Goal: Task Accomplishment & Management: Manage account settings

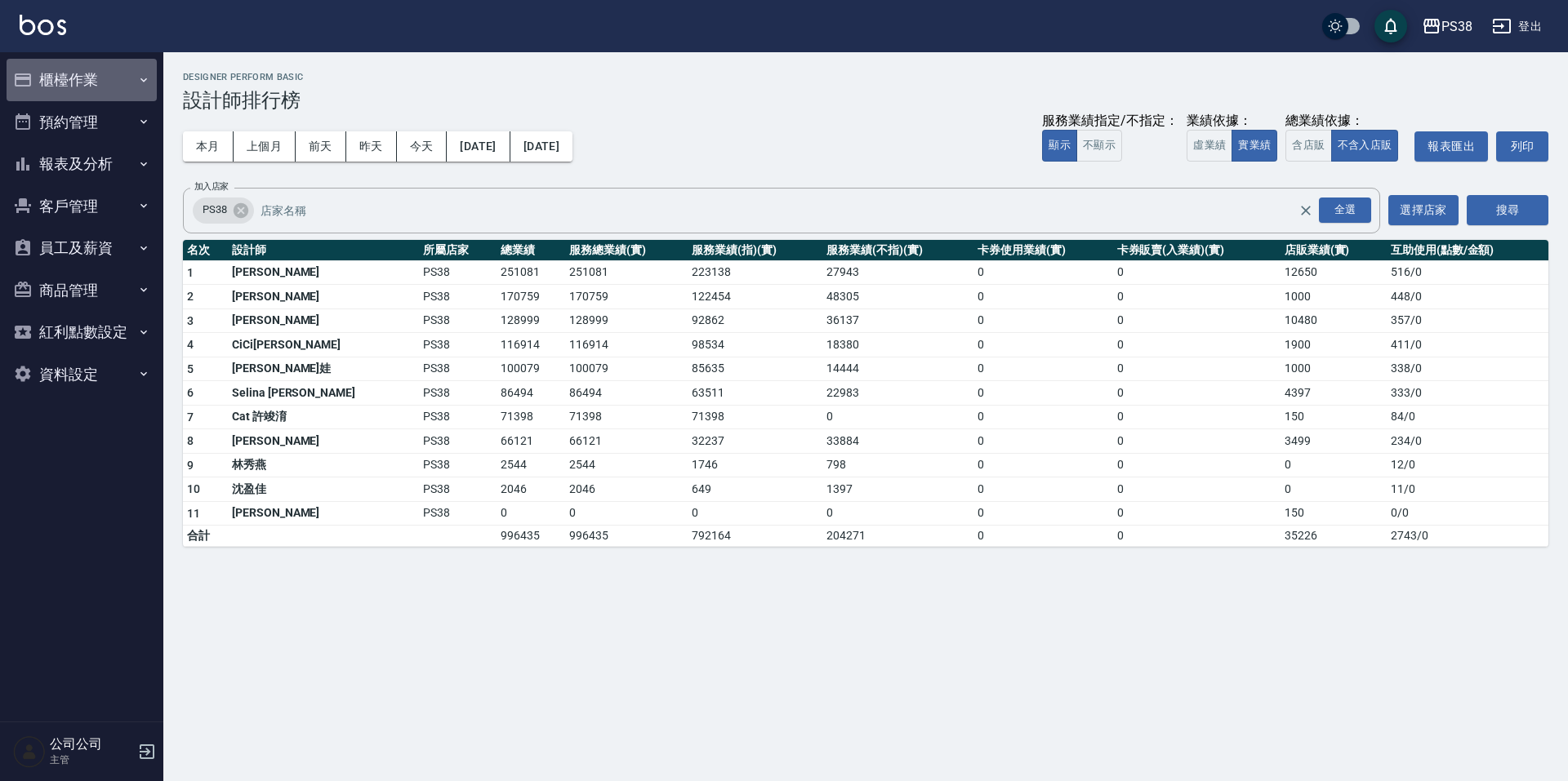
click at [105, 72] on button "櫃檯作業" at bounding box center [82, 81] width 151 height 43
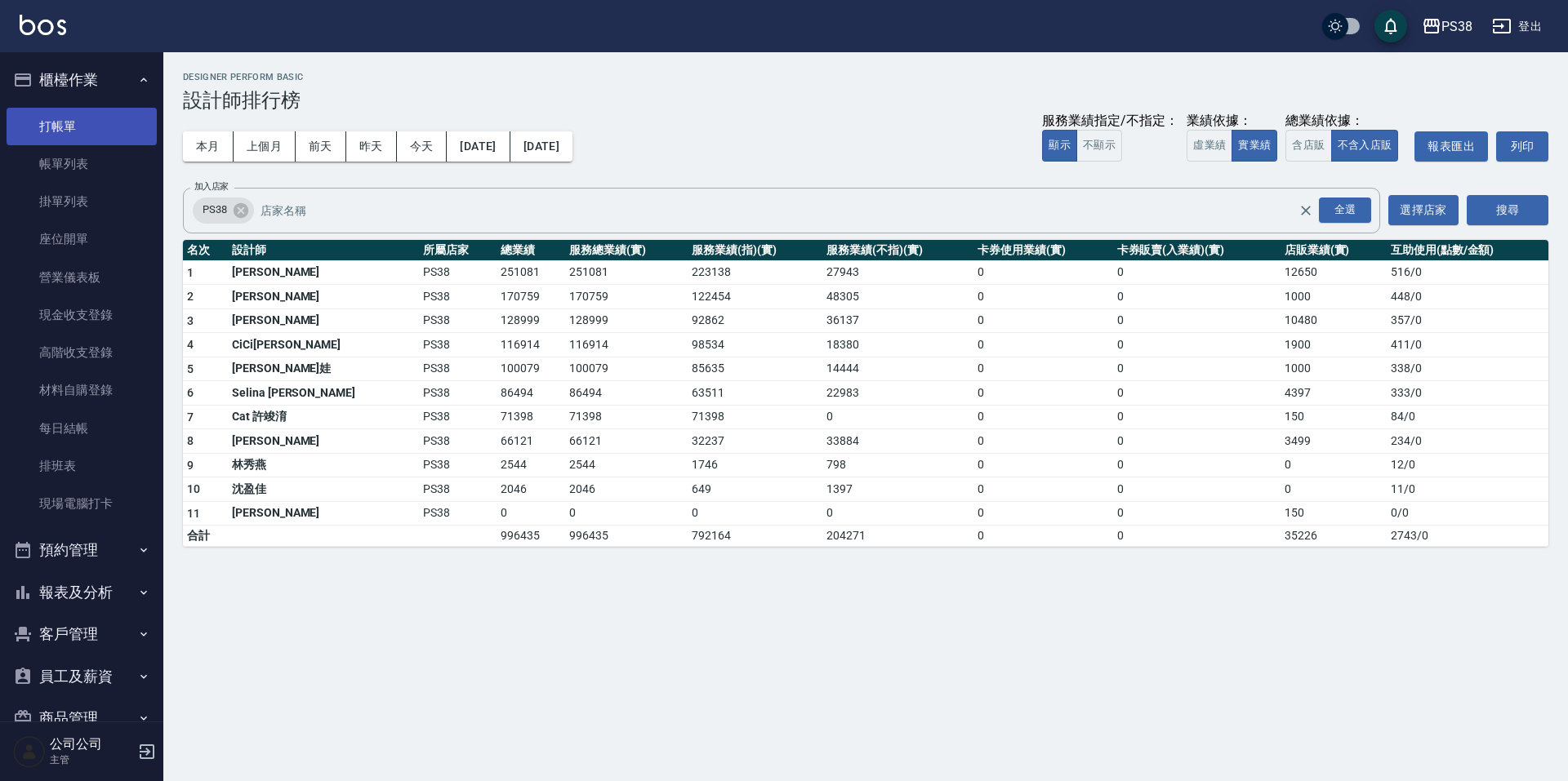
click at [94, 141] on link "打帳單" at bounding box center [82, 126] width 151 height 38
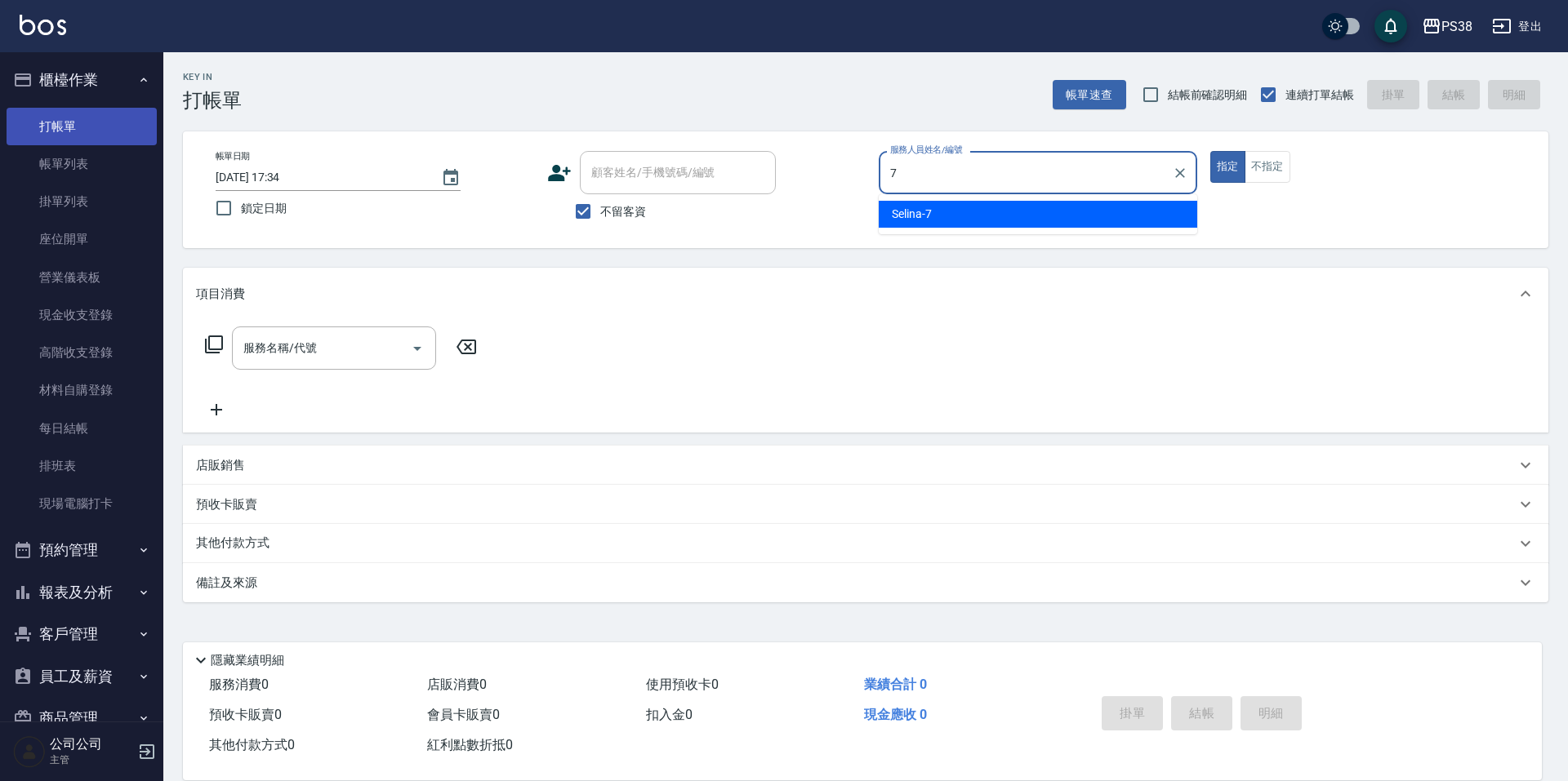
type input "Selina-7"
type button "true"
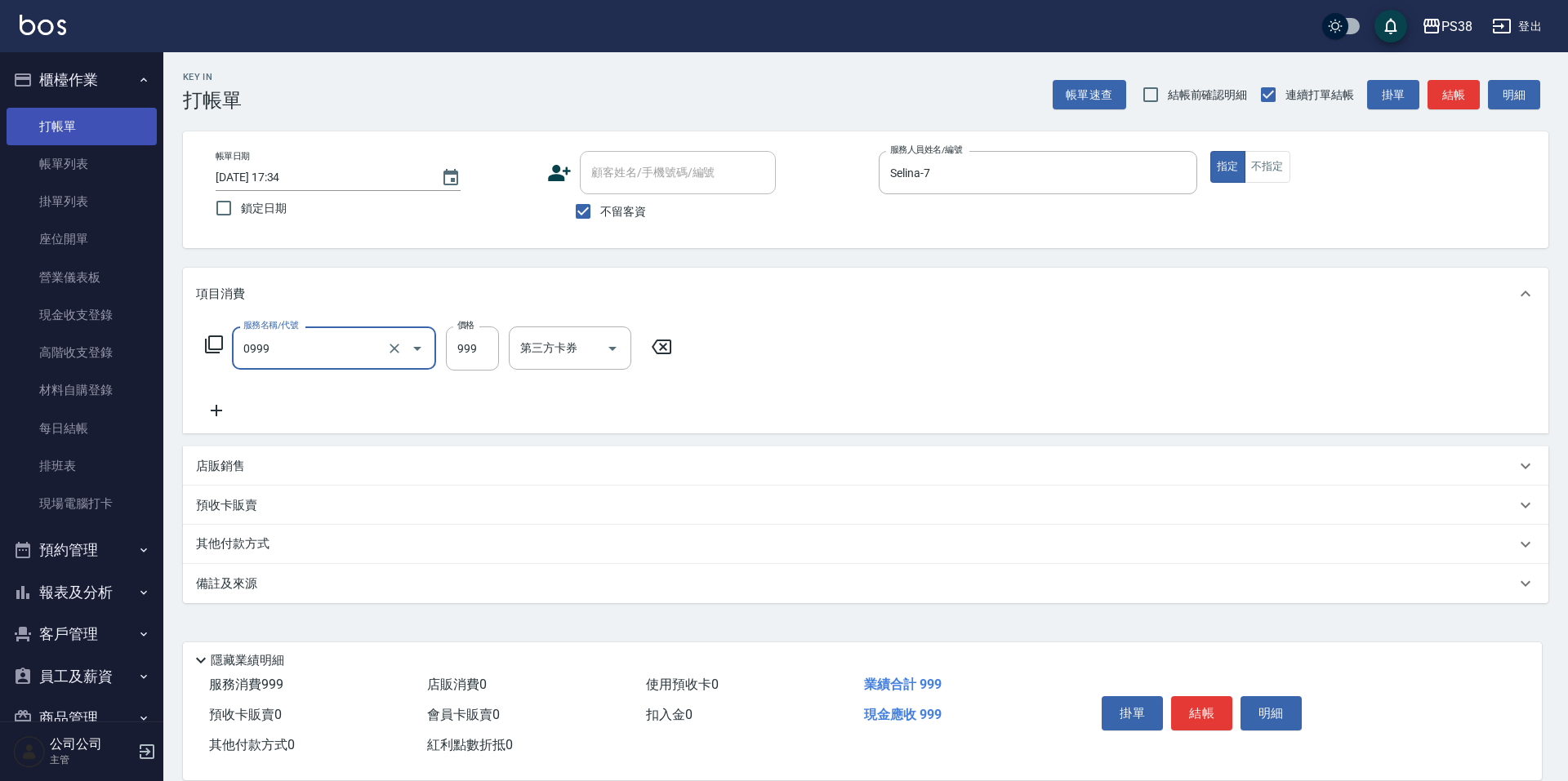
type input "spa999(0999)"
type input "1000"
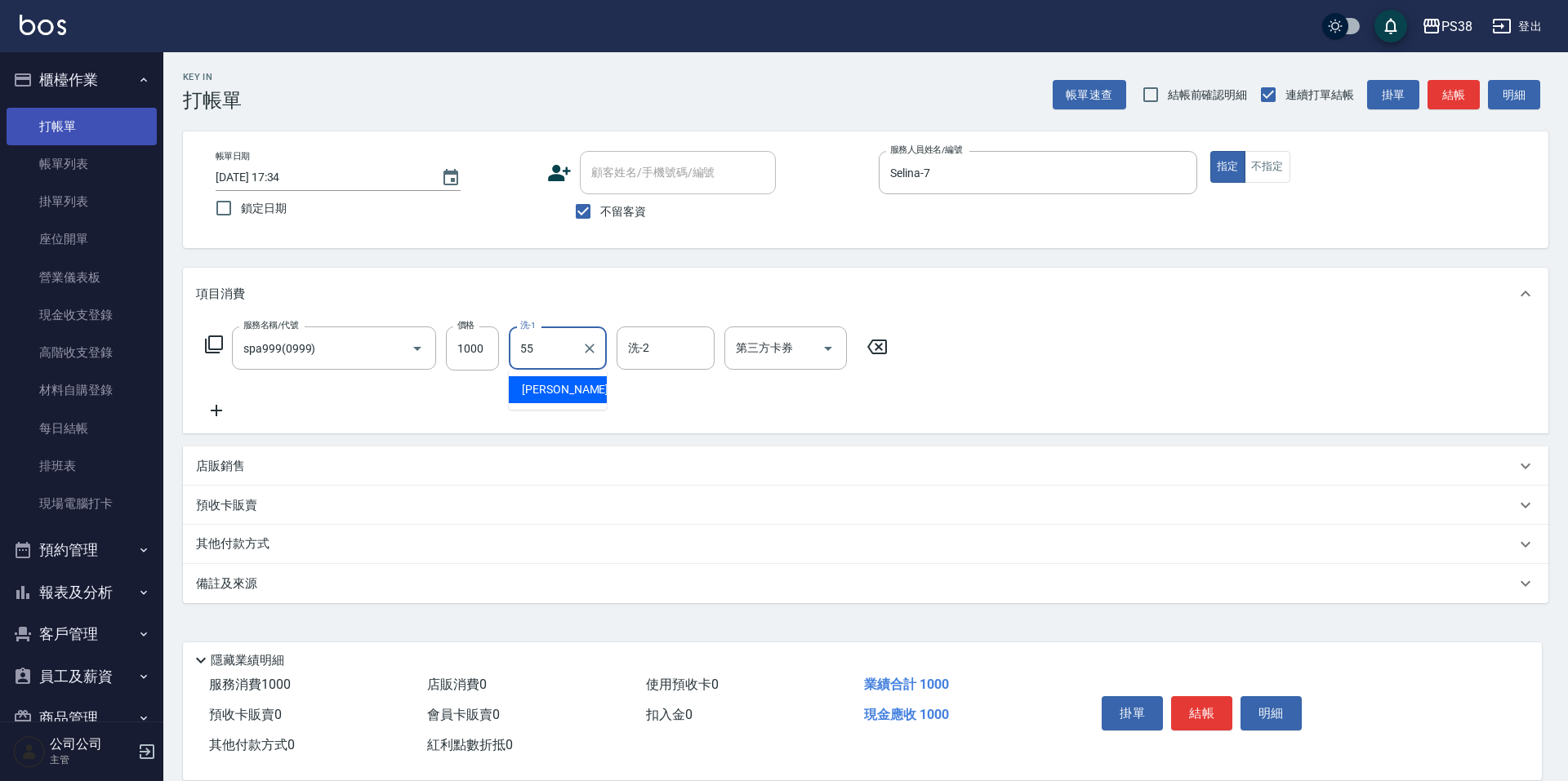
type input "[PERSON_NAME]-55"
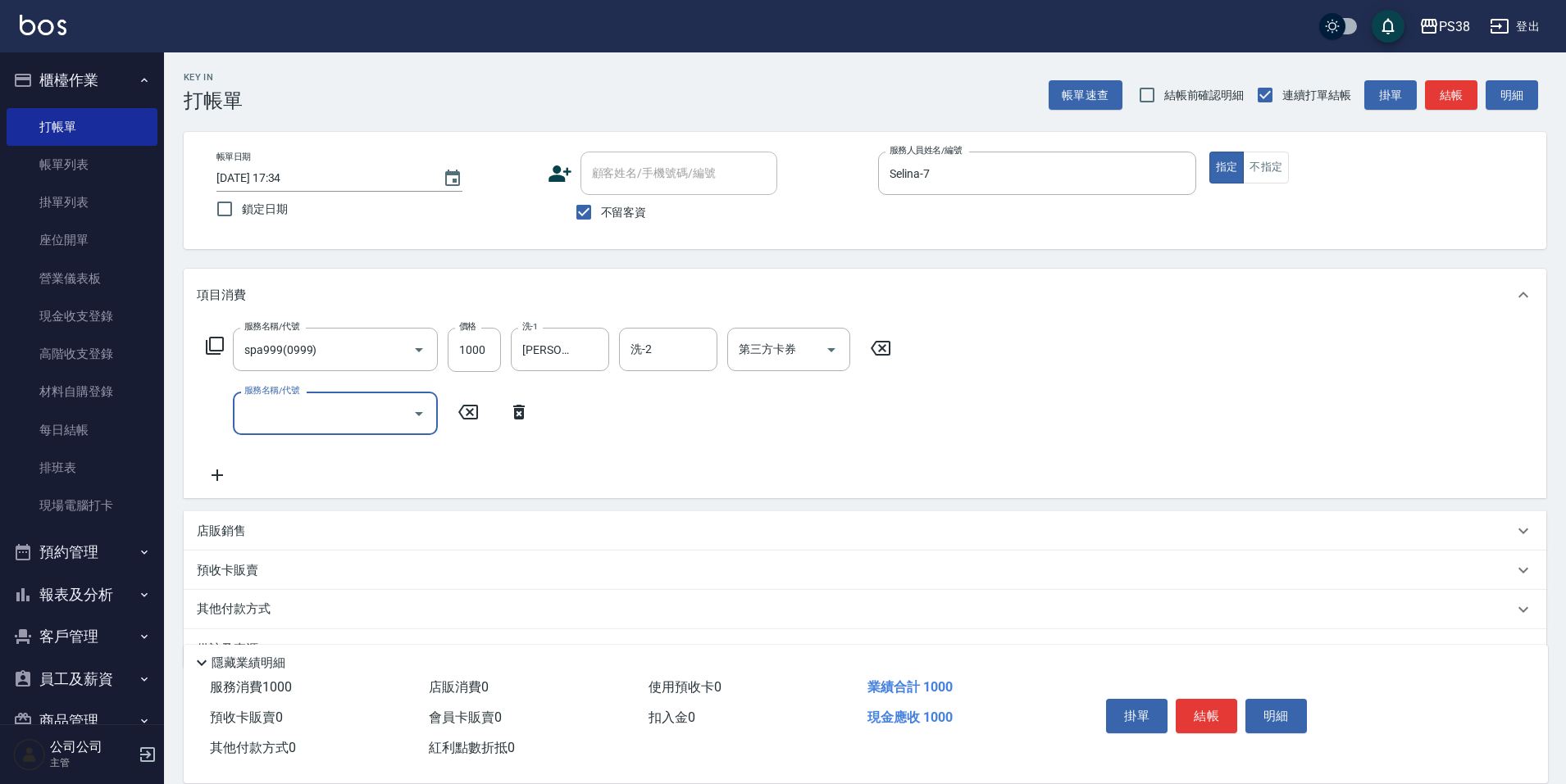
click at [528, 415] on icon at bounding box center [519, 412] width 41 height 20
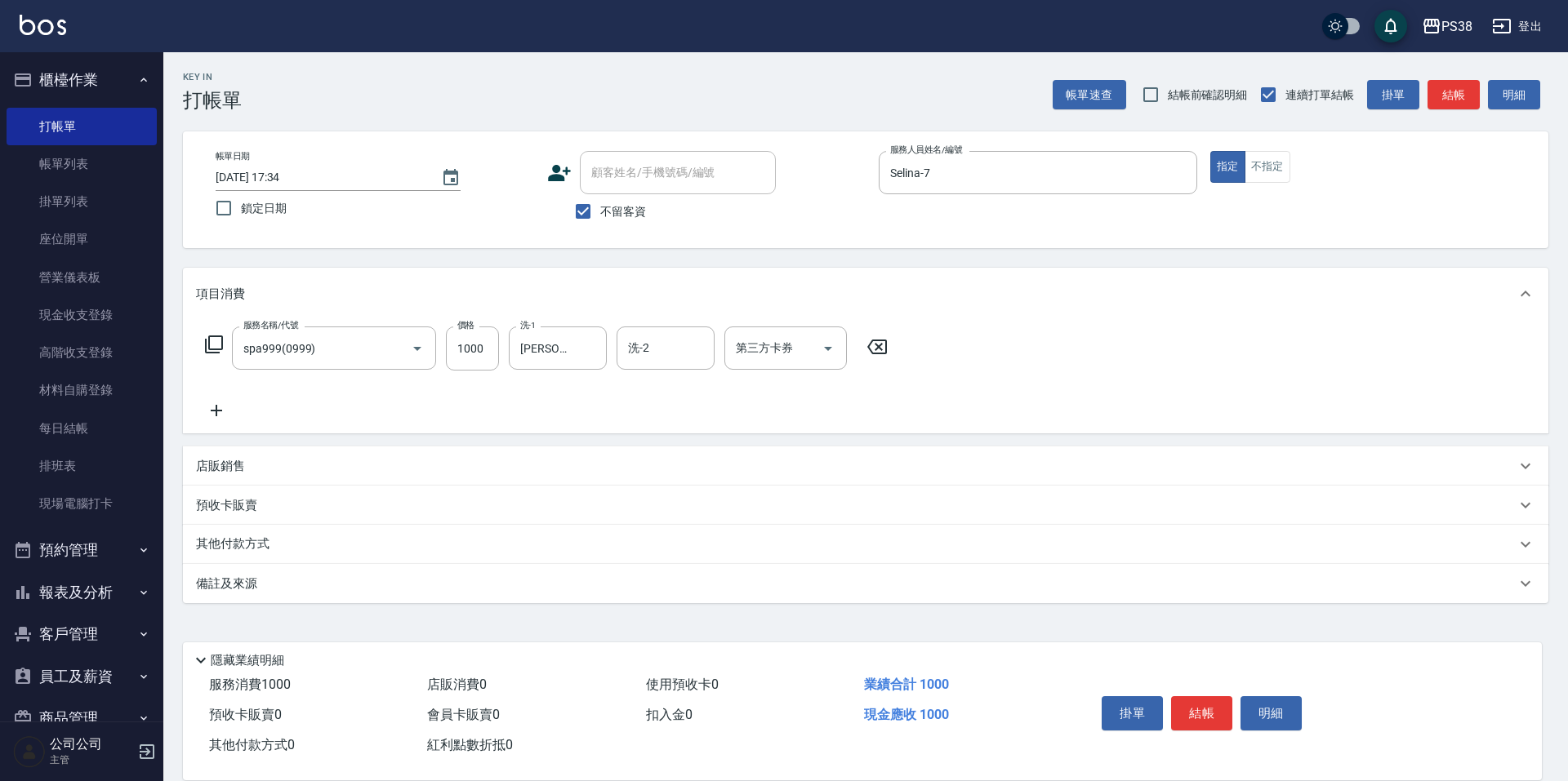
click at [241, 467] on p "店販銷售" at bounding box center [221, 467] width 49 height 17
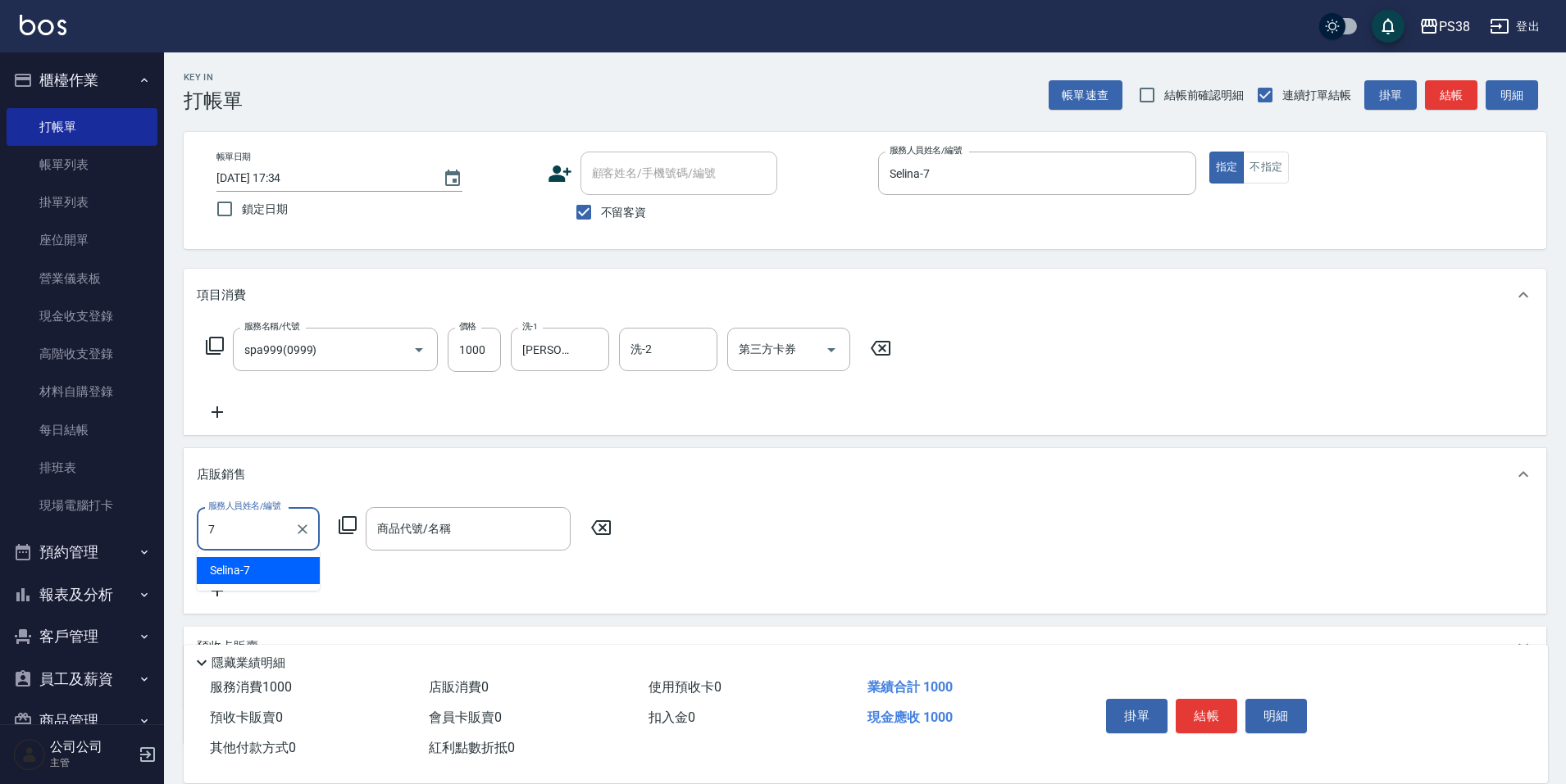
type input "Selina-7"
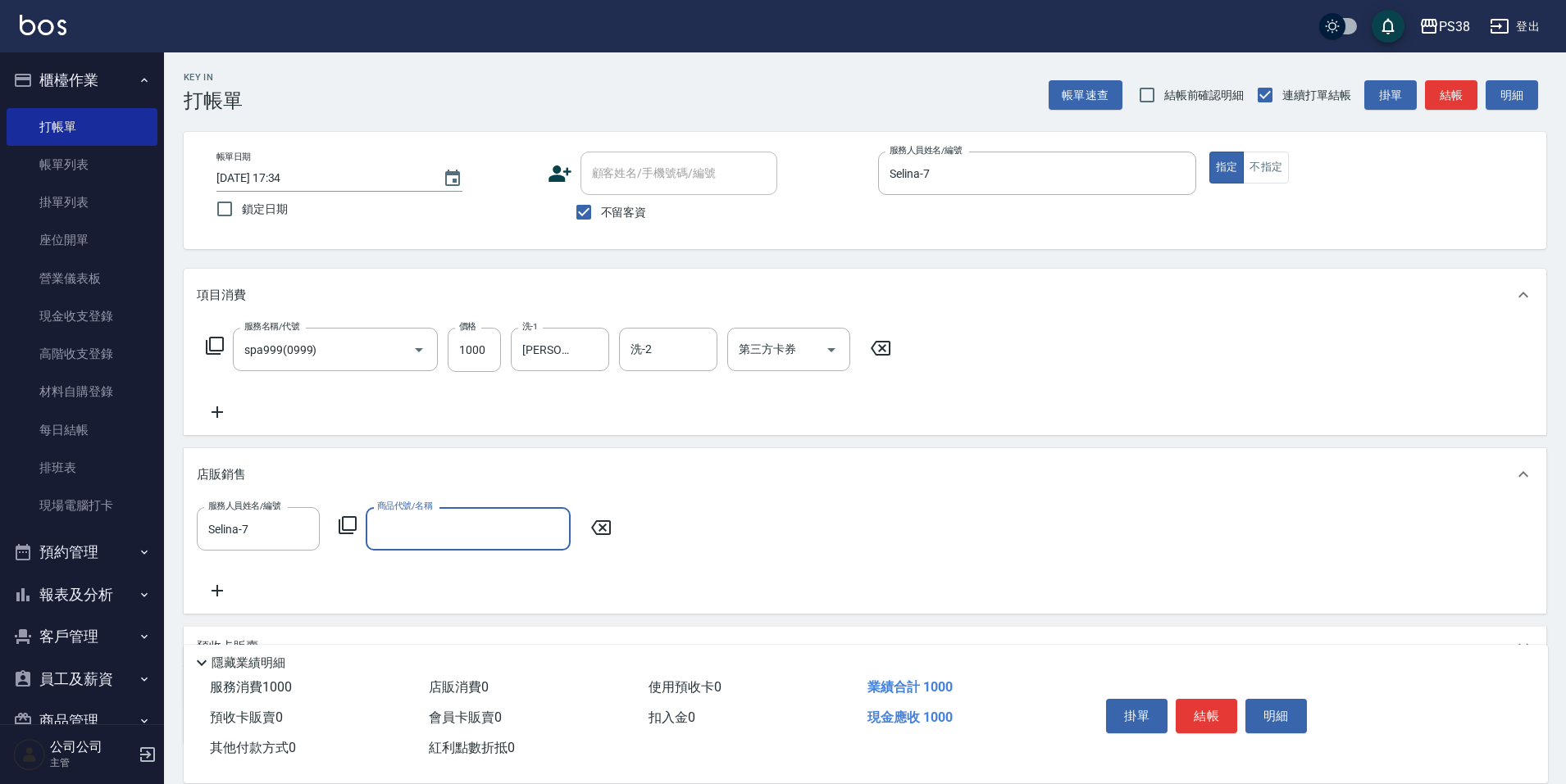
click at [540, 522] on input "商品代號/名稱" at bounding box center [467, 529] width 190 height 28
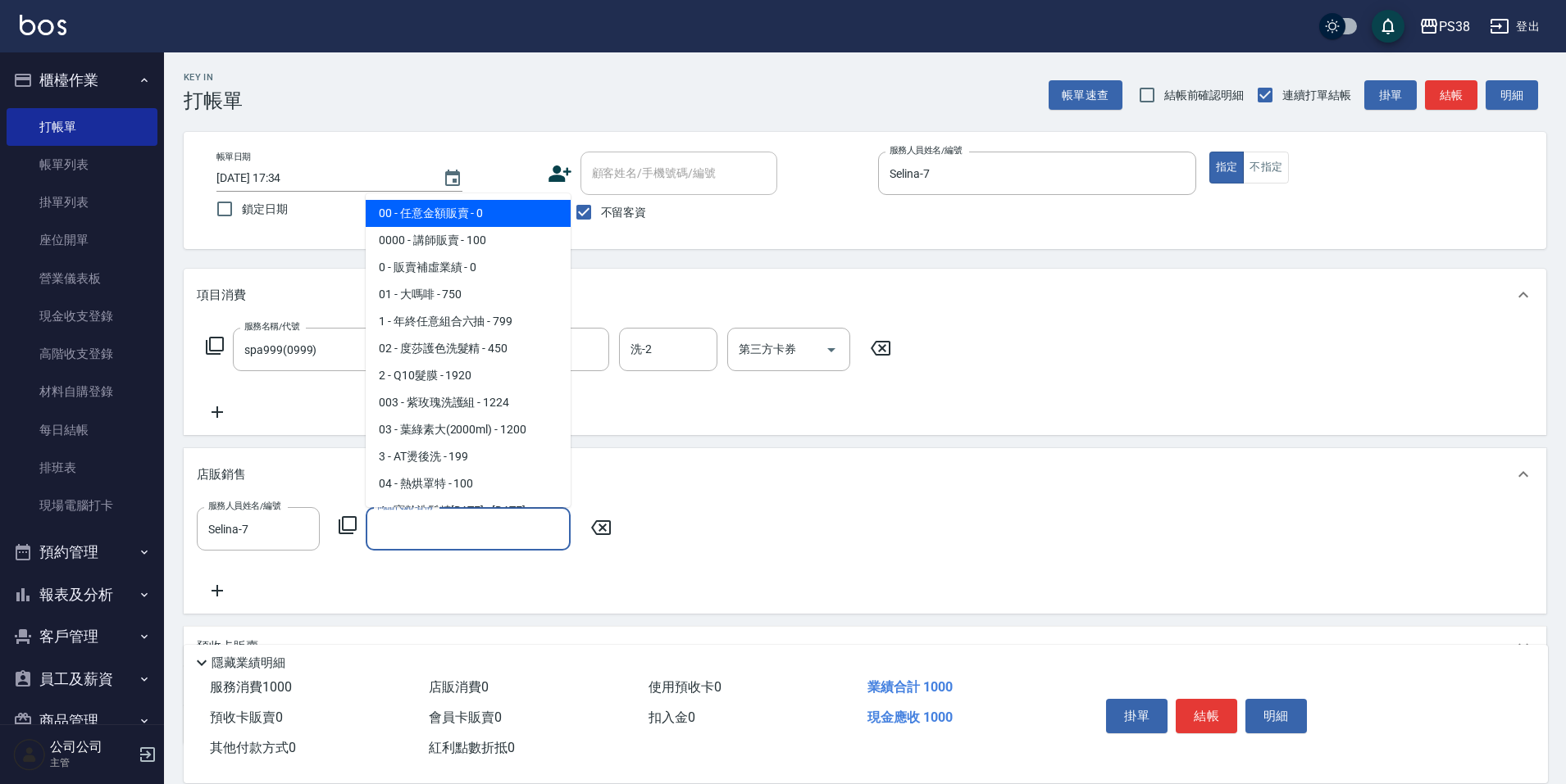
click at [473, 213] on span "00 - 任意金額販賣 - 0" at bounding box center [468, 214] width 205 height 27
type input "任意金額販賣"
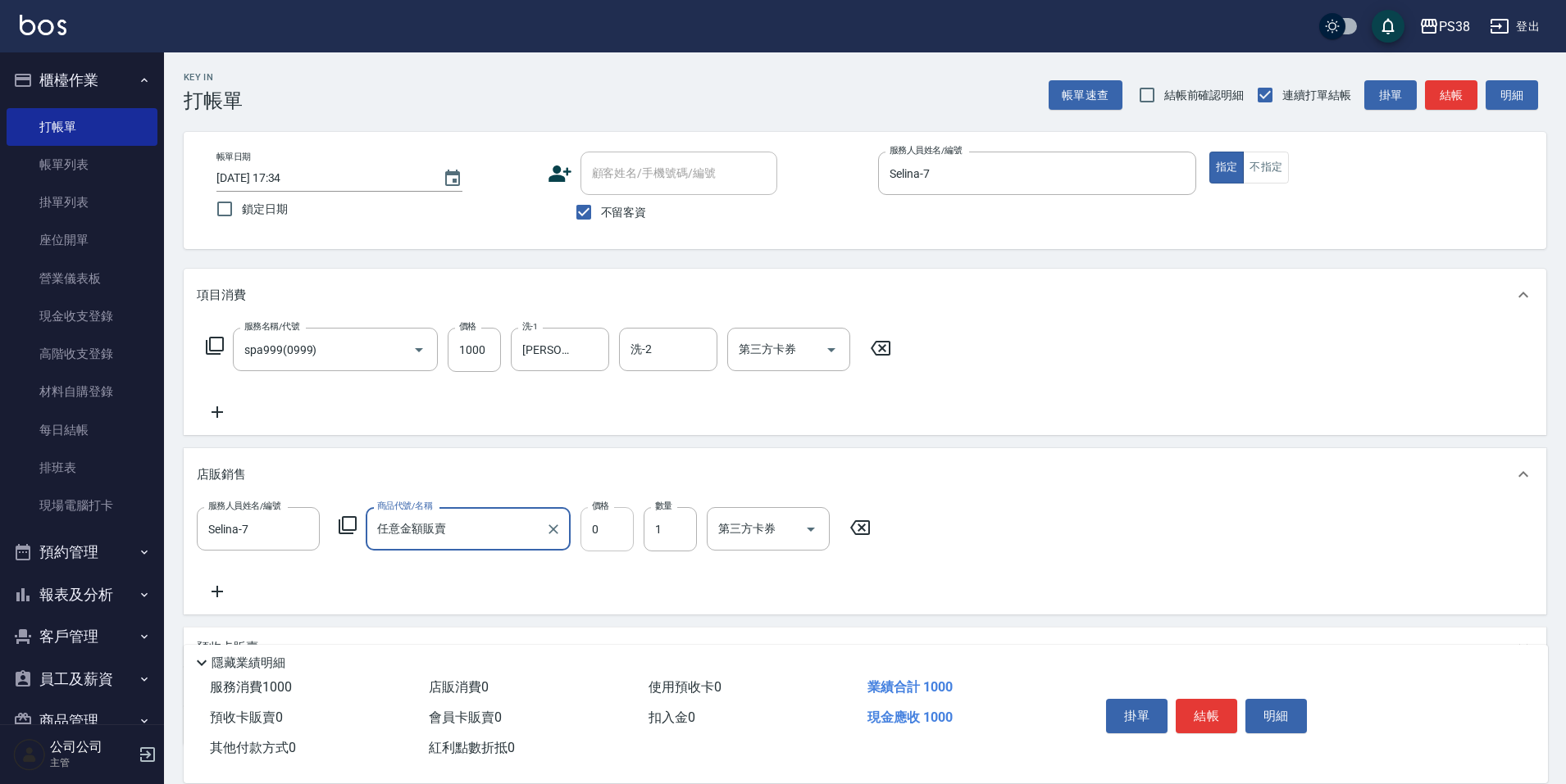
click at [612, 529] on input "0" at bounding box center [607, 529] width 54 height 44
type input "300"
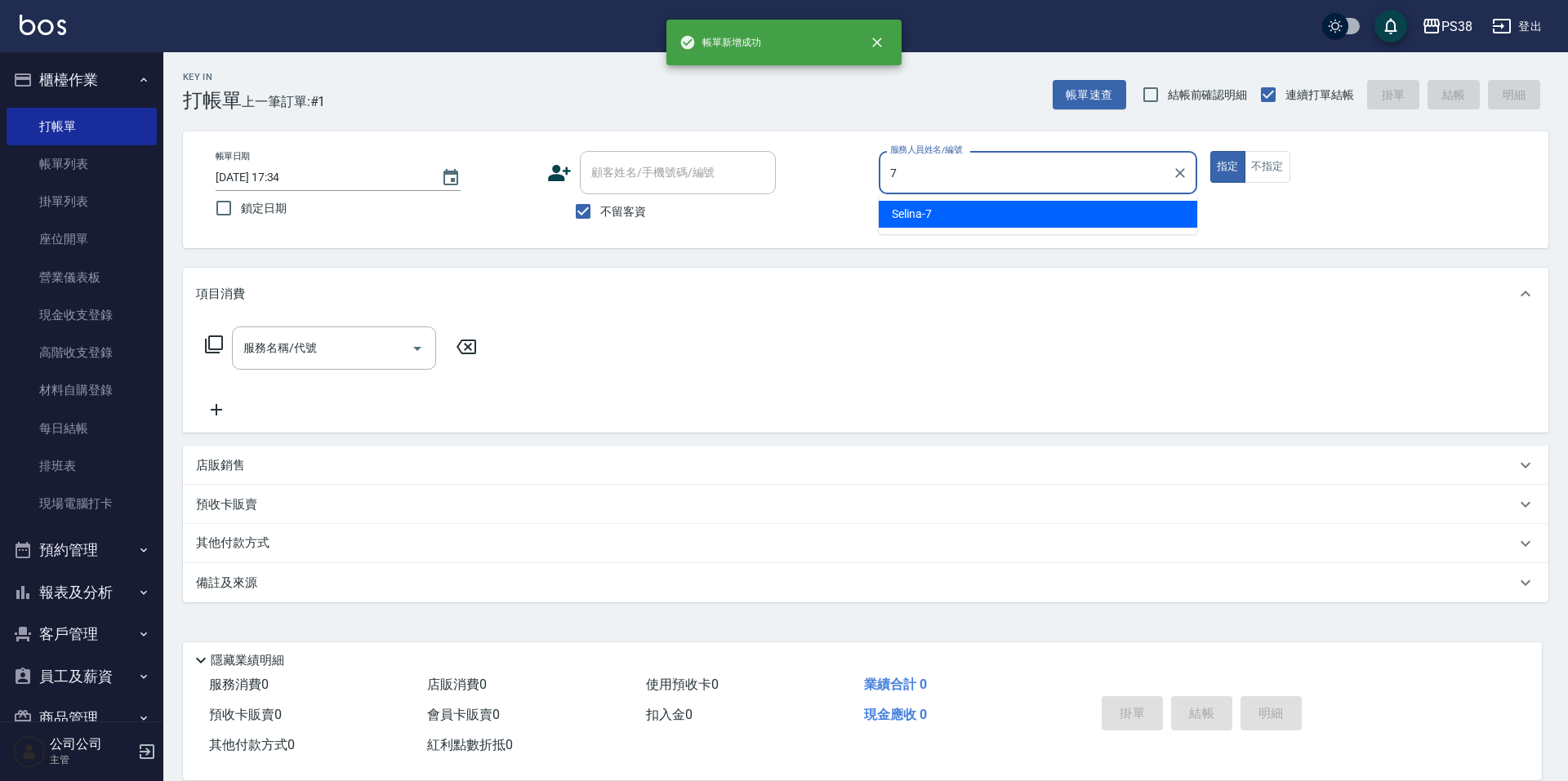
type input "Selina-7"
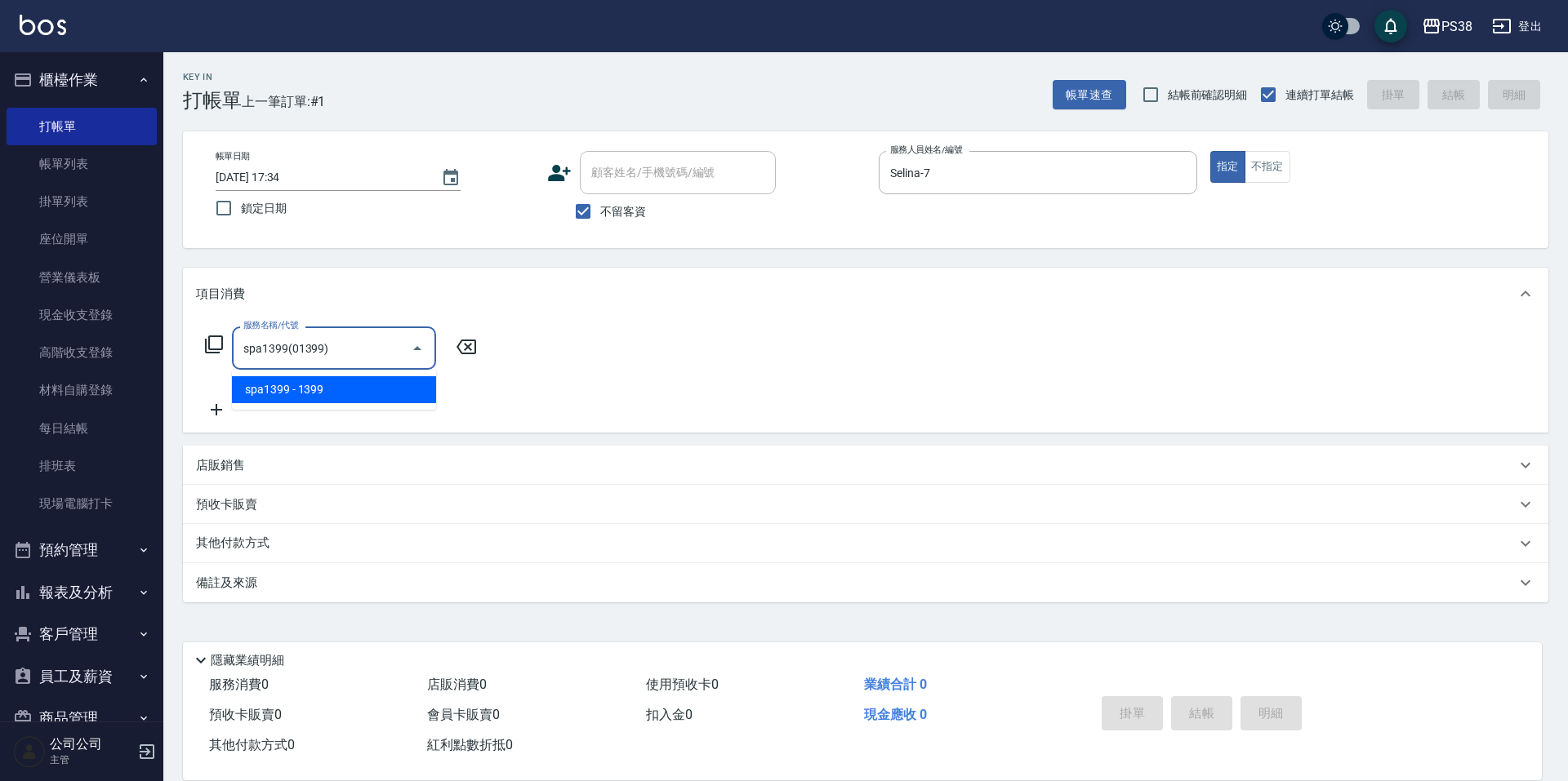
type input "spa1399(01399)"
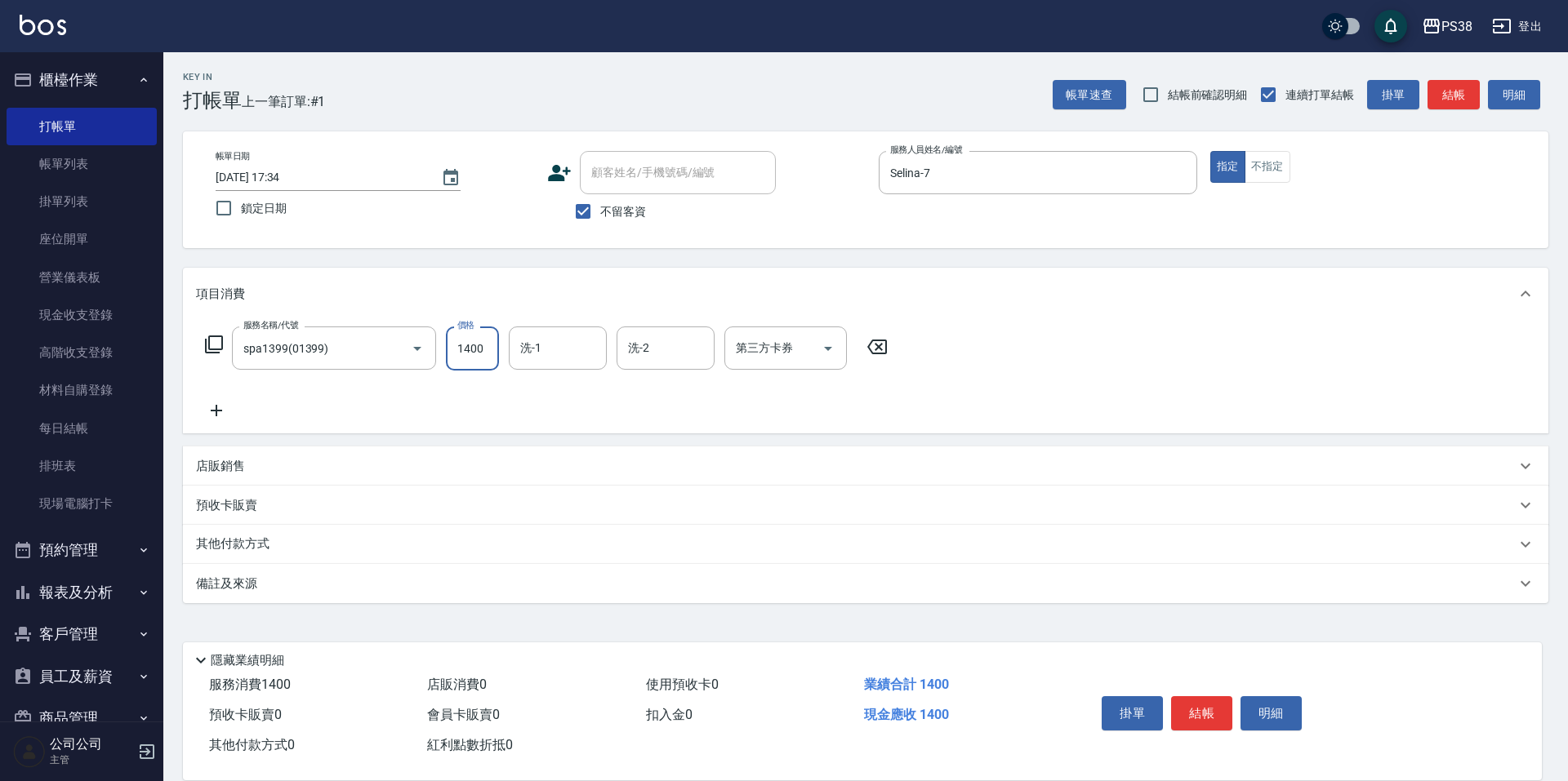
type input "1400"
type input "[PERSON_NAME]-55"
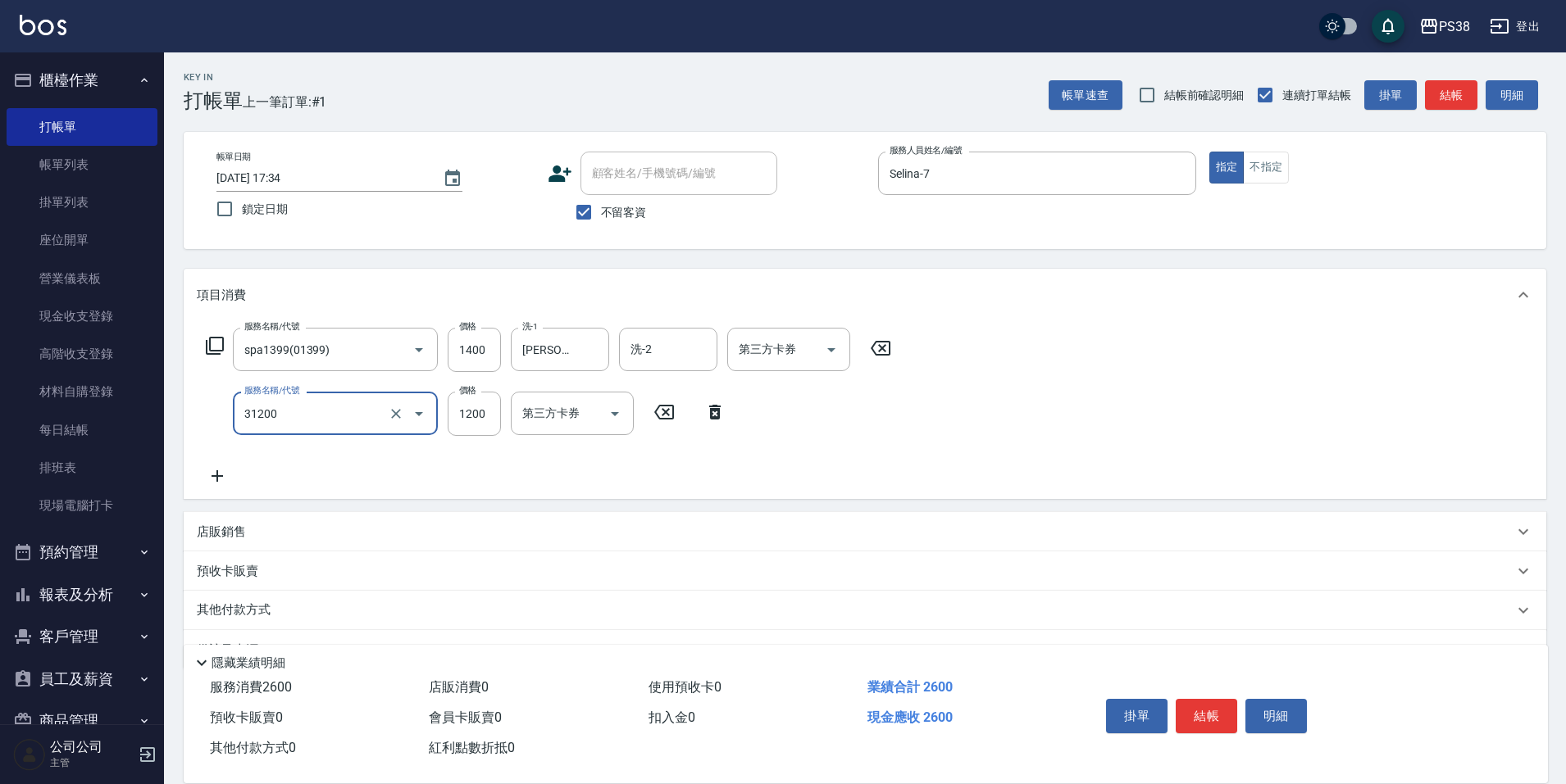
type input "醫護=1200(31200)"
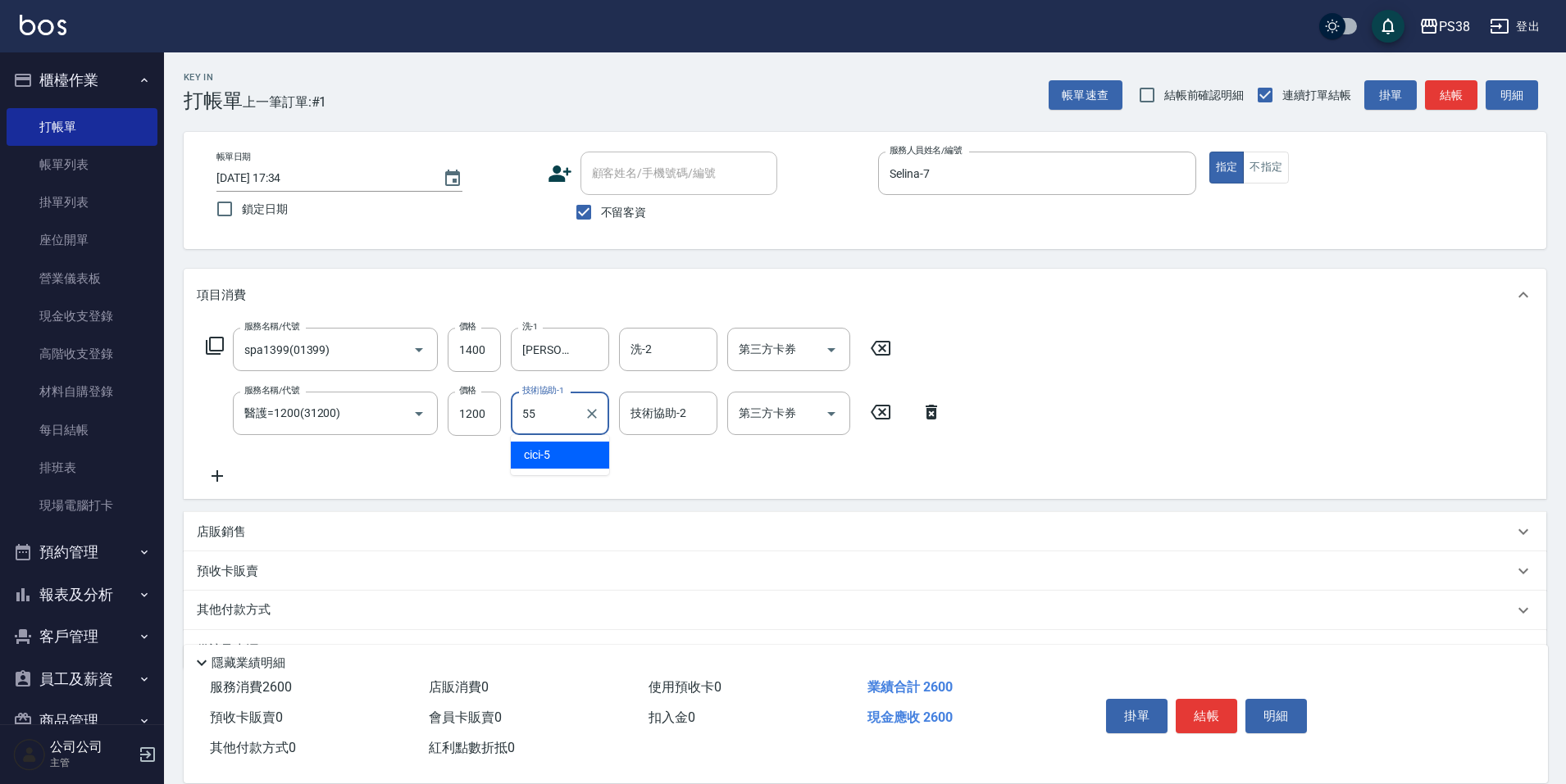
type input "[PERSON_NAME]-55"
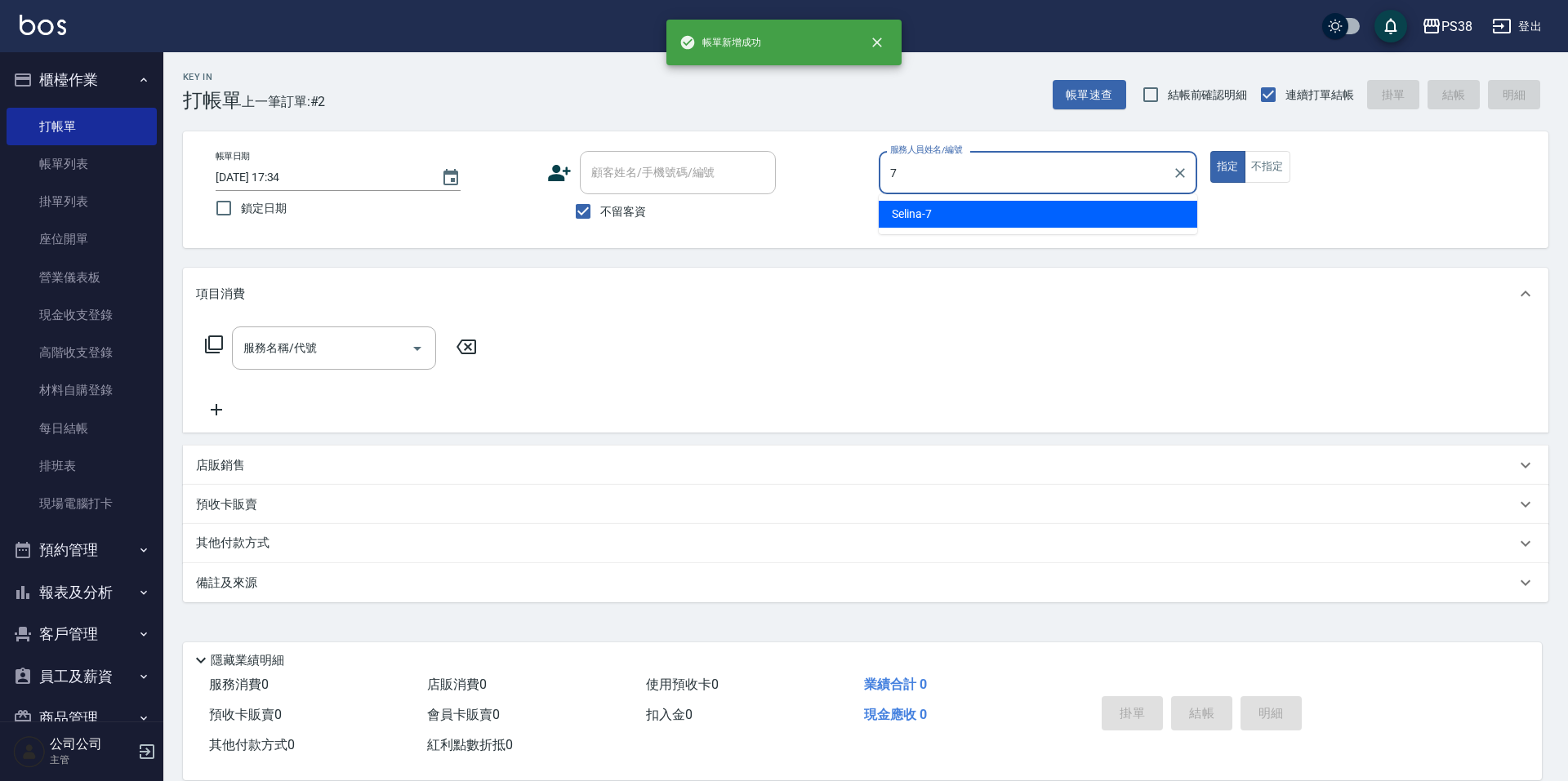
type input "Selina-7"
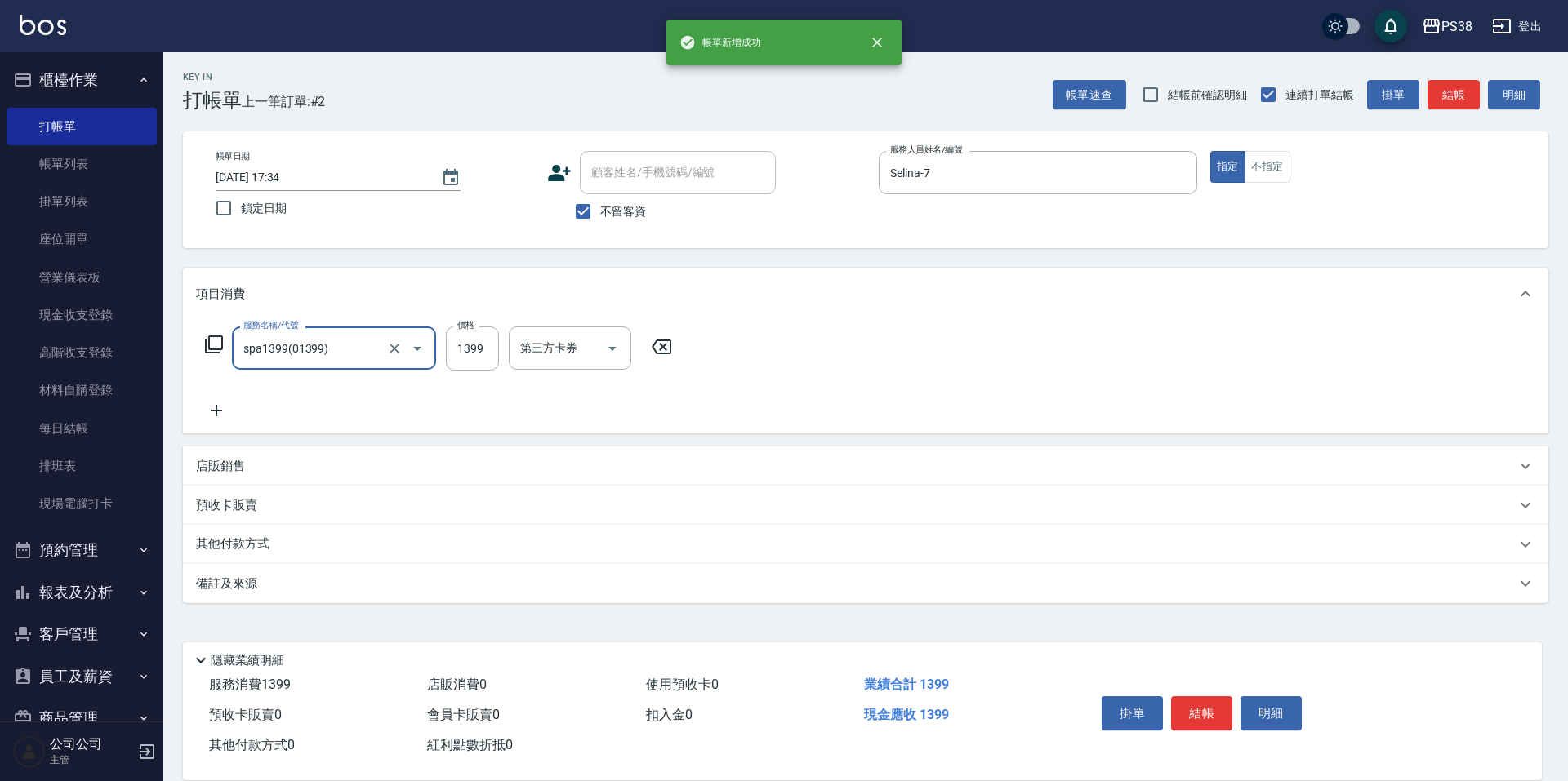
type input "spa1399(01399)"
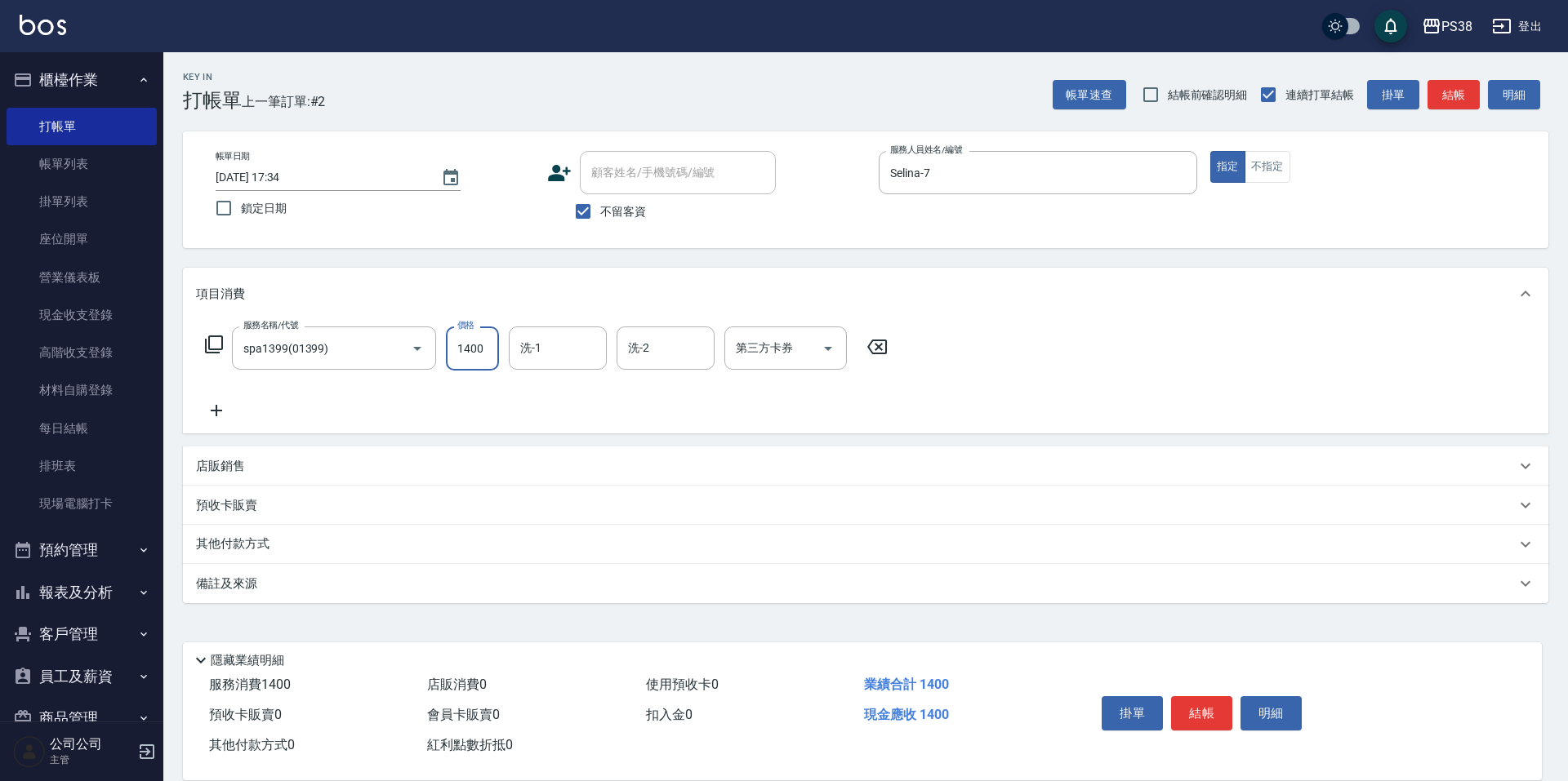
type input "1400"
type input "[PERSON_NAME]-55"
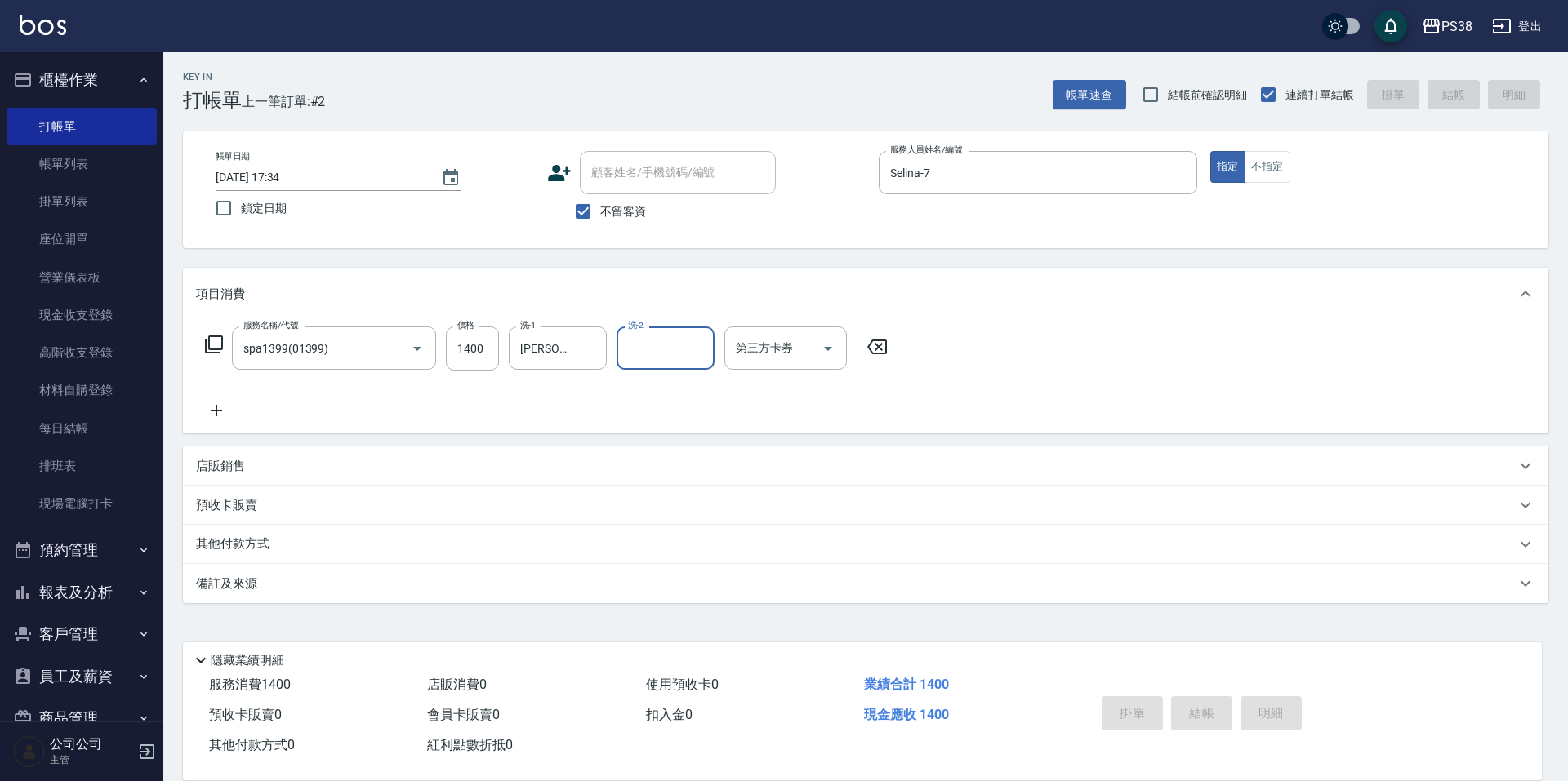
type input "[DATE] 17:35"
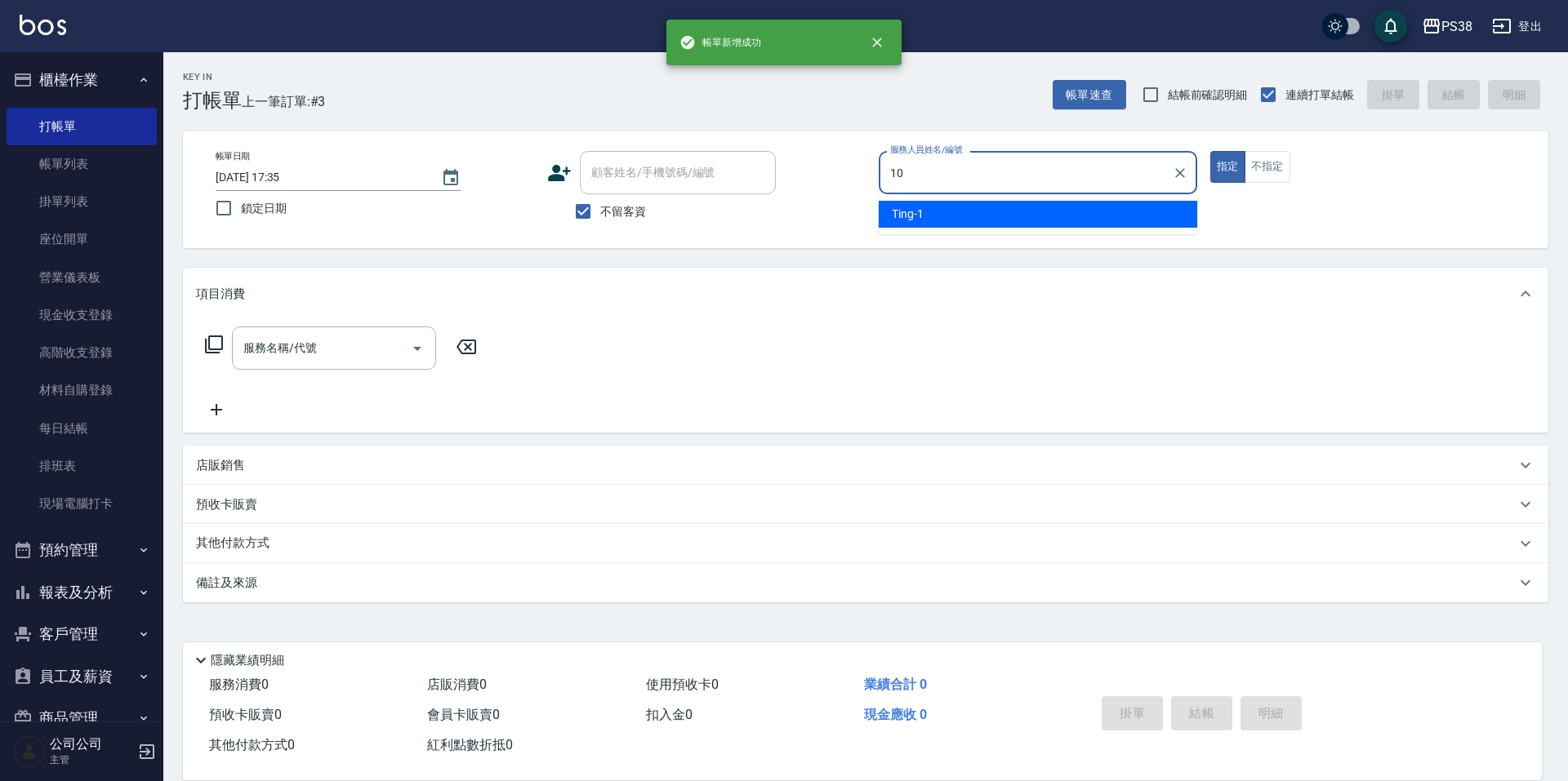
type input "Tiva-10"
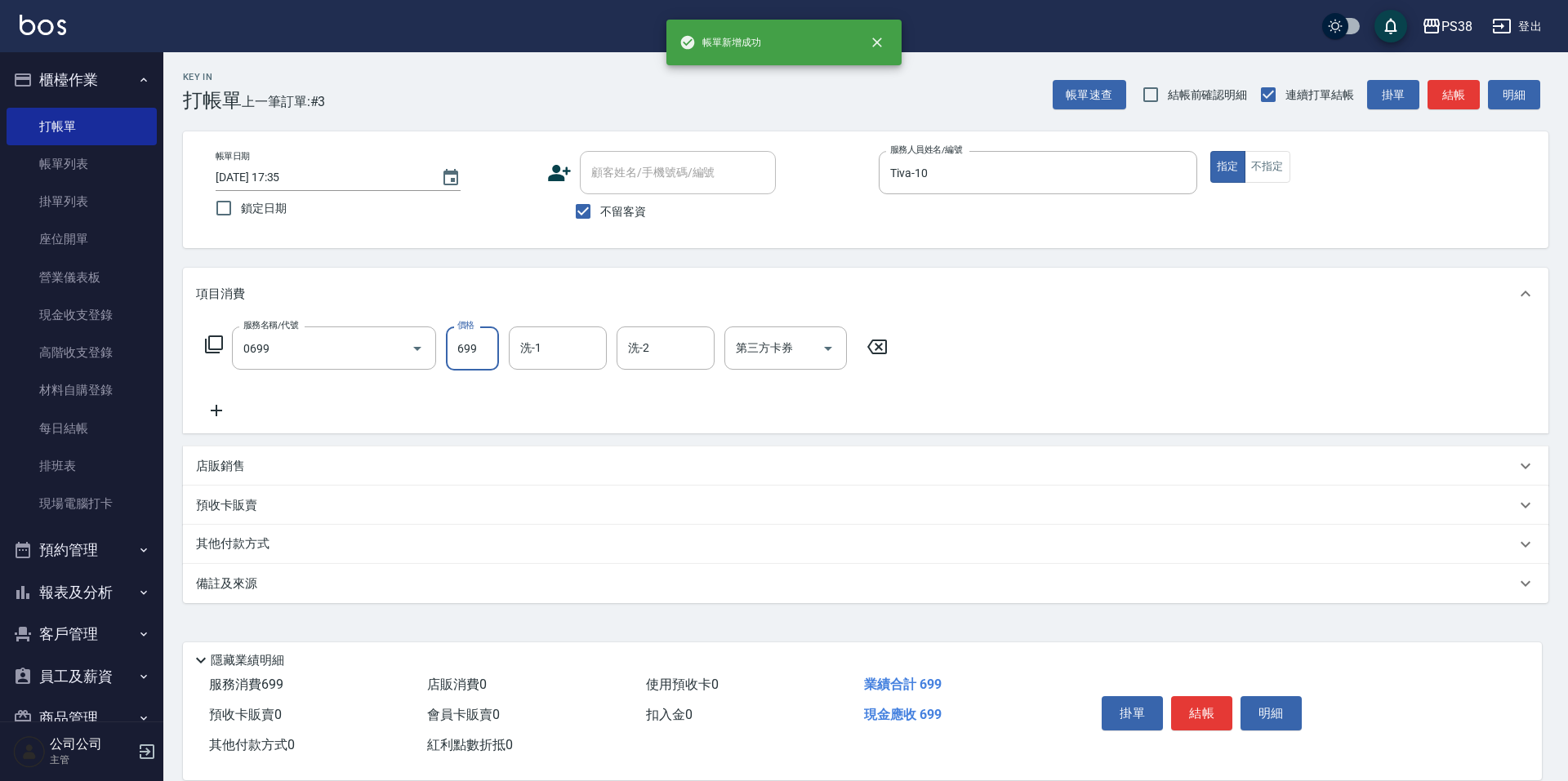
type input "spa699(0699)"
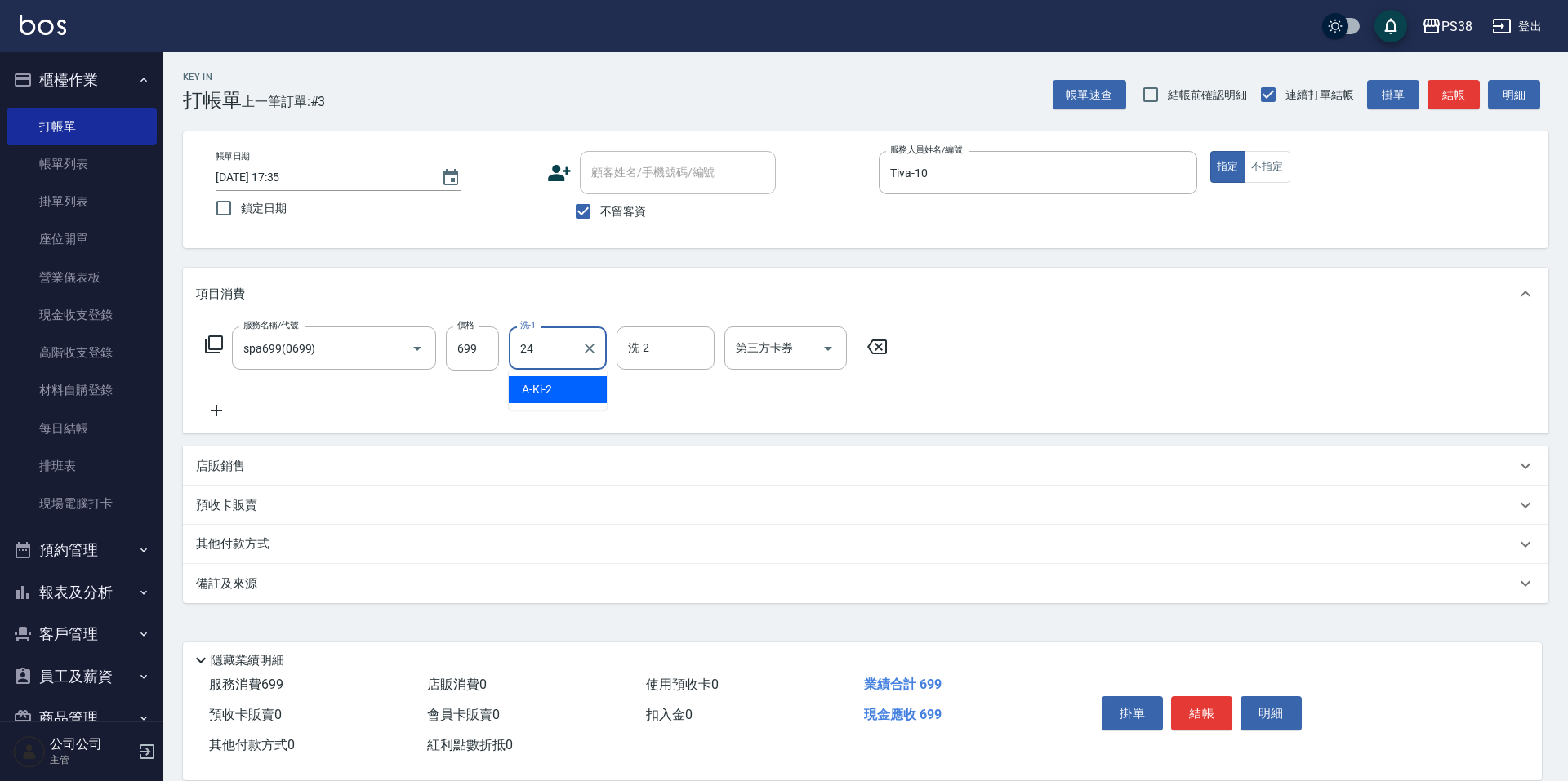
type input "Nini-24"
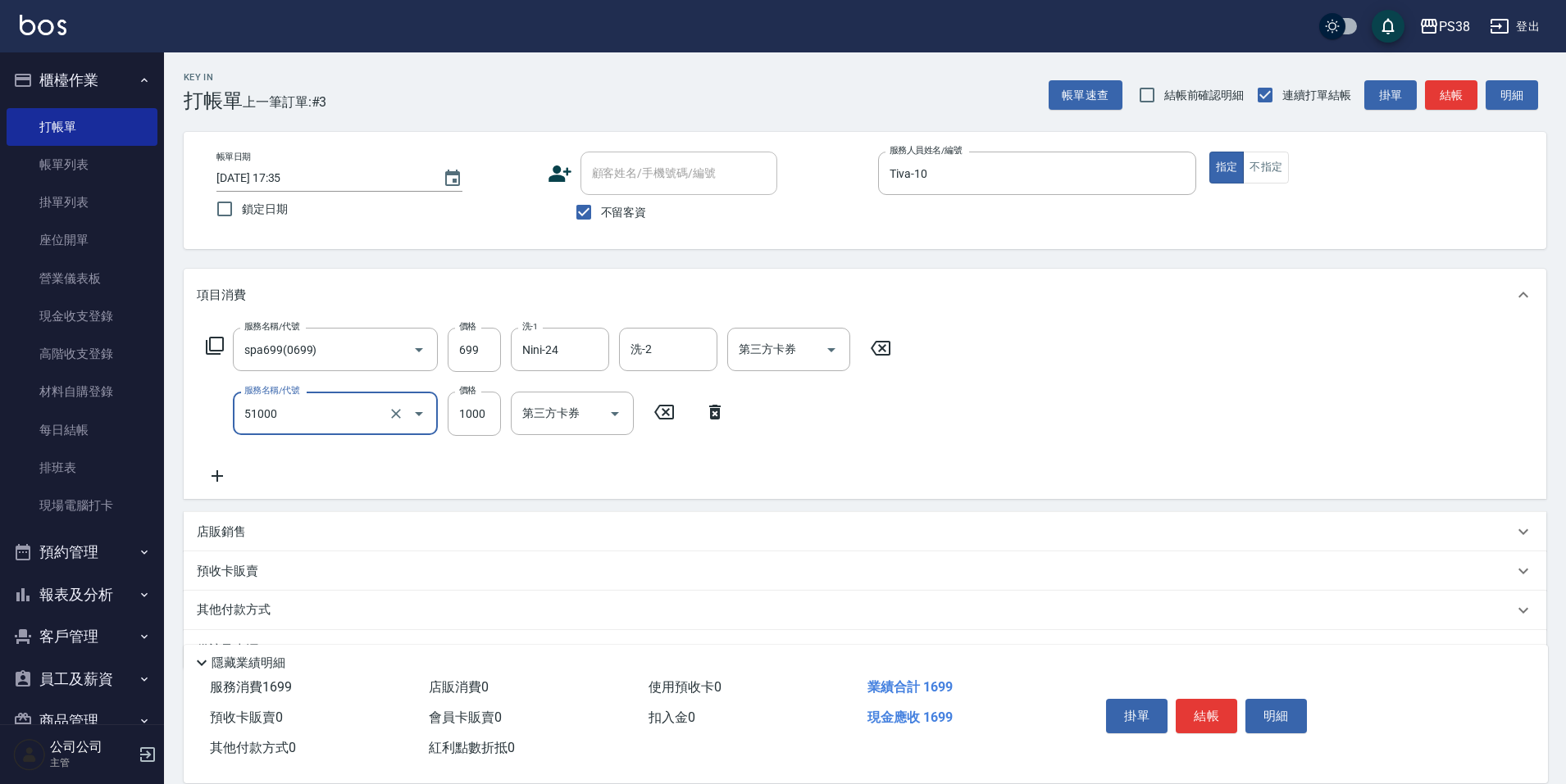
type input "染髮600以上(任意金額)(51000)"
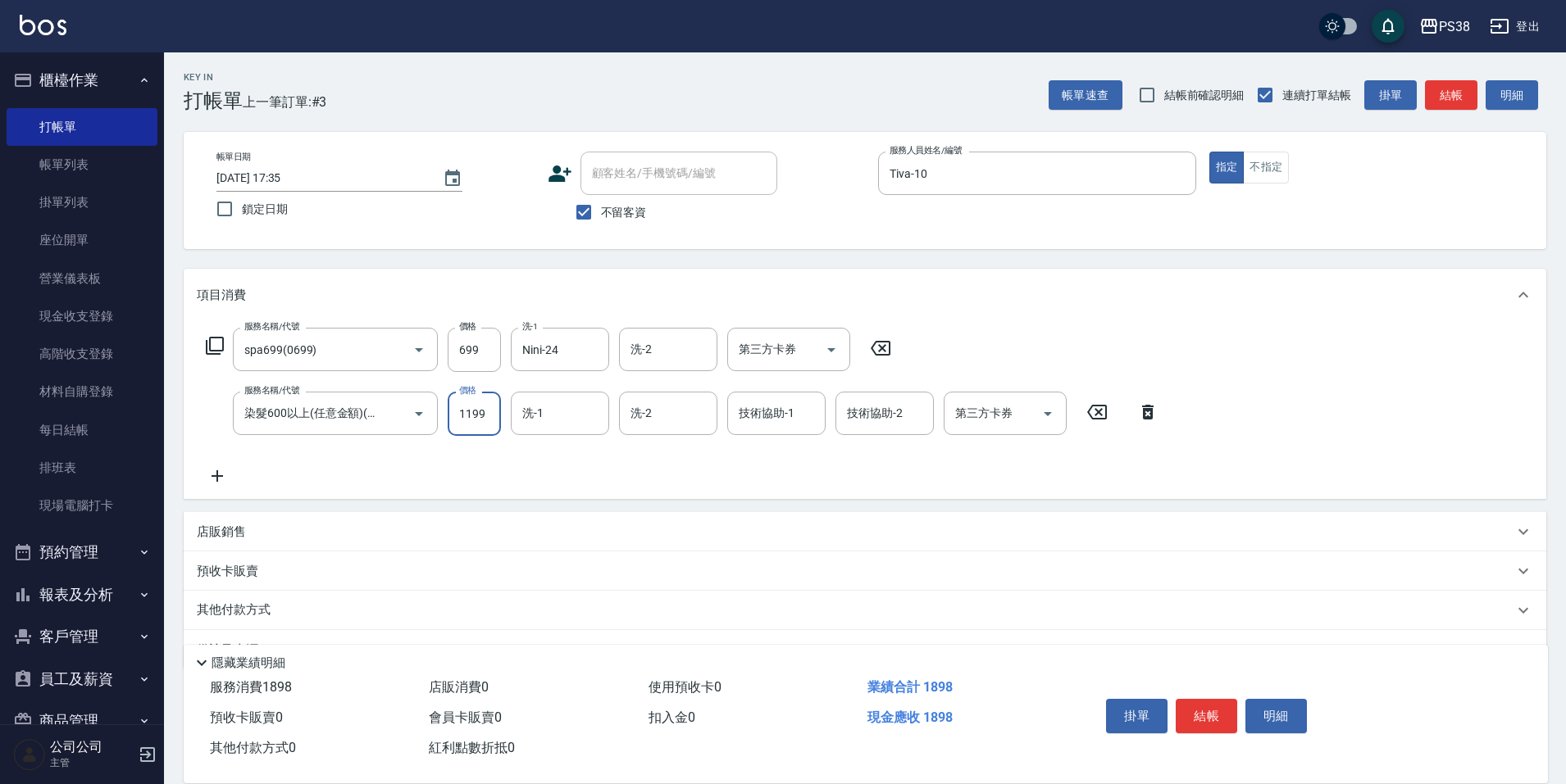
type input "1199"
type input "Nini-24"
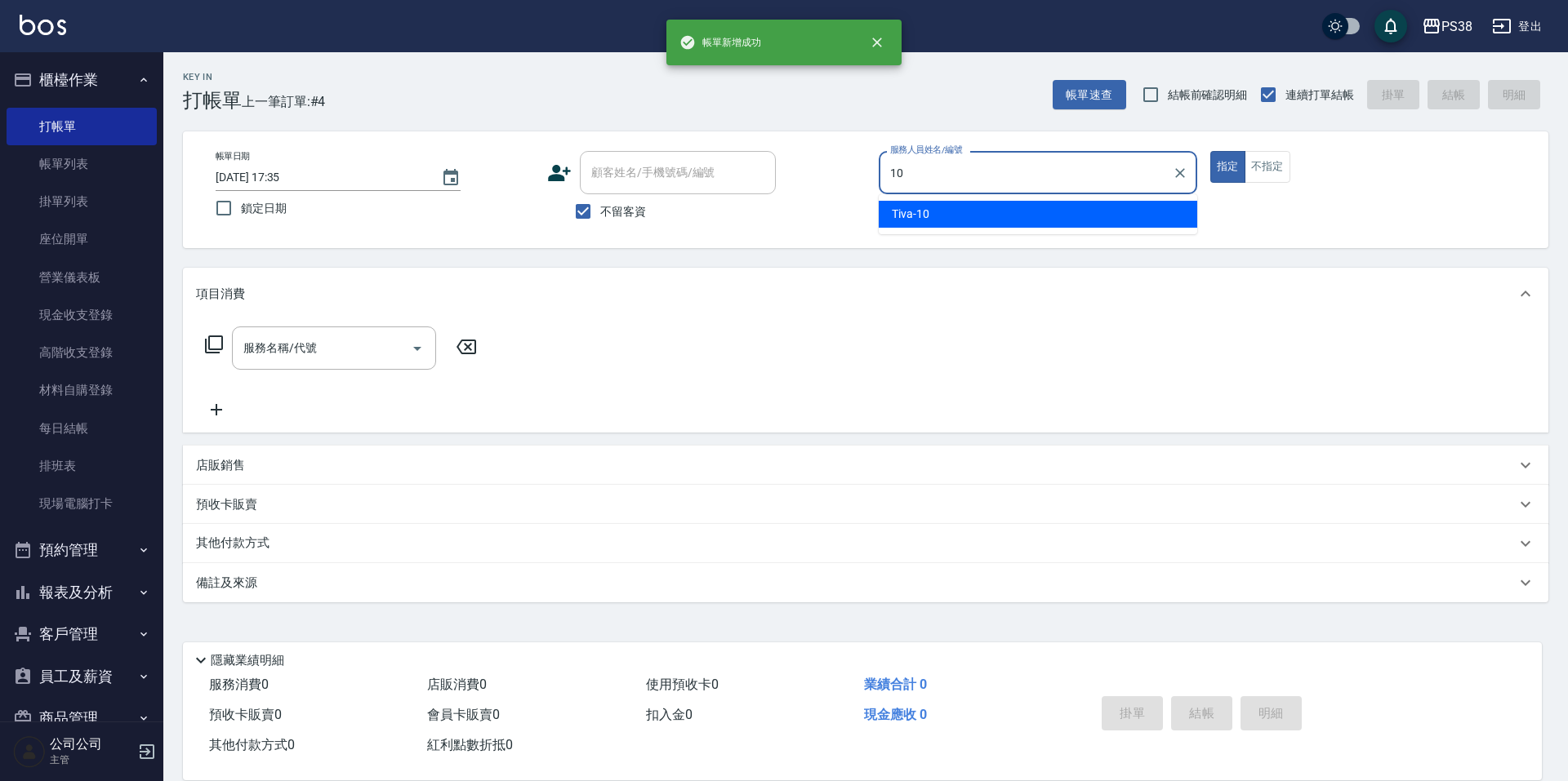
type input "Tiva-10"
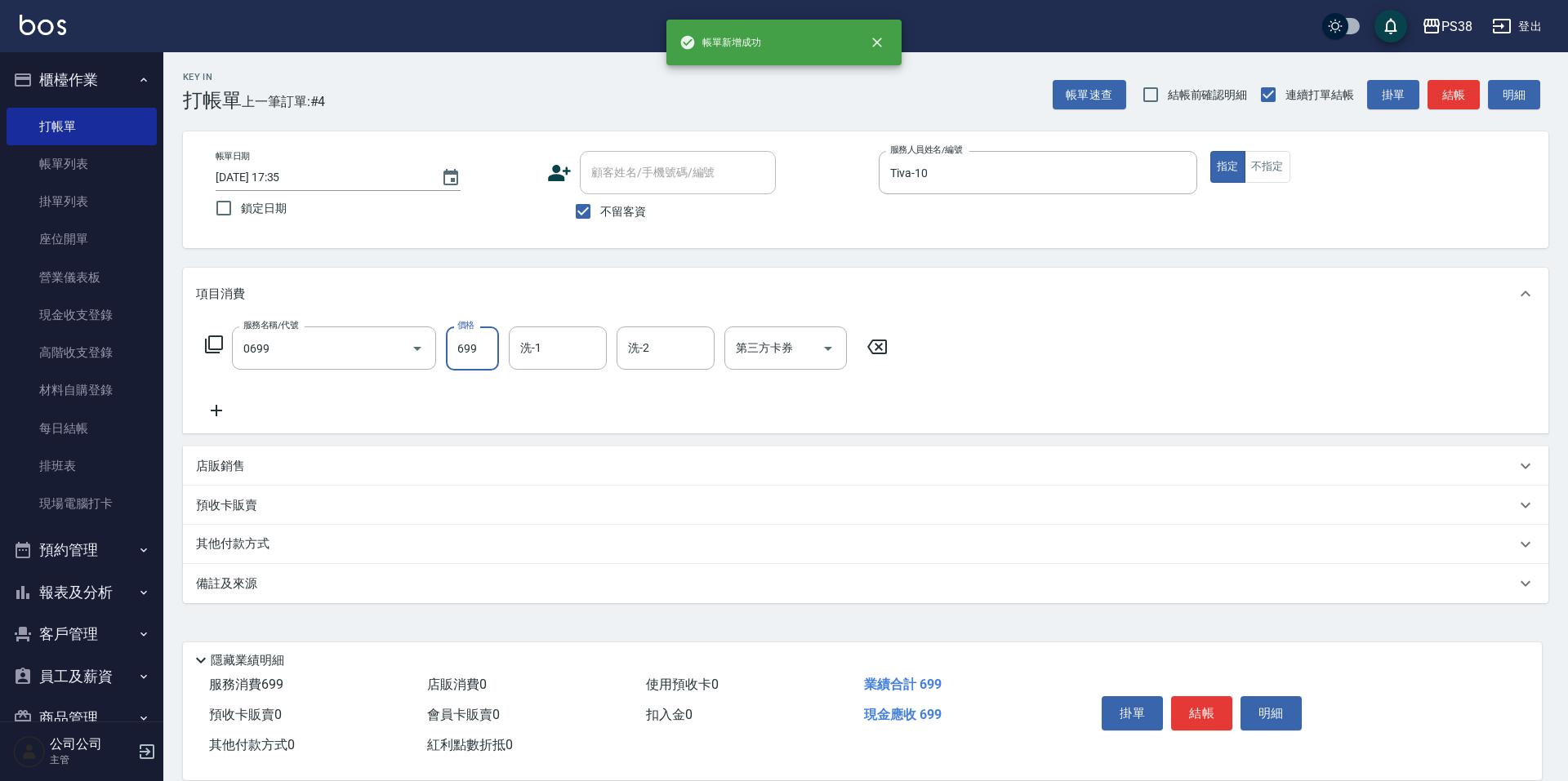
type input "spa699(0699)"
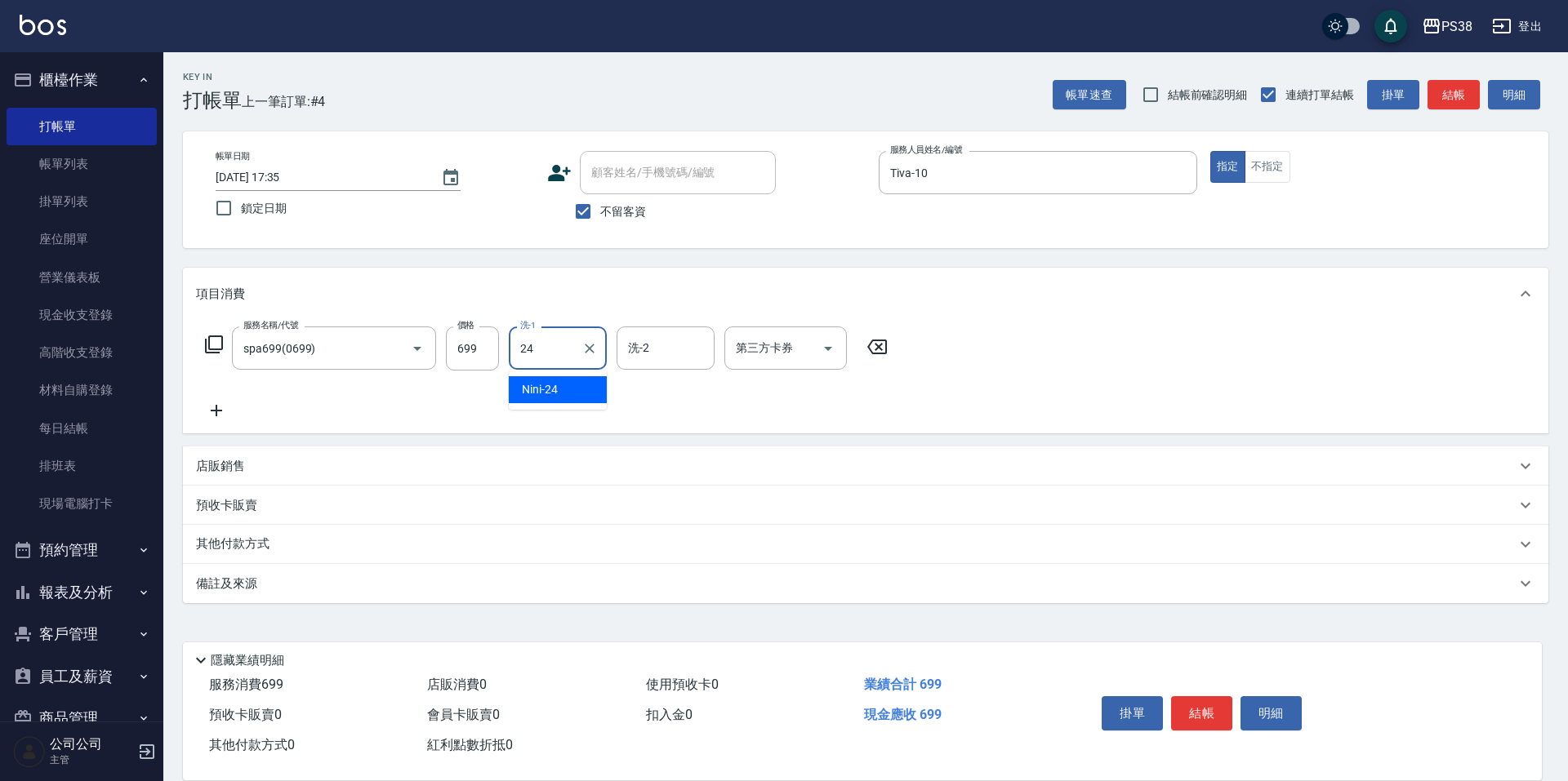
type input "Nini-24"
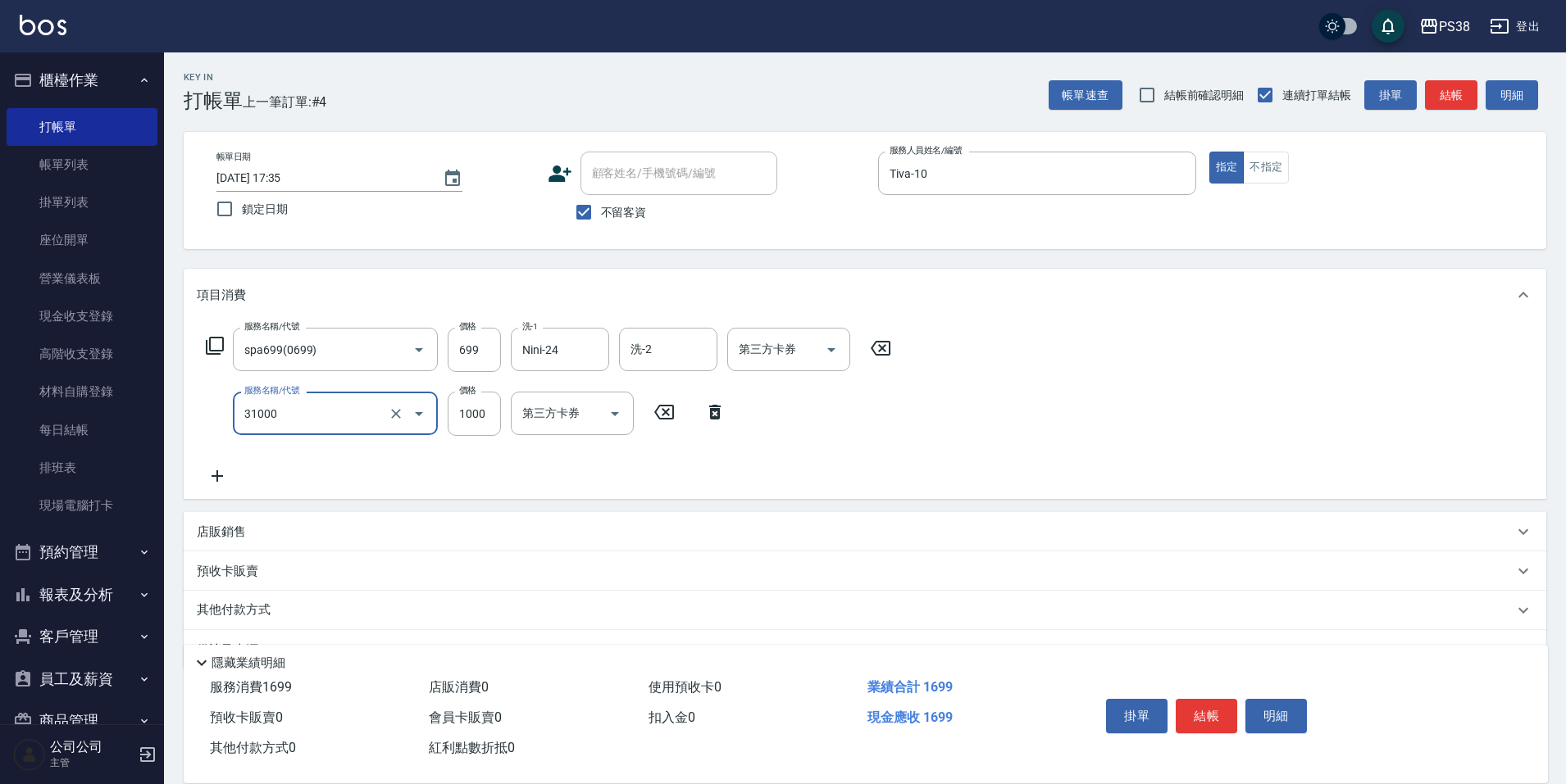
type input "酵素護髮(31000)"
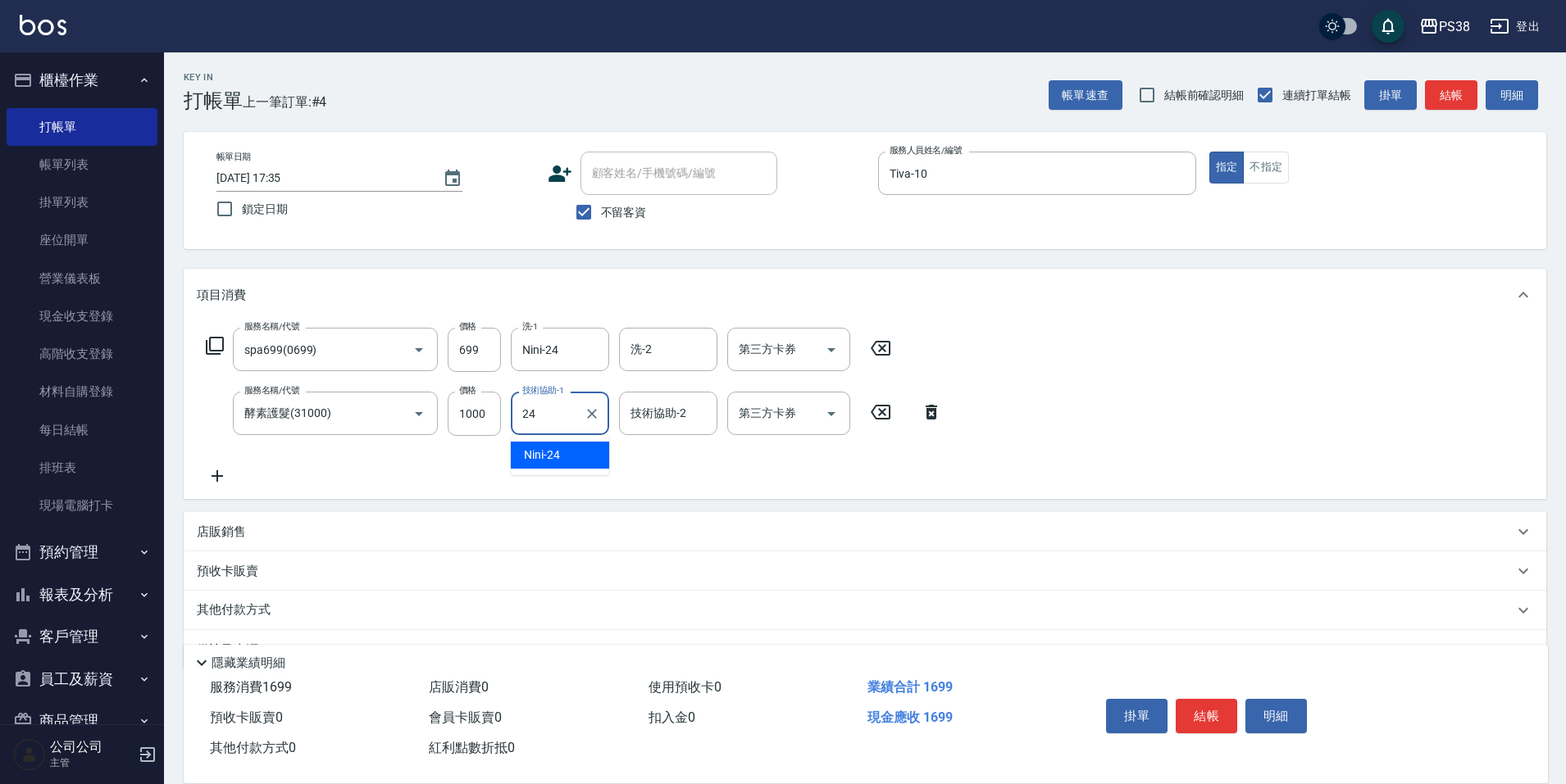
type input "Nini-24"
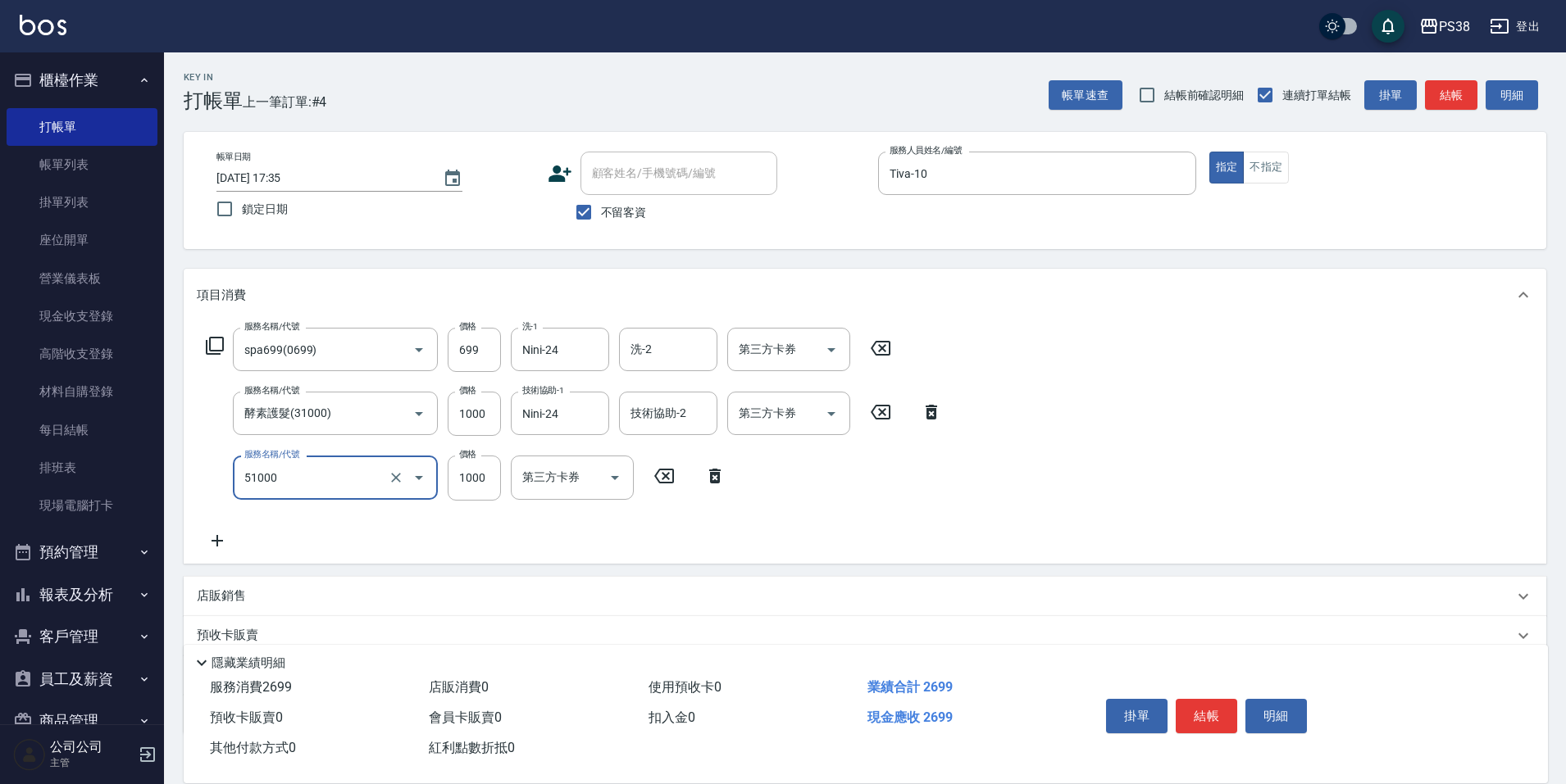
type input "染髮600以上(任意金額)(51000)"
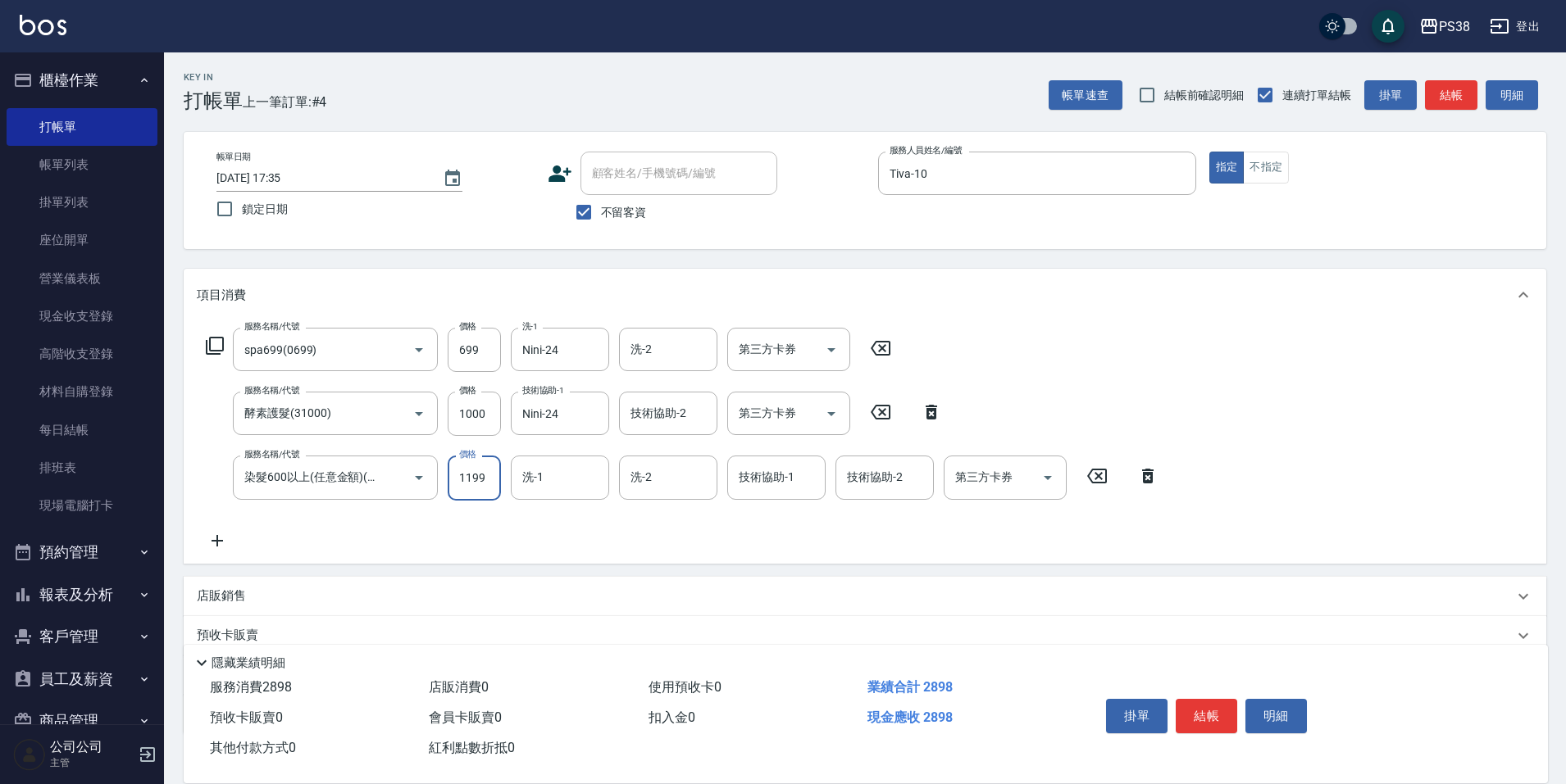
type input "1199"
type input "Nini-24"
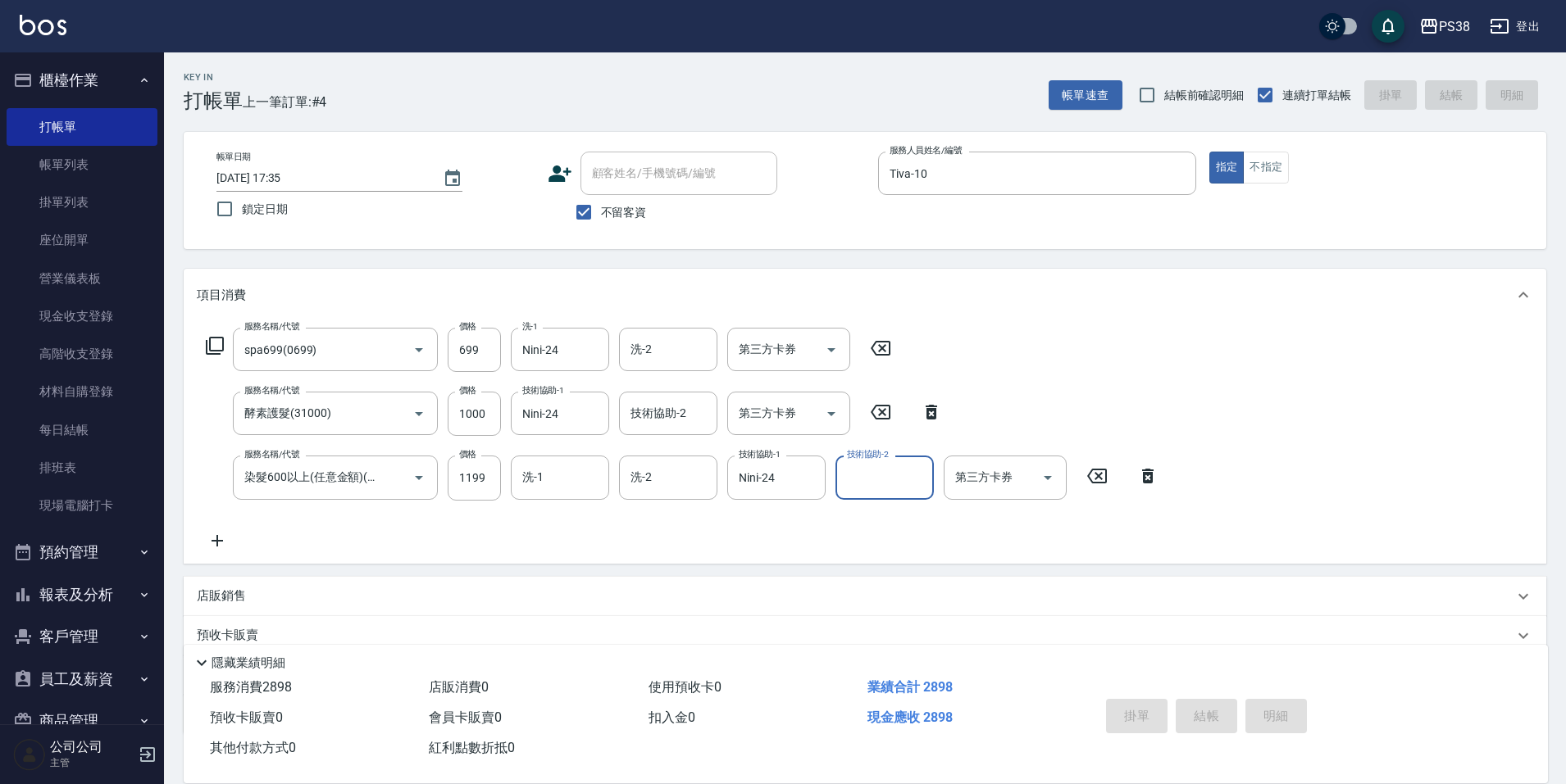
type input "[DATE] 17:36"
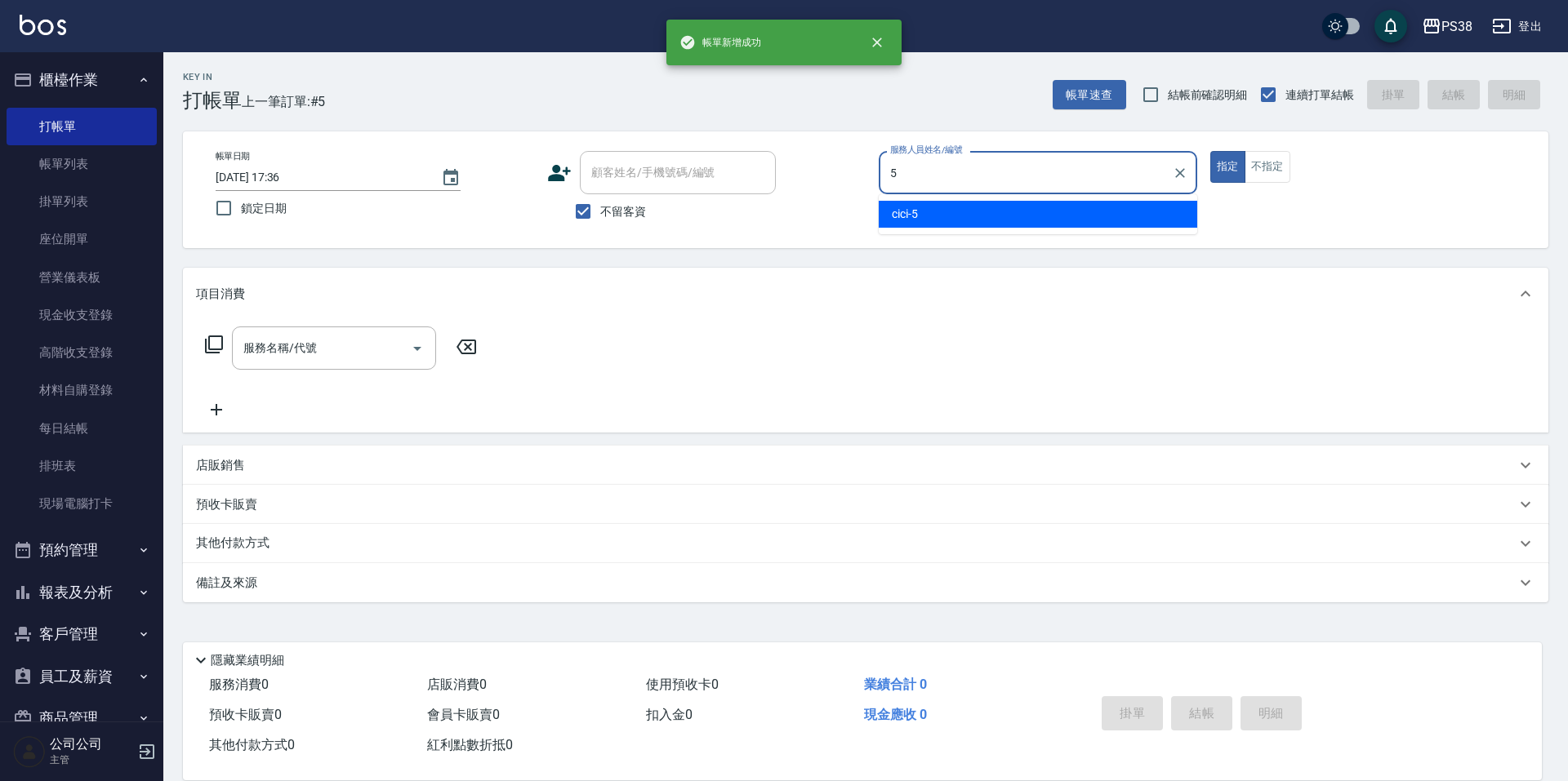
type input "cici-5"
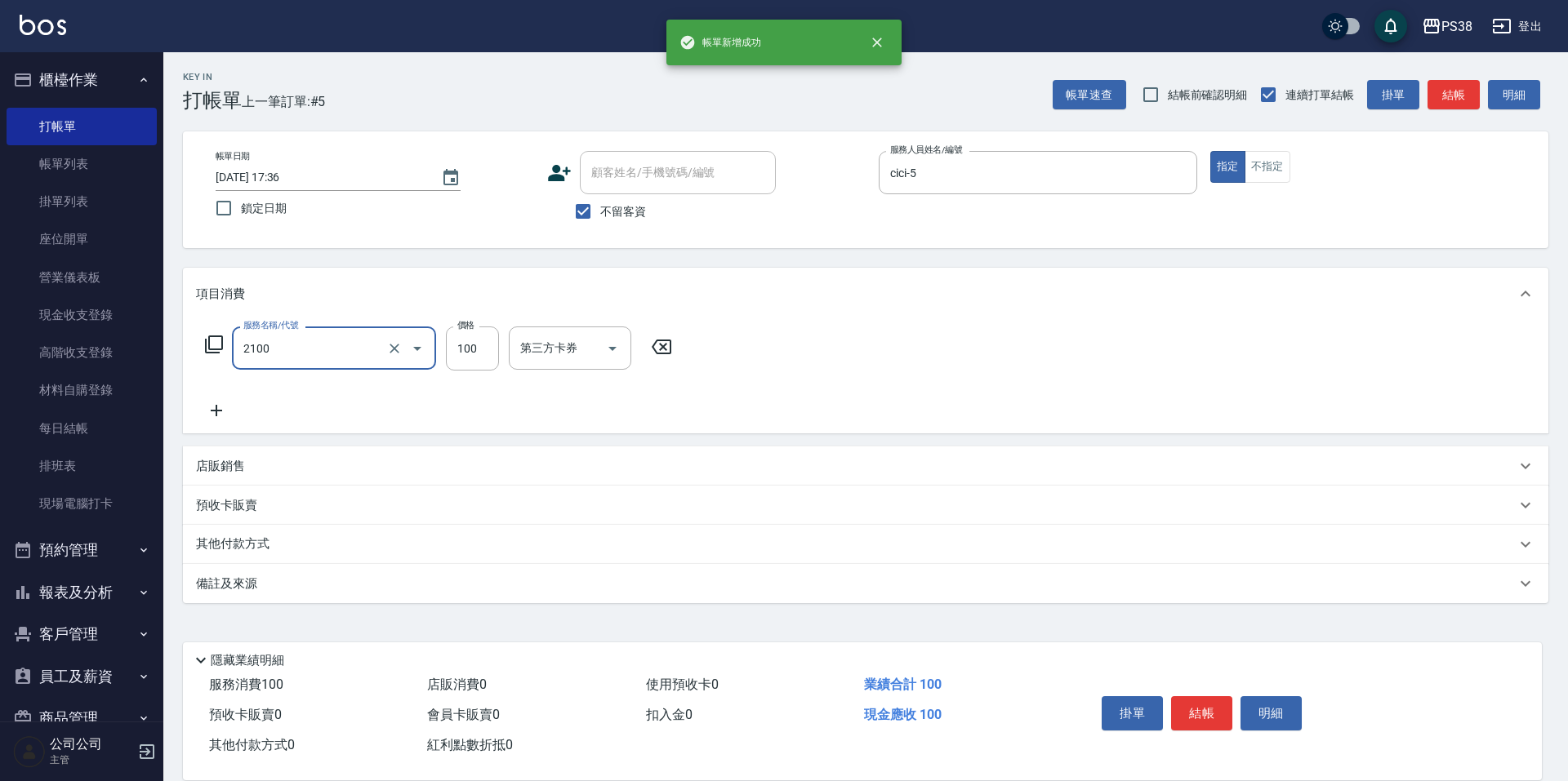
type input "剪髮與造型(任意金額)(2100)"
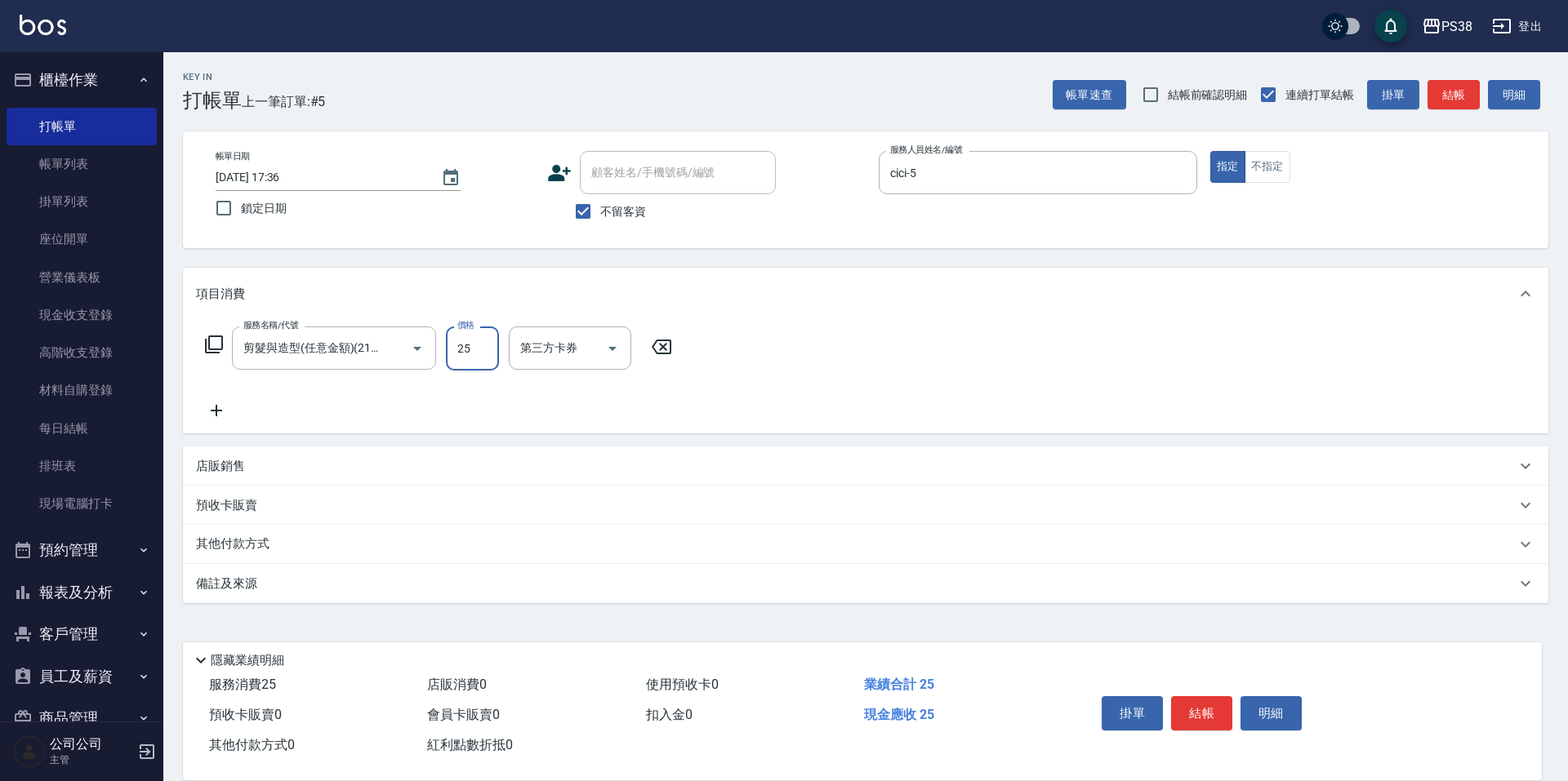
type input "250"
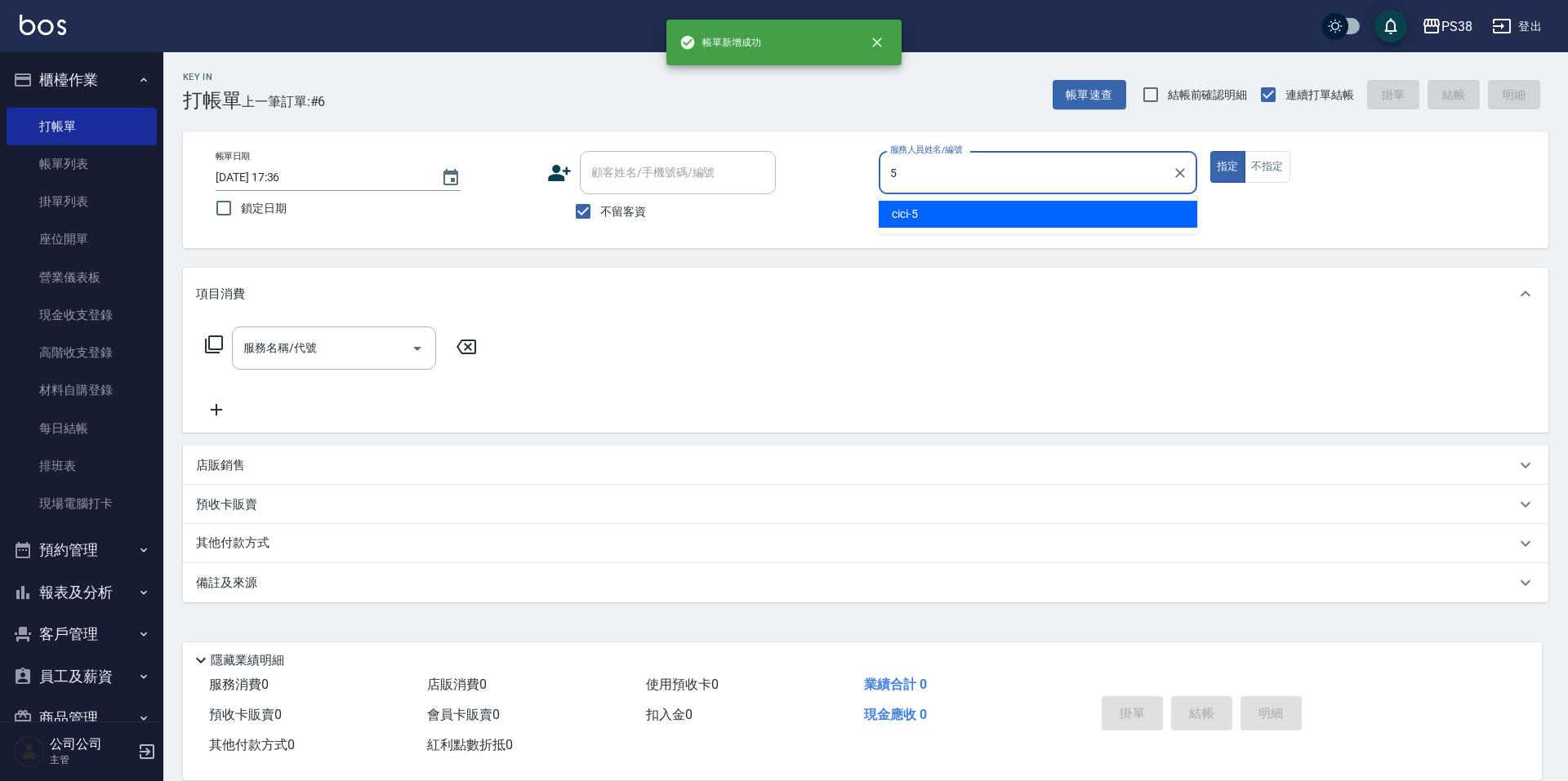
type input "cici-5"
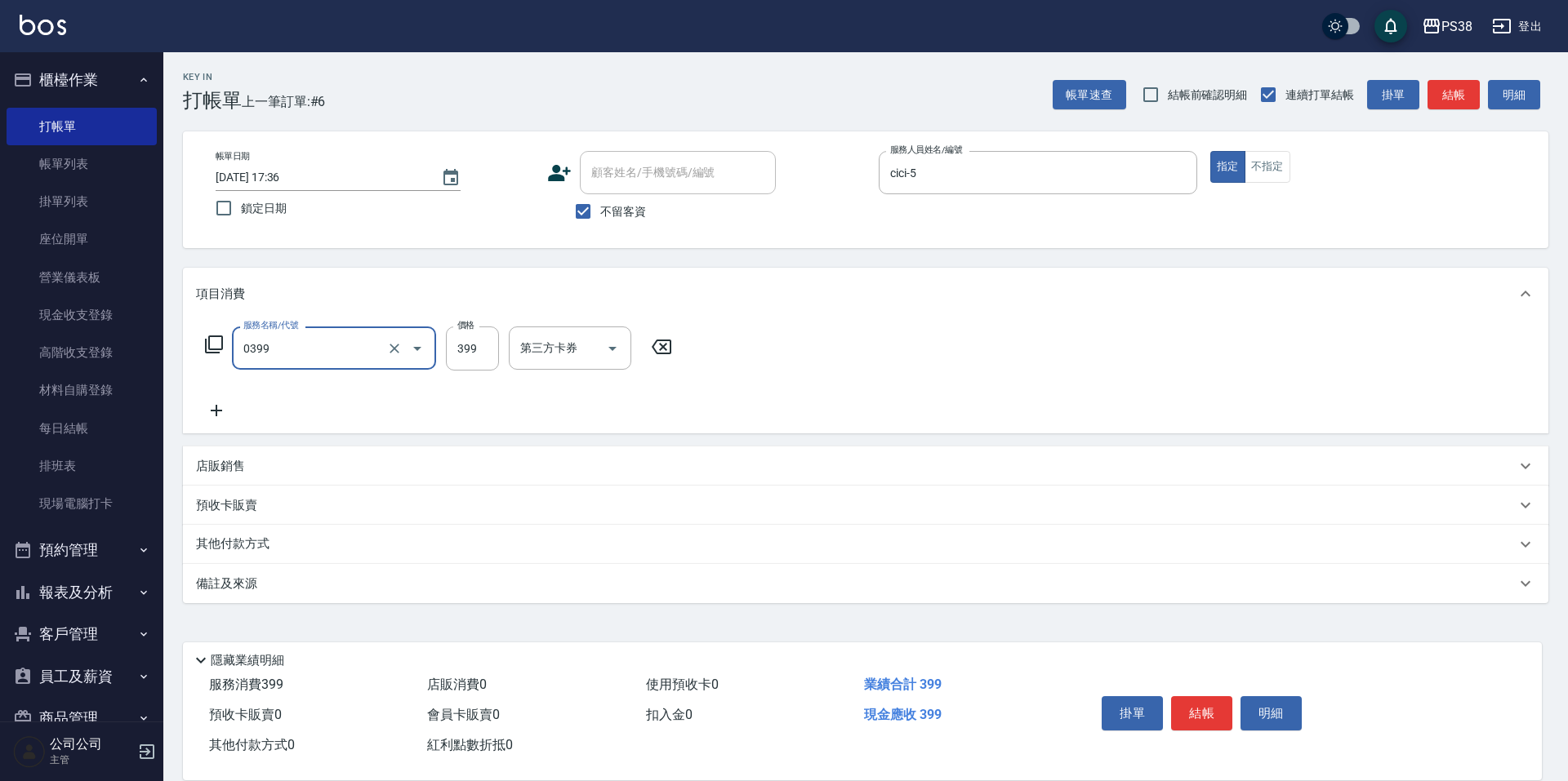
type input "spa399(0399)"
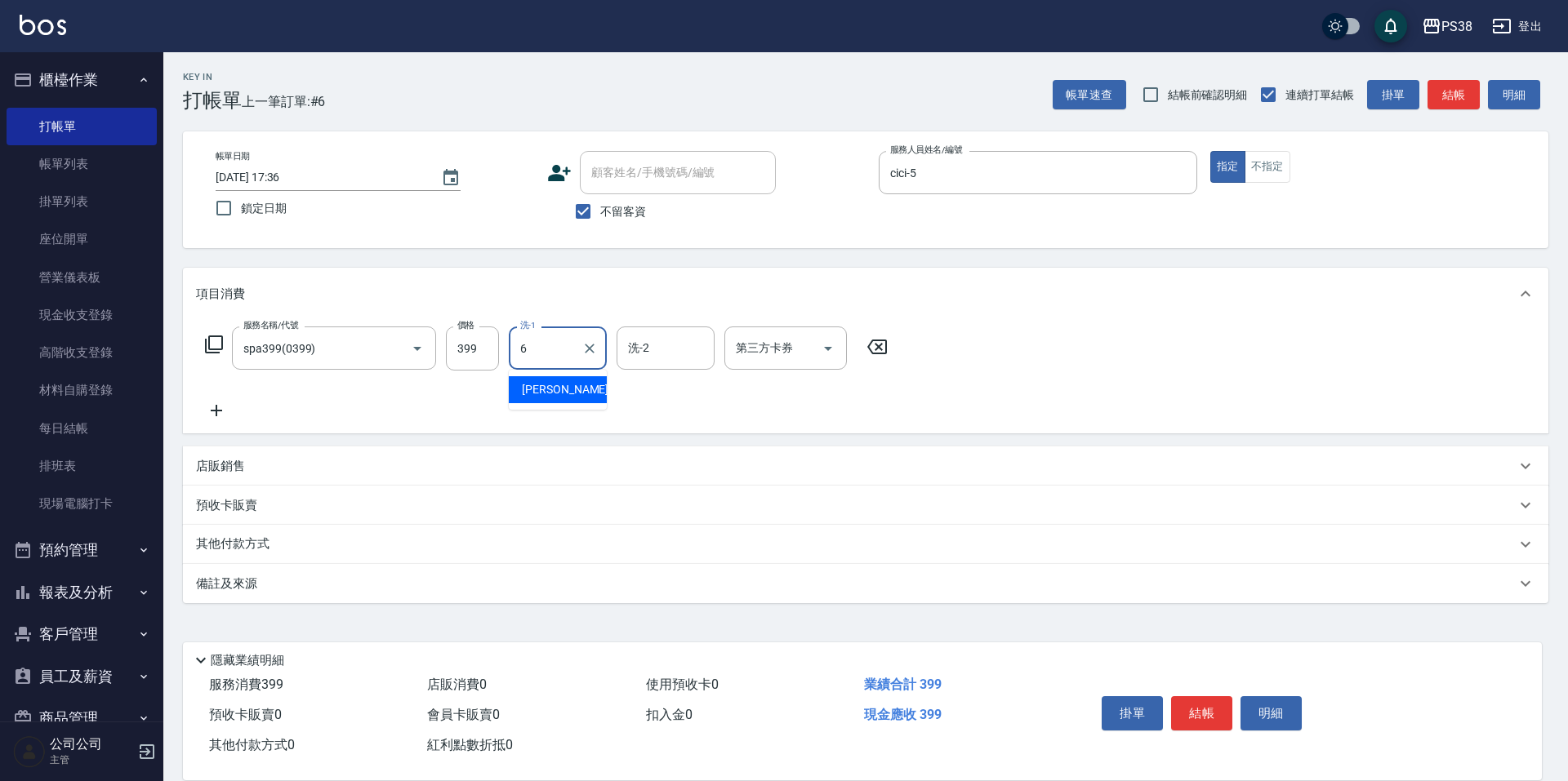
type input "[PERSON_NAME]-6"
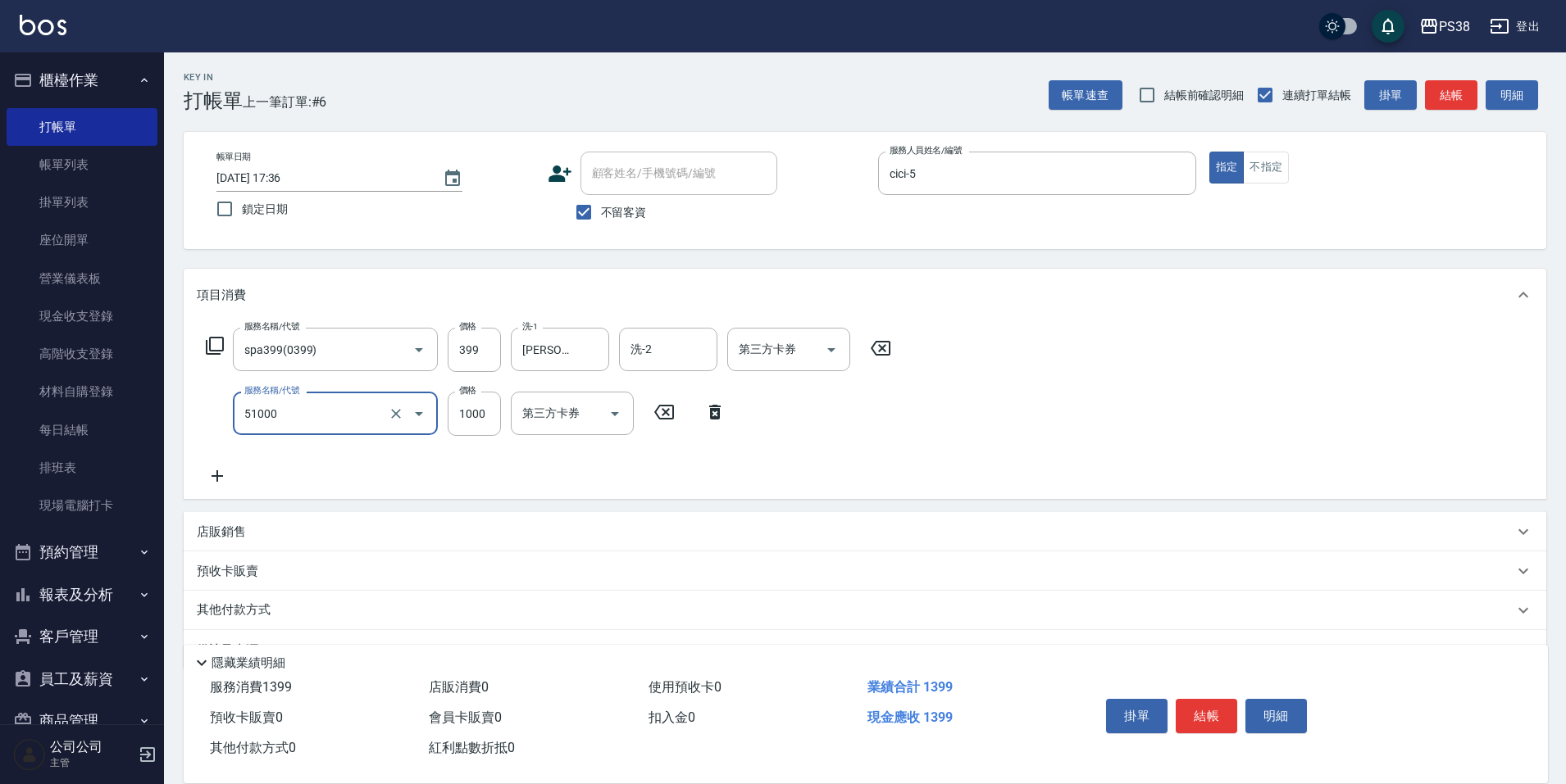
type input "染髮600以上(任意金額)(51000)"
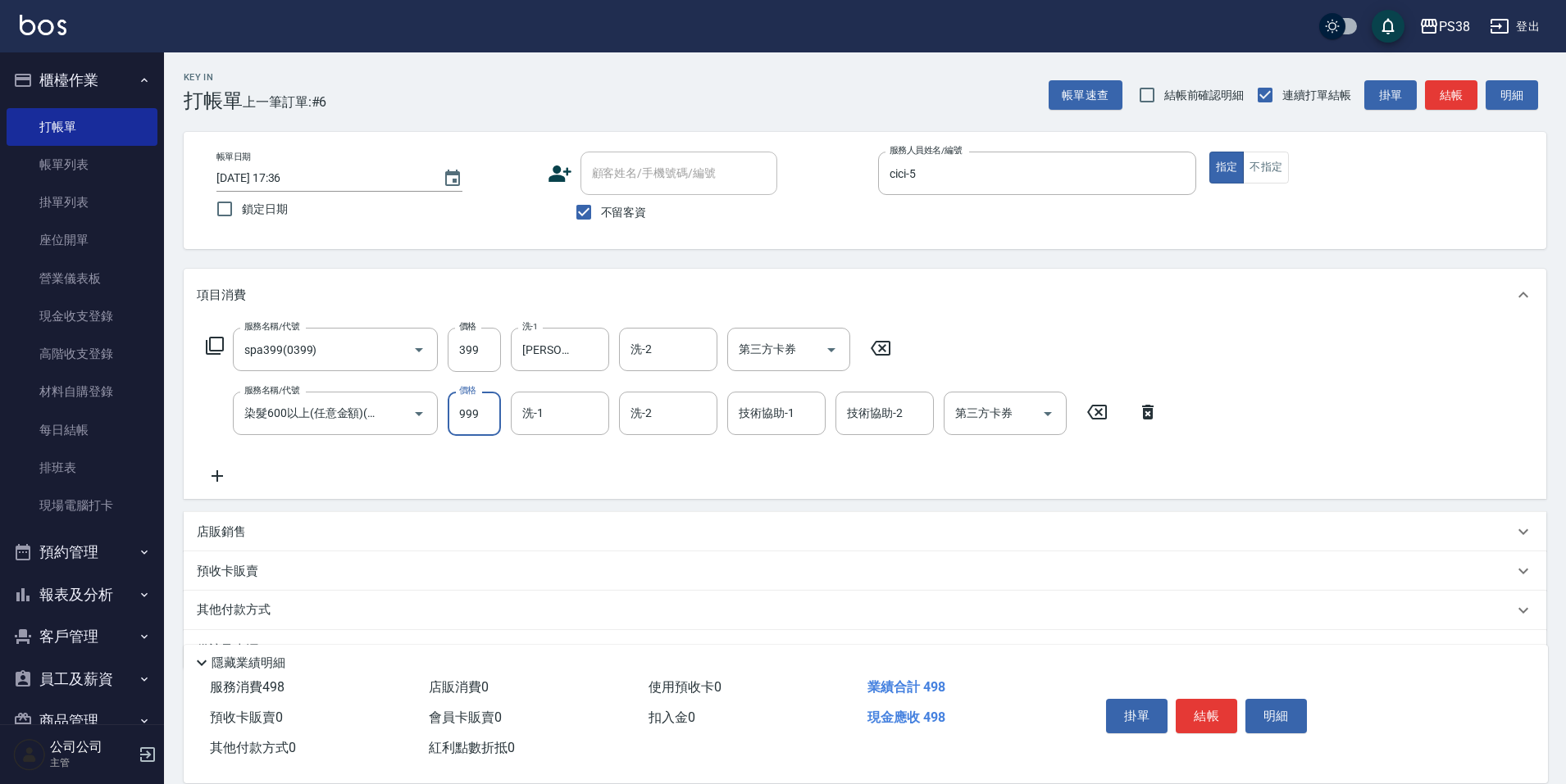
type input "999"
type input "[PERSON_NAME]-6"
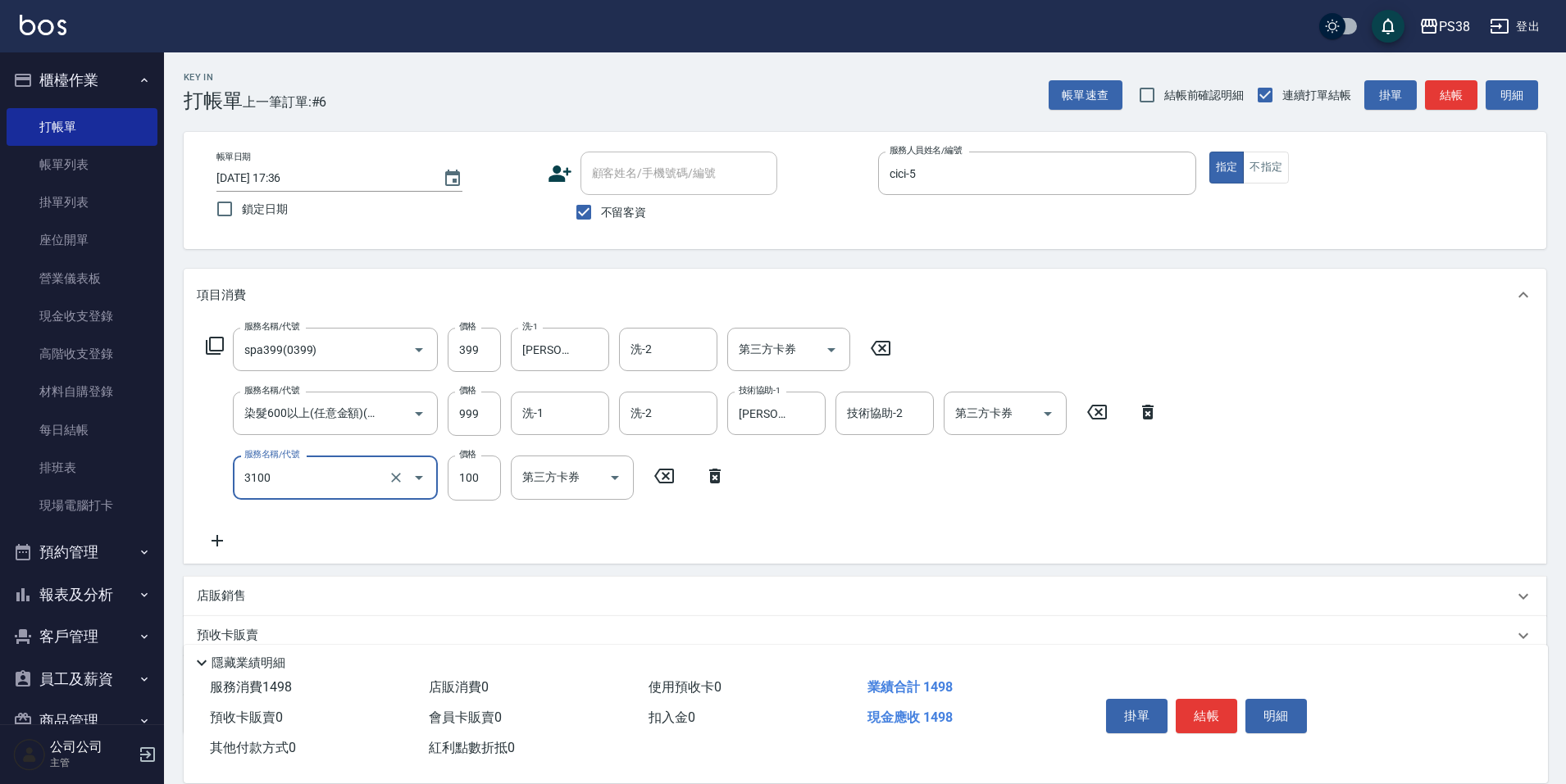
type input "頭皮水.順護(3100)"
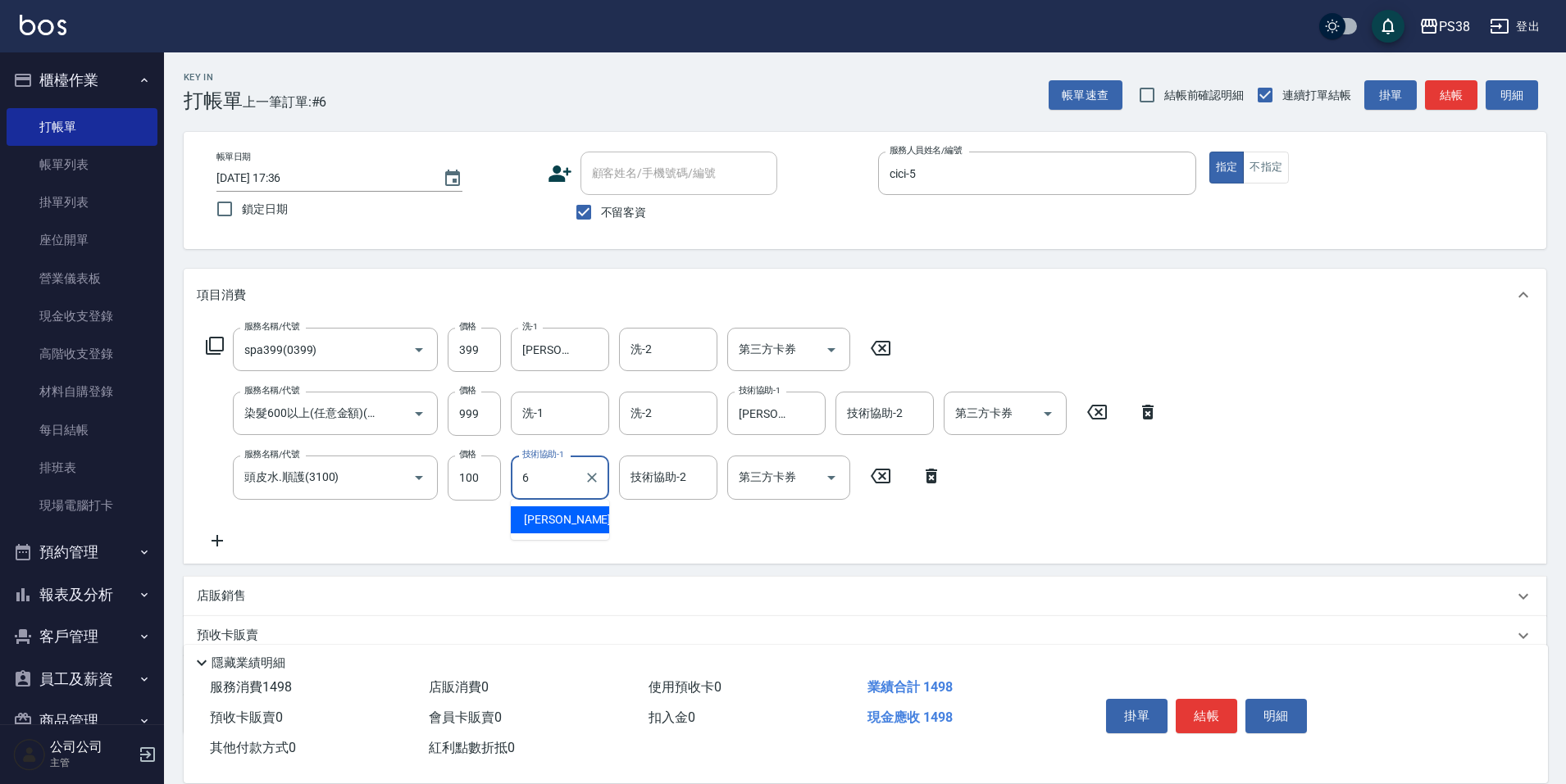
type input "[PERSON_NAME]-6"
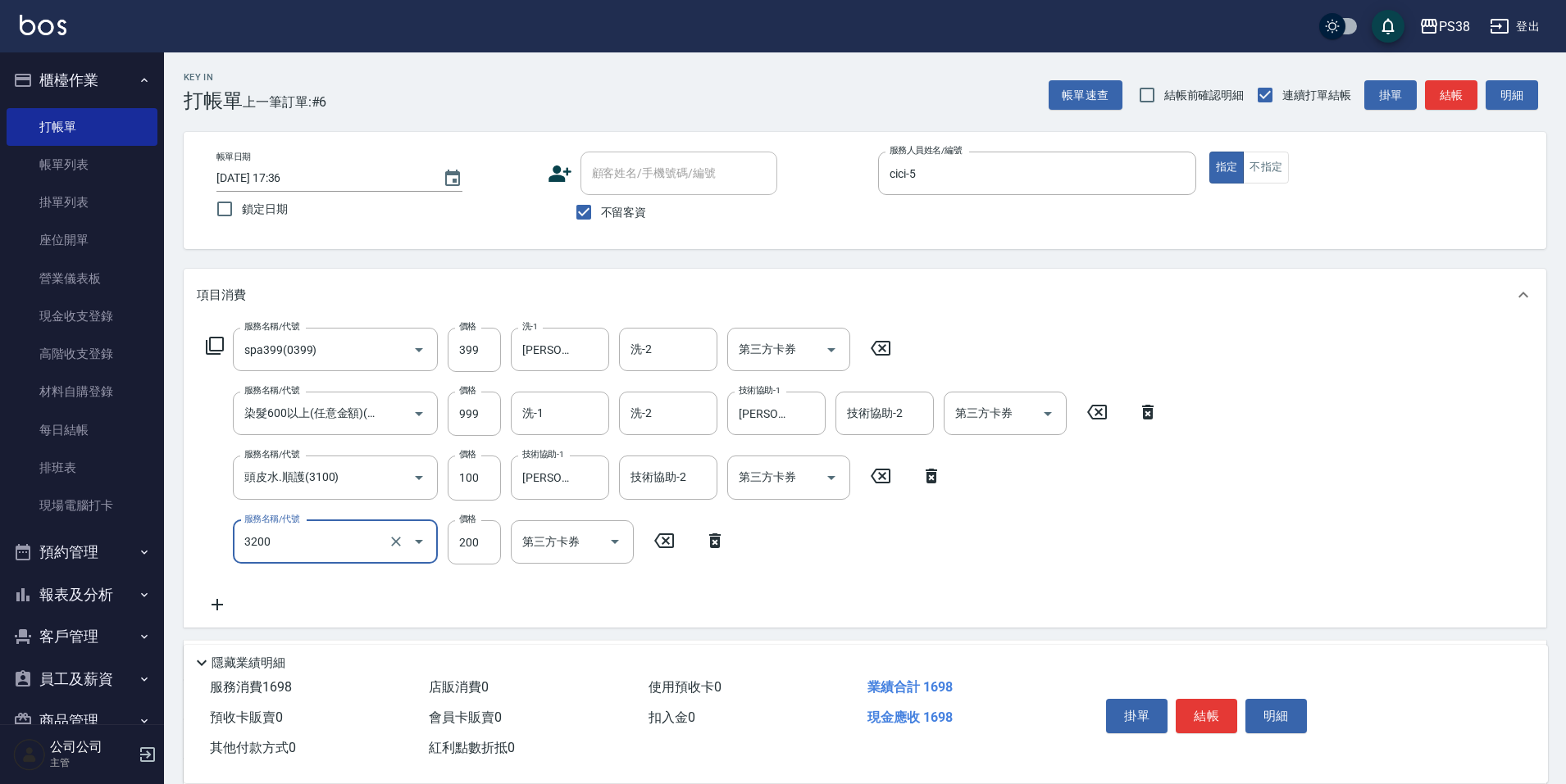
type input "自備護髮(3200)"
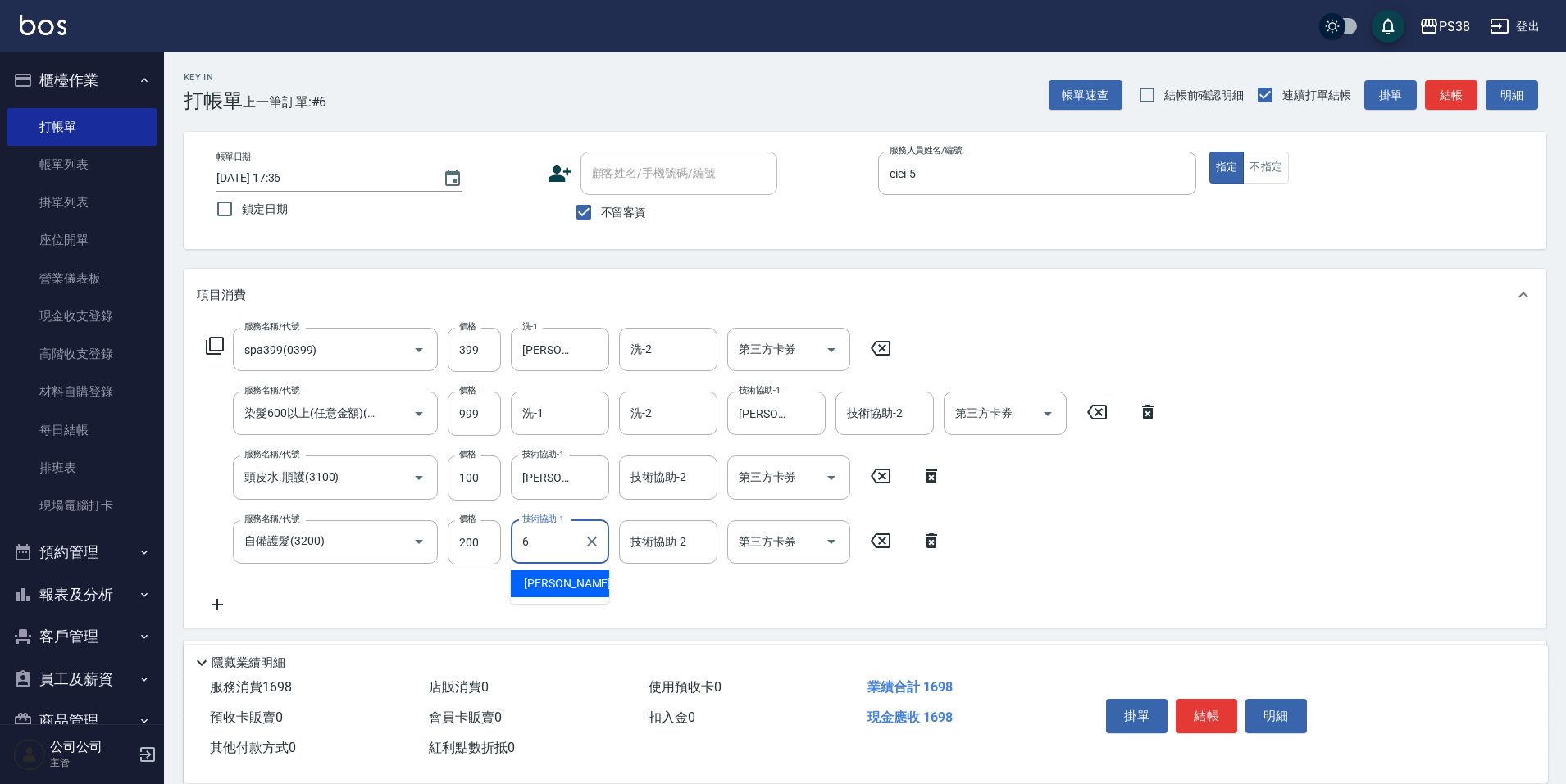
type input "[PERSON_NAME]-6"
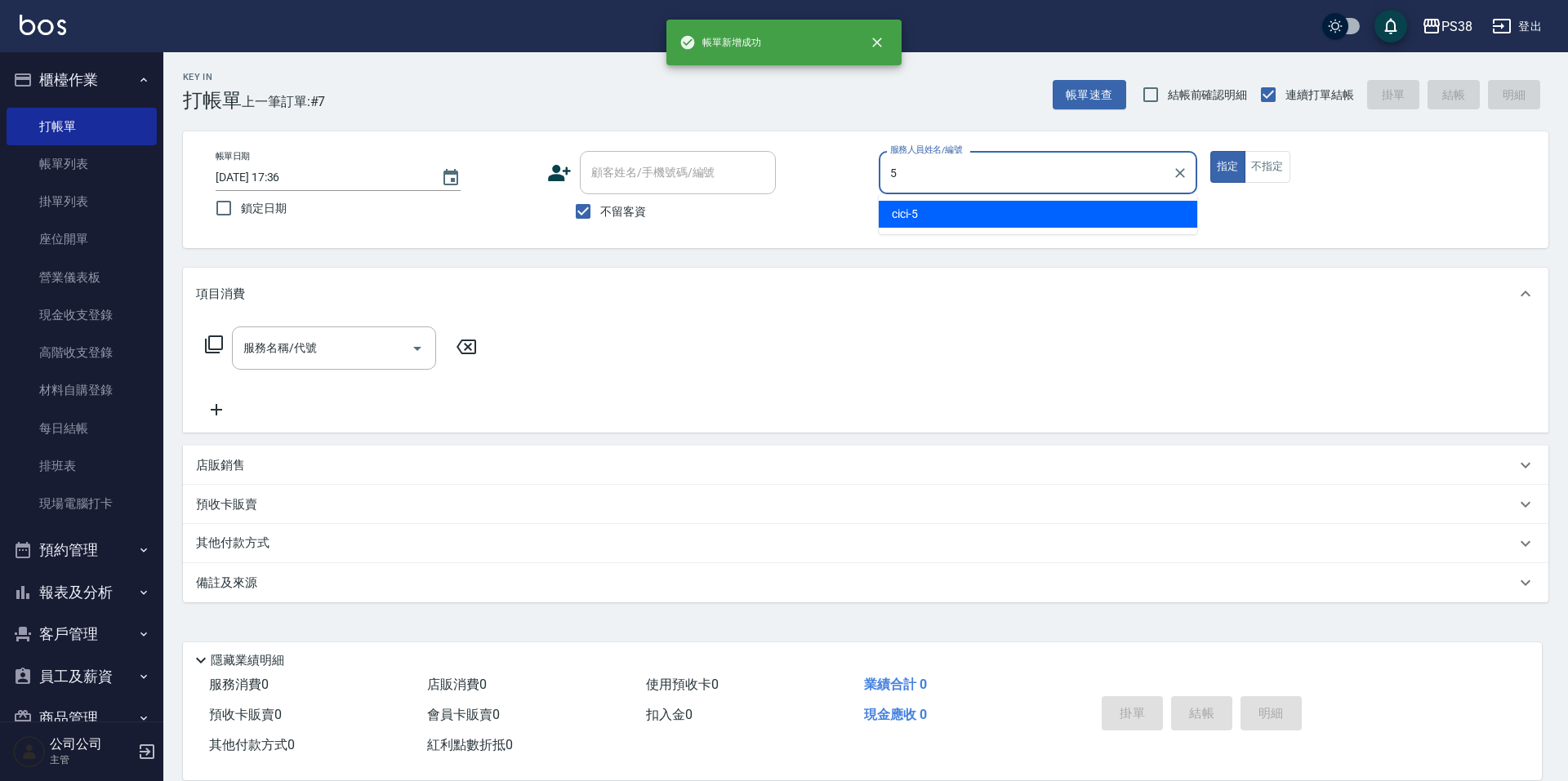
type input "cici-5"
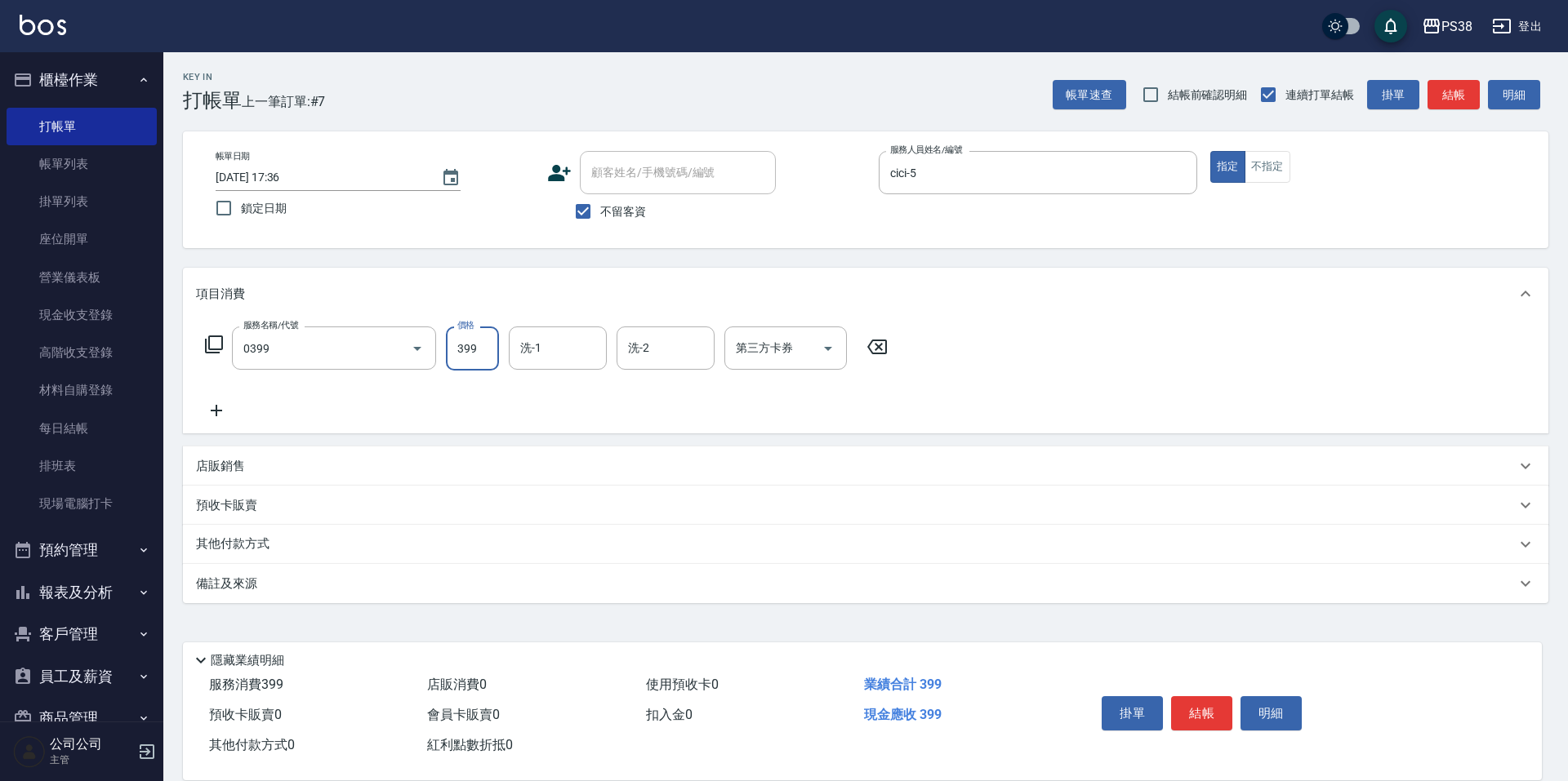
type input "spa399(0399)"
type input "[PERSON_NAME]-6"
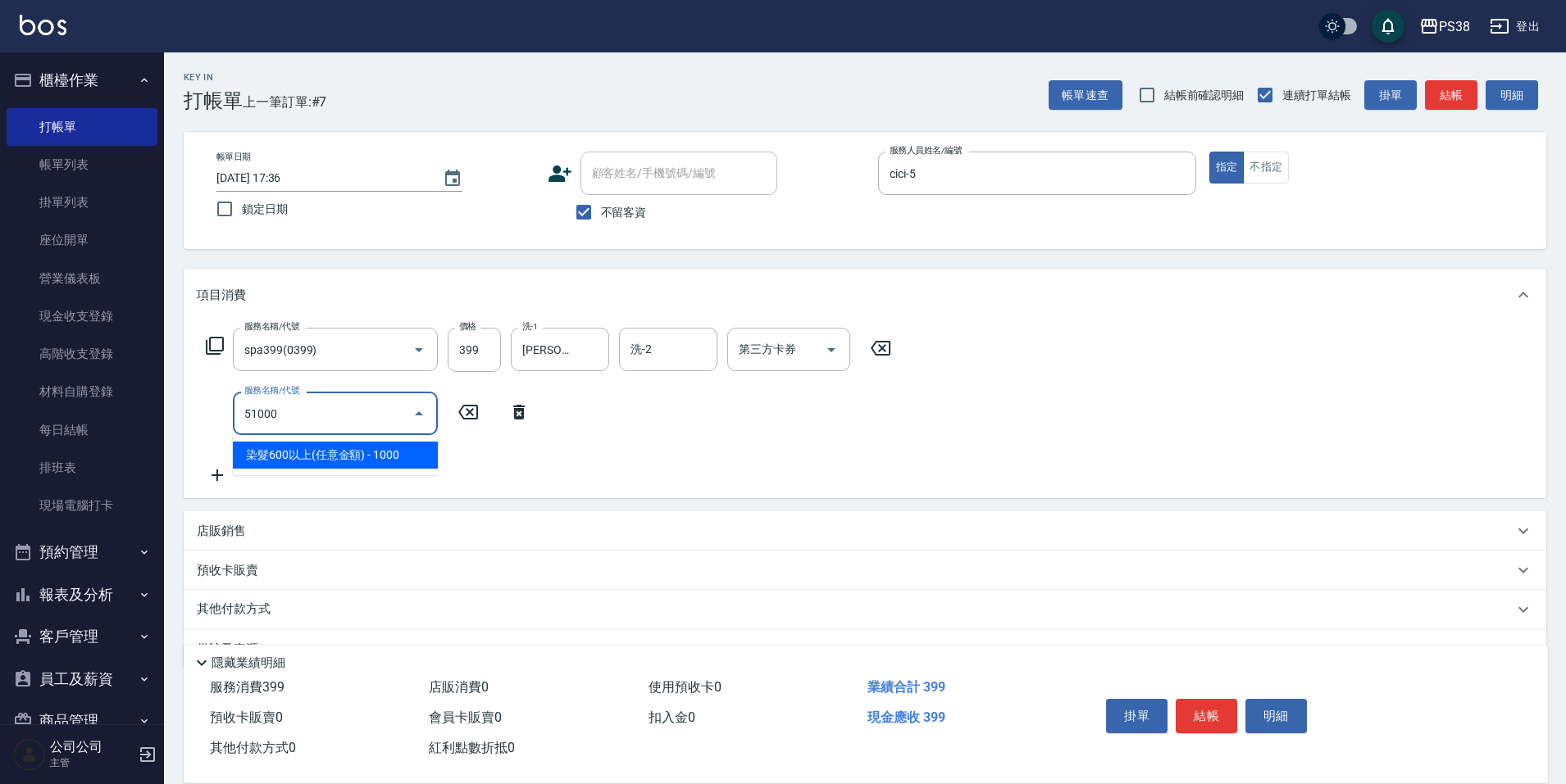
type input "染髮600以上(任意金額)(51000)"
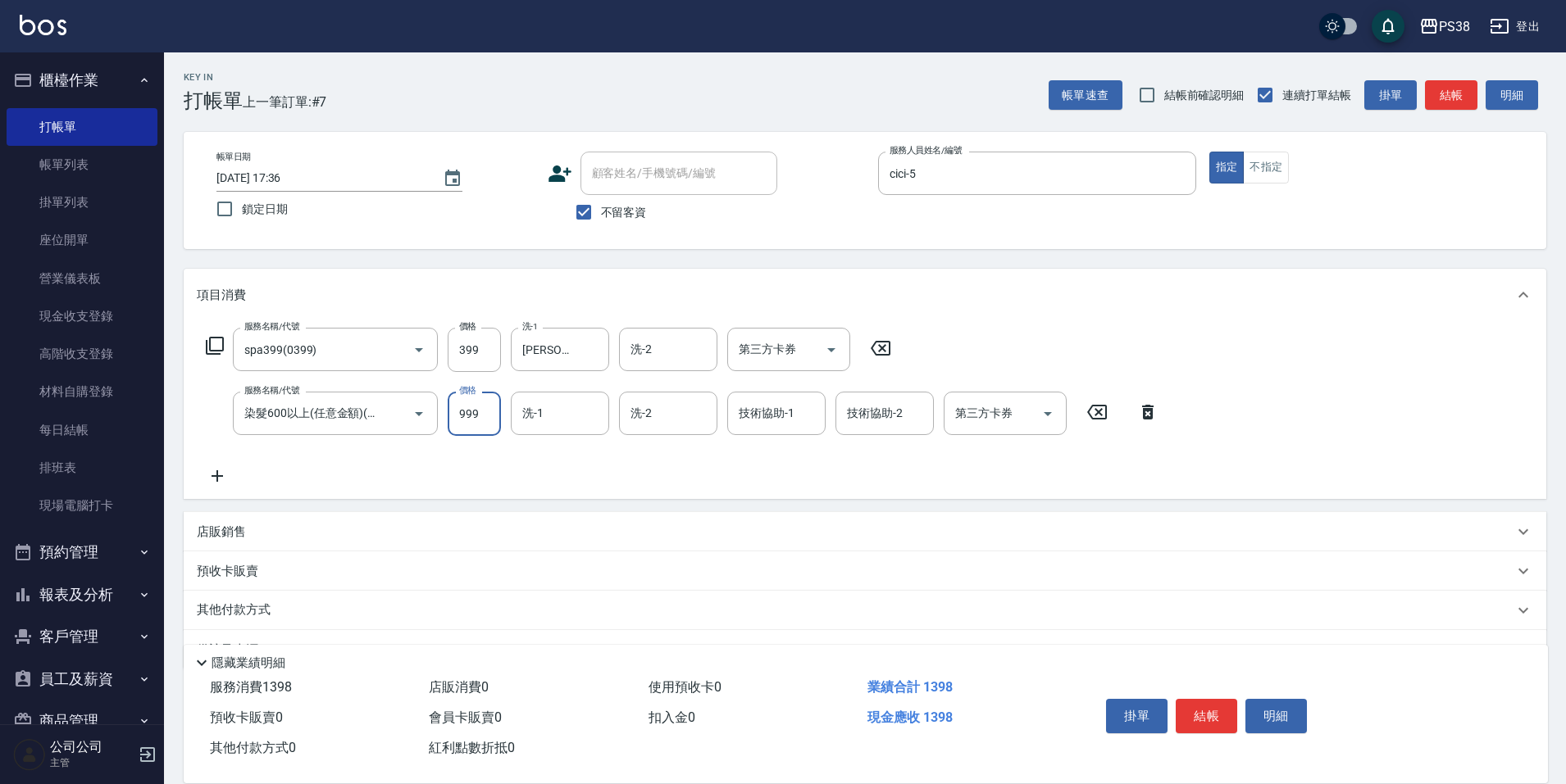
type input "999"
type input "[PERSON_NAME]-6"
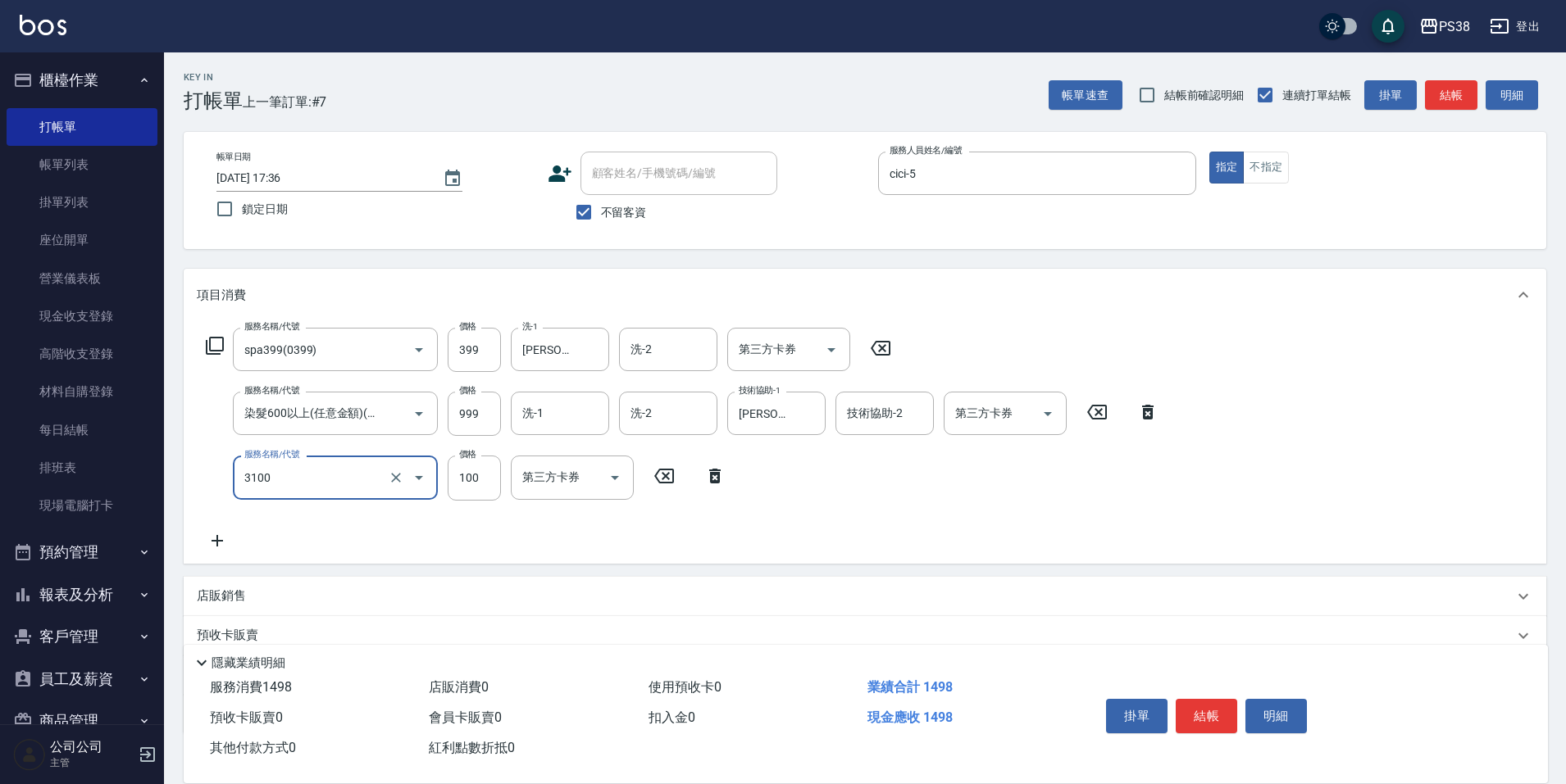
type input "頭皮水.順護(3100)"
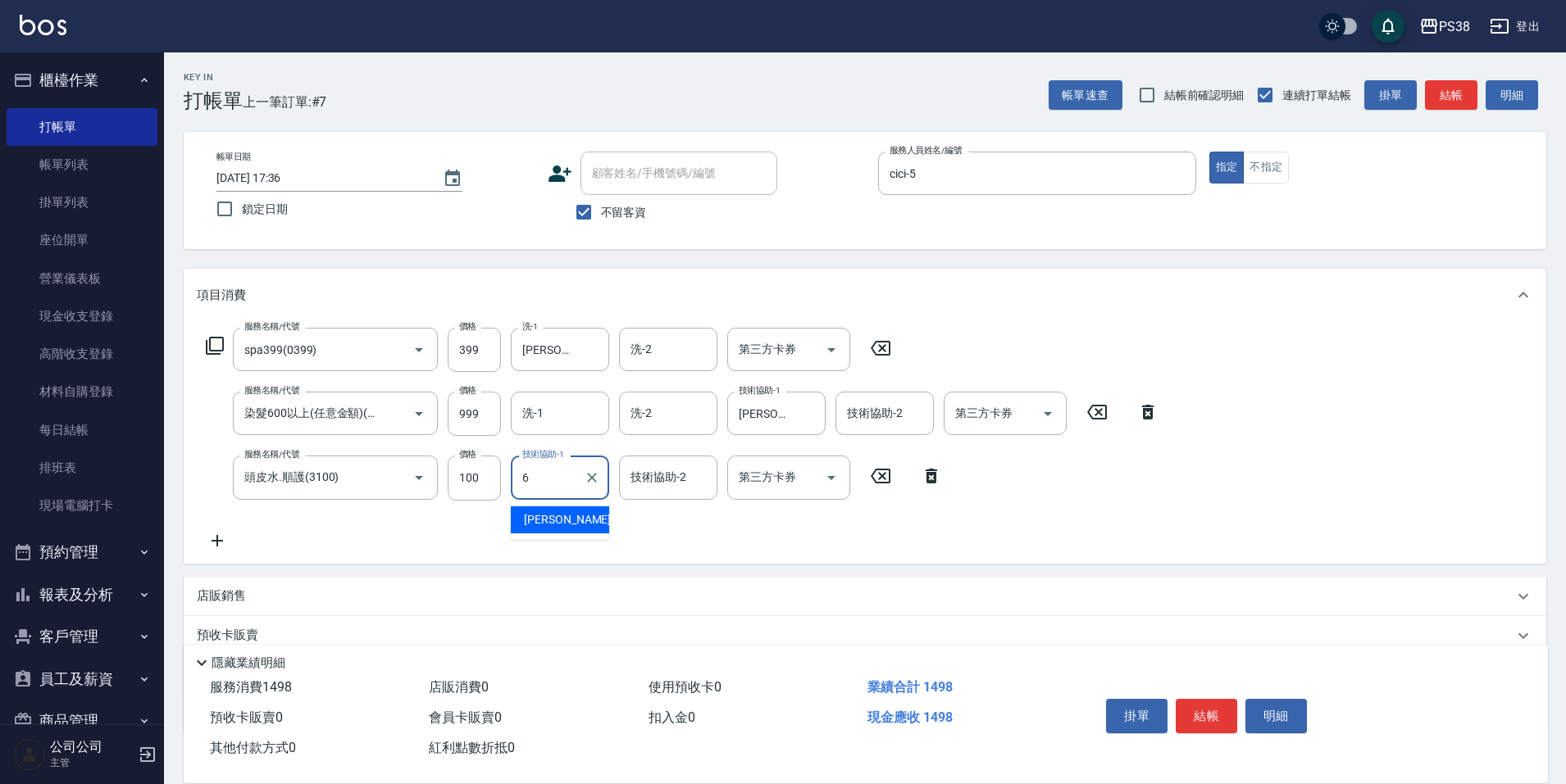
type input "[PERSON_NAME]-6"
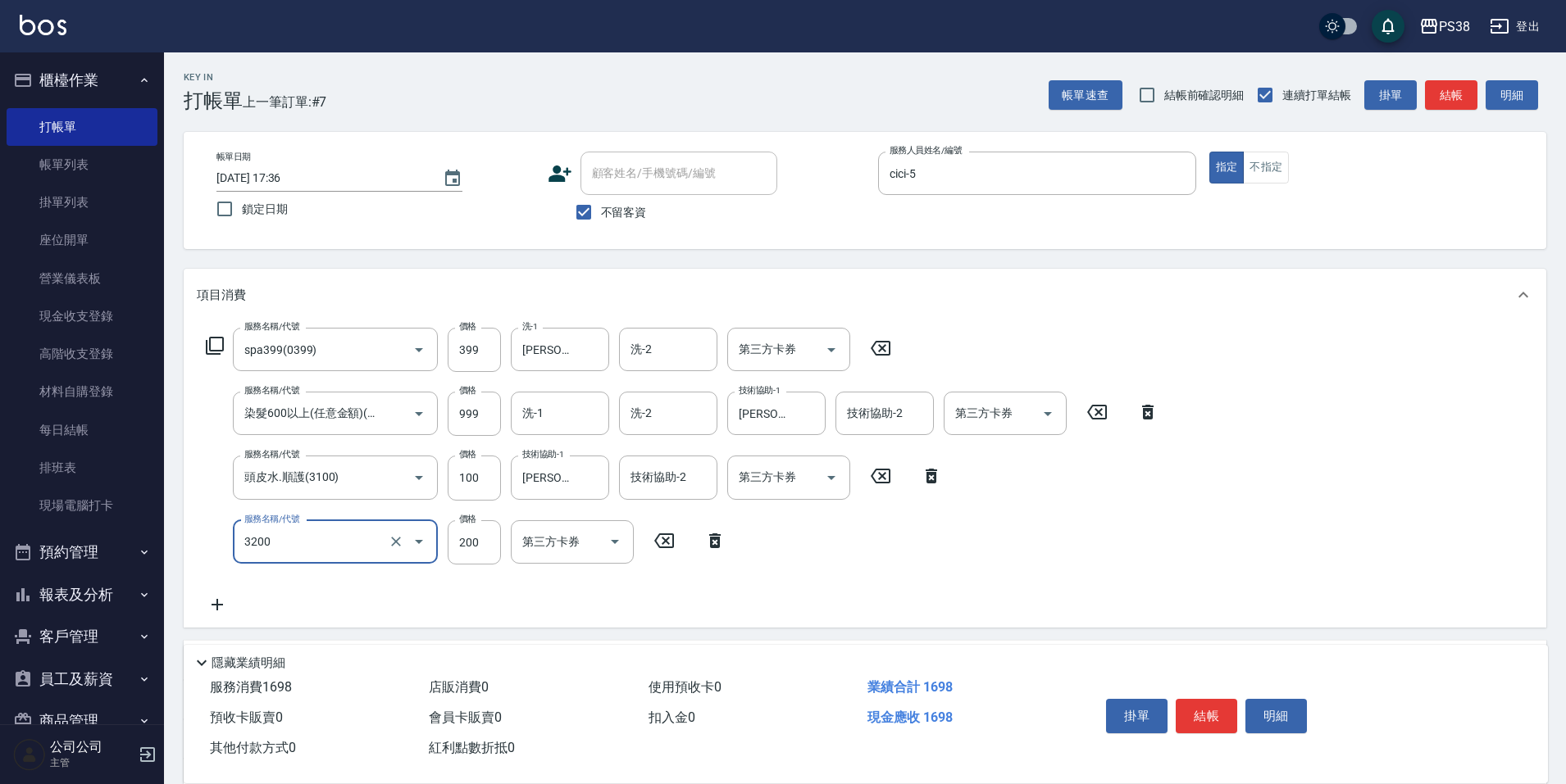
type input "自備護髮(3200)"
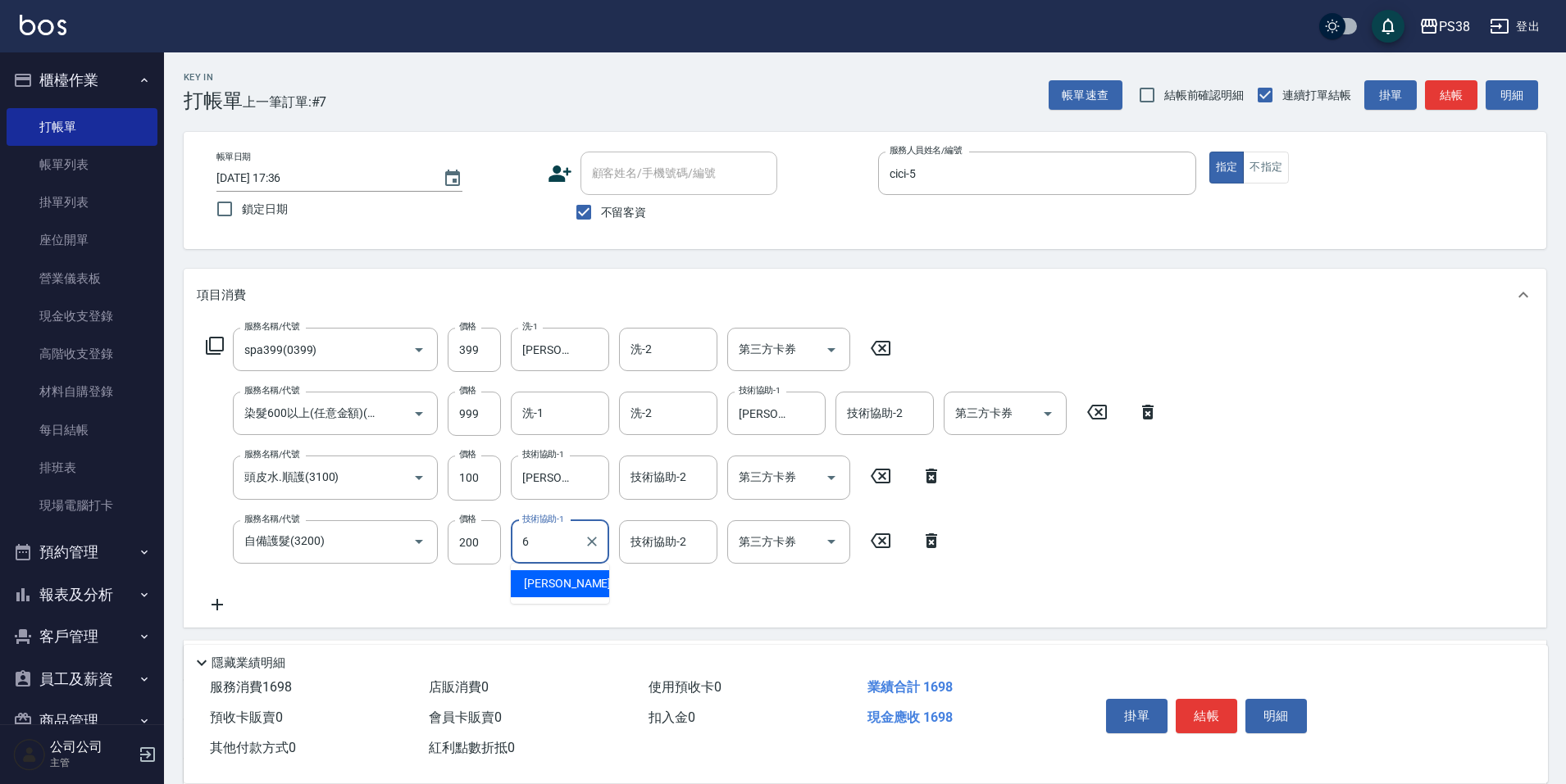
type input "[PERSON_NAME]-6"
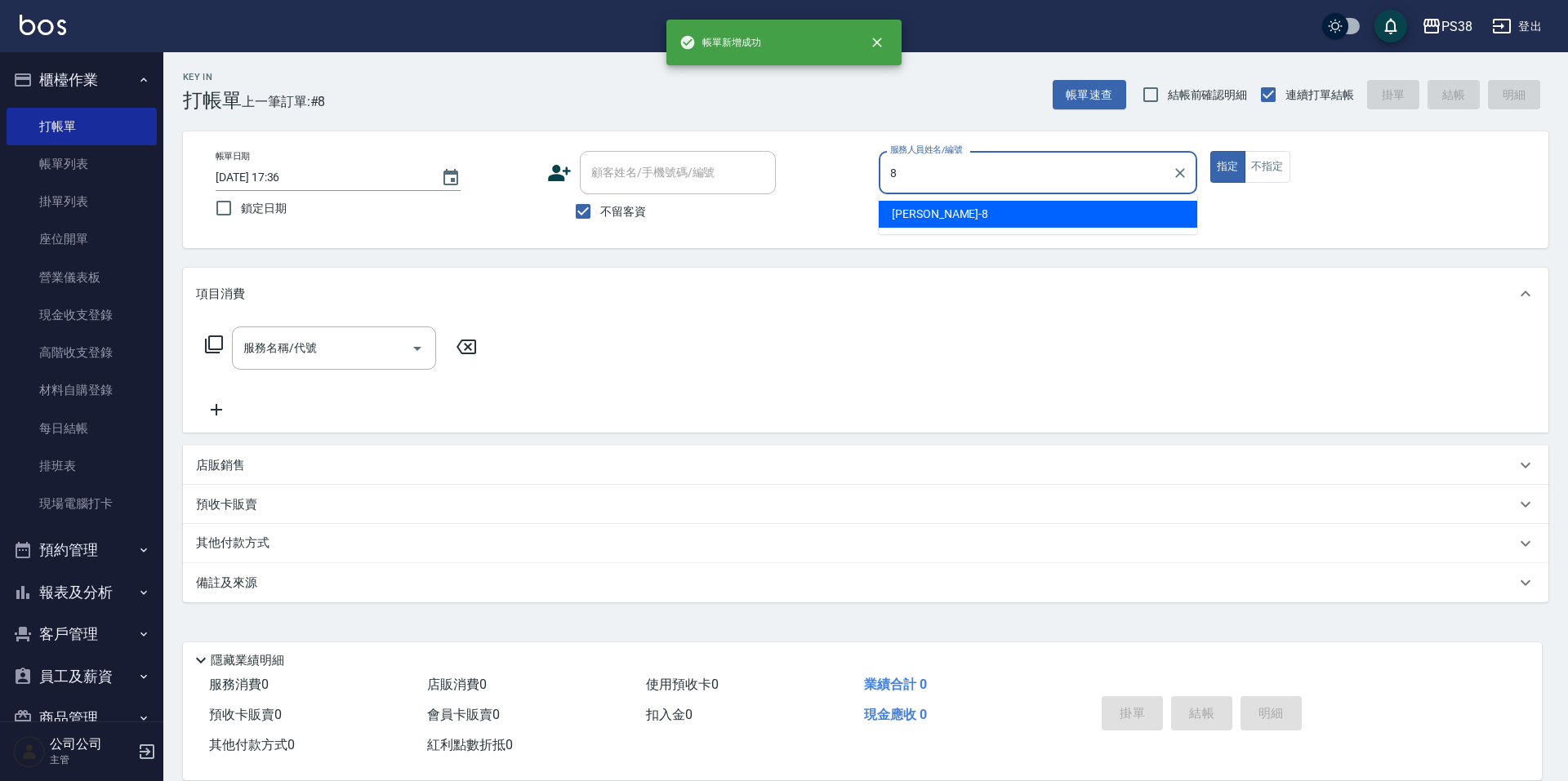
type input "mika-8"
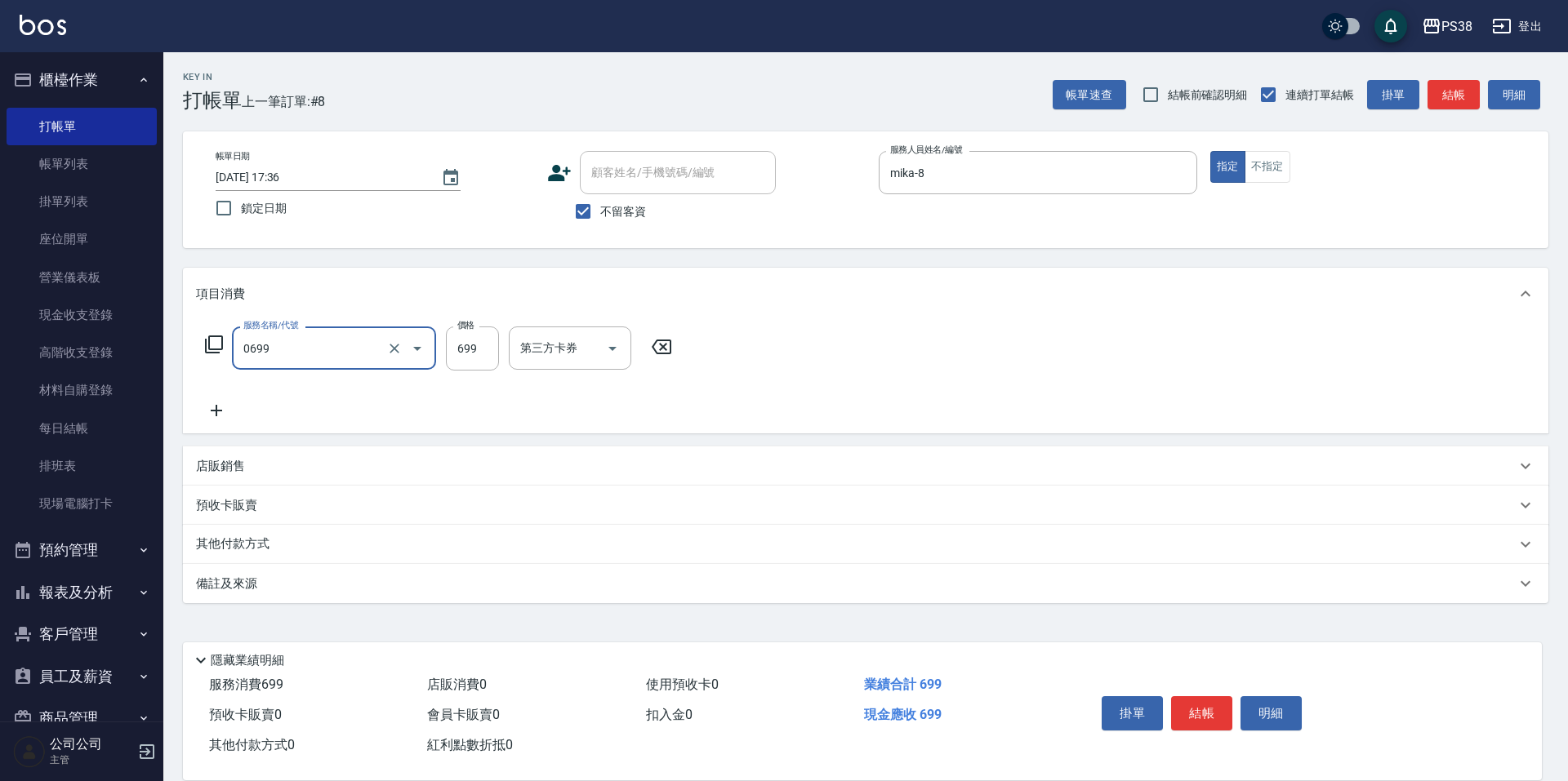
type input "spa699(0699)"
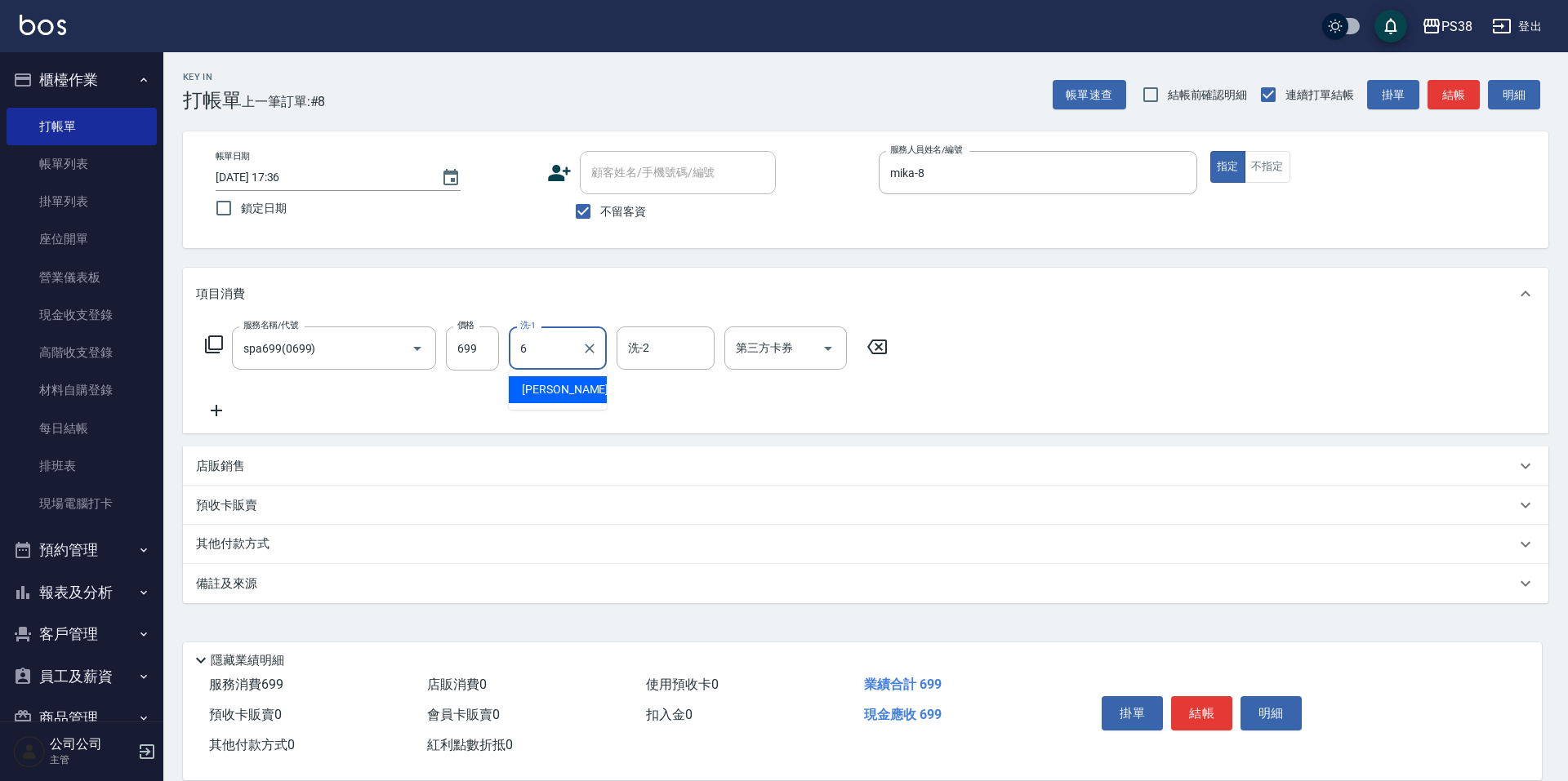
type input "[PERSON_NAME]-6"
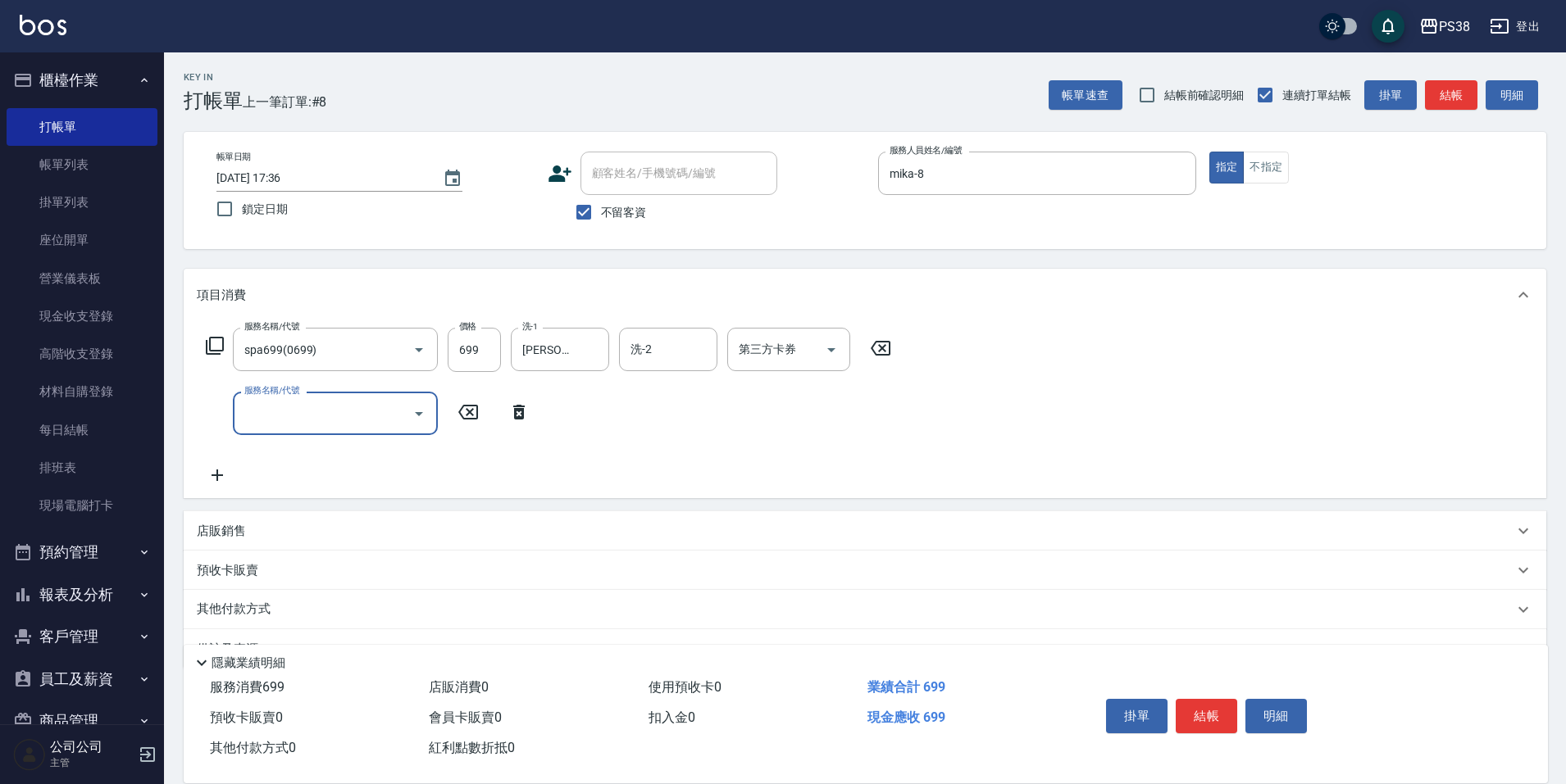
click at [349, 412] on input "服務名稱/代號" at bounding box center [323, 412] width 166 height 28
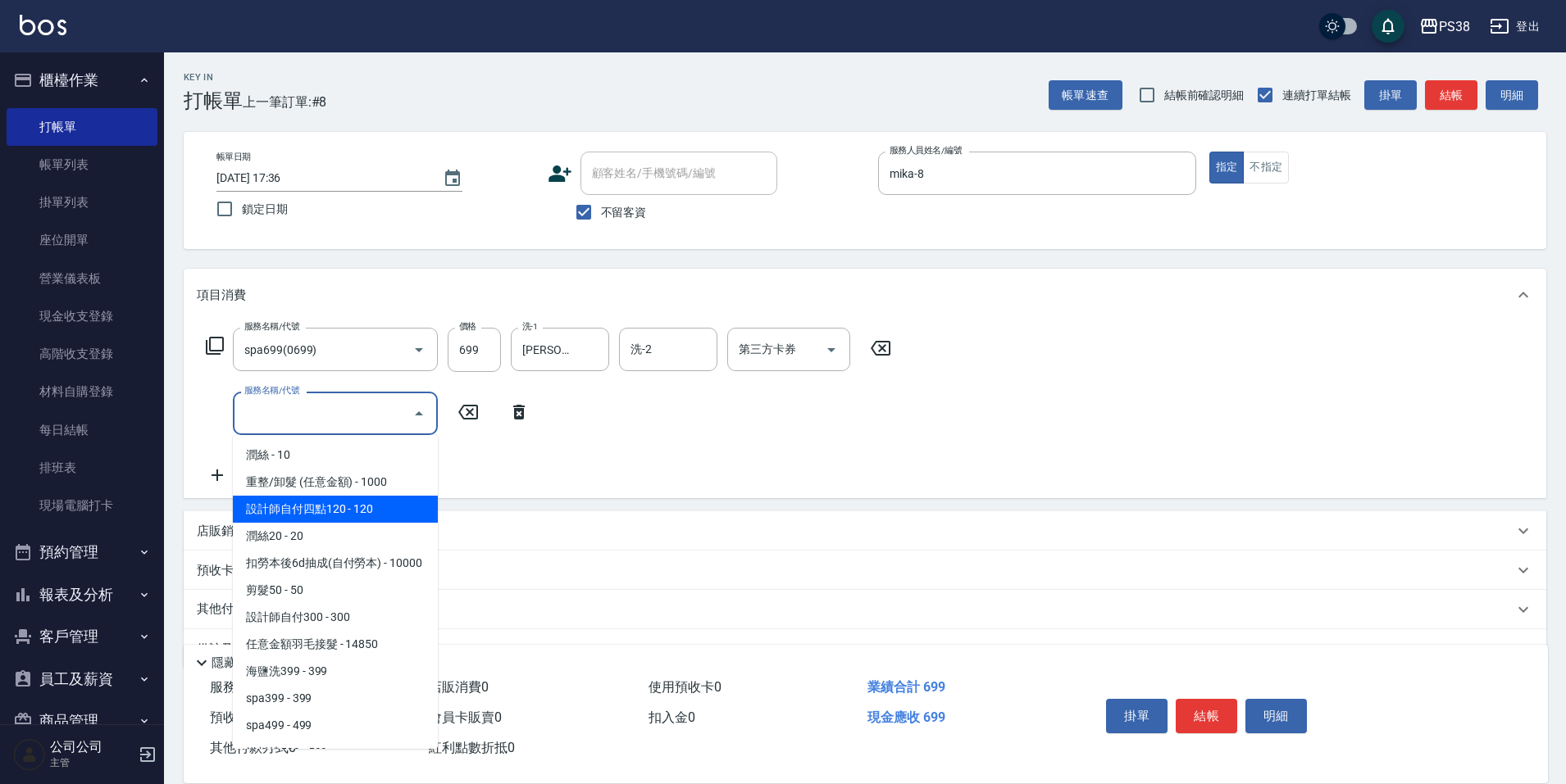
scroll to position [164, 0]
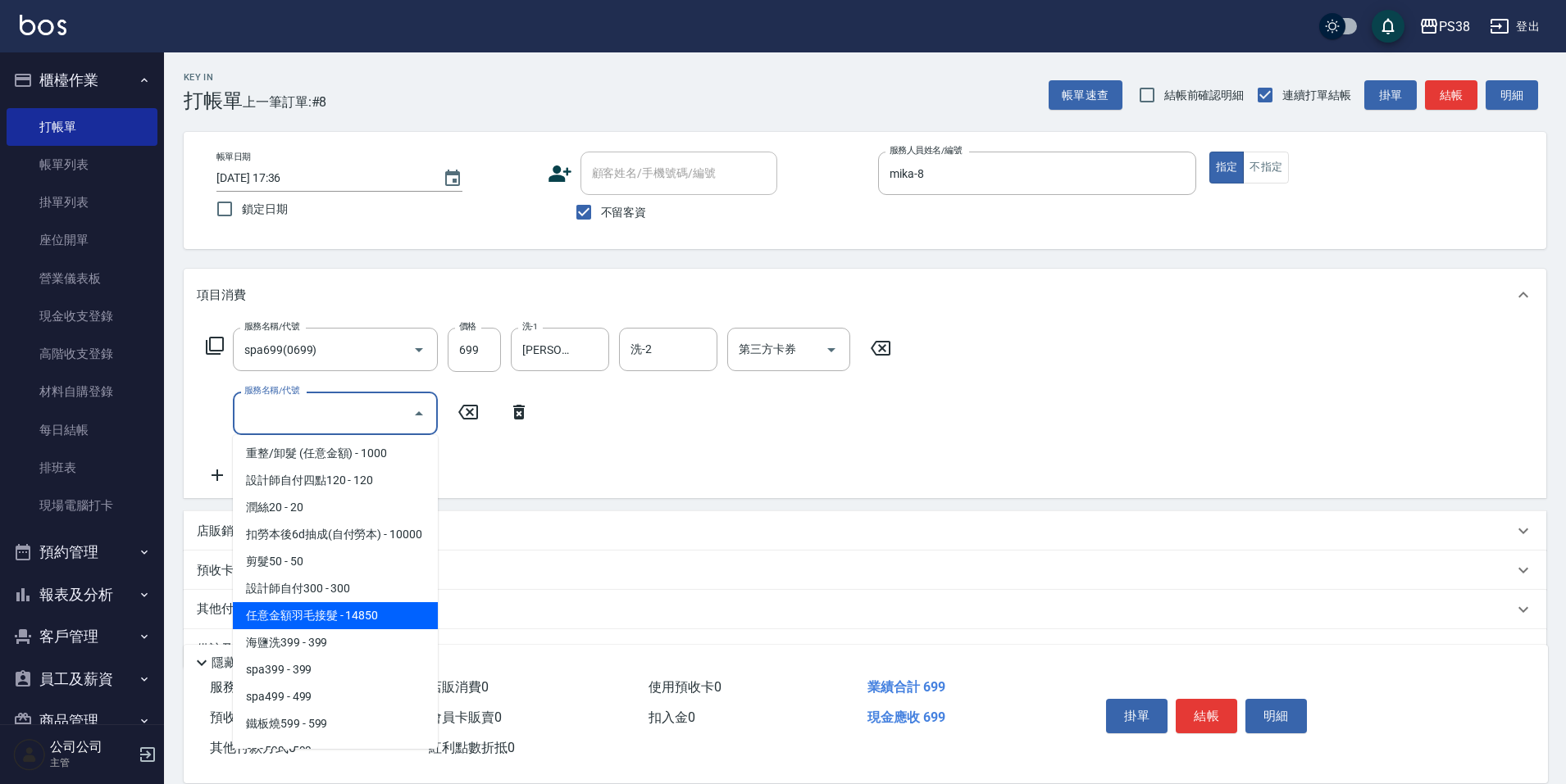
click at [391, 630] on span "任意金額羽毛接髮 - 14850" at bounding box center [336, 616] width 205 height 27
type input "任意金額羽毛接髮(333)"
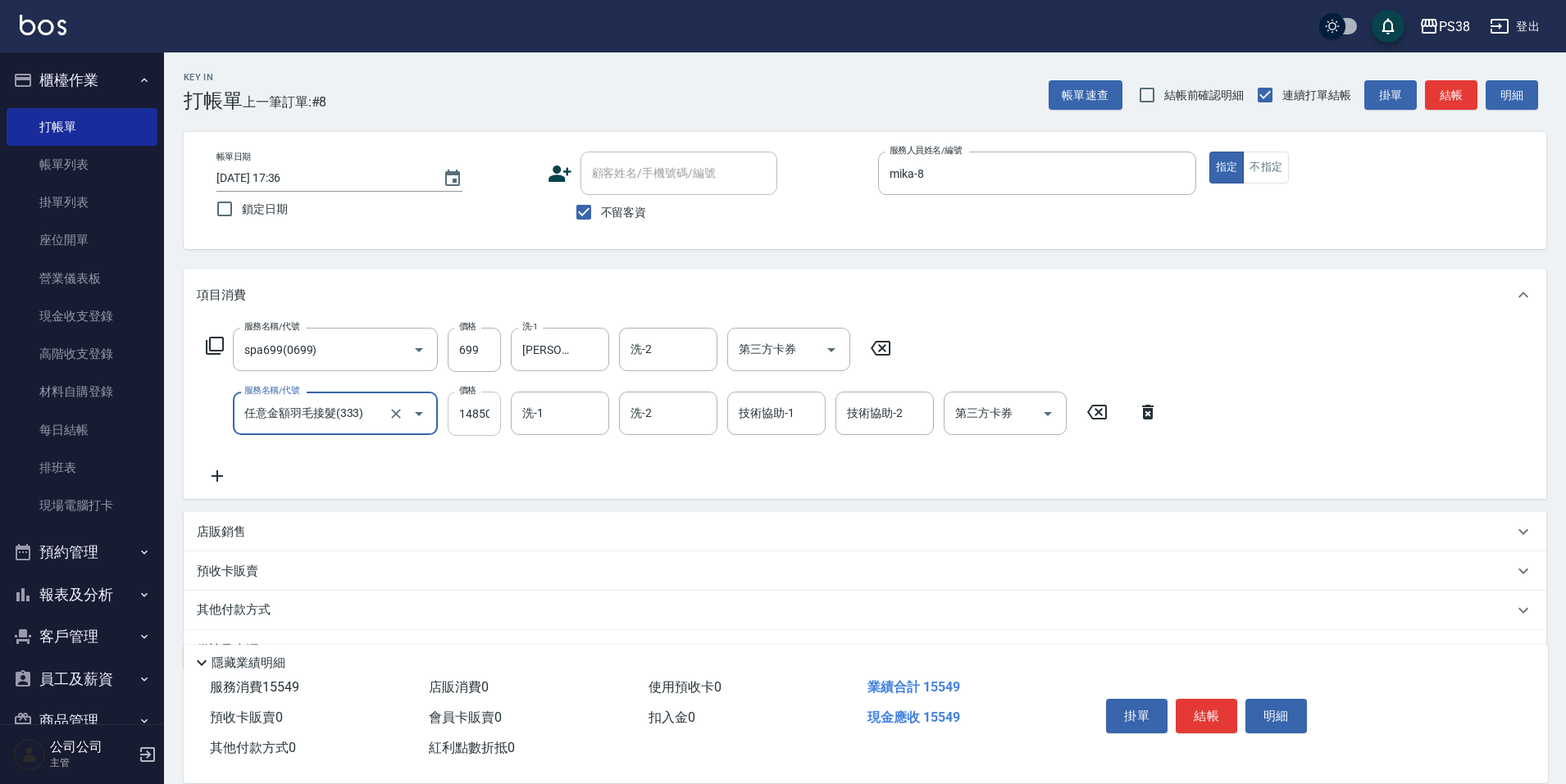
click at [476, 417] on input "14850" at bounding box center [474, 413] width 54 height 44
type input "12999"
type input "[PERSON_NAME]-6"
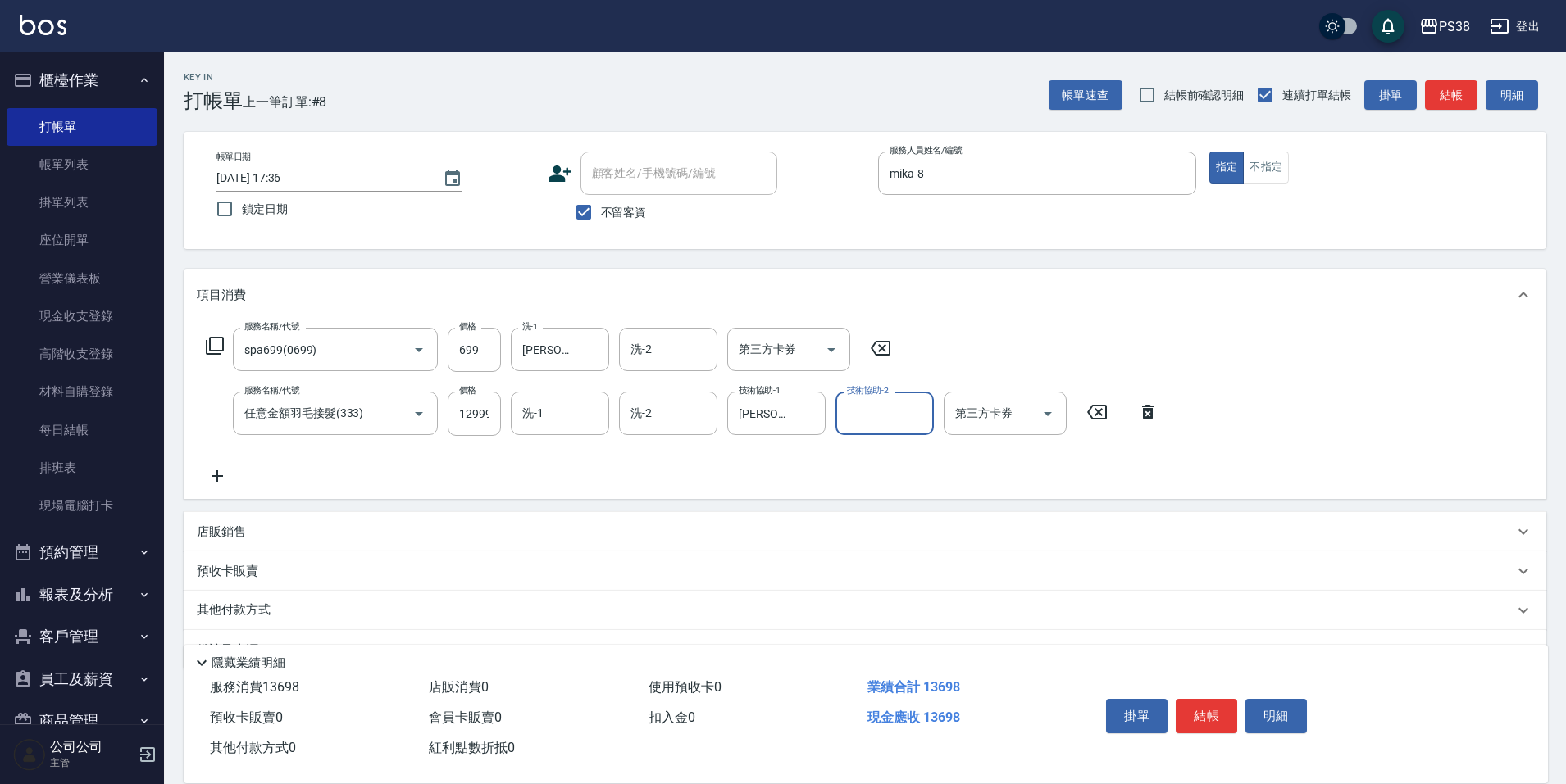
click at [249, 542] on div "店販銷售" at bounding box center [864, 531] width 1363 height 39
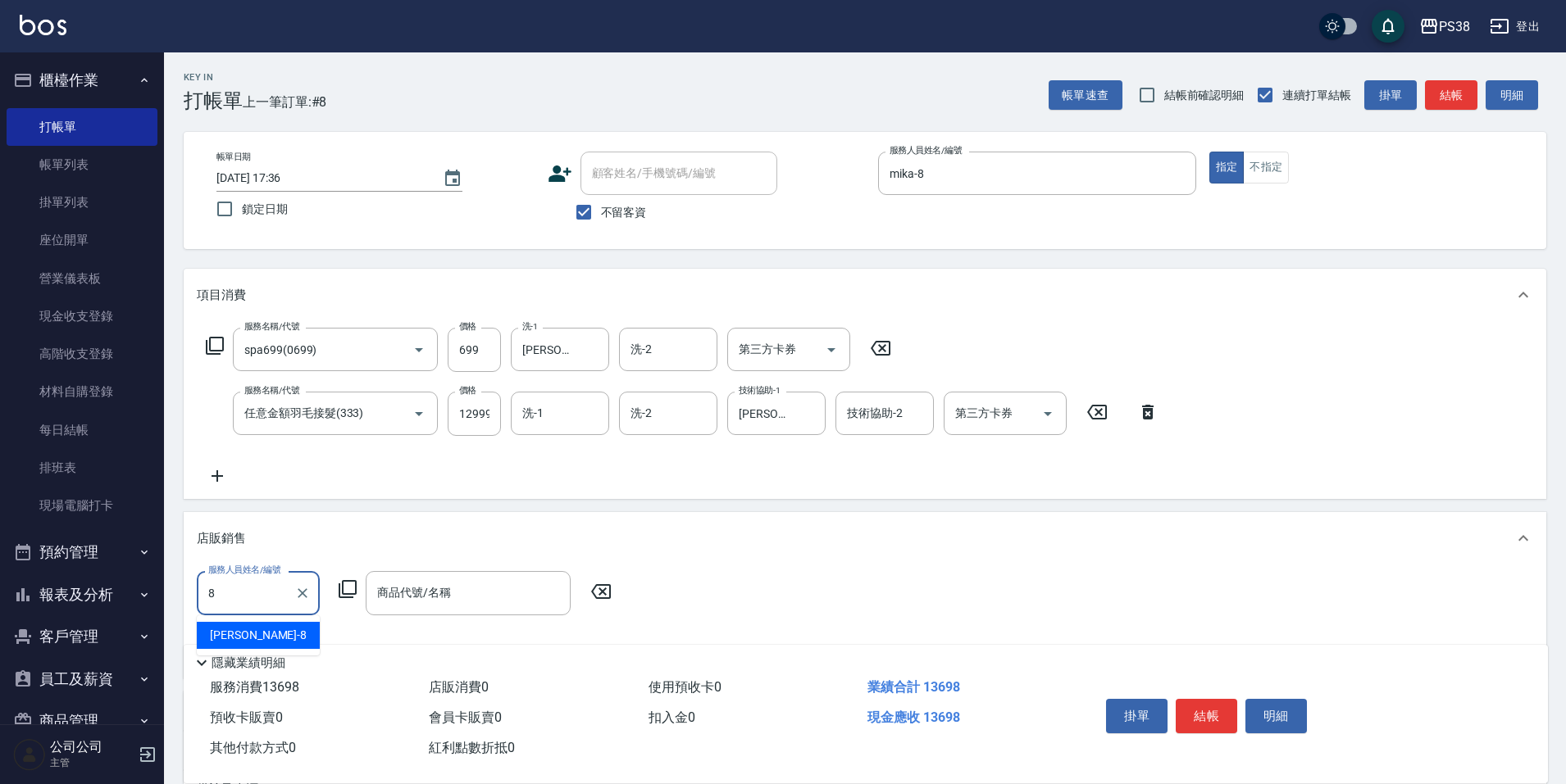
type input "mika-8"
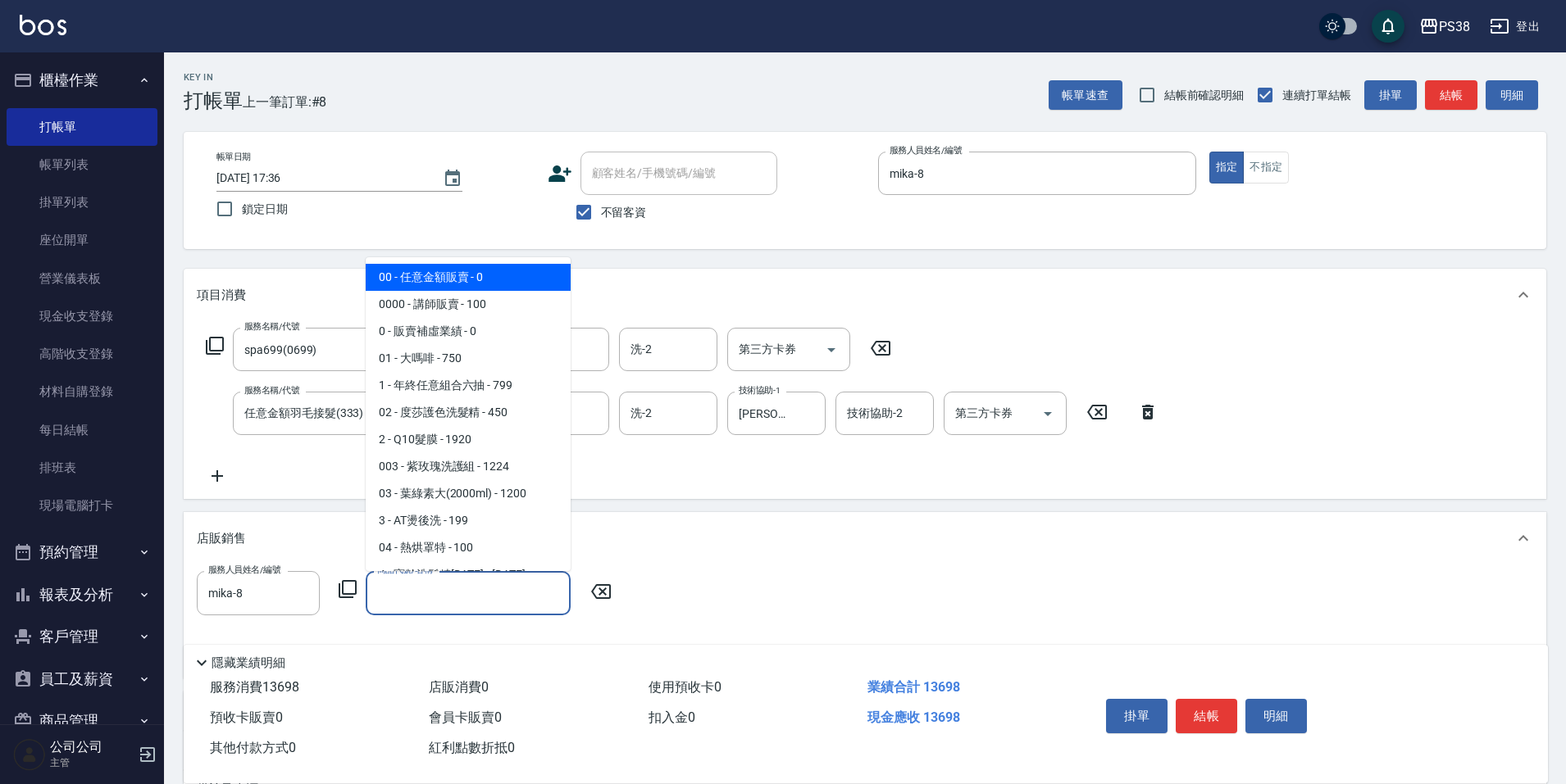
click at [455, 596] on input "商品代號/名稱" at bounding box center [467, 592] width 190 height 28
click at [512, 282] on span "00 - 任意金額販賣 - 0" at bounding box center [468, 278] width 205 height 27
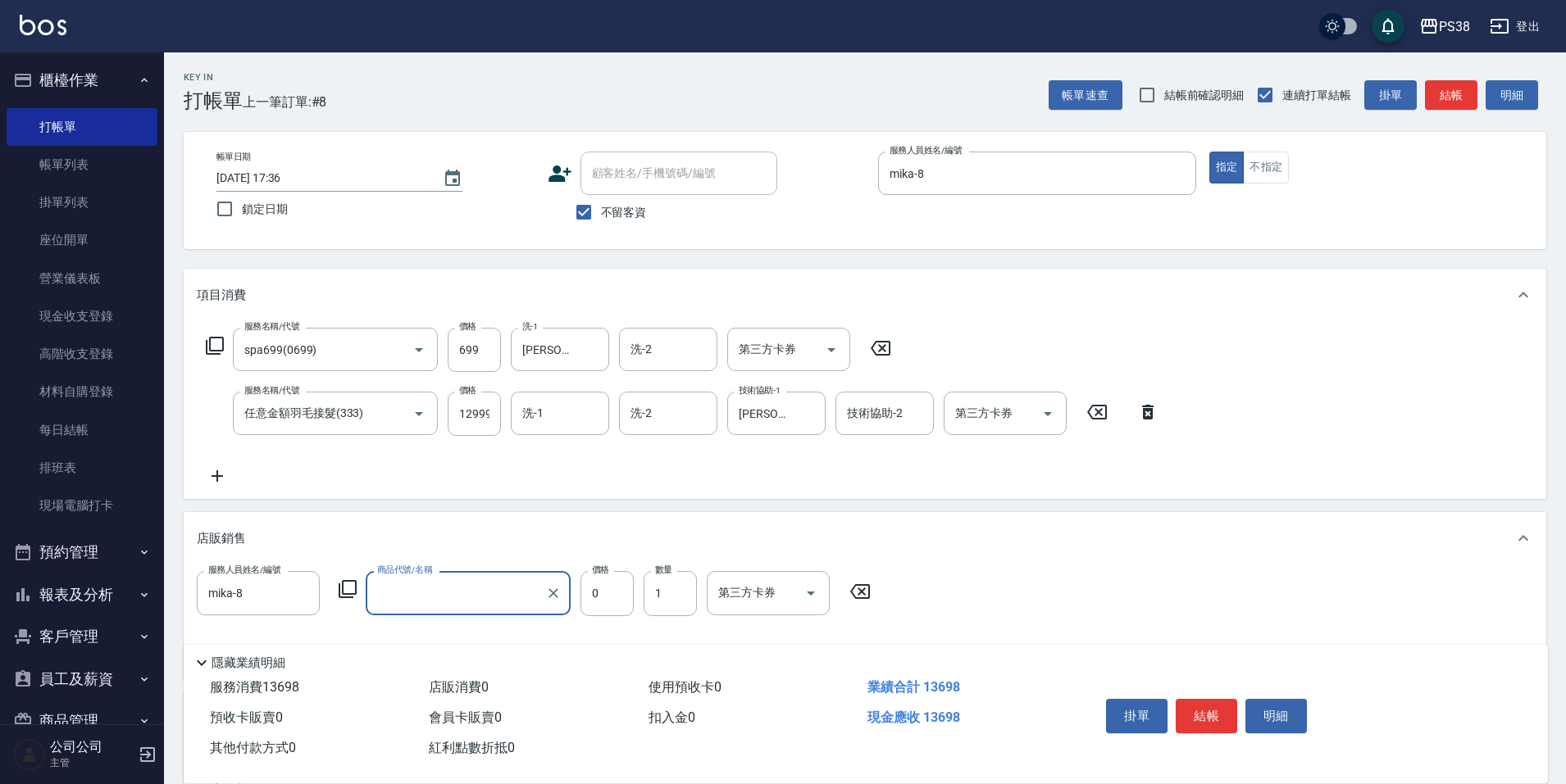
type input "任意金額販賣"
click at [618, 598] on input "0" at bounding box center [607, 593] width 54 height 44
type input "650"
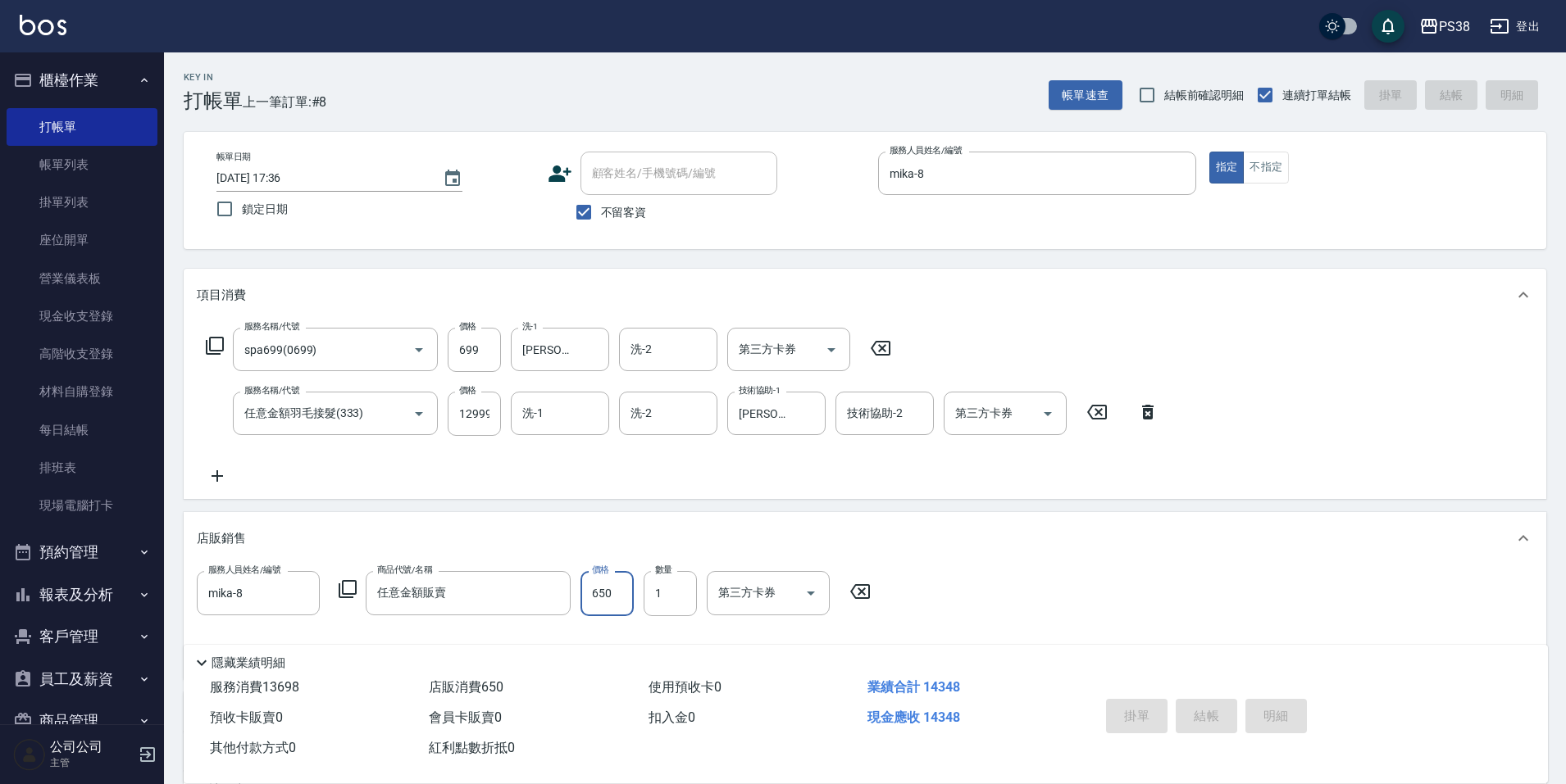
type input "[DATE] 17:37"
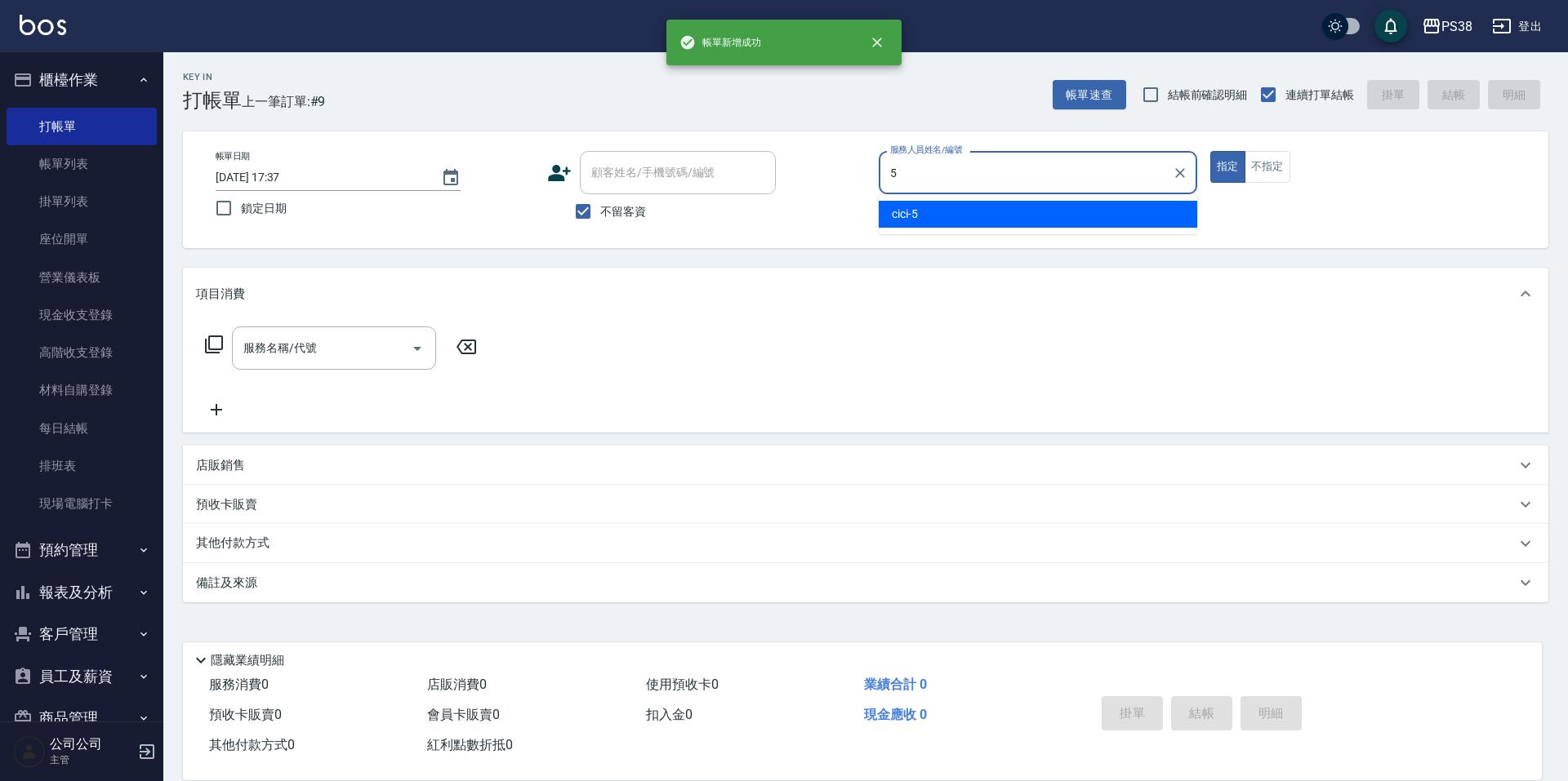
type input "cici-5"
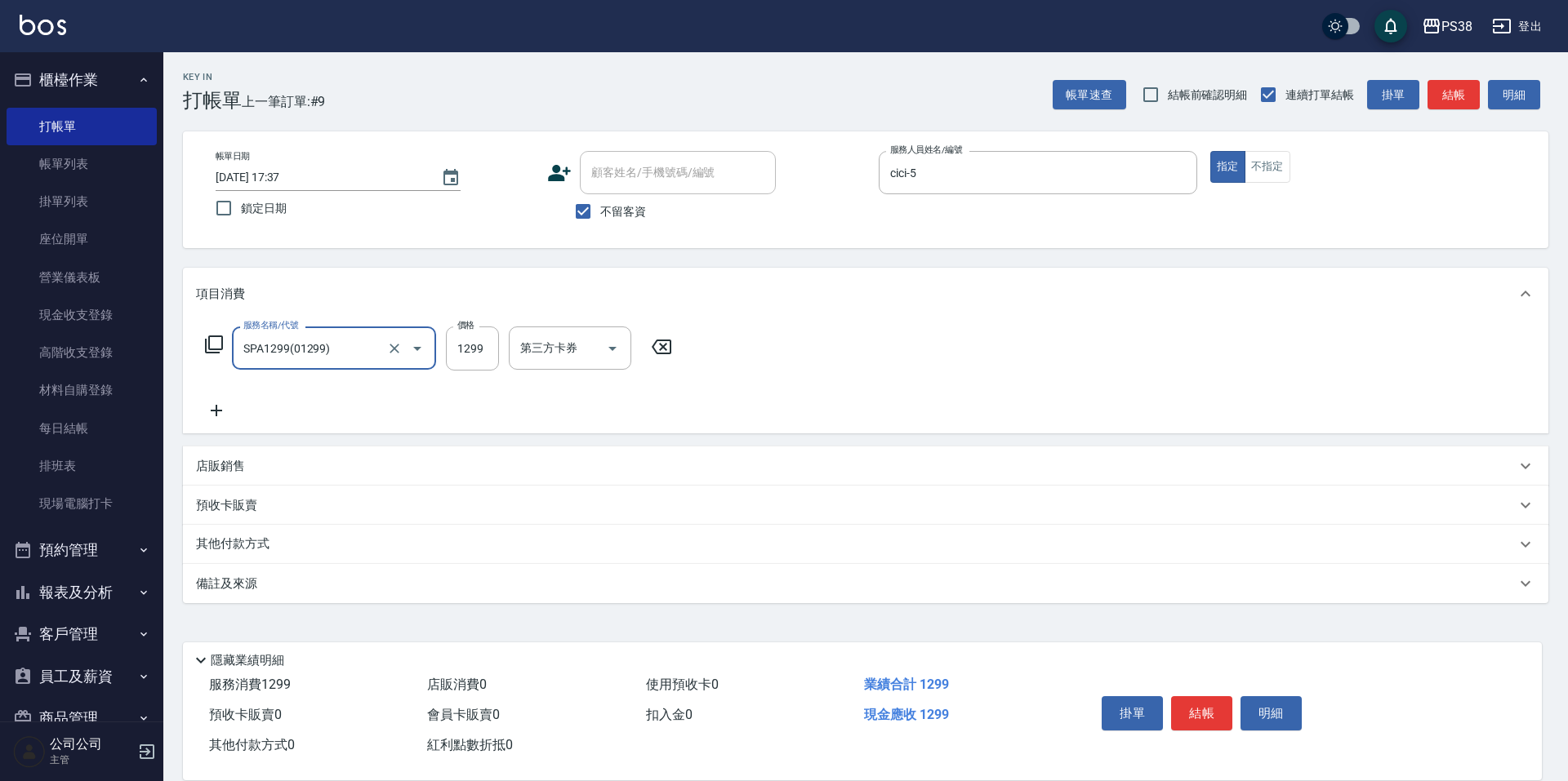
type input "SPA1299(01299)"
type input "1499"
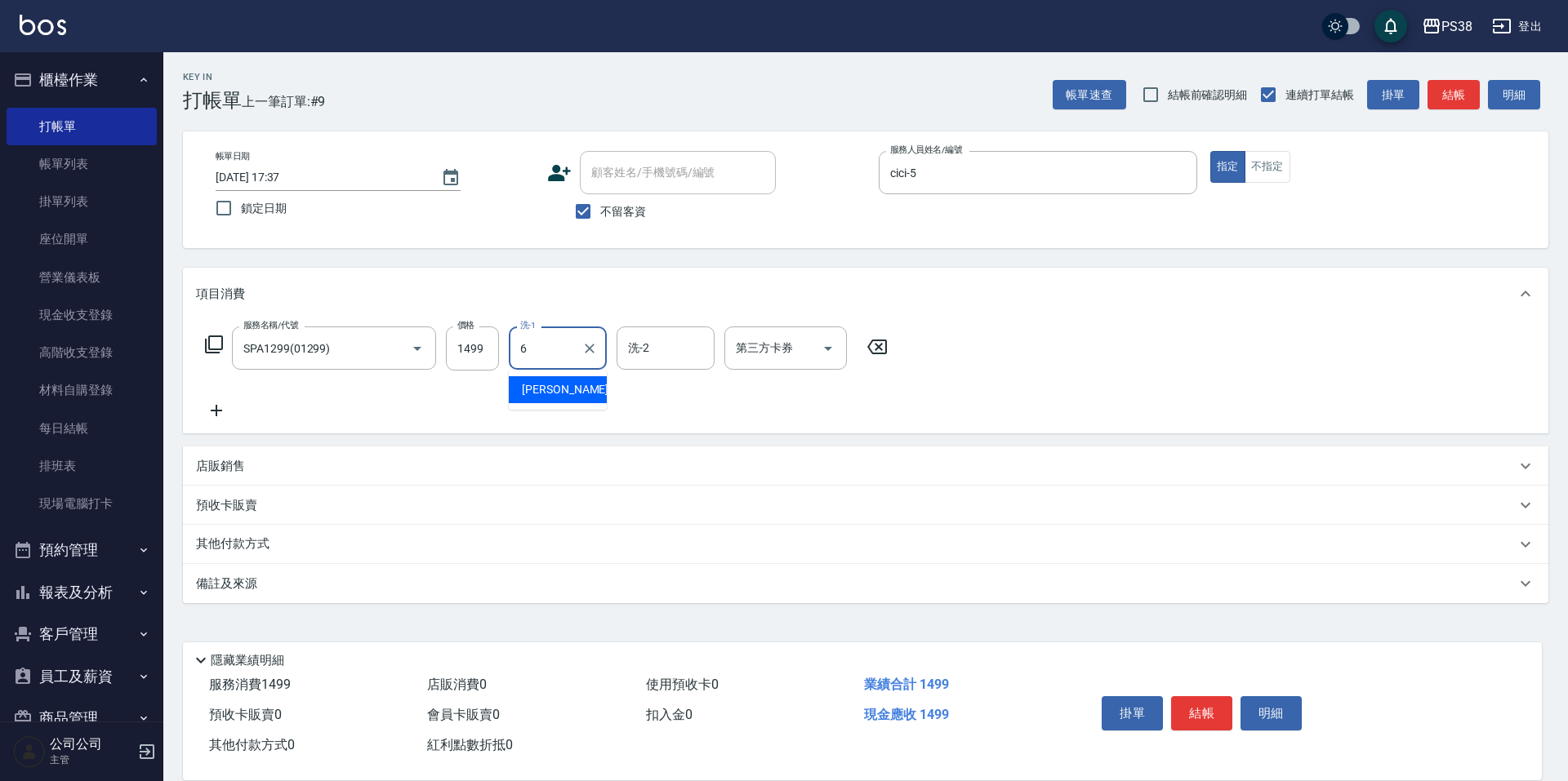
type input "[PERSON_NAME]-6"
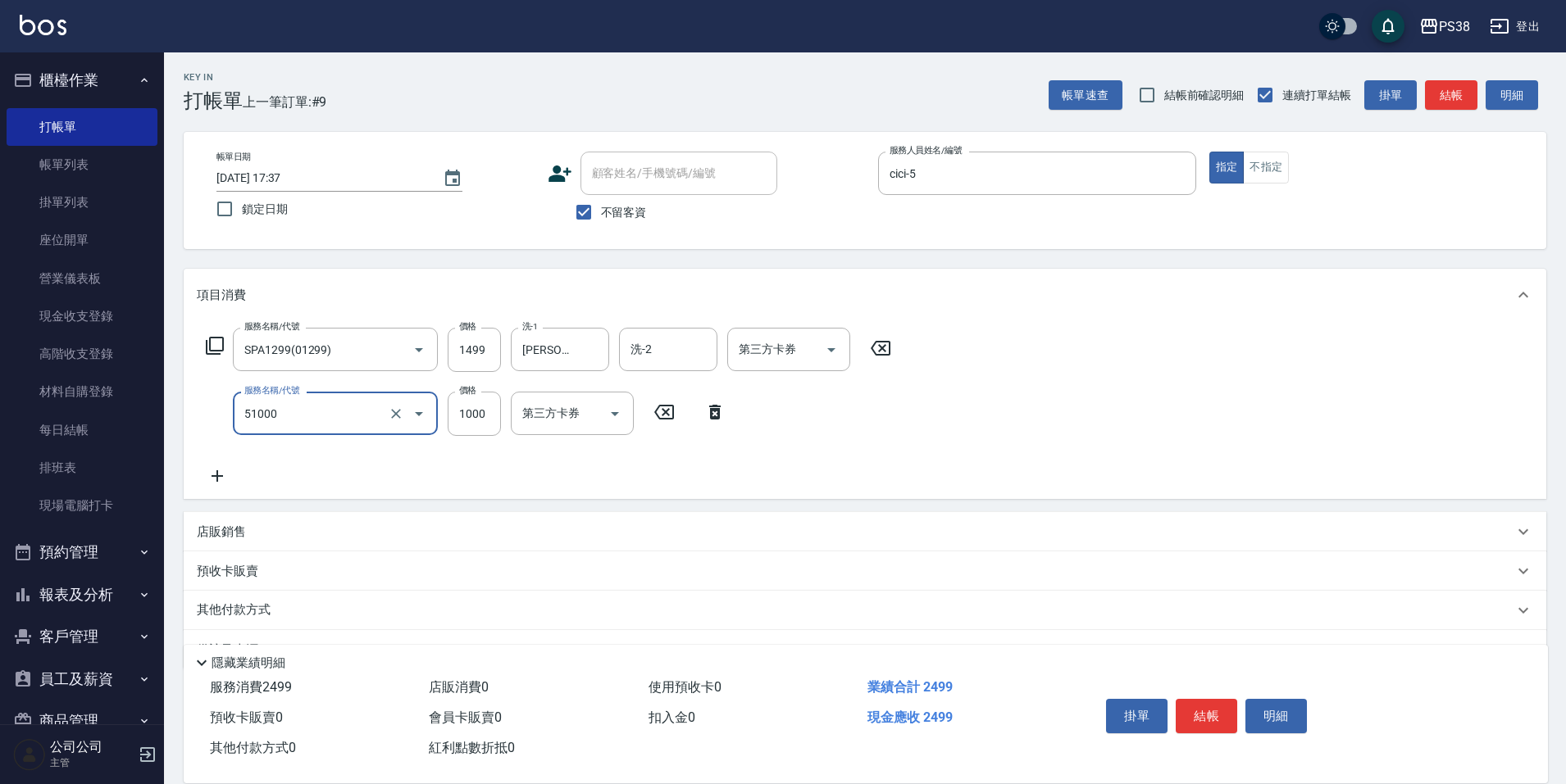
type input "染髮600以上(任意金額)(51000)"
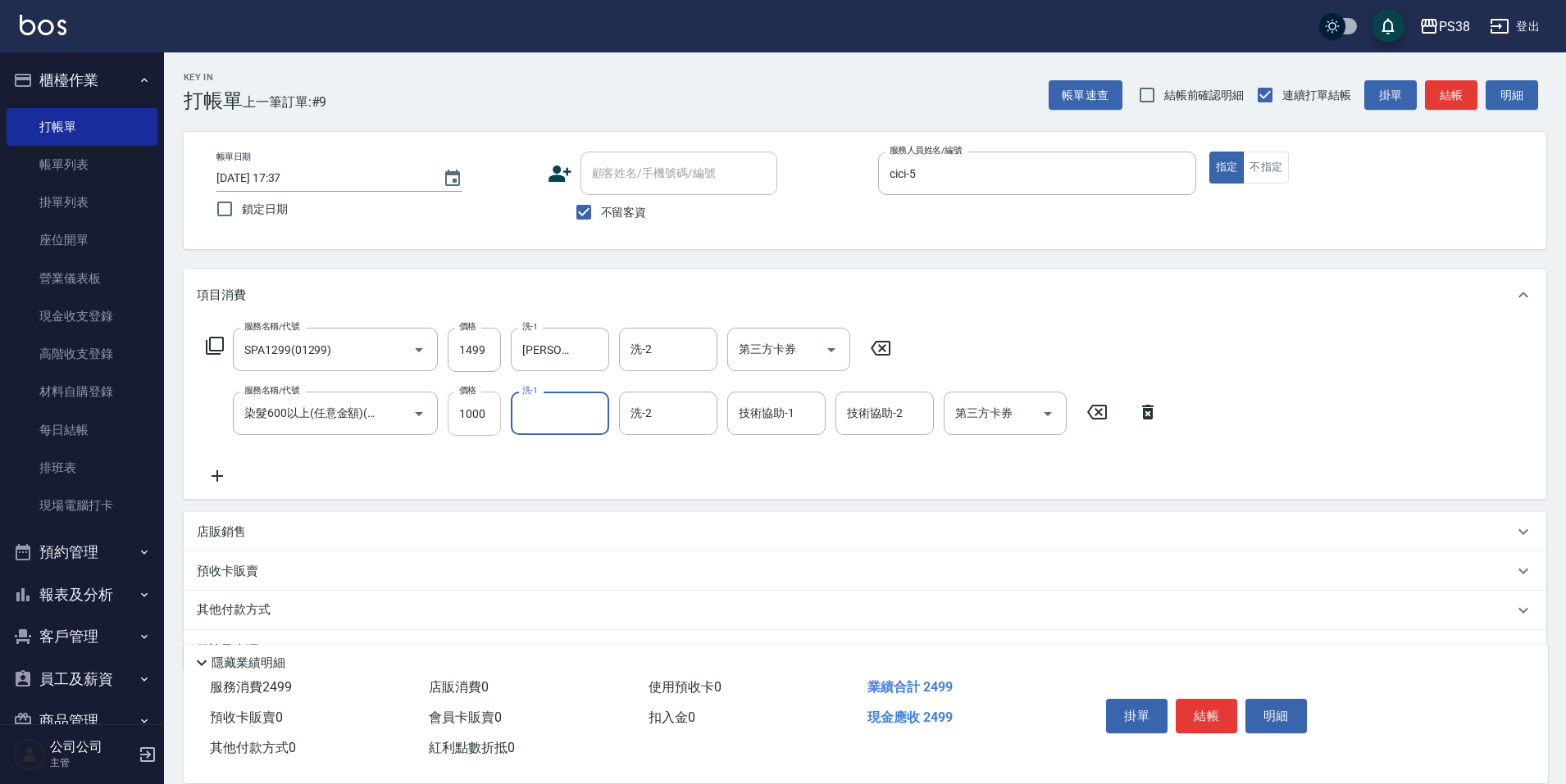
click at [499, 422] on input "1000" at bounding box center [474, 413] width 54 height 44
type input "999"
type input "[PERSON_NAME]-6"
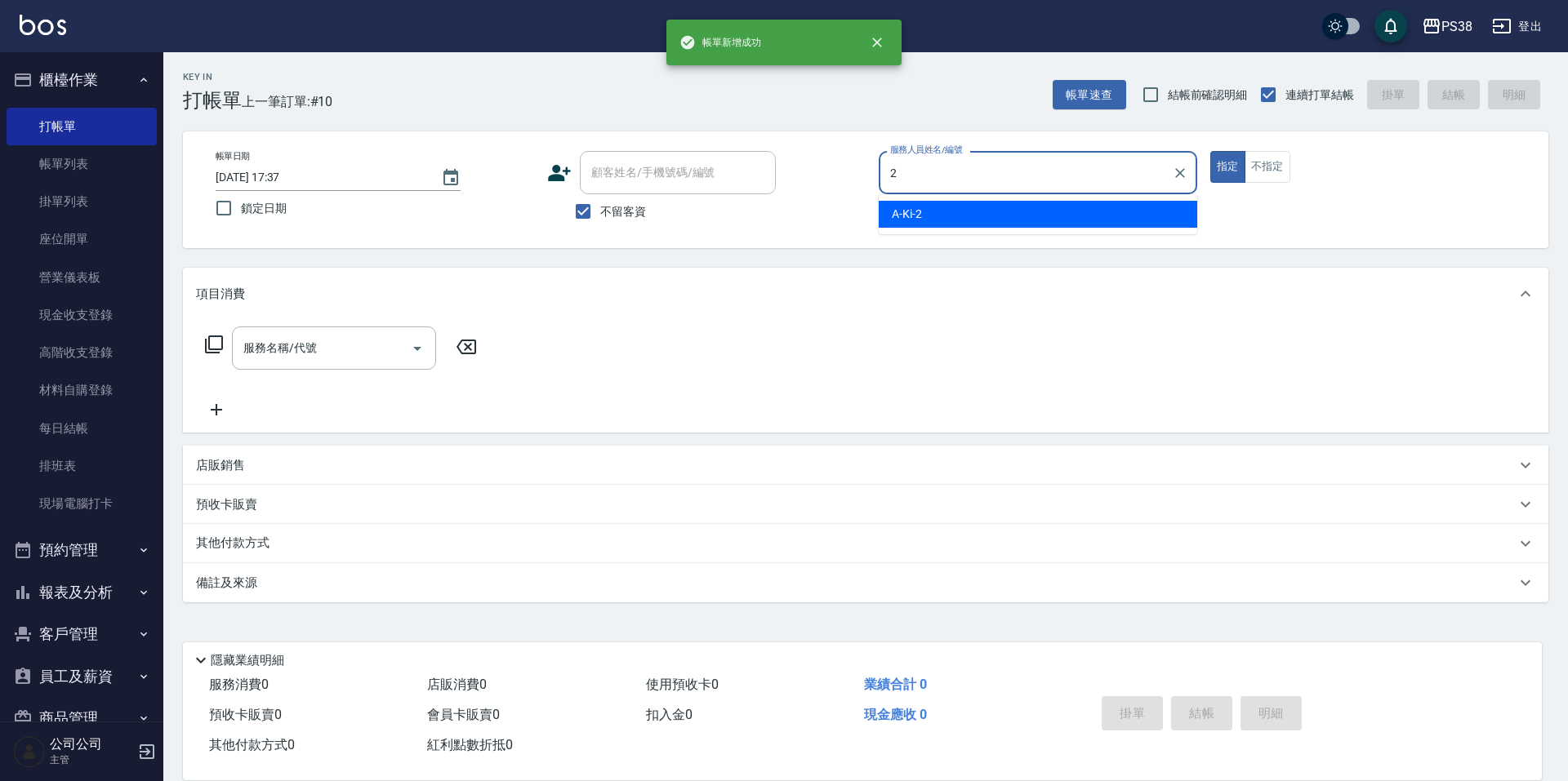
type input "A-Ki-2"
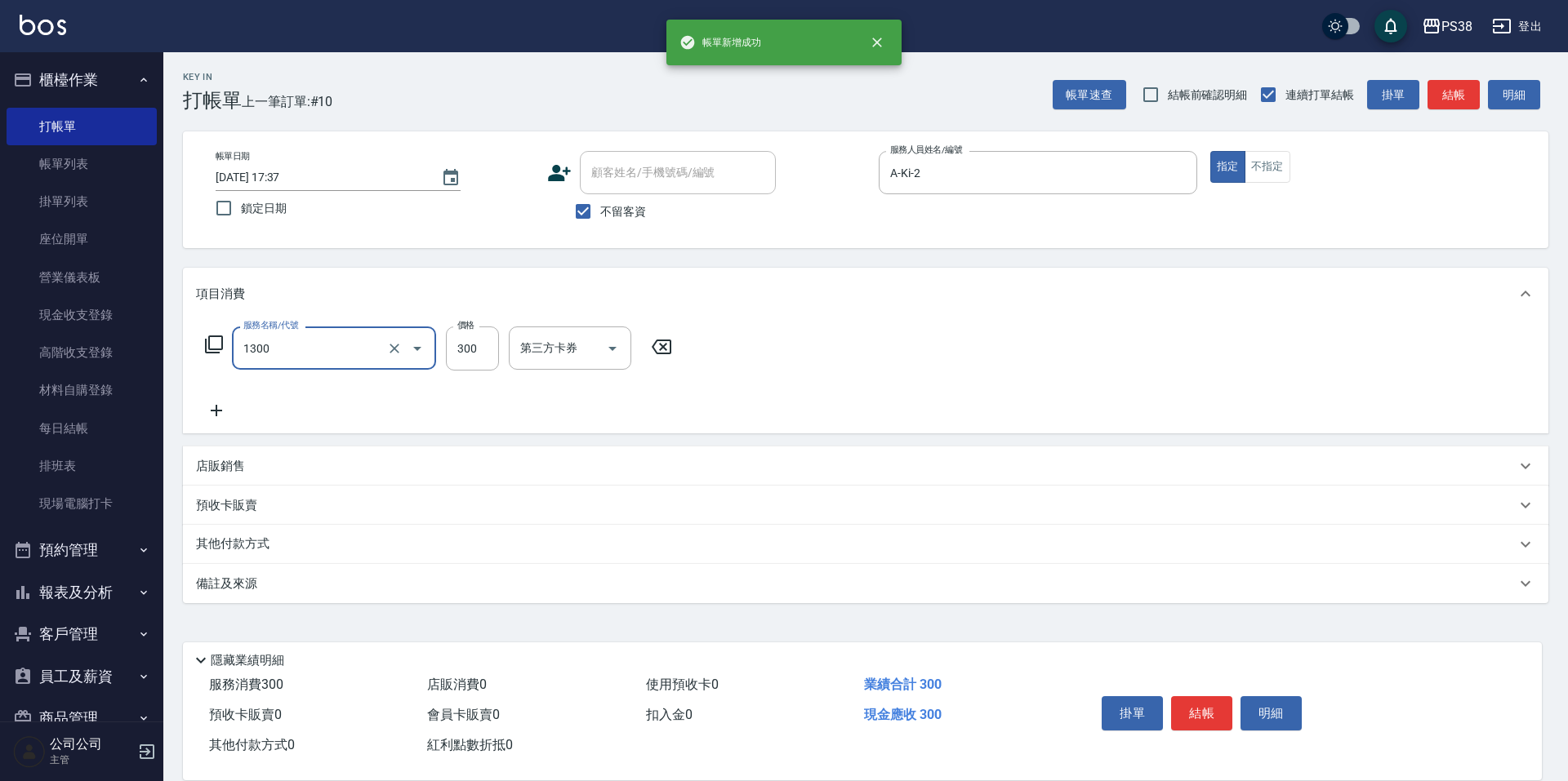
type input "精油洗潤300(1300)"
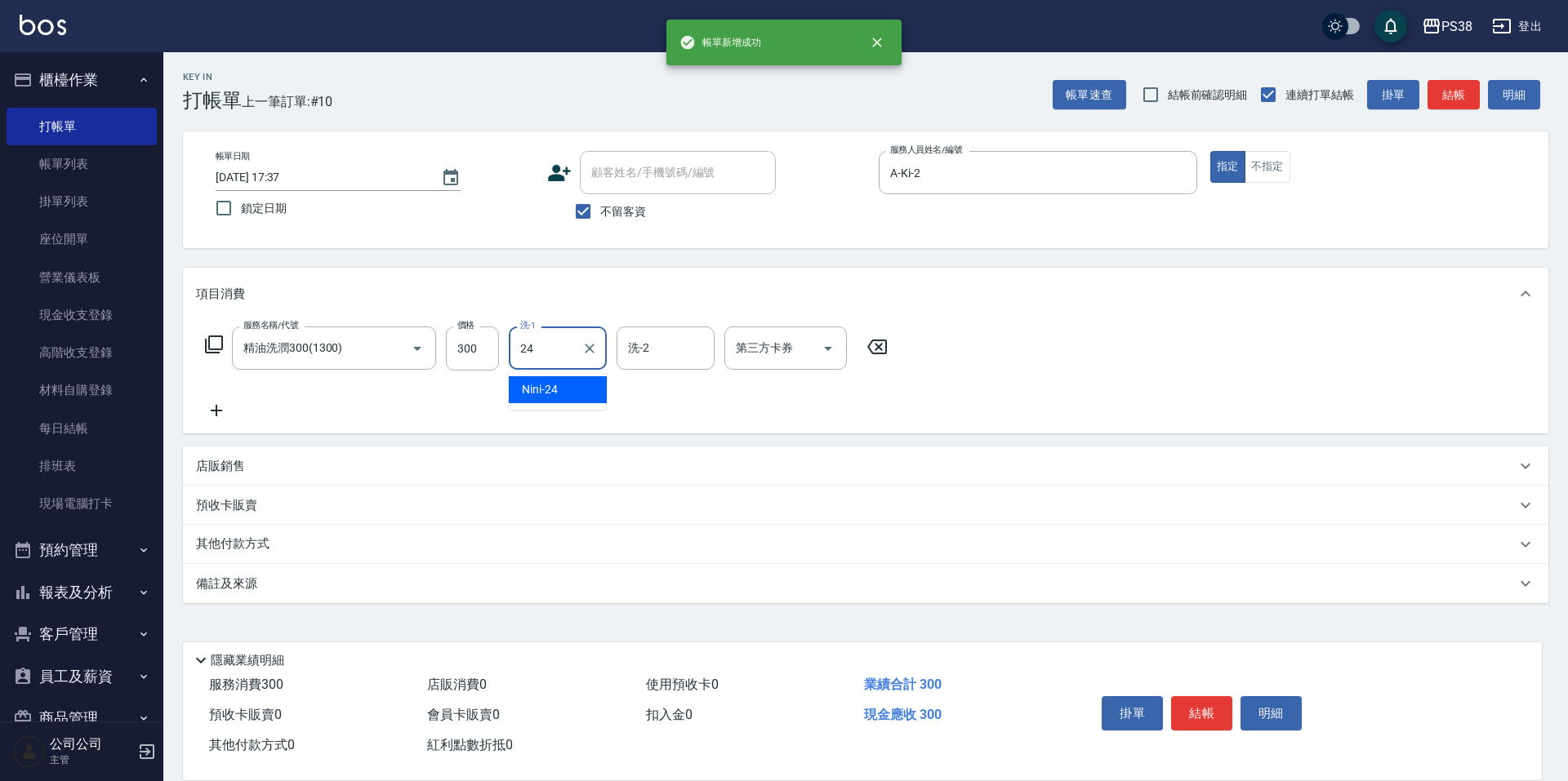
type input "Nini-24"
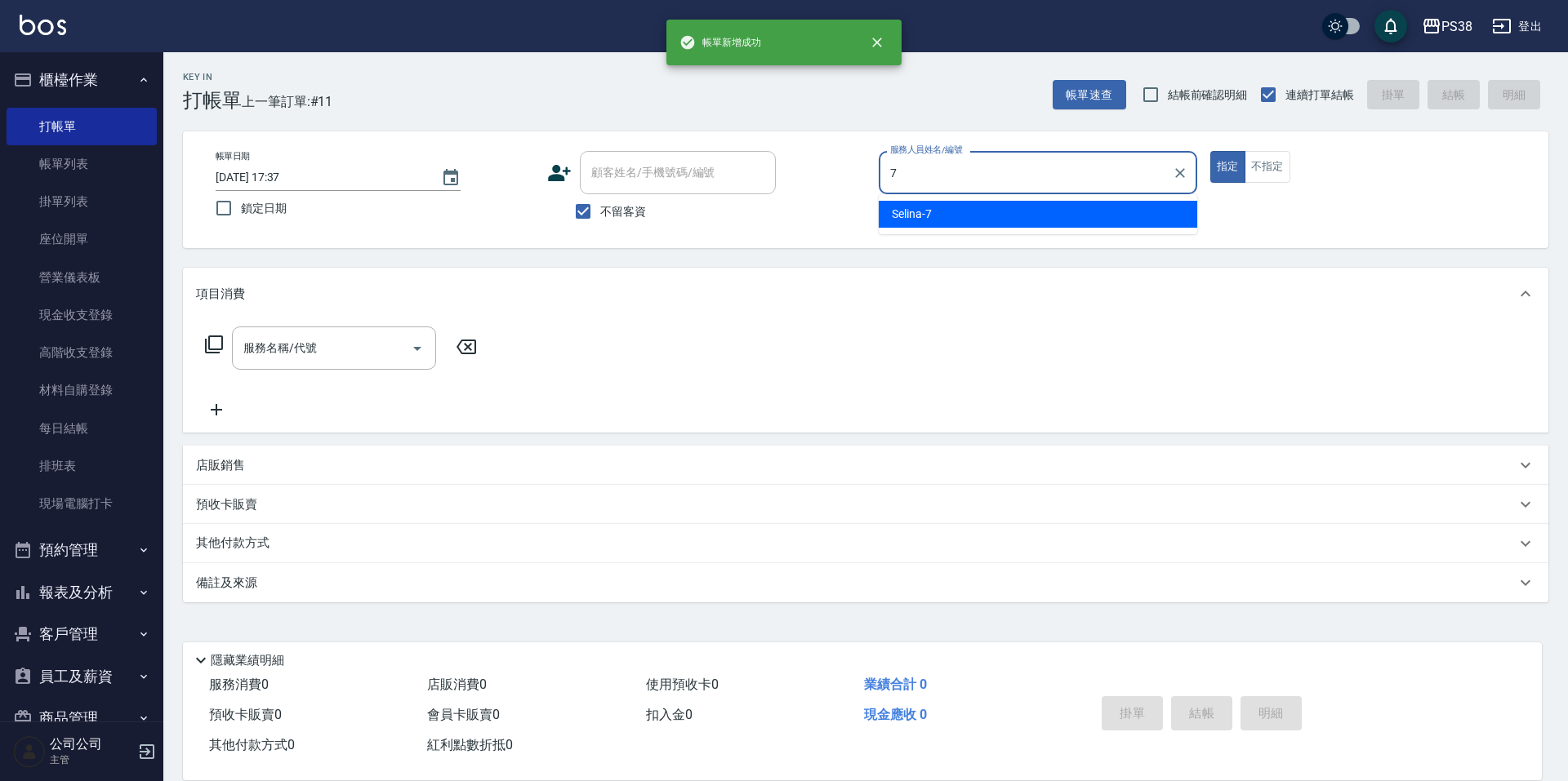
type input "Selina-7"
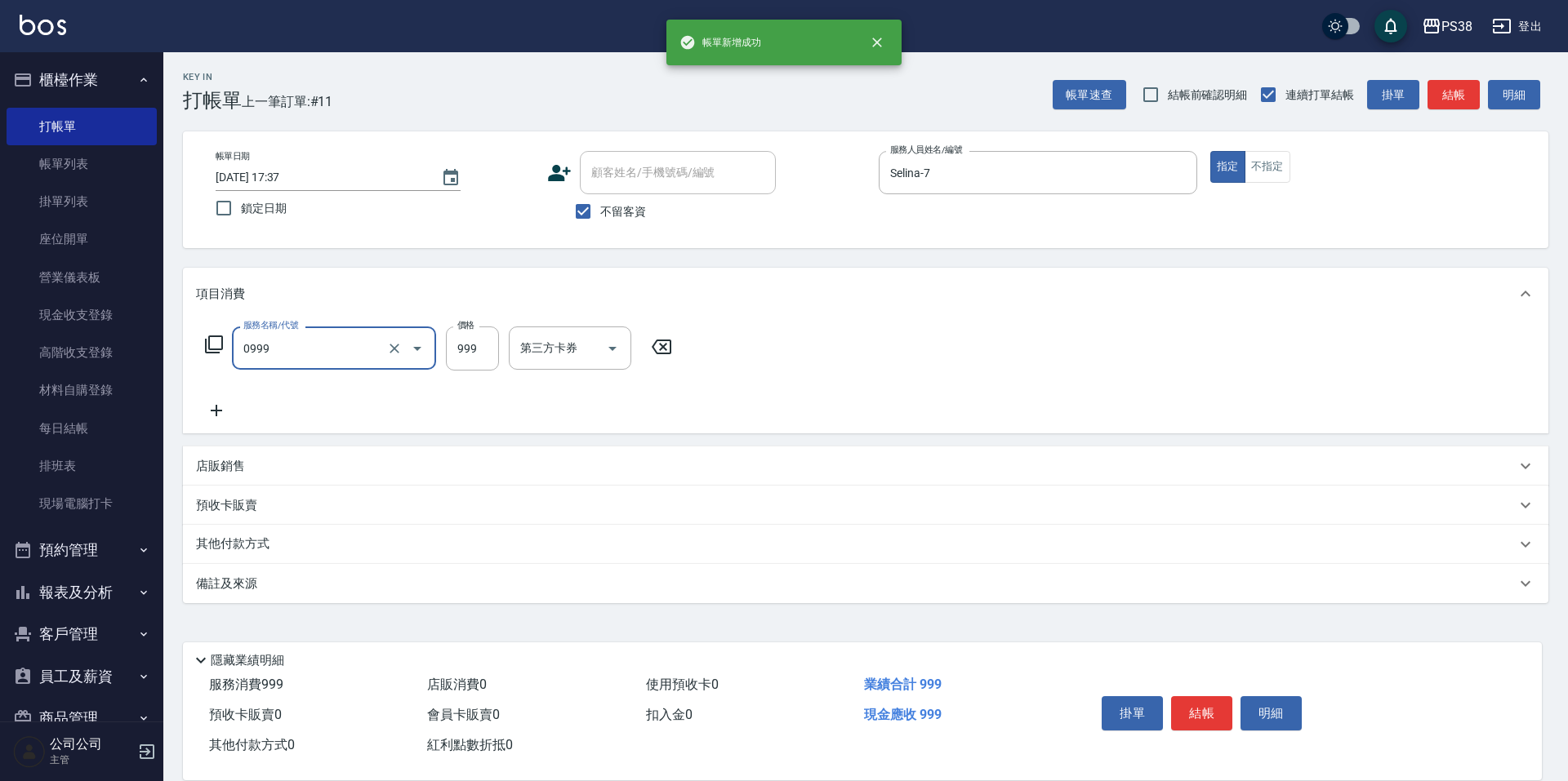
type input "spa999(0999)"
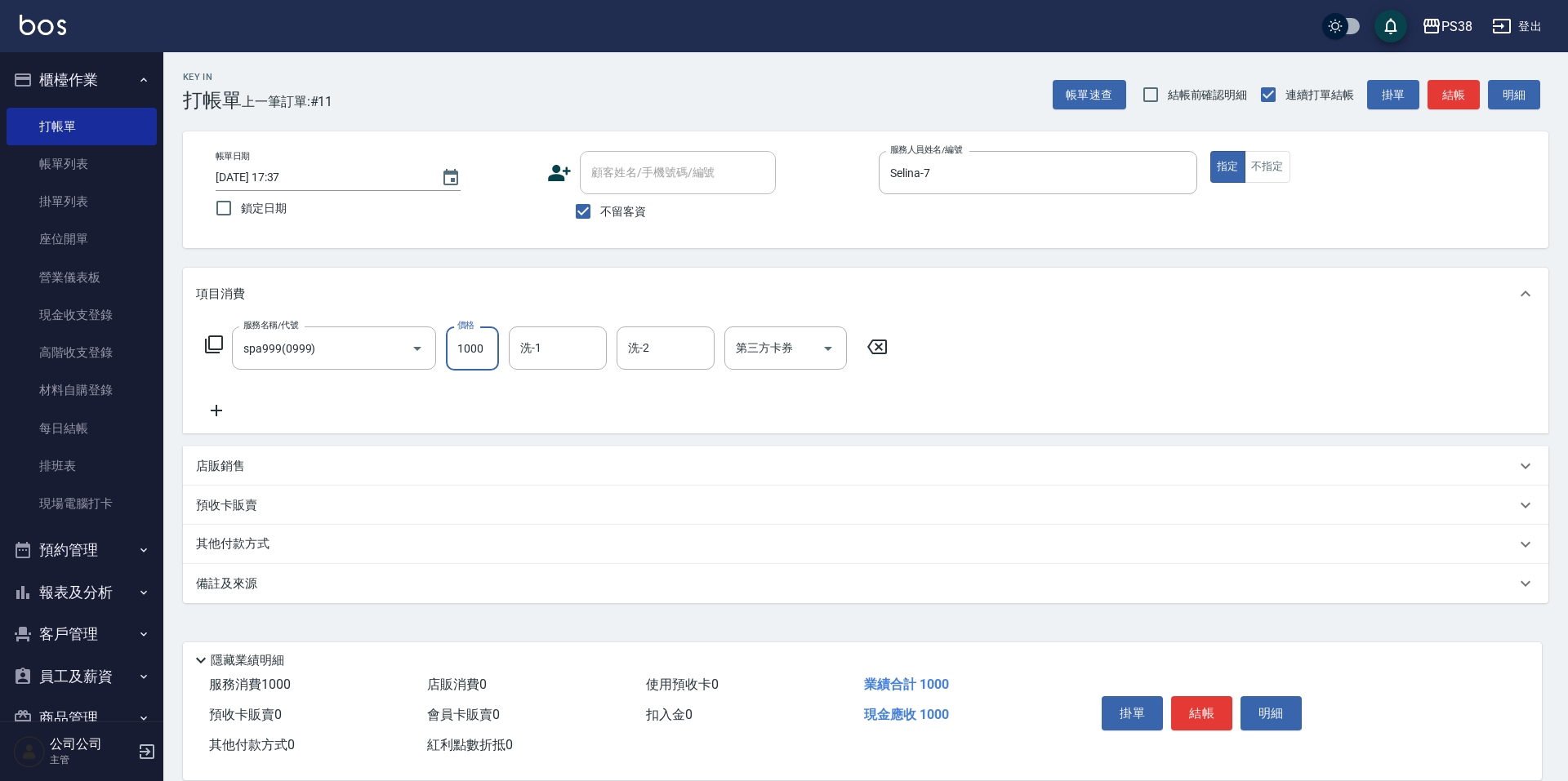
type input "1000"
type input "[PERSON_NAME]-55"
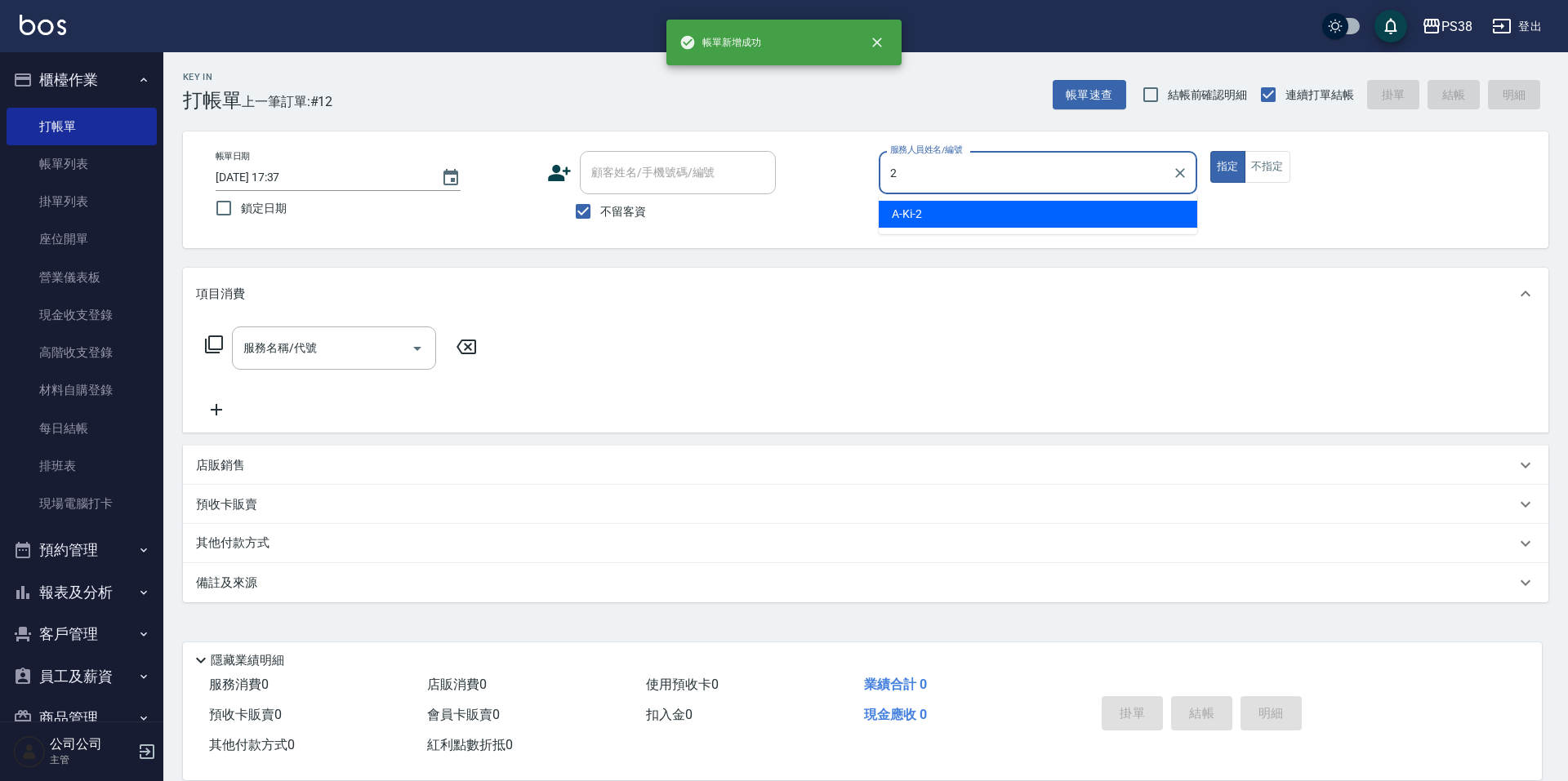
type input "A-Ki-2"
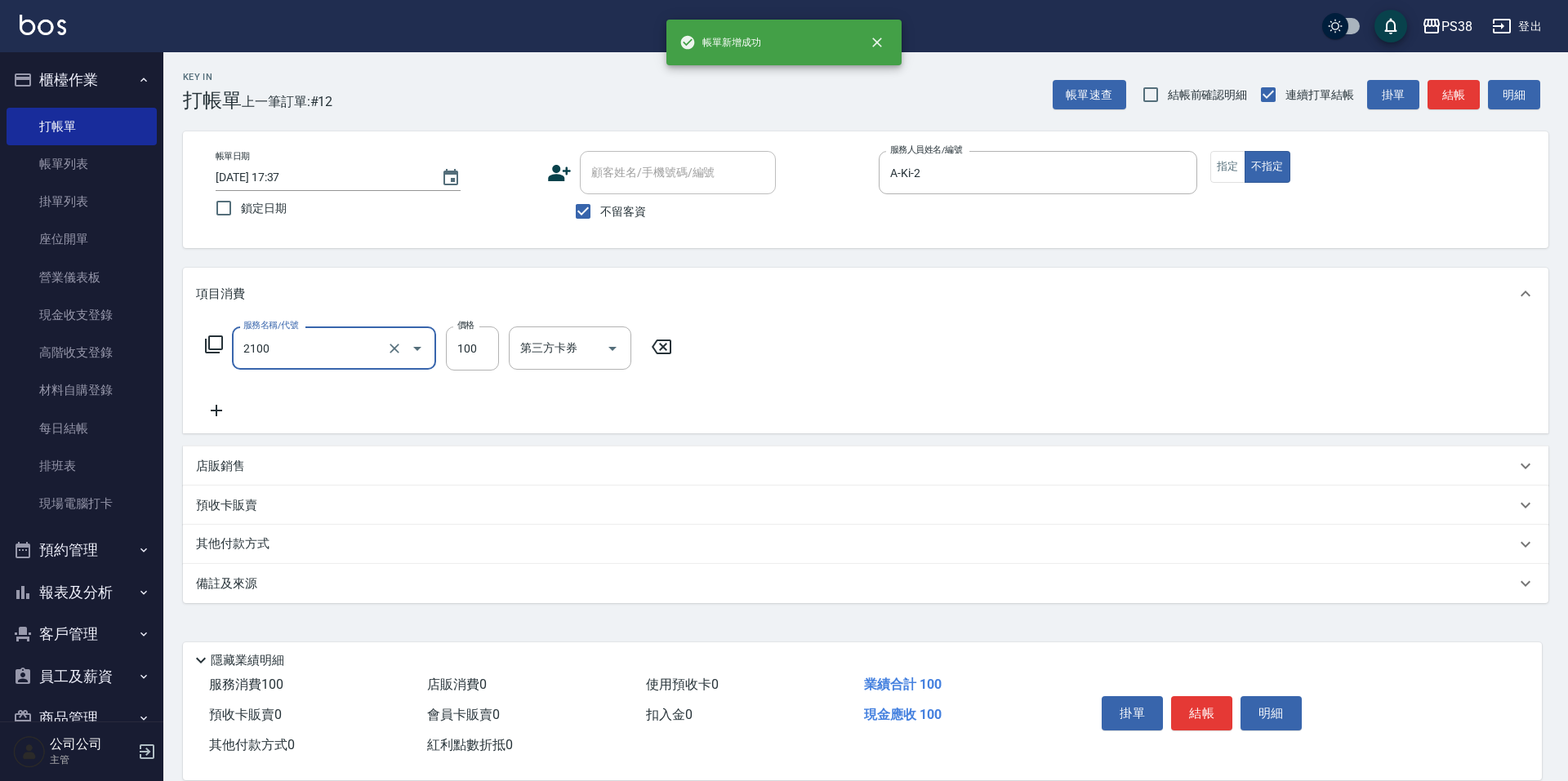
type input "剪髮與造型(任意金額)(2100)"
type input "250"
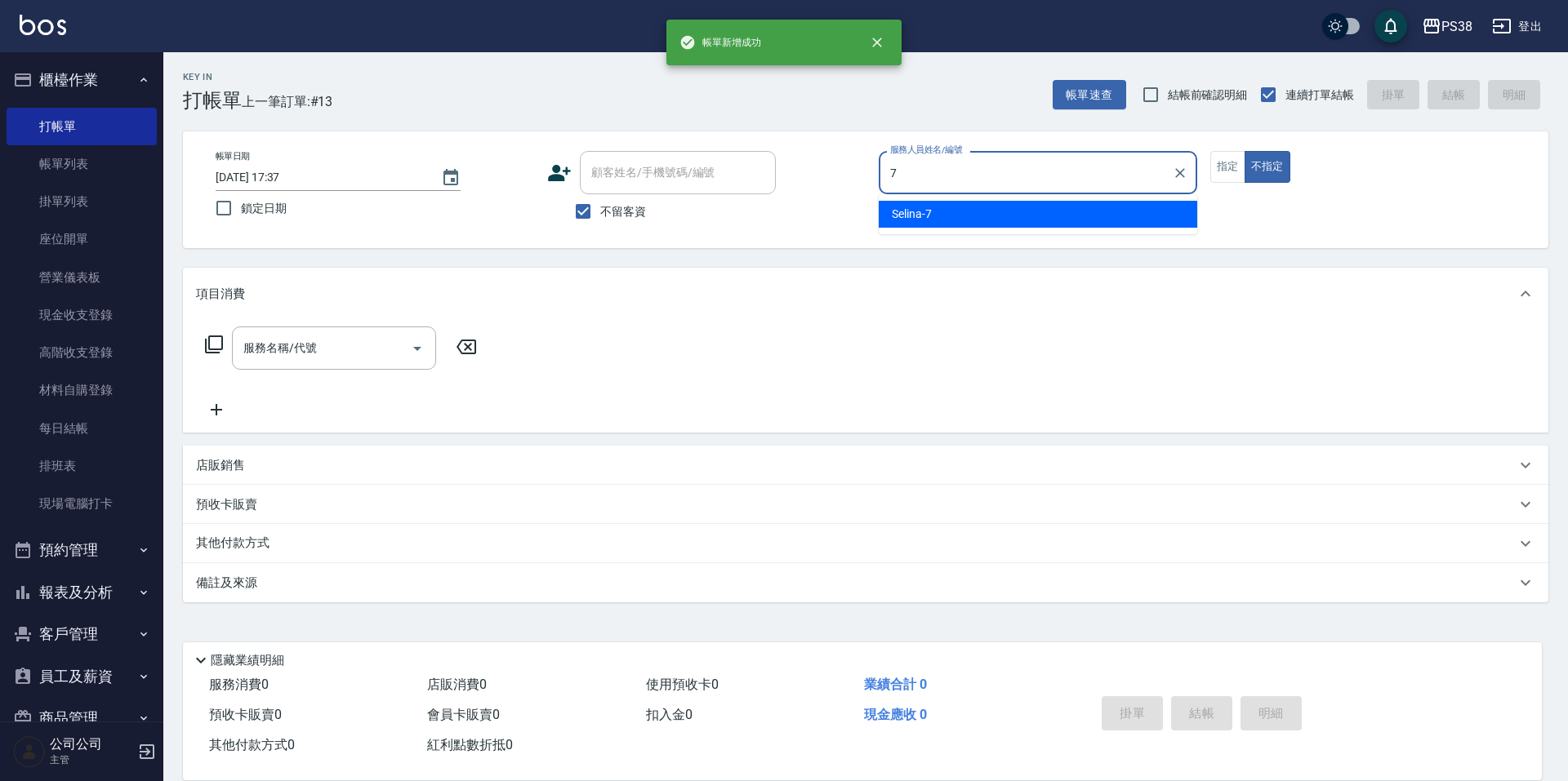
type input "Selina-7"
type button "false"
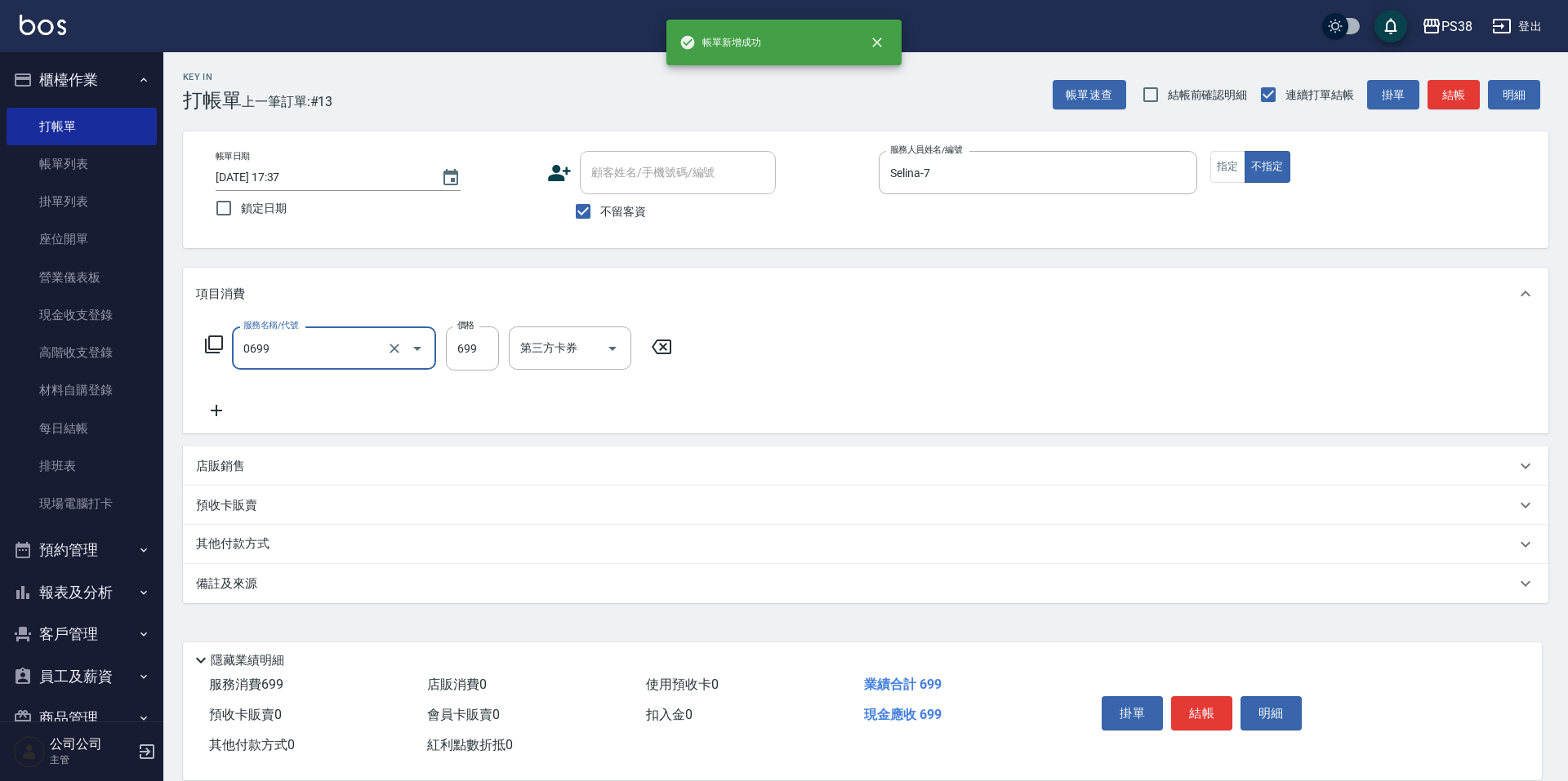
type input "spa699(0699)"
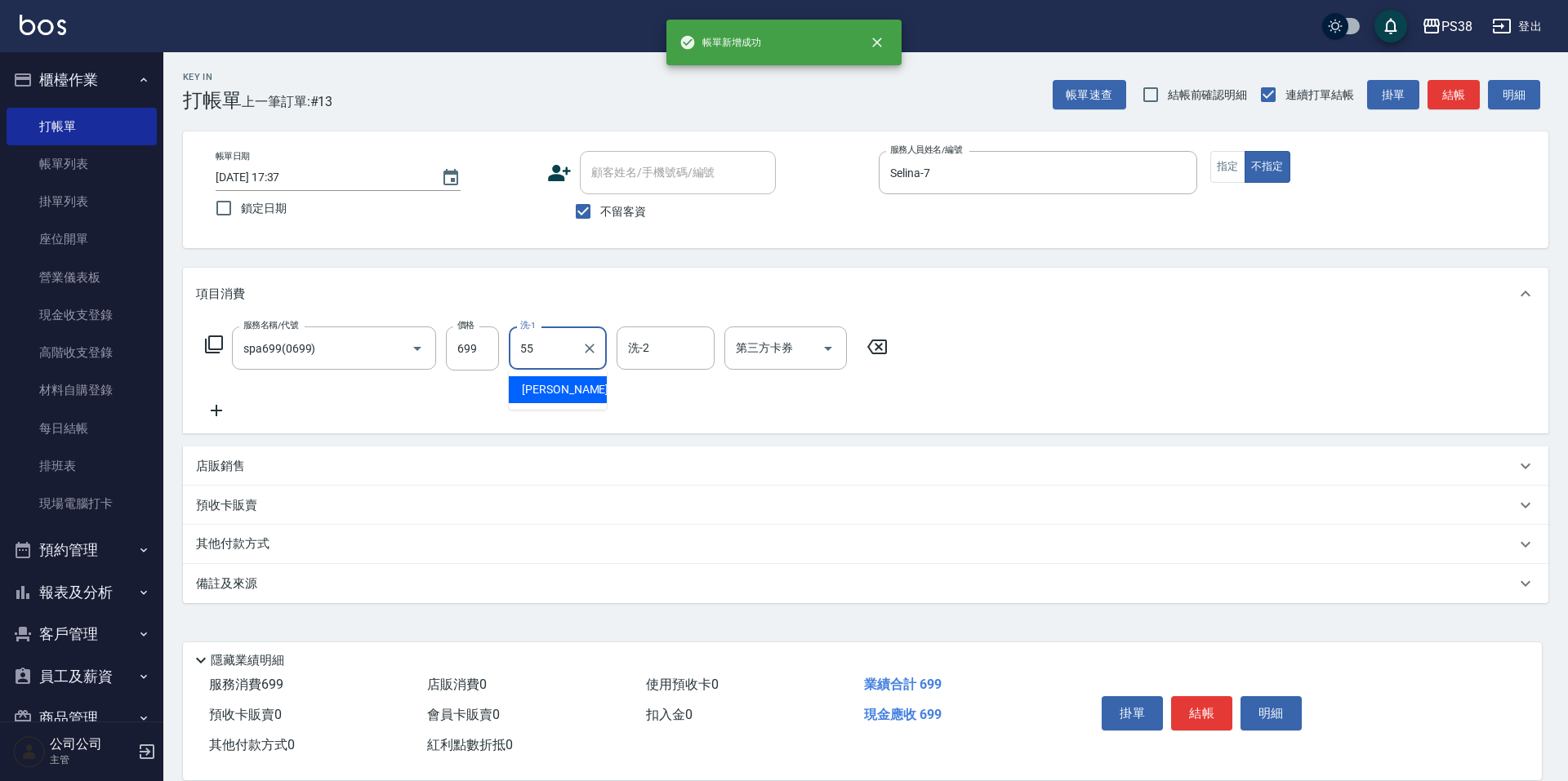
type input "[PERSON_NAME]-55"
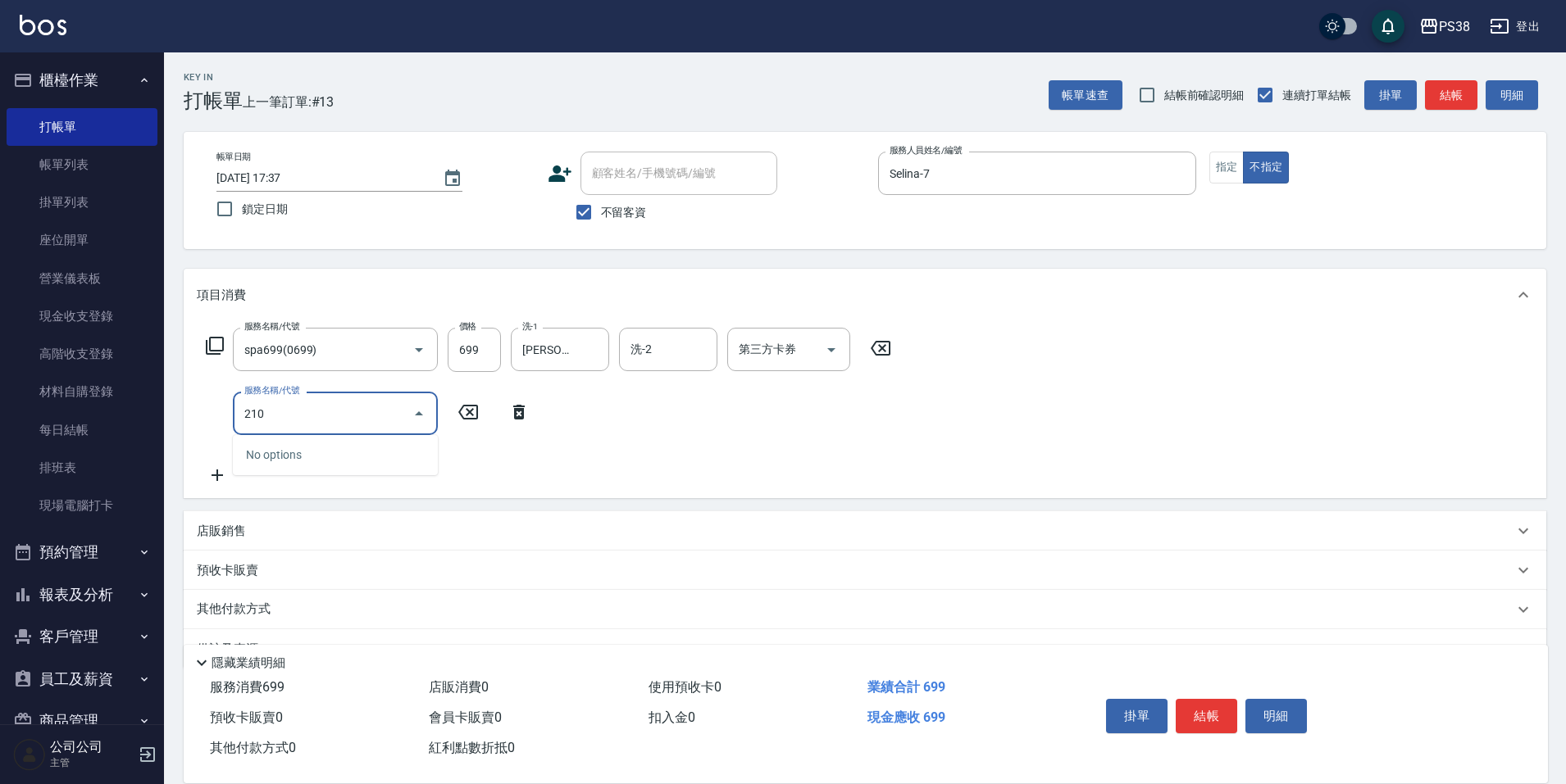
type input "2100"
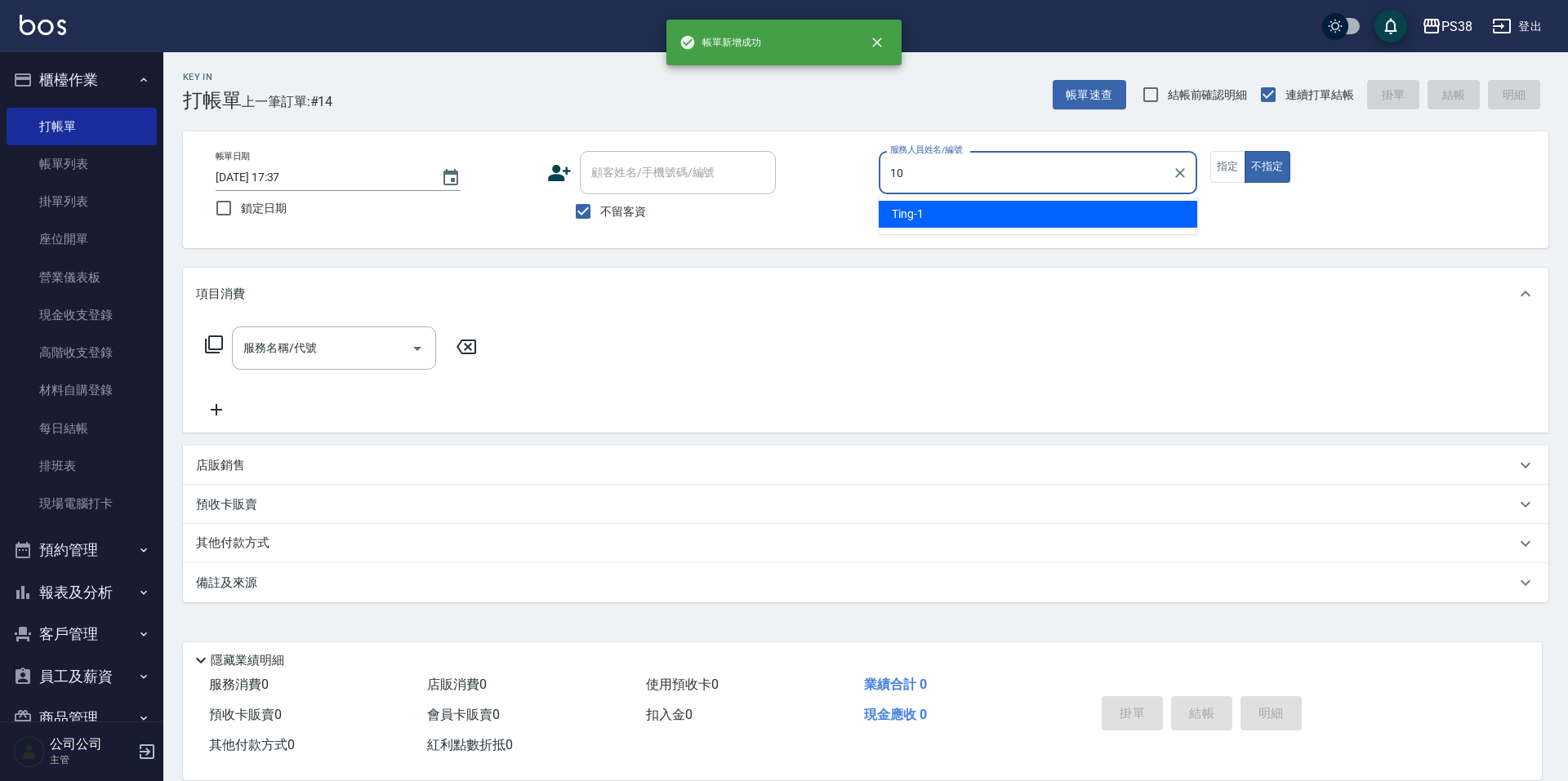
type input "Tiva-10"
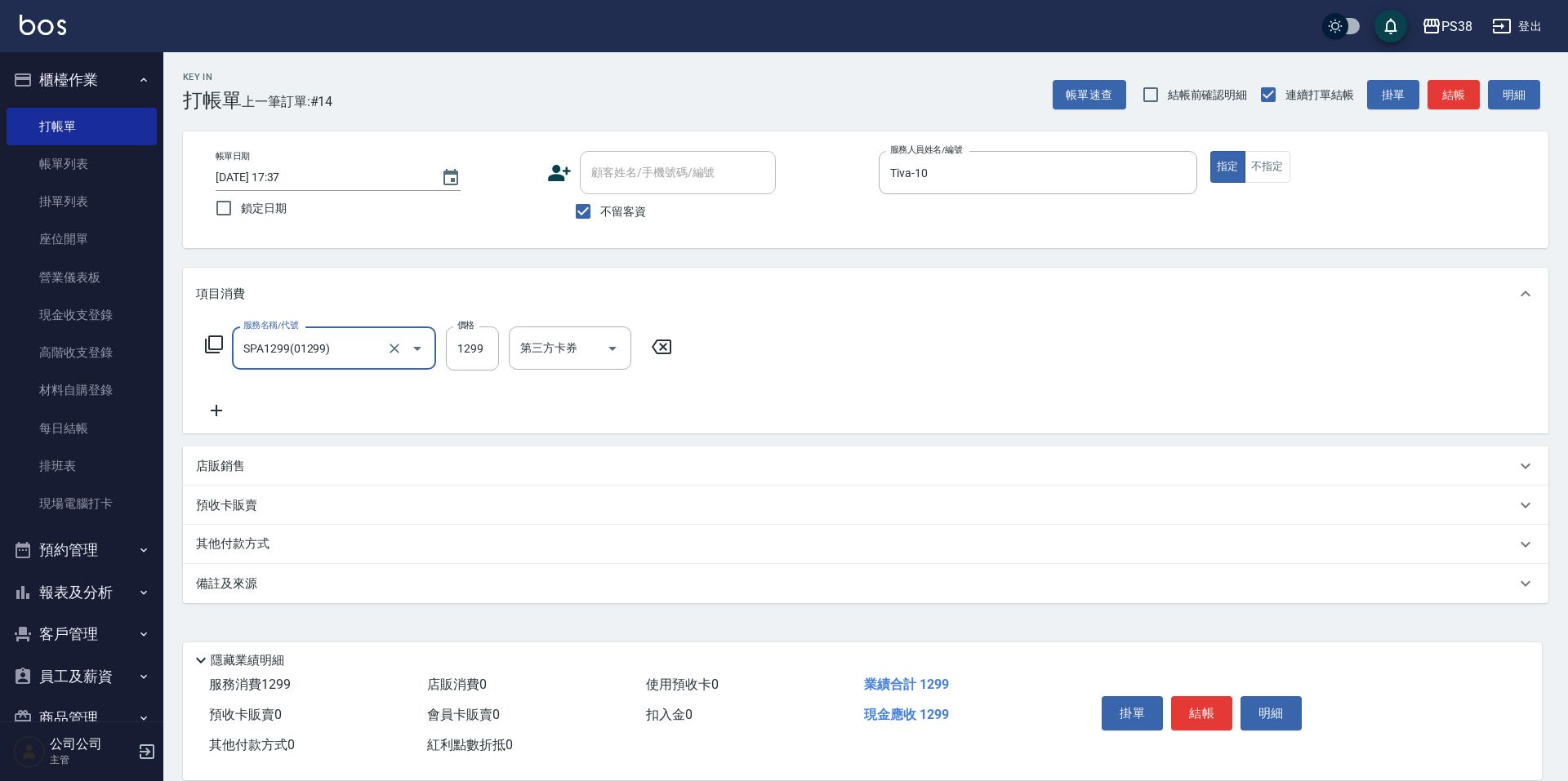
type input "SPA1299(01299)"
type input "1499"
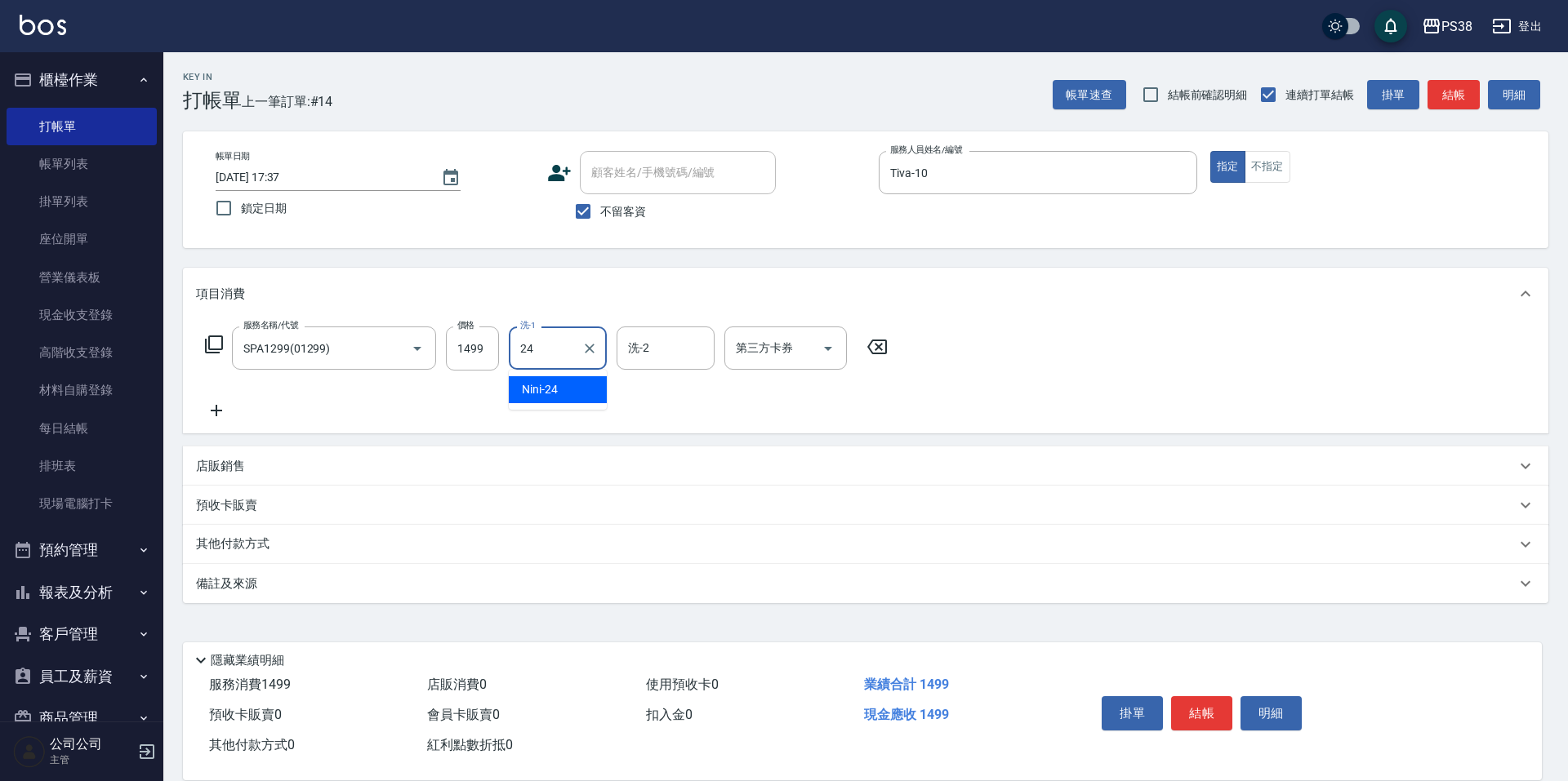
type input "Nini-24"
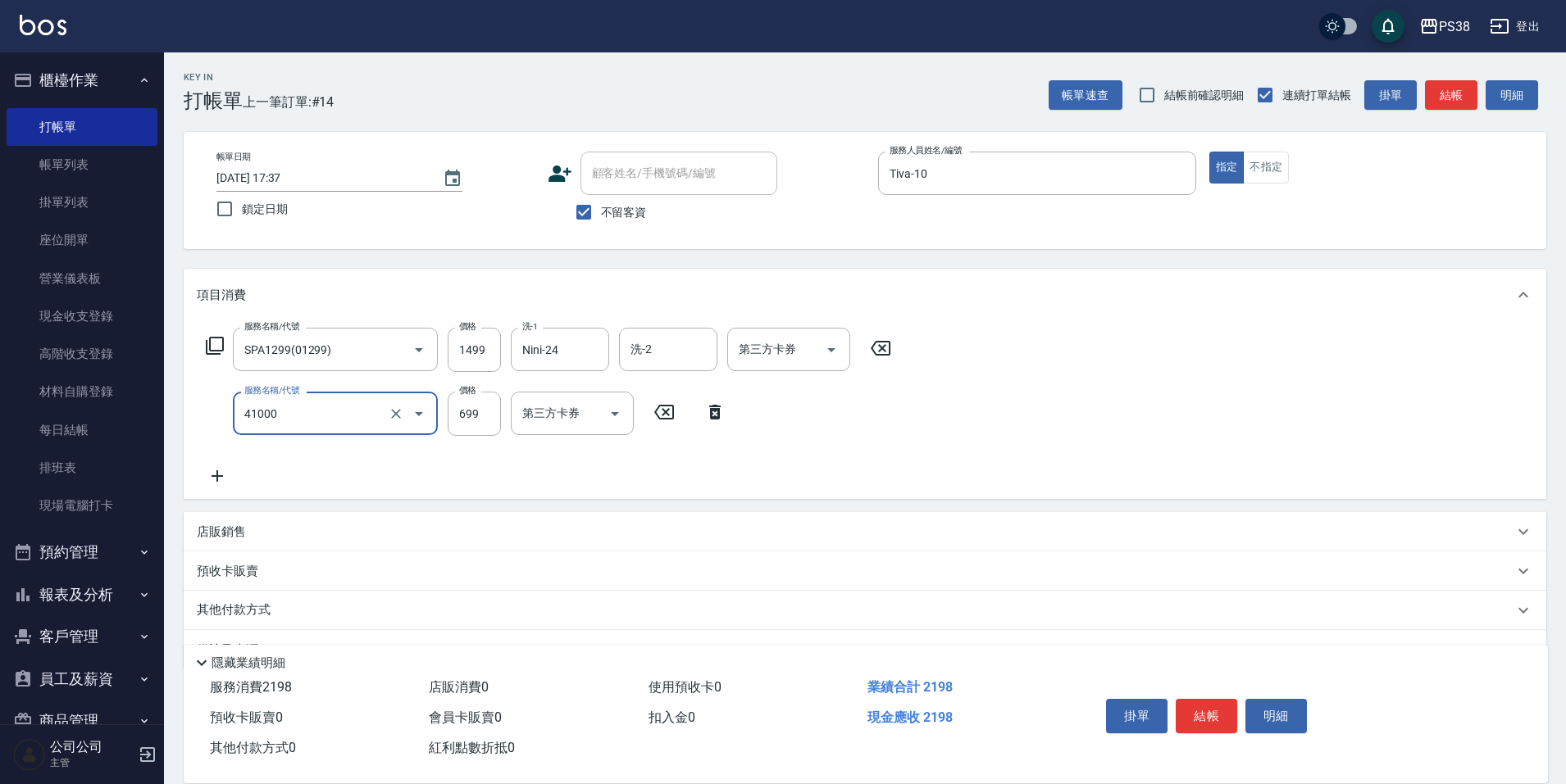
type input "燙髮699-2500(任意金額)(41000)"
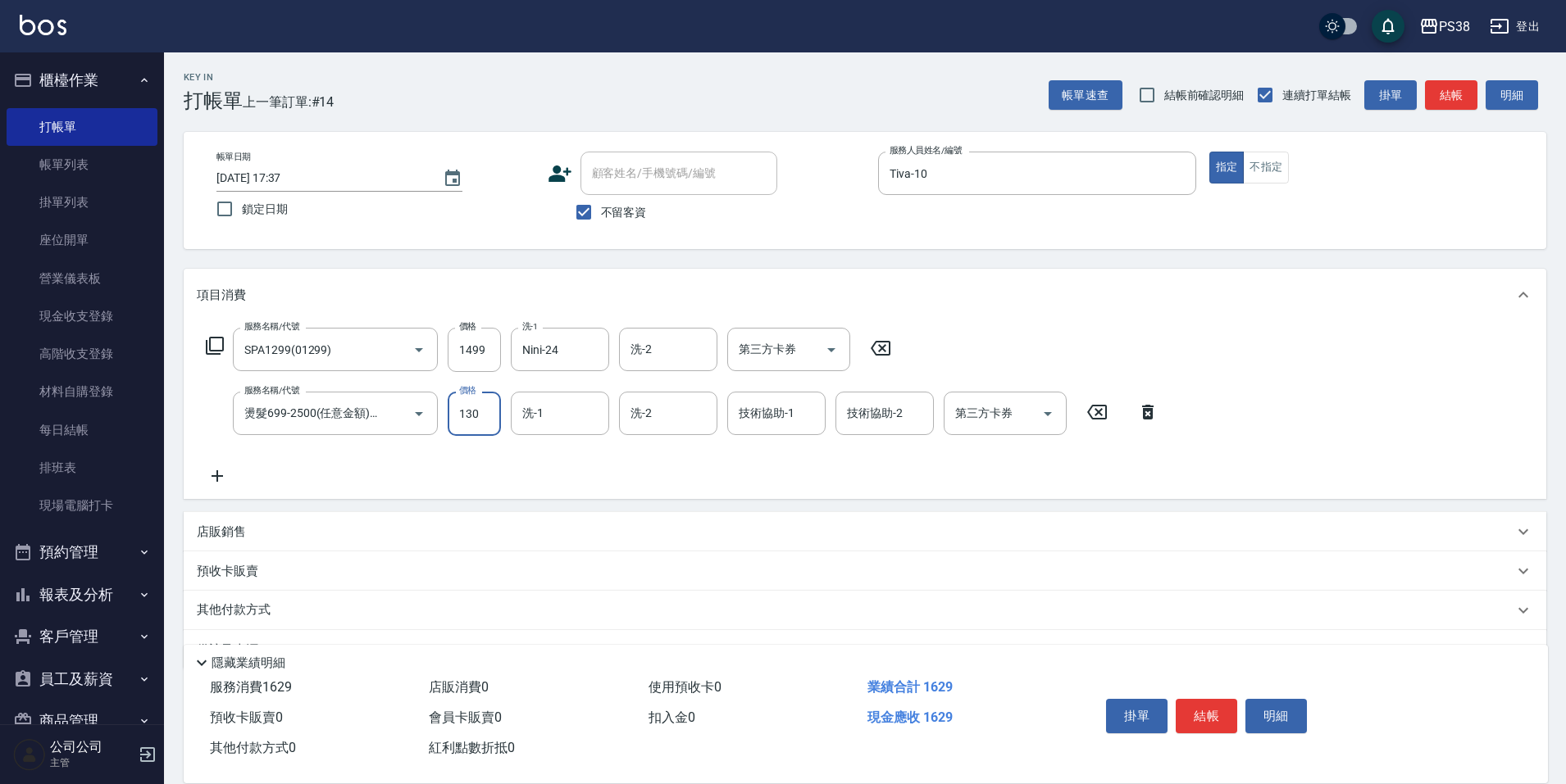
type input "1300"
type input "Nini-24"
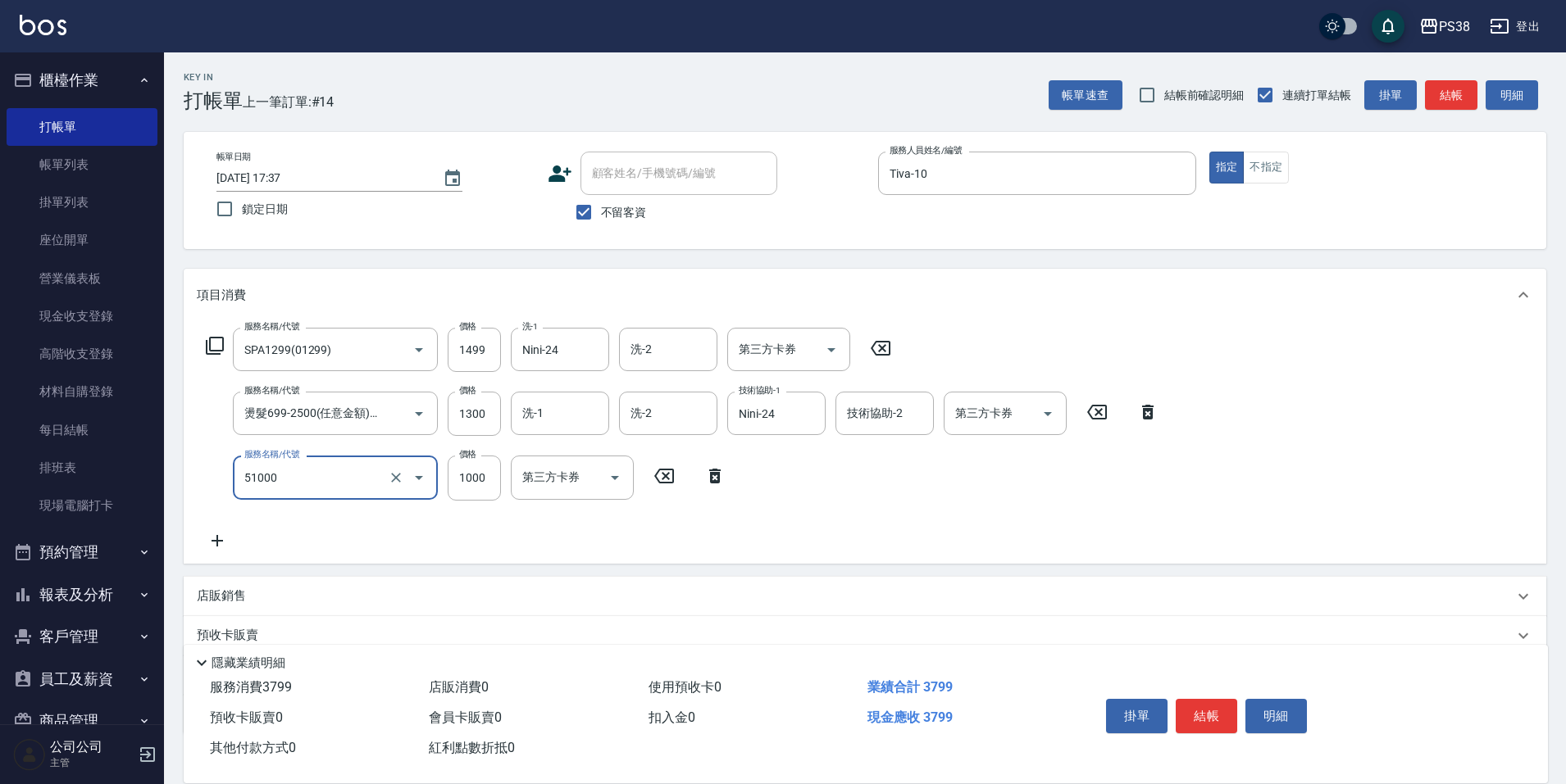
type input "染髮600以上(任意金額)(51000)"
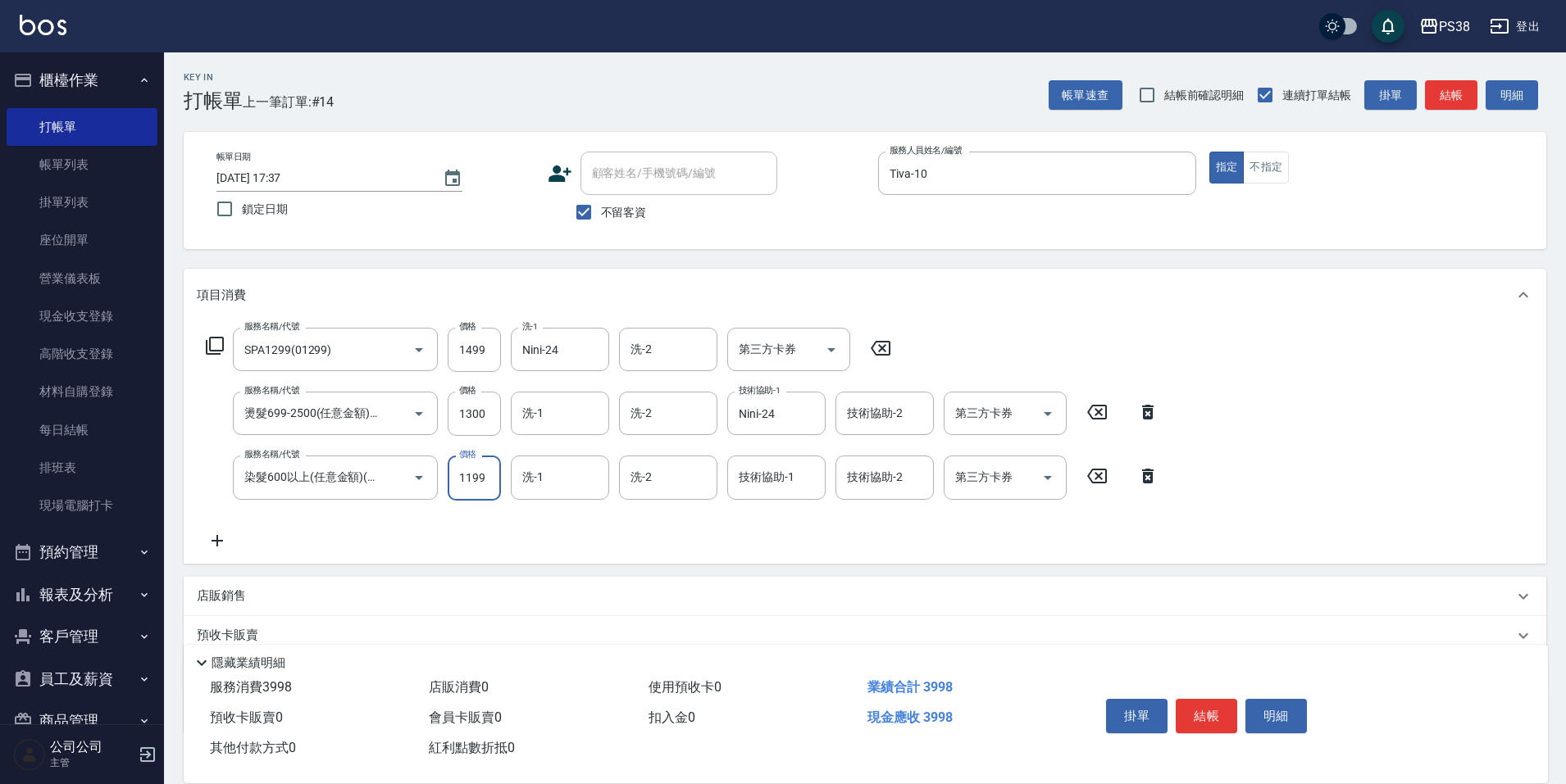
type input "1199"
type input "Nini-24"
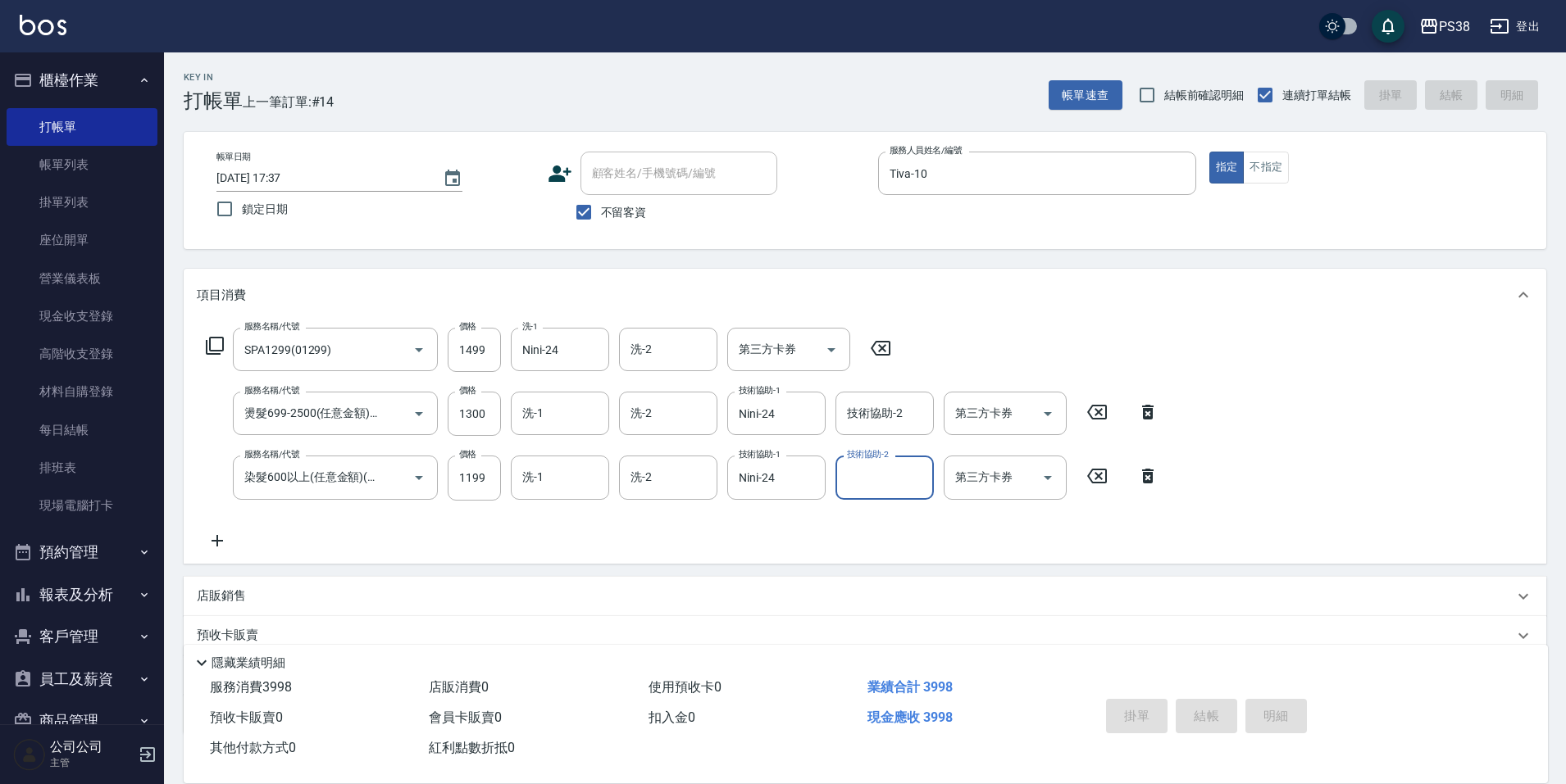
type input "[DATE] 17:38"
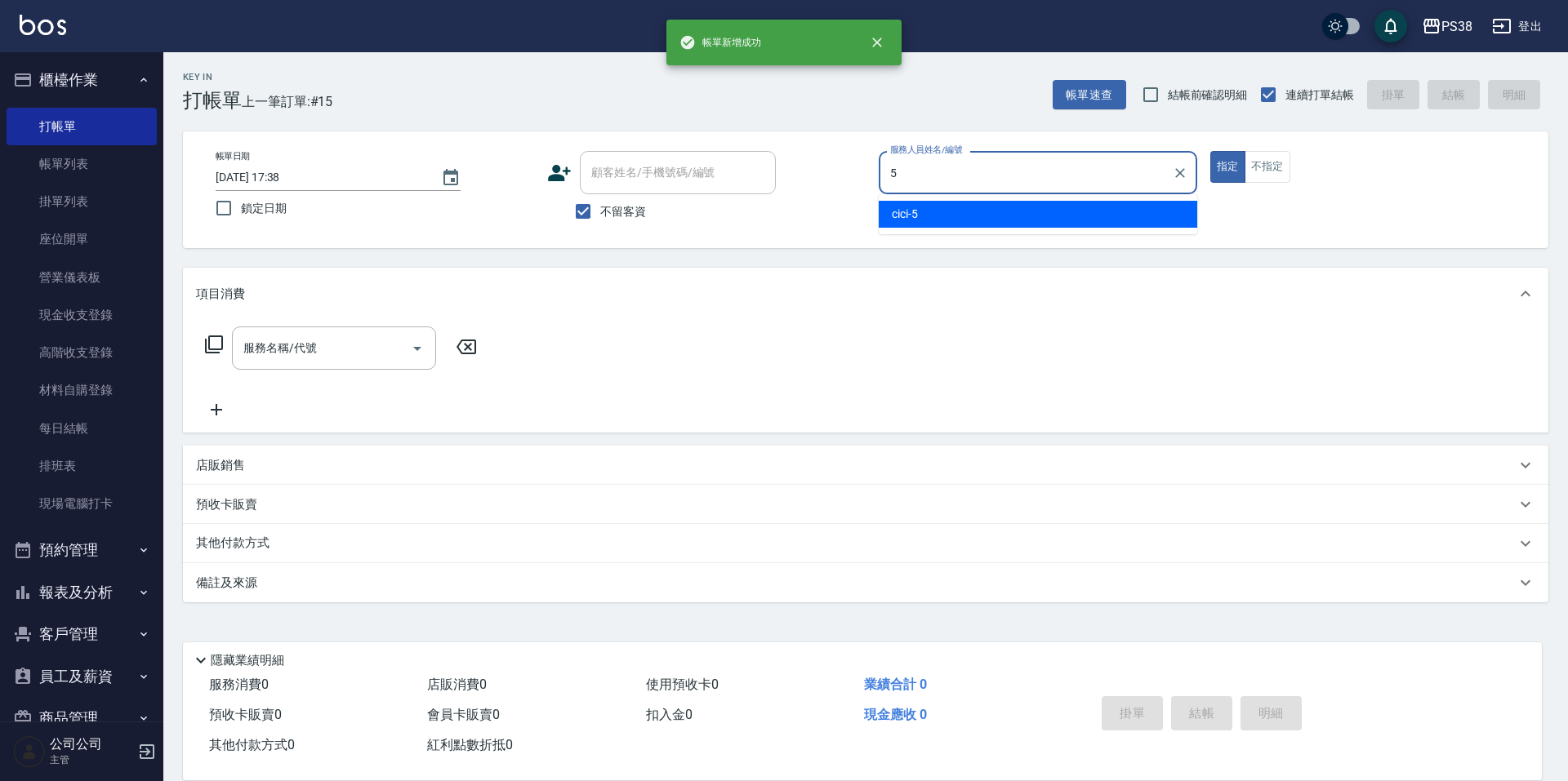
type input "cici-5"
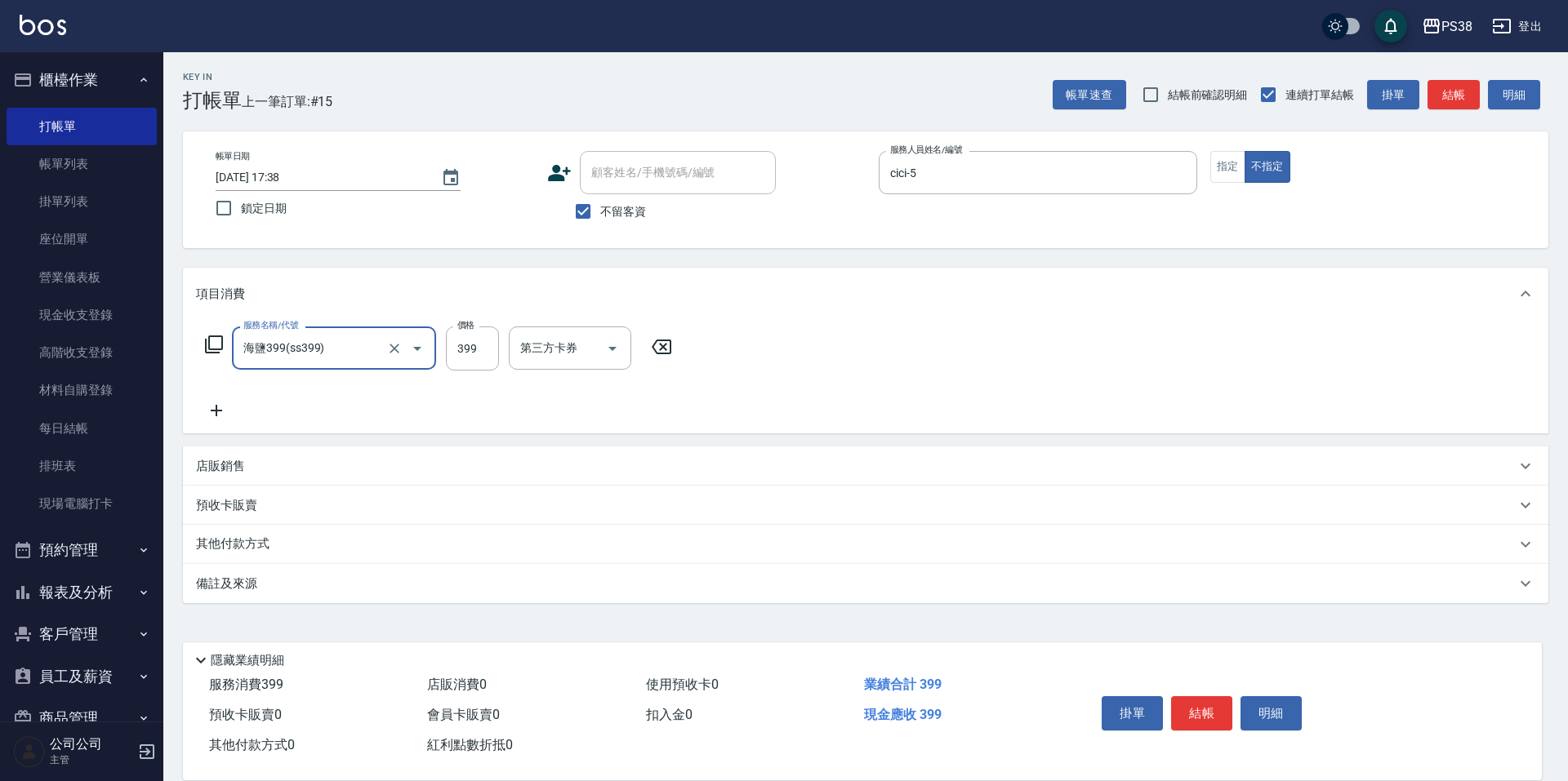
type input "海鹽399(ss399)"
type input "[PERSON_NAME]-6"
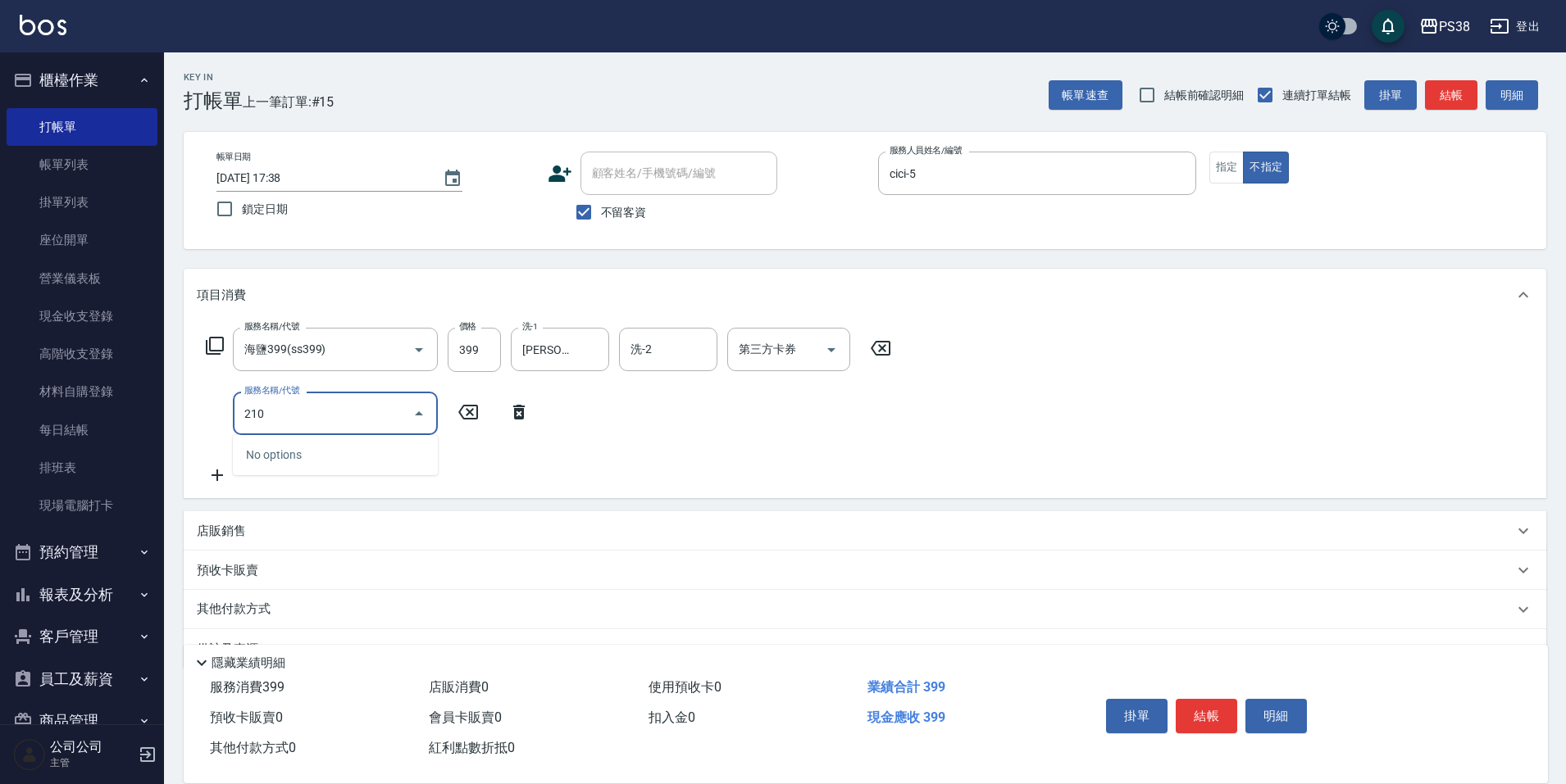
type input "2100"
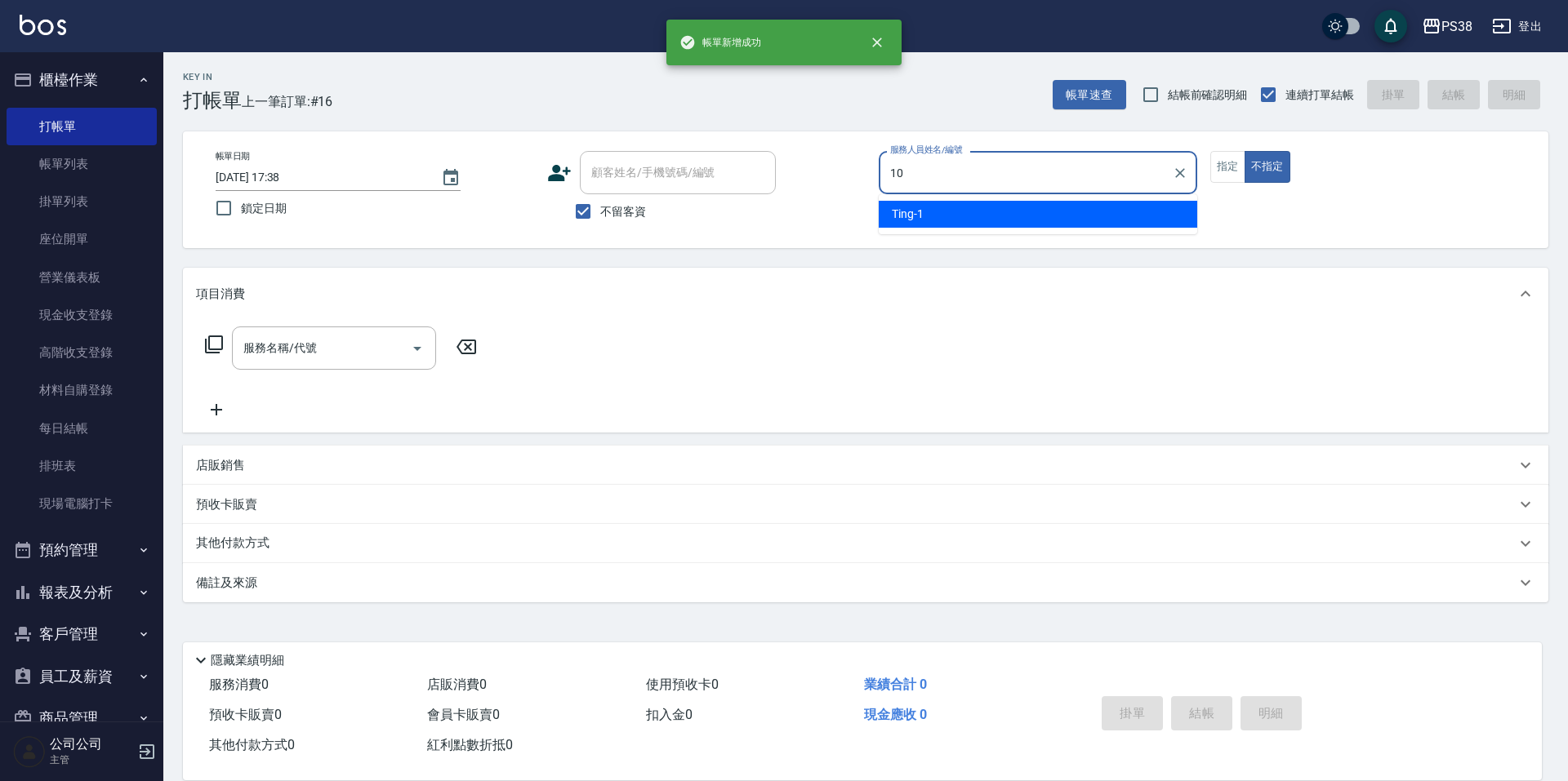
type input "Tiva-10"
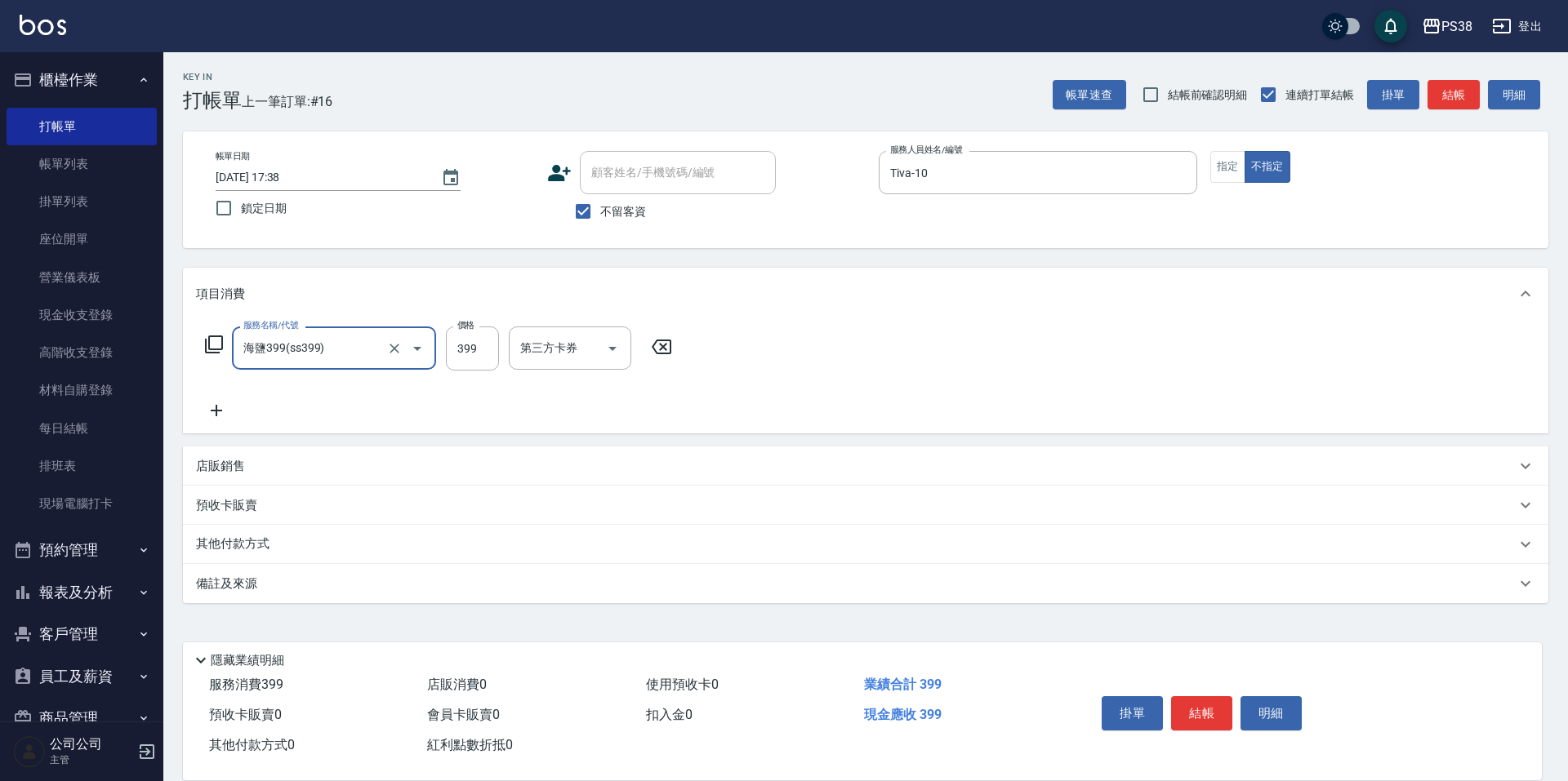
type input "海鹽399(ss399)"
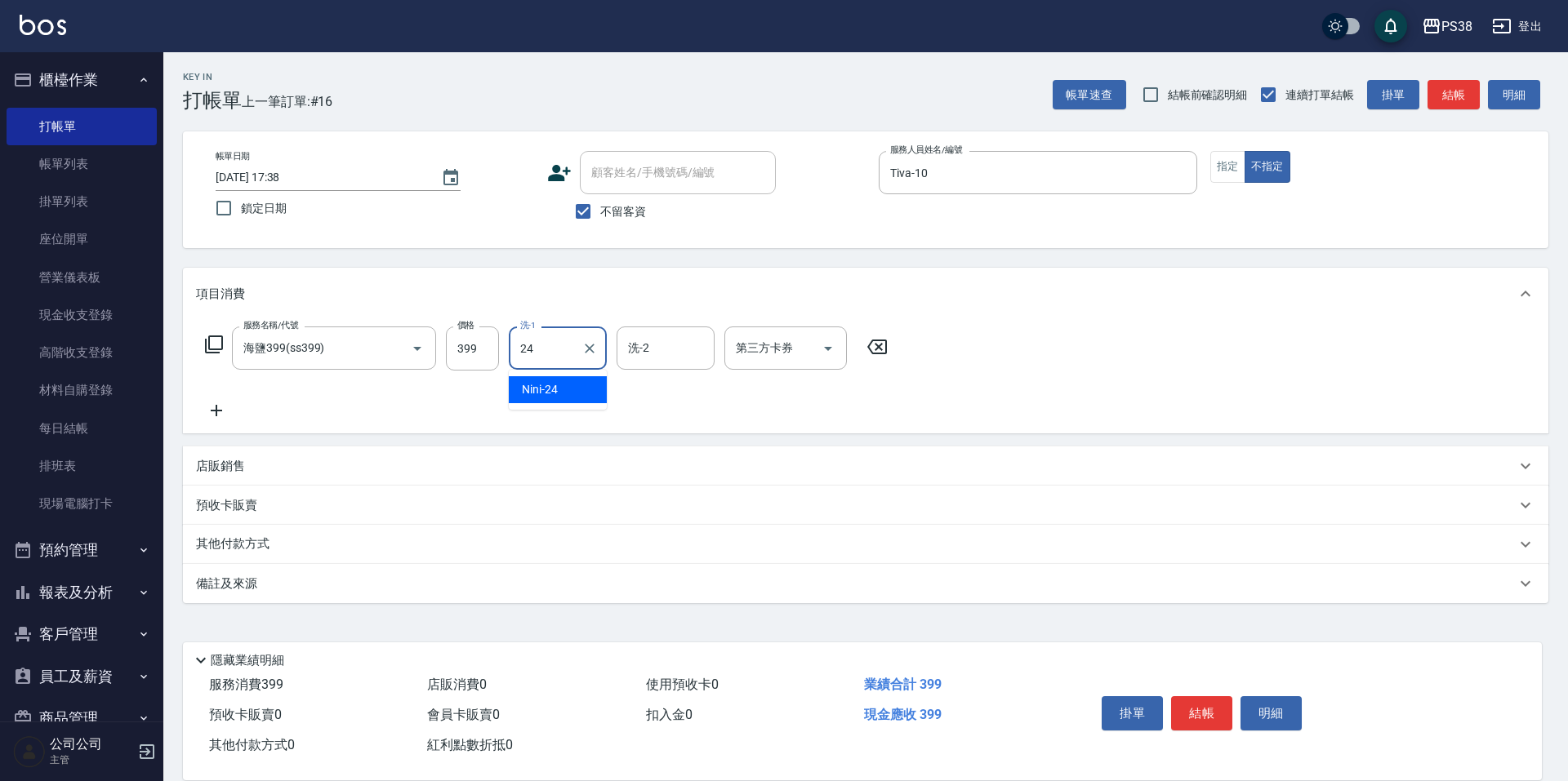
type input "Nini-24"
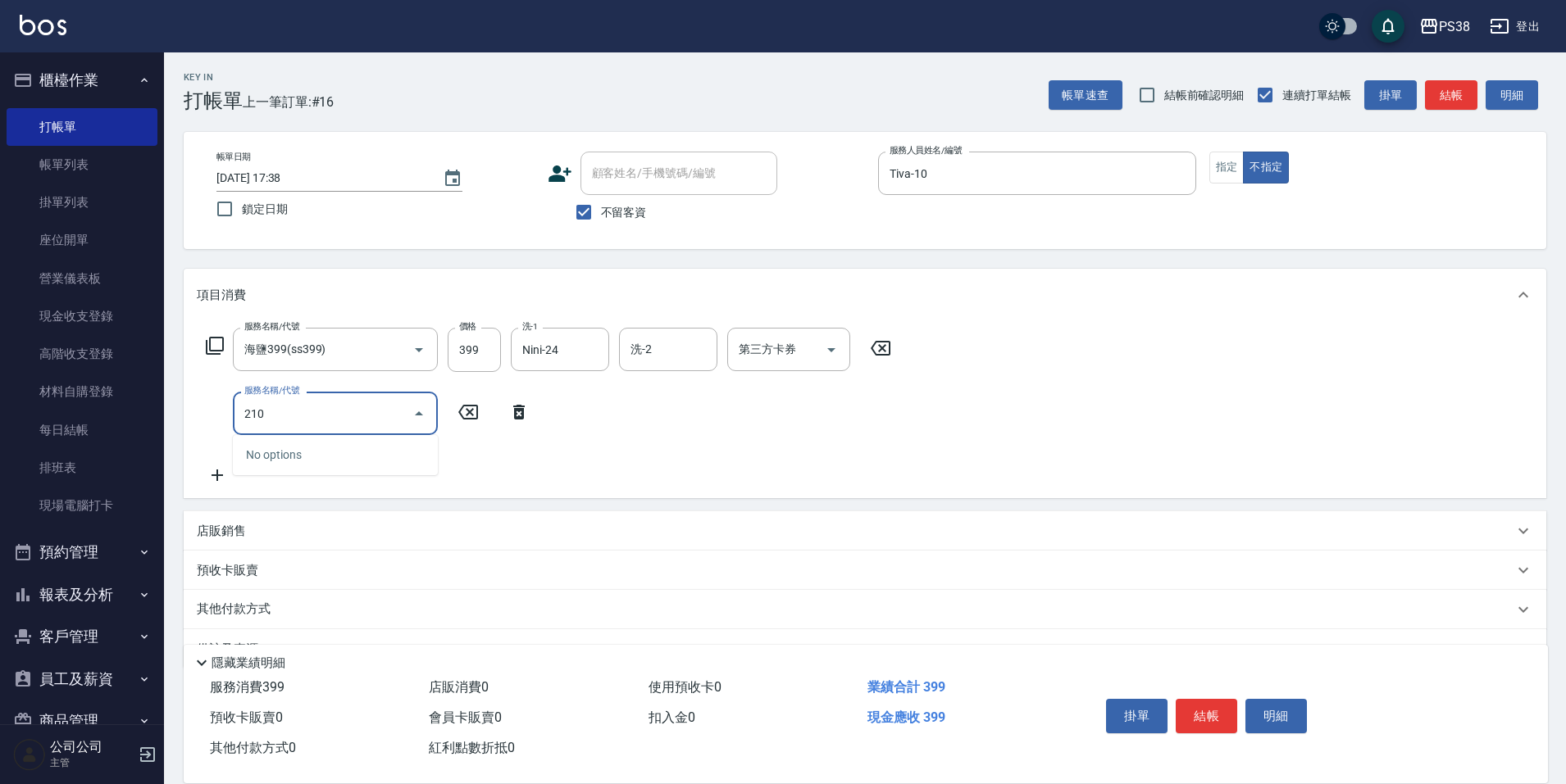
type input "2100"
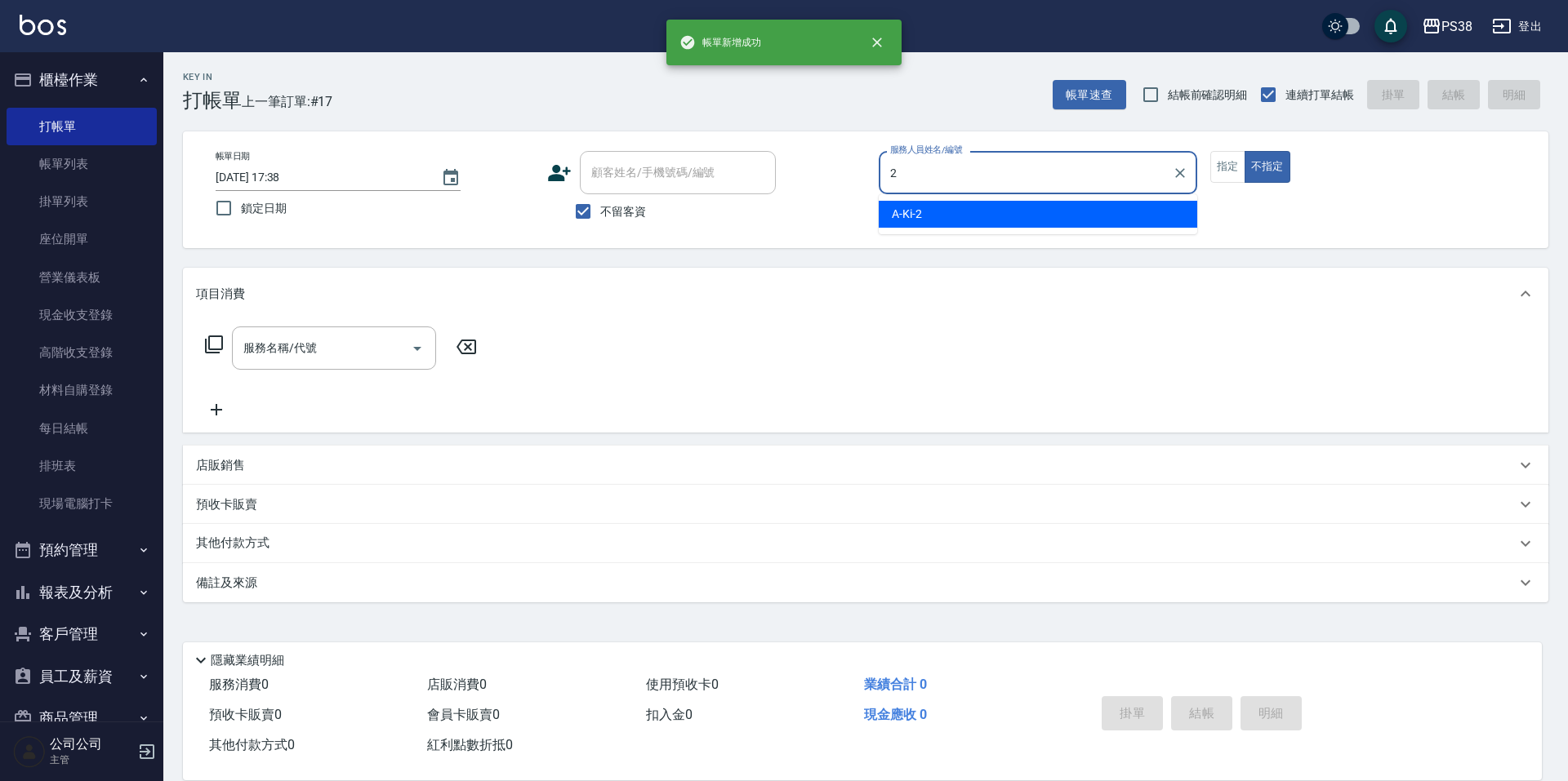
type input "A-Ki-2"
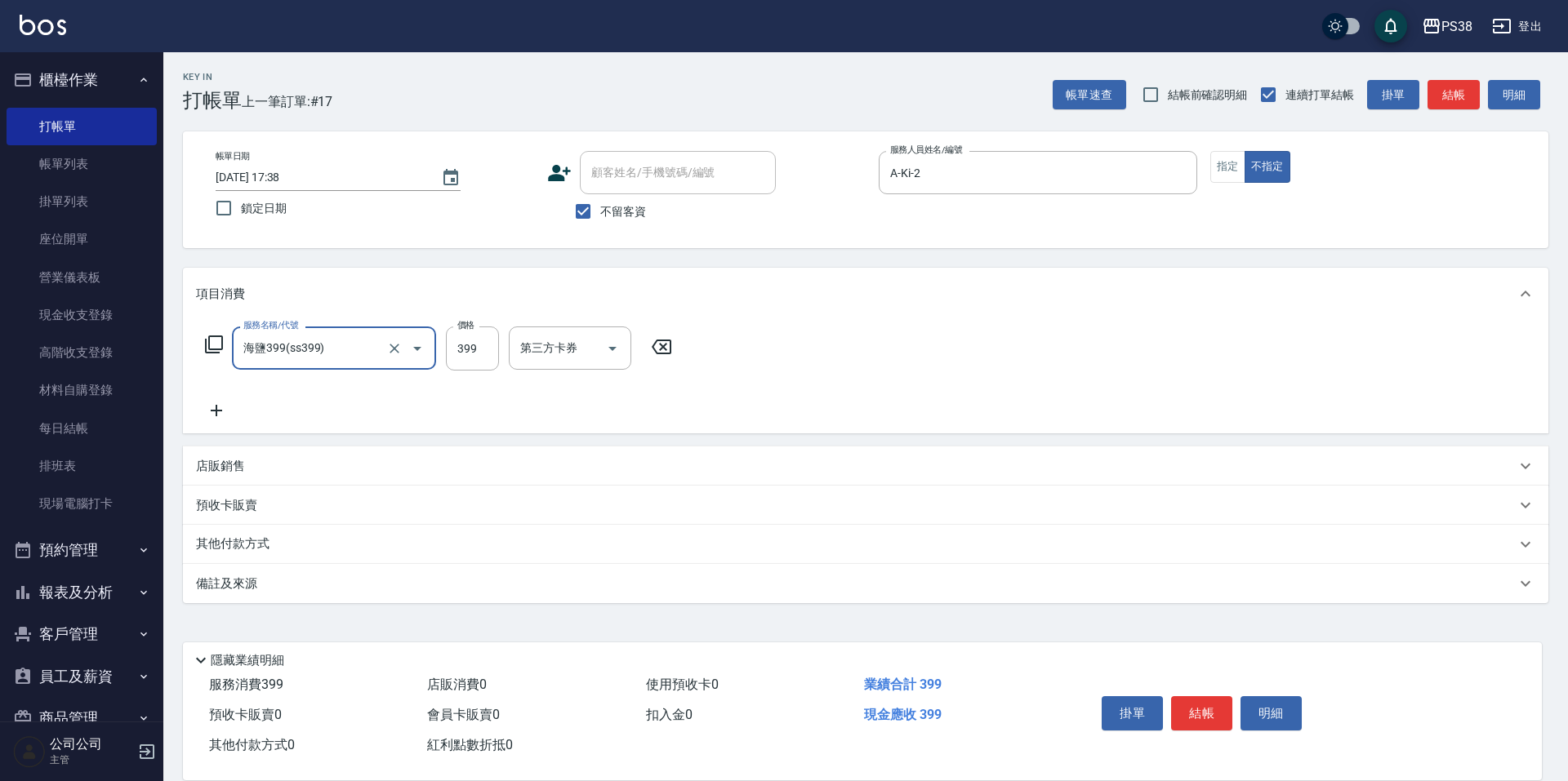
type input "海鹽399(ss399)"
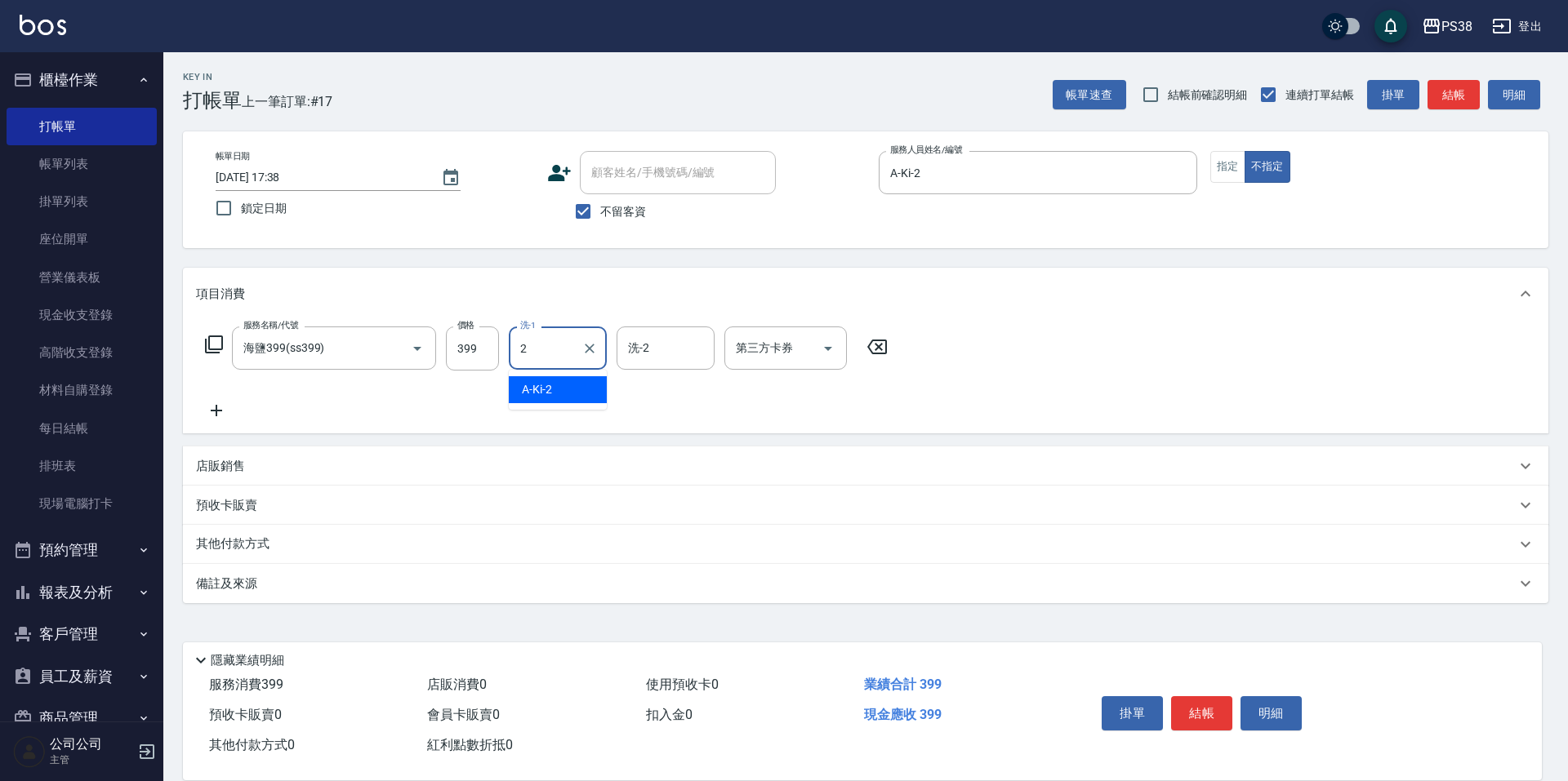
type input "A-Ki-2"
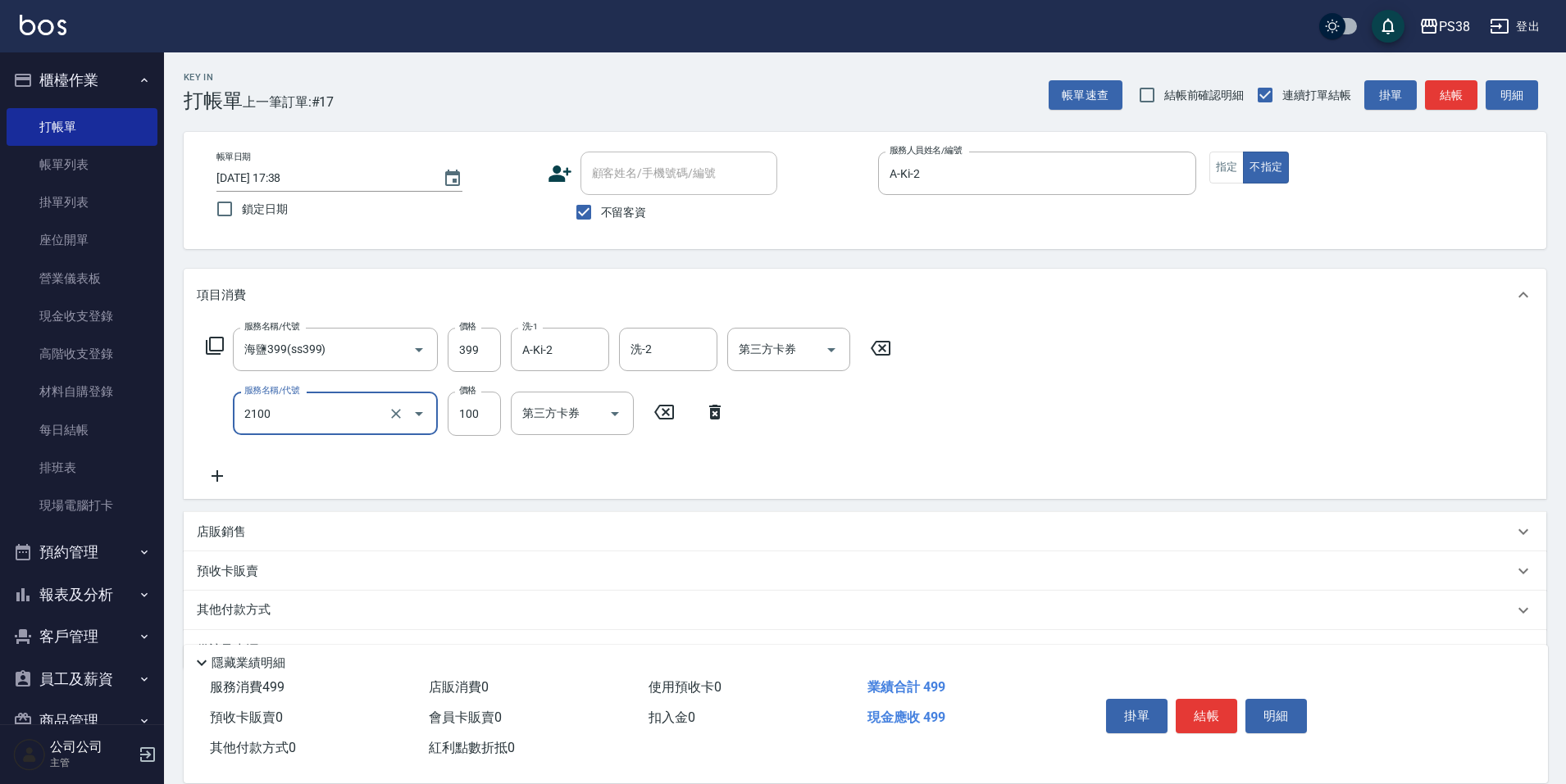
type input "剪髮與造型(任意金額)(2100)"
click at [244, 531] on p "店販銷售" at bounding box center [221, 532] width 49 height 18
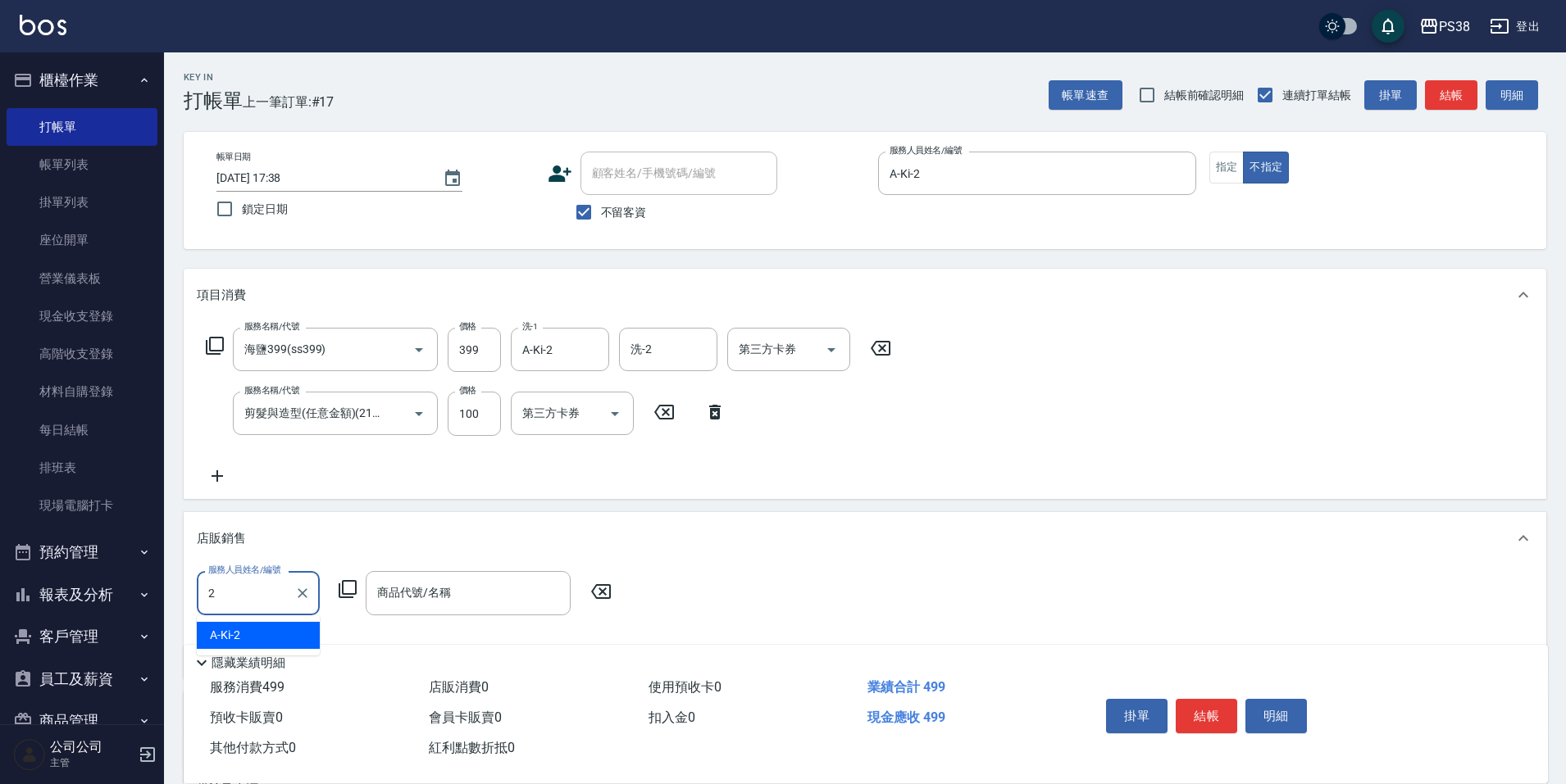
type input "A-Ki-2"
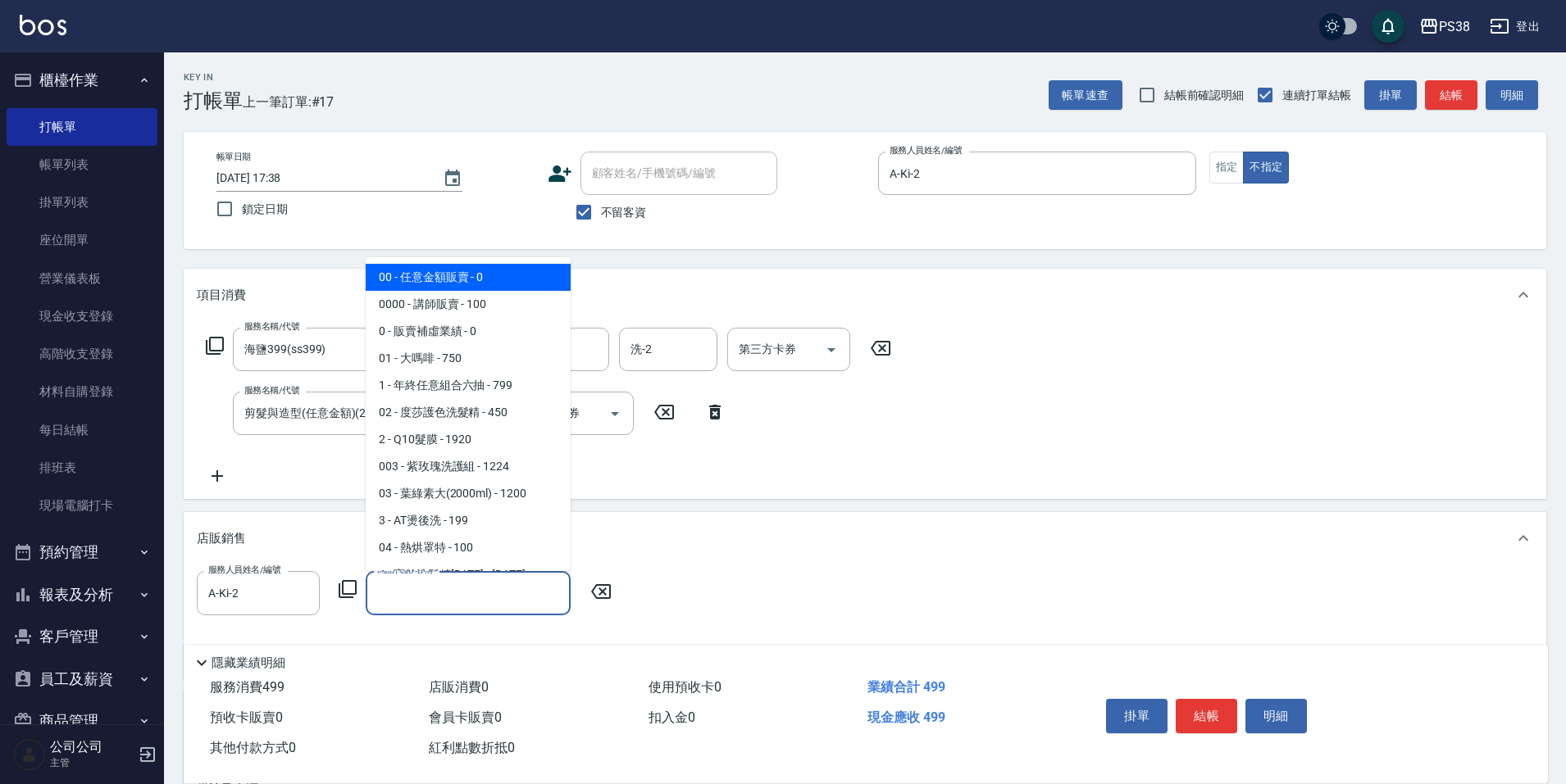
click at [412, 585] on input "商品代號/名稱" at bounding box center [467, 592] width 190 height 28
click at [486, 270] on span "00 - 任意金額販賣 - 0" at bounding box center [468, 278] width 205 height 27
type input "任意金額販賣"
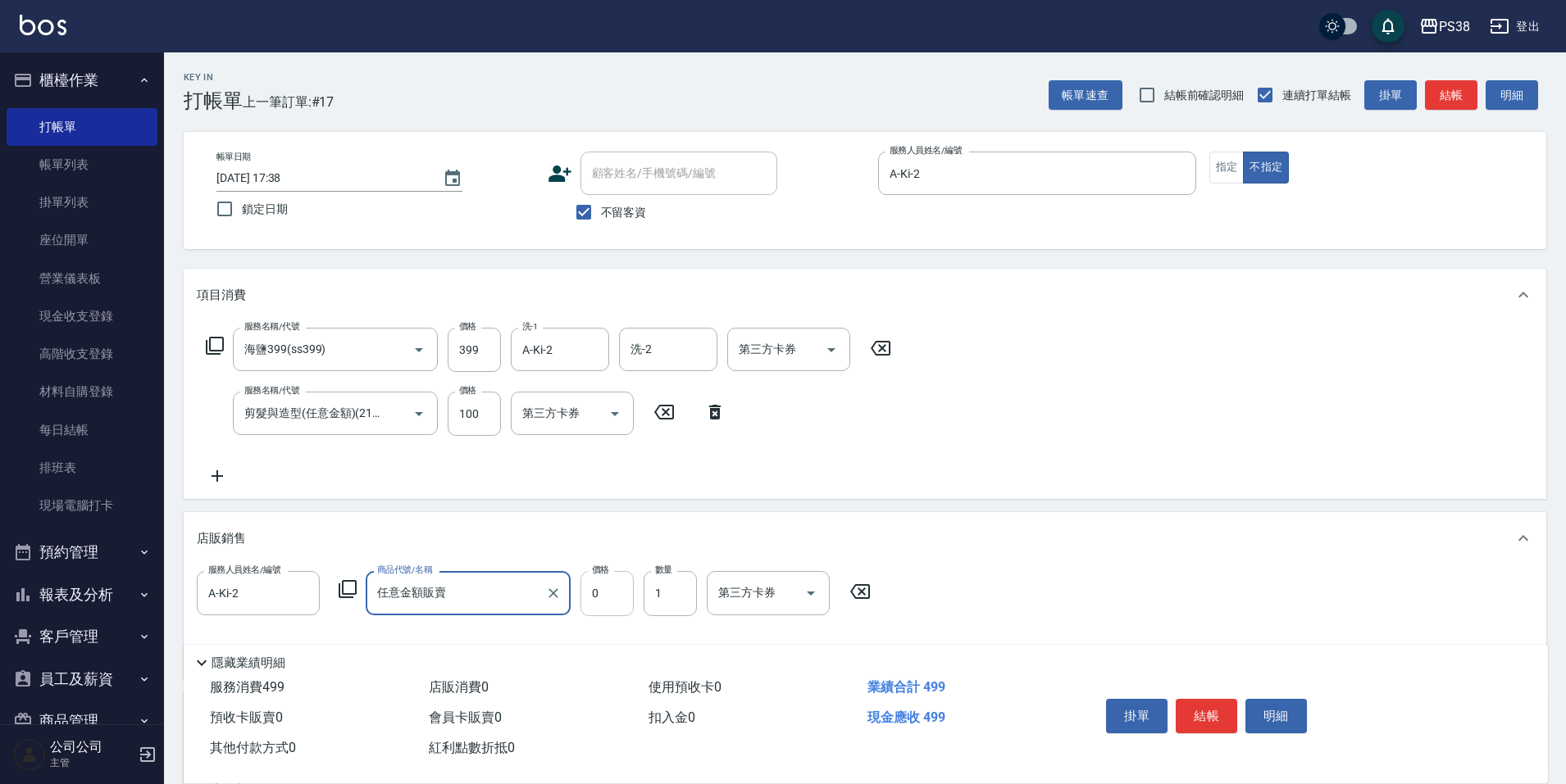
click at [590, 608] on input "0" at bounding box center [607, 593] width 54 height 44
type input "1480"
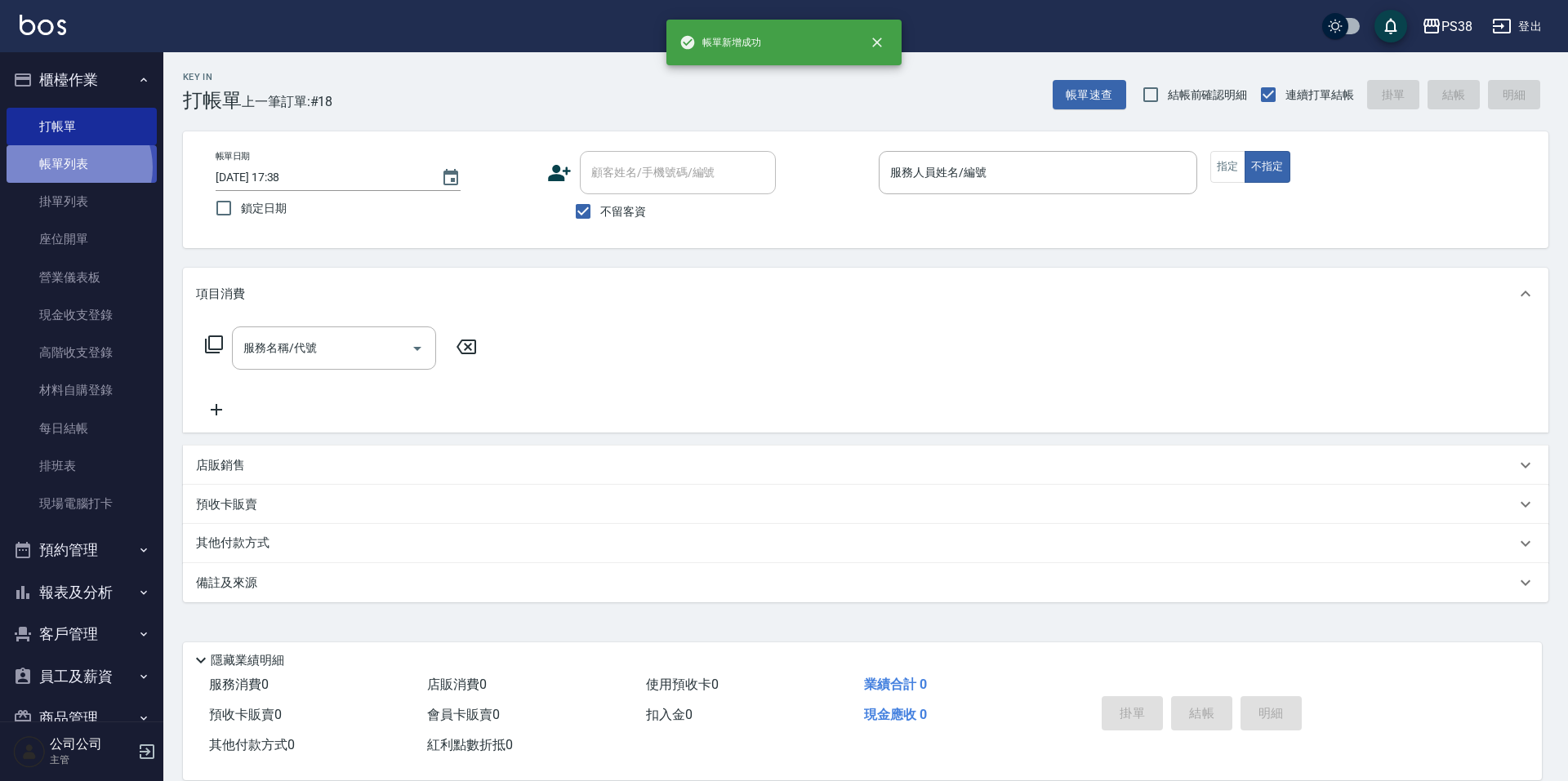
click at [74, 167] on link "帳單列表" at bounding box center [82, 164] width 151 height 38
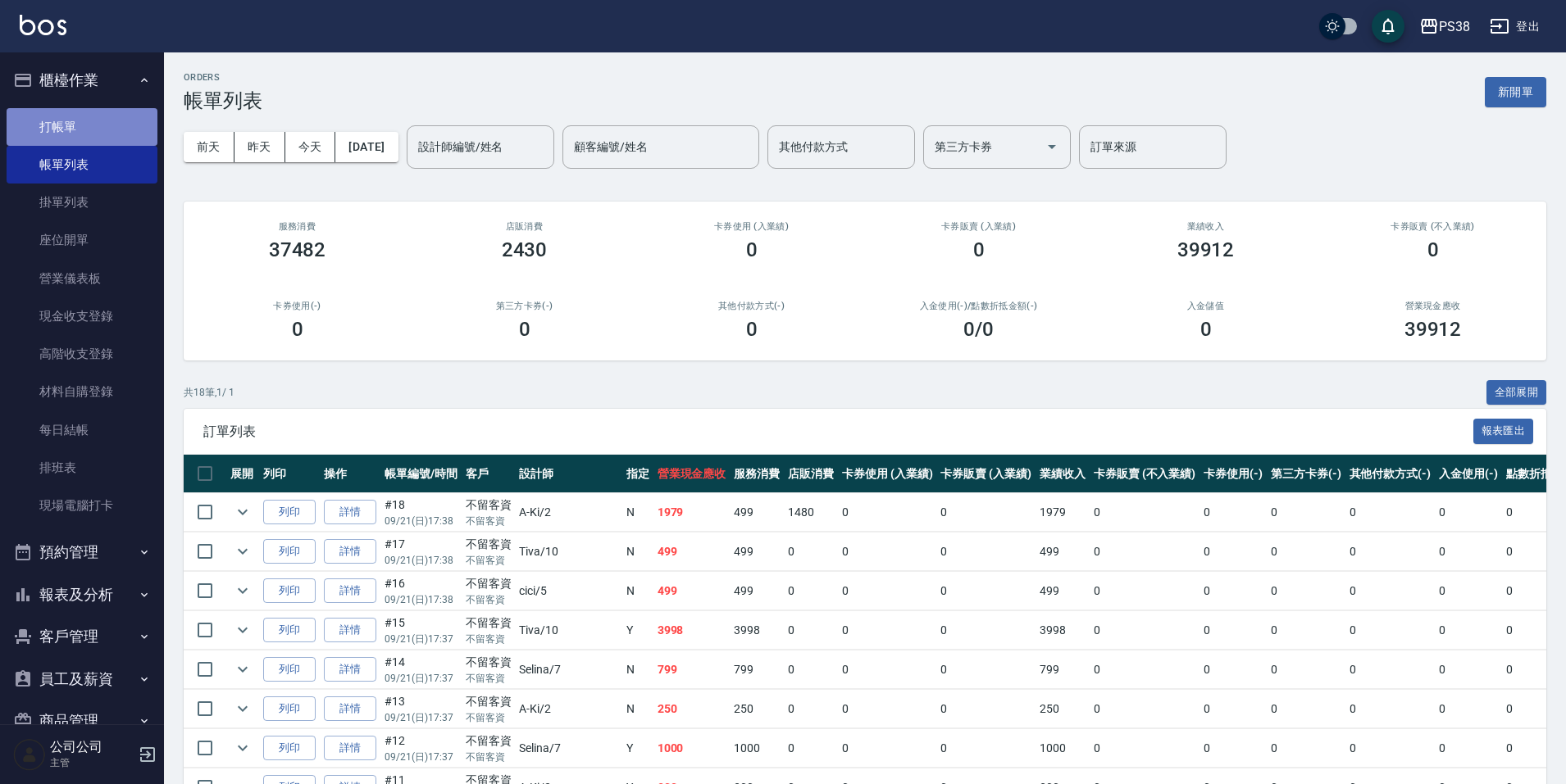
click at [104, 121] on link "打帳單" at bounding box center [82, 127] width 151 height 38
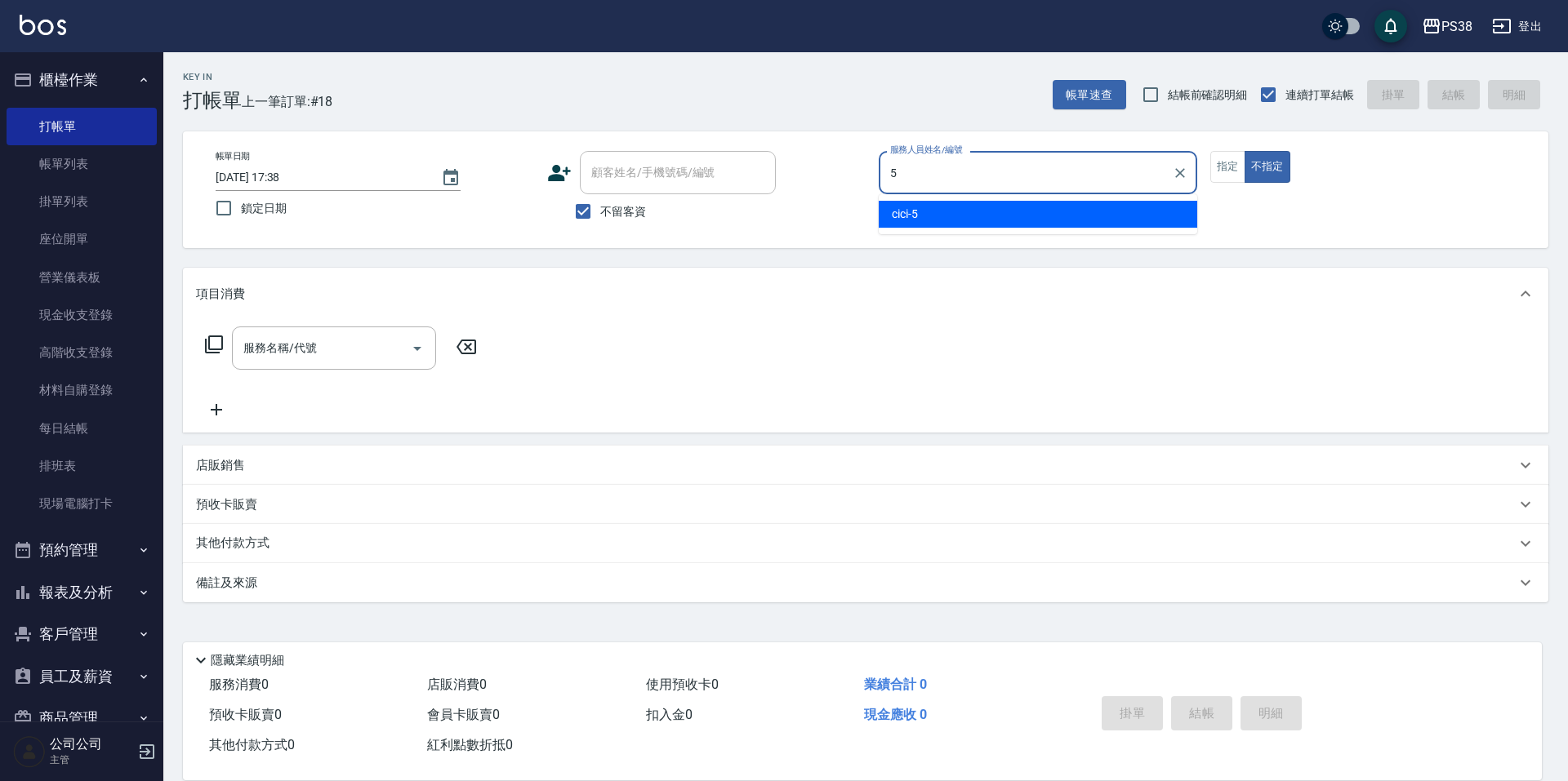
type input "cici-5"
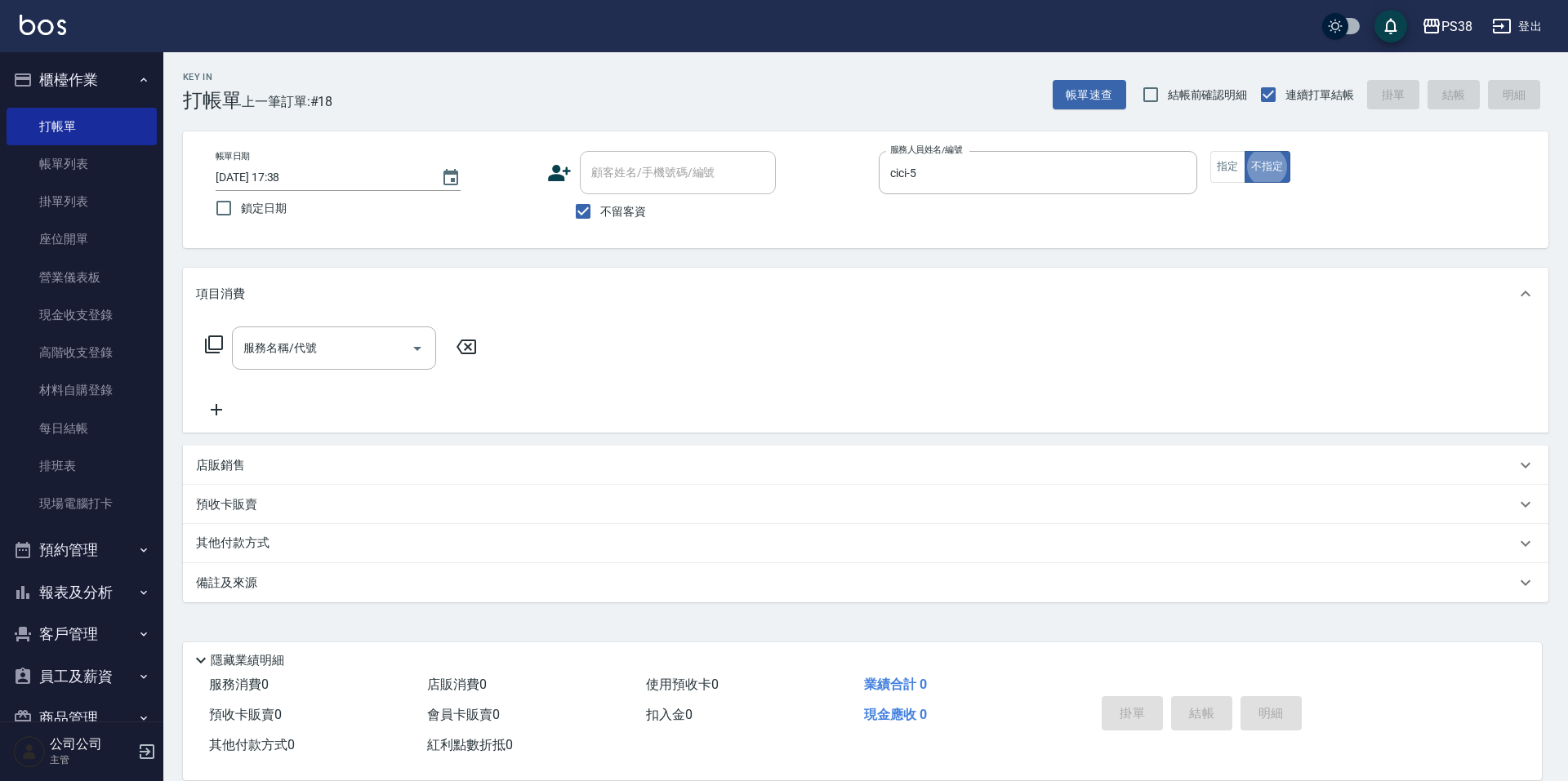
type button "false"
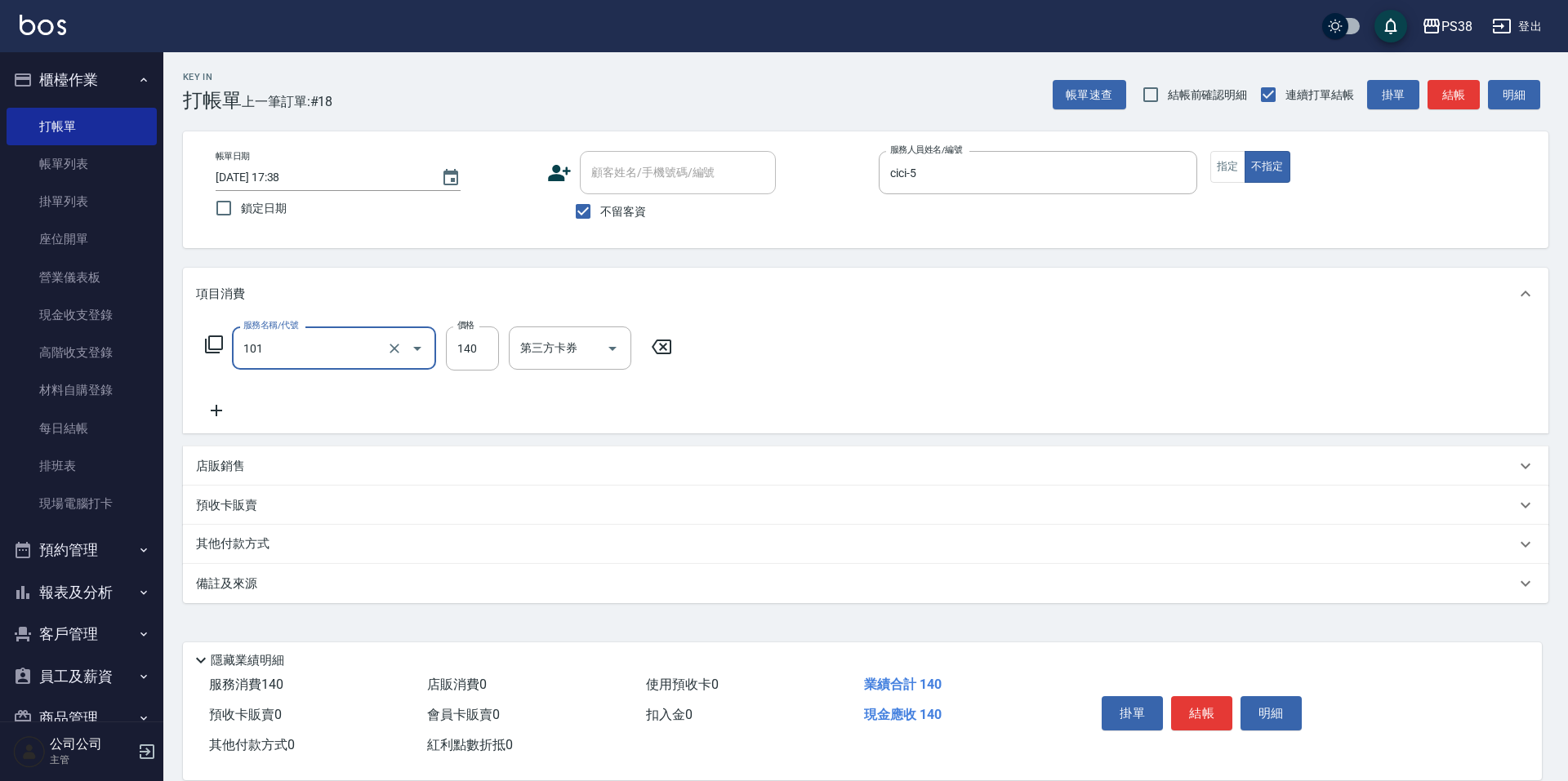
type input "洗髮(101)"
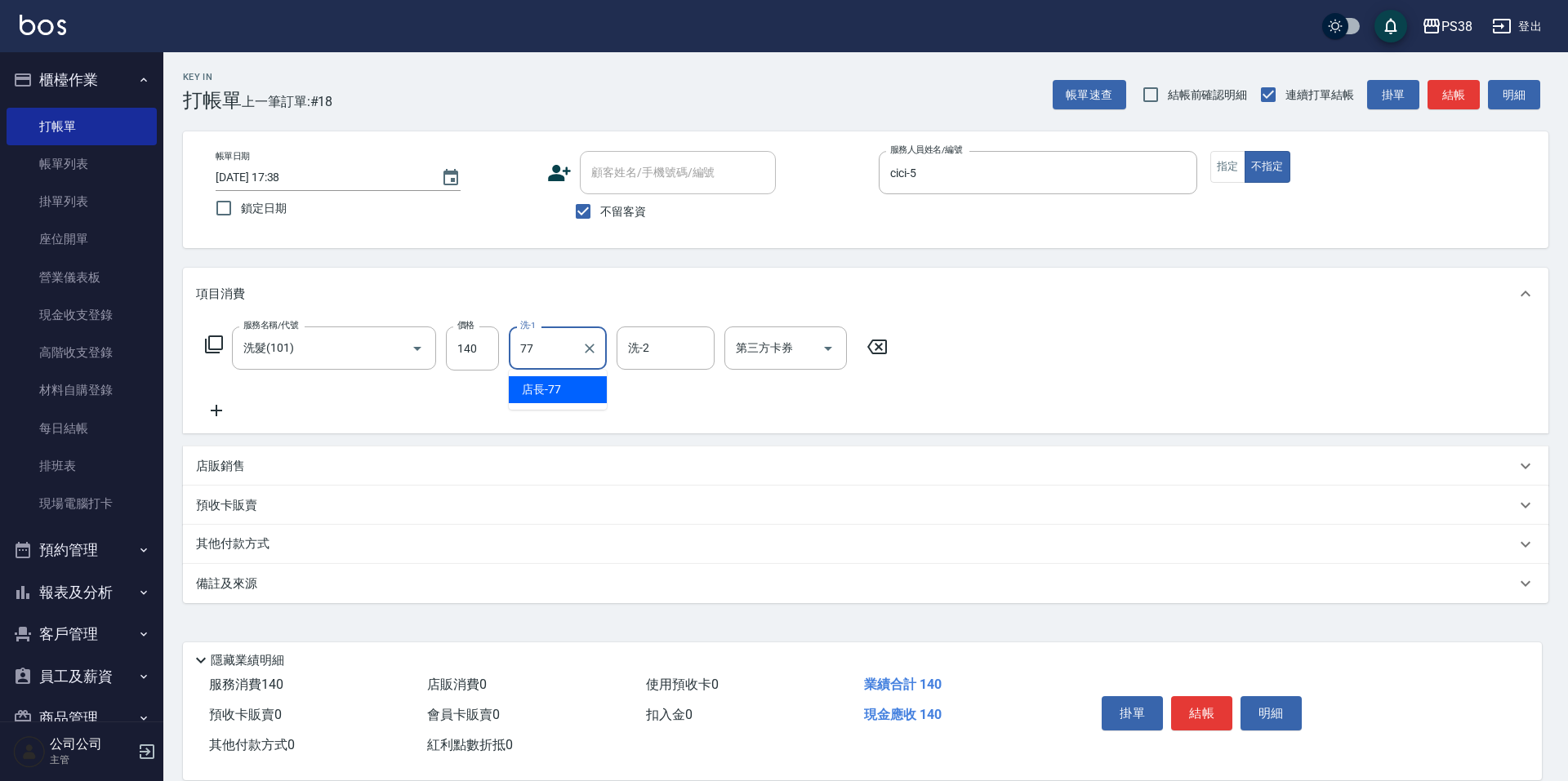
type input "店長-77"
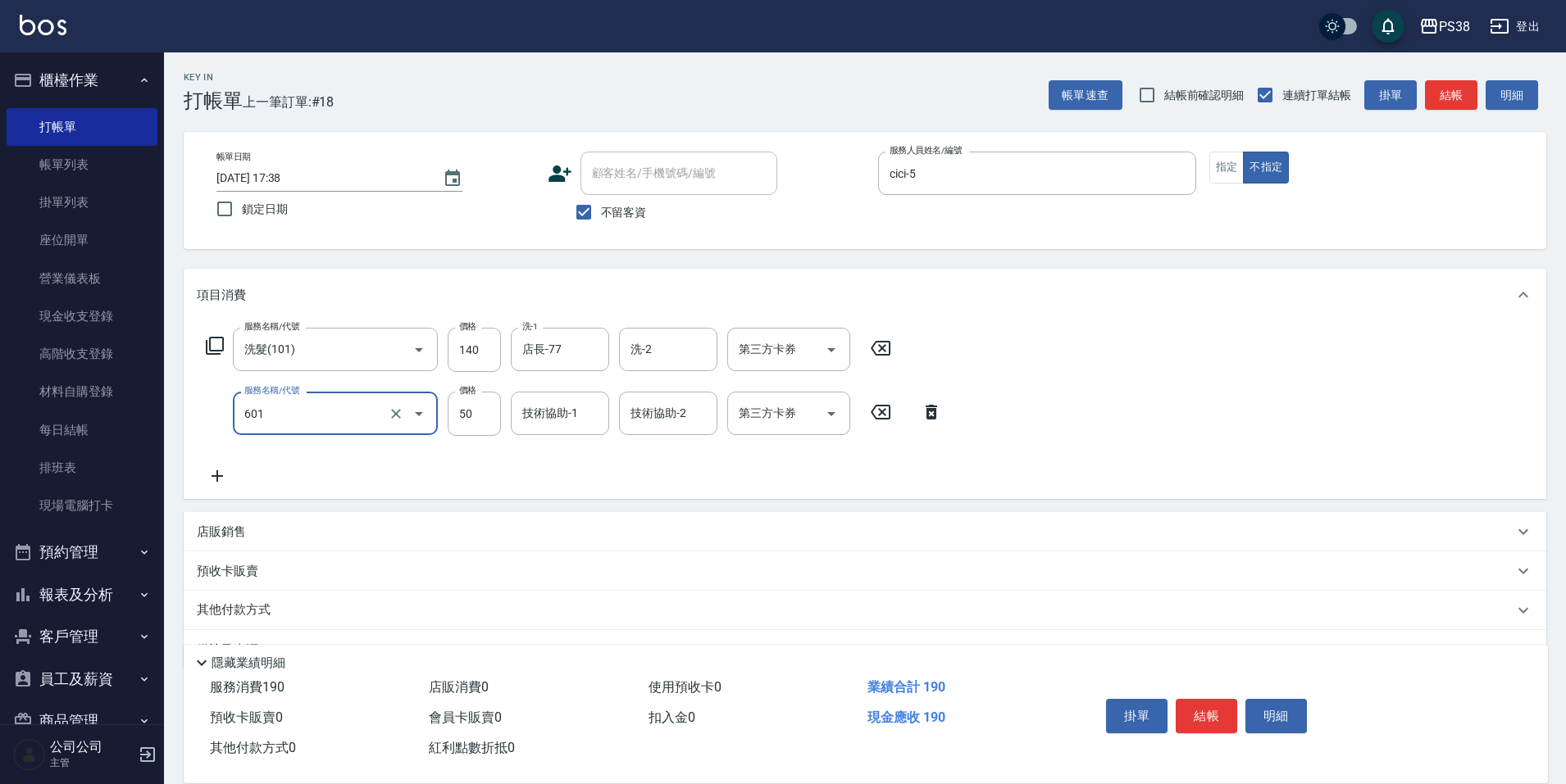
type input "精油50(601)"
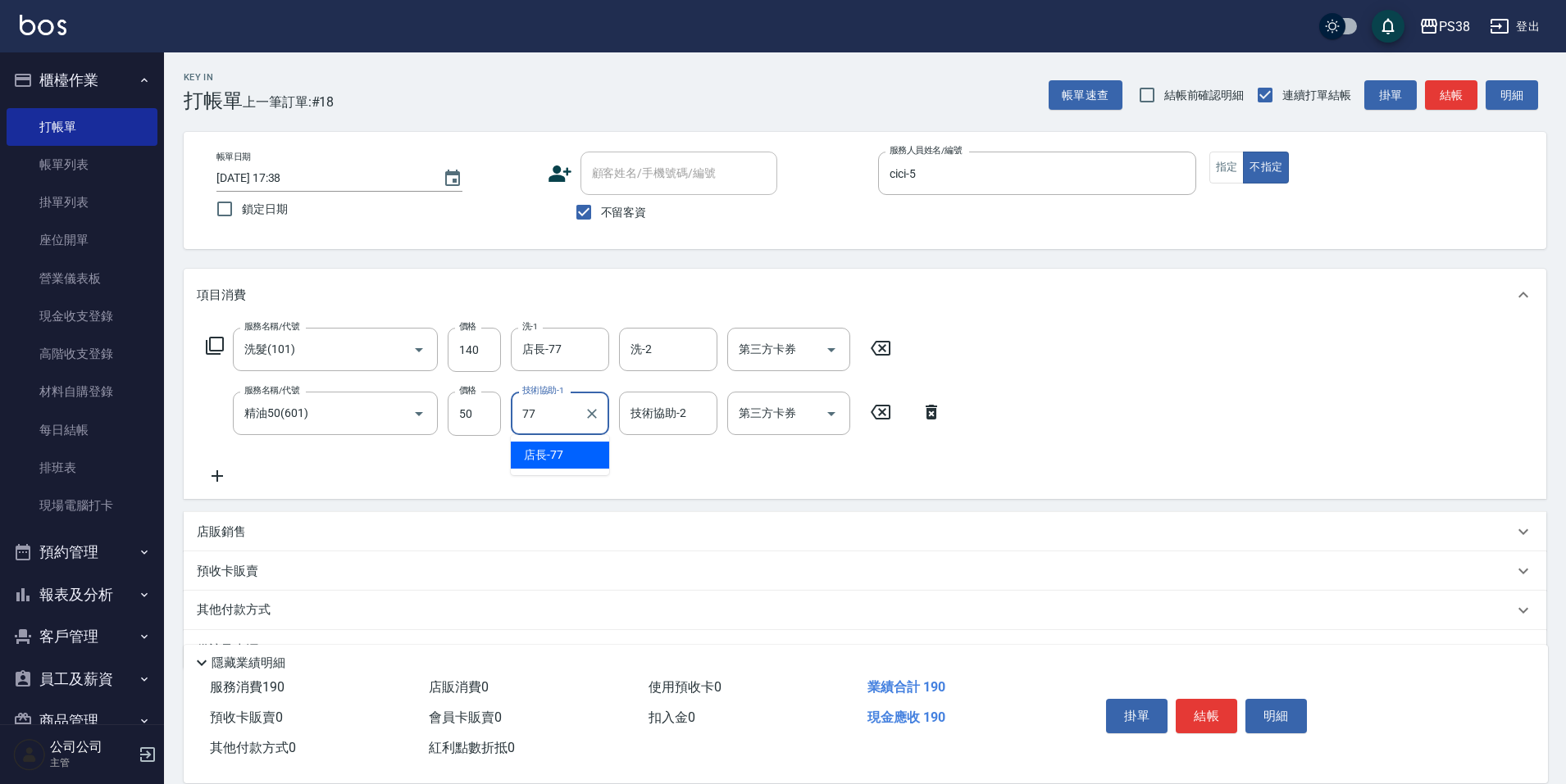
type input "店長-77"
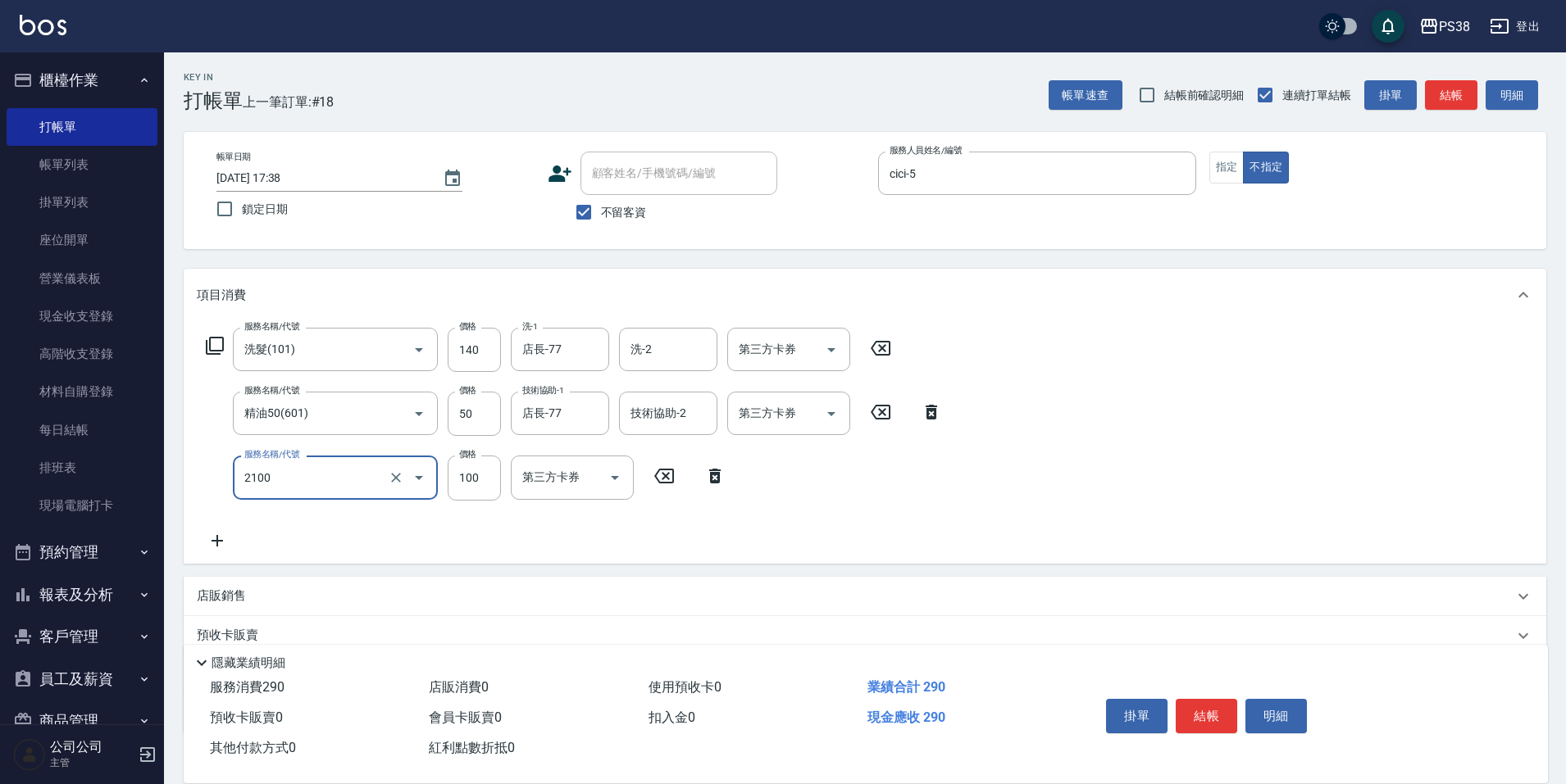
type input "剪髮與造型(任意金額)(2100)"
type input "160"
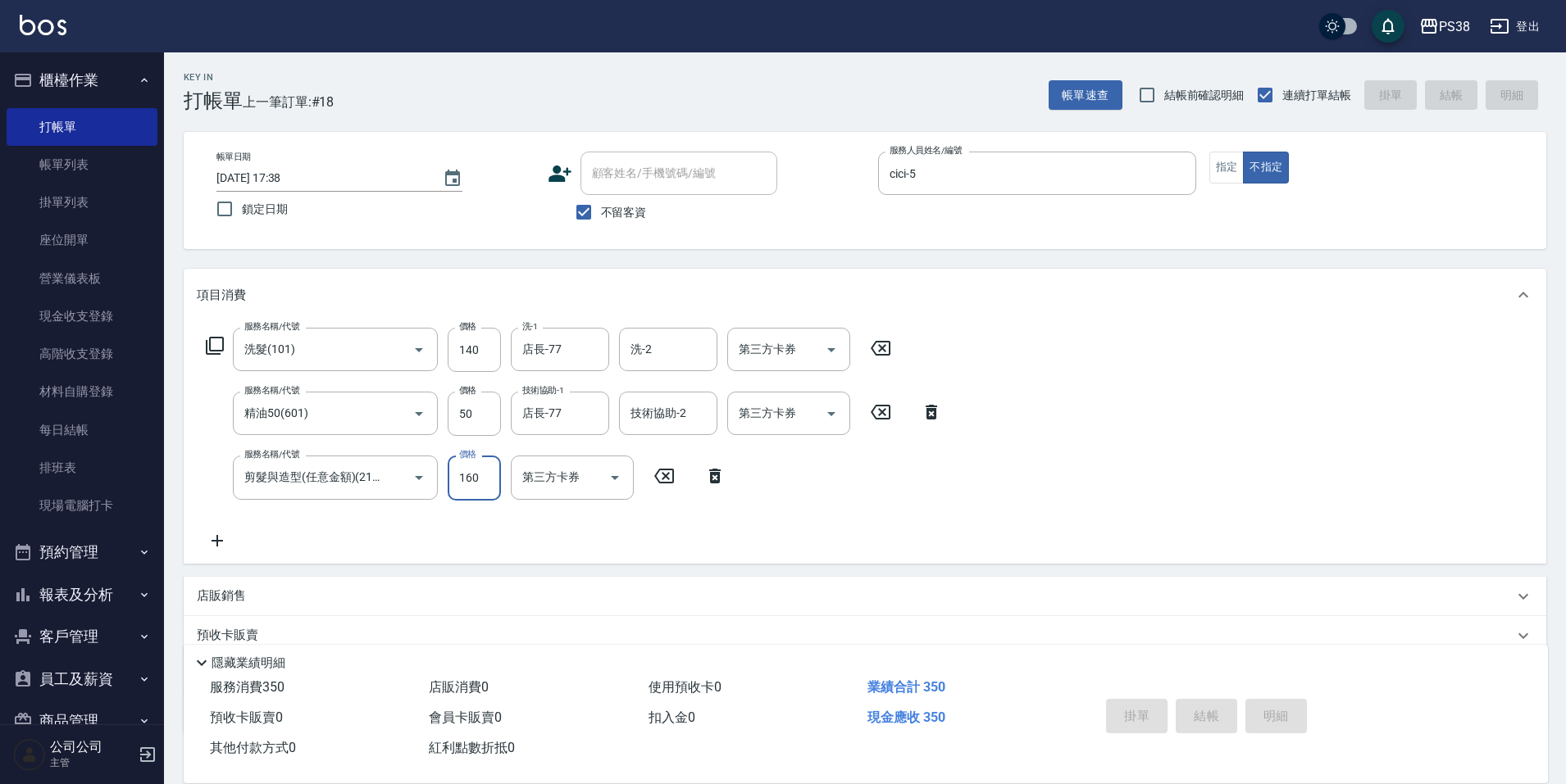
type input "[DATE] 17:39"
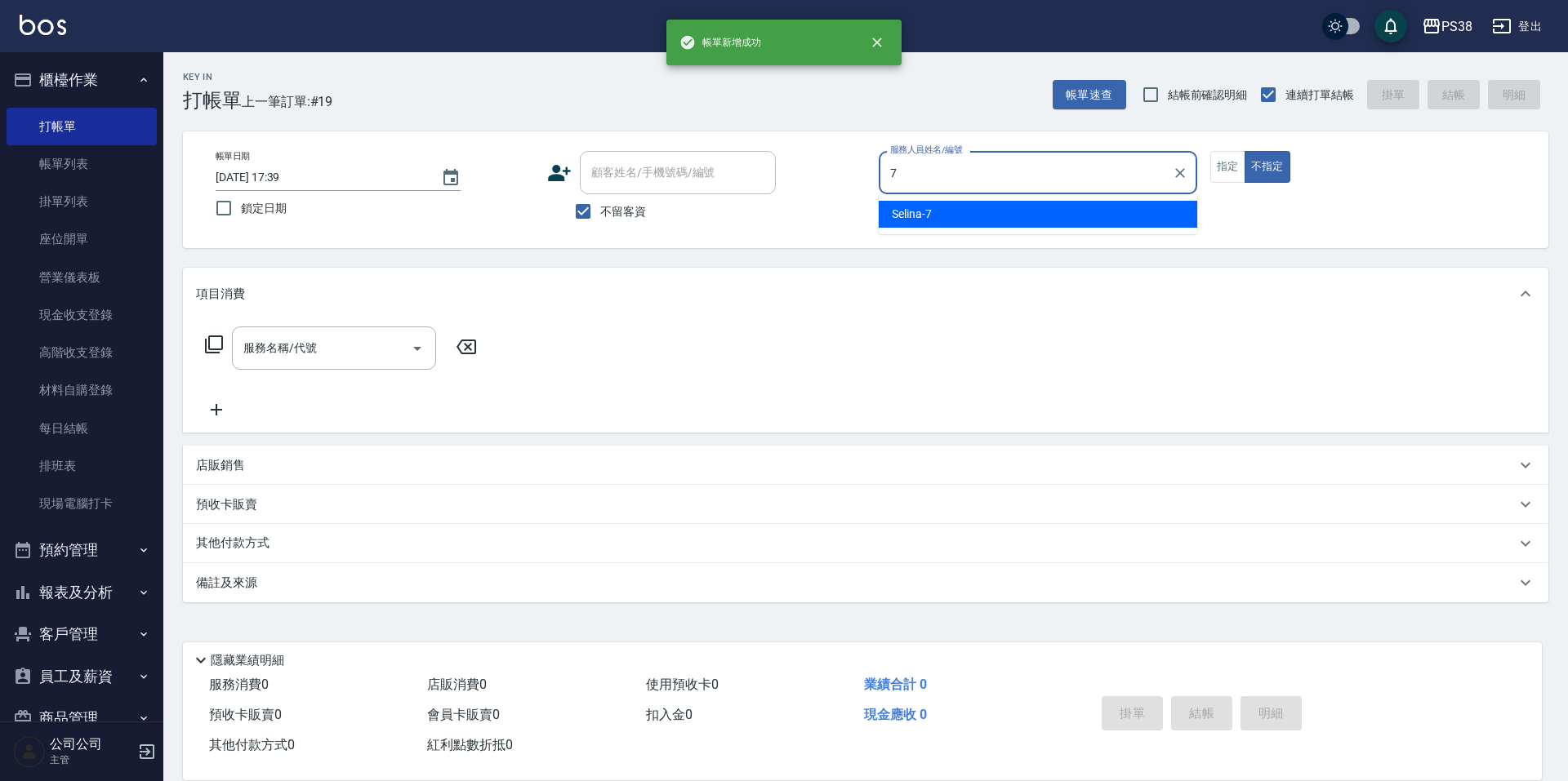
type input "Selina-7"
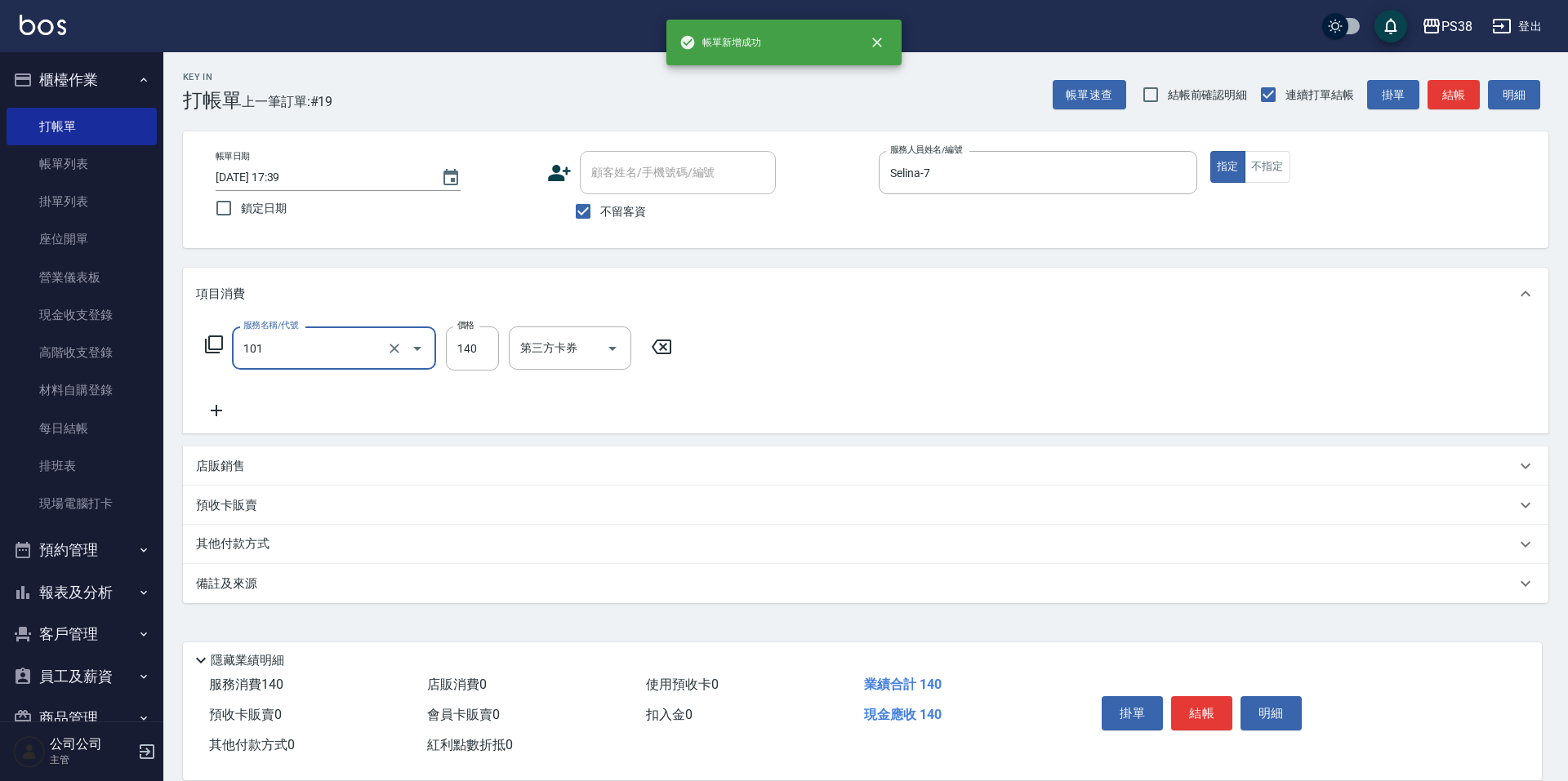
type input "洗髮(101)"
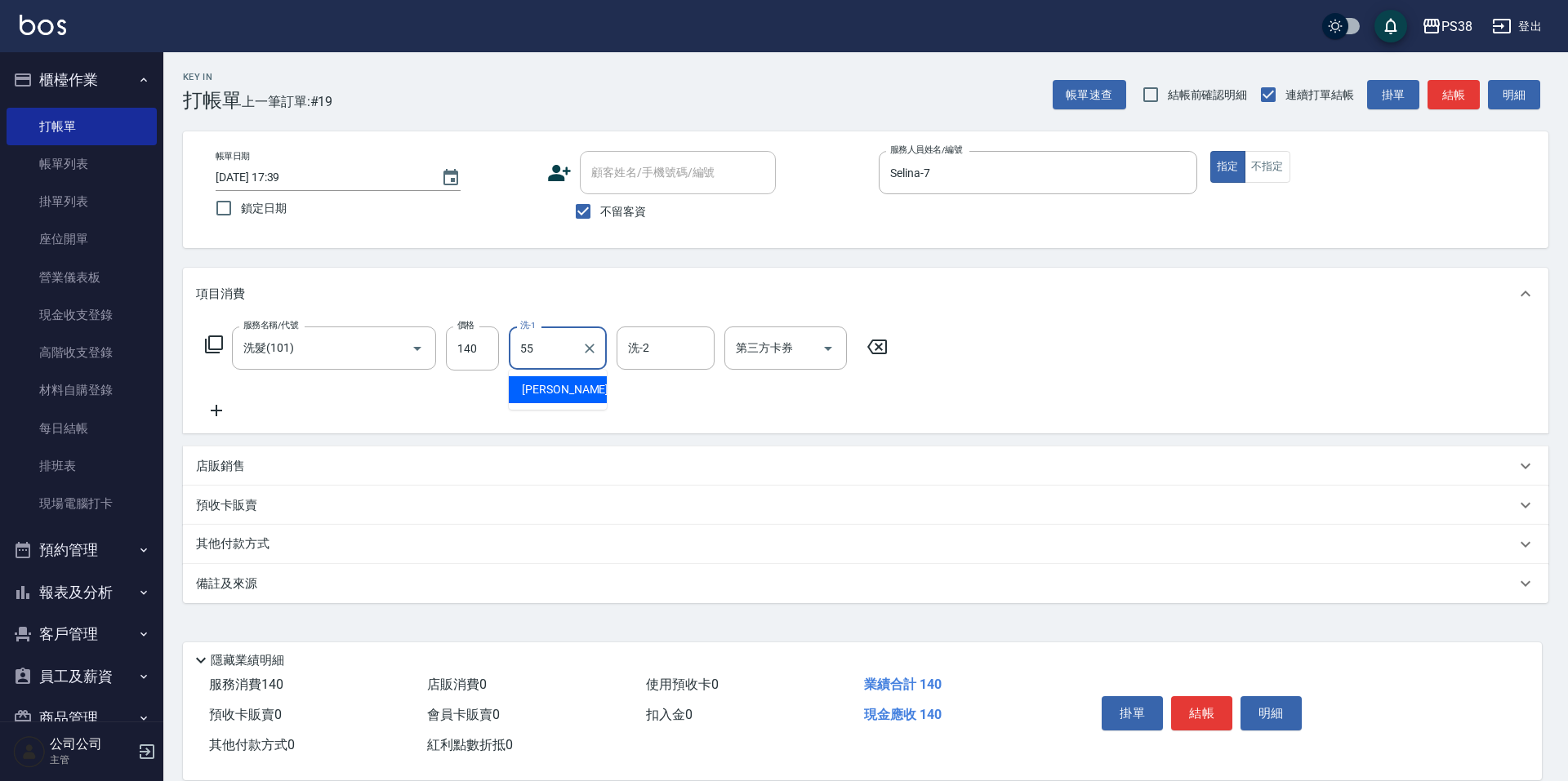
type input "[PERSON_NAME]-55"
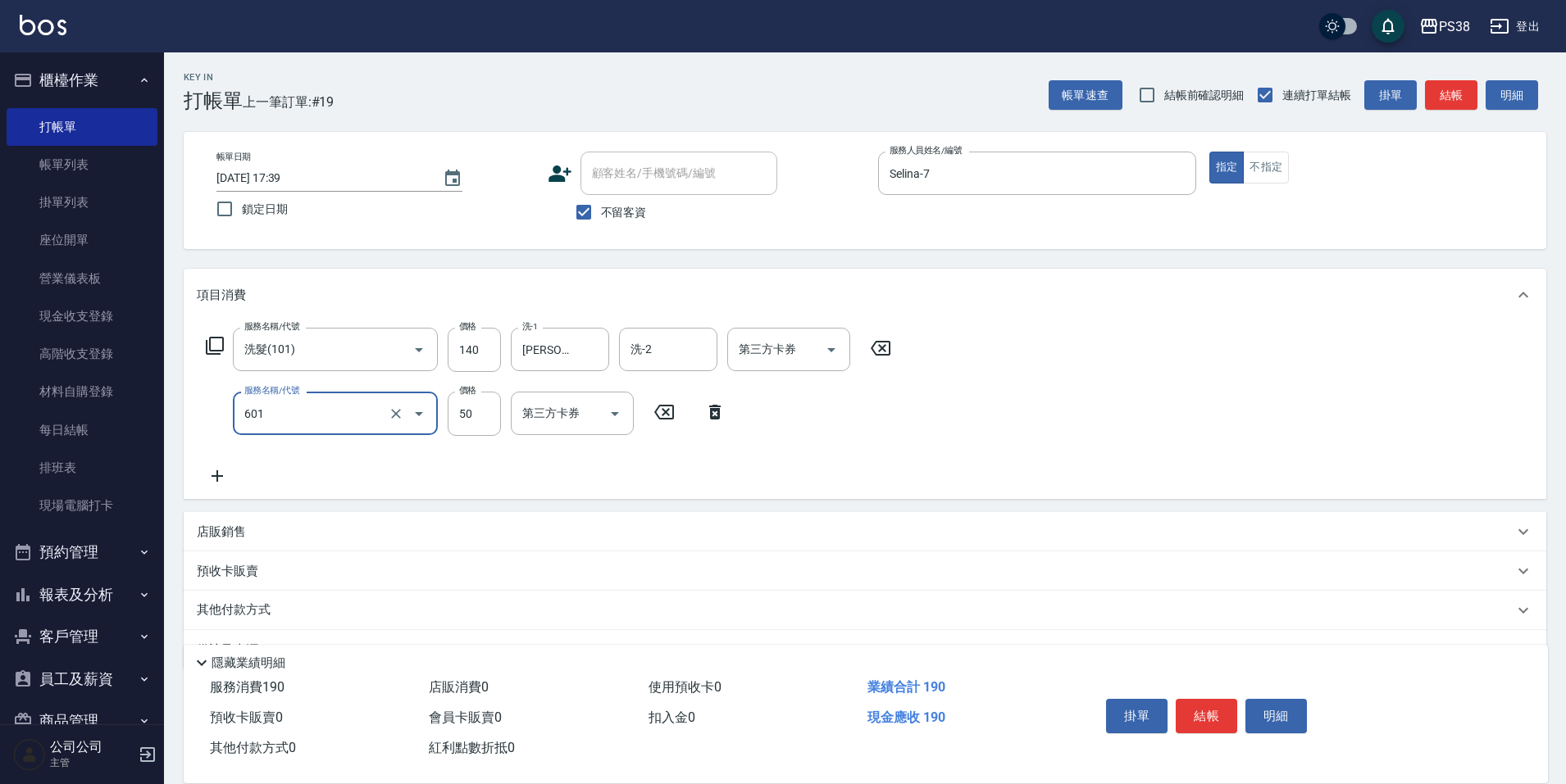
type input "精油50(601)"
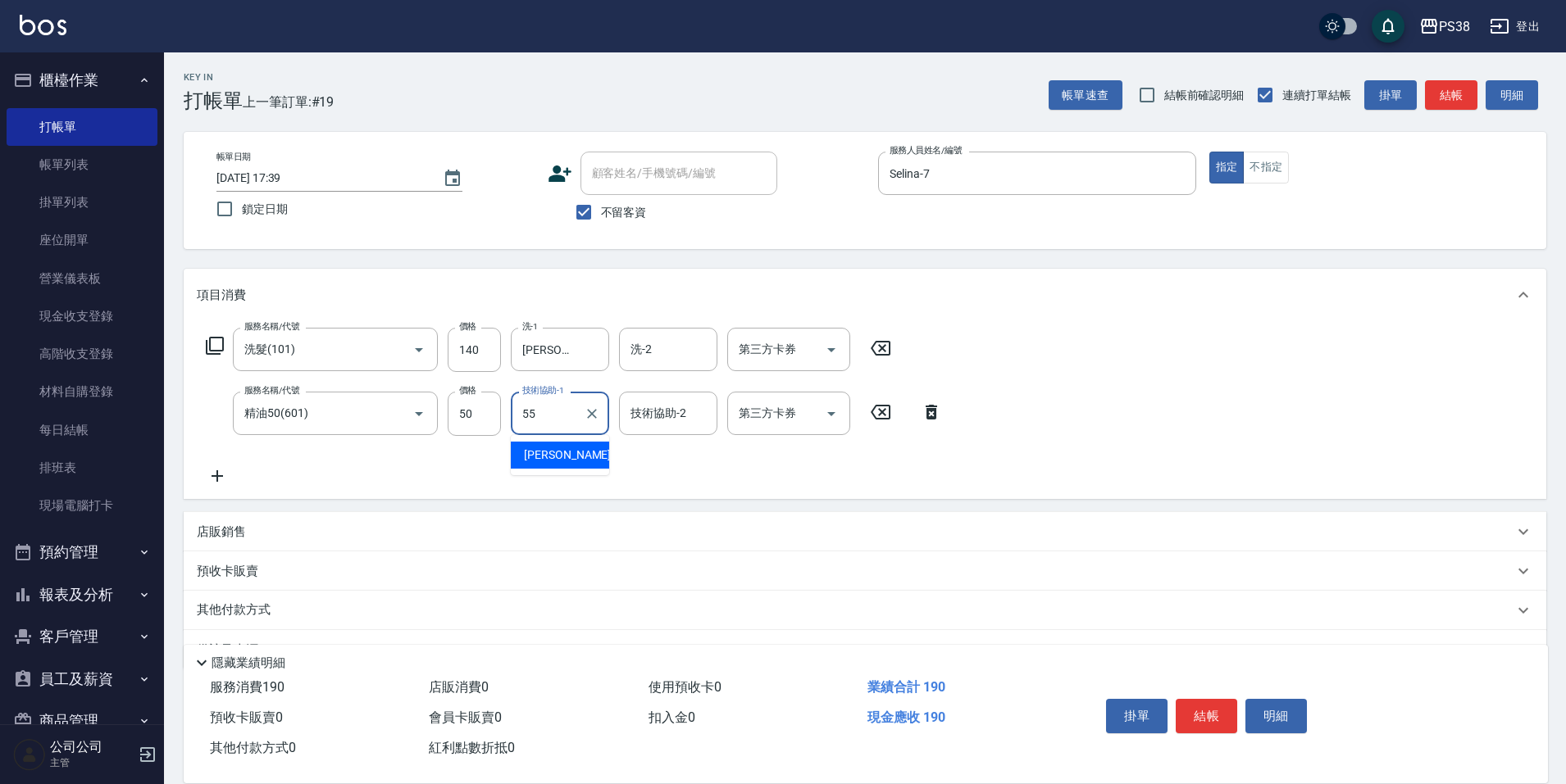
type input "[PERSON_NAME]-55"
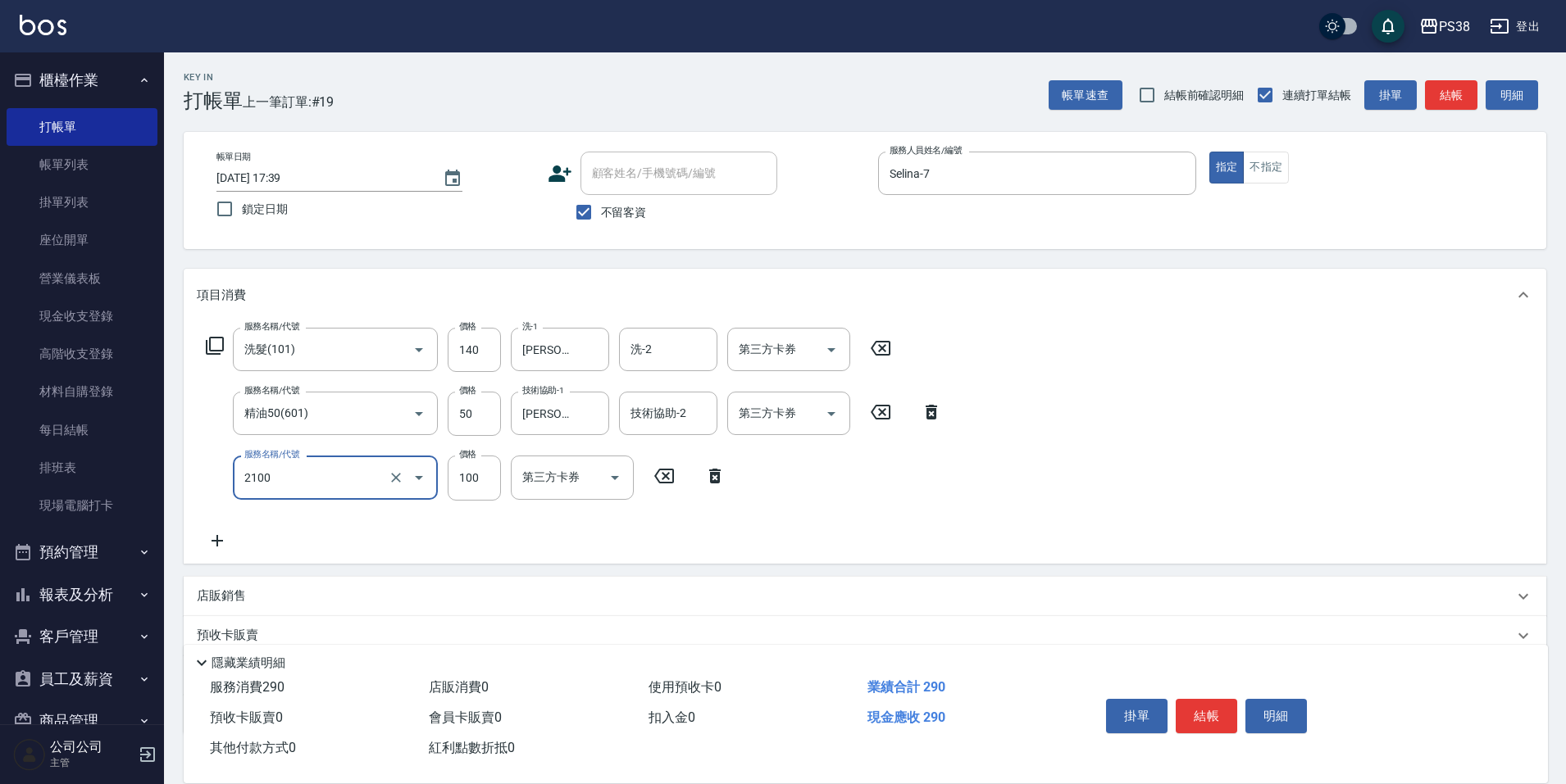
type input "剪髮與造型(任意金額)(2100)"
type input "260"
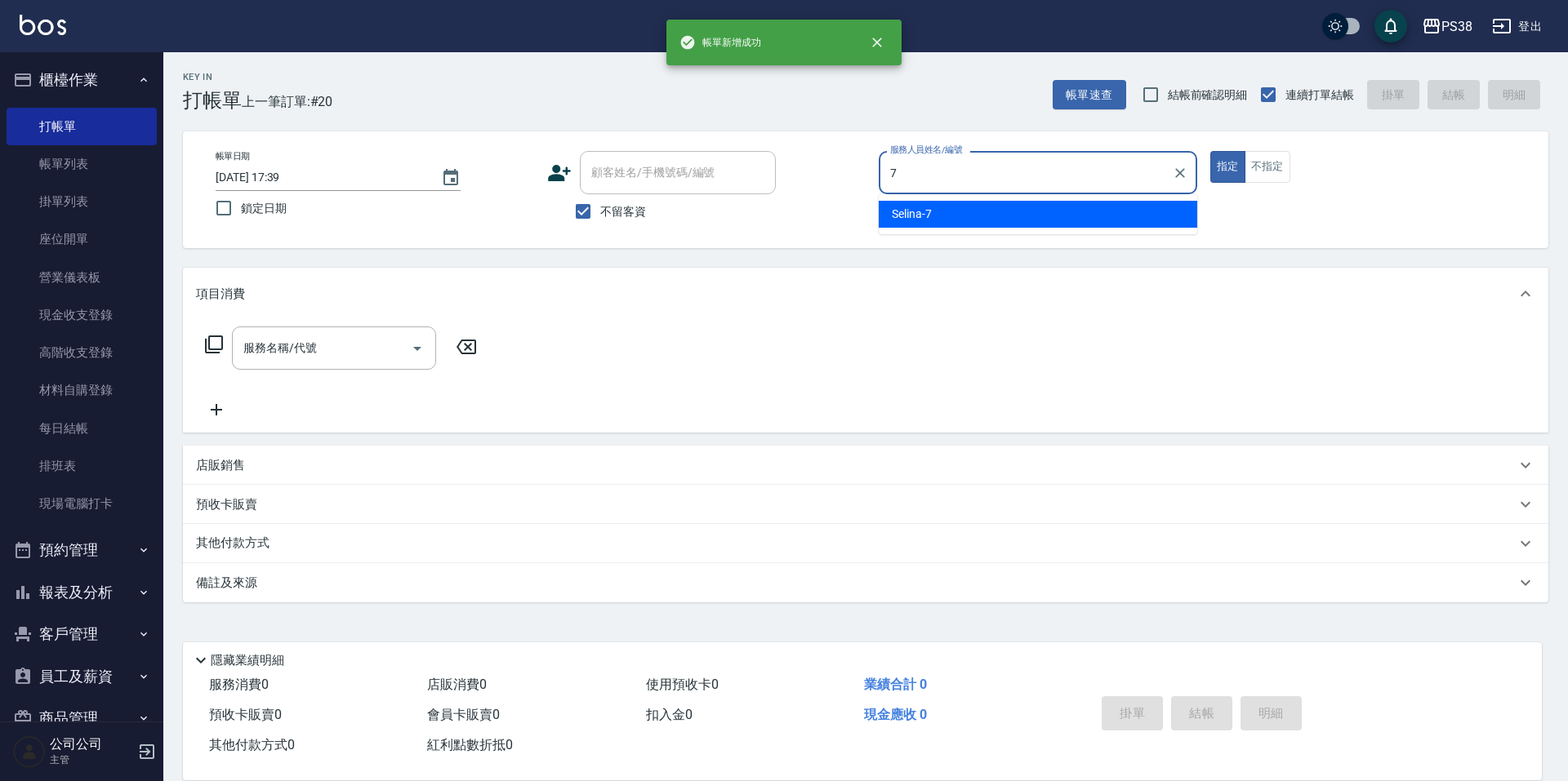
type input "Selina-7"
type button "true"
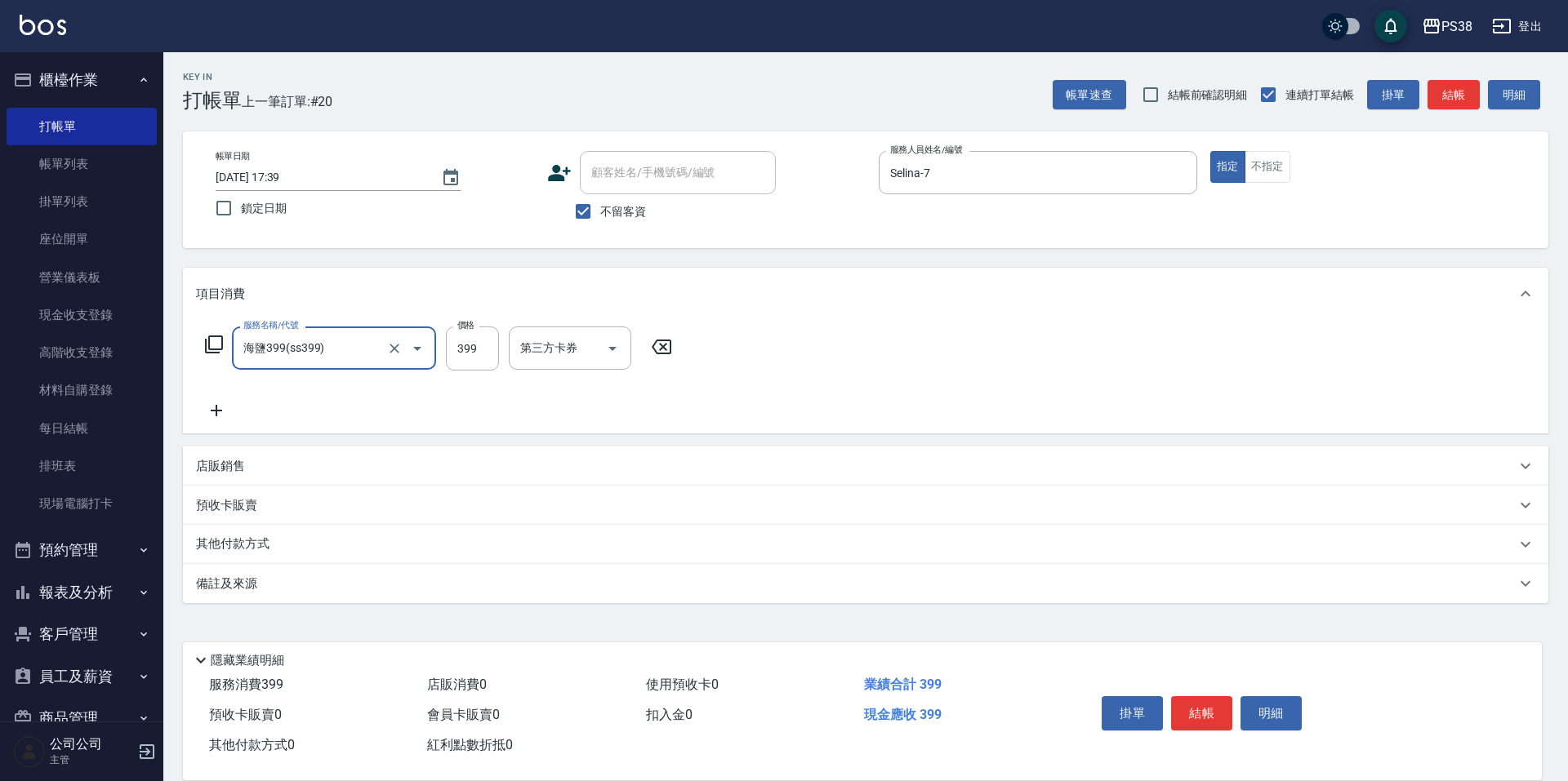
type input "海鹽399(ss399)"
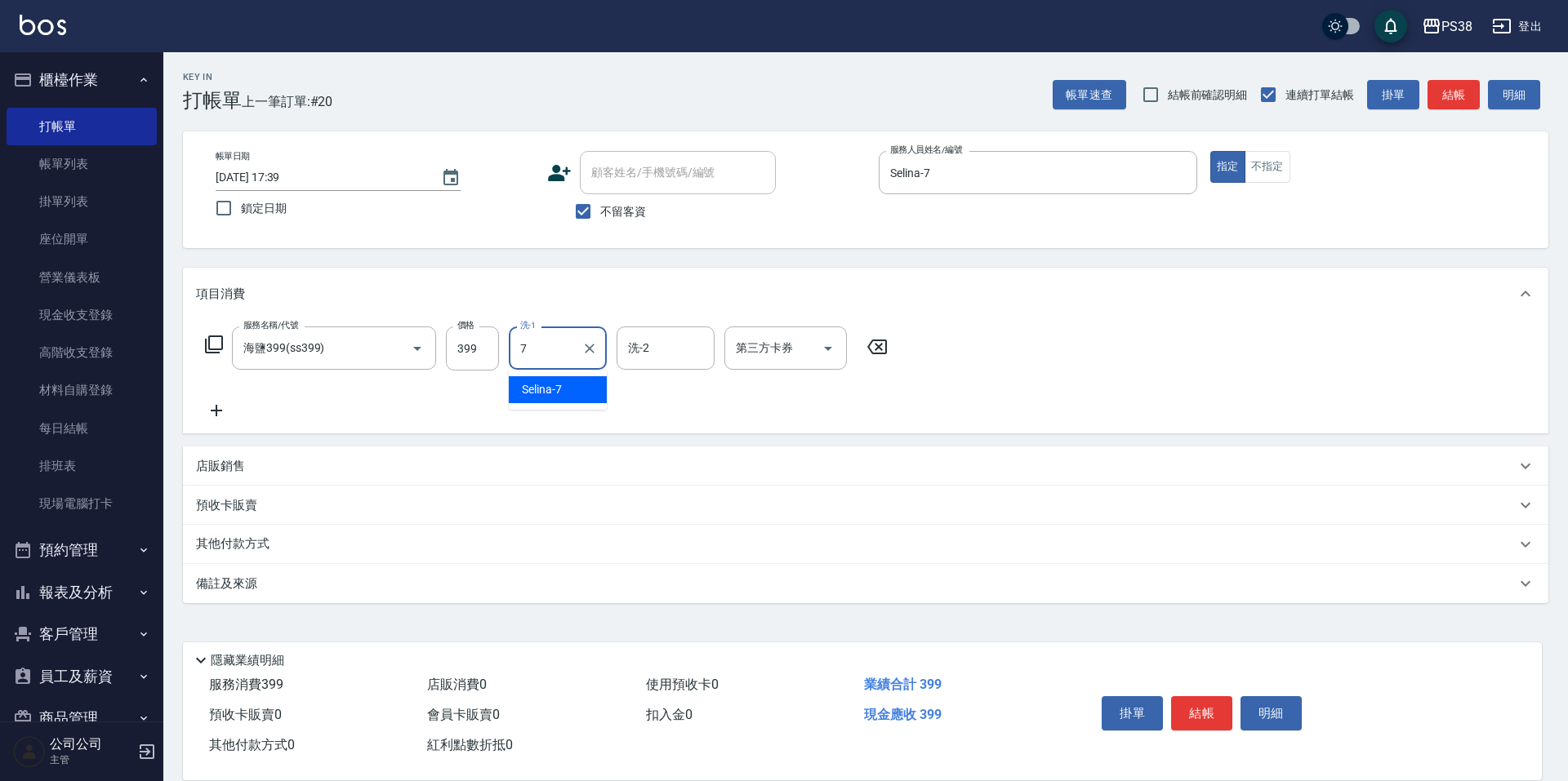
type input "Selina-7"
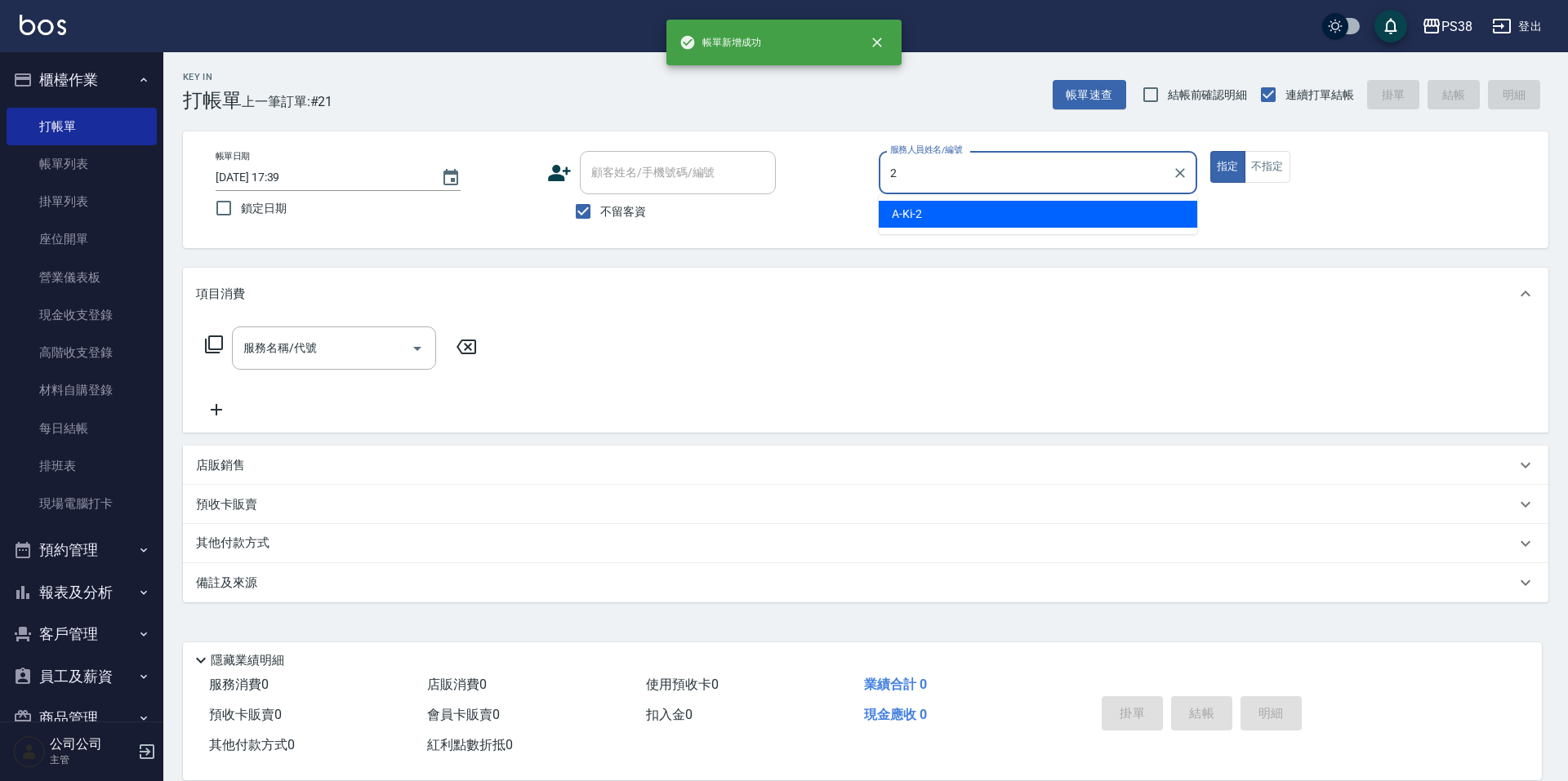
type input "A-Ki-2"
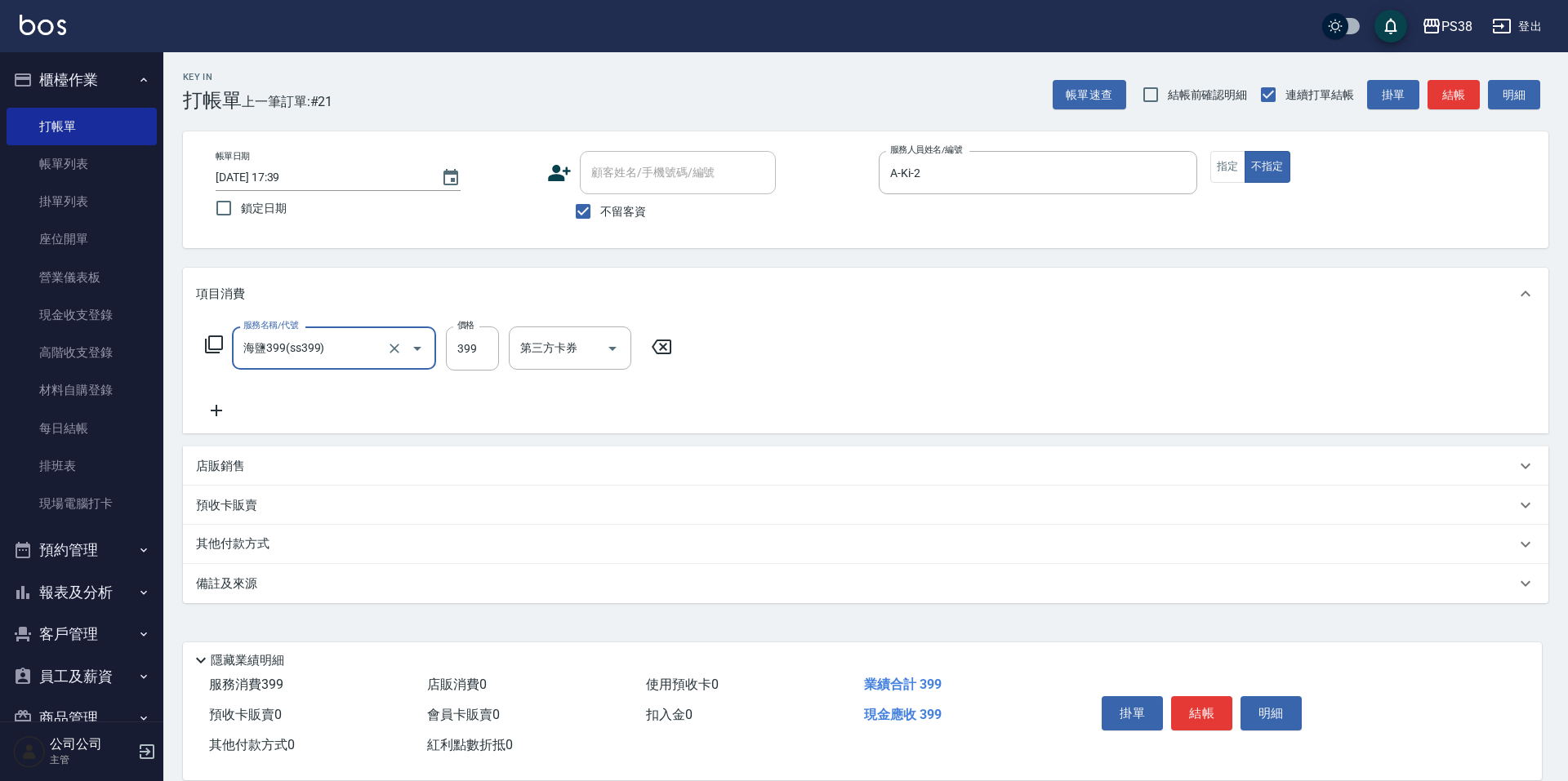
type input "海鹽399(ss399)"
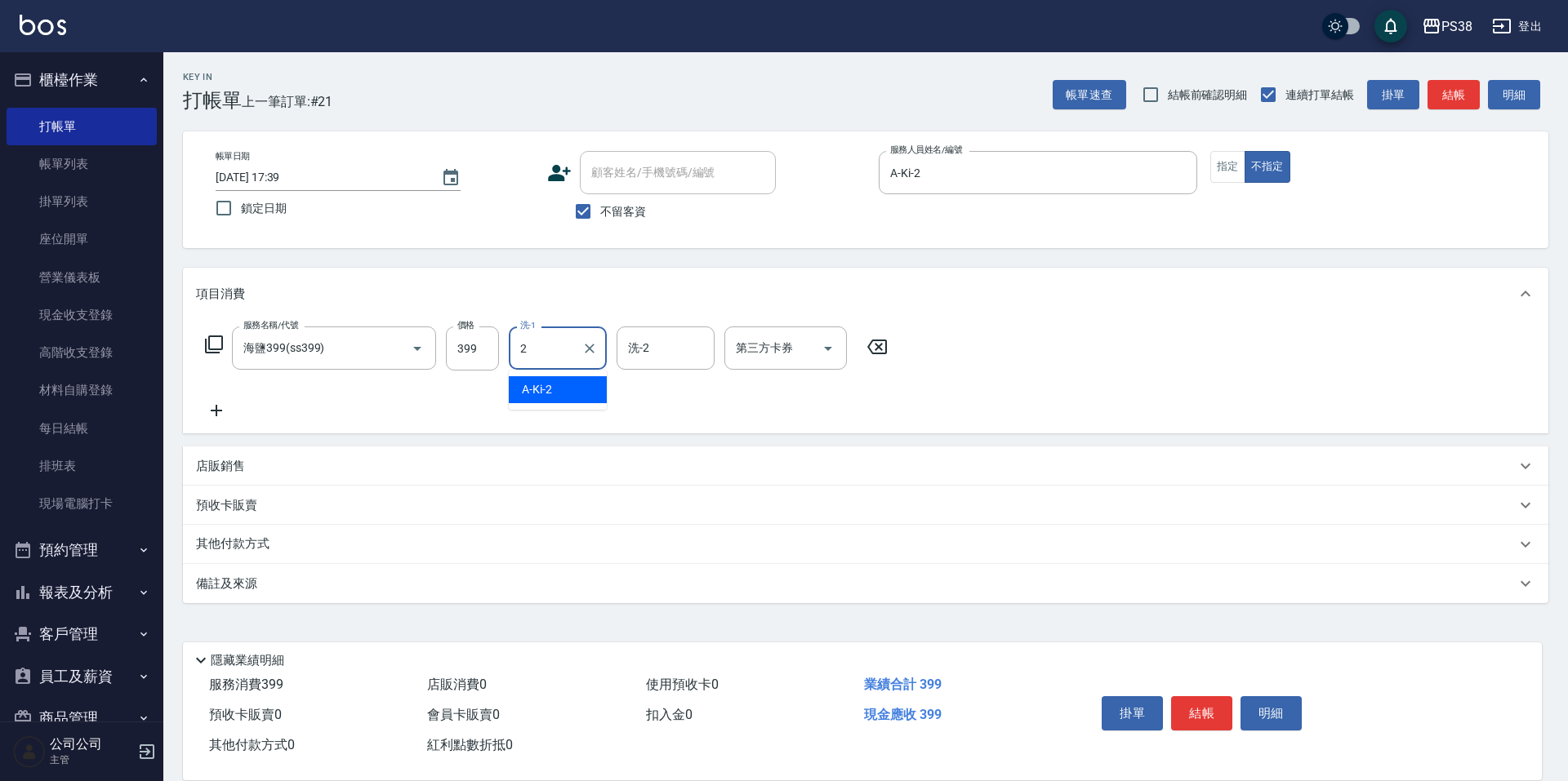
type input "A-Ki-2"
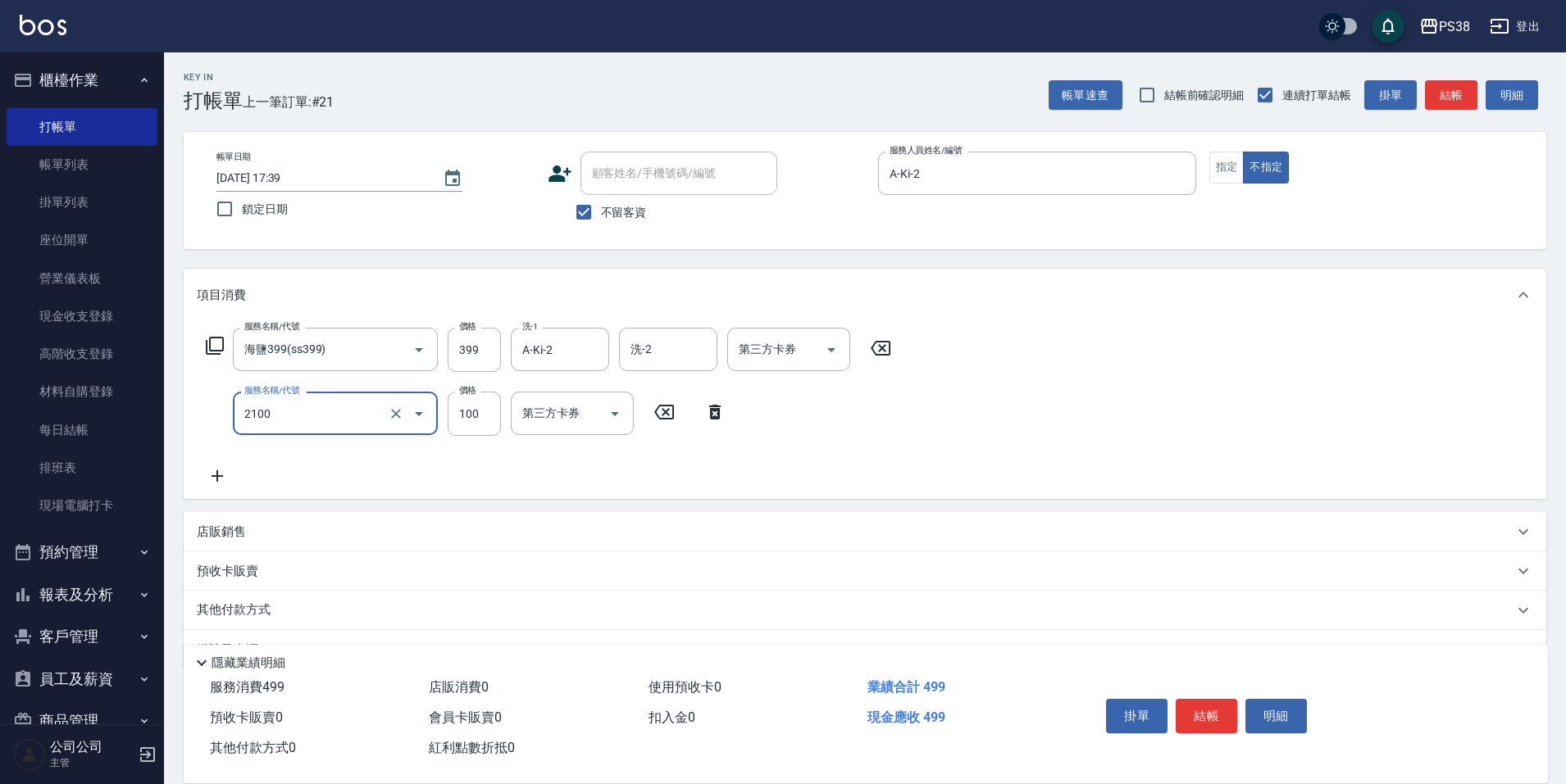
type input "剪髮與造型(任意金額)(2100)"
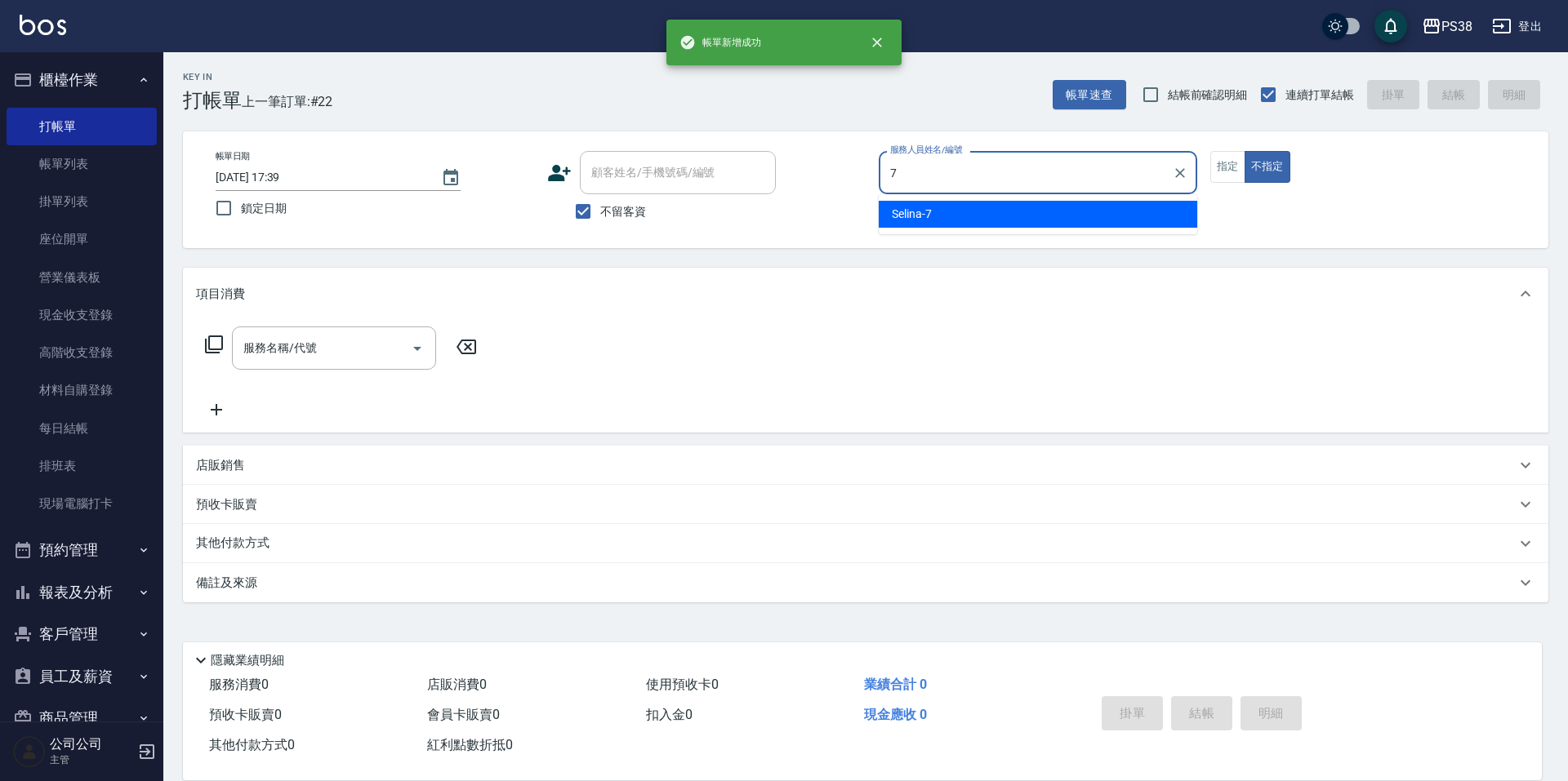
type input "Selina-7"
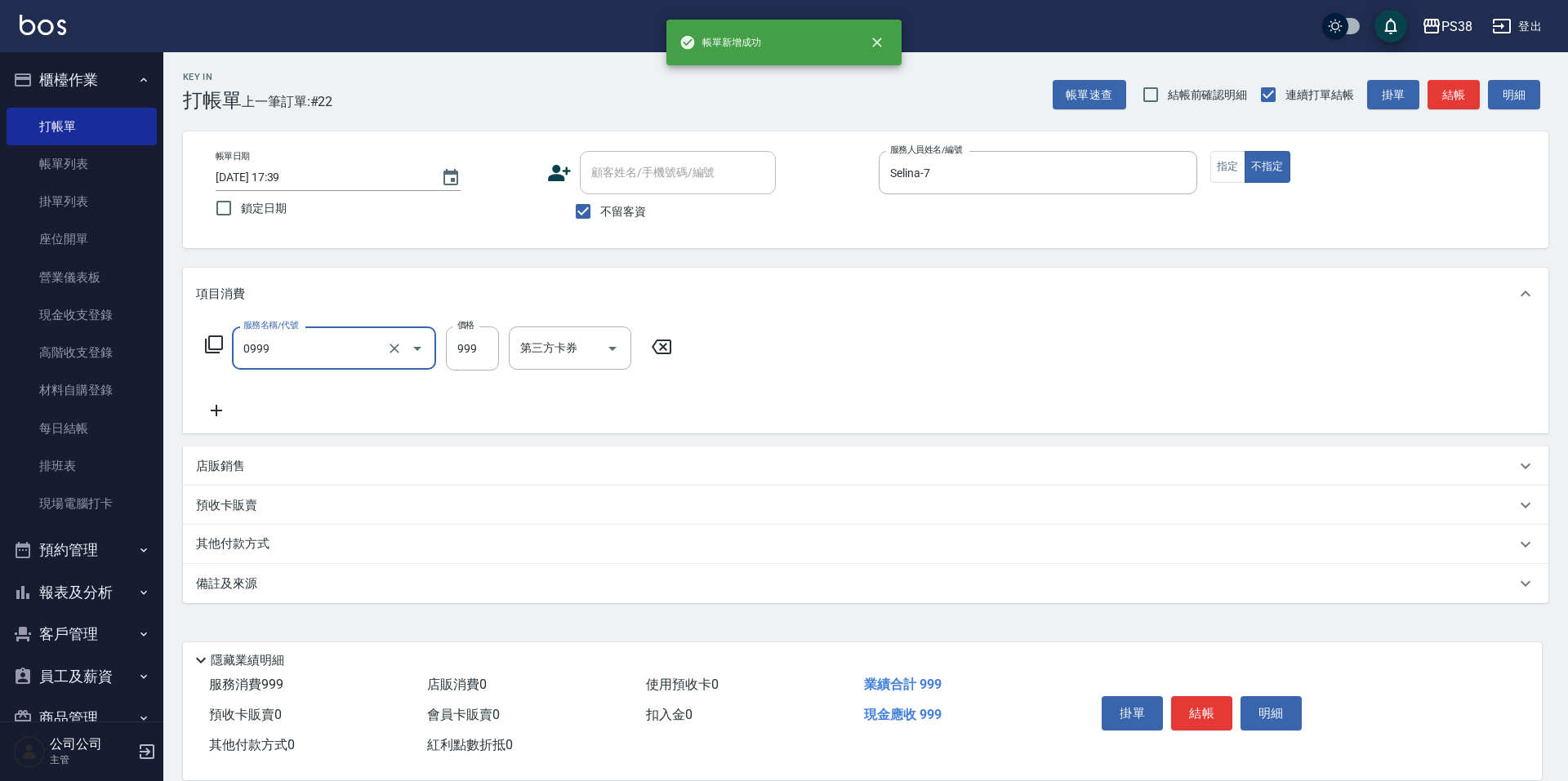
type input "spa999(0999)"
type input "1000"
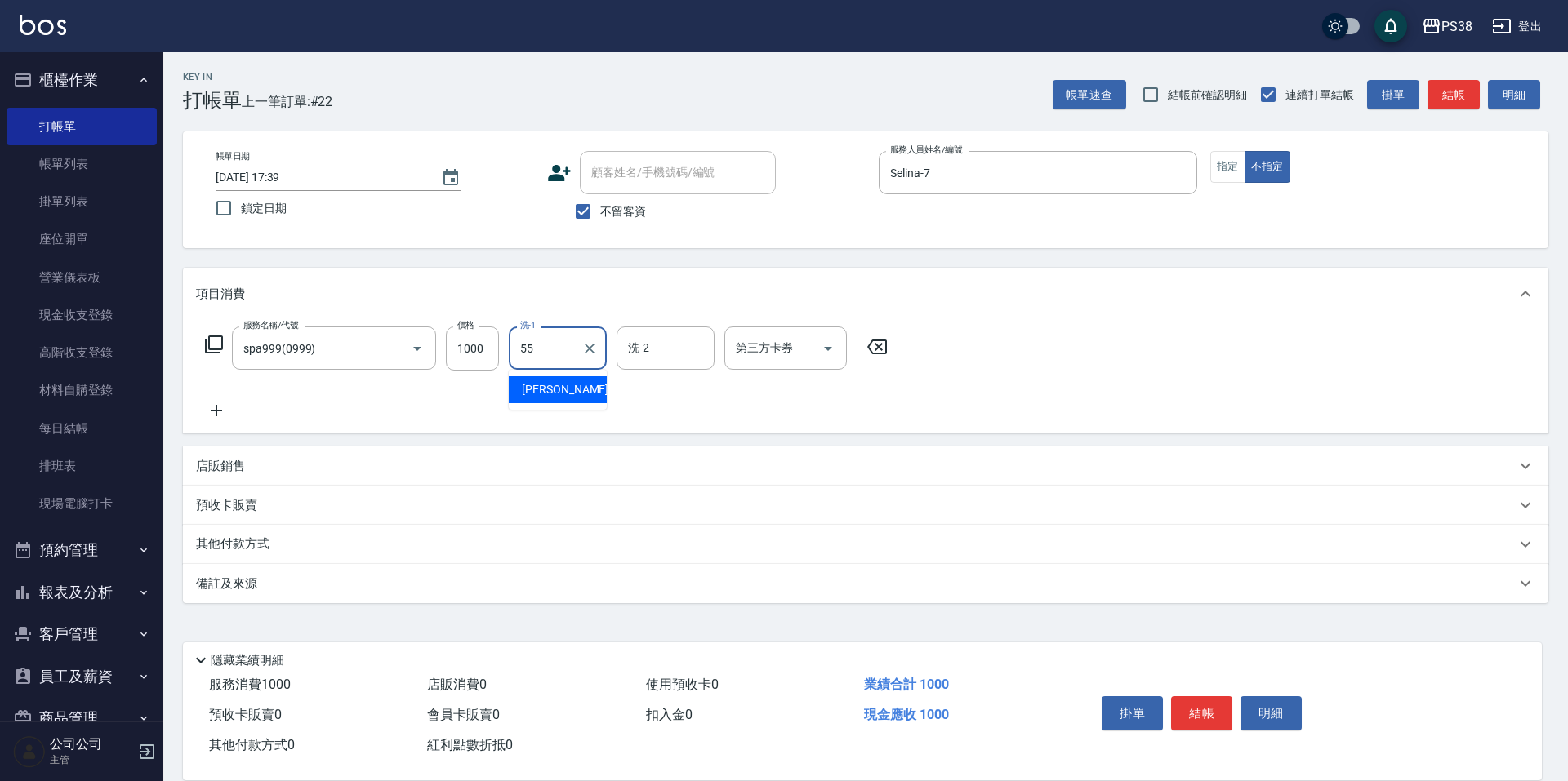
type input "[PERSON_NAME]-55"
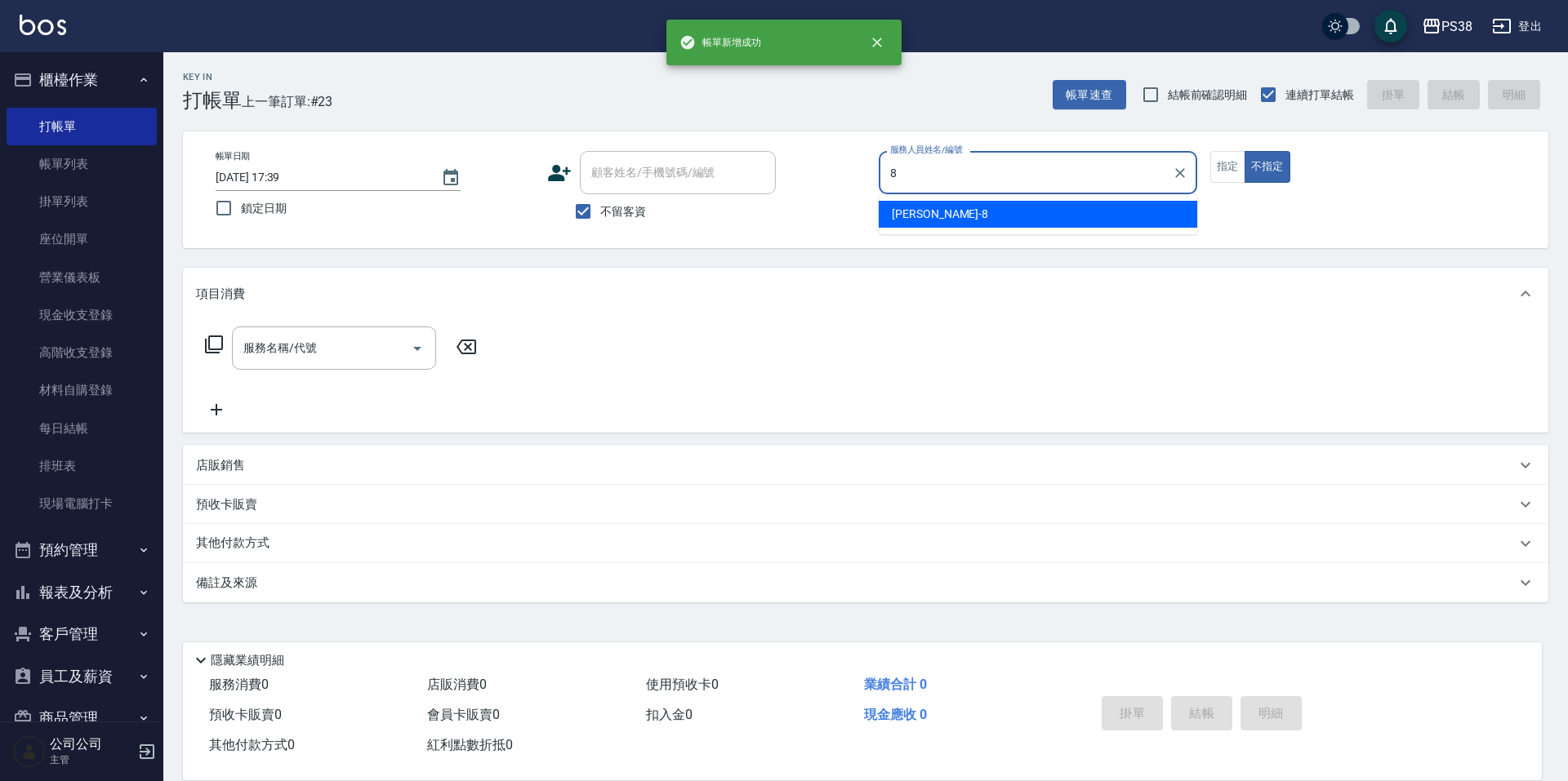
type input "mika-8"
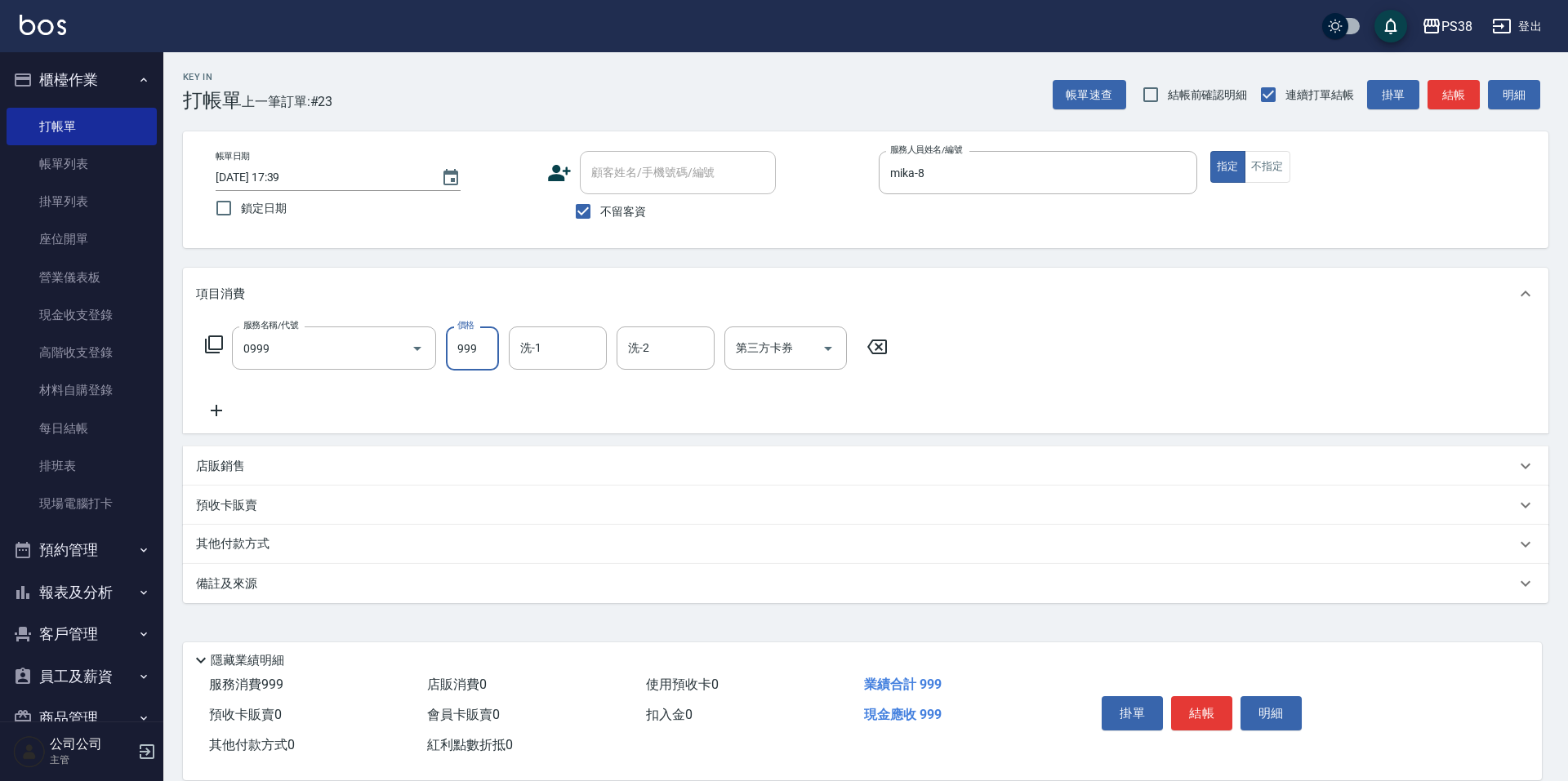
type input "spa999(0999)"
type input "1000"
type input "mika-8"
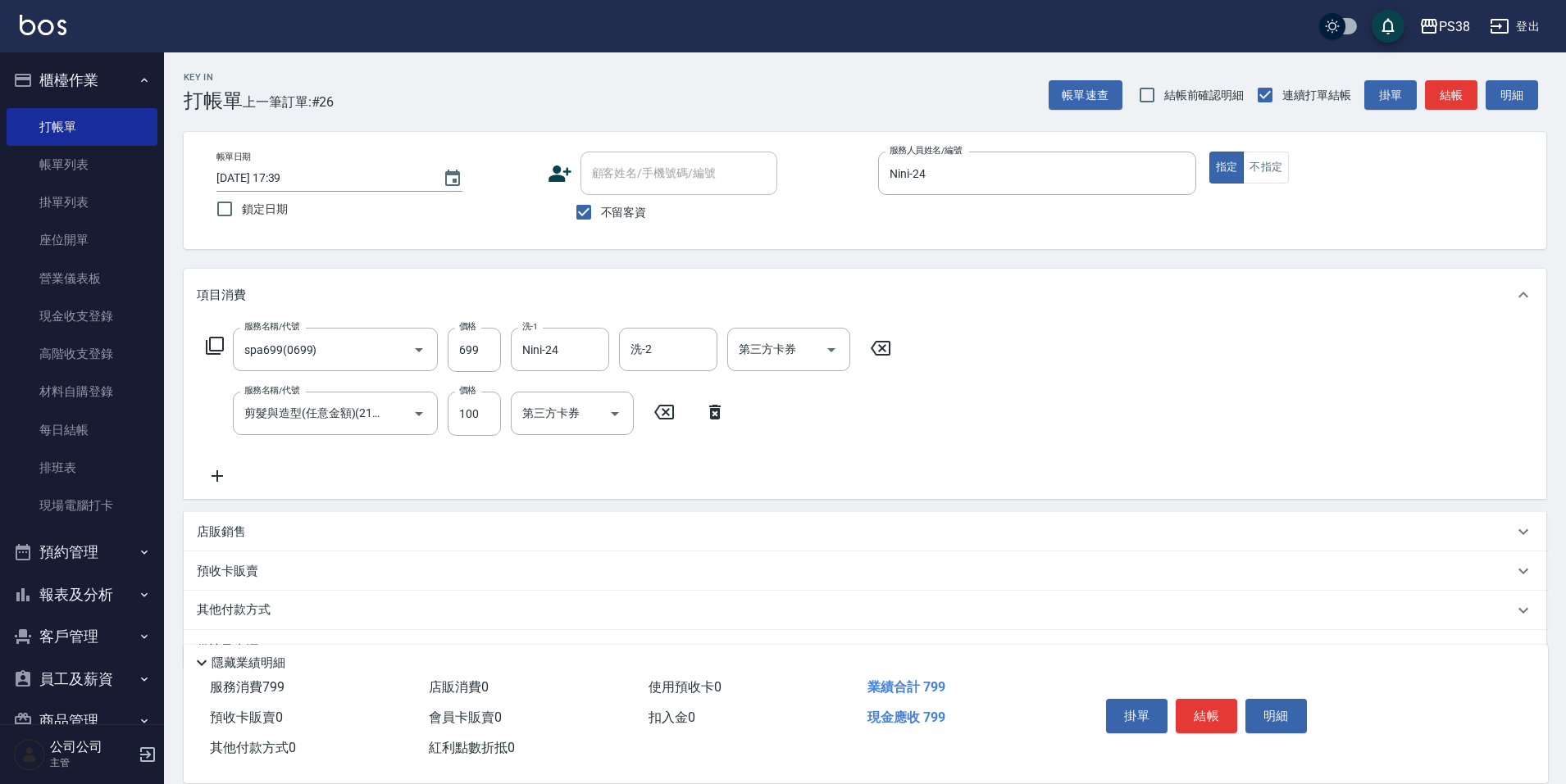
click at [226, 536] on p "店販銷售" at bounding box center [221, 532] width 49 height 18
click at [451, 587] on input "商品代號/名稱" at bounding box center [467, 592] width 190 height 28
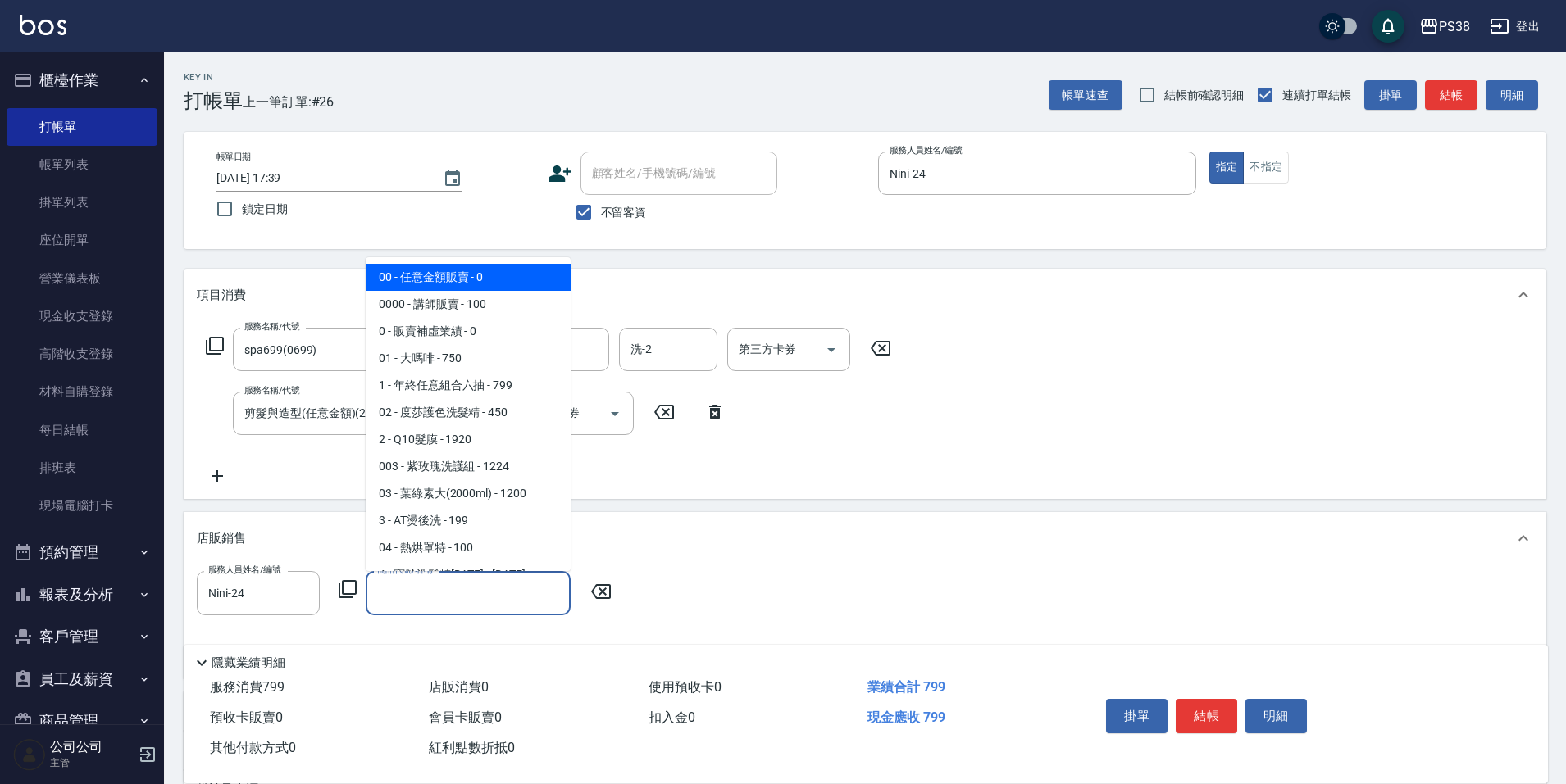
click at [424, 270] on span "00 - 任意金額販賣 - 0" at bounding box center [468, 278] width 205 height 27
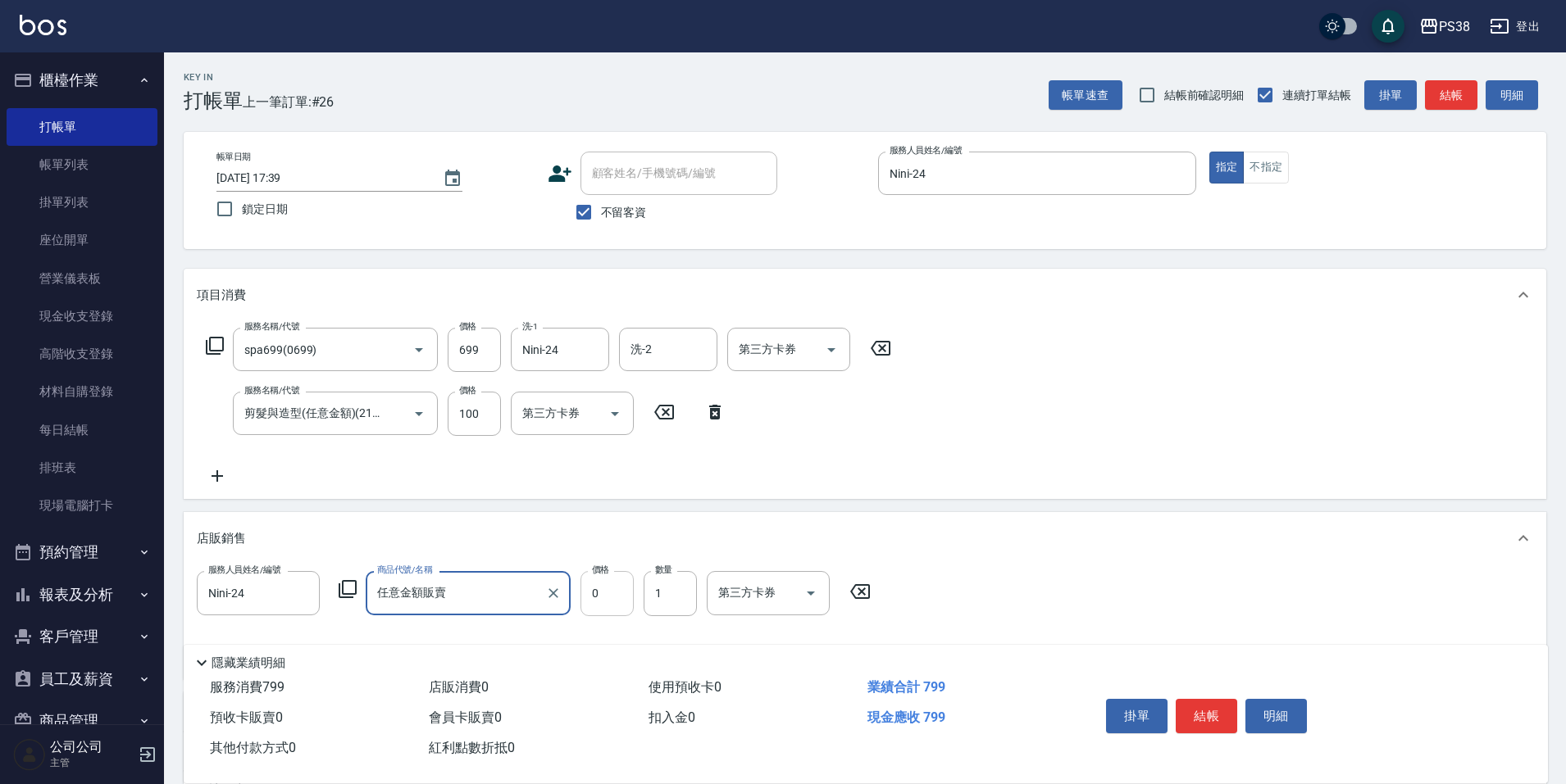
click at [594, 601] on input "0" at bounding box center [607, 593] width 54 height 44
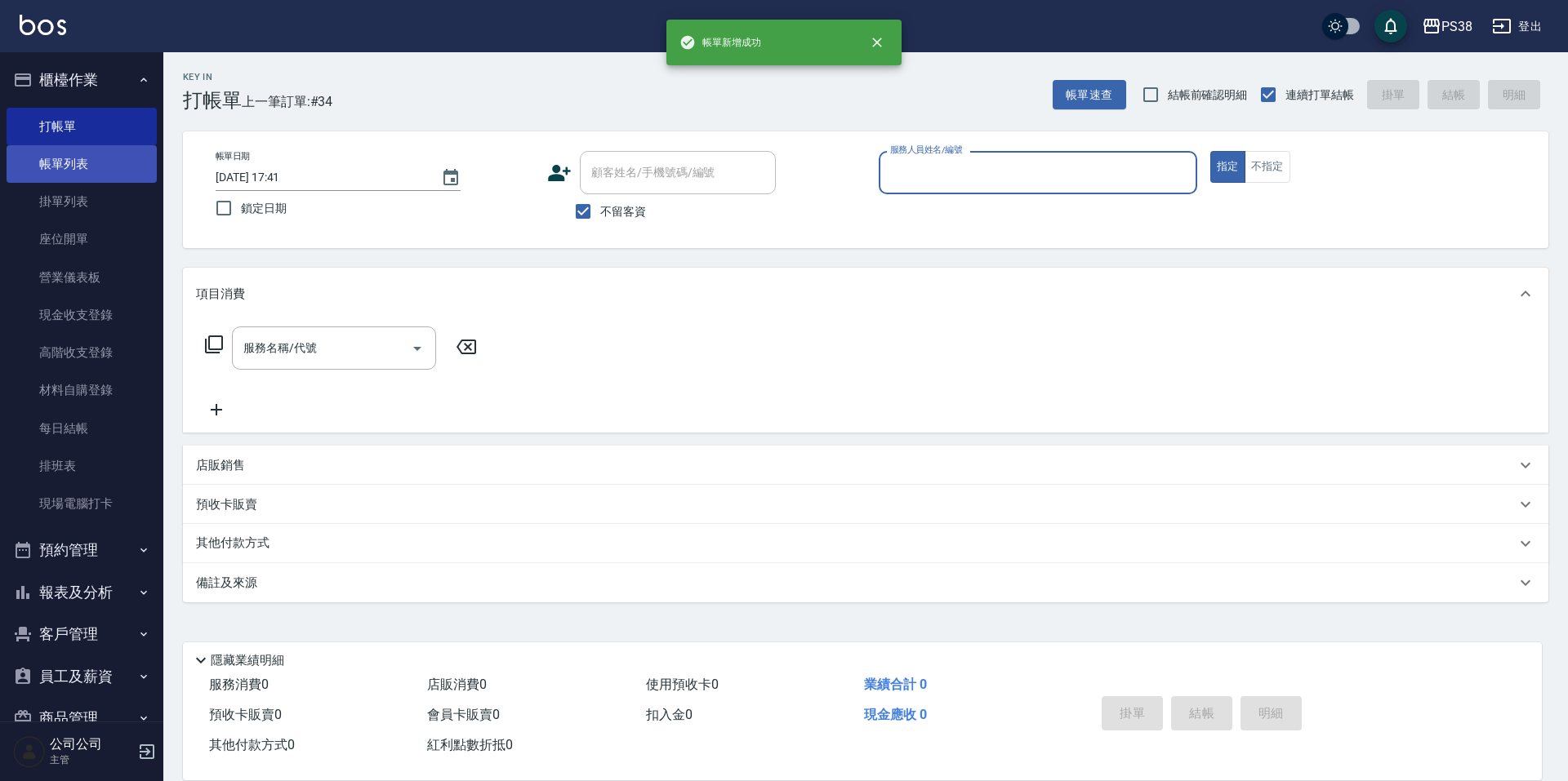
click at [100, 165] on link "帳單列表" at bounding box center [82, 164] width 151 height 38
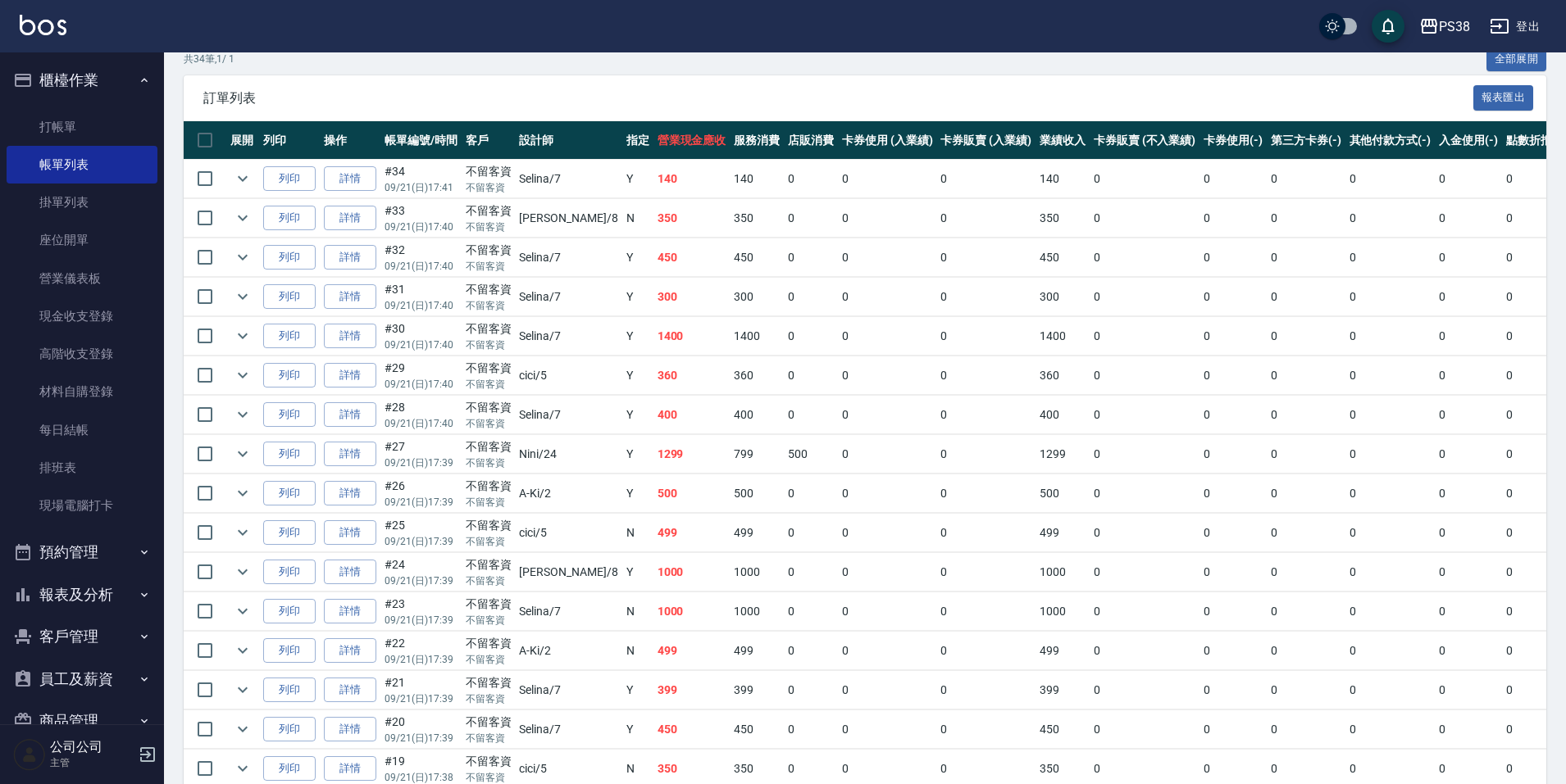
scroll to position [303, 0]
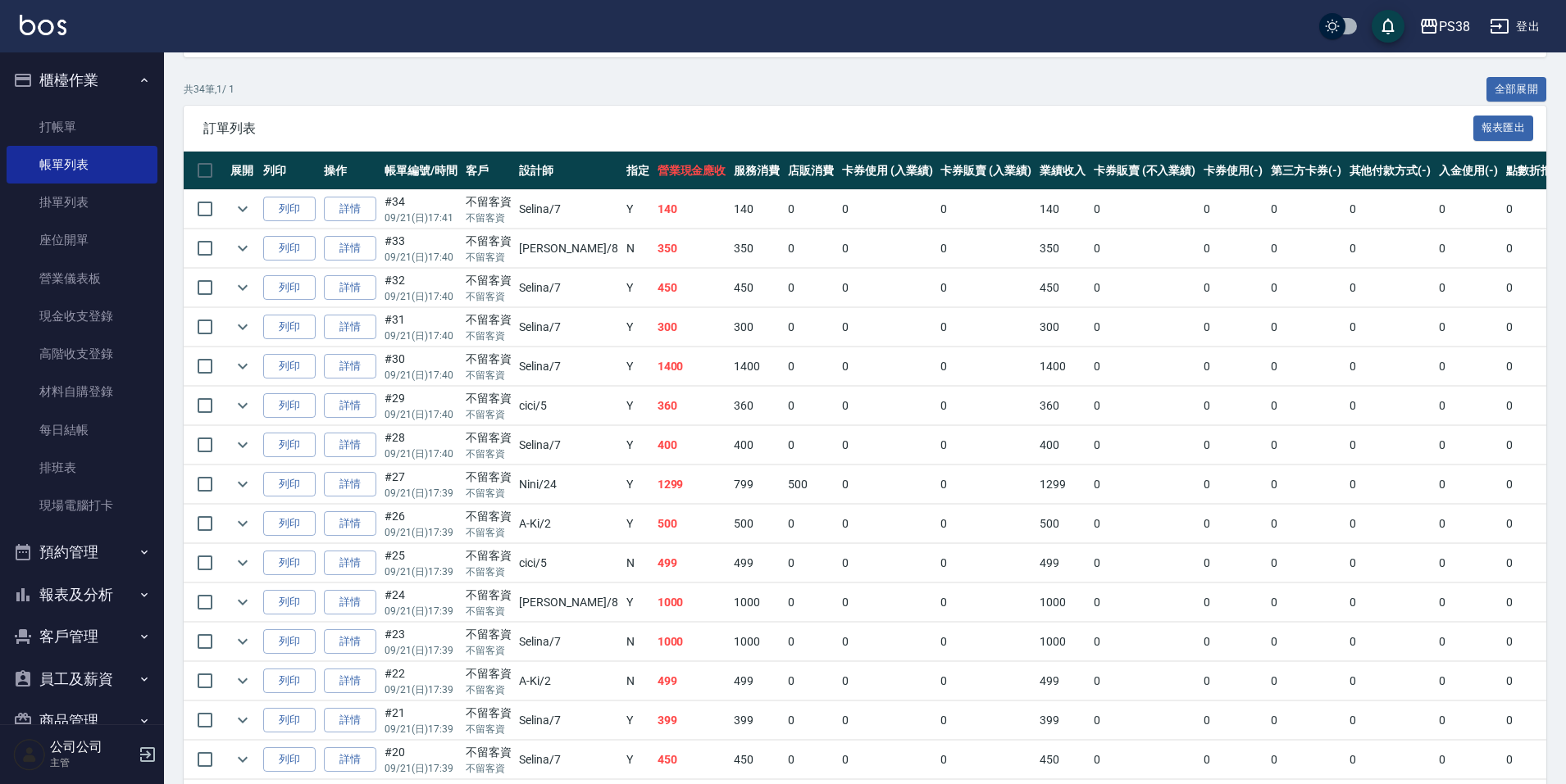
click at [110, 585] on button "報表及分析" at bounding box center [82, 595] width 151 height 43
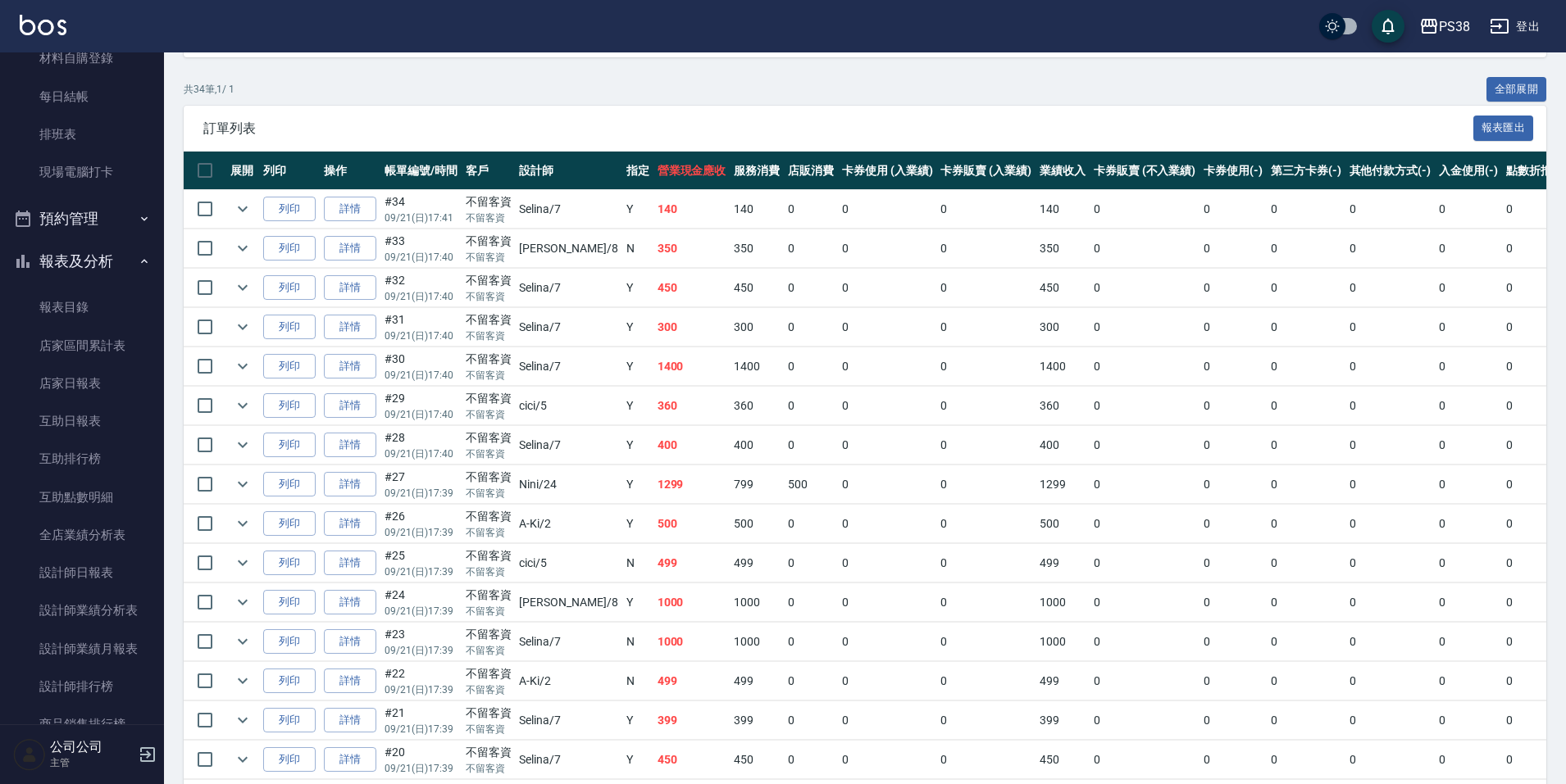
scroll to position [410, 0]
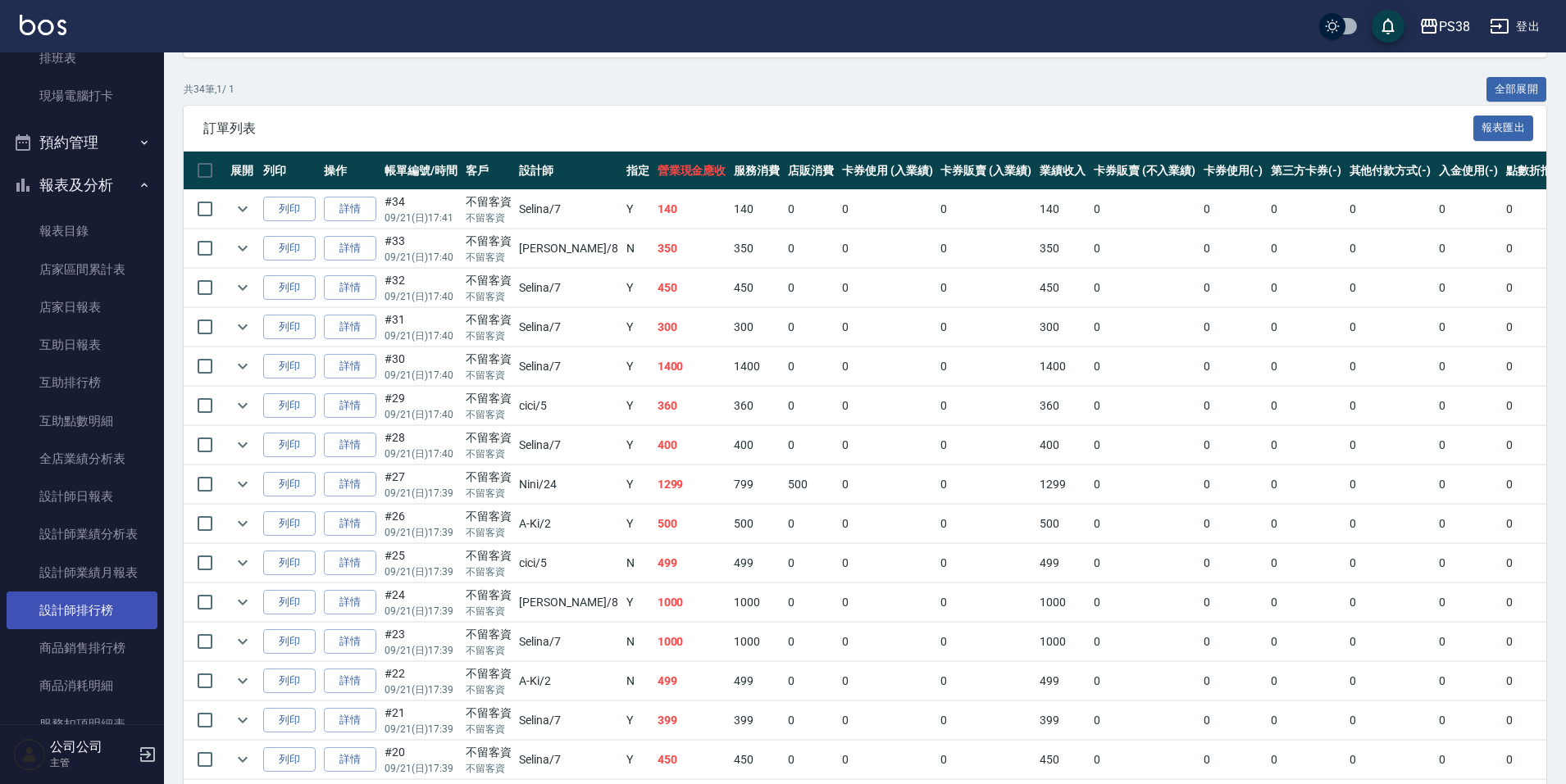
click at [112, 612] on link "設計師排行榜" at bounding box center [82, 610] width 151 height 38
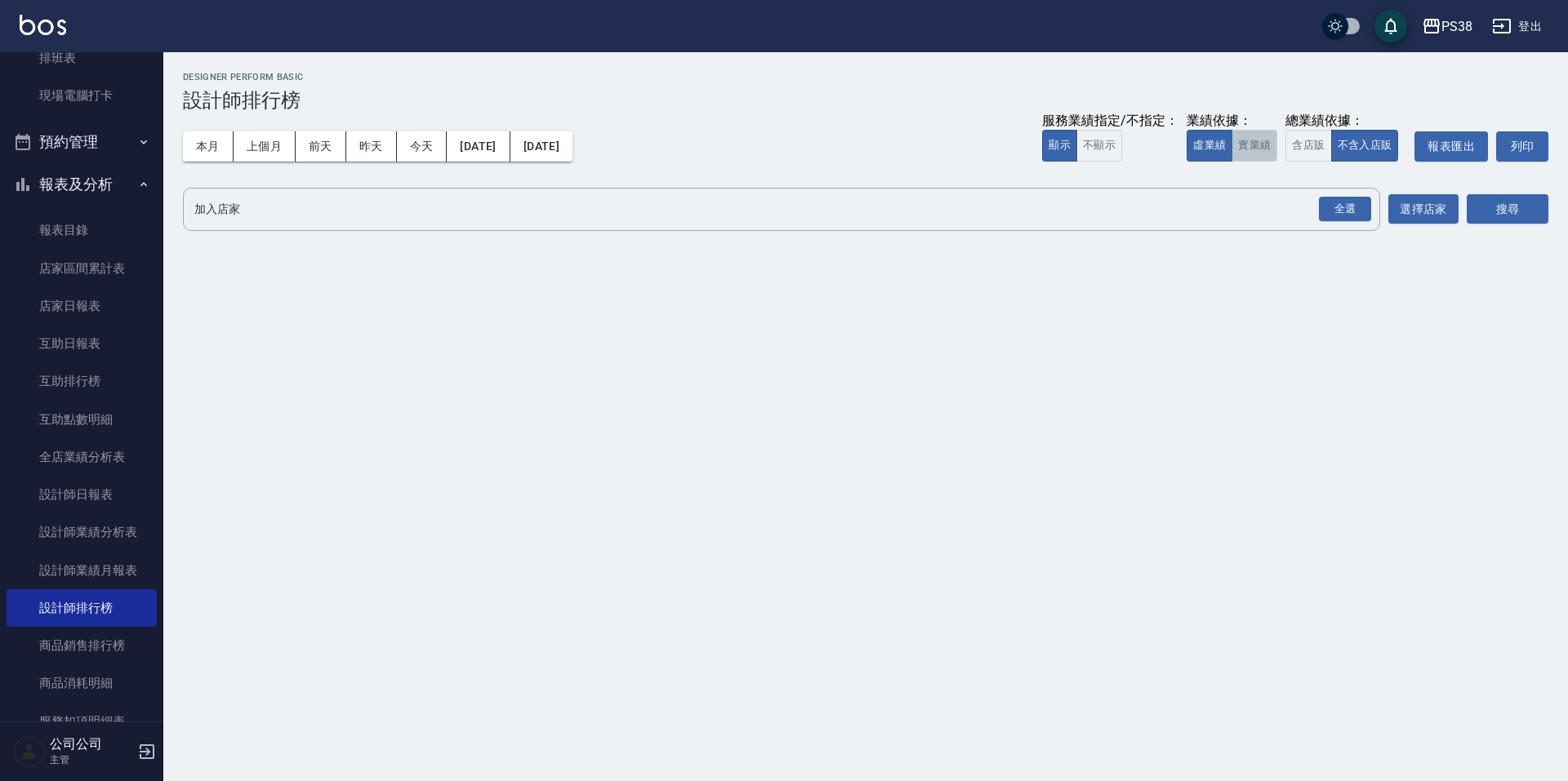
click at [1257, 138] on button "實業績" at bounding box center [1253, 146] width 46 height 32
click at [1346, 213] on div "全選" at bounding box center [1345, 210] width 52 height 25
click at [1515, 221] on button "搜尋" at bounding box center [1508, 210] width 82 height 30
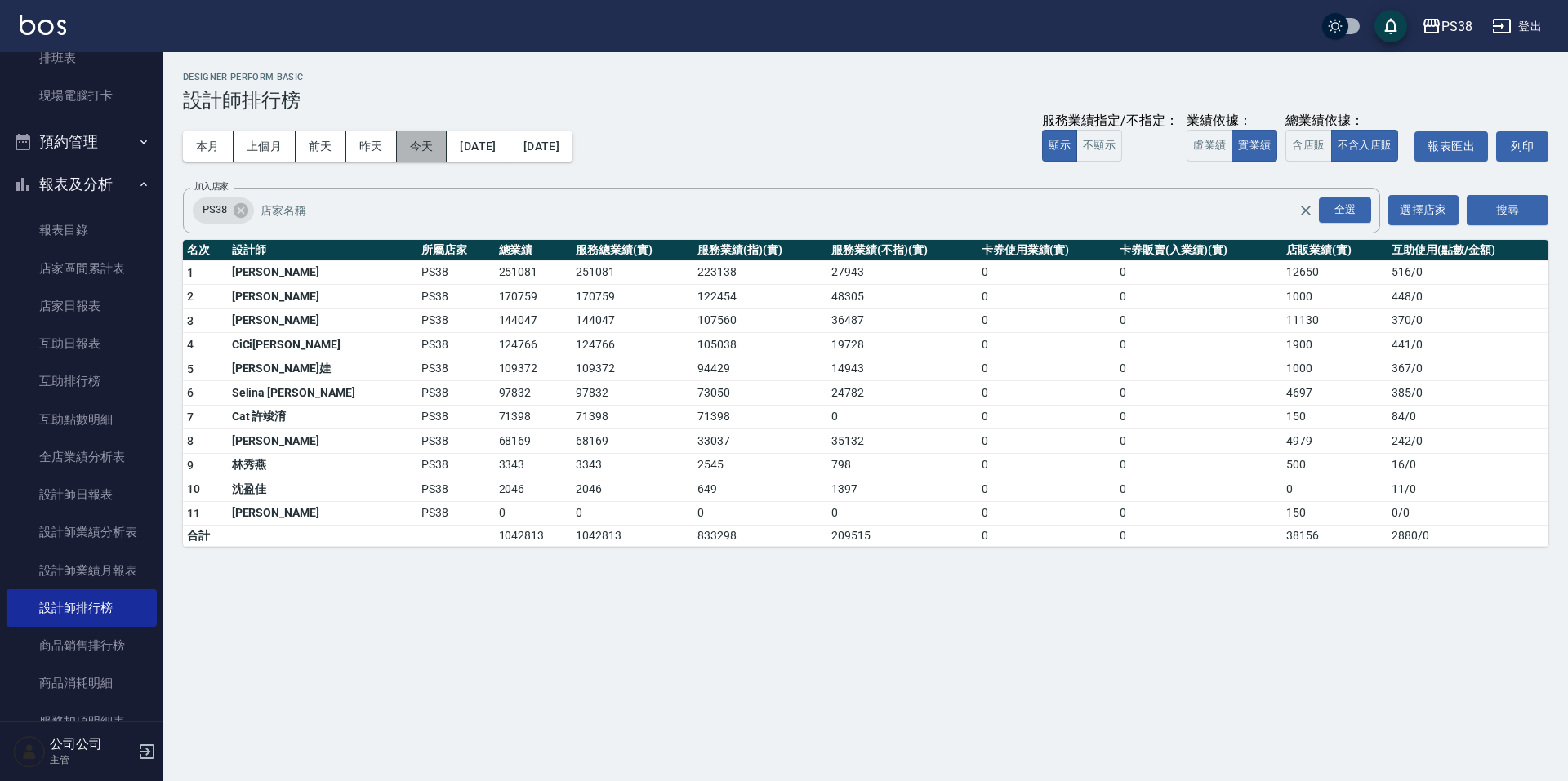
click at [439, 144] on button "今天" at bounding box center [422, 146] width 51 height 30
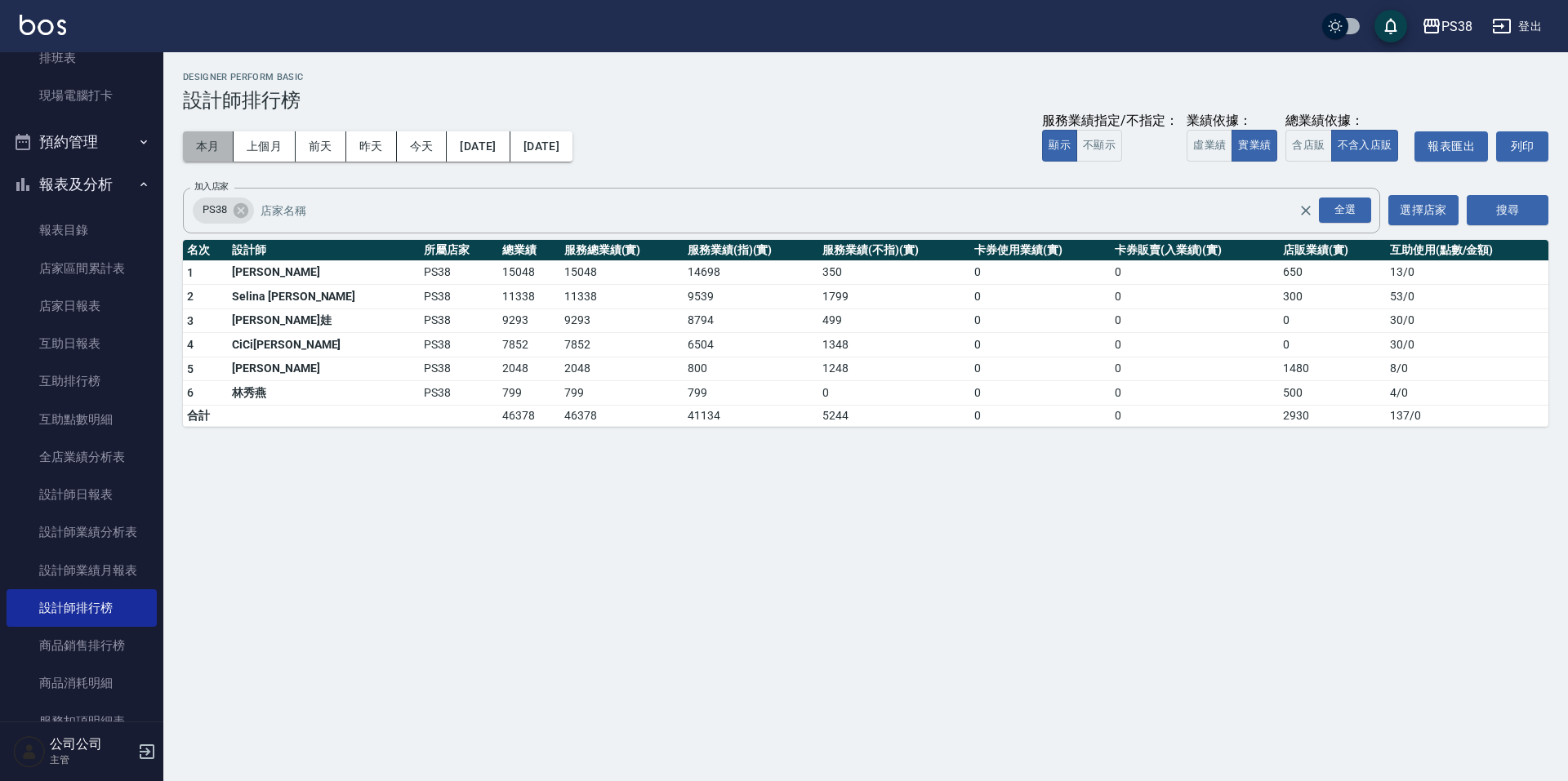
click at [207, 153] on button "本月" at bounding box center [208, 146] width 51 height 30
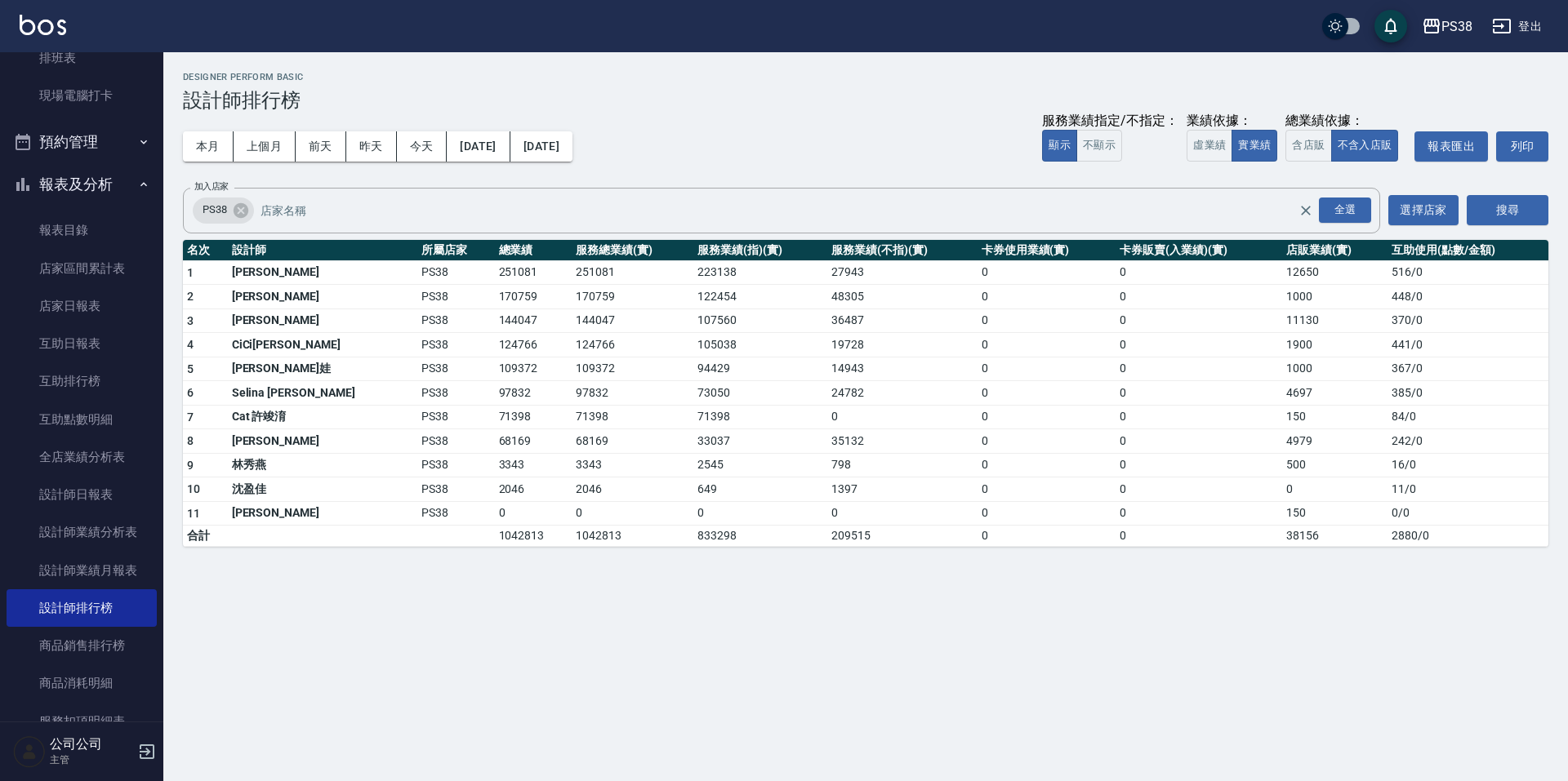
click at [777, 120] on div "本月 上個月 [DATE] [DATE] [DATE] [DATE] [DATE] 服務業績指定/不指定： 顯示 不顯示 業績依據： 虛業績 實業績 總業績依…" at bounding box center [865, 146] width 1365 height 69
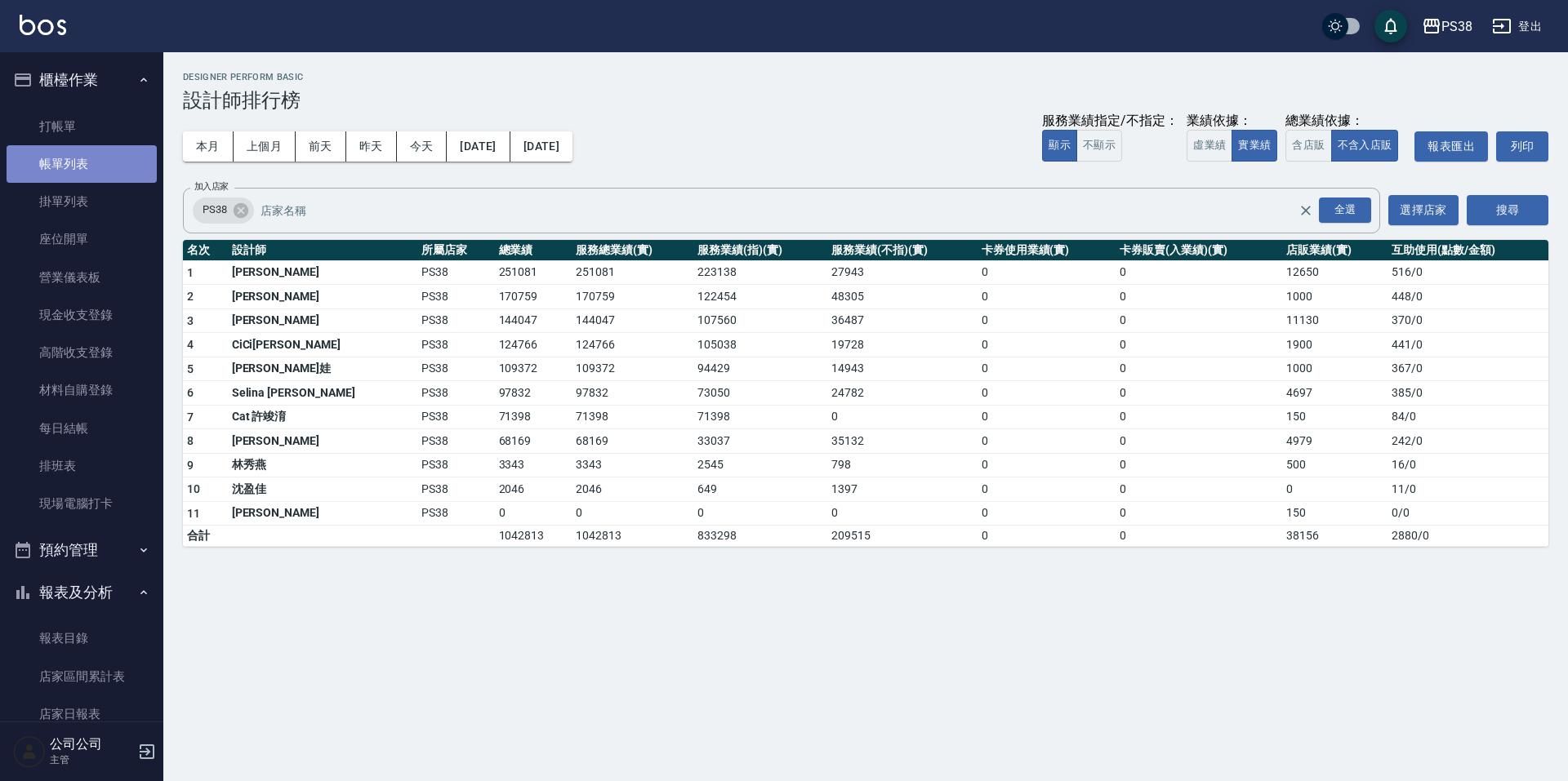
click at [104, 161] on link "帳單列表" at bounding box center [82, 164] width 151 height 38
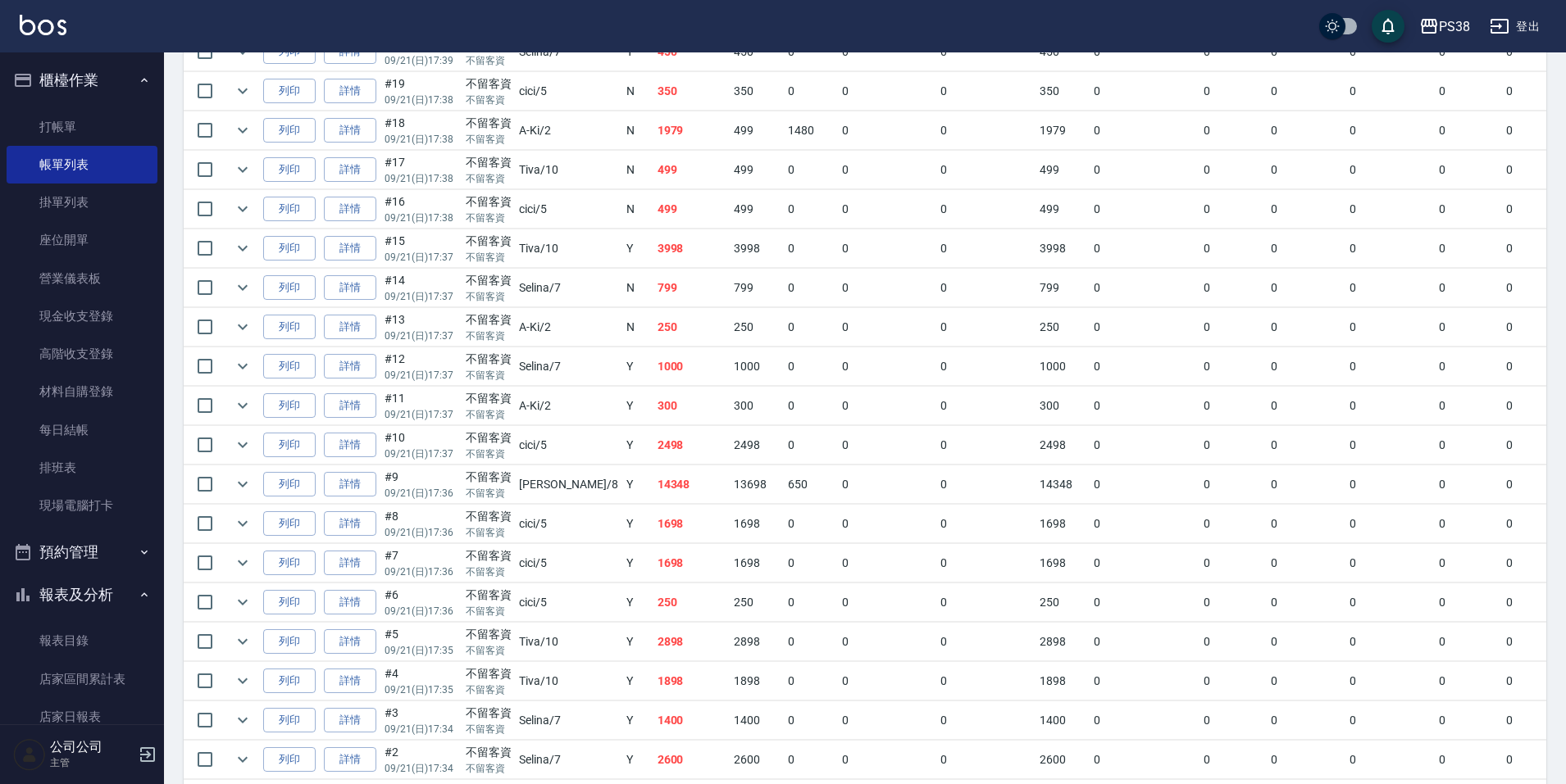
scroll to position [1122, 0]
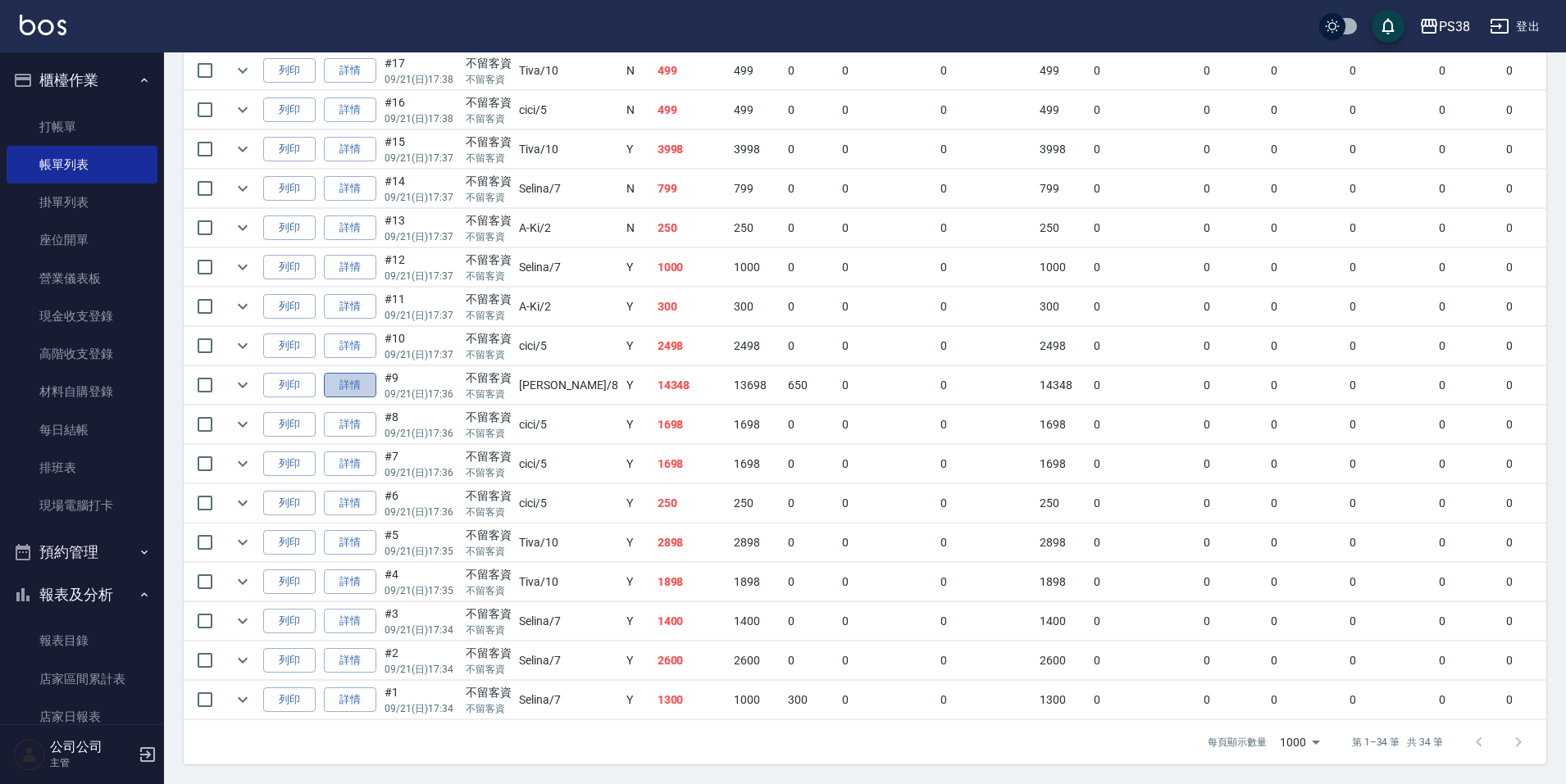
click at [339, 377] on link "詳情" at bounding box center [350, 385] width 53 height 25
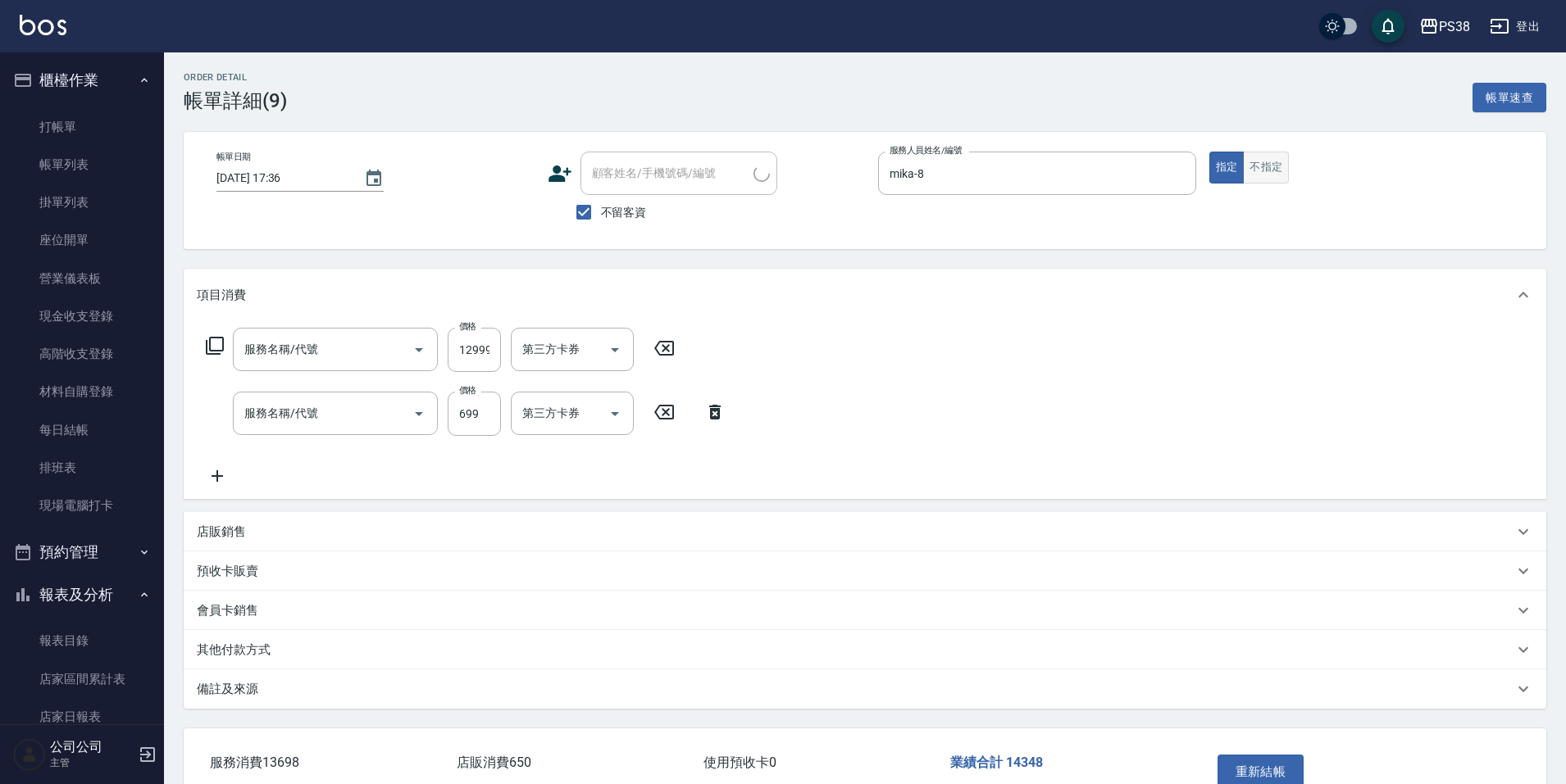
click at [1270, 160] on button "不指定" at bounding box center [1265, 167] width 46 height 32
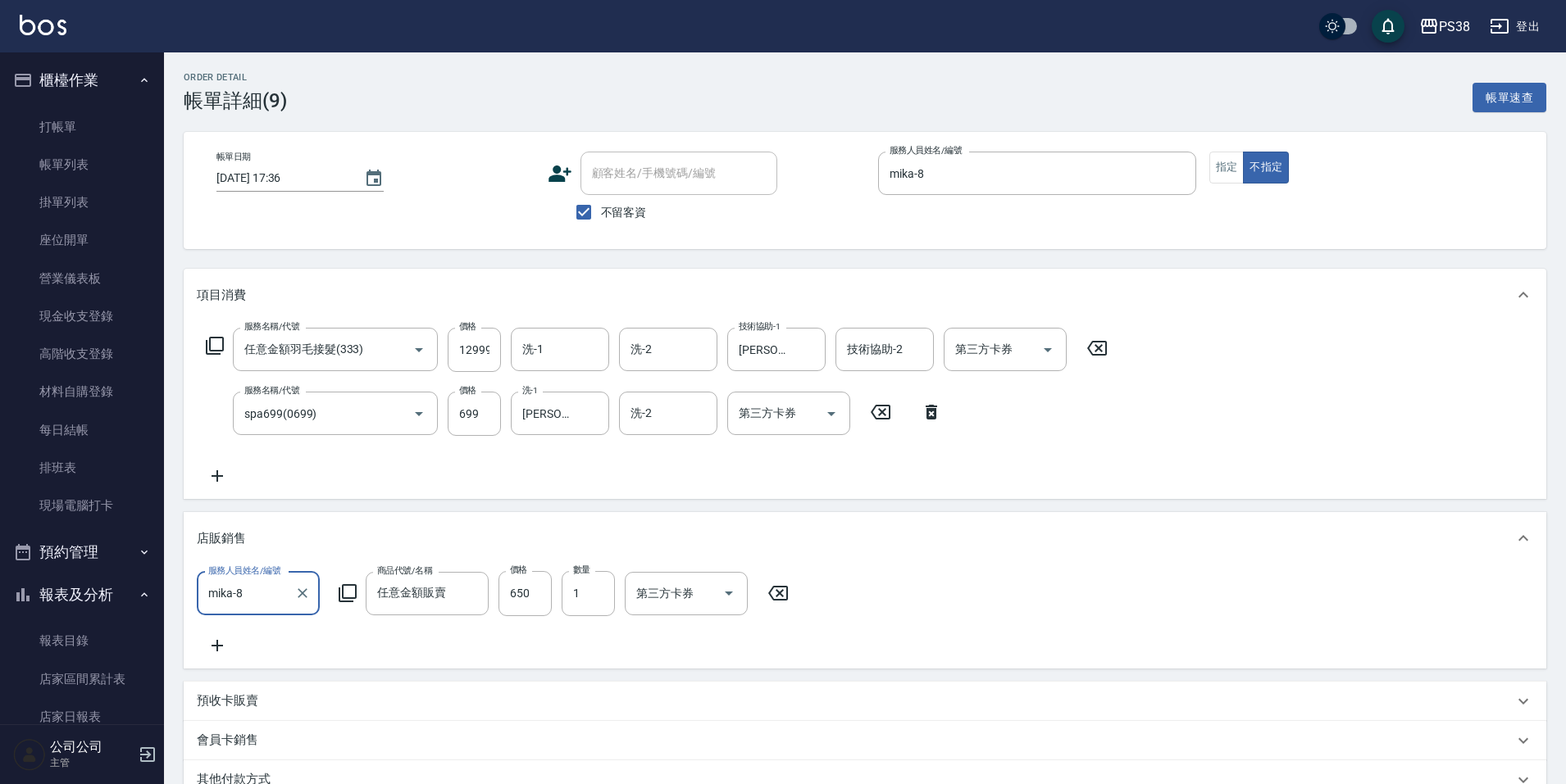
click at [1120, 257] on div "Order detail 帳單詳細 (9) 帳單速查 帳單日期 [DATE] 17:36 顧客姓名/手機號碼/編號 顧客姓名/手機號碼/編號 不留客資 服務人…" at bounding box center [864, 530] width 1402 height 957
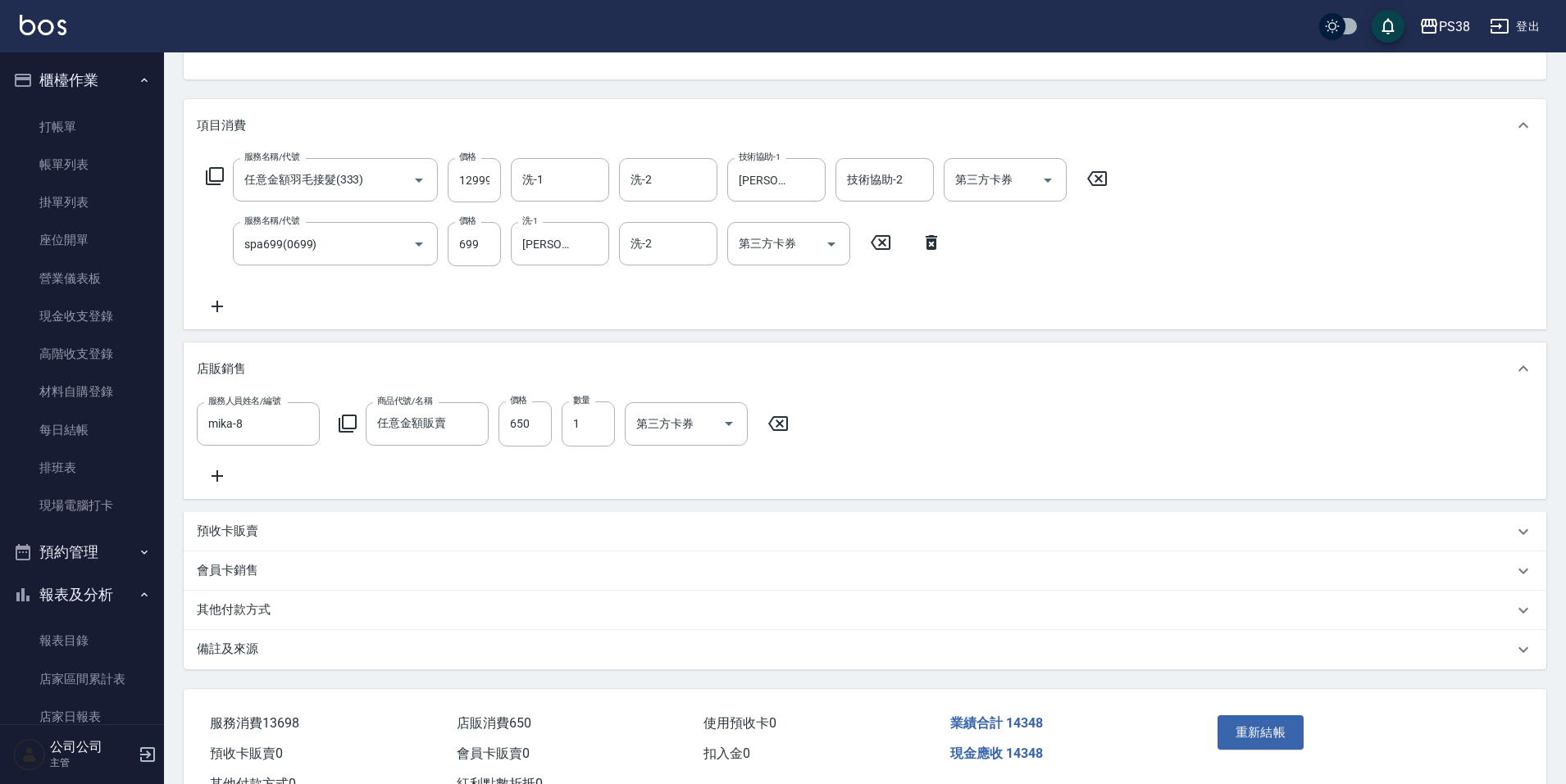
scroll to position [244, 0]
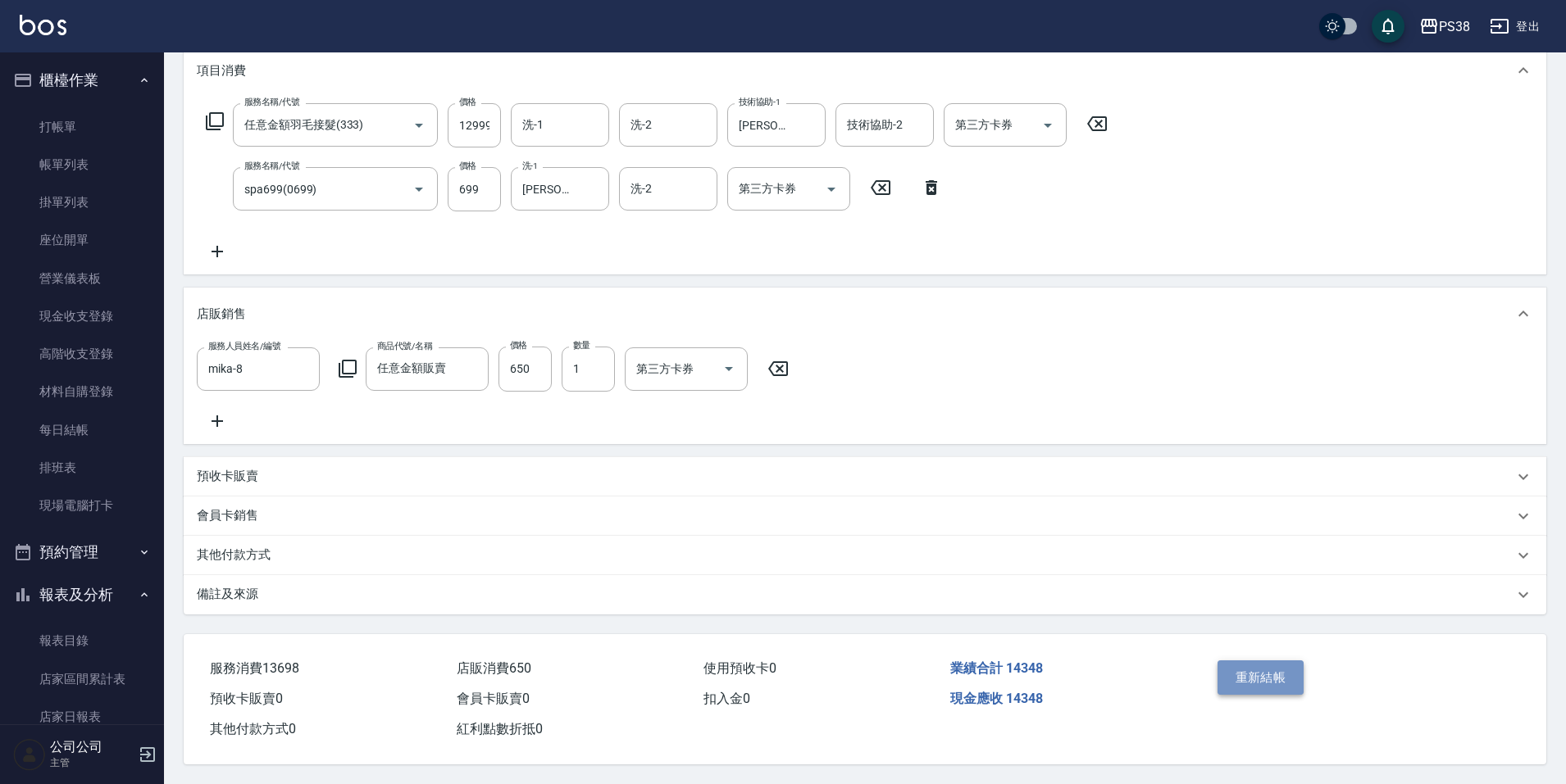
click at [1278, 660] on button "重新結帳" at bounding box center [1261, 677] width 87 height 34
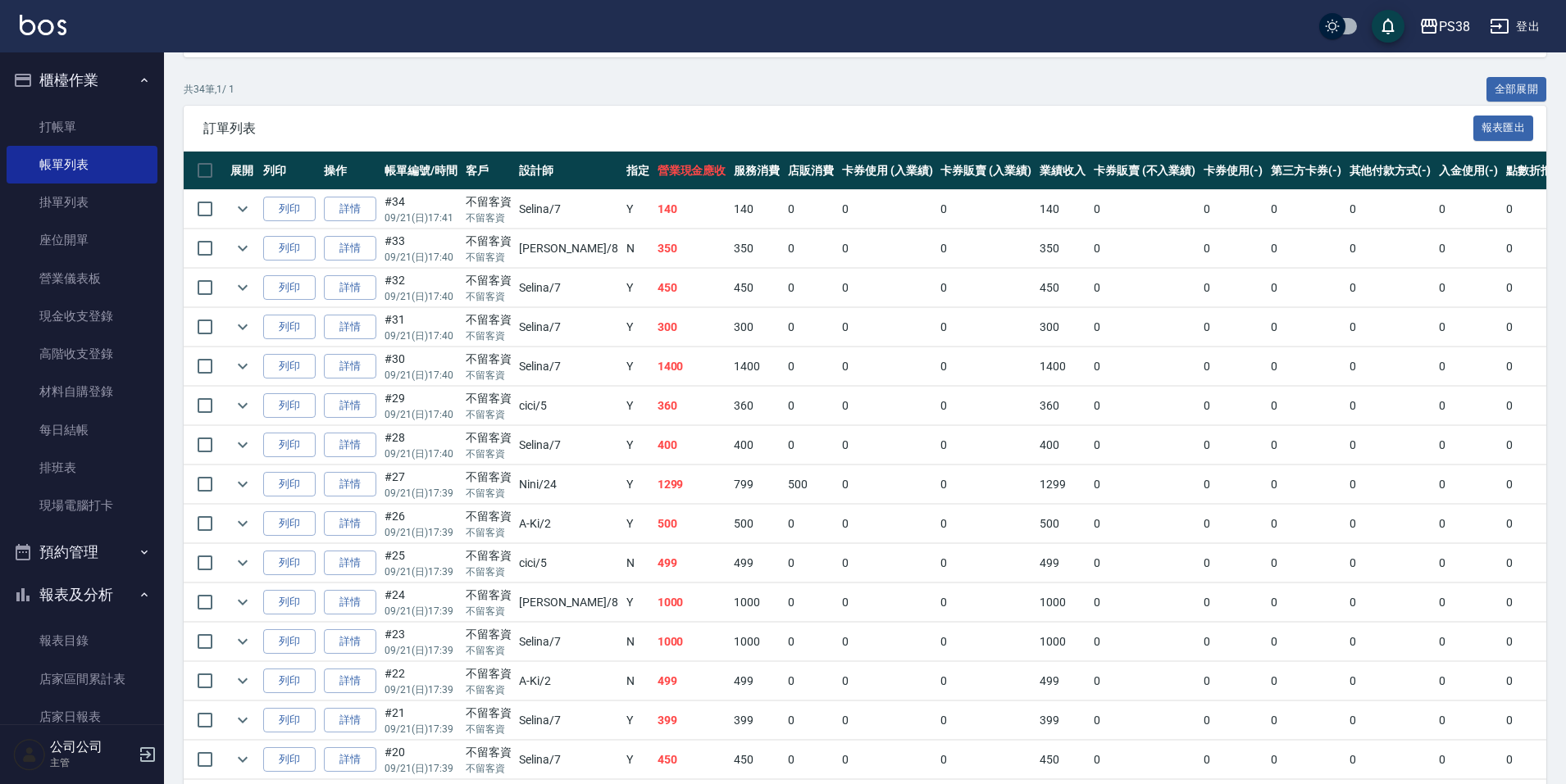
scroll to position [573, 0]
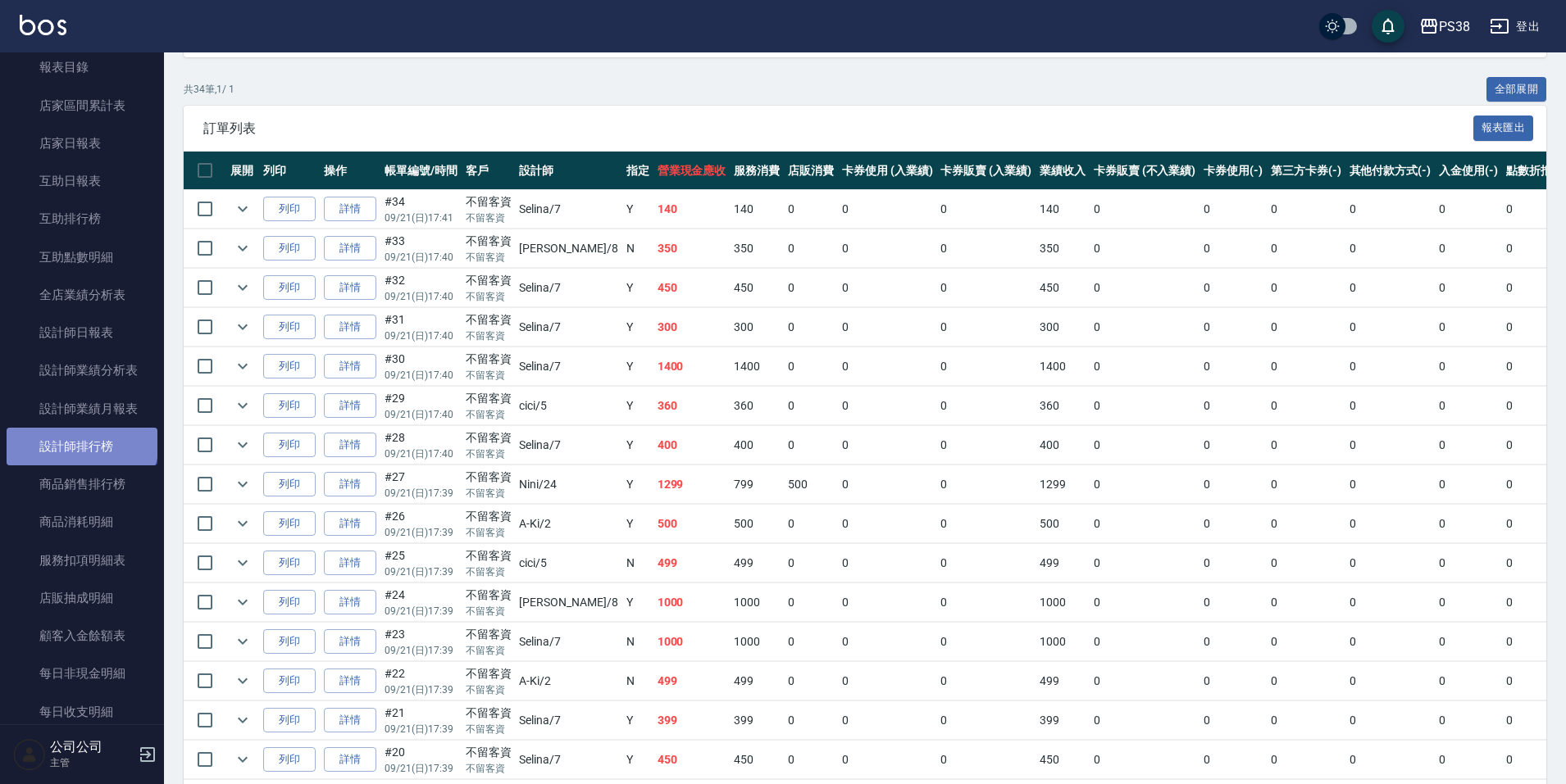
click at [80, 442] on link "設計師排行榜" at bounding box center [82, 447] width 151 height 38
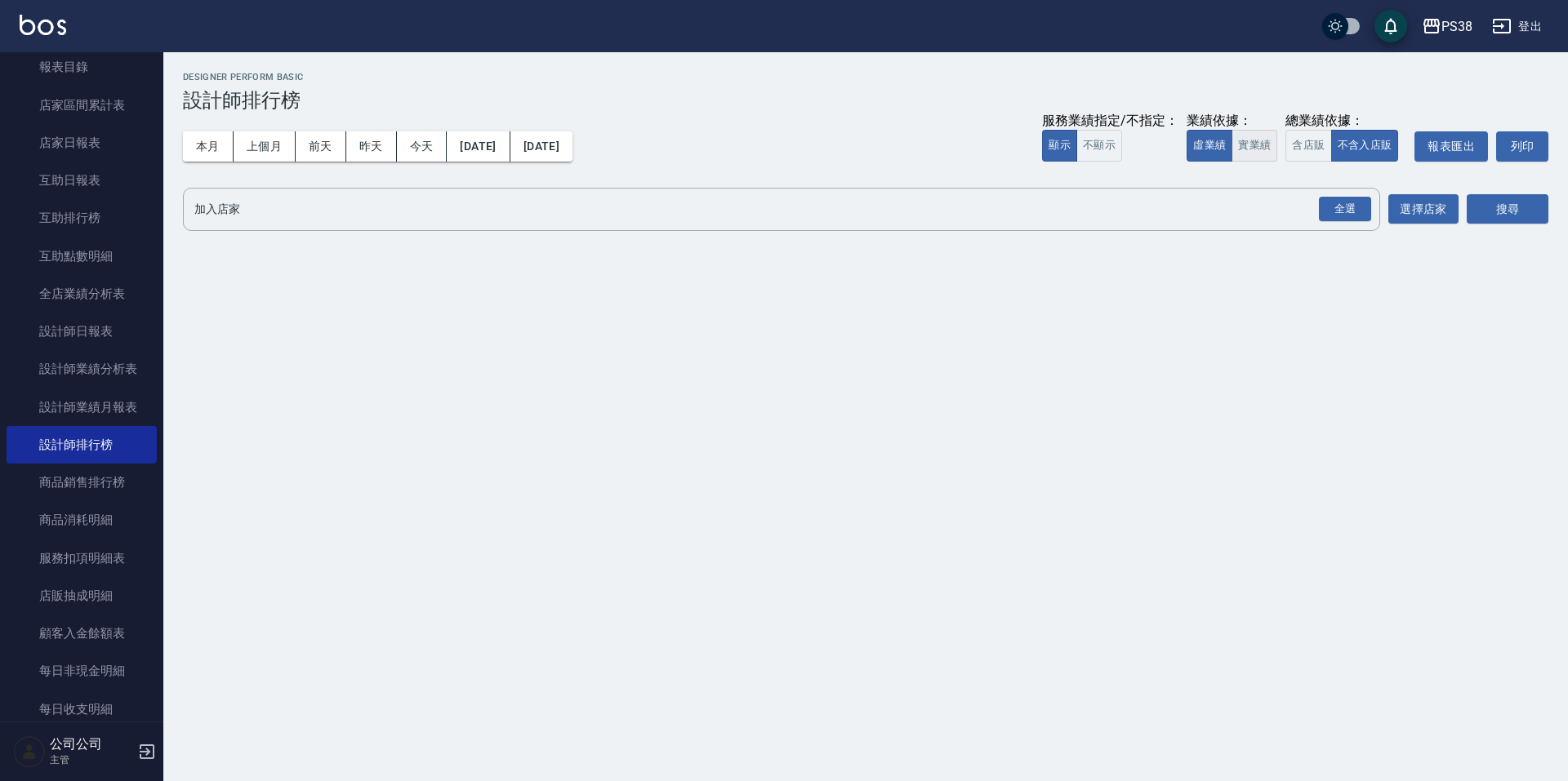
click at [1271, 146] on button "實業績" at bounding box center [1253, 146] width 46 height 32
click at [1331, 215] on div "全選" at bounding box center [1345, 210] width 52 height 25
click at [1529, 200] on button "搜尋" at bounding box center [1508, 210] width 82 height 30
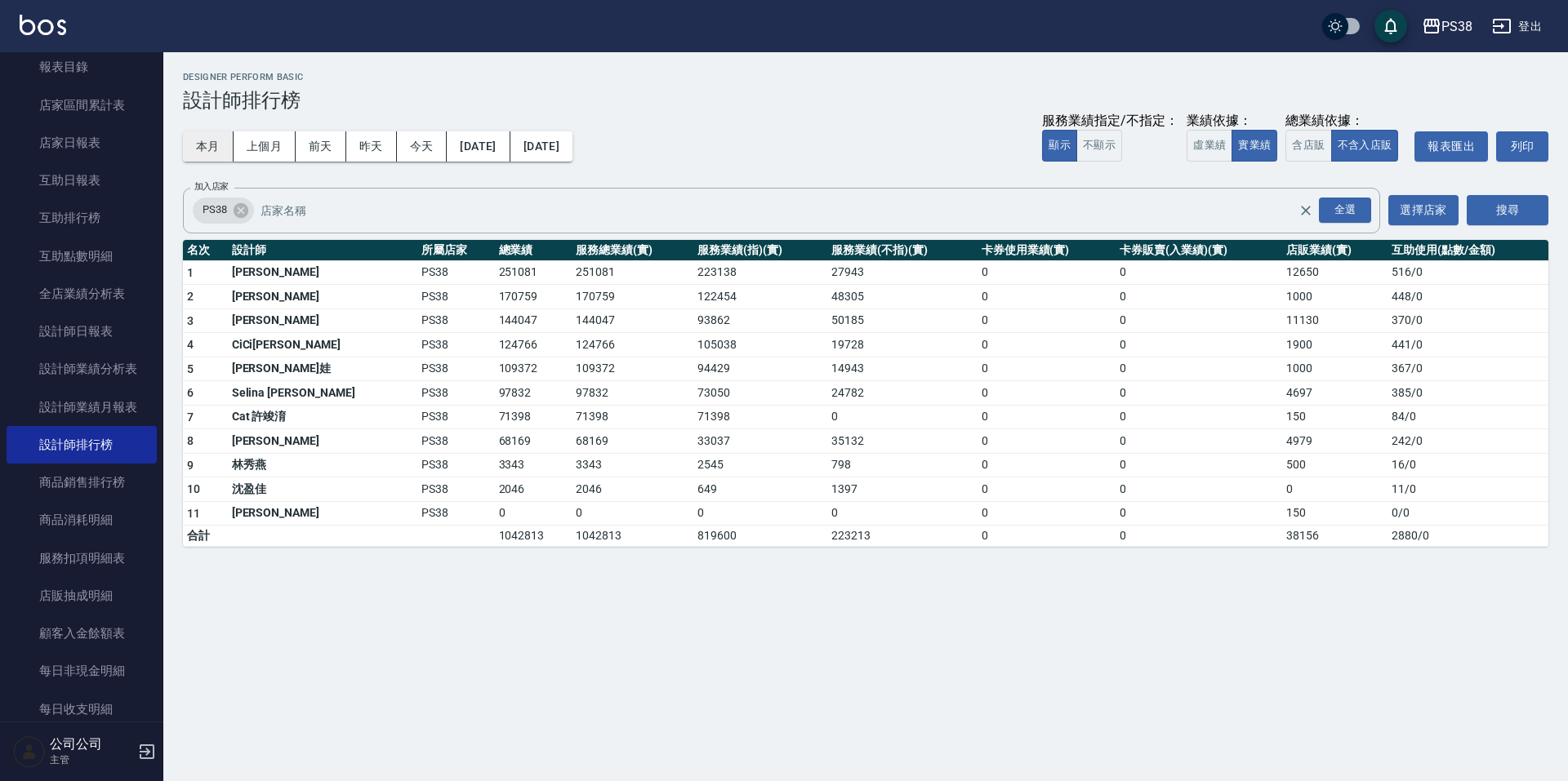
click at [215, 153] on button "本月" at bounding box center [208, 146] width 51 height 30
click at [794, 132] on div "本月 上個月 [DATE] [DATE] [DATE] [DATE] [DATE] 服務業績指定/不指定： 顯示 不顯示 業績依據： 虛業績 實業績 總業績依…" at bounding box center [865, 146] width 1365 height 69
click at [409, 160] on button "今天" at bounding box center [422, 146] width 51 height 30
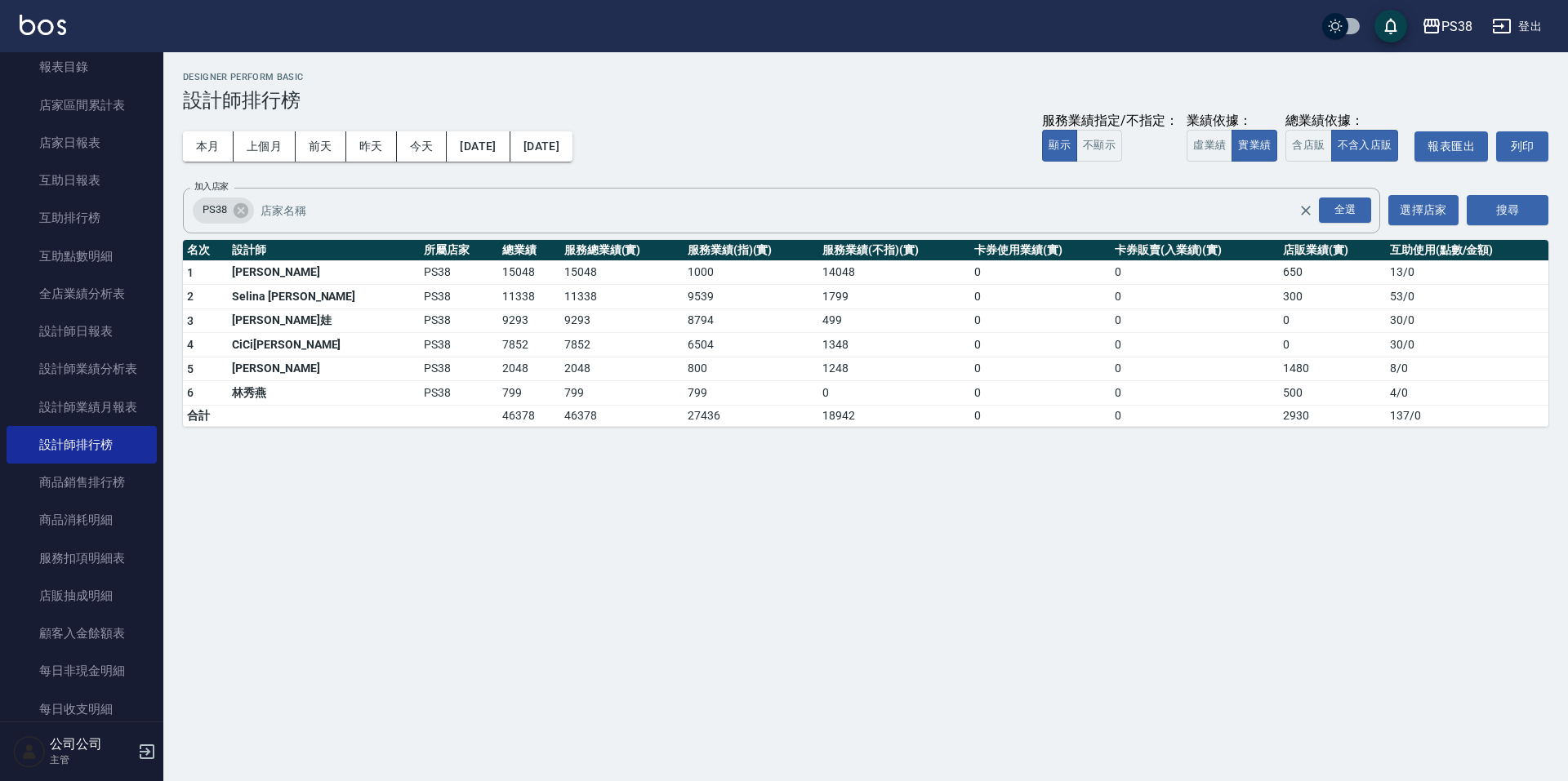
click at [490, 611] on div "PS38 [DATE] - [DATE] 設計師排行榜 列印時間： [DATE][PHONE_NUMBER]:42 Designer Perform Basi…" at bounding box center [784, 390] width 1568 height 781
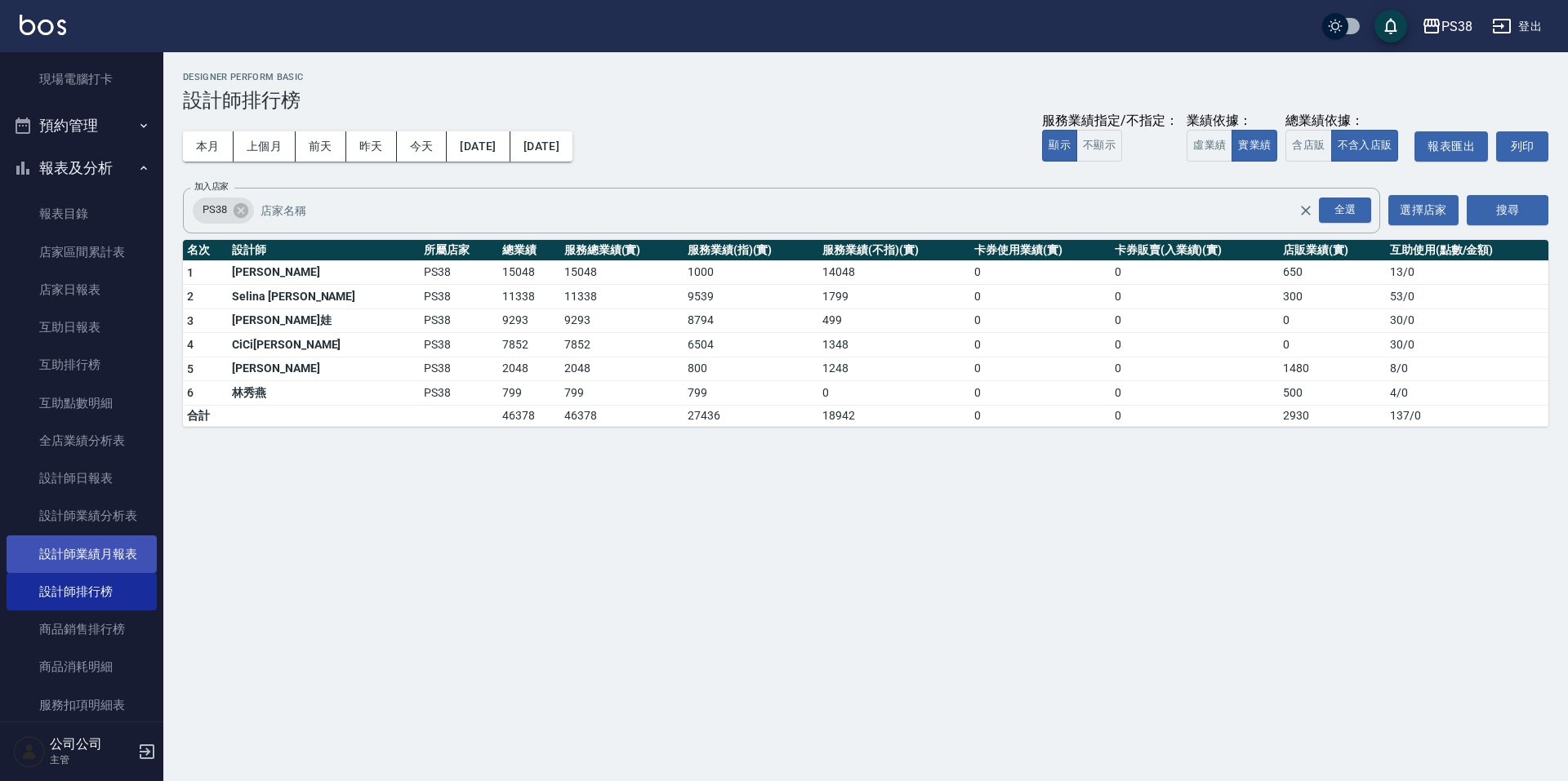
scroll to position [408, 0]
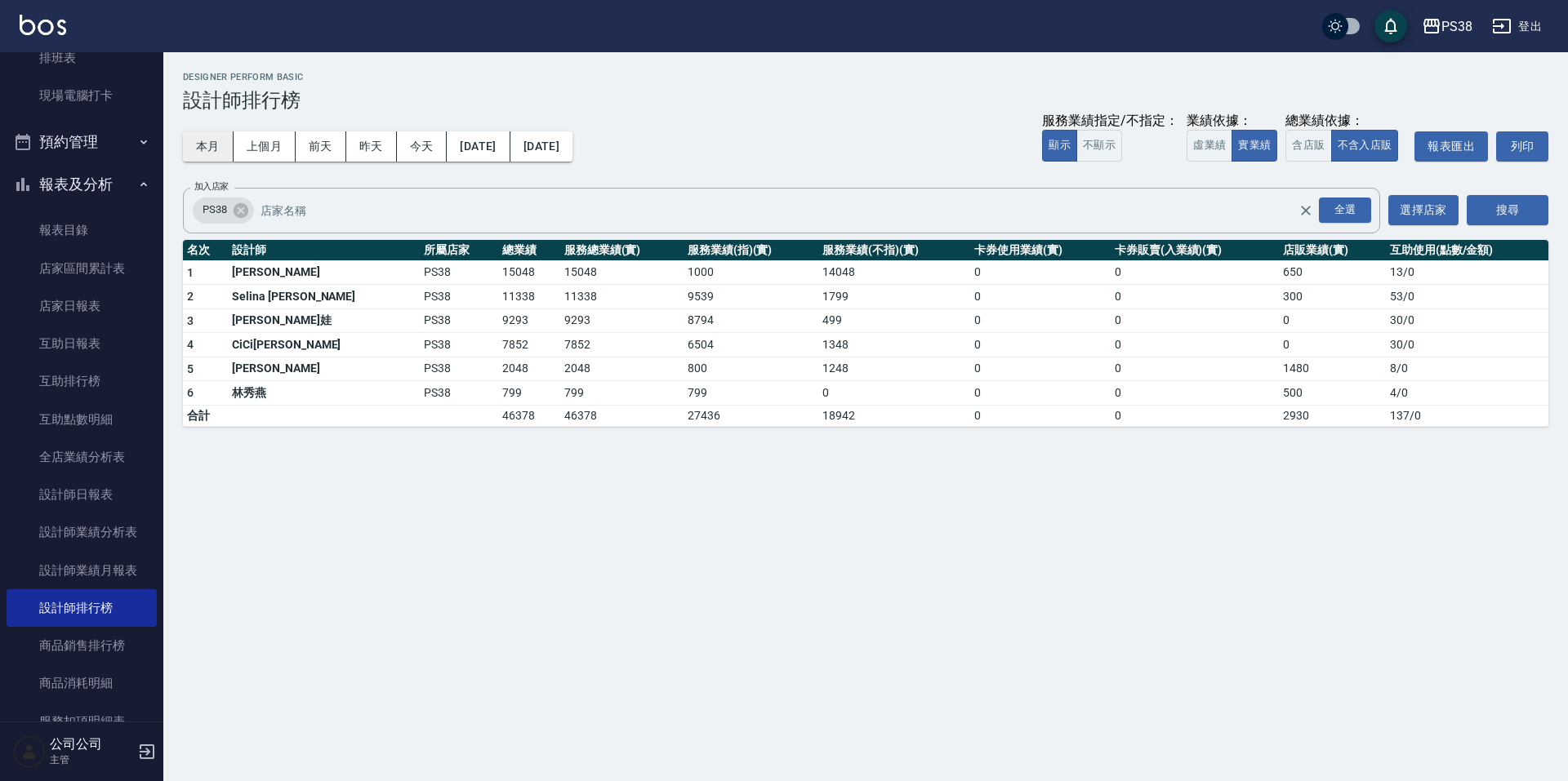
click at [205, 135] on button "本月" at bounding box center [208, 146] width 51 height 30
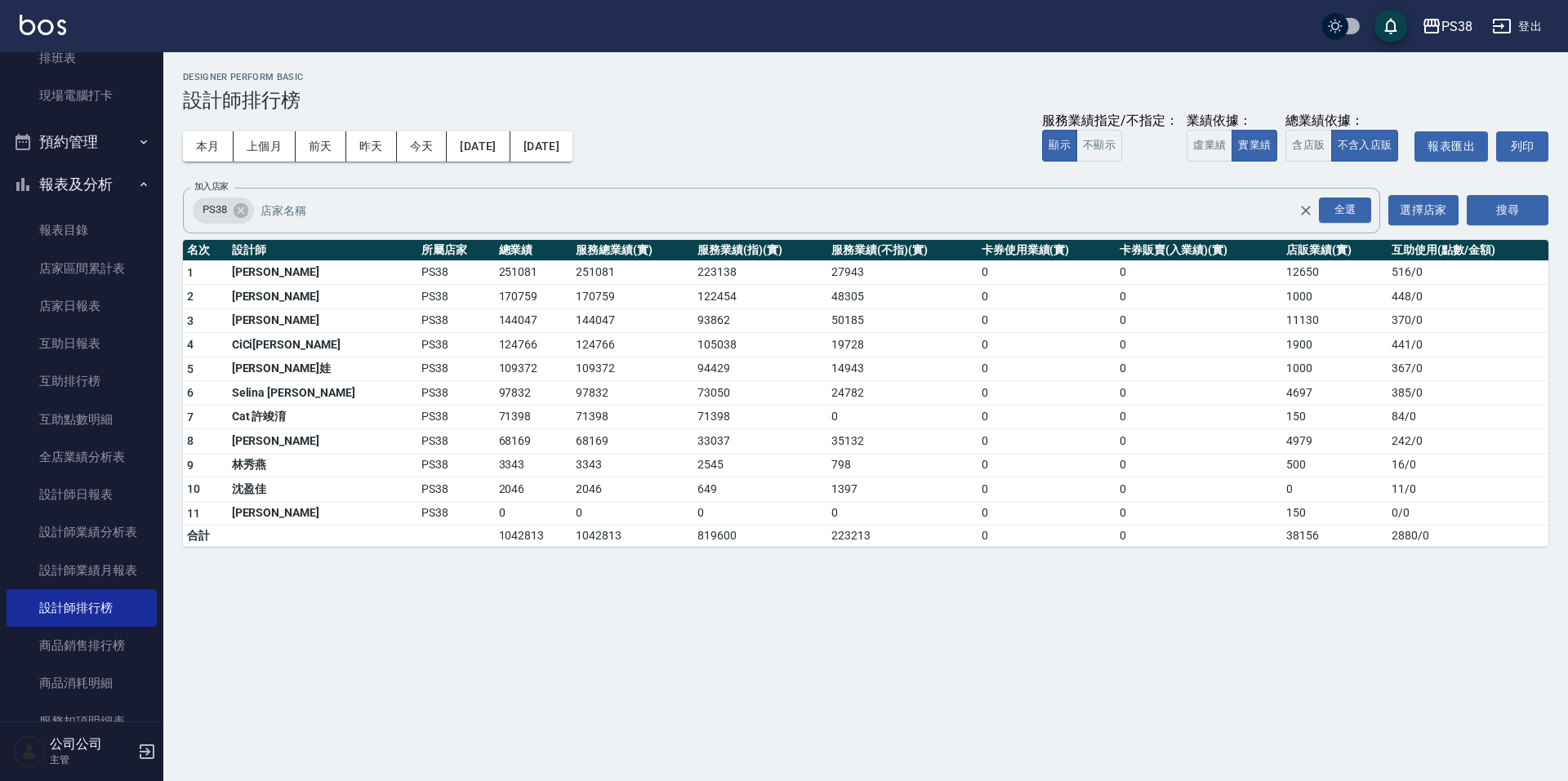
click at [943, 147] on div "本月 上個月 [DATE] [DATE] [DATE] [DATE] [DATE] 服務業績指定/不指定： 顯示 不顯示 業績依據： 虛業績 實業績 總業績依…" at bounding box center [865, 146] width 1365 height 69
click at [827, 261] on td "27943" at bounding box center [902, 272] width 151 height 24
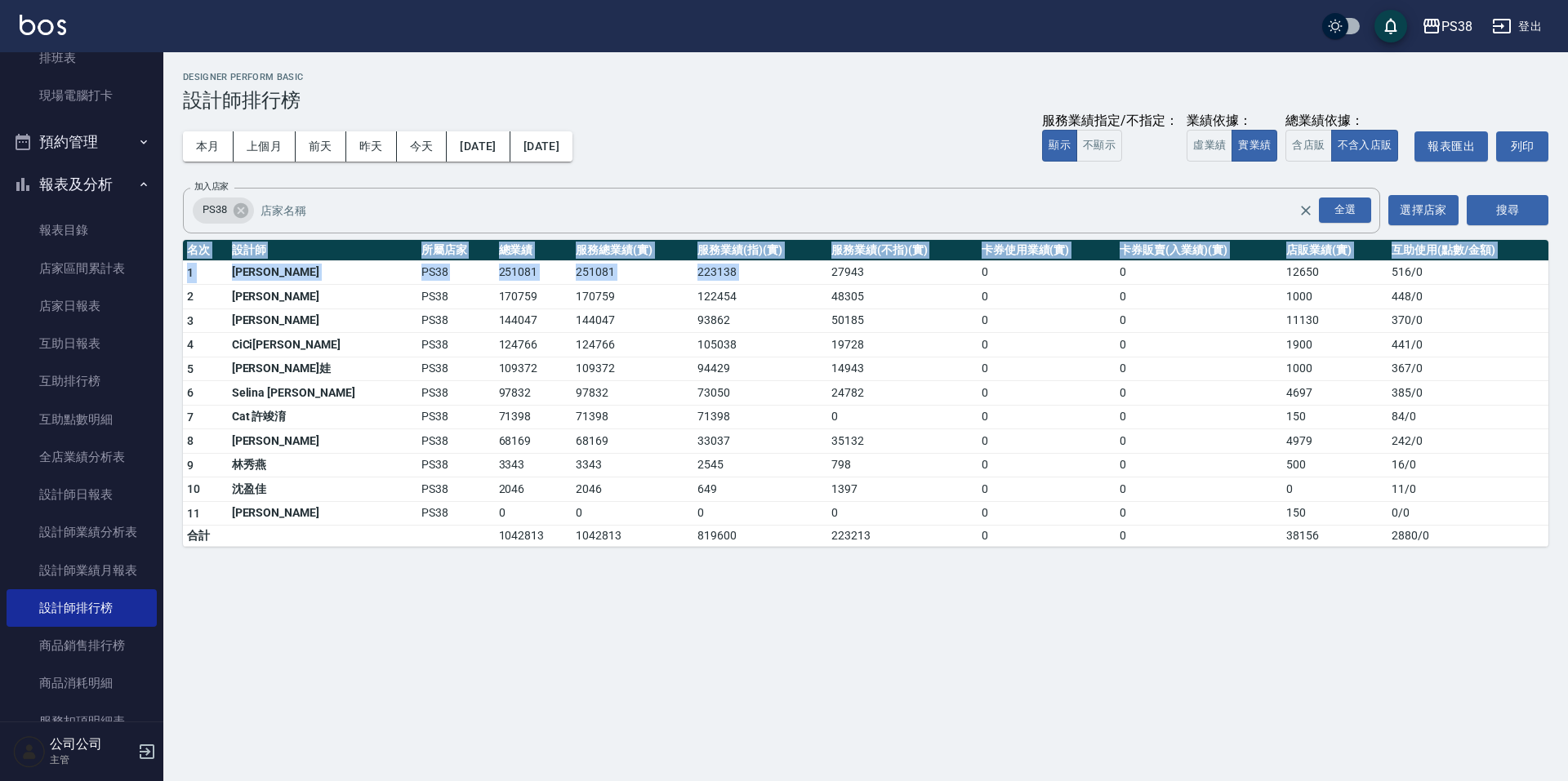
drag, startPoint x: 785, startPoint y: 269, endPoint x: 824, endPoint y: 557, distance: 290.6
click at [824, 557] on div "PS38 [DATE] - [DATE] 設計師排行榜 列印時間： [DATE][PHONE_NUMBER]:43 Designer Perform Basi…" at bounding box center [866, 310] width 1405 height 515
click at [828, 562] on div "PS38 [DATE] - [DATE] 設計師排行榜 列印時間： [DATE][PHONE_NUMBER]:43 Designer Perform Basi…" at bounding box center [866, 310] width 1405 height 515
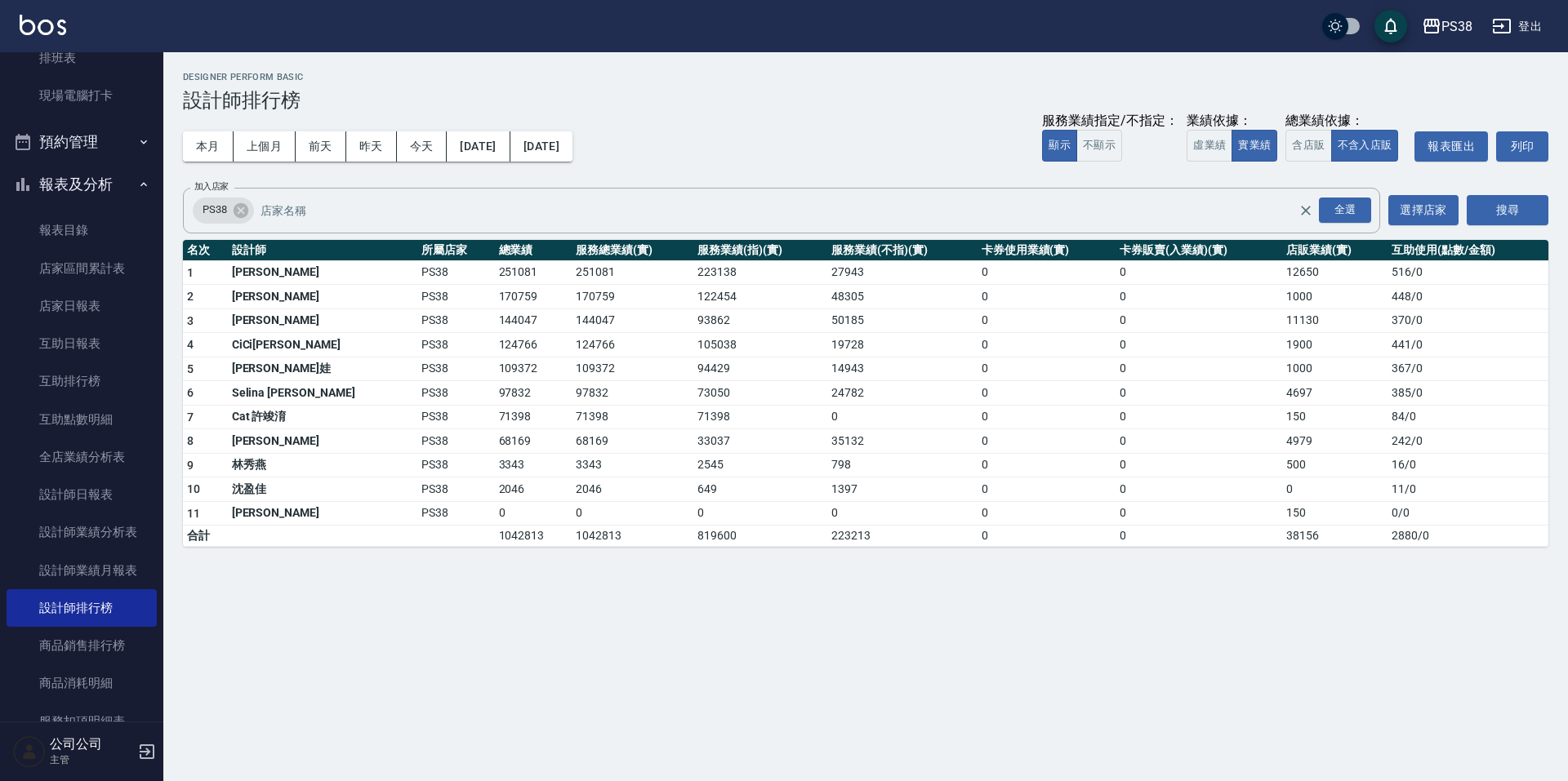
click at [900, 694] on div "PS38 [DATE] - [DATE] 設計師排行榜 列印時間： [DATE][PHONE_NUMBER]:43 Designer Perform Basi…" at bounding box center [784, 390] width 1568 height 781
drag, startPoint x: 638, startPoint y: 538, endPoint x: 686, endPoint y: 532, distance: 48.4
click at [686, 532] on tr "合計 1042813 1042813 819600 223213 0 0 38156 2880 / 0" at bounding box center [865, 536] width 1365 height 21
click at [894, 615] on div "PS38 [DATE] - [DATE] 設計師排行榜 列印時間： [DATE][PHONE_NUMBER]:43 Designer Perform Basi…" at bounding box center [784, 390] width 1568 height 781
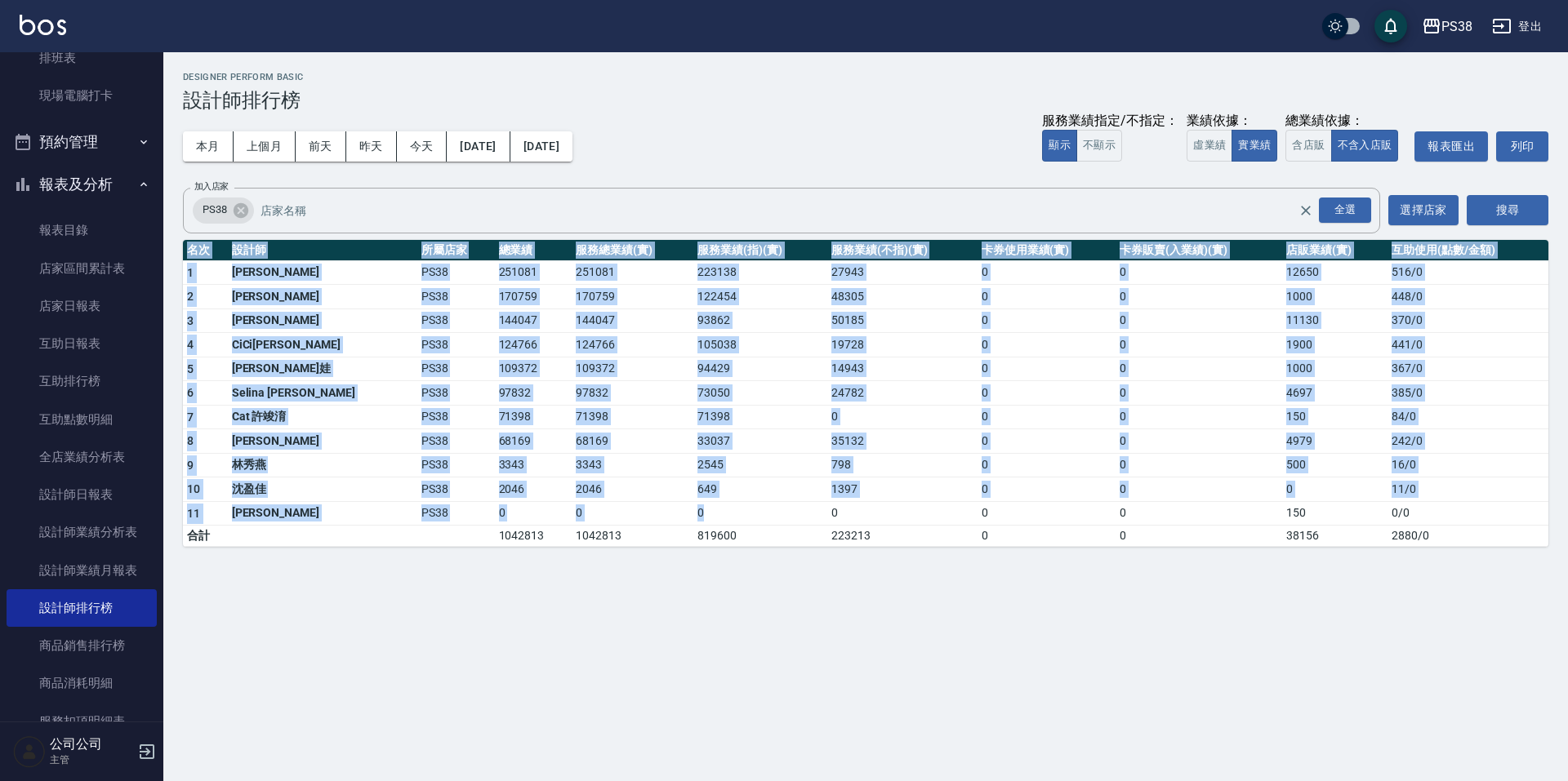
drag, startPoint x: 779, startPoint y: 522, endPoint x: 884, endPoint y: 555, distance: 110.1
click at [884, 555] on div "PS38 [DATE] - [DATE] 設計師排行榜 列印時間： [DATE][PHONE_NUMBER]:43 Designer Perform Basi…" at bounding box center [866, 310] width 1405 height 515
click at [909, 616] on div "PS38 [DATE] - [DATE] 設計師排行榜 列印時間： [DATE][PHONE_NUMBER]:43 Designer Perform Basi…" at bounding box center [784, 390] width 1568 height 781
click at [273, 137] on button "上個月" at bounding box center [264, 146] width 62 height 30
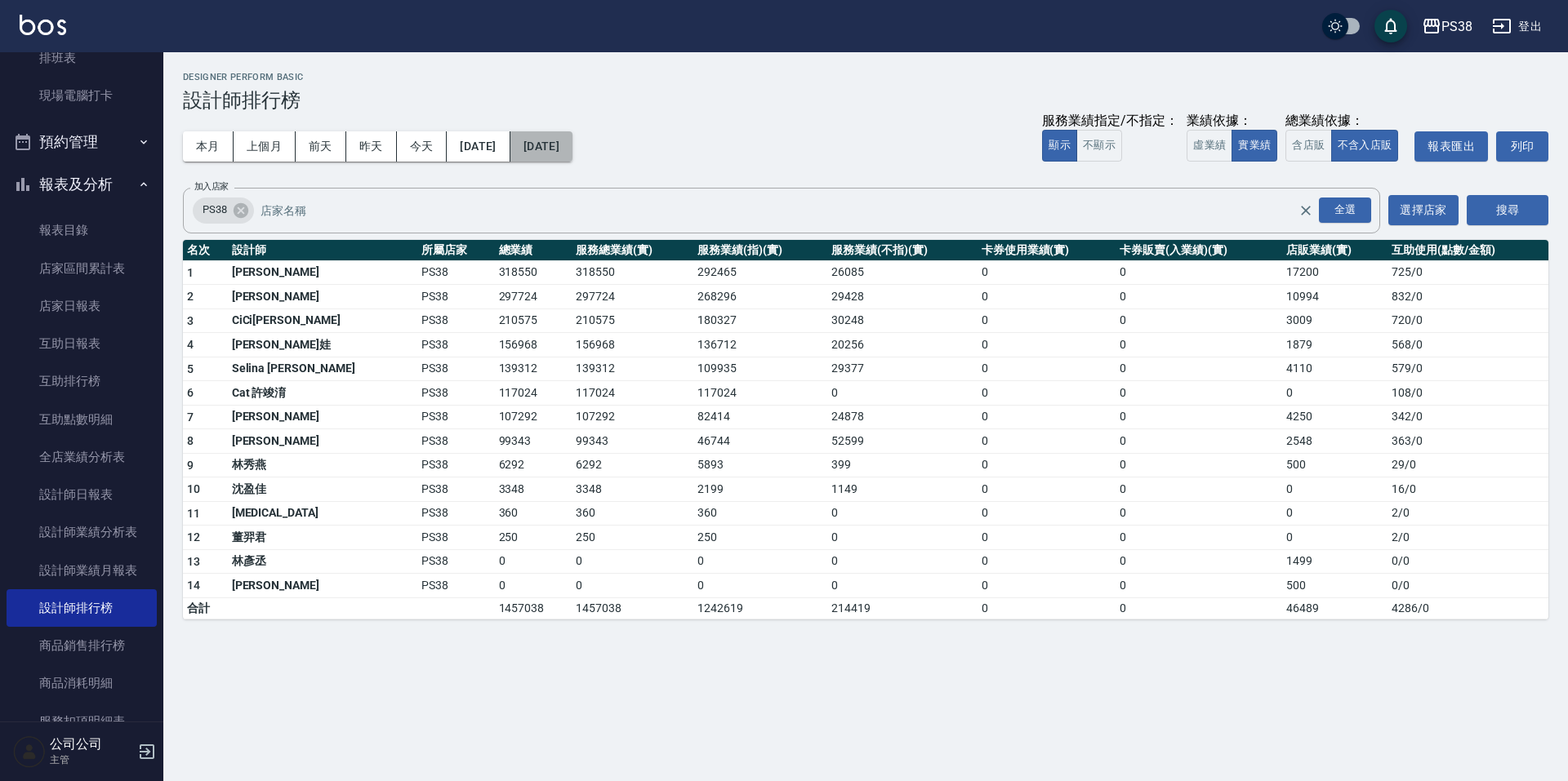
click at [572, 141] on button "[DATE]" at bounding box center [541, 146] width 62 height 30
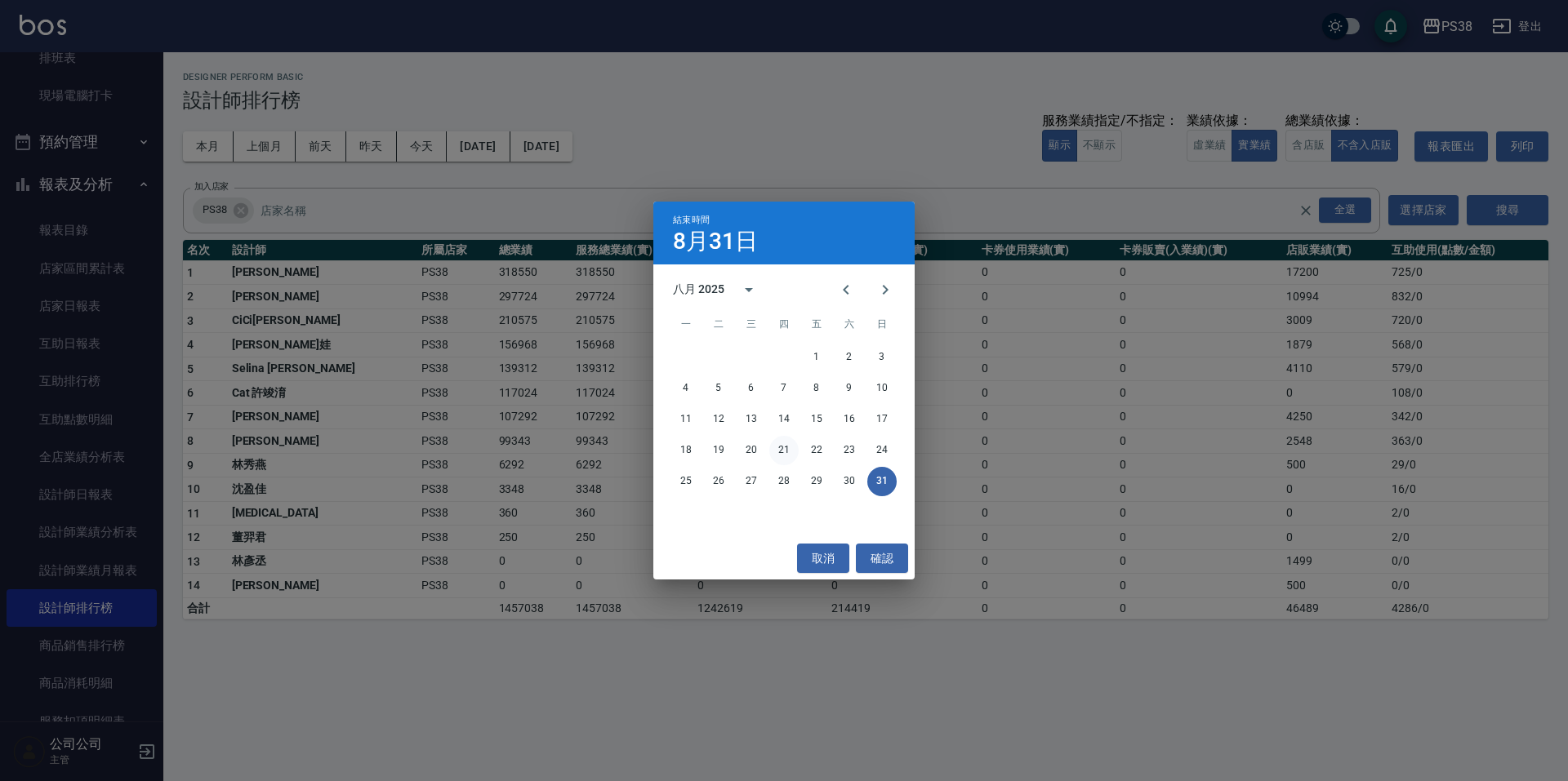
click at [781, 453] on button "21" at bounding box center [784, 451] width 29 height 29
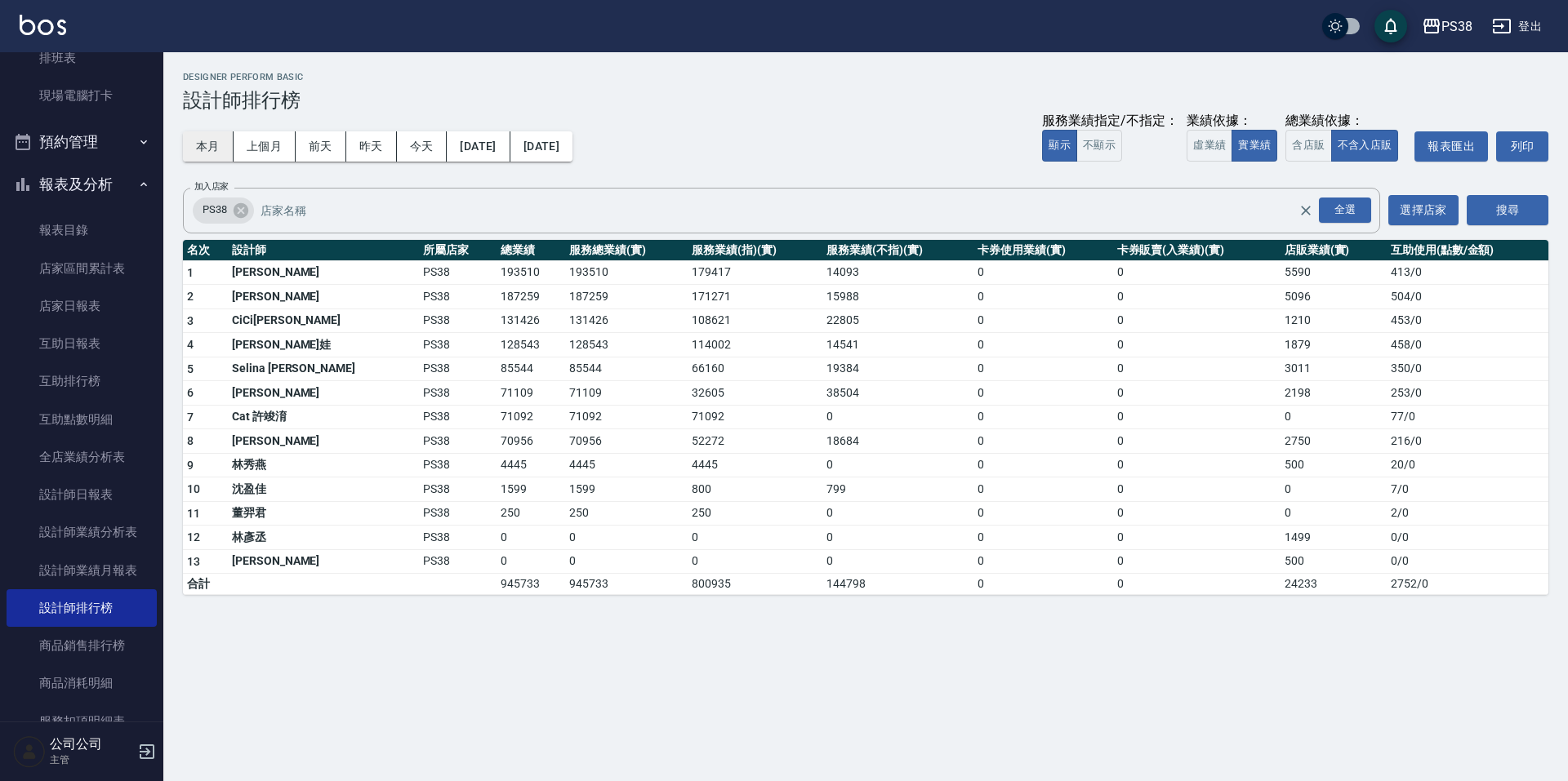
click at [207, 147] on button "本月" at bounding box center [208, 146] width 51 height 30
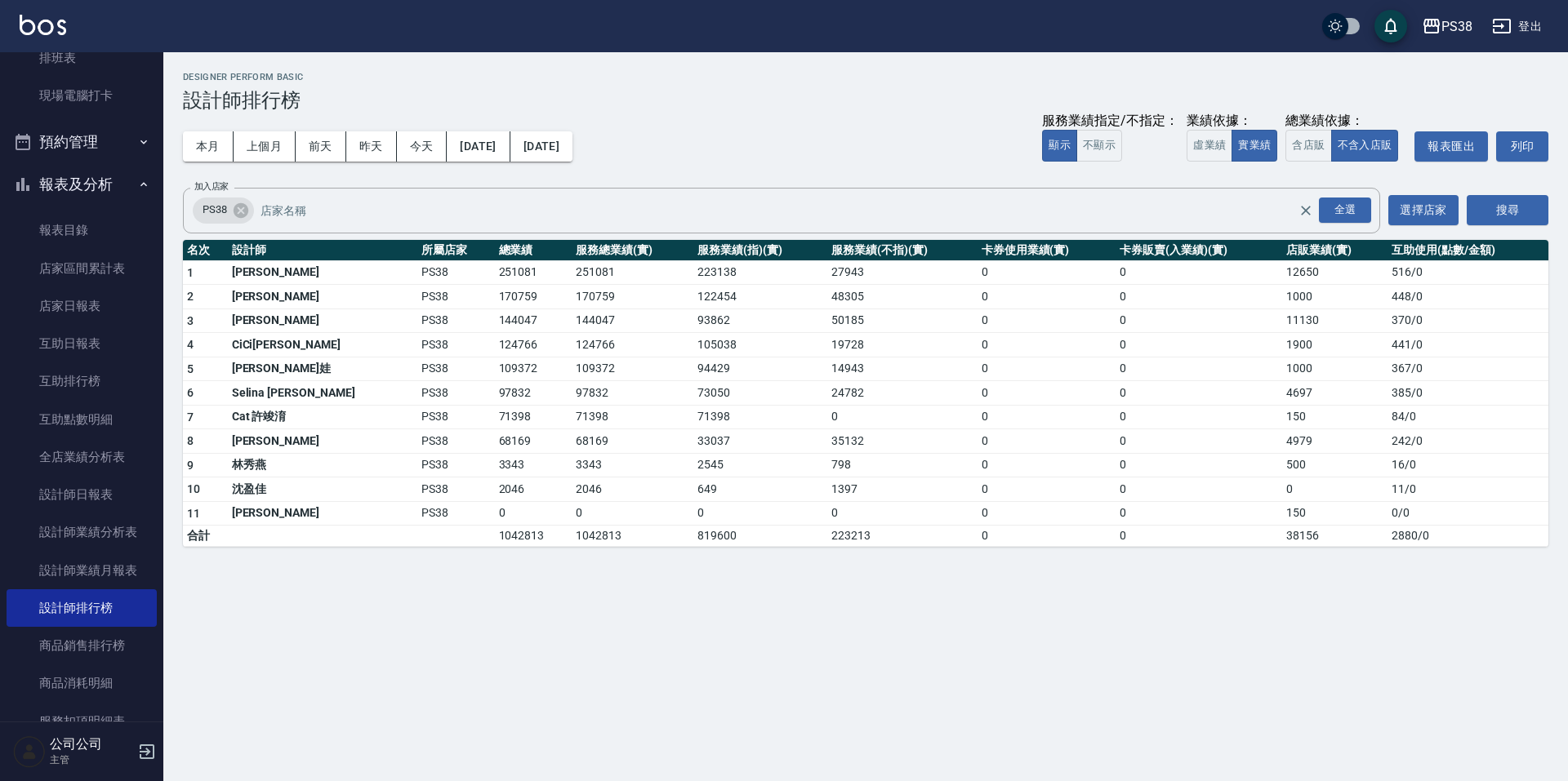
click at [764, 158] on div "本月 上個月 [DATE] [DATE] [DATE] [DATE] [DATE] 服務業績指定/不指定： 顯示 不顯示 業績依據： 虛業績 實業績 總業績依…" at bounding box center [865, 146] width 1365 height 69
click at [415, 139] on button "今天" at bounding box center [422, 146] width 51 height 30
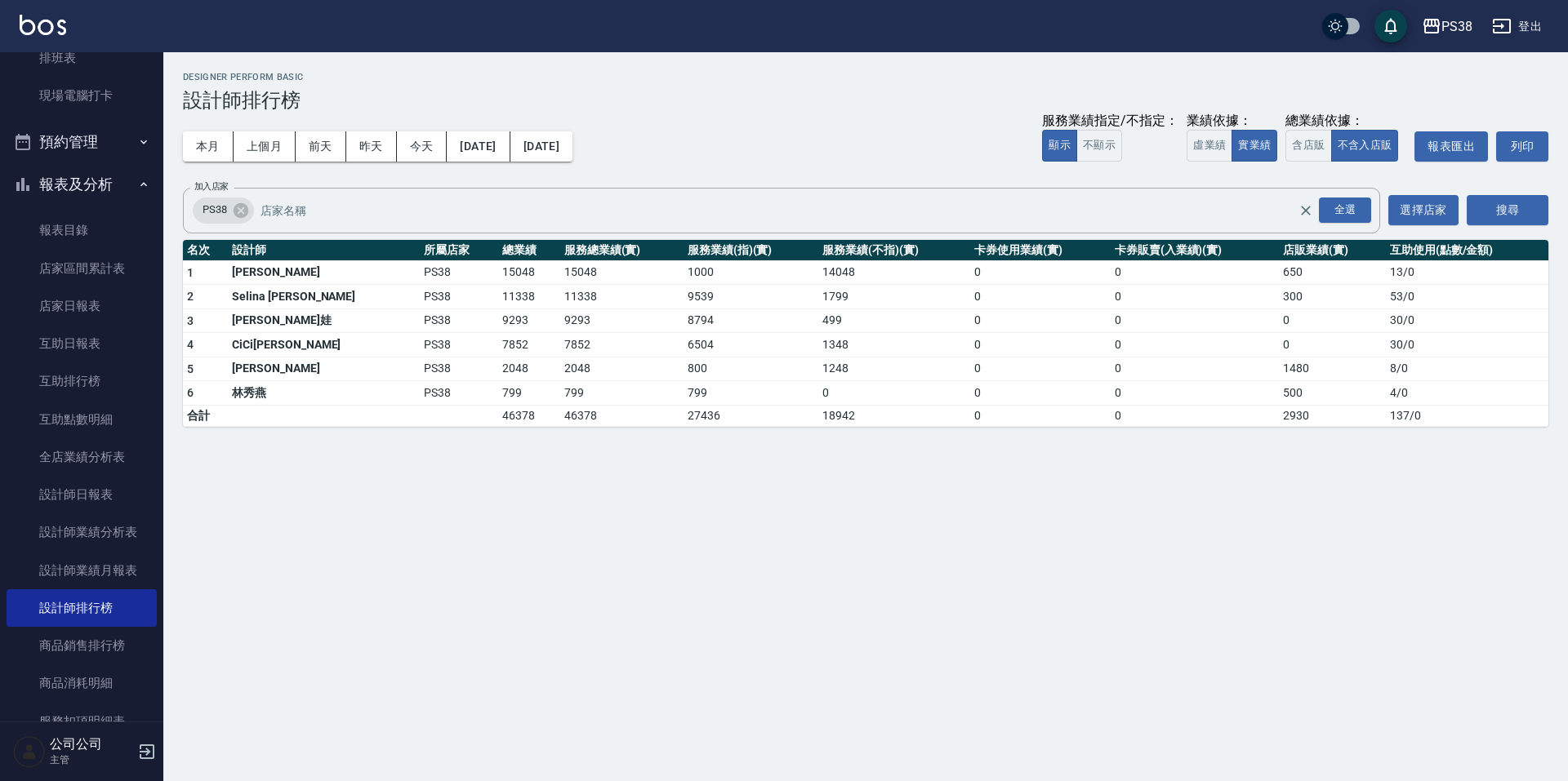
click at [653, 110] on h3 "設計師排行榜" at bounding box center [865, 101] width 1365 height 23
click at [224, 156] on button "本月" at bounding box center [208, 146] width 51 height 30
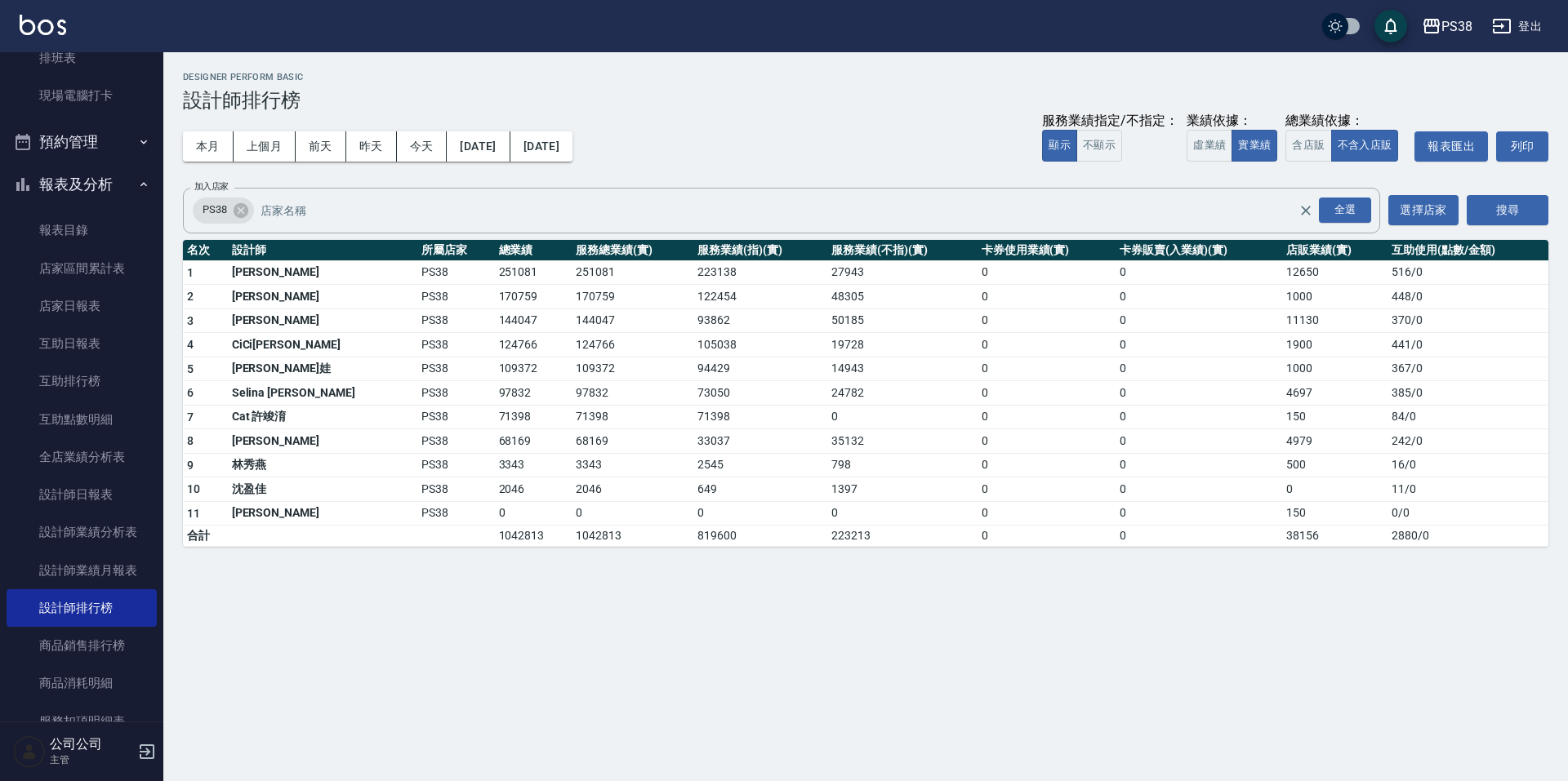
click at [746, 140] on div "本月 上個月 [DATE] [DATE] [DATE] [DATE] [DATE] 服務業績指定/不指定： 顯示 不顯示 業績依據： 虛業績 實業績 總業績依…" at bounding box center [865, 146] width 1365 height 69
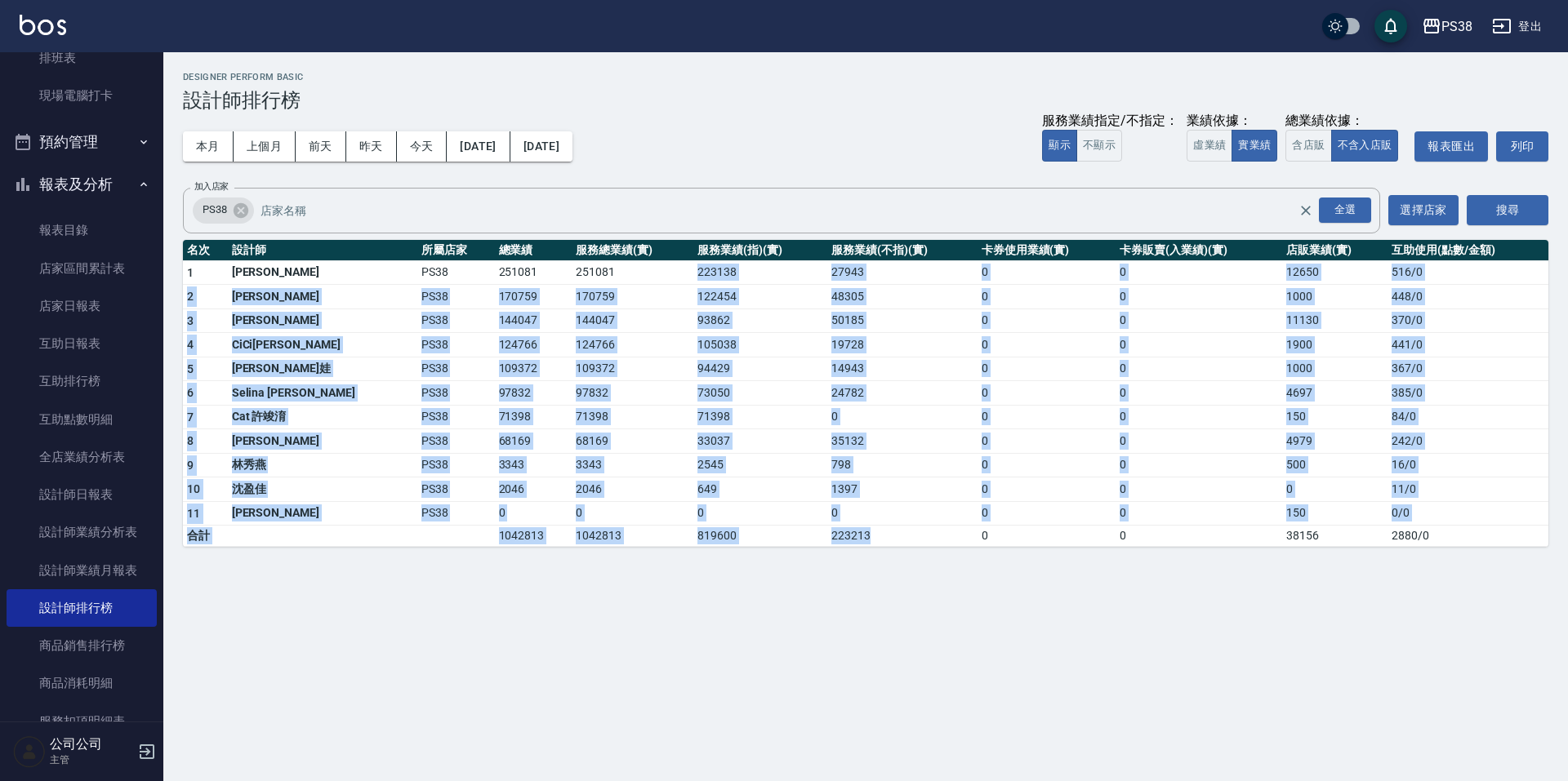
drag, startPoint x: 636, startPoint y: 281, endPoint x: 831, endPoint y: 539, distance: 323.4
click at [831, 539] on tbody "1 [PERSON_NAME] PS38 251081 251081 223138 27943 0 0 12650 516 / 0 2 Aisha [PERS…" at bounding box center [865, 403] width 1365 height 287
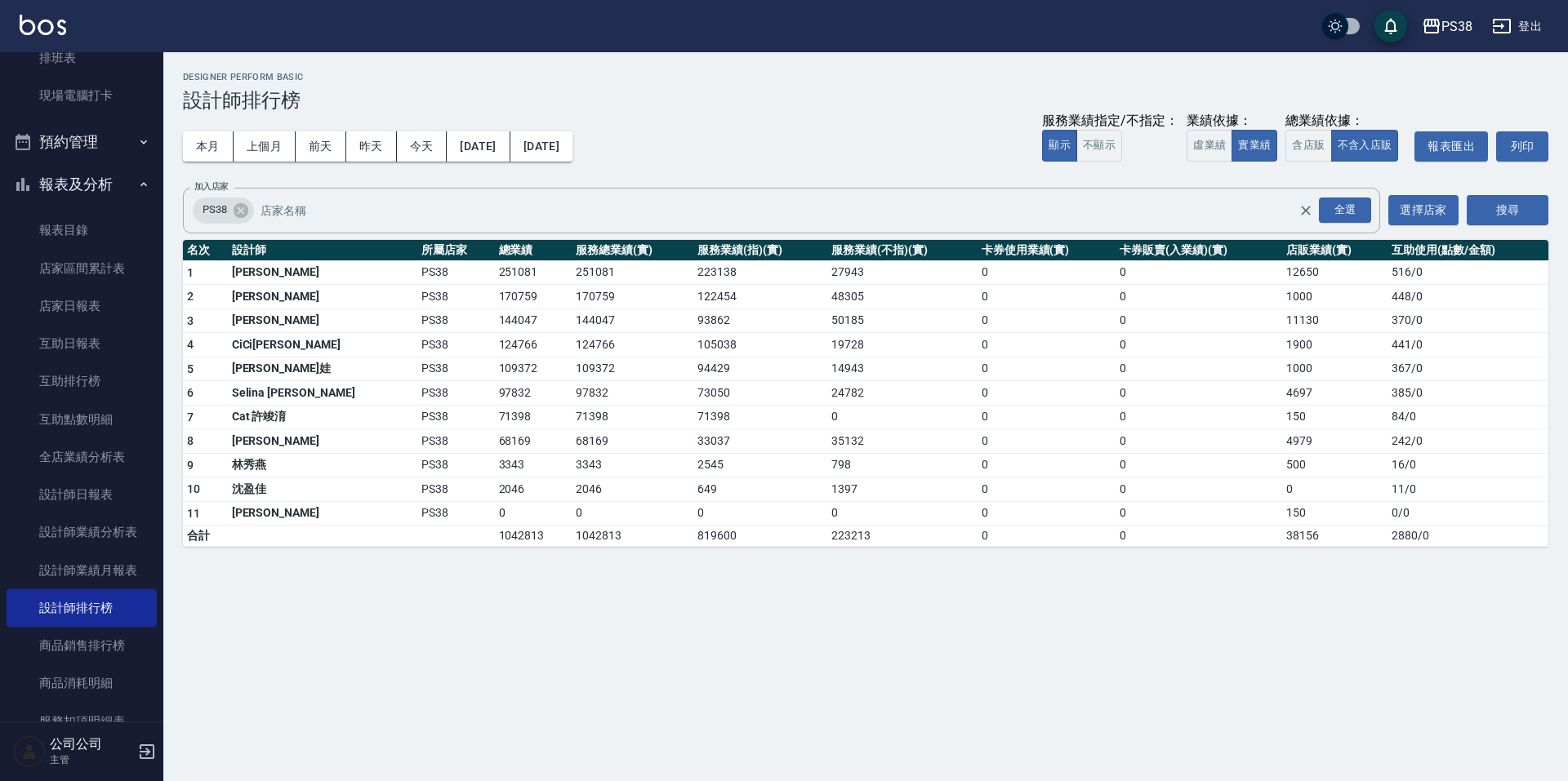
click at [854, 628] on div "PS38 [DATE] - [DATE] 設計師排行榜 列印時間： [DATE][PHONE_NUMBER]:45 Designer Perform Basi…" at bounding box center [784, 390] width 1568 height 781
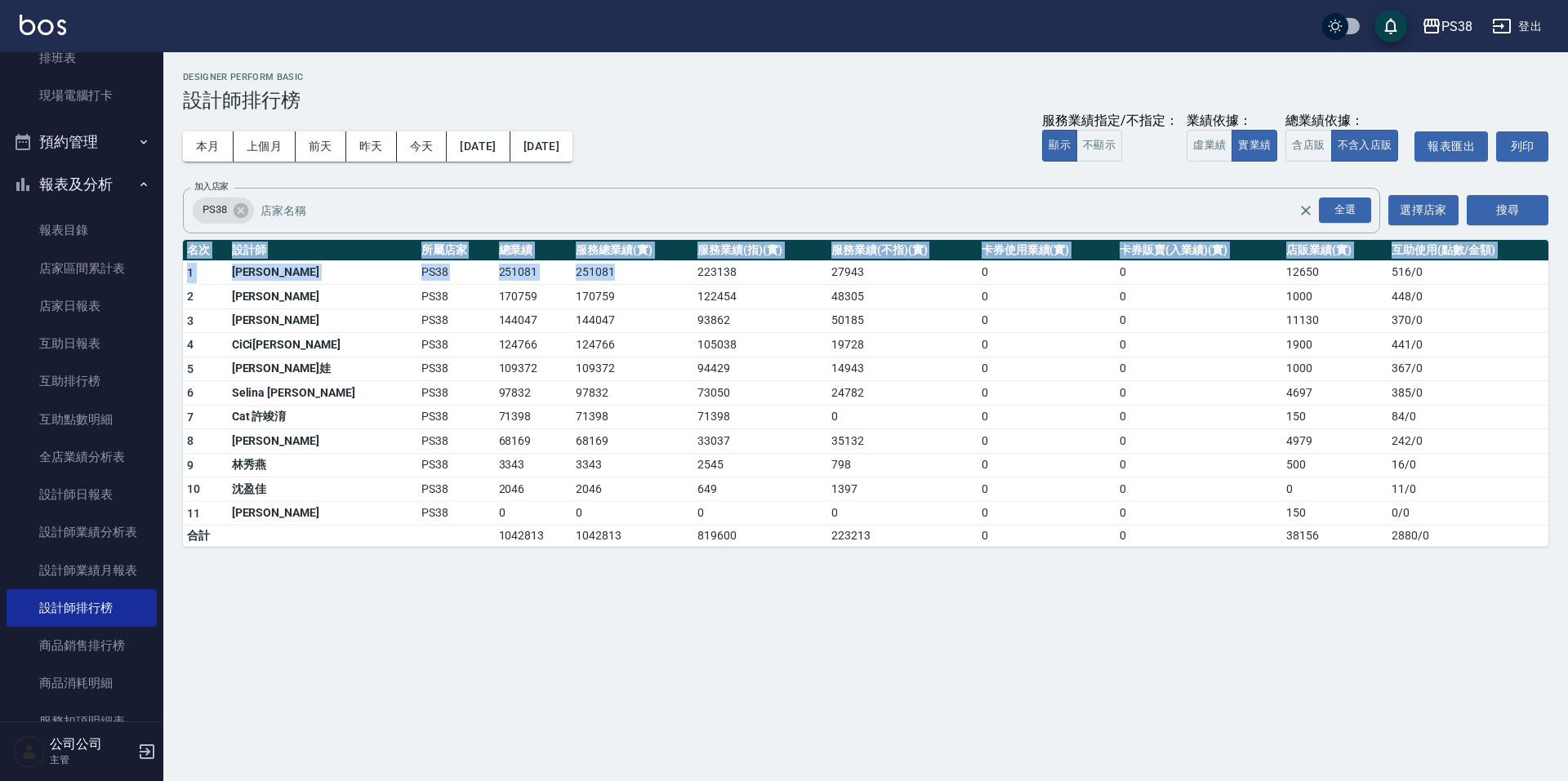
drag, startPoint x: 638, startPoint y: 271, endPoint x: 869, endPoint y: 550, distance: 362.2
click at [869, 550] on div "PS38 [DATE] - [DATE] 設計師排行榜 列印時間： [DATE][PHONE_NUMBER]:45 Designer Perform Basi…" at bounding box center [866, 310] width 1405 height 515
drag, startPoint x: 916, startPoint y: 621, endPoint x: 942, endPoint y: 622, distance: 26.0
click at [916, 622] on div "PS38 [DATE] - [DATE] 設計師排行榜 列印時間： [DATE][PHONE_NUMBER]:45 Designer Perform Basi…" at bounding box center [784, 390] width 1568 height 781
click at [970, 596] on div "PS38 [DATE] - [DATE] 設計師排行榜 列印時間： [DATE][PHONE_NUMBER]:45 Designer Perform Basi…" at bounding box center [784, 390] width 1568 height 781
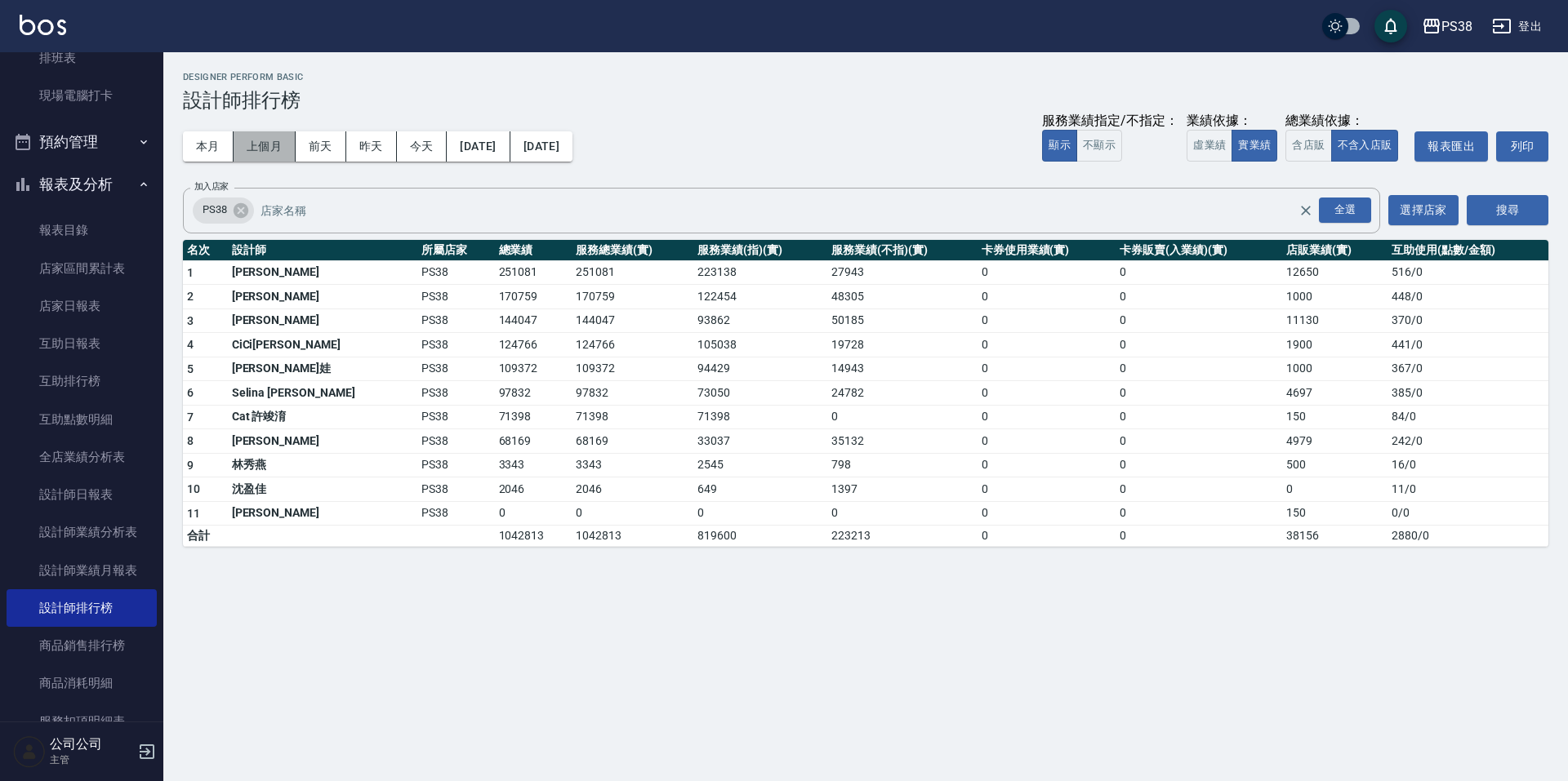
click at [269, 145] on button "上個月" at bounding box center [264, 146] width 62 height 30
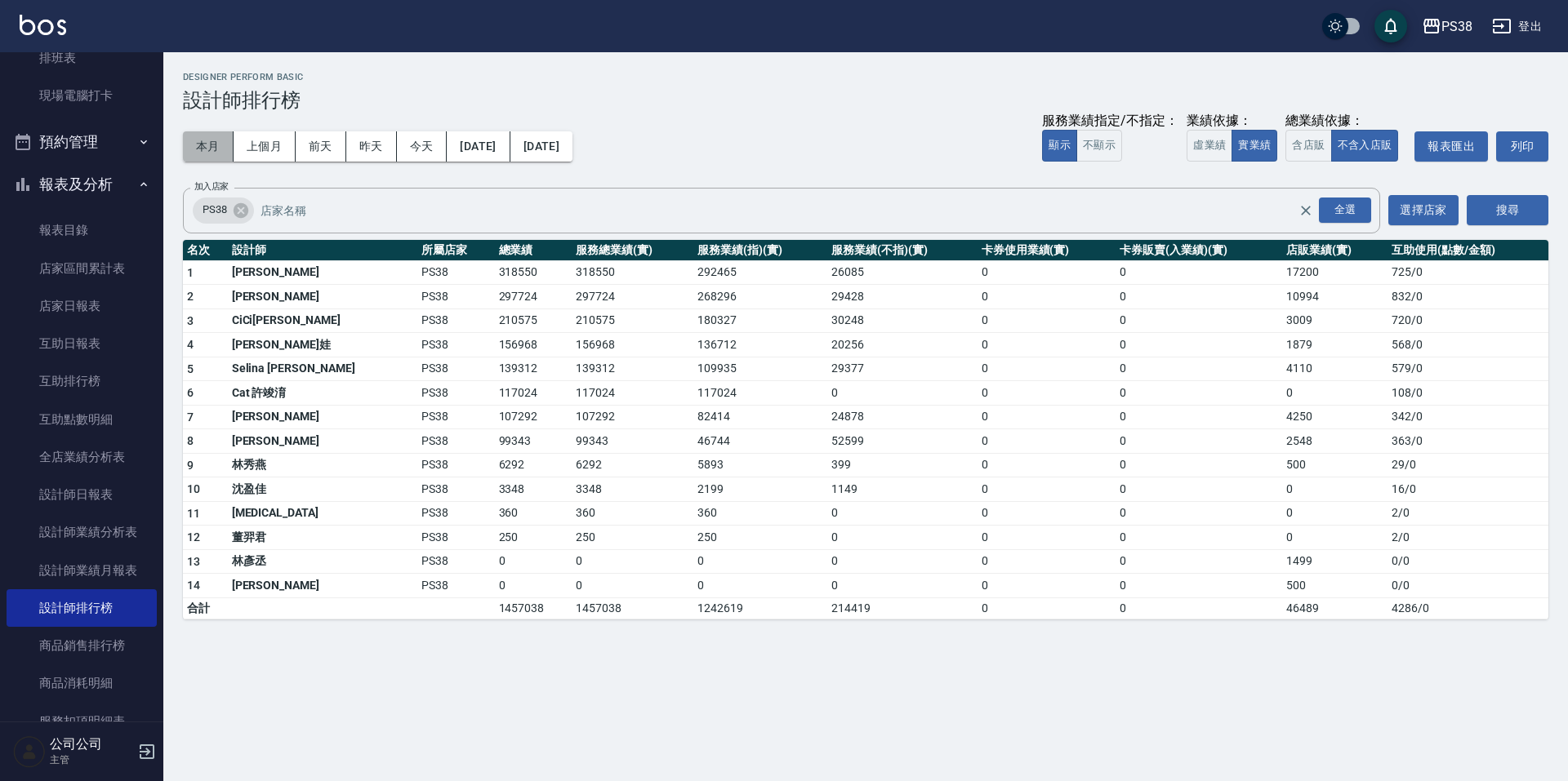
click at [189, 146] on button "本月" at bounding box center [208, 146] width 51 height 30
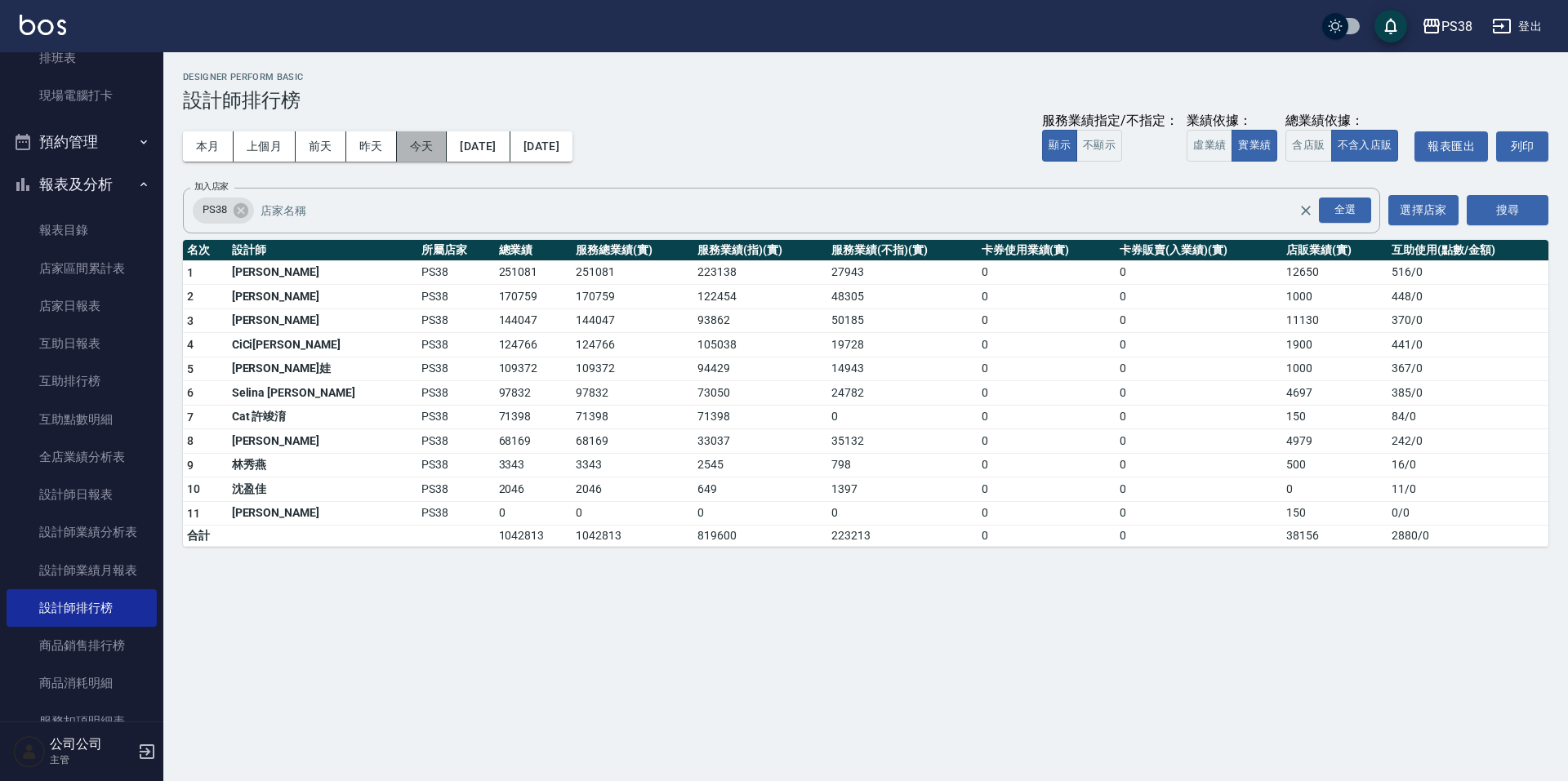
click at [411, 146] on button "今天" at bounding box center [422, 146] width 51 height 30
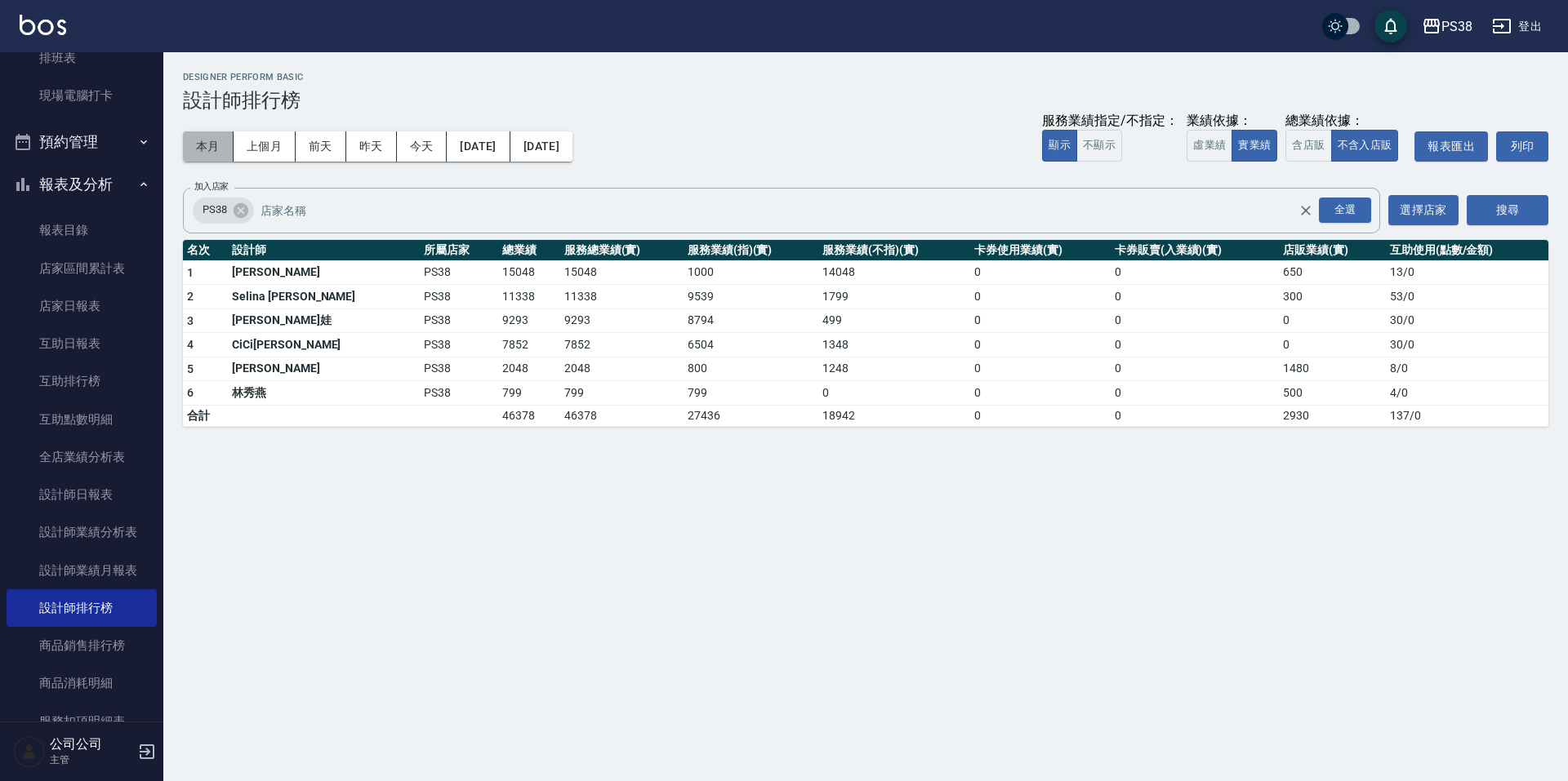
click at [206, 153] on button "本月" at bounding box center [208, 146] width 51 height 30
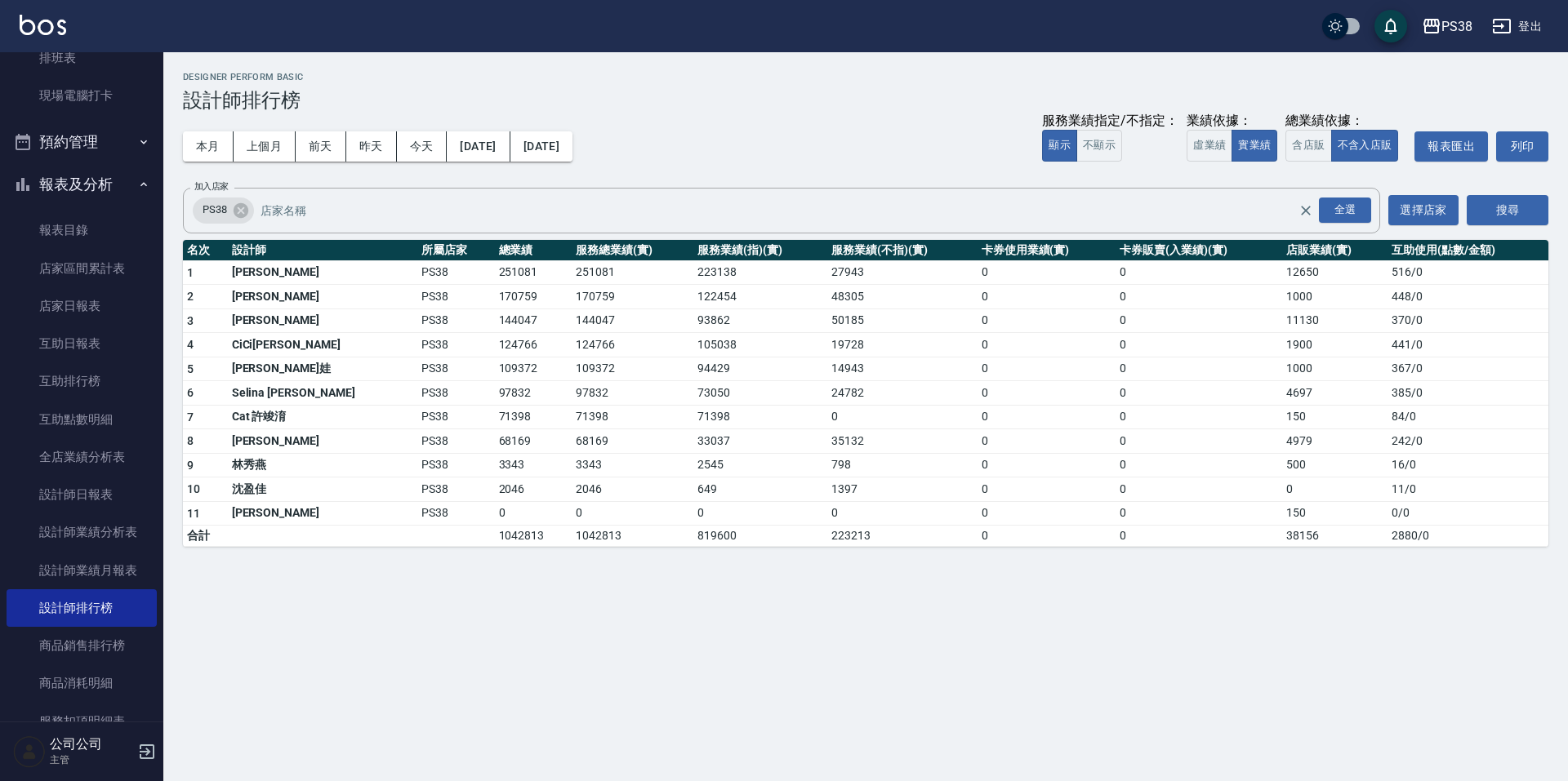
click at [709, 171] on div "本月 上個月 [DATE] [DATE] [DATE] [DATE] [DATE] 服務業績指定/不指定： 顯示 不顯示 業績依據： 虛業績 實業績 總業績依…" at bounding box center [865, 146] width 1365 height 69
click at [415, 153] on button "今天" at bounding box center [422, 146] width 51 height 30
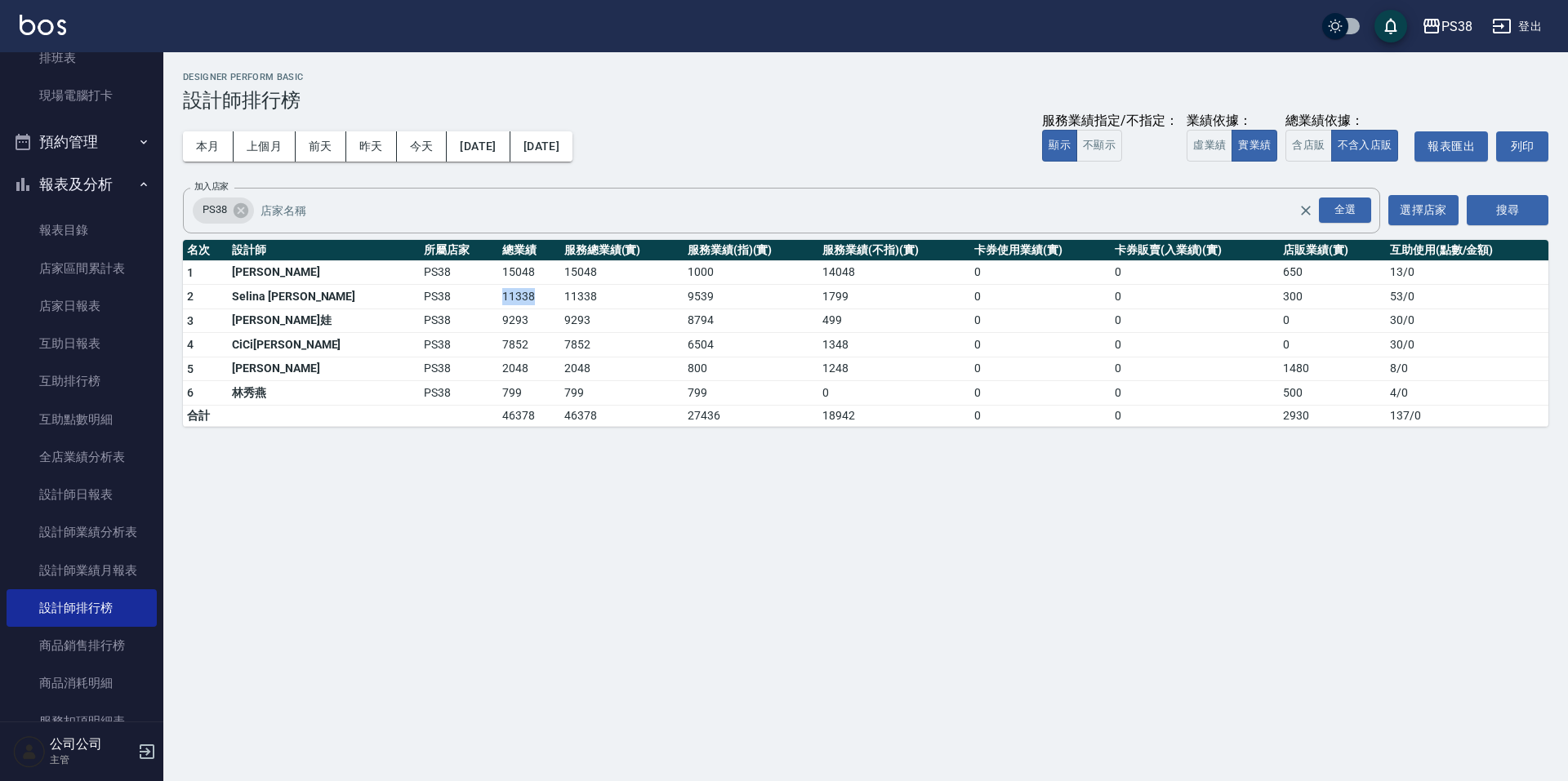
drag, startPoint x: 473, startPoint y: 293, endPoint x: 481, endPoint y: 294, distance: 8.1
click at [498, 294] on td "11338" at bounding box center [529, 296] width 62 height 24
click at [719, 512] on div "PS38 [DATE] - [DATE] 設計師排行榜 列印時間： [DATE][PHONE_NUMBER]:47 Designer Perform Basi…" at bounding box center [784, 390] width 1568 height 781
click at [223, 142] on button "本月" at bounding box center [208, 146] width 51 height 30
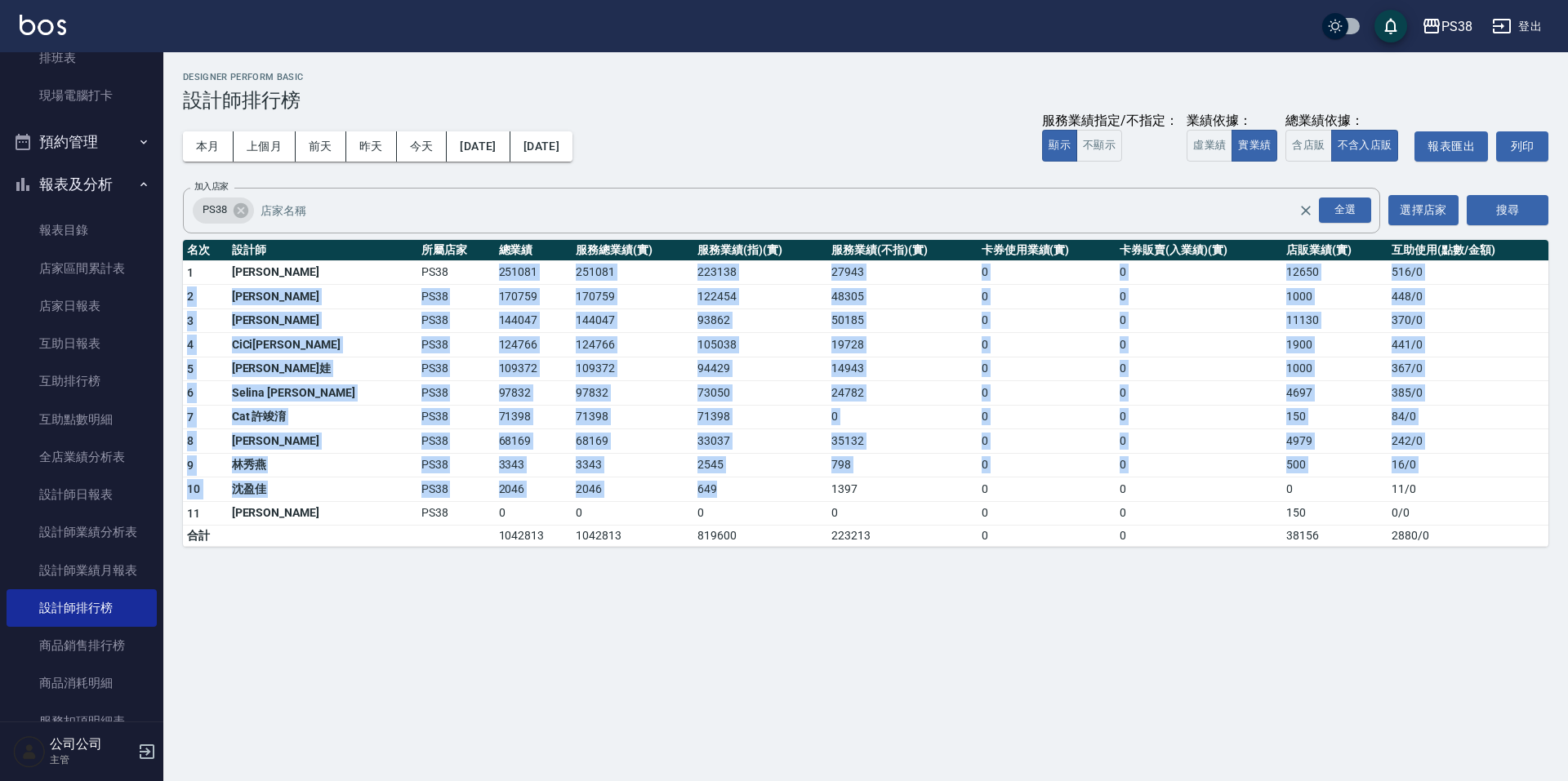
drag, startPoint x: 447, startPoint y: 284, endPoint x: 777, endPoint y: 494, distance: 391.2
click at [777, 494] on tbody "1 [PERSON_NAME] PS38 251081 251081 223138 27943 0 0 12650 516 / 0 2 Aisha [PERS…" at bounding box center [865, 403] width 1365 height 287
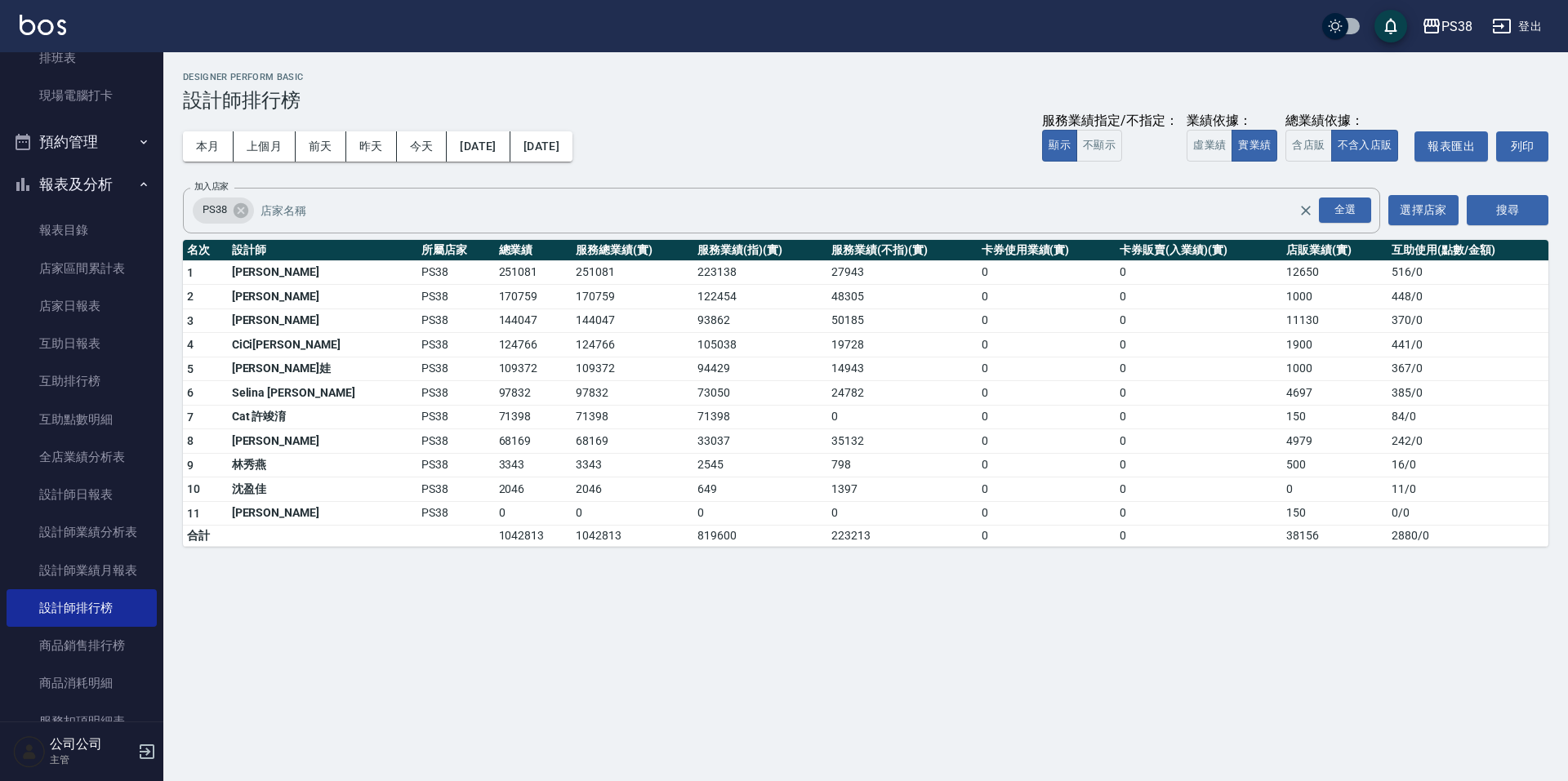
click at [826, 679] on div "PS38 [DATE] - [DATE] 設計師排行榜 列印時間： [DATE][PHONE_NUMBER]:47 Designer Perform Basi…" at bounding box center [784, 390] width 1568 height 781
click at [411, 145] on button "今天" at bounding box center [422, 146] width 51 height 30
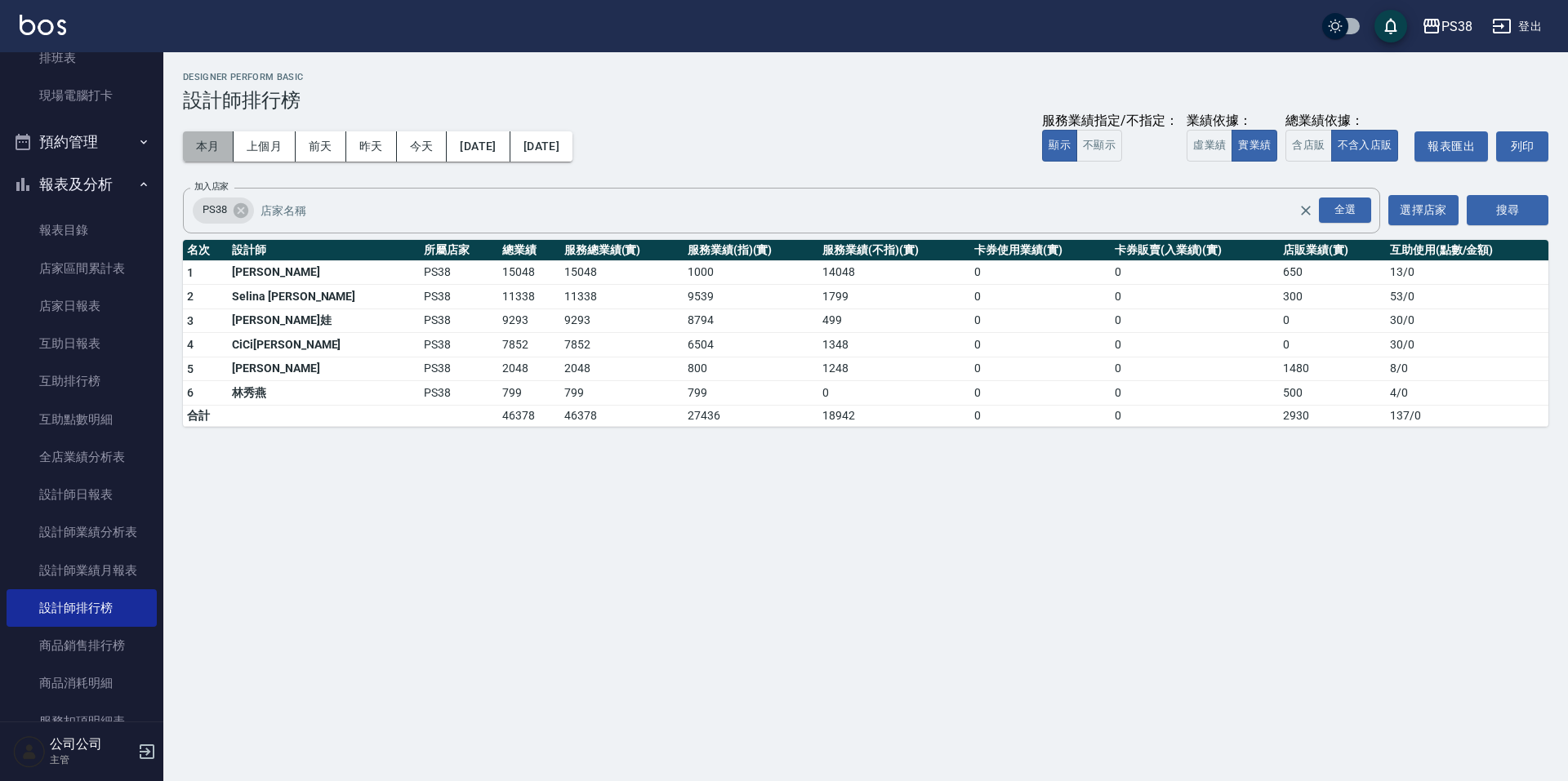
click at [202, 146] on button "本月" at bounding box center [208, 146] width 51 height 30
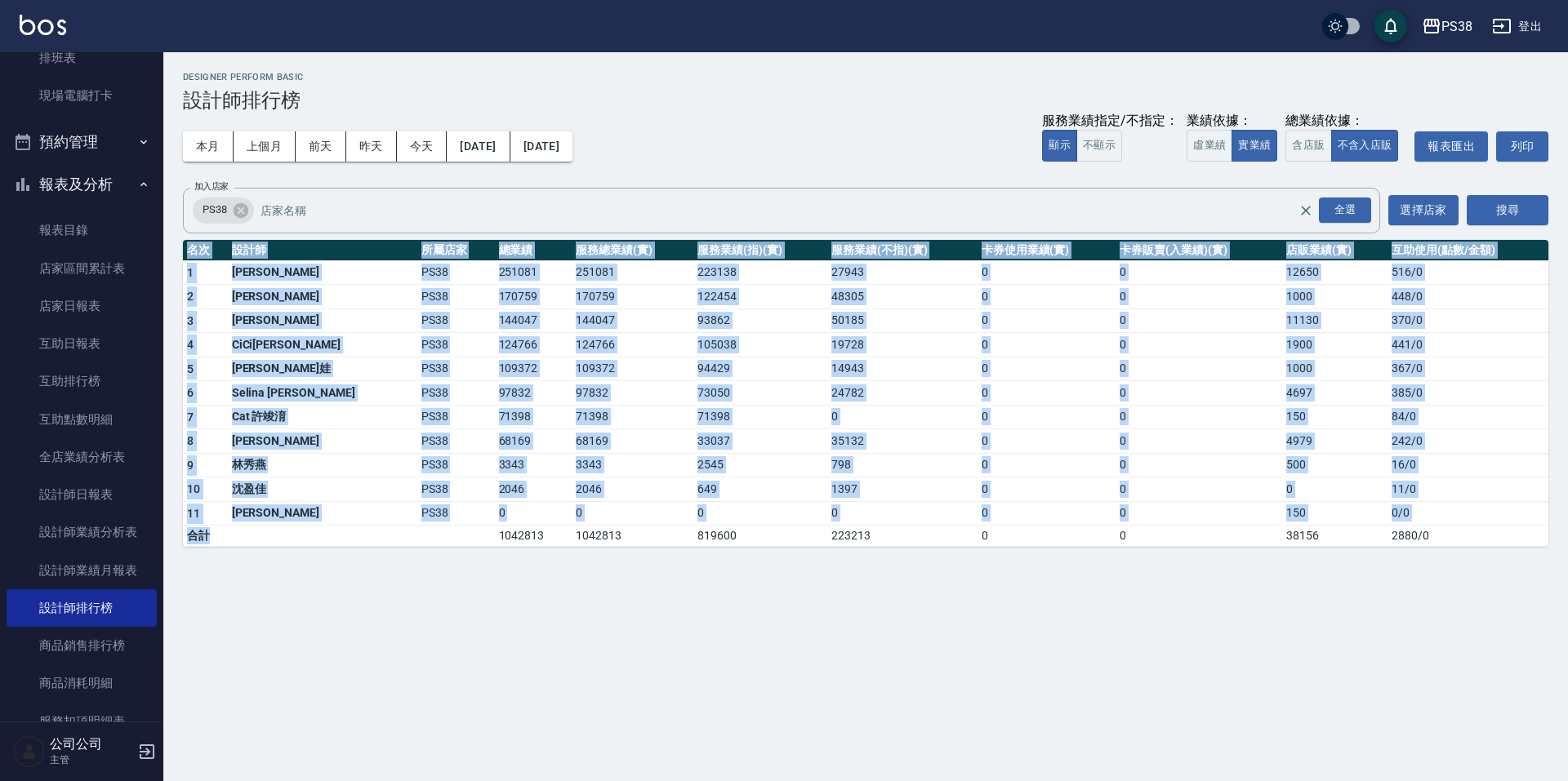
drag, startPoint x: 431, startPoint y: 536, endPoint x: 510, endPoint y: 550, distance: 80.2
click at [510, 550] on div "PS38 [DATE] - [DATE] 設計師排行榜 列印時間： [DATE][PHONE_NUMBER]:47 Designer Perform Basi…" at bounding box center [866, 310] width 1405 height 515
click at [632, 596] on div "PS38 [DATE] - [DATE] 設計師排行榜 列印時間： [DATE][PHONE_NUMBER]:47 Designer Perform Basi…" at bounding box center [784, 390] width 1568 height 781
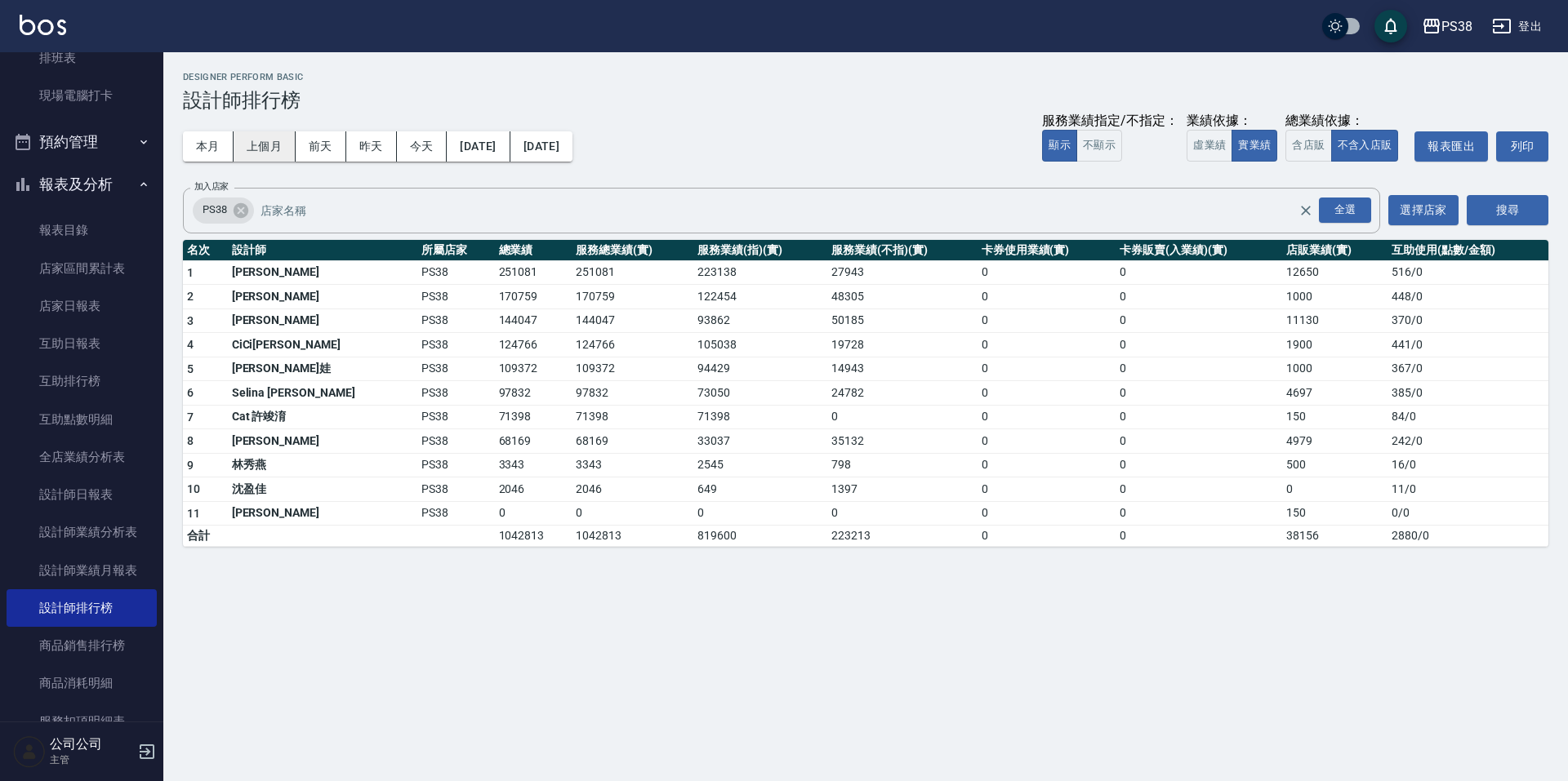
click at [284, 131] on button "上個月" at bounding box center [264, 146] width 62 height 30
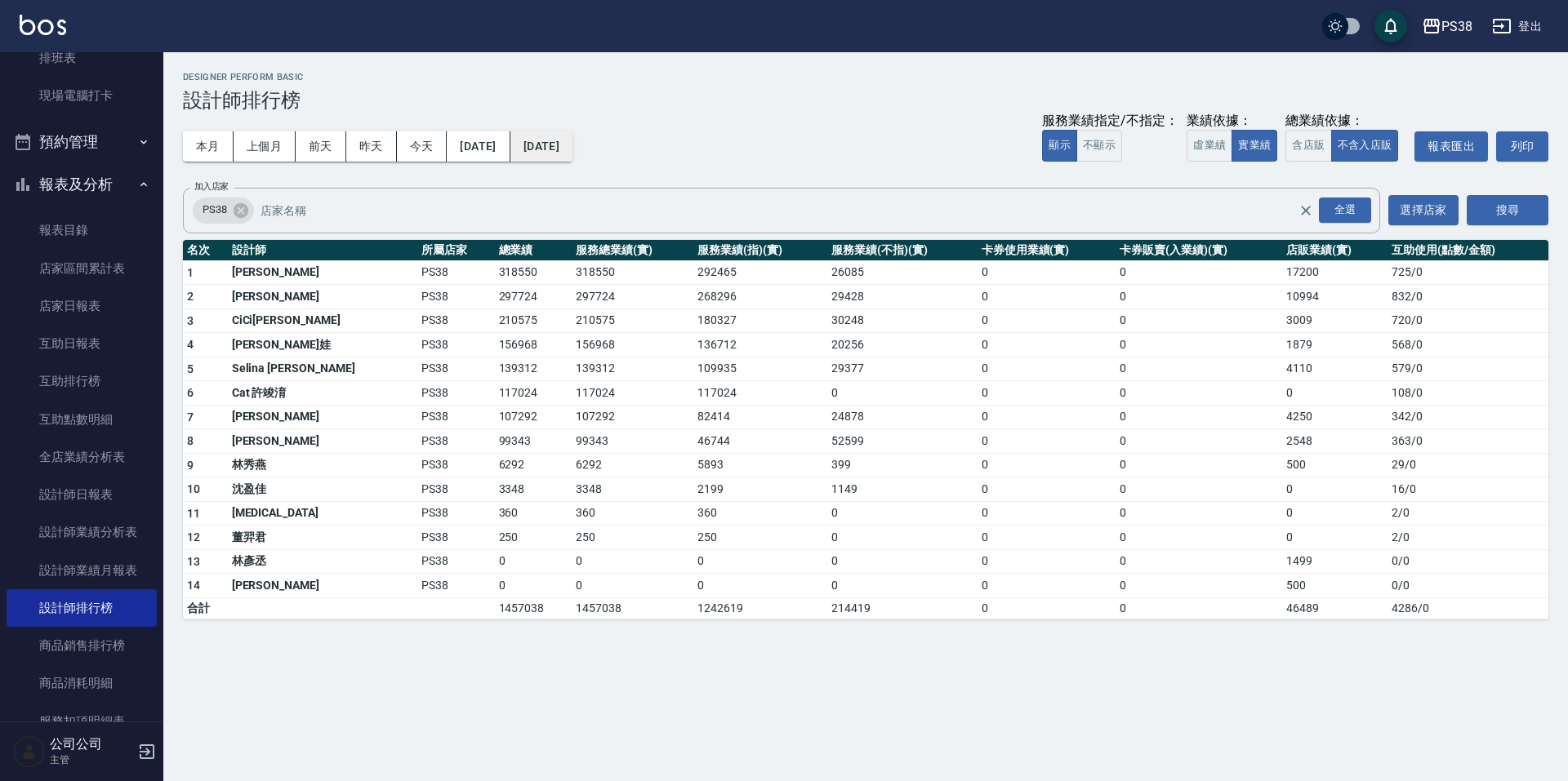
click at [572, 146] on button "[DATE]" at bounding box center [541, 146] width 62 height 30
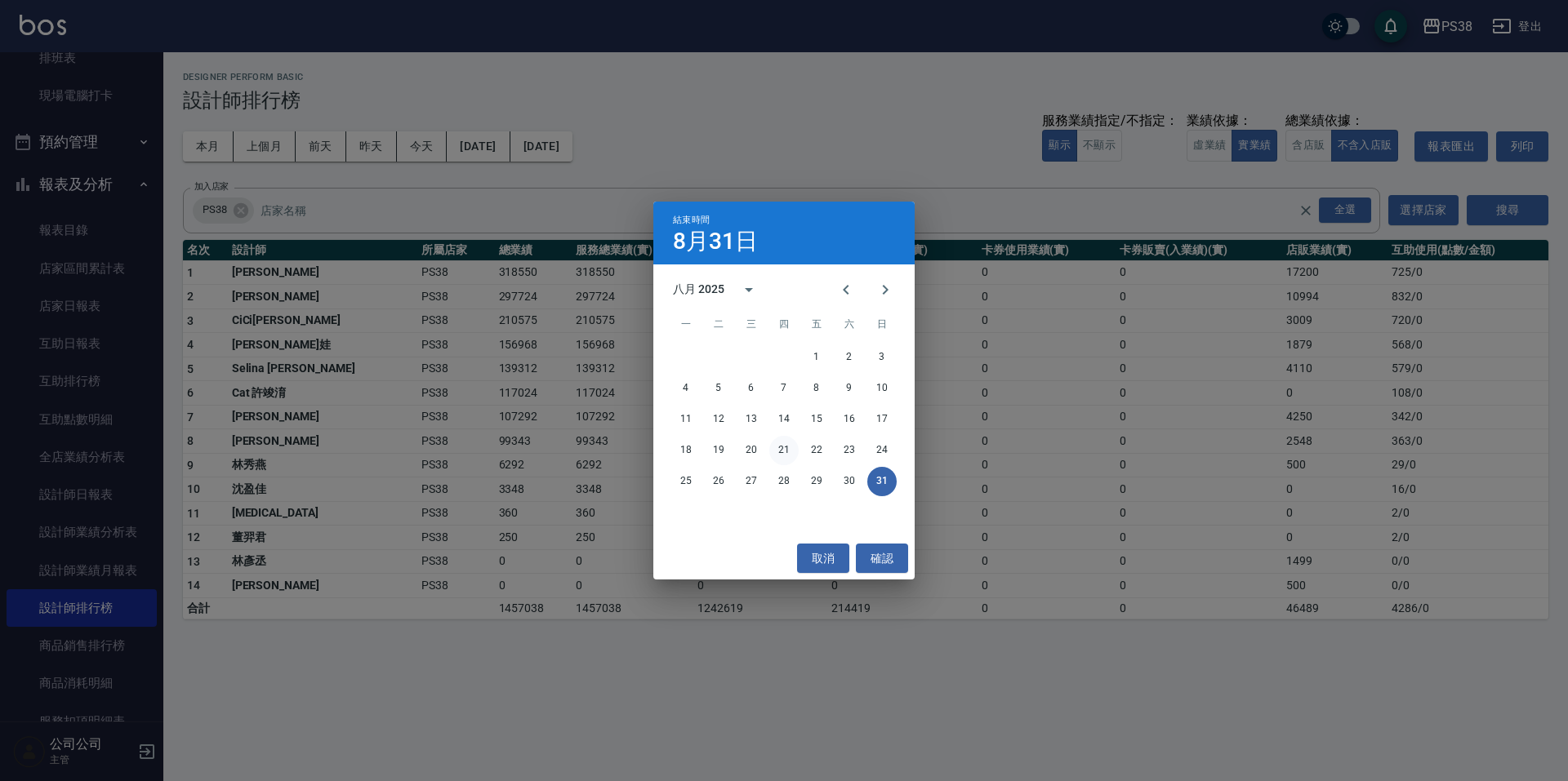
click at [786, 453] on button "21" at bounding box center [784, 451] width 29 height 29
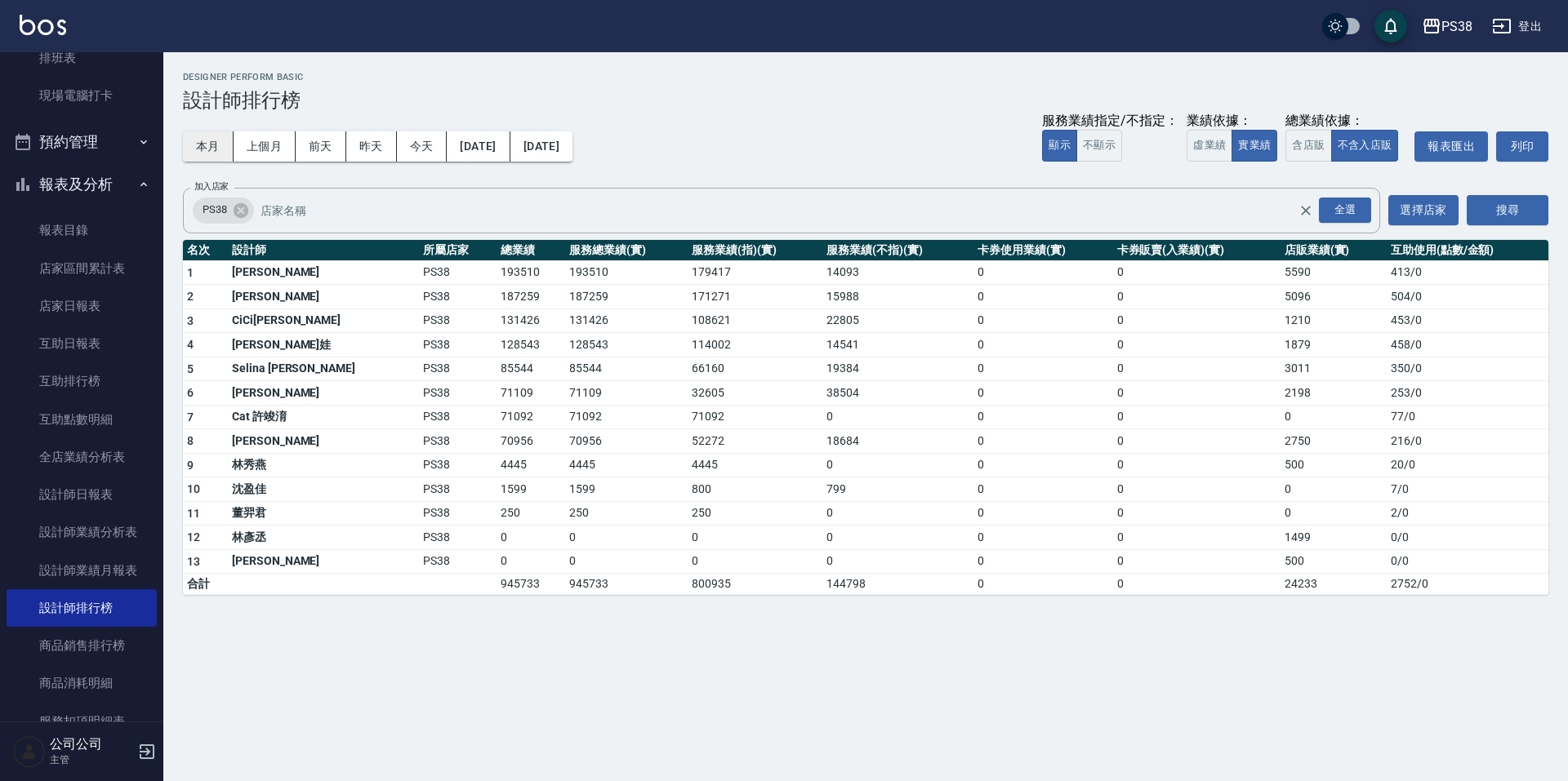
click at [215, 152] on button "本月" at bounding box center [208, 146] width 51 height 30
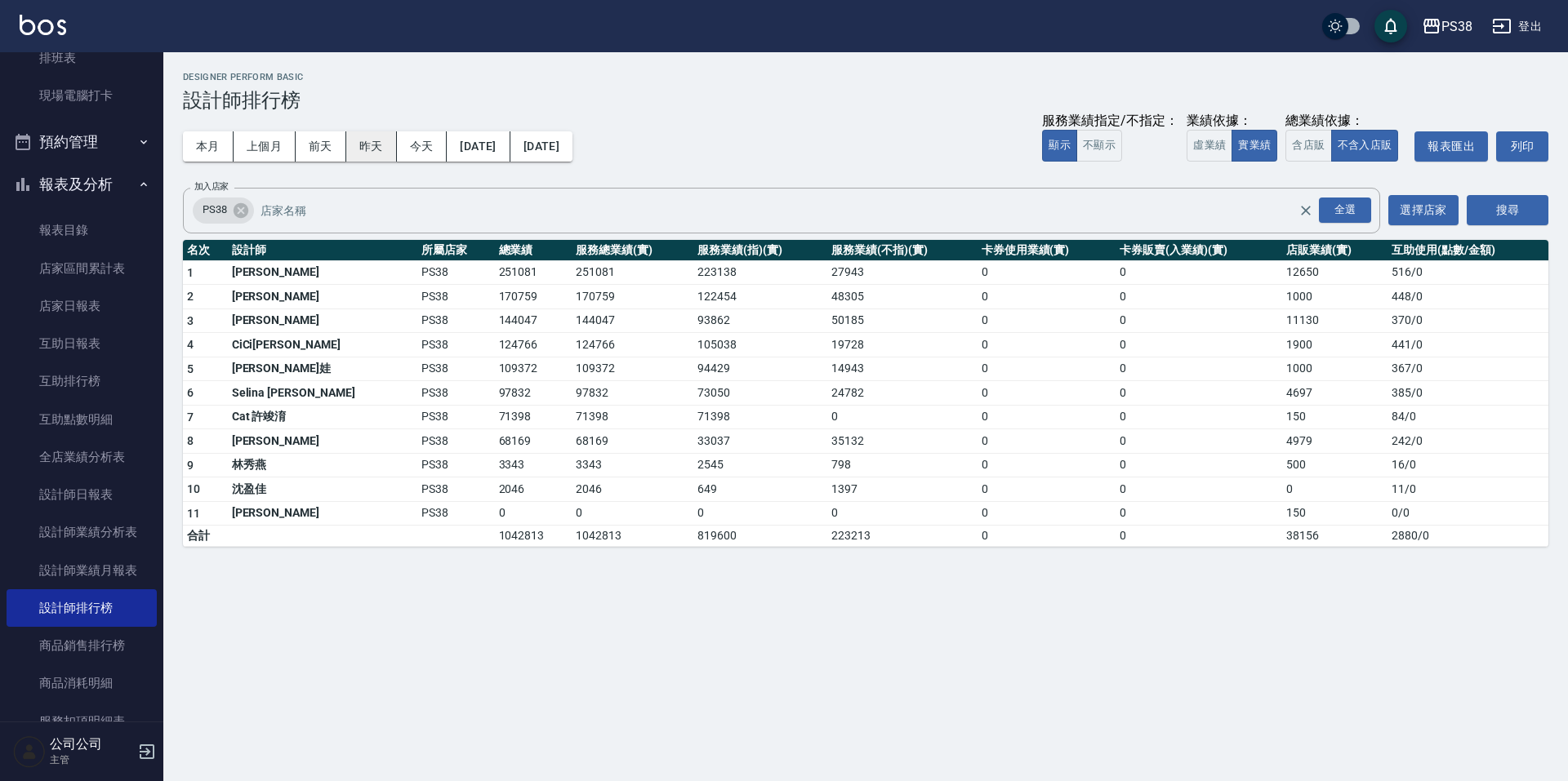
click at [363, 146] on button "昨天" at bounding box center [371, 146] width 51 height 30
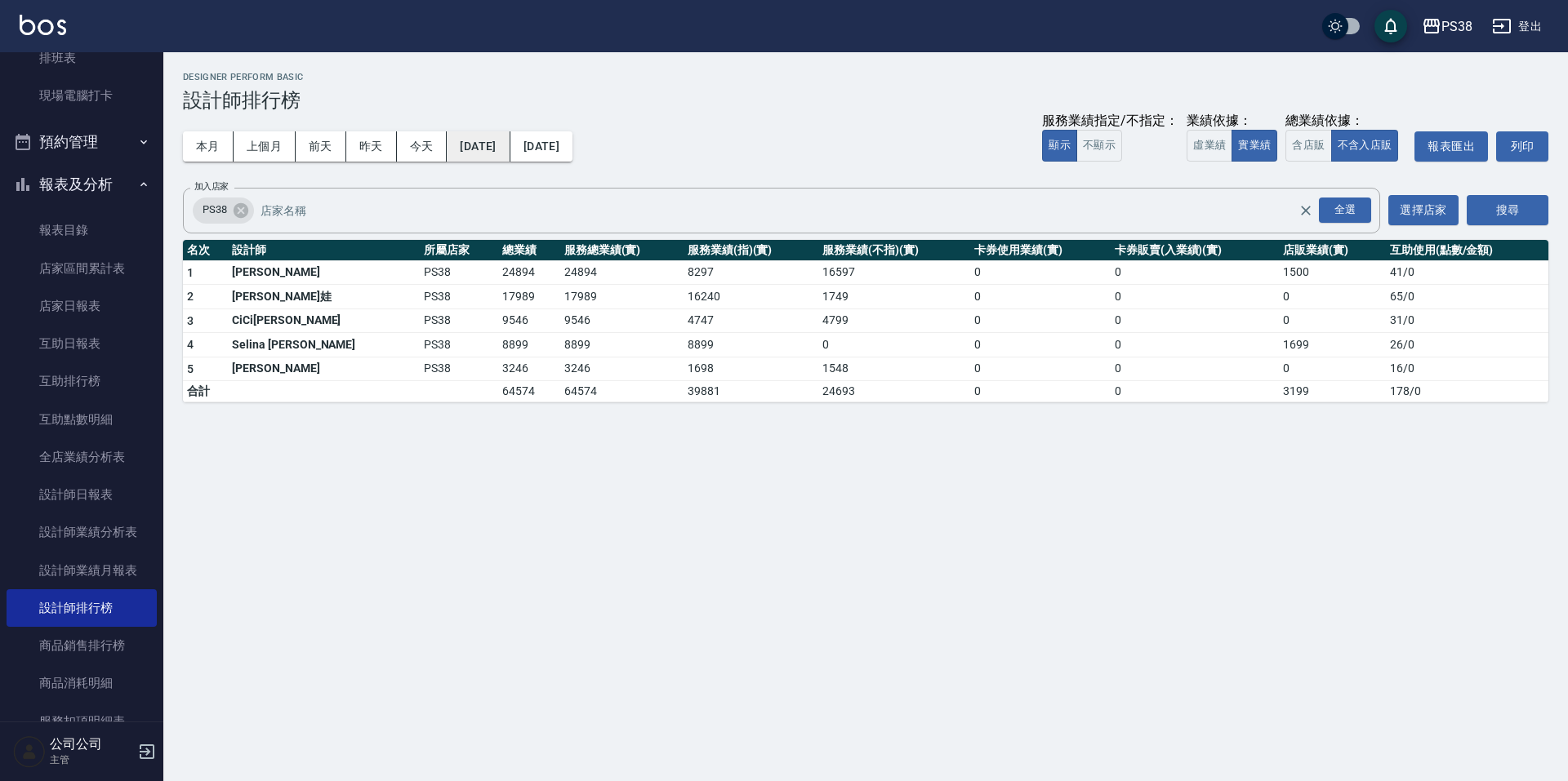
click at [490, 138] on button "[DATE]" at bounding box center [478, 146] width 63 height 30
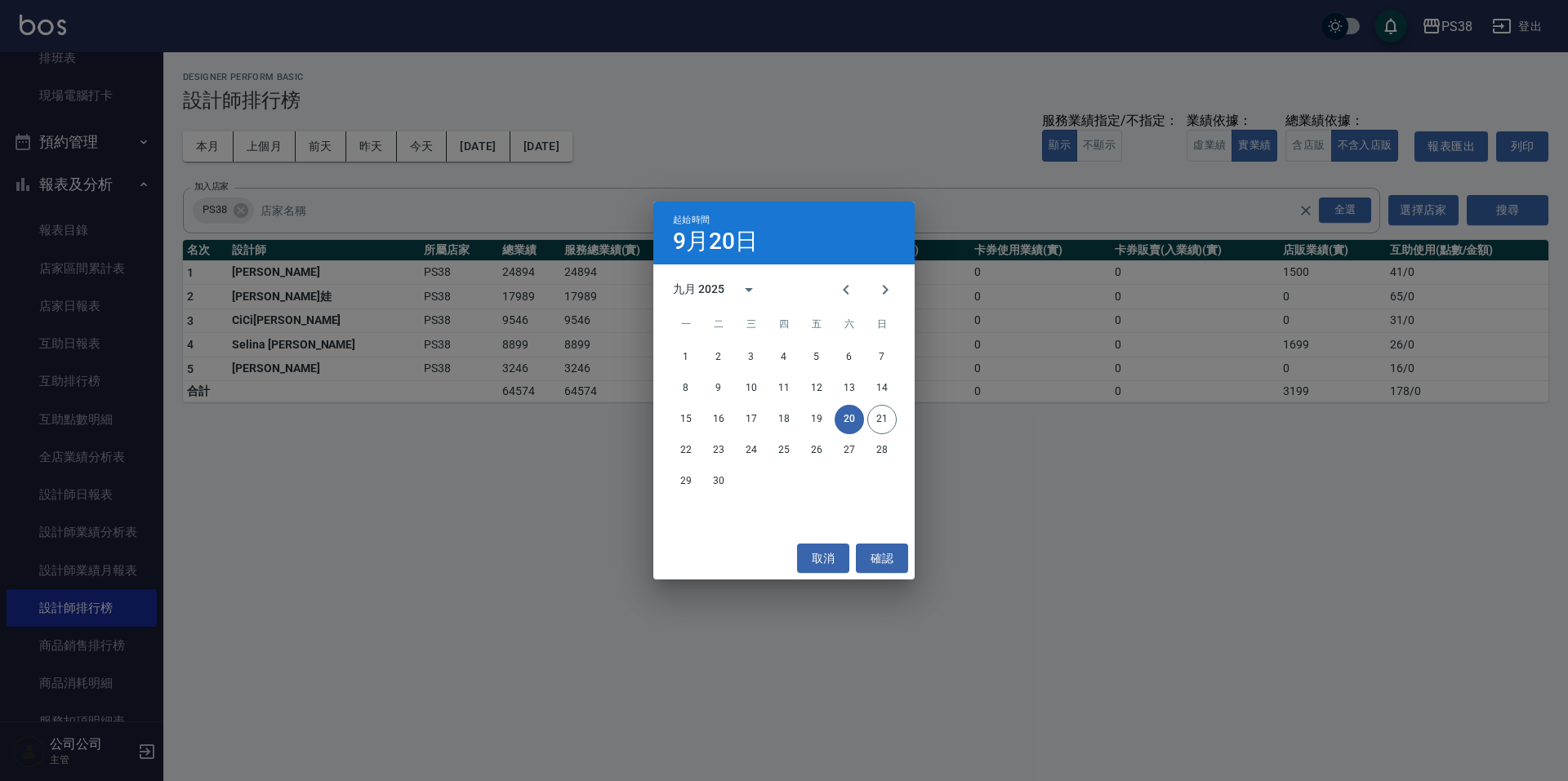
click at [212, 571] on div "起始時間 [DATE] 九月 2025 一 二 三 四 五 六 日 1 2 3 4 5 6 7 8 9 10 11 12 13 14 15 16 17 18 …" at bounding box center [784, 390] width 1568 height 781
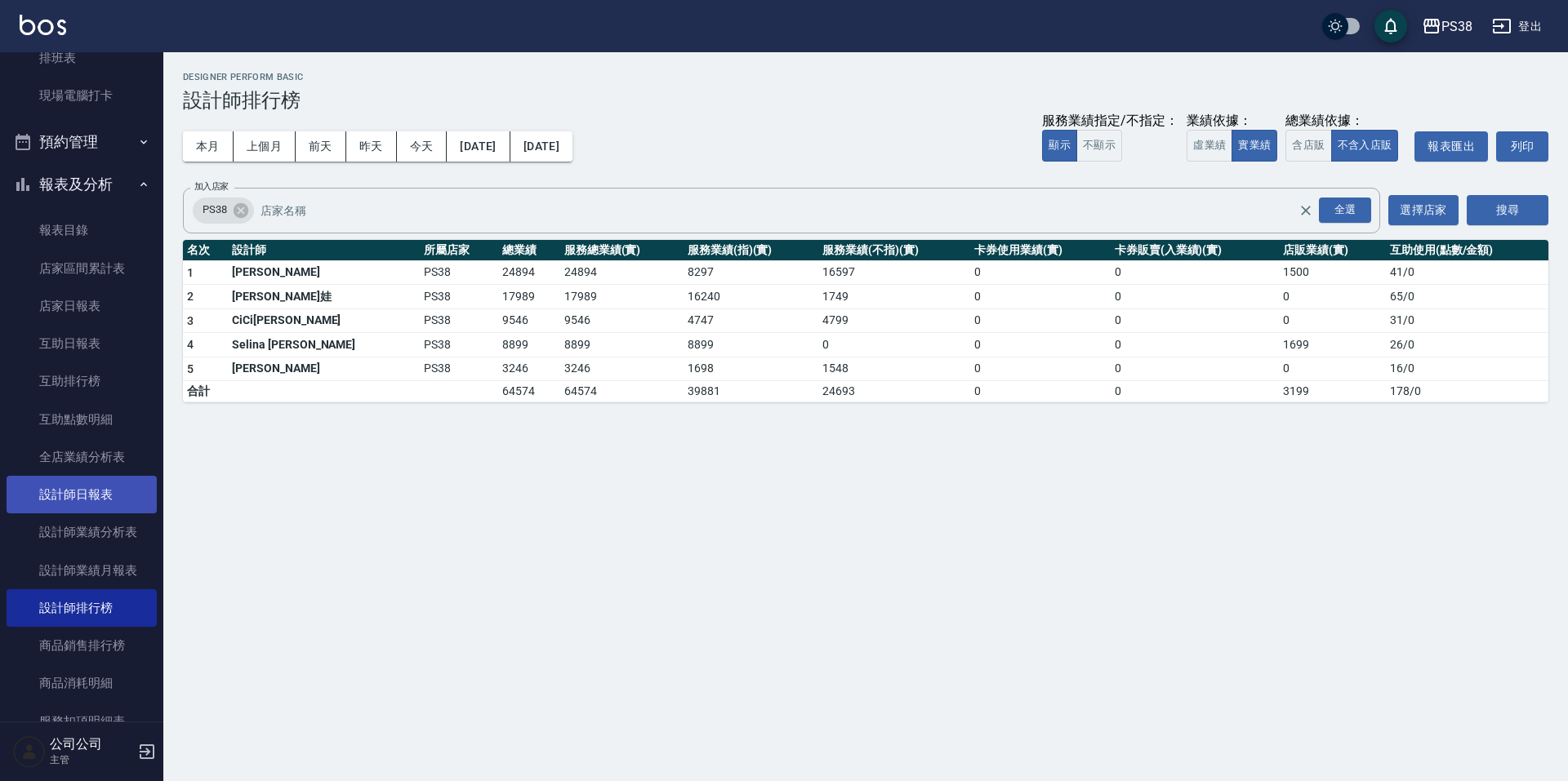
click at [110, 484] on link "設計師日報表" at bounding box center [82, 494] width 151 height 38
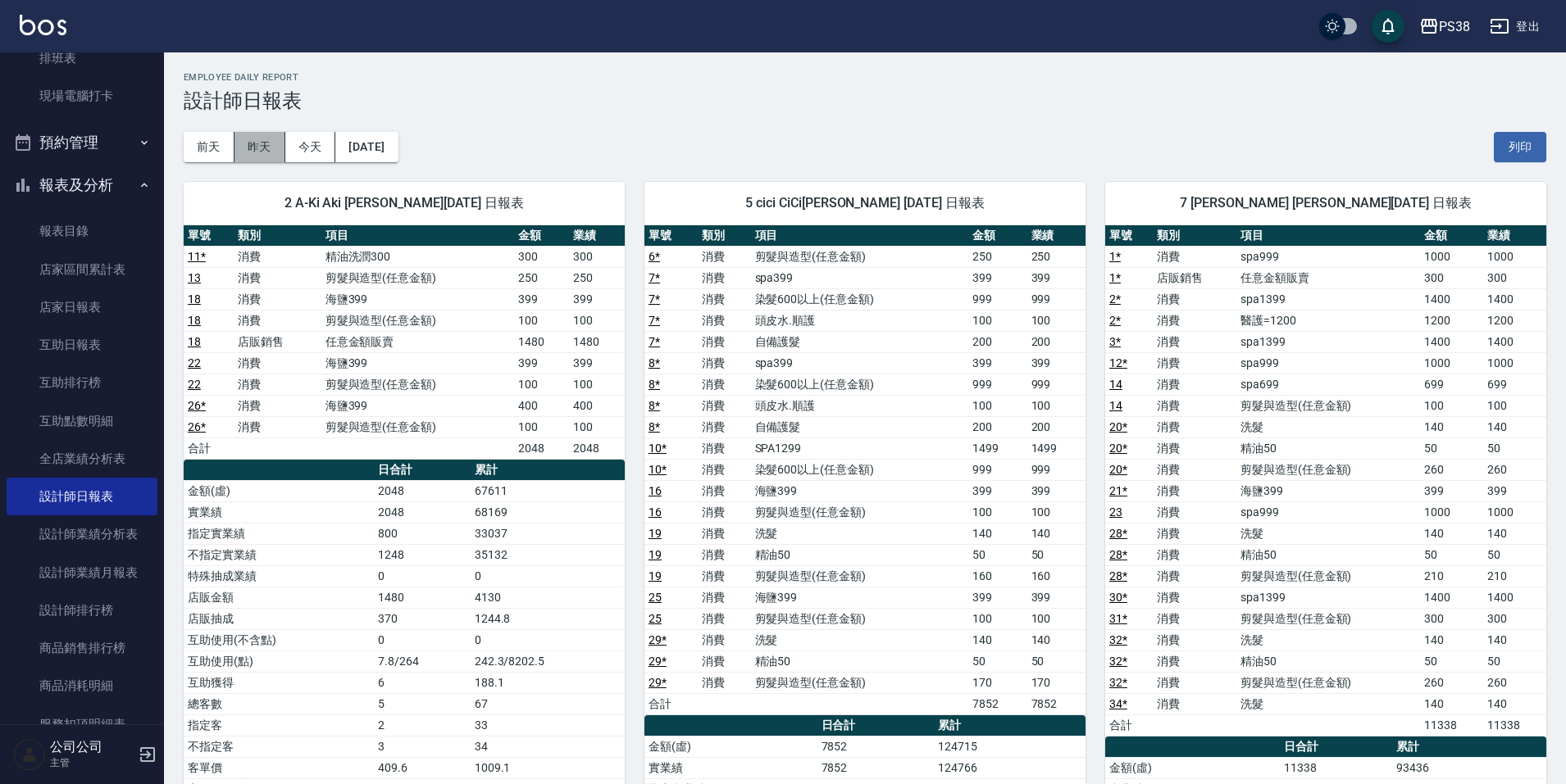
click at [269, 158] on button "昨天" at bounding box center [260, 146] width 51 height 30
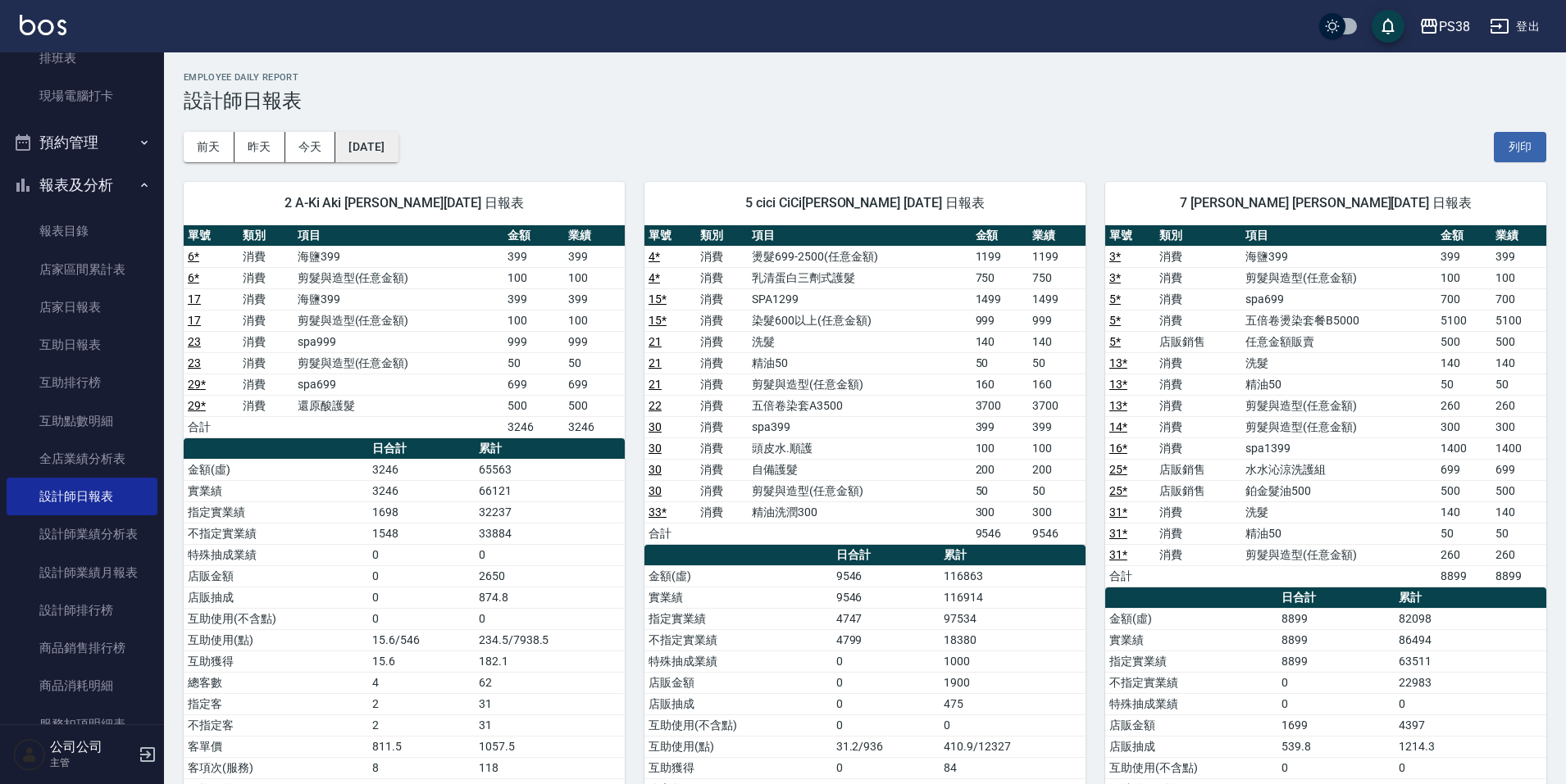
click at [376, 144] on button "[DATE]" at bounding box center [367, 146] width 62 height 30
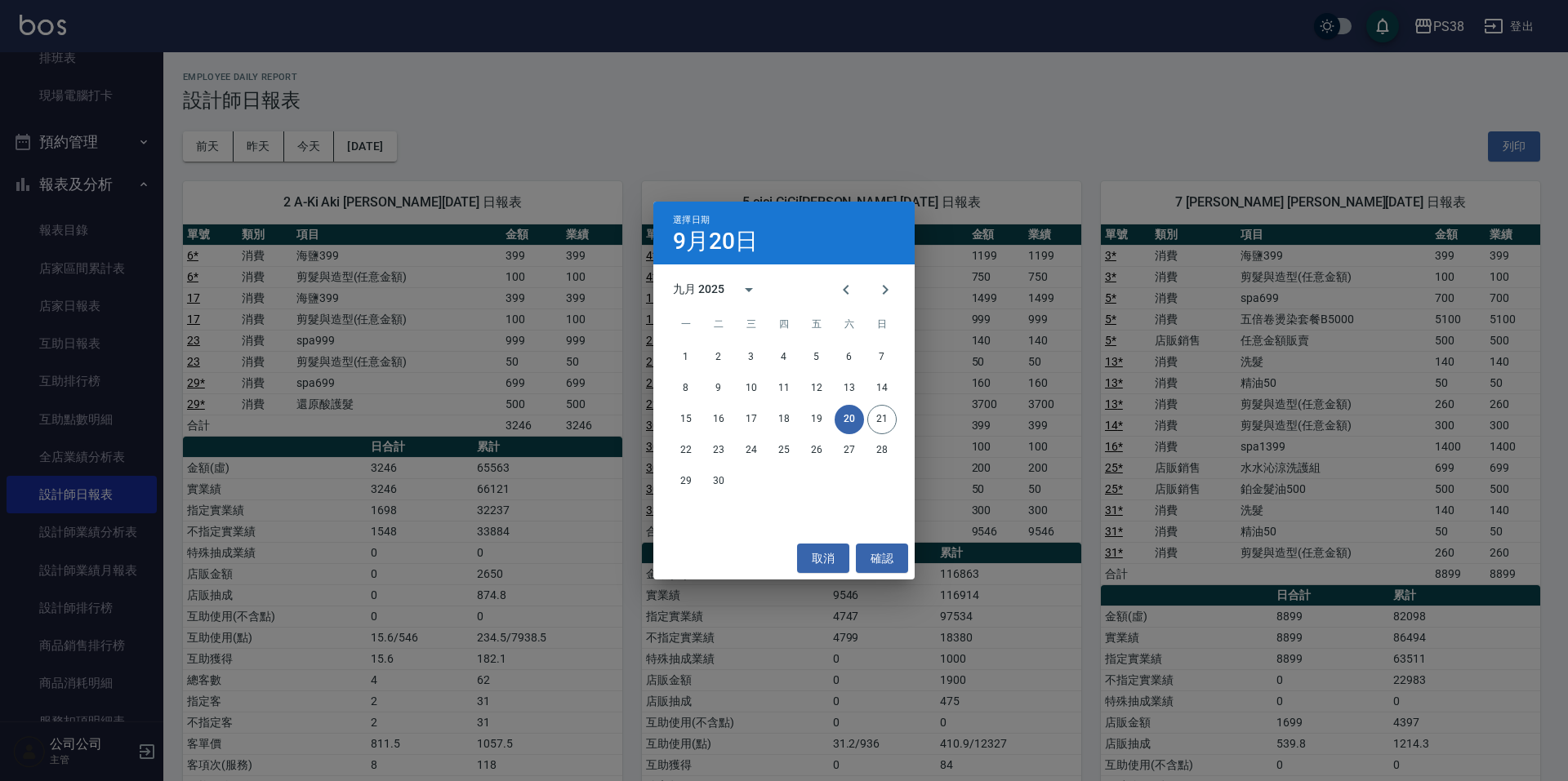
click at [428, 78] on div "選擇日期 9月20日 九月 2025 一 二 三 四 五 六 日 1 2 3 4 5 6 7 8 9 10 11 12 13 14 15 16 17 18 1…" at bounding box center [784, 390] width 1568 height 781
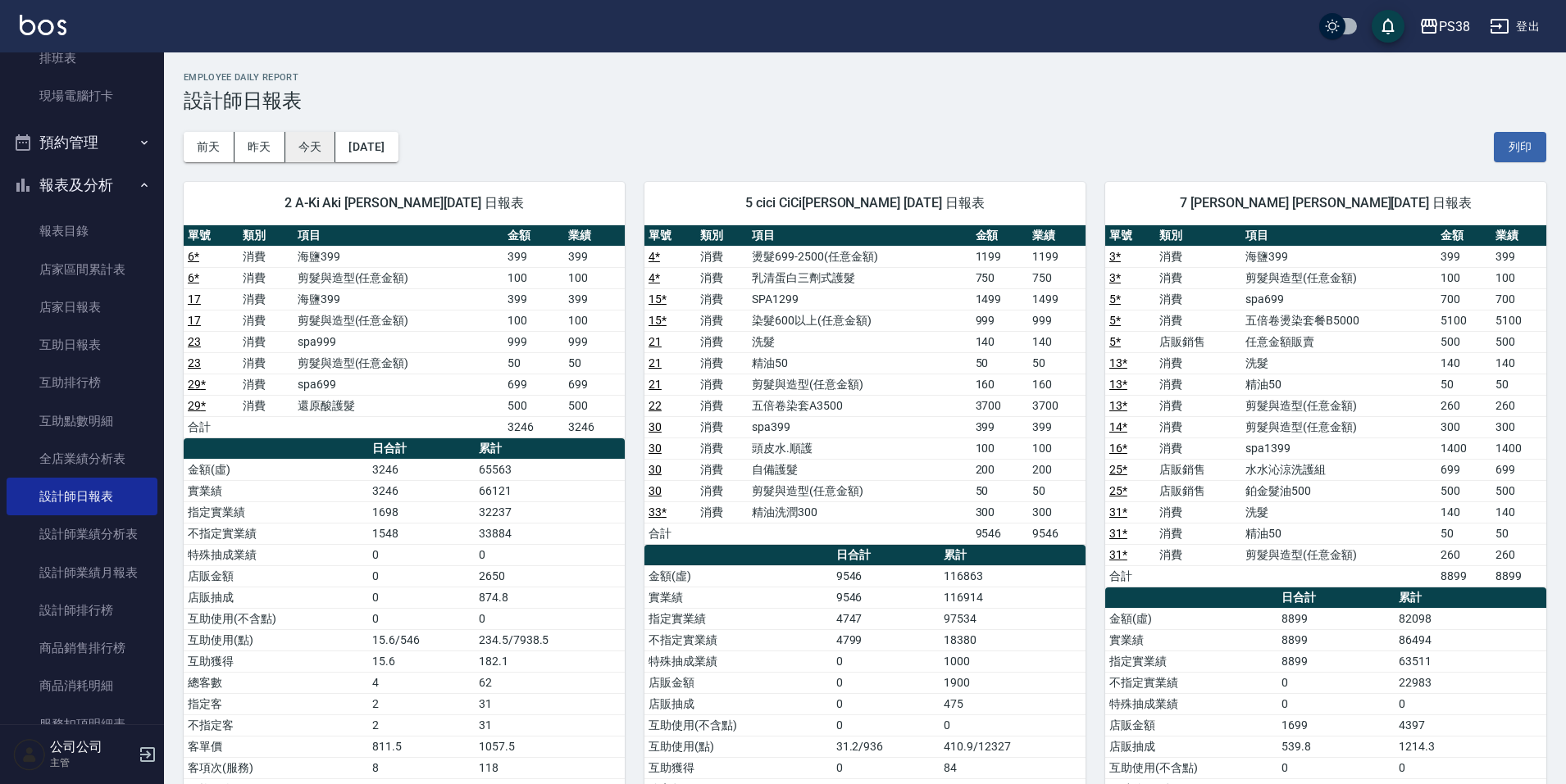
click at [327, 139] on button "今天" at bounding box center [310, 146] width 51 height 30
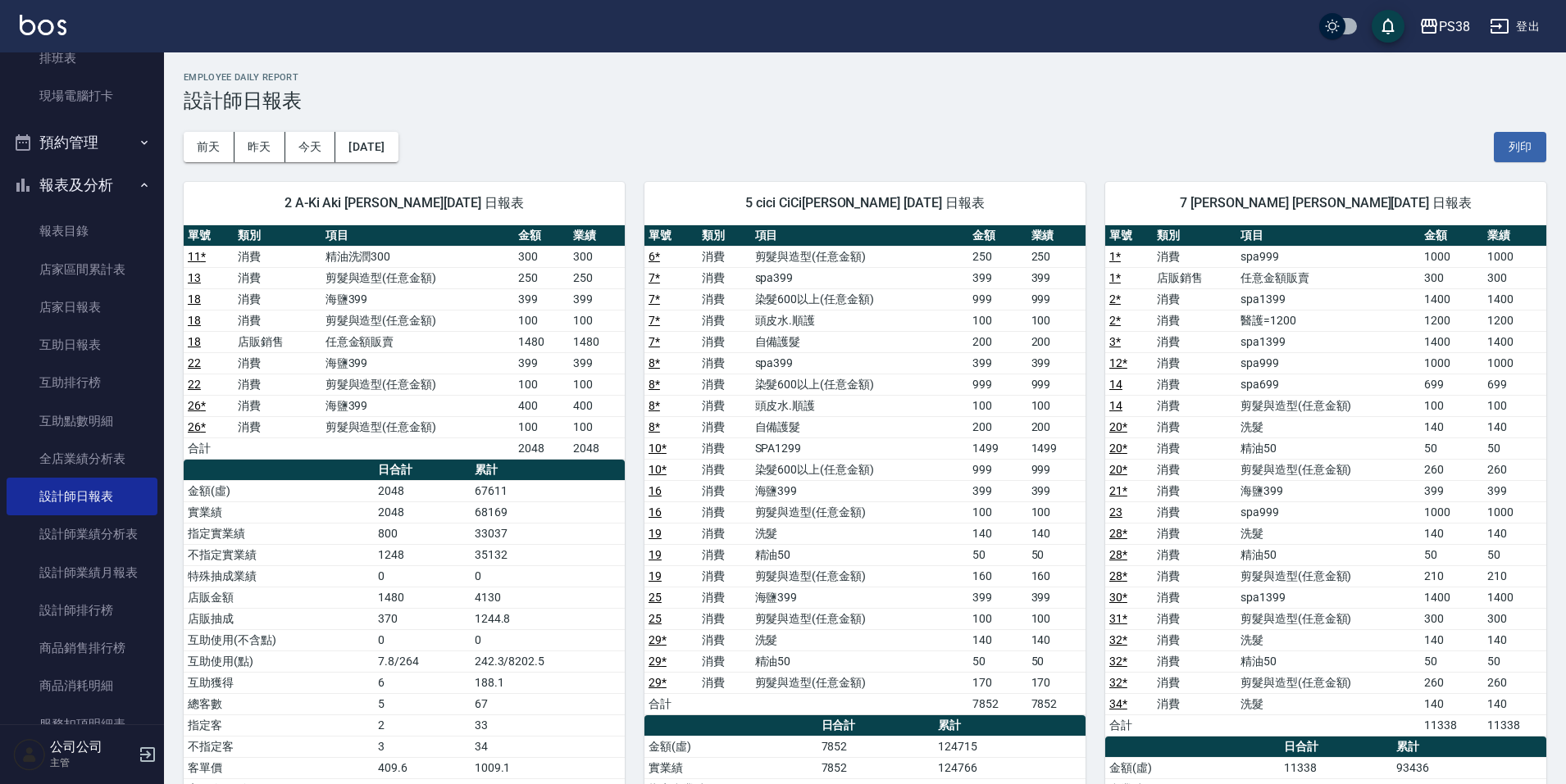
click at [665, 131] on div "[DATE] [DATE] [DATE] [DATE] 列印" at bounding box center [864, 146] width 1363 height 69
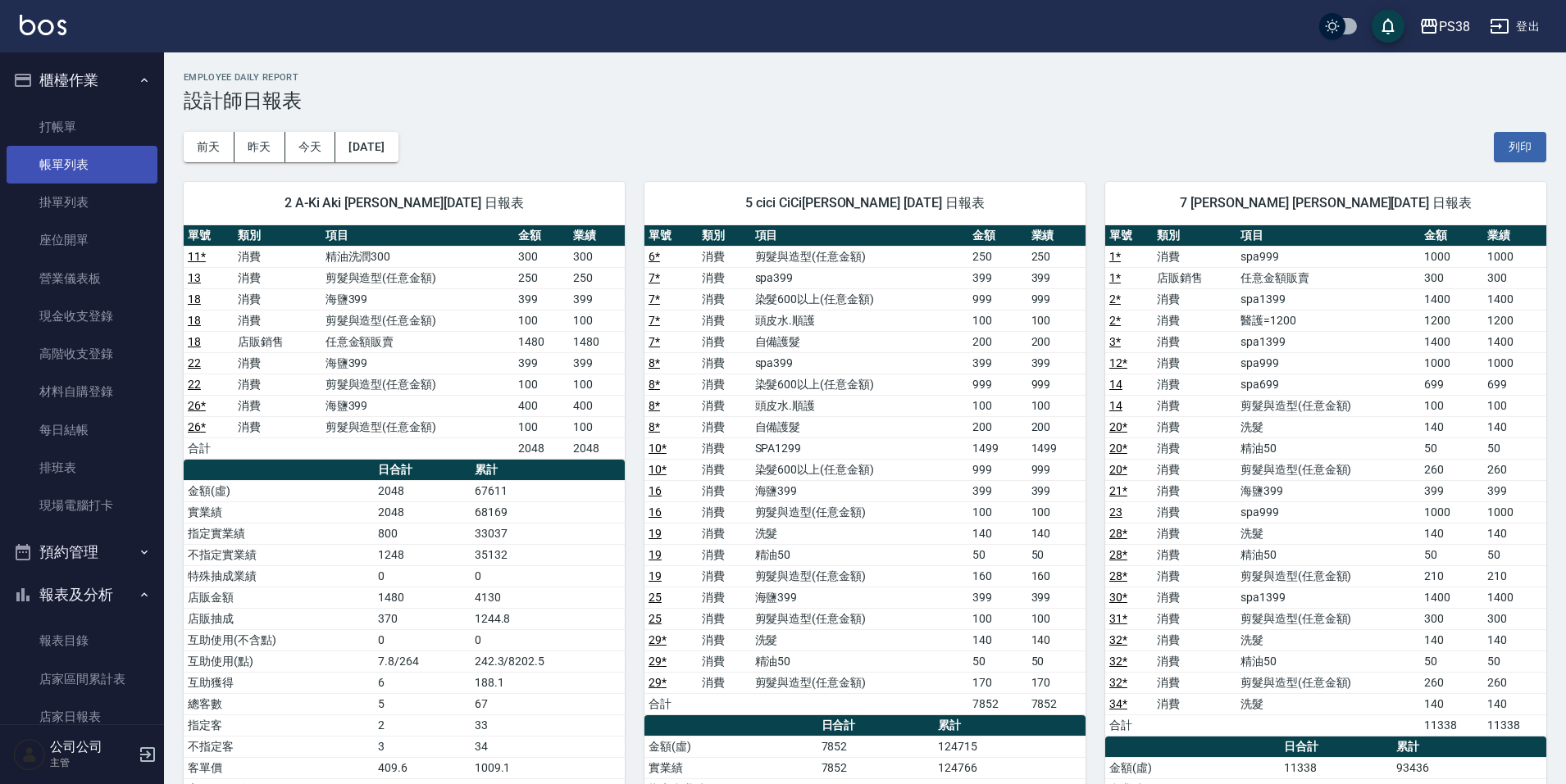
click at [60, 159] on link "帳單列表" at bounding box center [82, 165] width 151 height 38
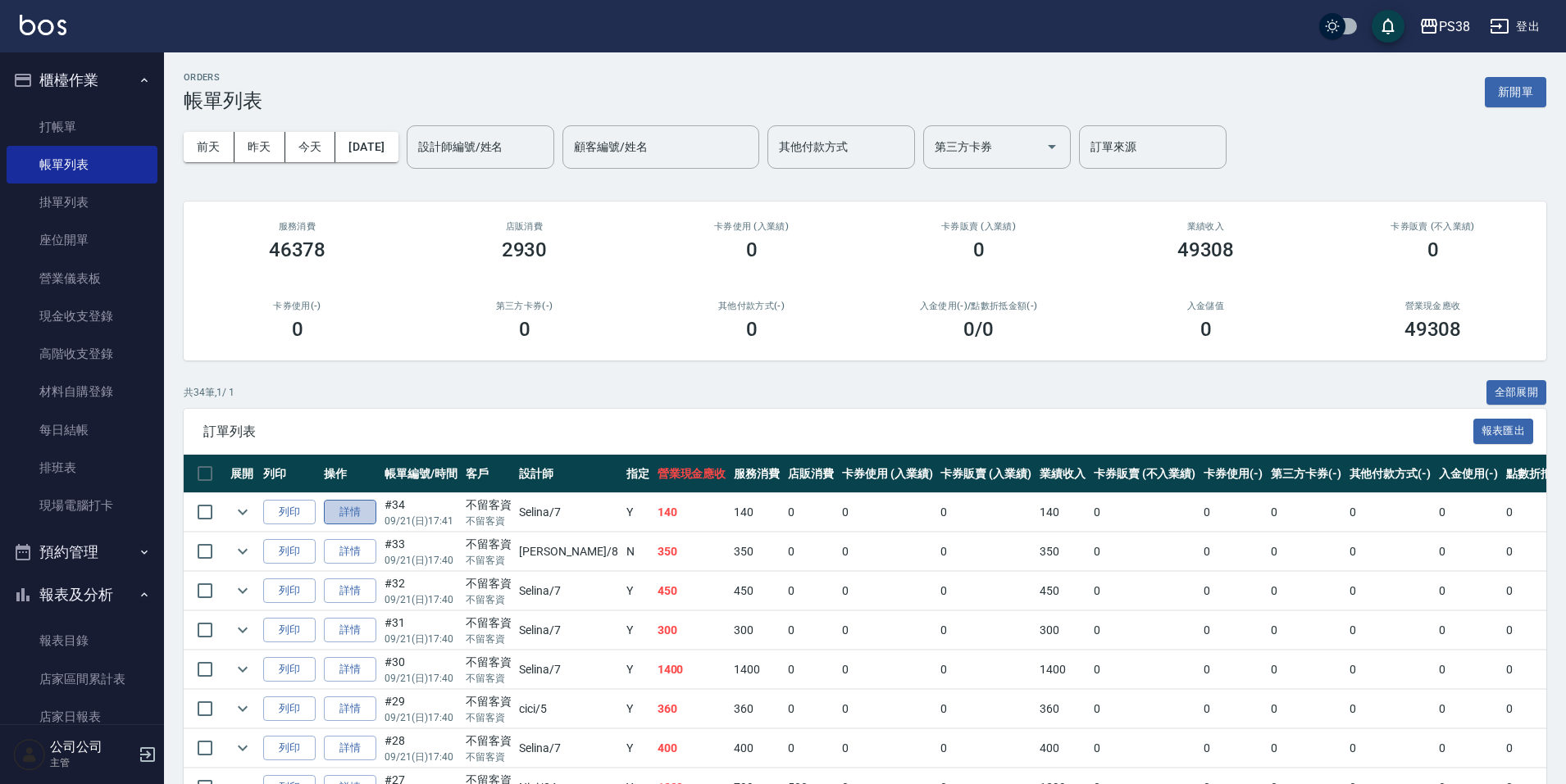
click at [352, 522] on link "詳情" at bounding box center [350, 513] width 53 height 25
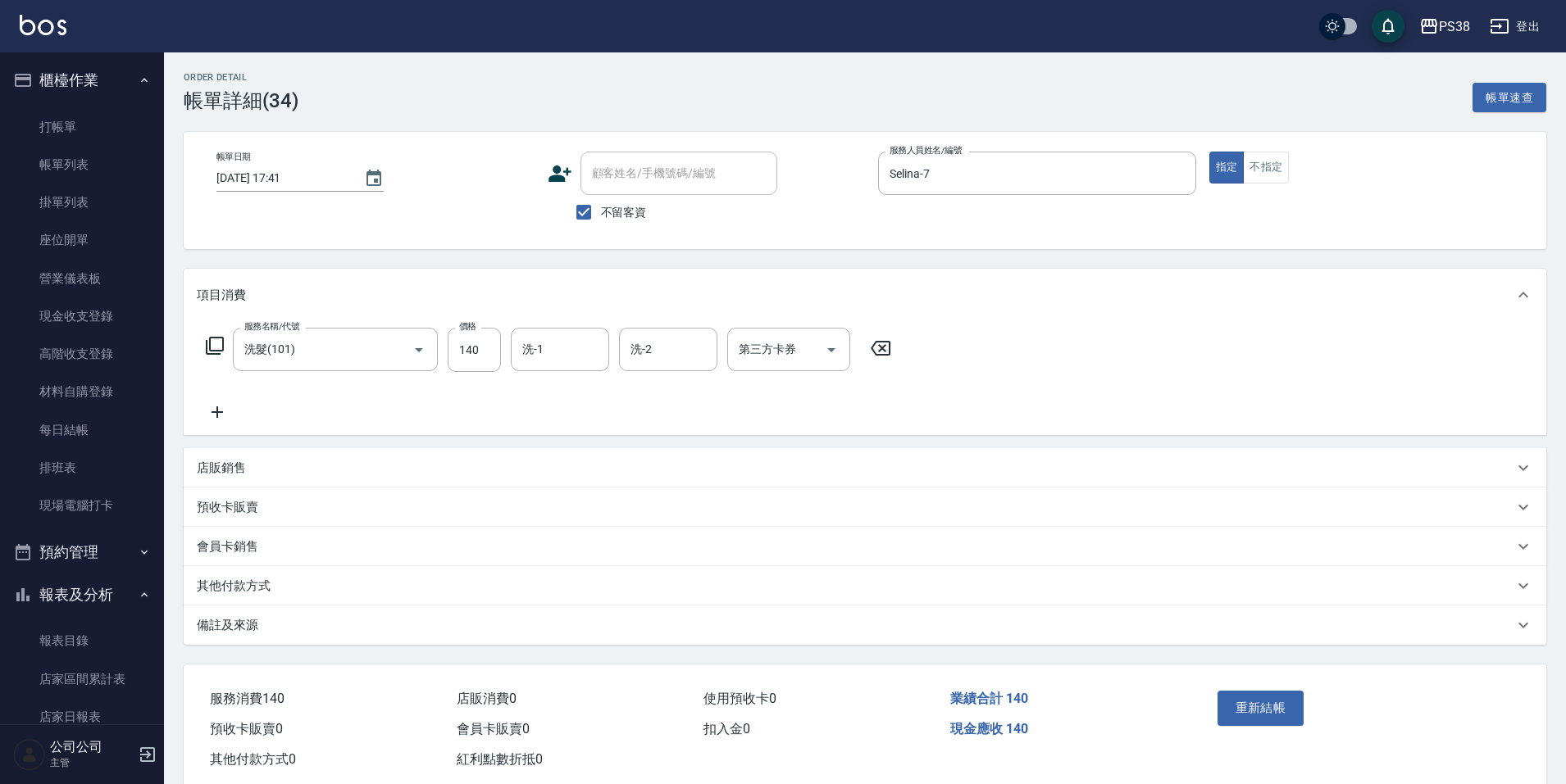
click at [555, 325] on div "服務名稱/代號 洗髮(101) 服務名稱/代號 價格 140 價格 洗-1 洗-1 洗-2 洗-2 第三方卡券 第三方卡券" at bounding box center [864, 377] width 1363 height 114
click at [555, 352] on input "洗-1" at bounding box center [560, 349] width 84 height 28
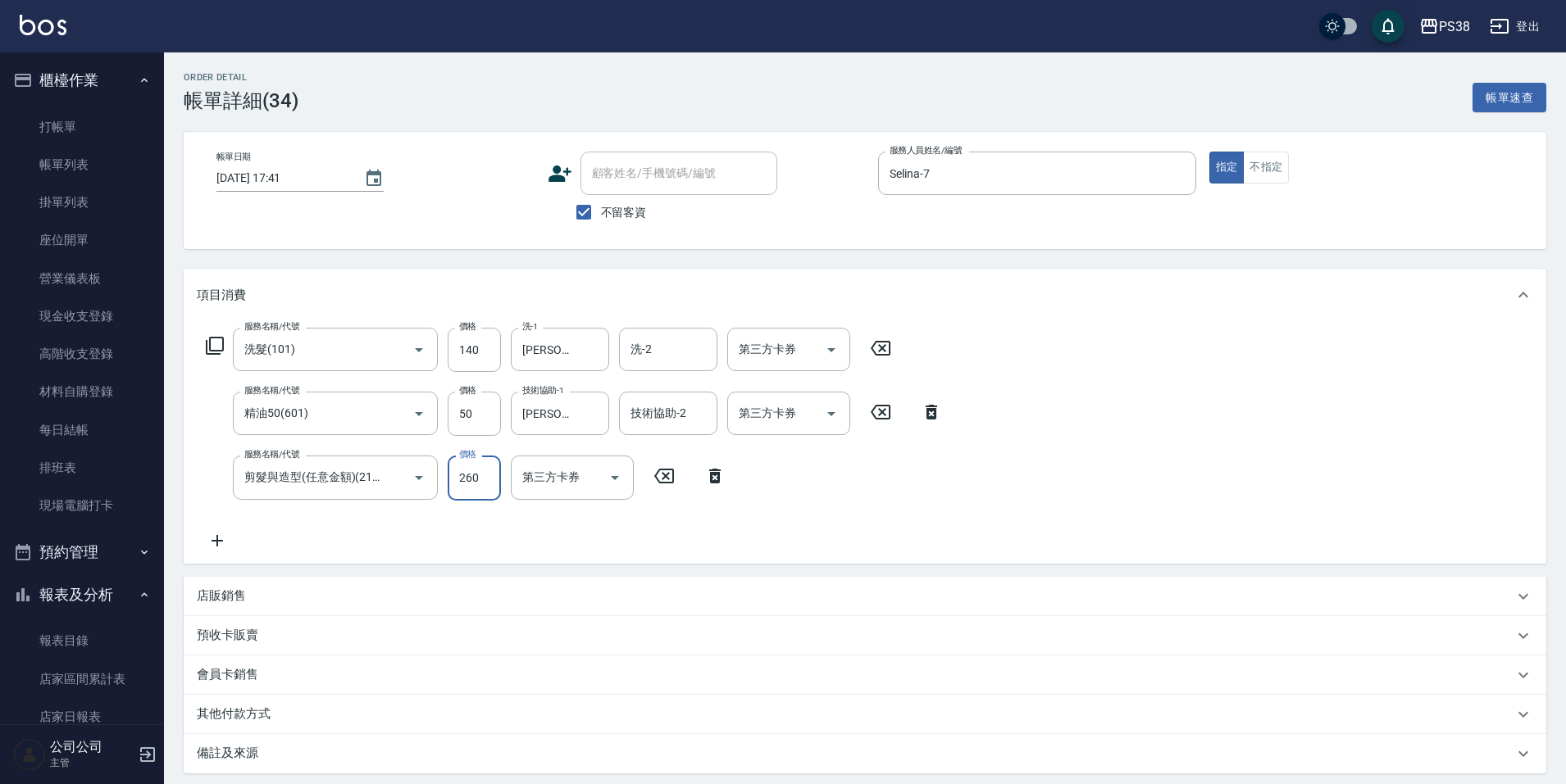
click at [647, 549] on div "服務名稱/代號 洗髮(101) 服務名稱/代號 價格 140 價格 洗-1 [PERSON_NAME]-55 洗-1 洗-2 洗-2 第三方卡券 第三方卡券 …" at bounding box center [575, 439] width 755 height 222
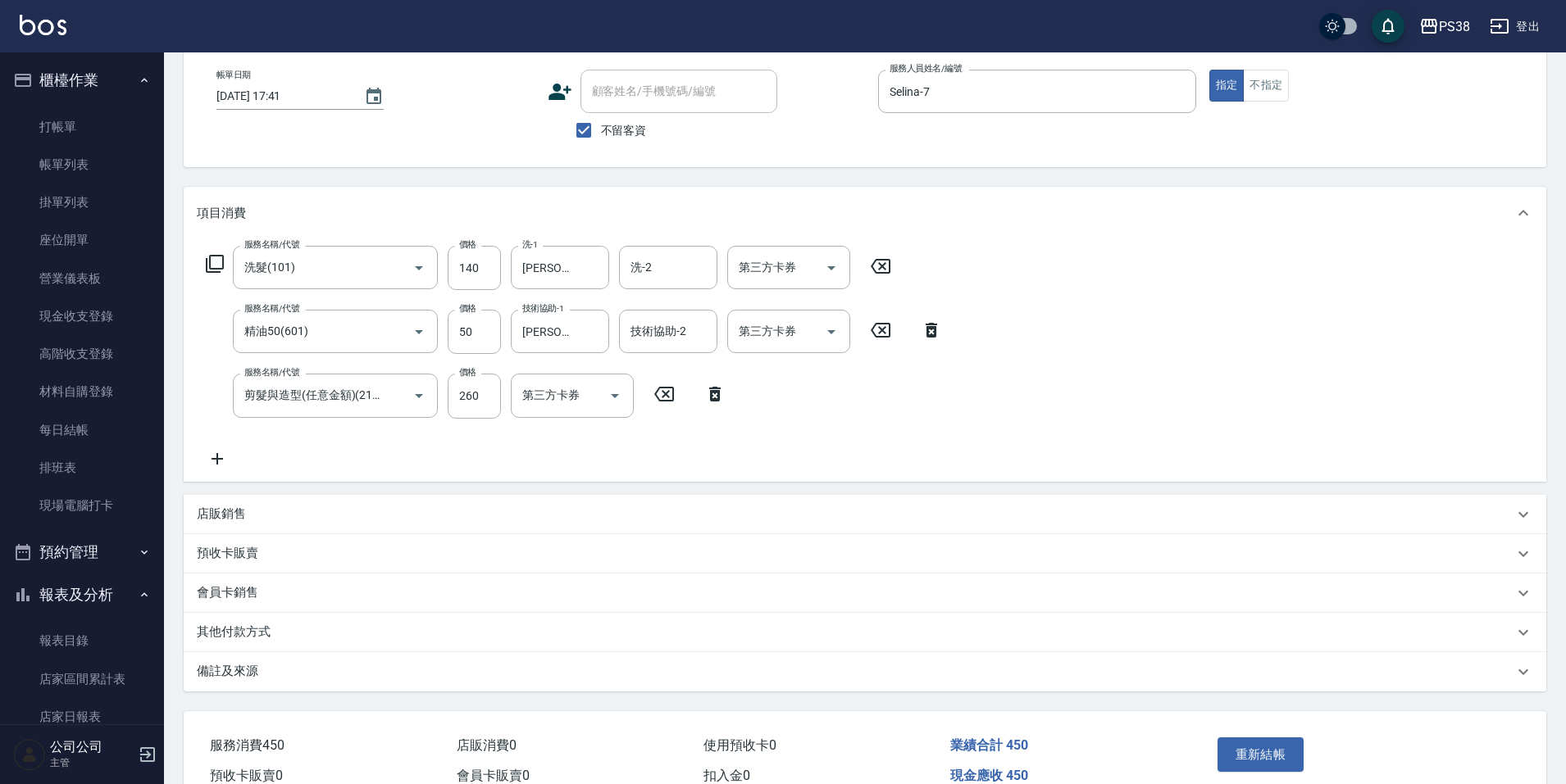
scroll to position [167, 0]
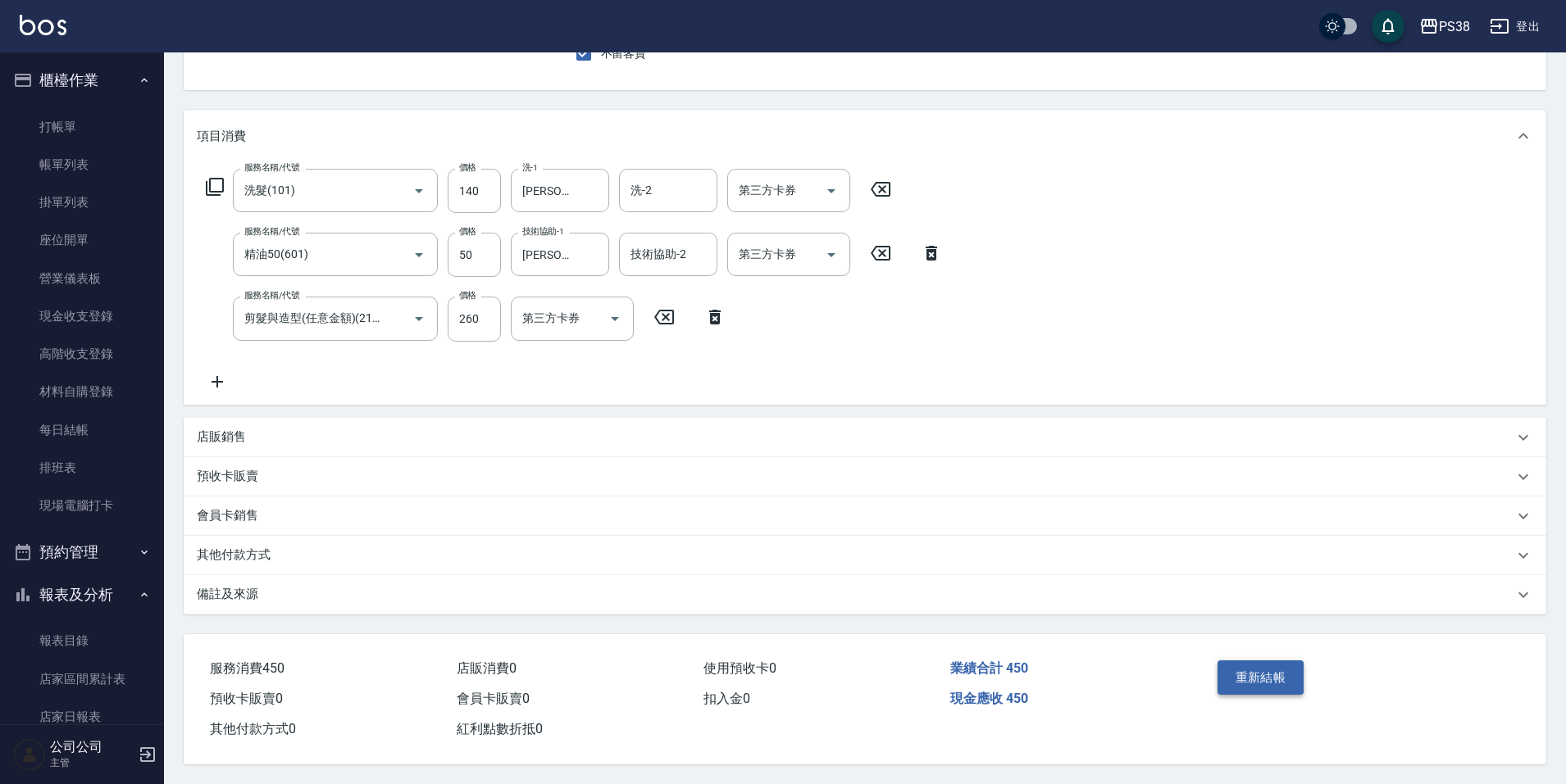
click at [1254, 679] on button "重新結帳" at bounding box center [1261, 677] width 87 height 34
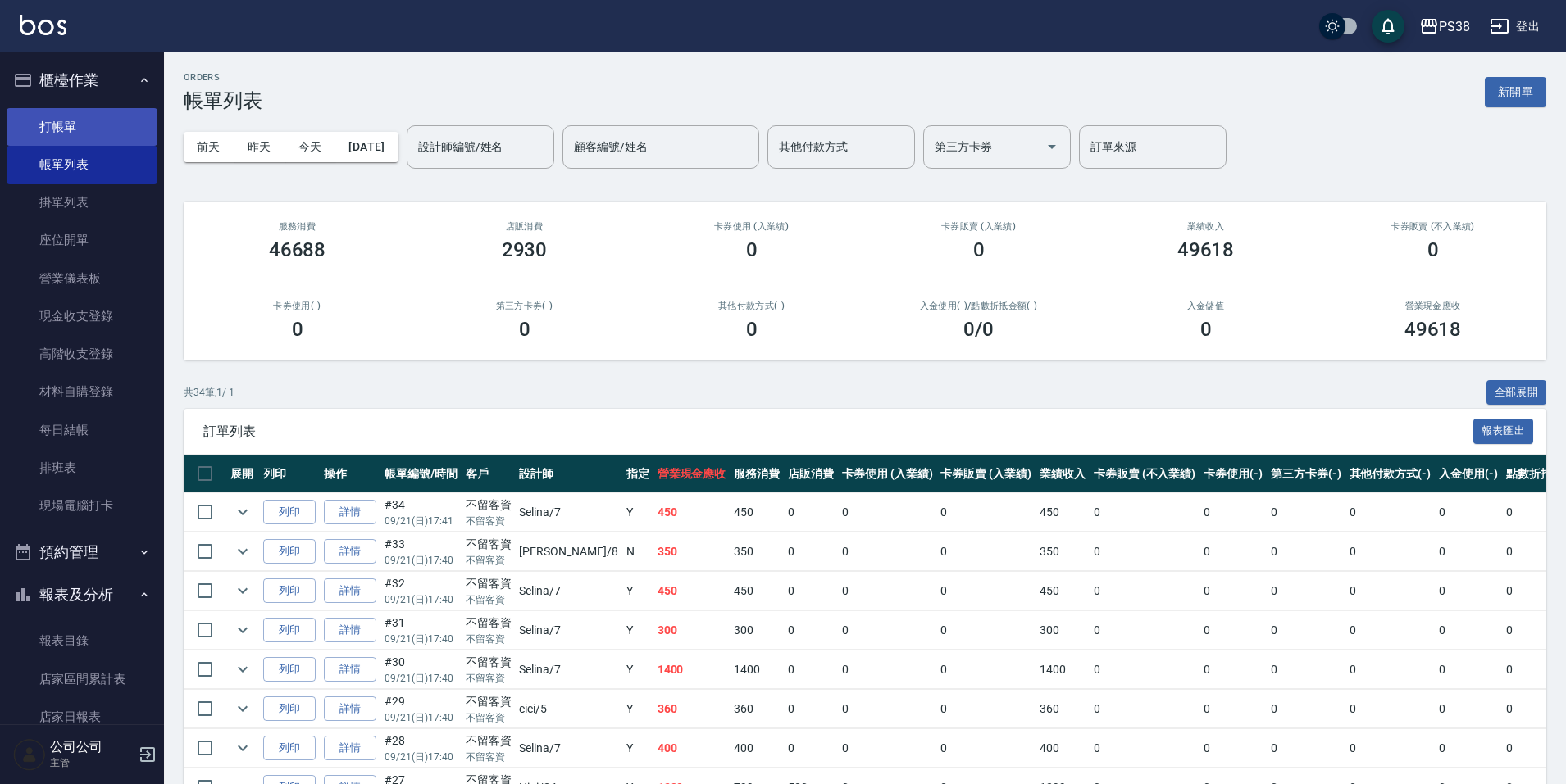
click at [111, 126] on link "打帳單" at bounding box center [82, 127] width 151 height 38
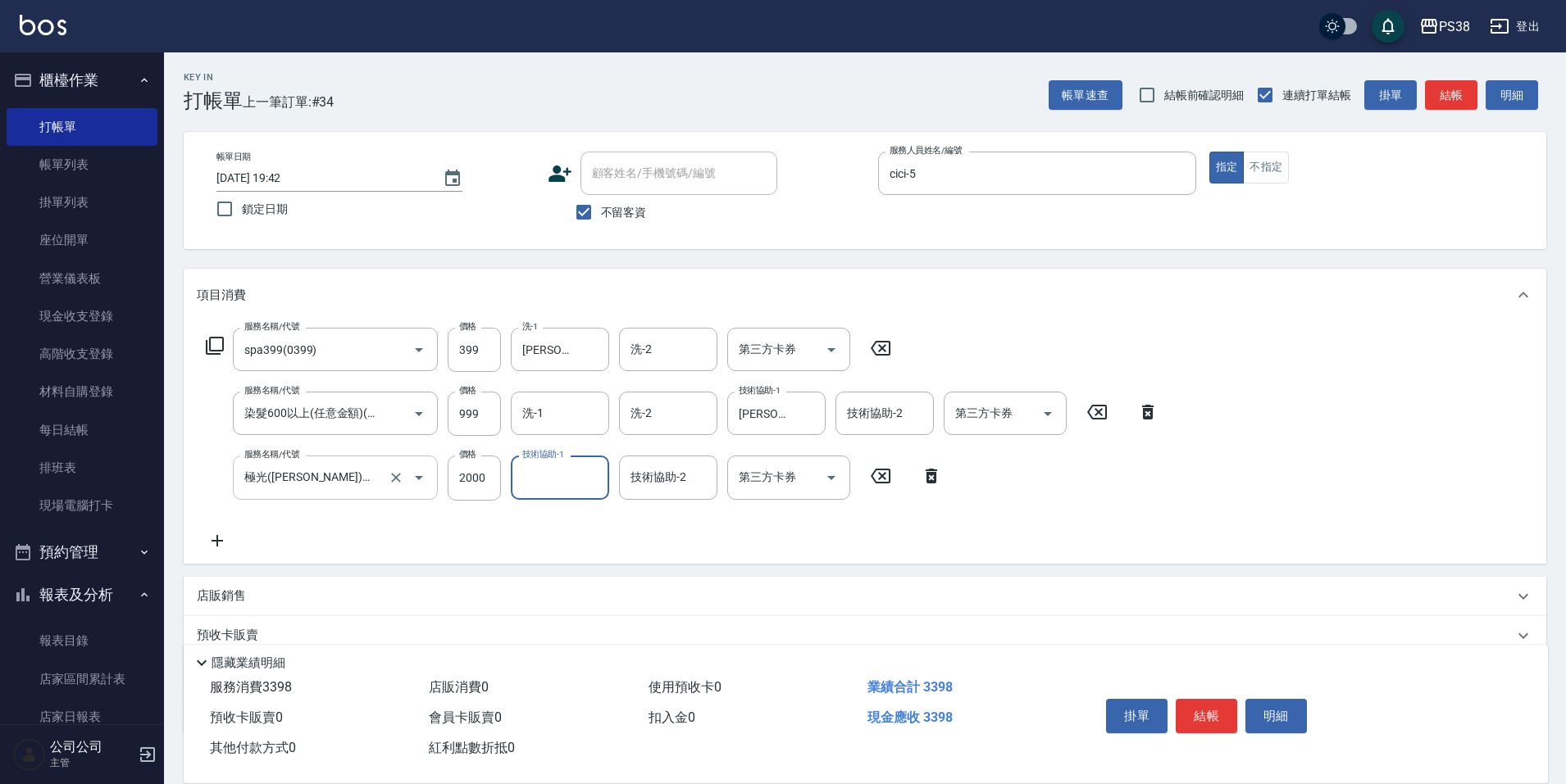
click at [396, 476] on icon "Clear" at bounding box center [396, 478] width 17 height 17
click at [398, 481] on icon "Clear" at bounding box center [396, 478] width 10 height 10
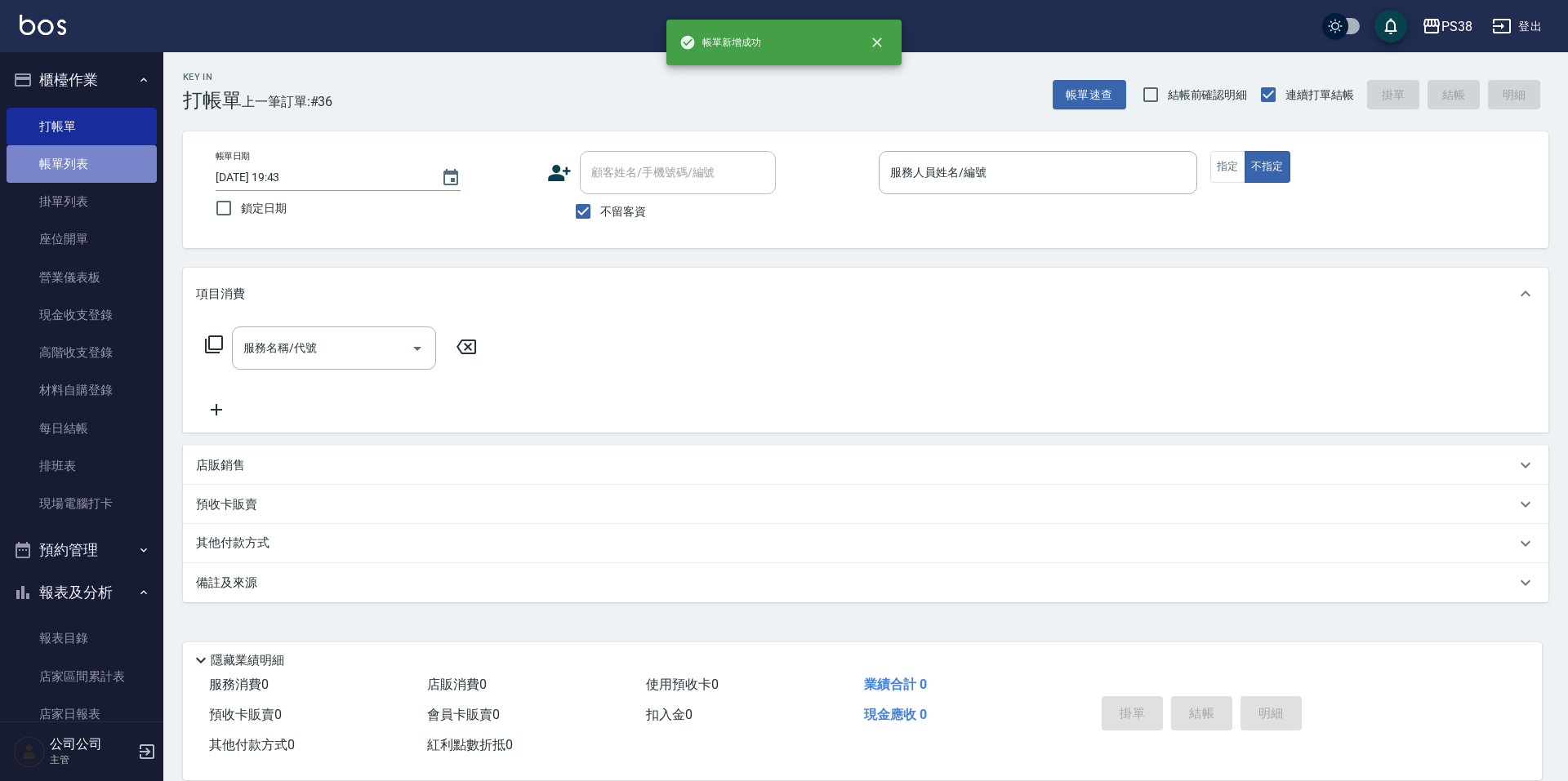
click at [94, 162] on link "帳單列表" at bounding box center [82, 164] width 151 height 38
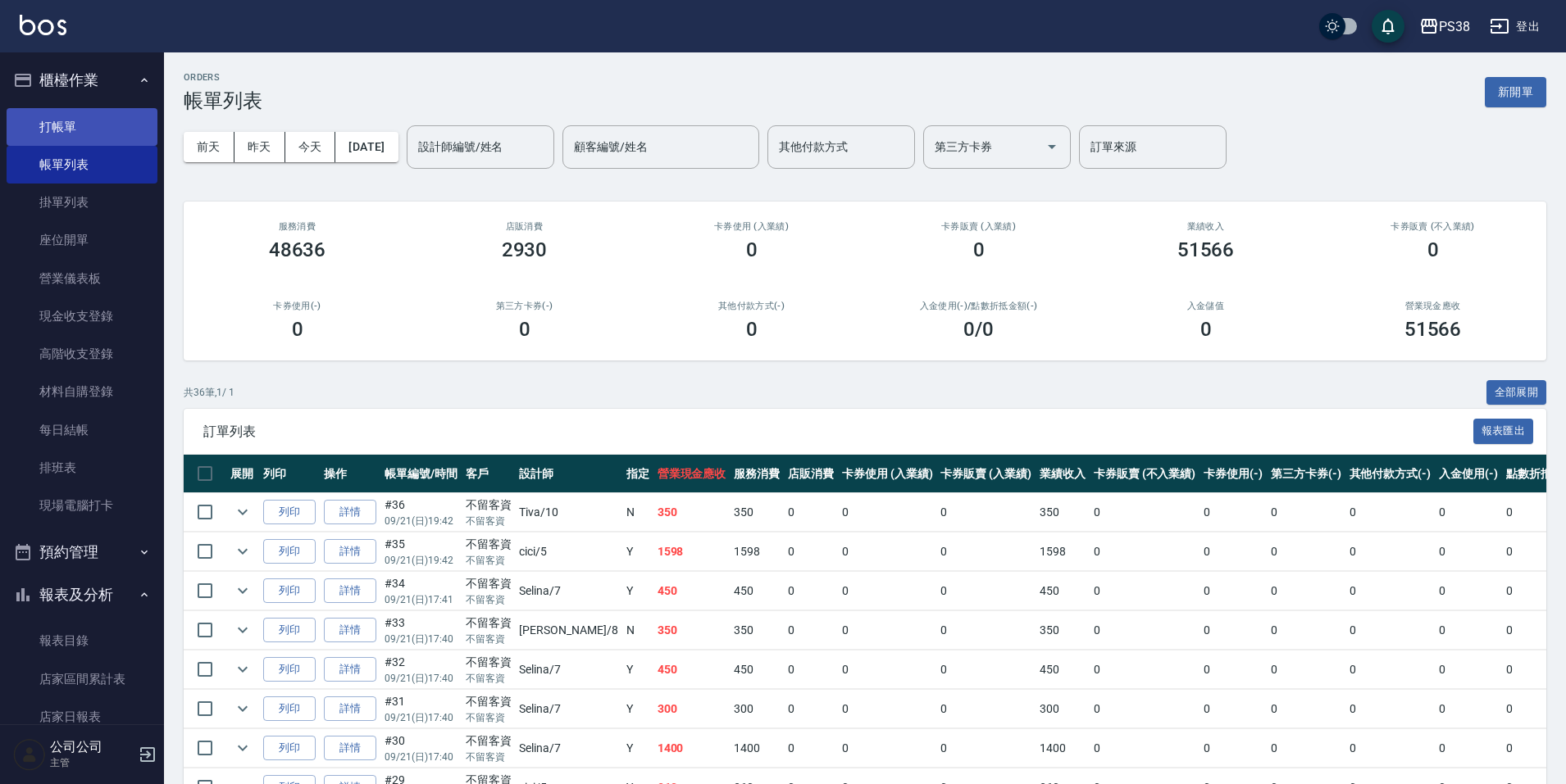
click at [73, 131] on link "打帳單" at bounding box center [82, 127] width 151 height 38
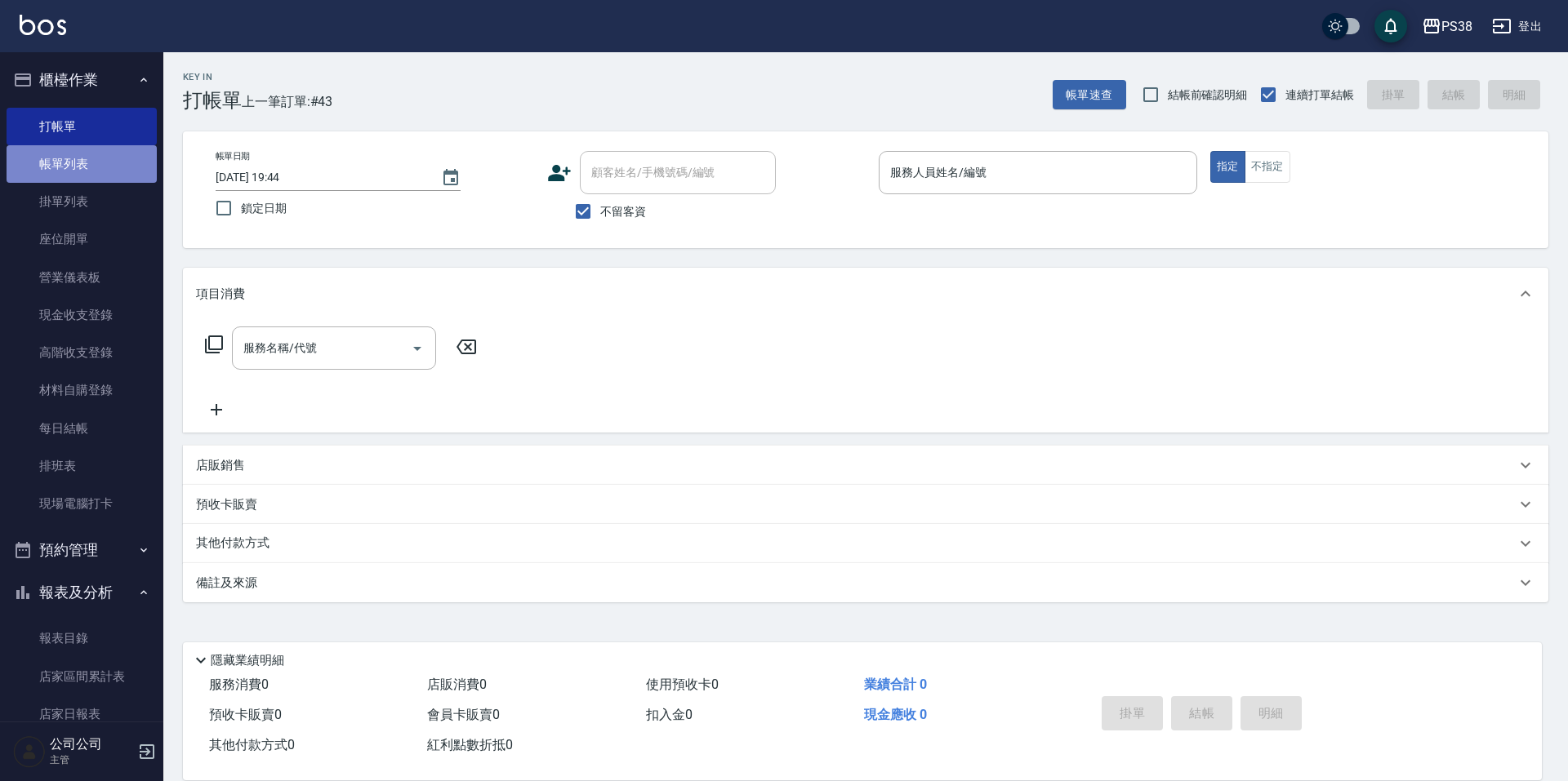
click at [88, 169] on link "帳單列表" at bounding box center [82, 164] width 151 height 38
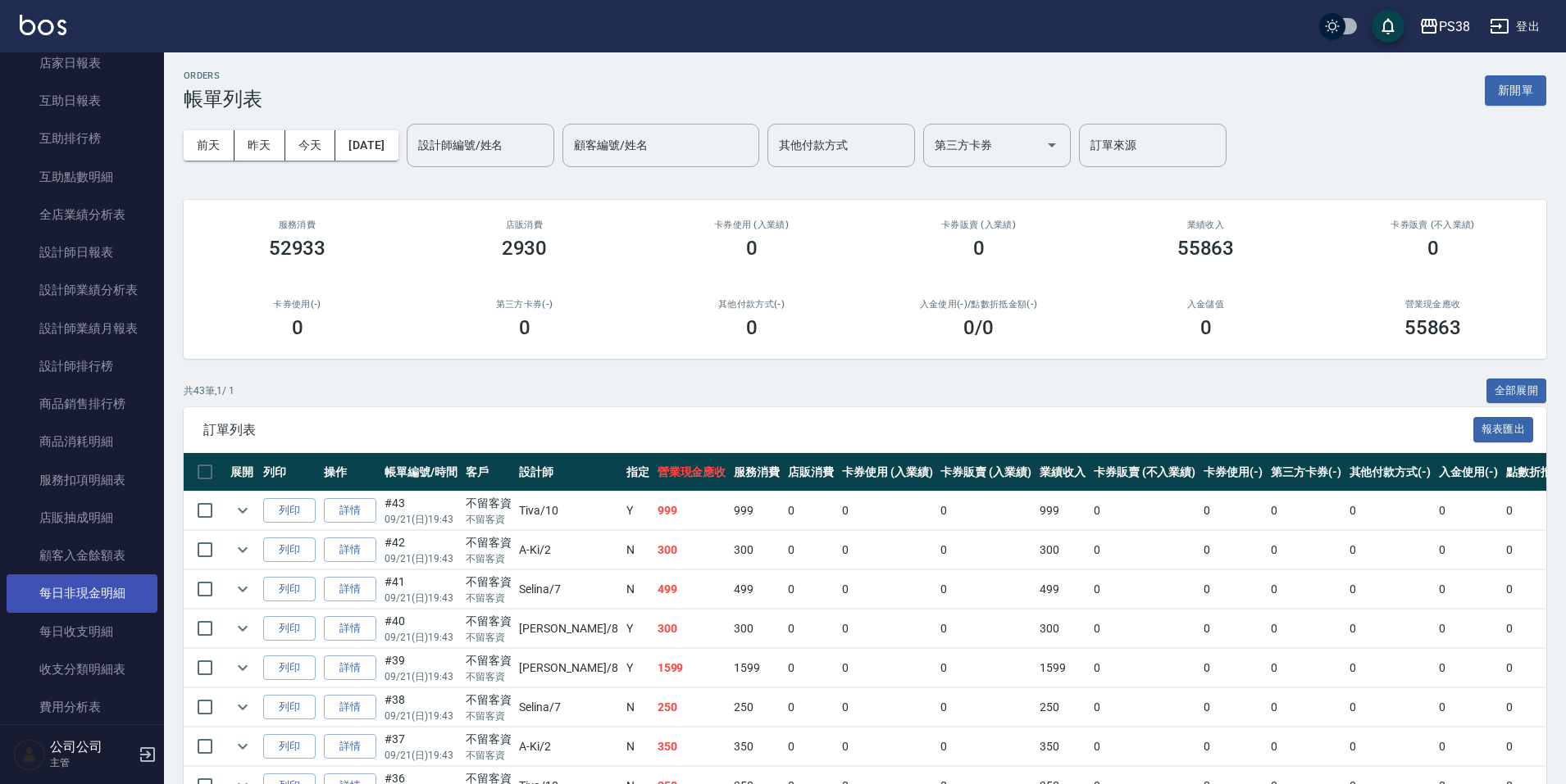
scroll to position [655, 0]
click at [104, 372] on link "設計師排行榜" at bounding box center [82, 365] width 151 height 38
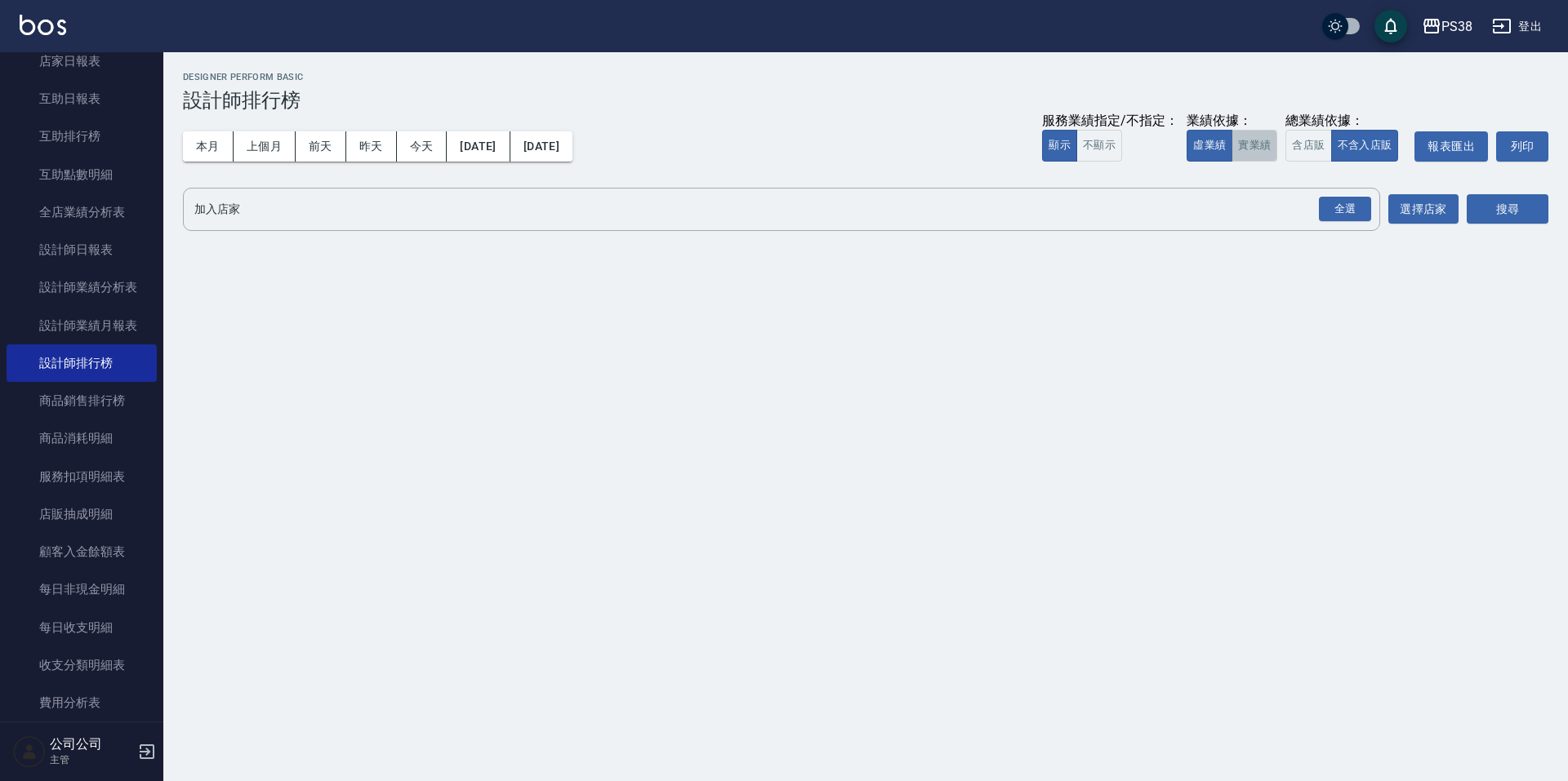
click at [1243, 147] on button "實業績" at bounding box center [1253, 146] width 46 height 32
click at [1366, 207] on div "全選" at bounding box center [1345, 210] width 52 height 25
click at [1503, 221] on button "搜尋" at bounding box center [1508, 210] width 82 height 30
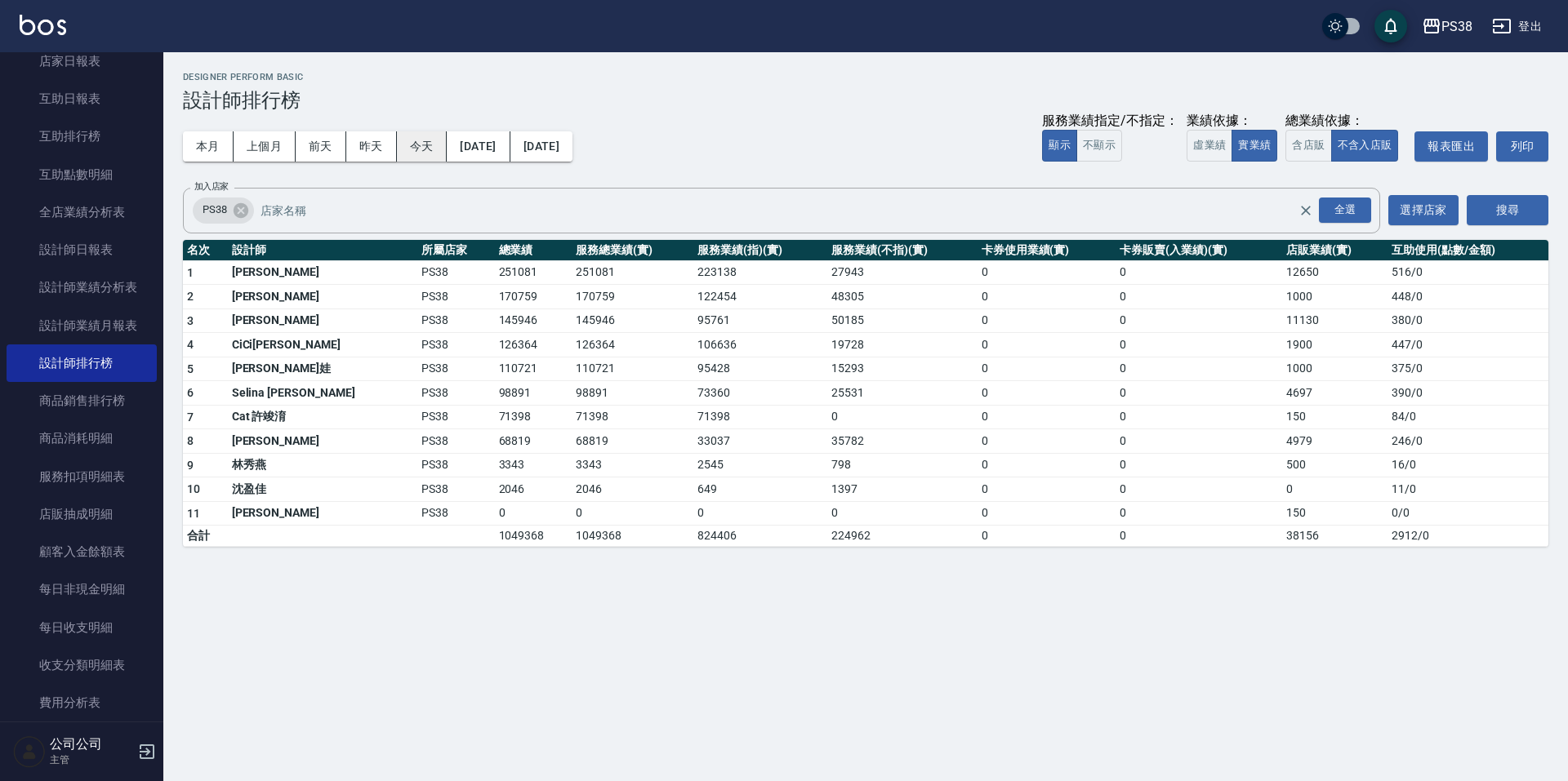
click at [431, 156] on button "今天" at bounding box center [422, 146] width 51 height 30
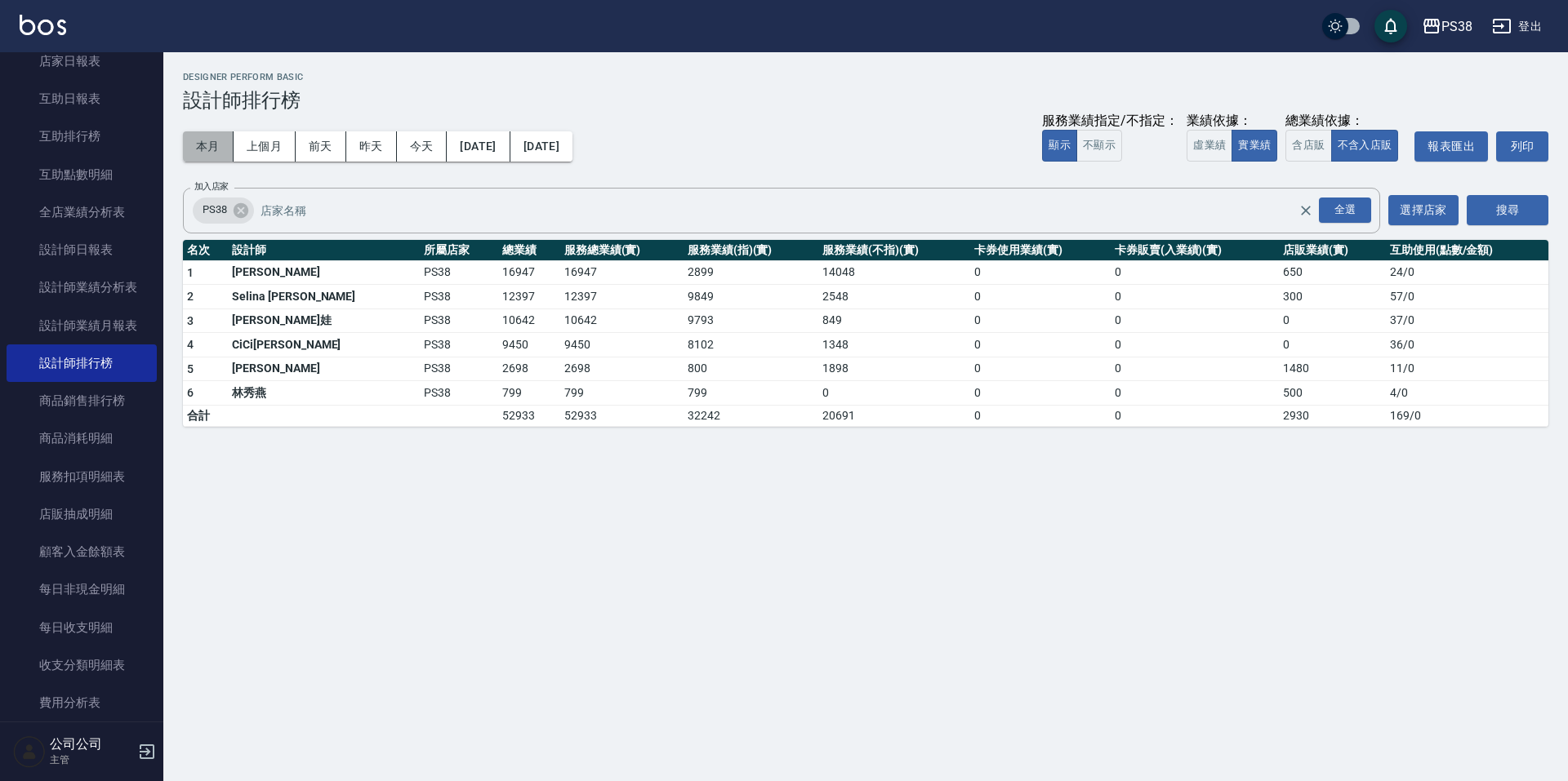
click at [206, 157] on button "本月" at bounding box center [208, 146] width 51 height 30
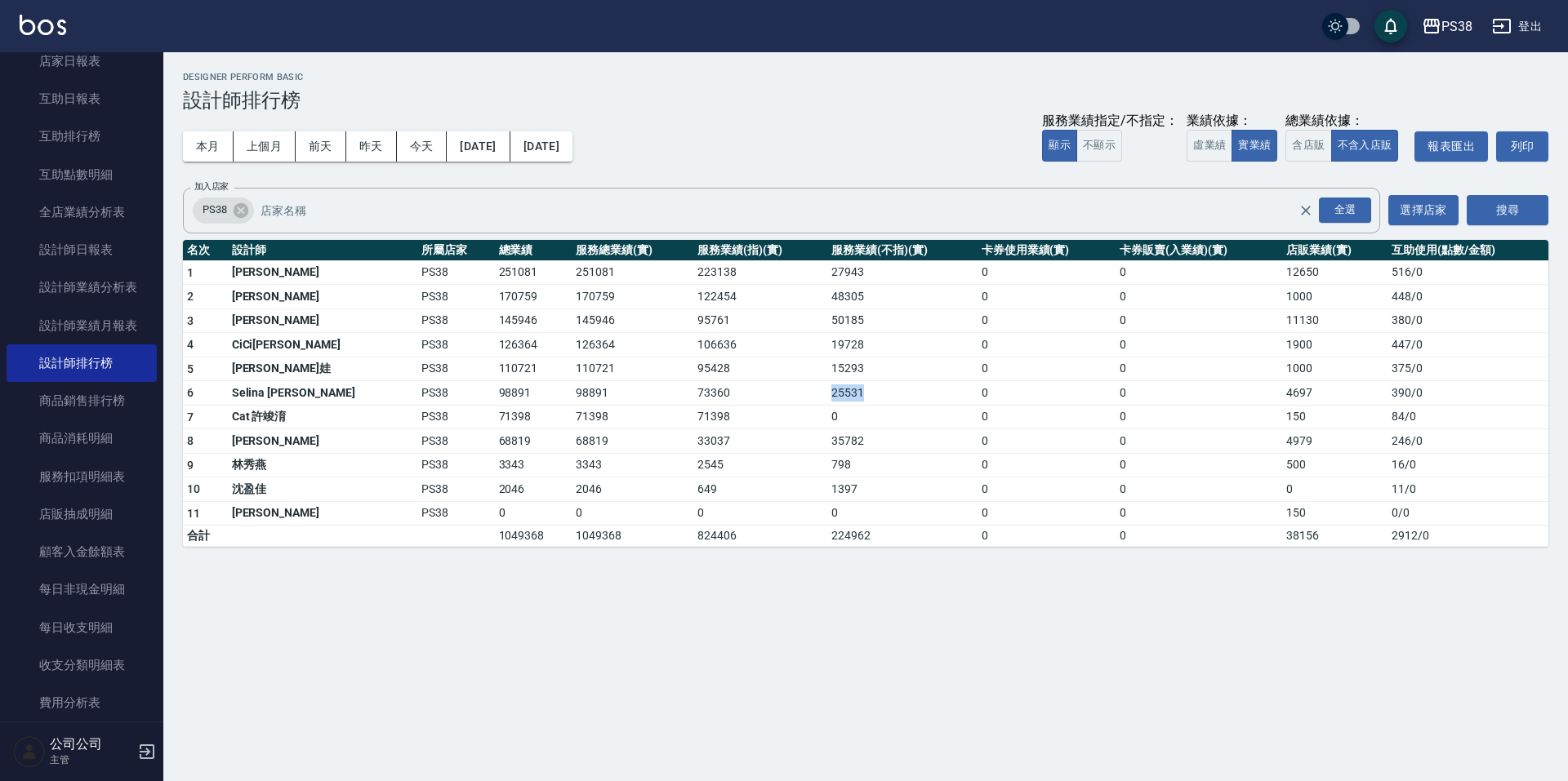
drag, startPoint x: 785, startPoint y: 391, endPoint x: 837, endPoint y: 399, distance: 52.6
click at [837, 399] on td "25531" at bounding box center [902, 393] width 151 height 24
click at [876, 440] on td "35782" at bounding box center [902, 441] width 151 height 24
drag, startPoint x: 782, startPoint y: 370, endPoint x: 838, endPoint y: 380, distance: 56.9
click at [827, 371] on td "15293" at bounding box center [902, 368] width 151 height 24
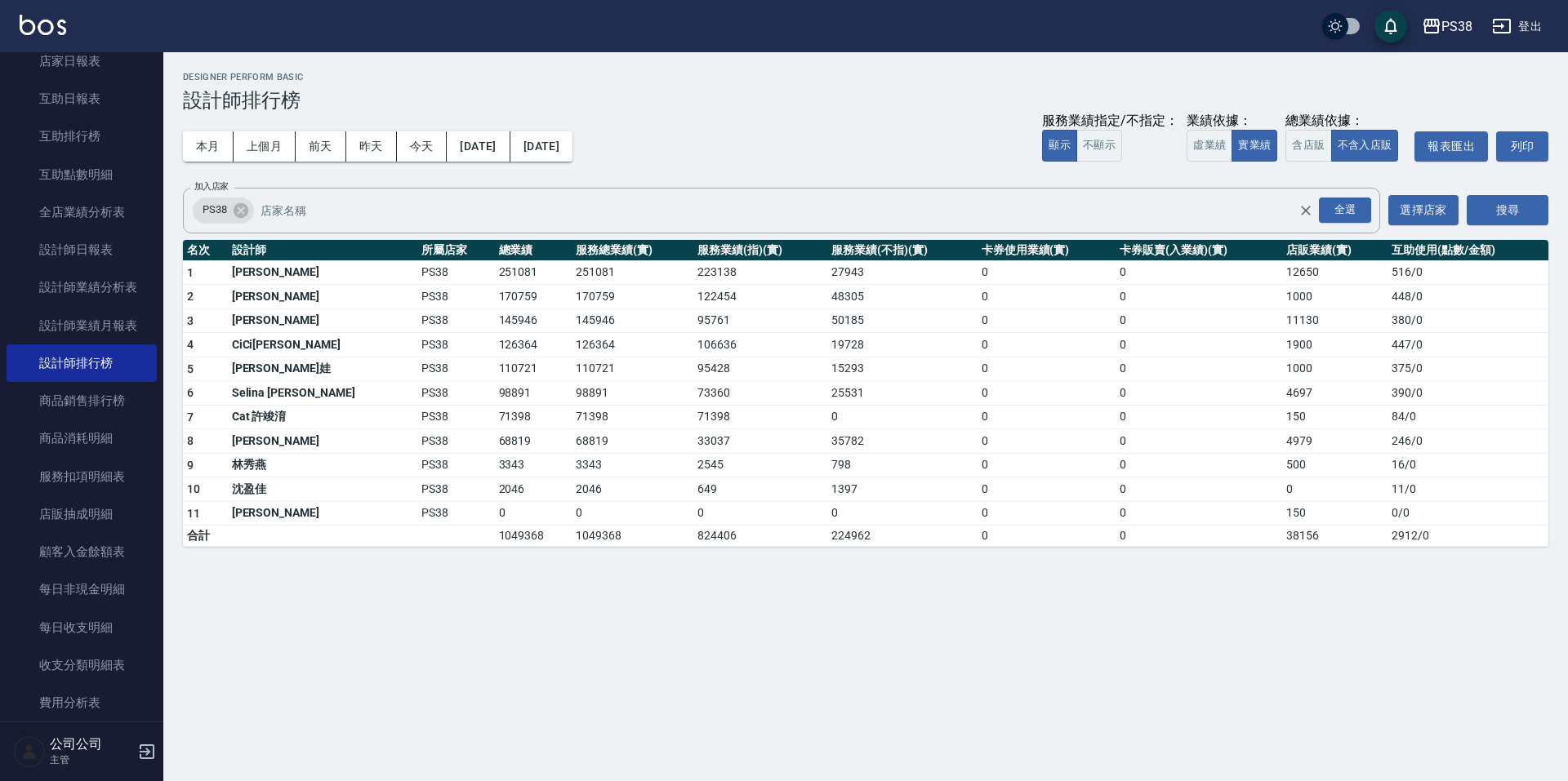
click at [861, 396] on td "25531" at bounding box center [902, 393] width 151 height 24
drag, startPoint x: 645, startPoint y: 370, endPoint x: 699, endPoint y: 376, distance: 54.3
click at [699, 376] on td "95428" at bounding box center [761, 368] width 134 height 24
click at [827, 433] on td "35782" at bounding box center [902, 441] width 151 height 24
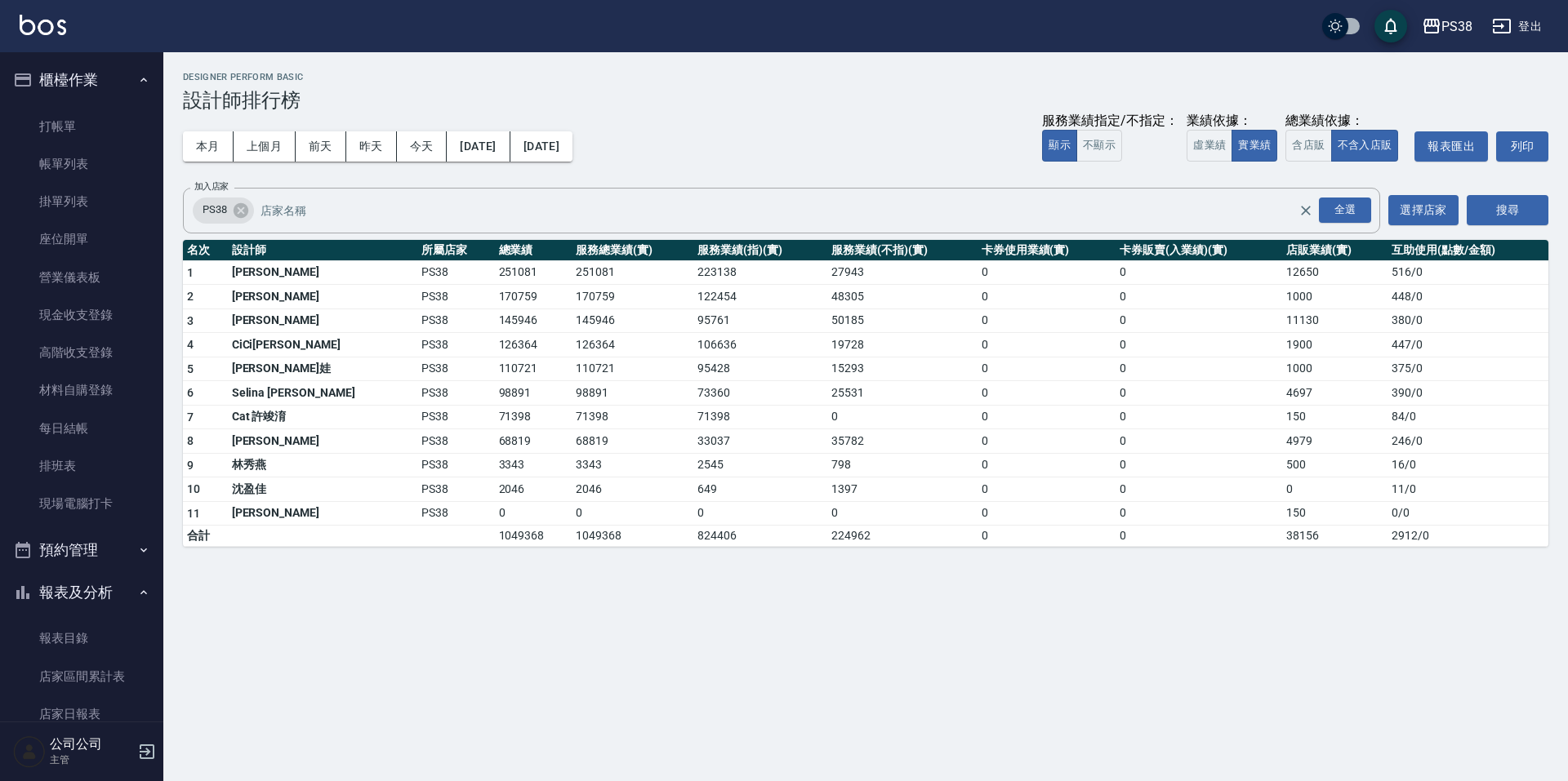
click at [130, 559] on button "預約管理" at bounding box center [82, 551] width 151 height 43
click at [92, 146] on link "帳單列表" at bounding box center [82, 164] width 151 height 38
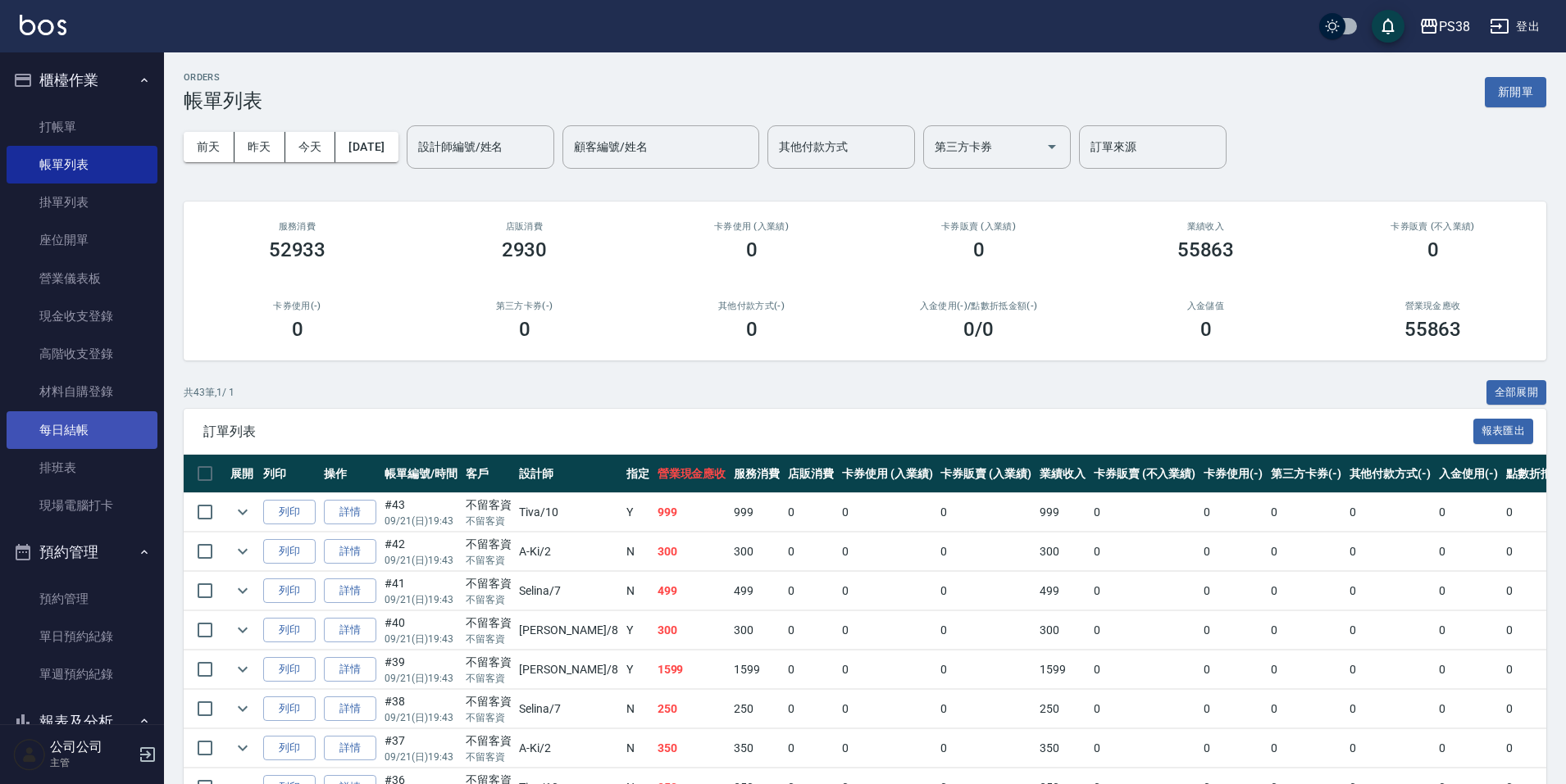
click at [101, 413] on link "每日結帳" at bounding box center [82, 430] width 151 height 38
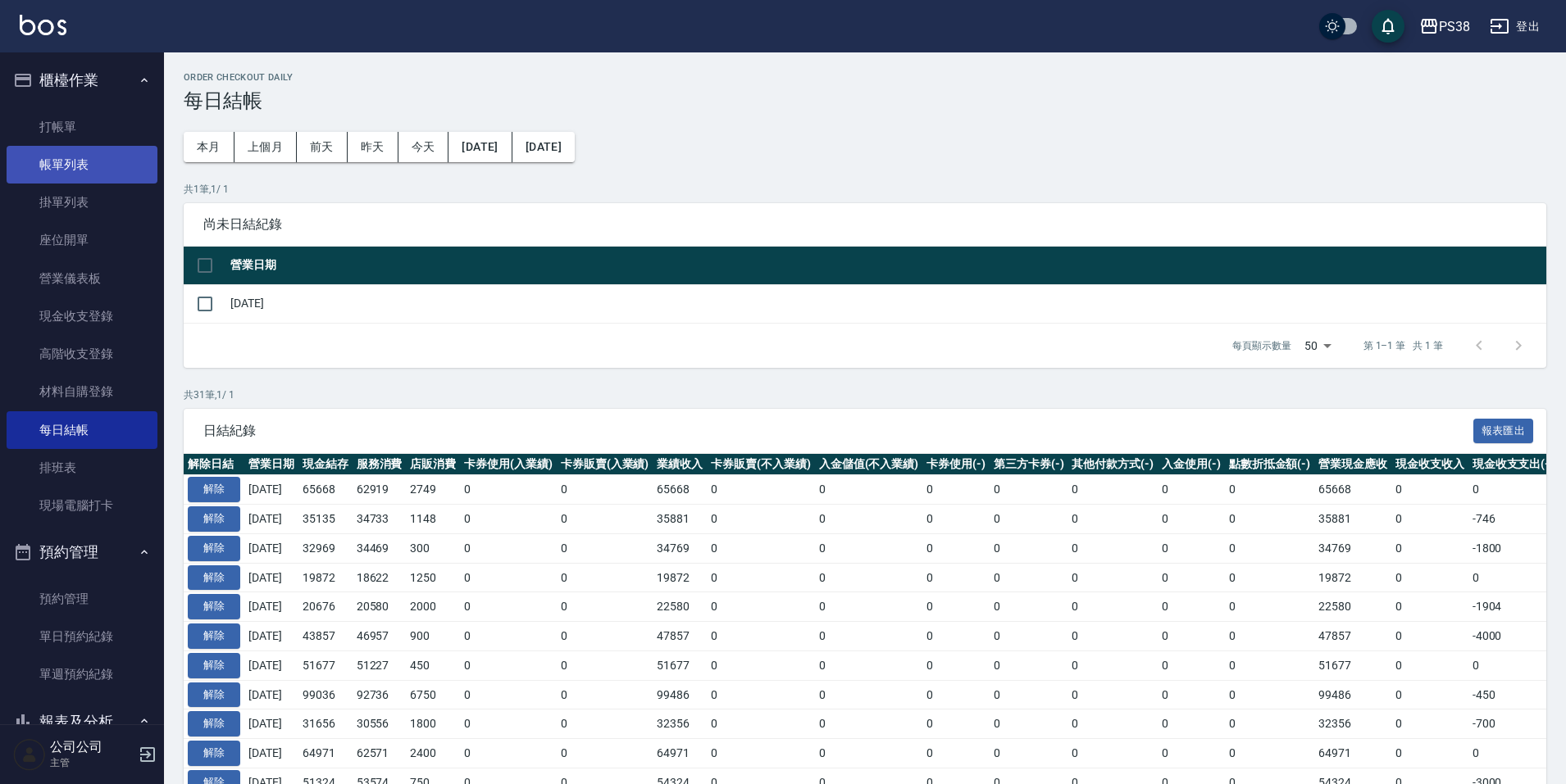
click at [65, 172] on link "帳單列表" at bounding box center [82, 165] width 151 height 38
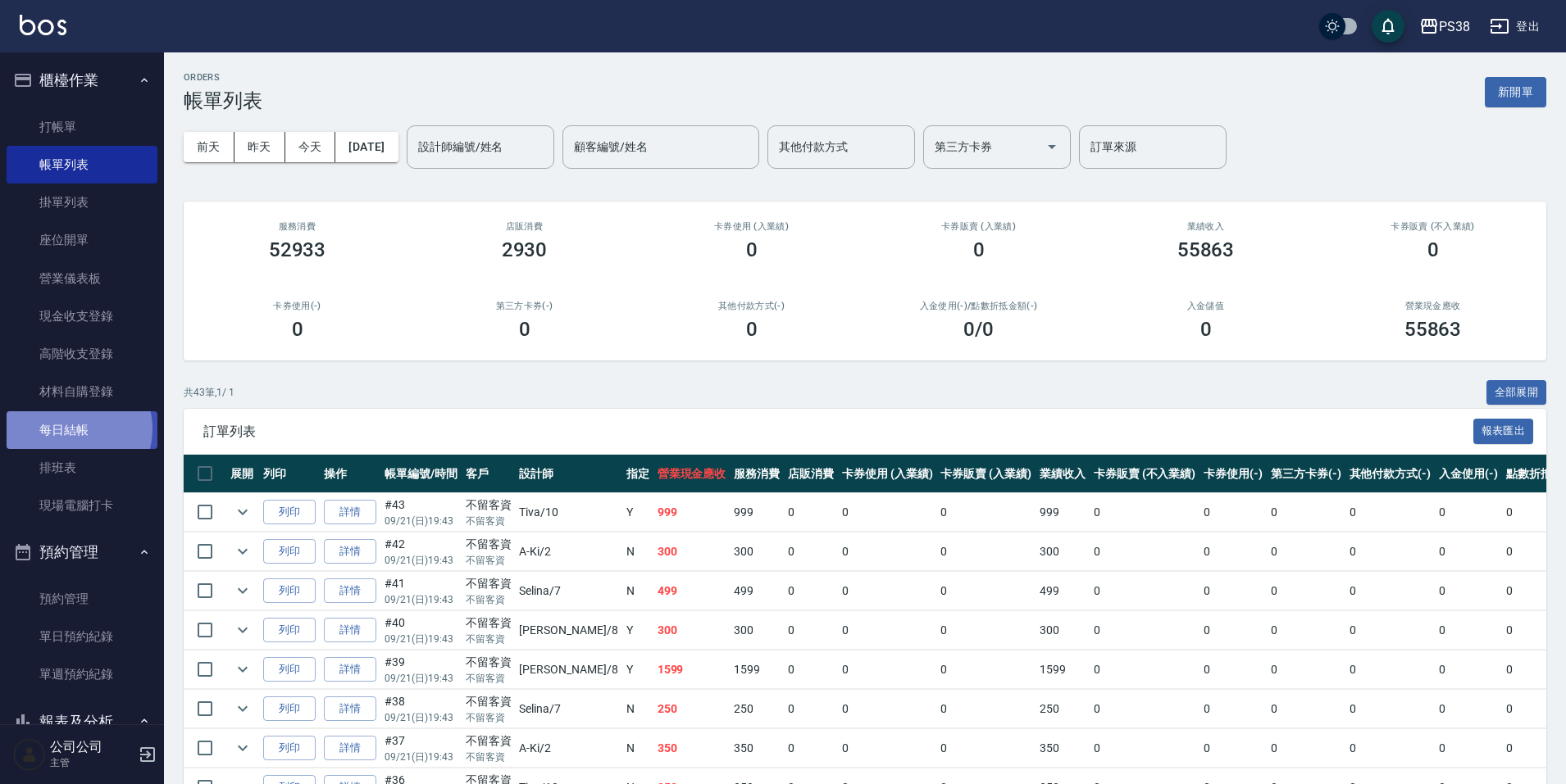
click at [76, 429] on link "每日結帳" at bounding box center [82, 430] width 151 height 38
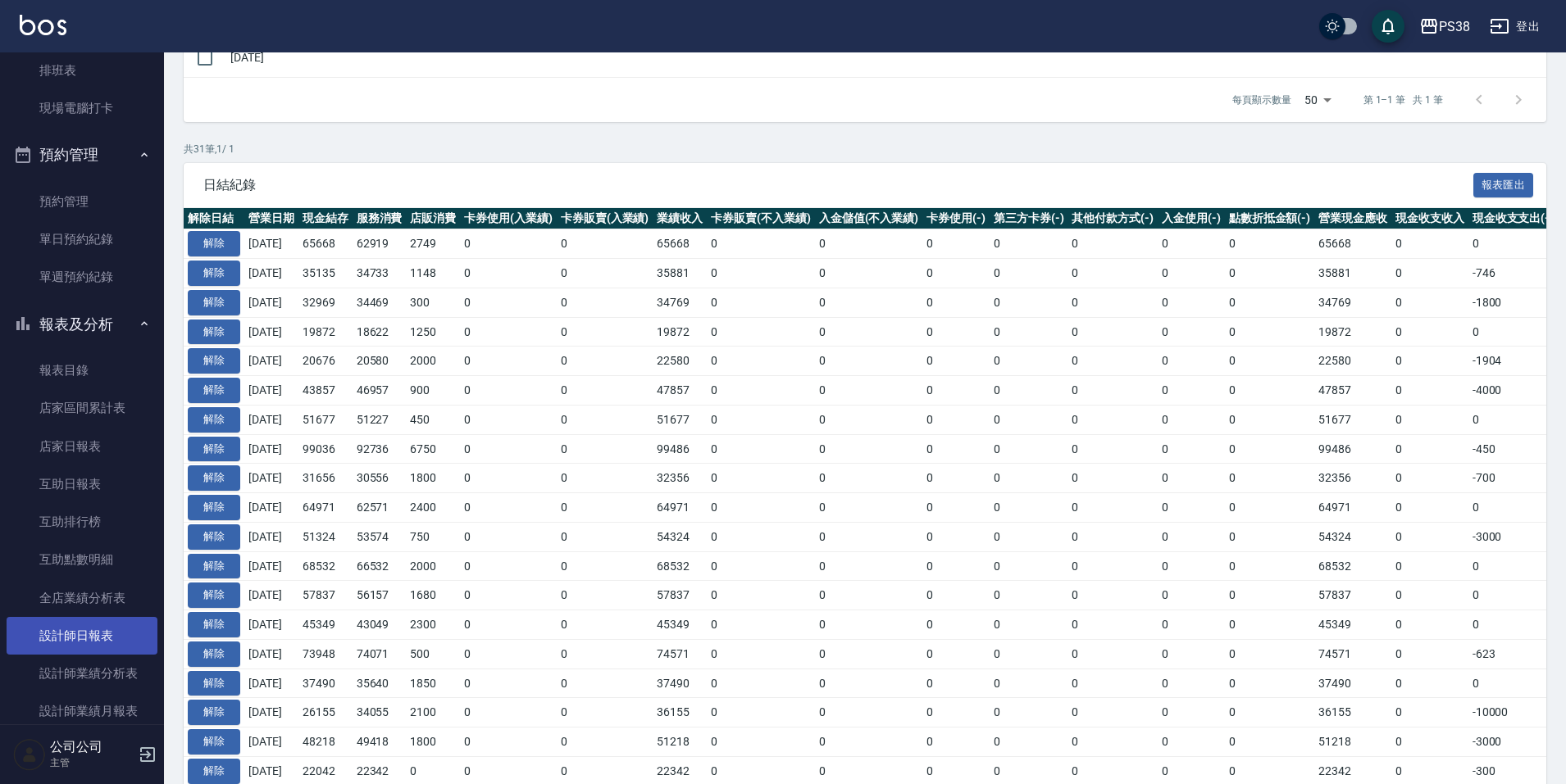
scroll to position [491, 0]
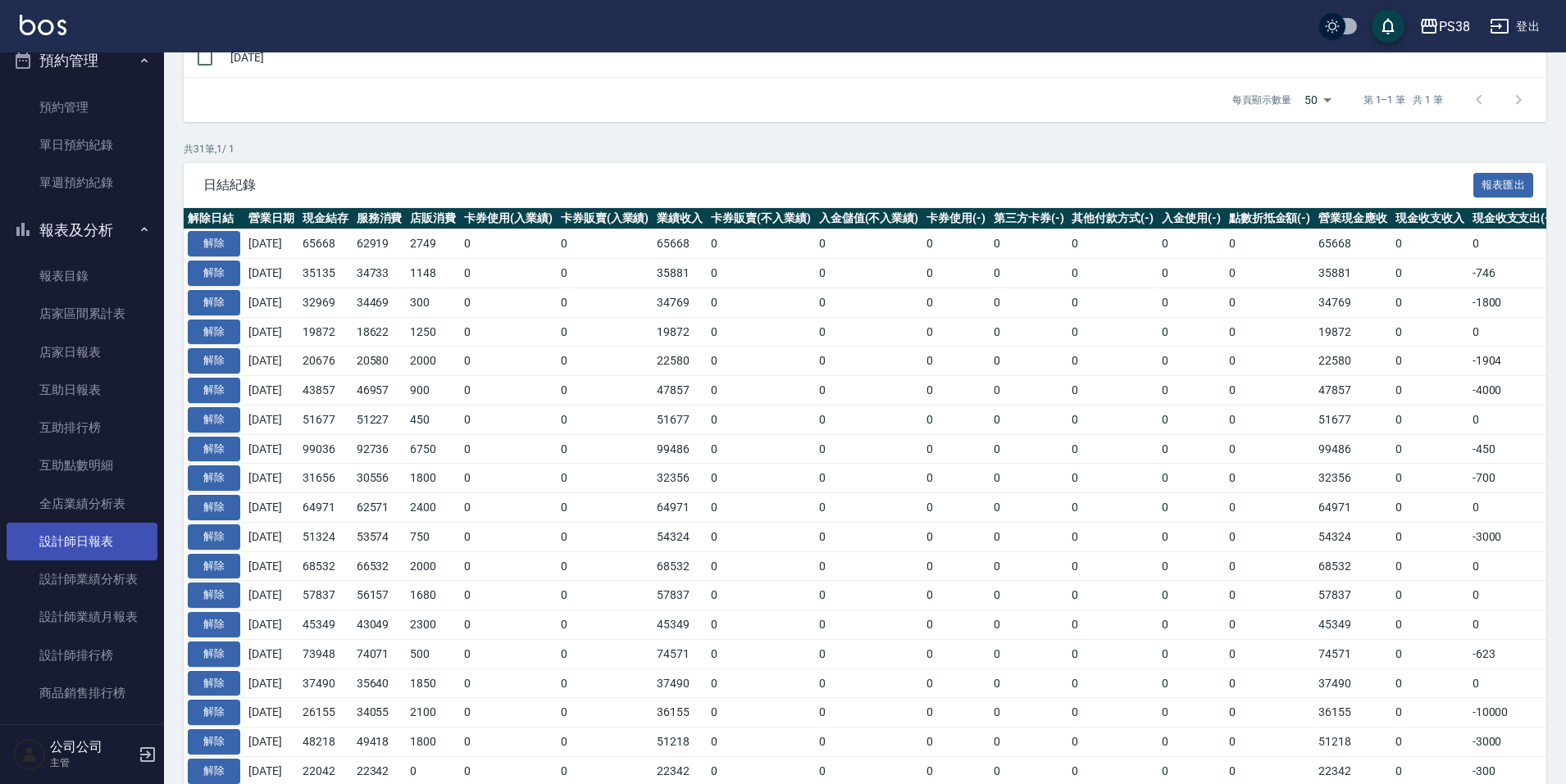
drag, startPoint x: 90, startPoint y: 523, endPoint x: 74, endPoint y: 527, distance: 16.5
click at [90, 523] on link "設計師日報表" at bounding box center [82, 541] width 151 height 38
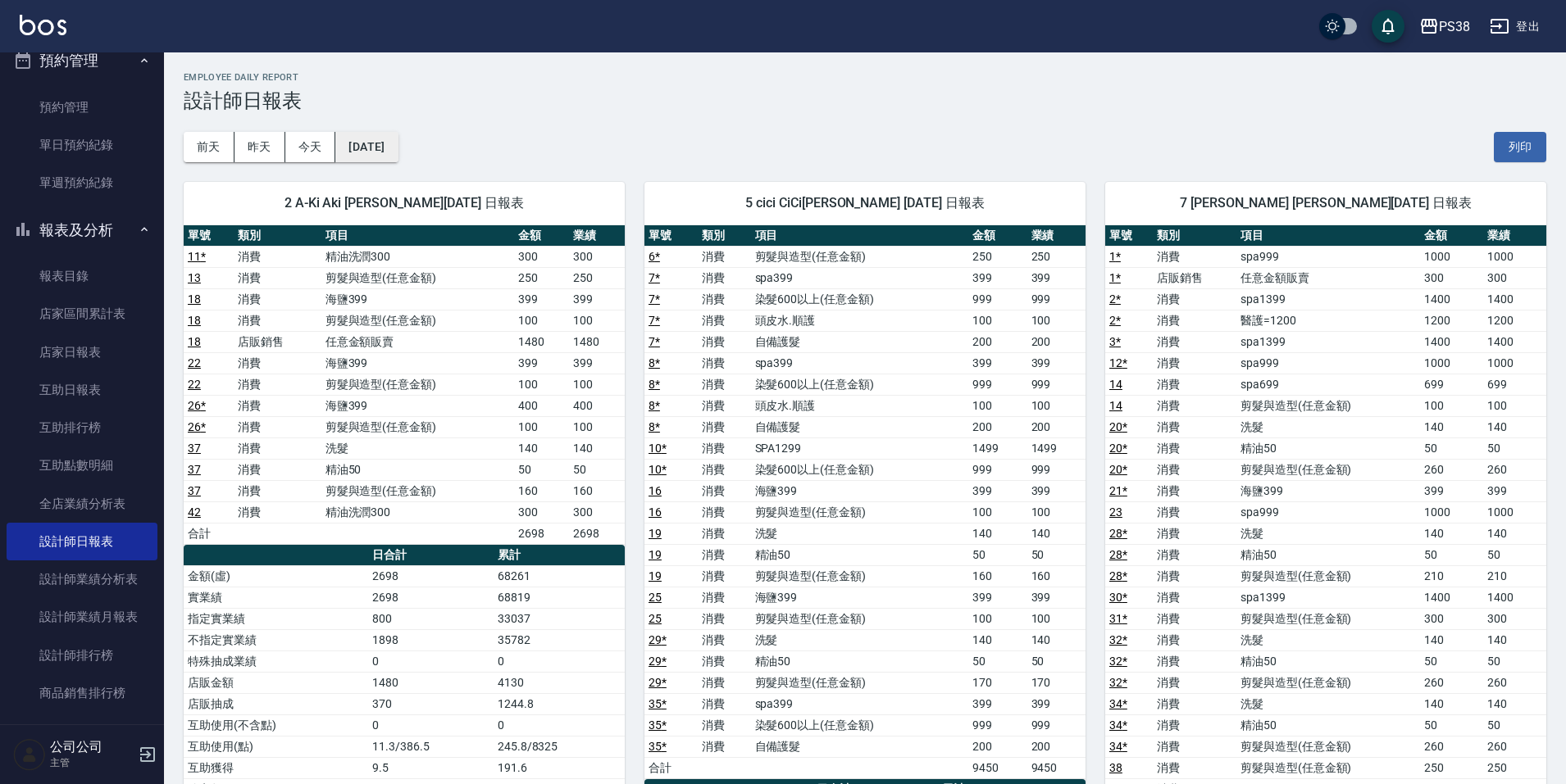
click at [398, 139] on button "[DATE]" at bounding box center [367, 146] width 62 height 30
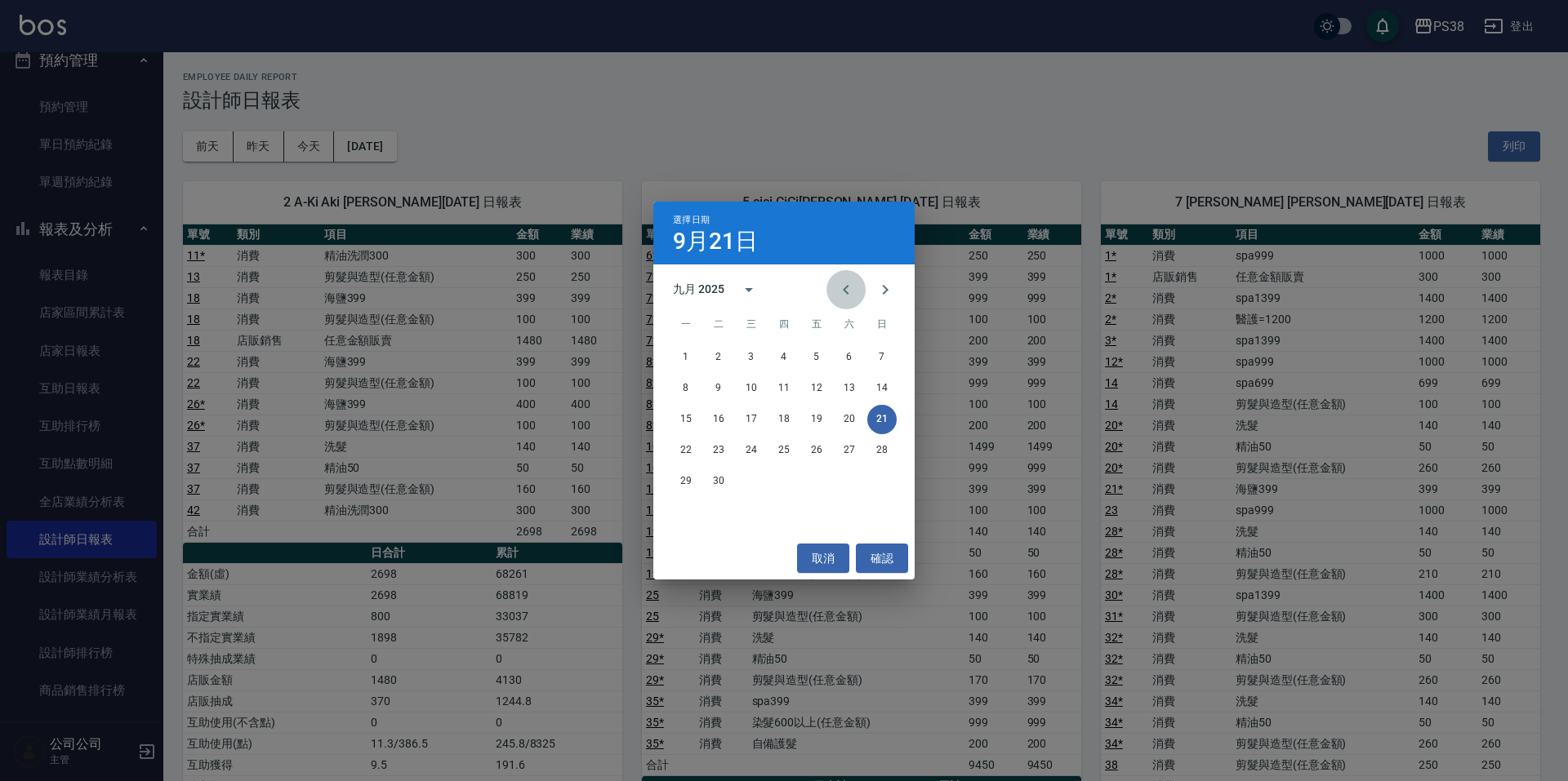
click at [835, 284] on button "Previous month" at bounding box center [846, 289] width 39 height 39
click at [788, 451] on button "21" at bounding box center [784, 451] width 29 height 29
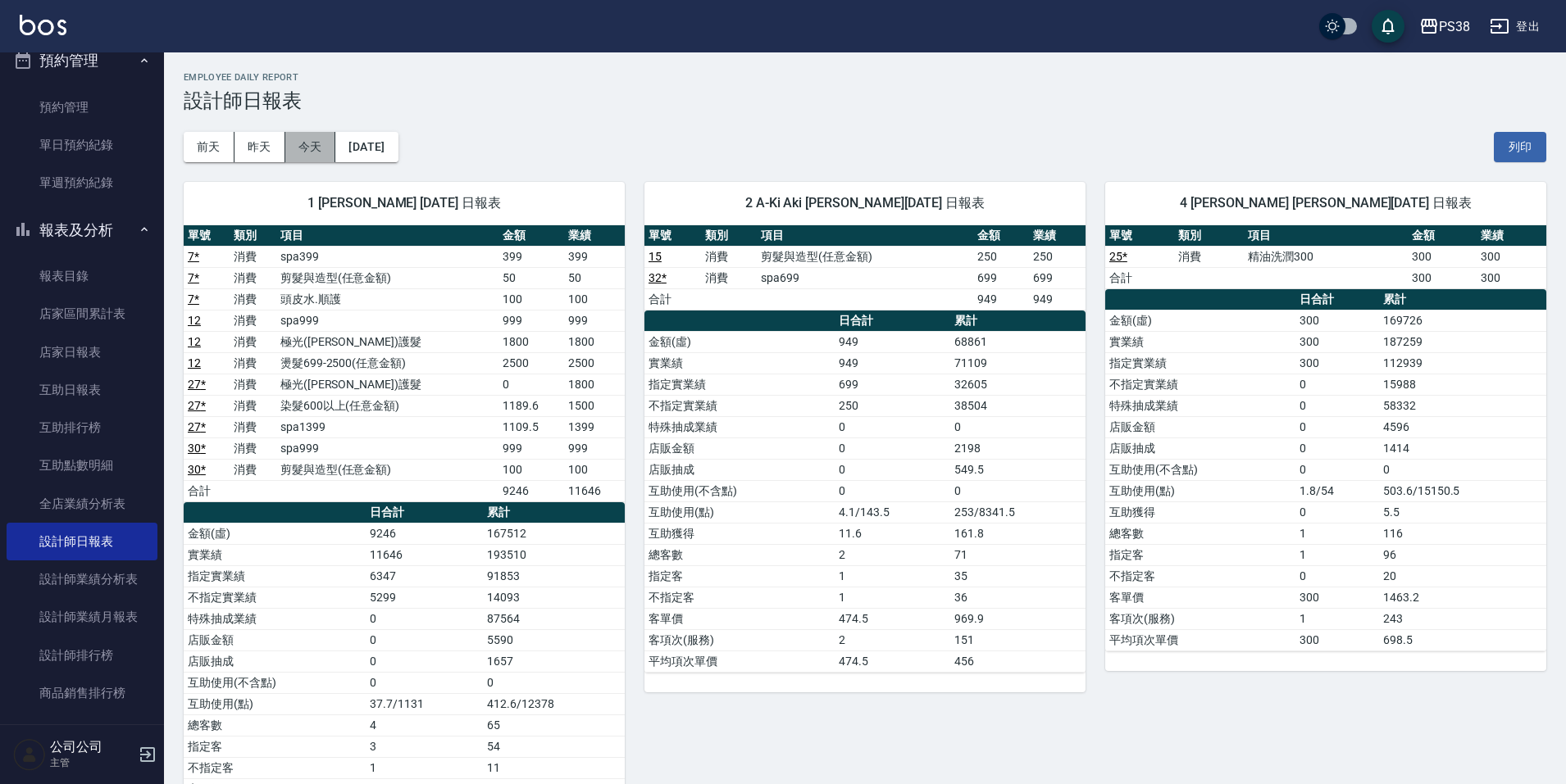
click at [319, 155] on button "今天" at bounding box center [310, 146] width 51 height 30
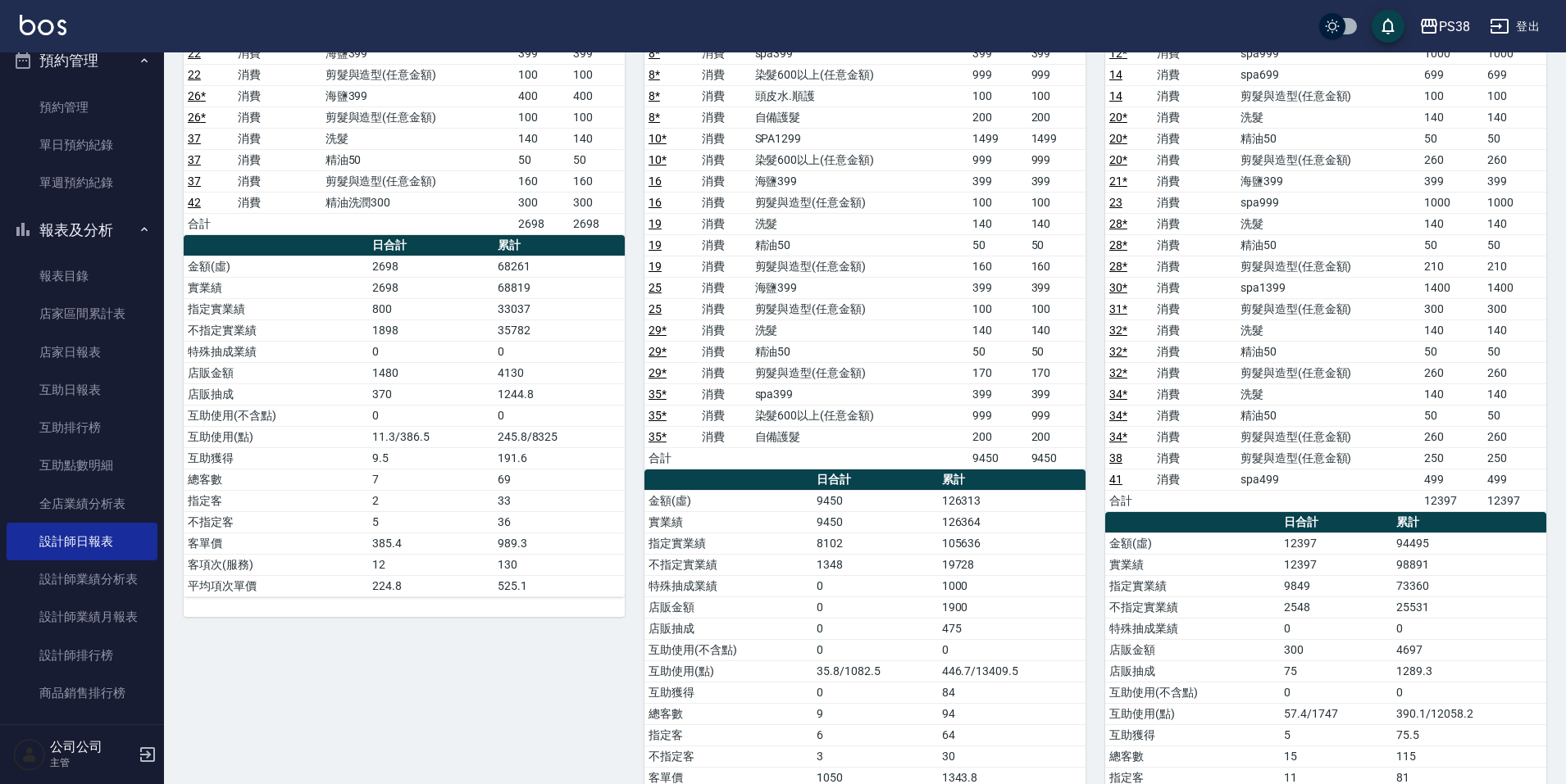
scroll to position [328, 0]
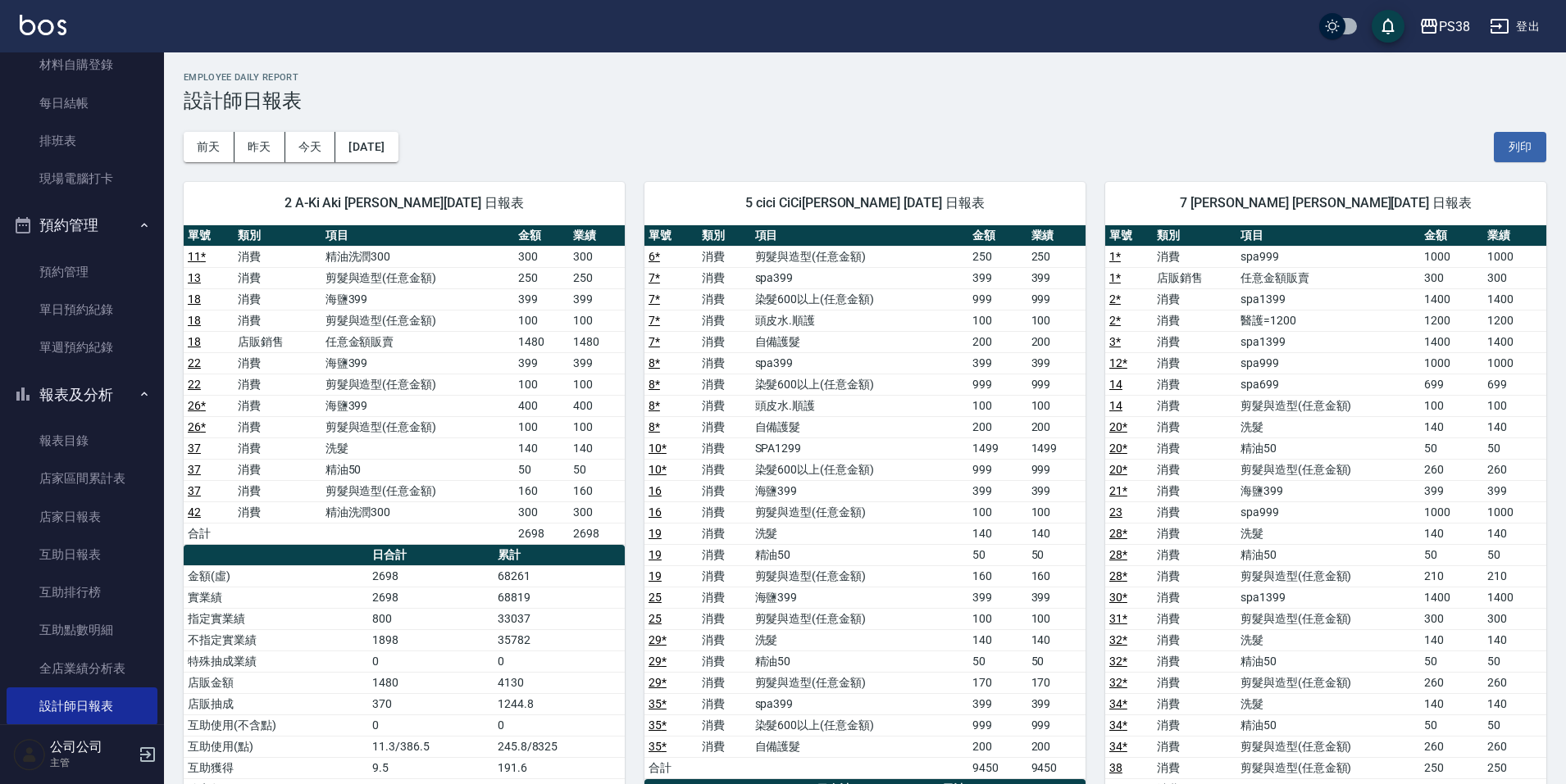
scroll to position [0, 0]
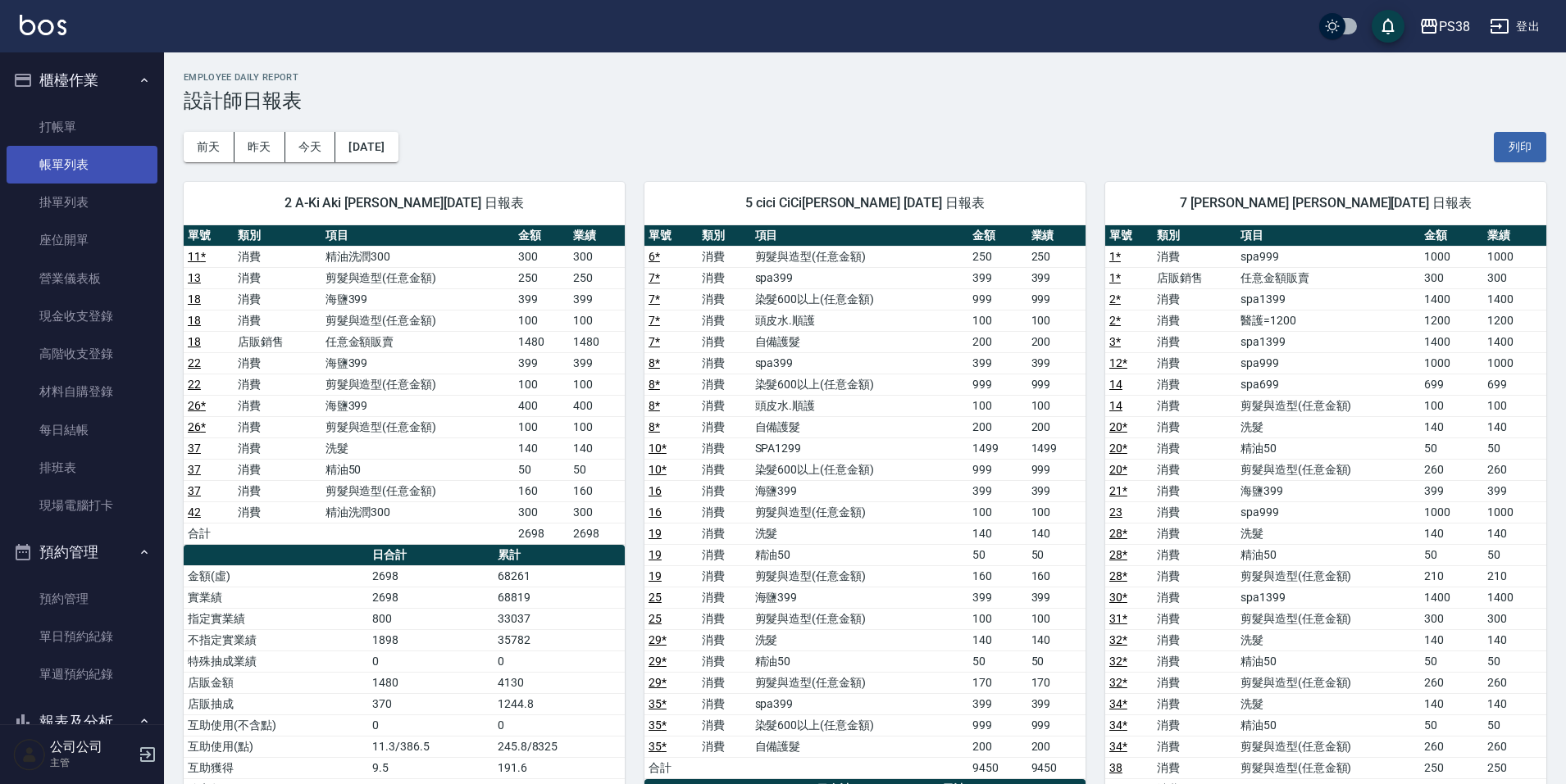
click at [97, 173] on link "帳單列表" at bounding box center [82, 165] width 151 height 38
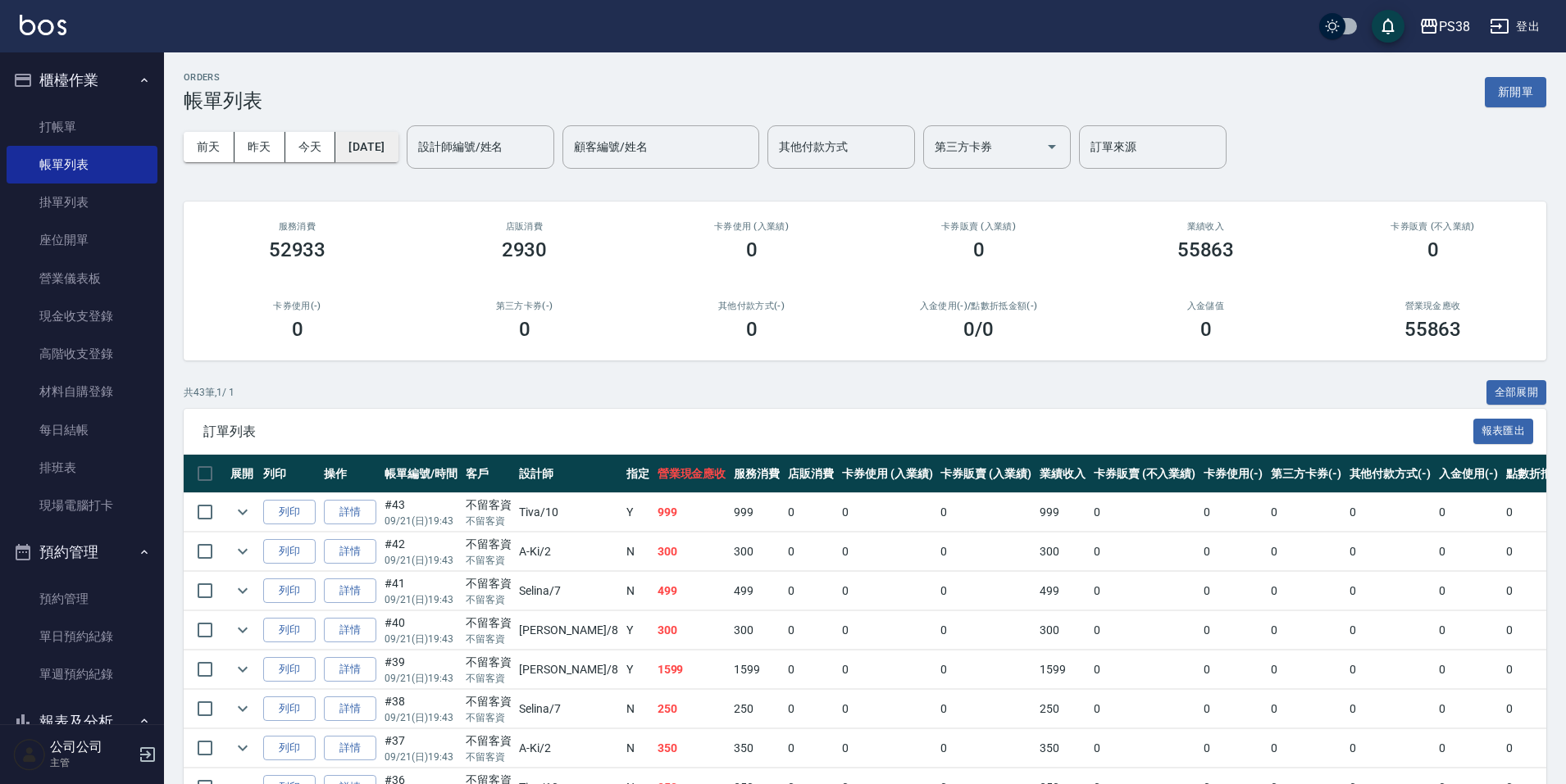
click at [398, 153] on button "[DATE]" at bounding box center [367, 146] width 62 height 30
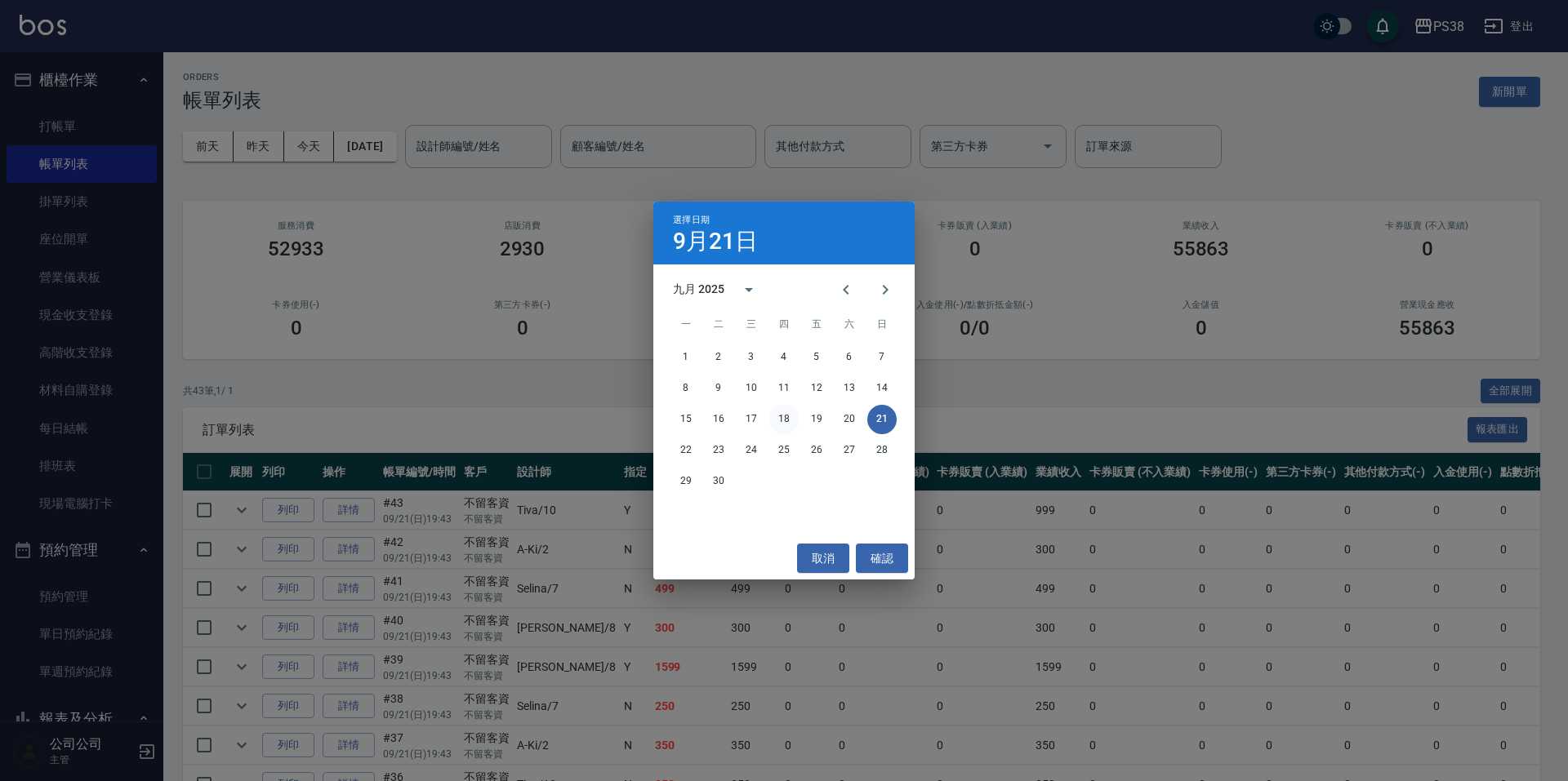
click at [786, 423] on button "18" at bounding box center [784, 420] width 29 height 29
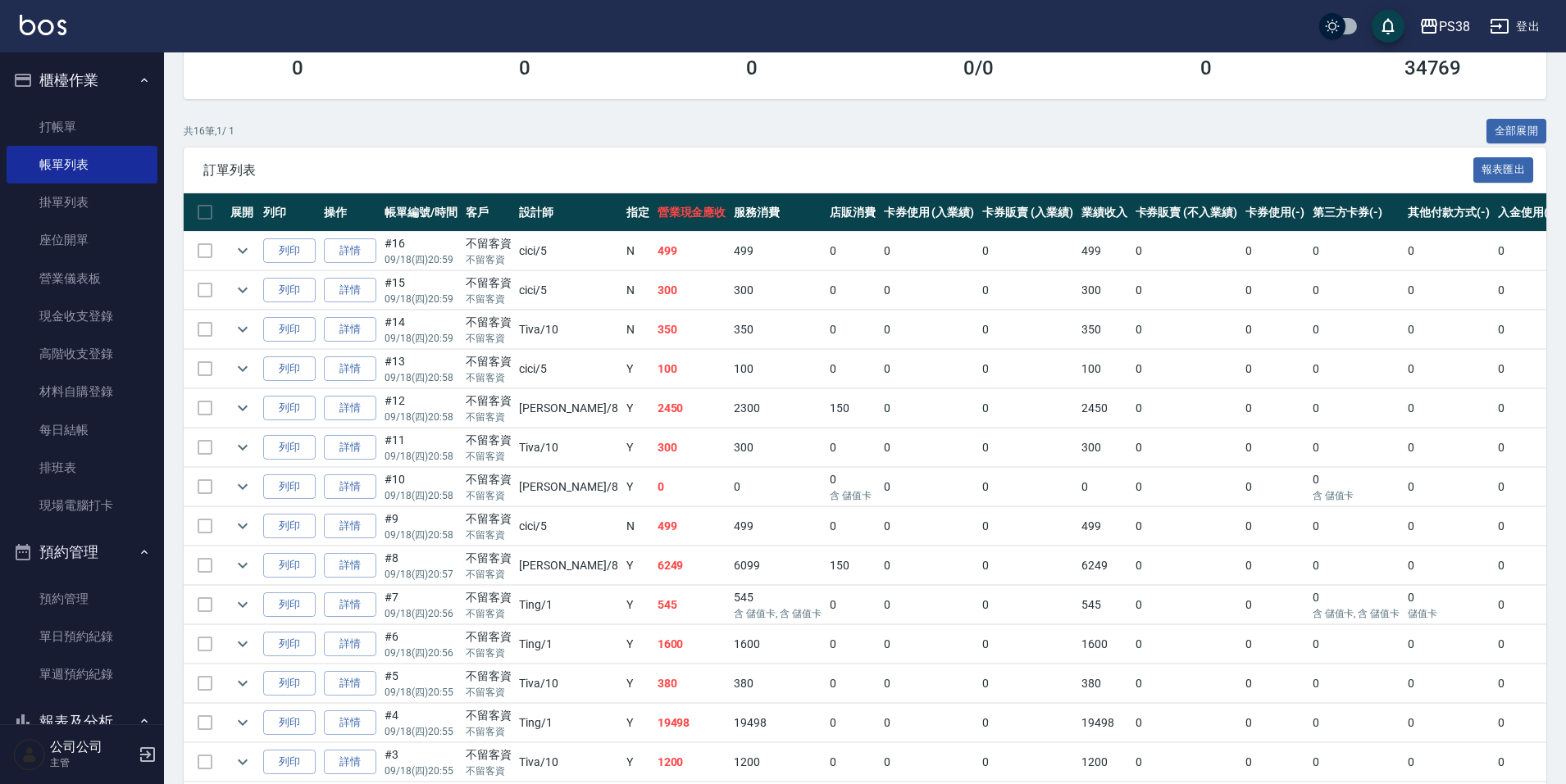
scroll to position [414, 0]
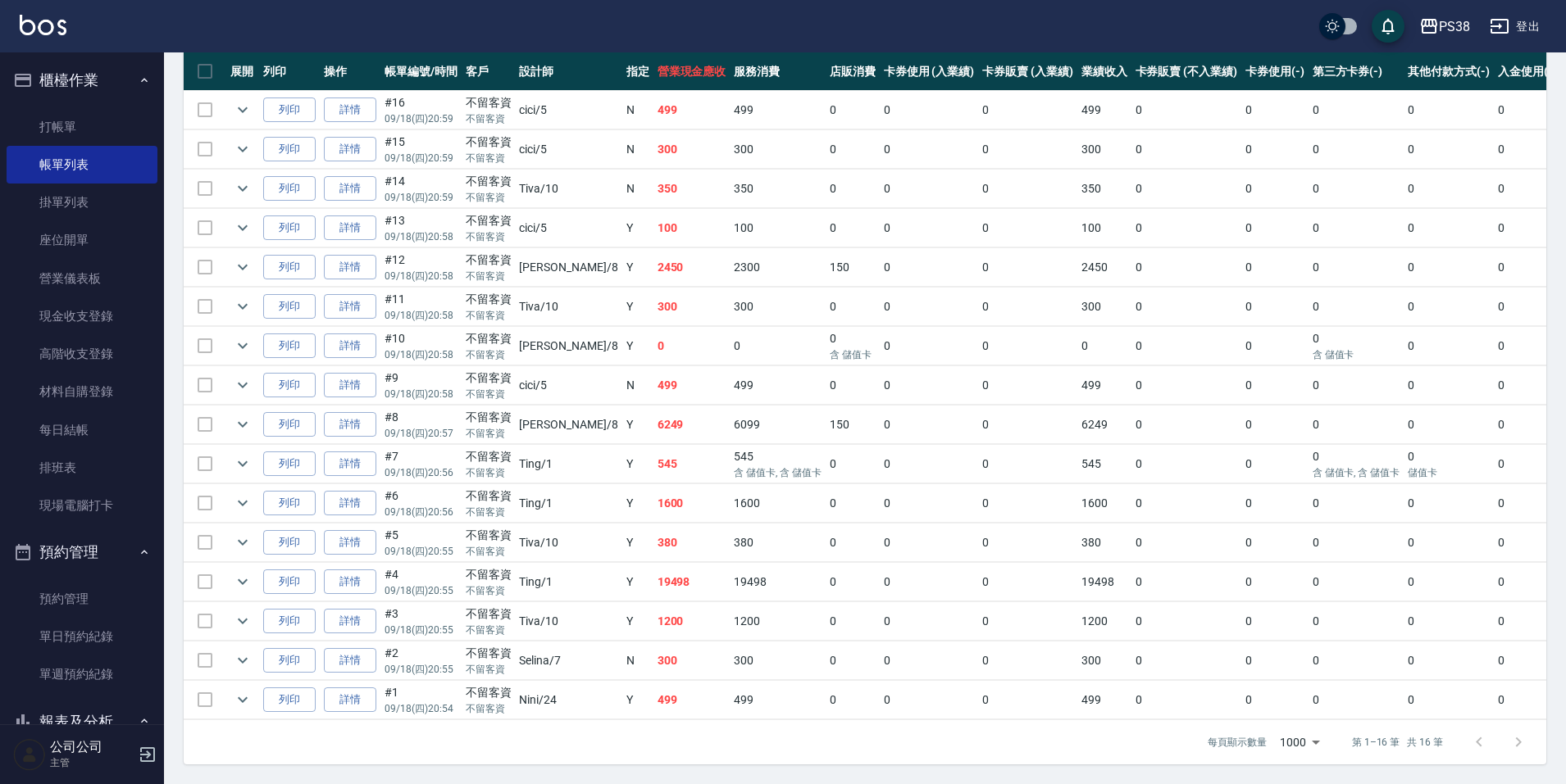
click at [730, 311] on td "300" at bounding box center [778, 307] width 96 height 39
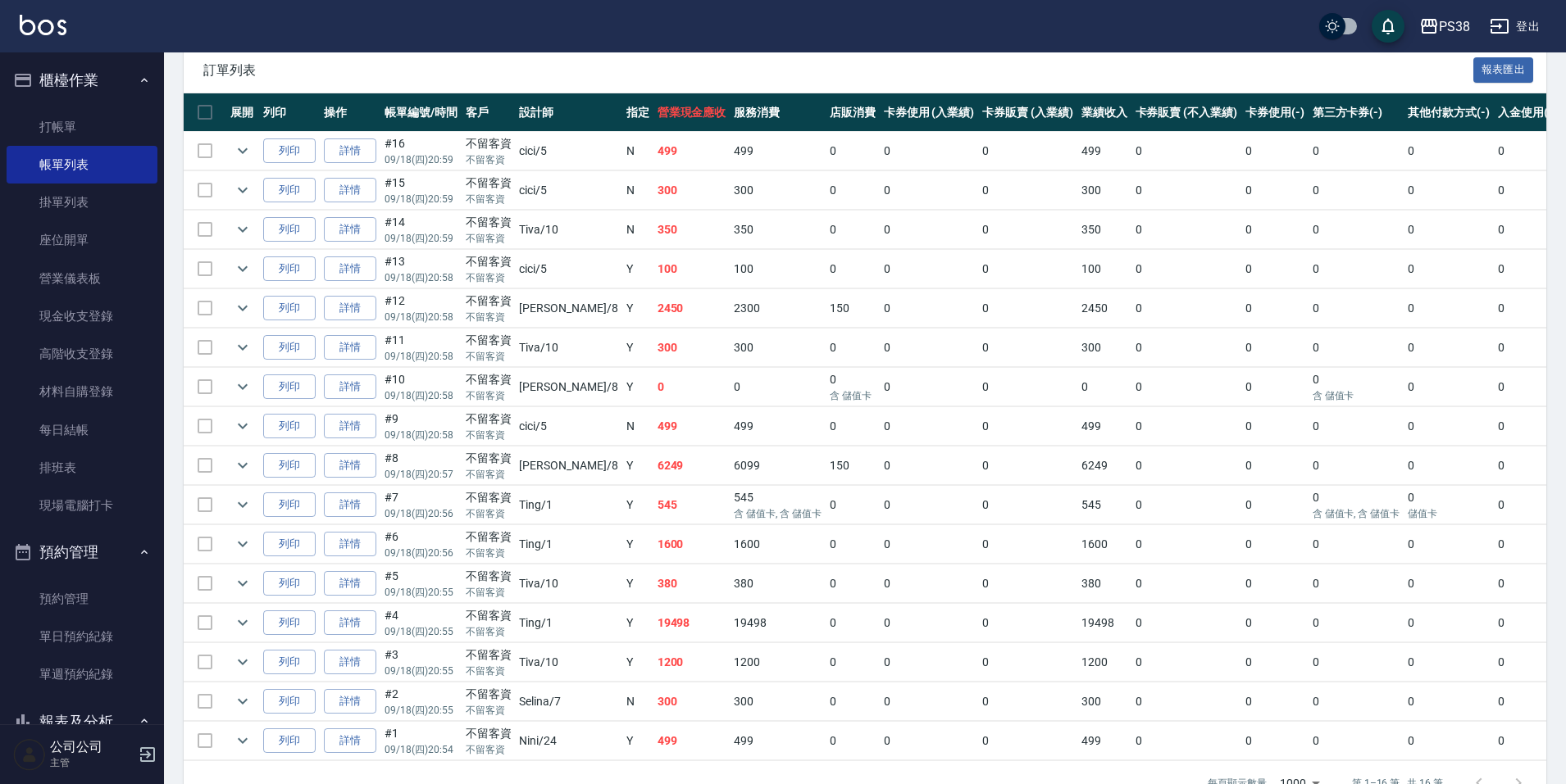
scroll to position [333, 0]
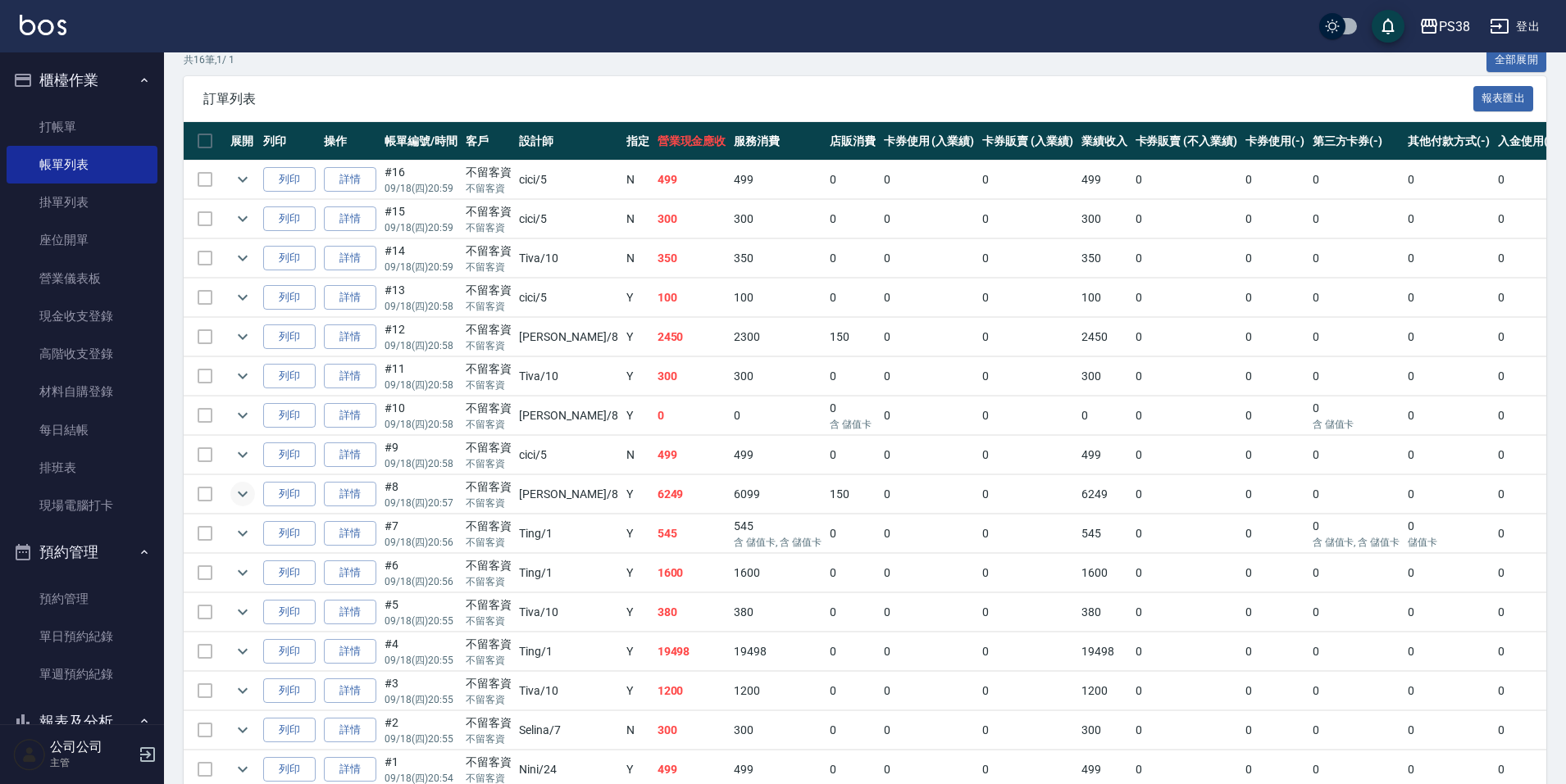
click at [253, 496] on button "expand row" at bounding box center [242, 493] width 24 height 24
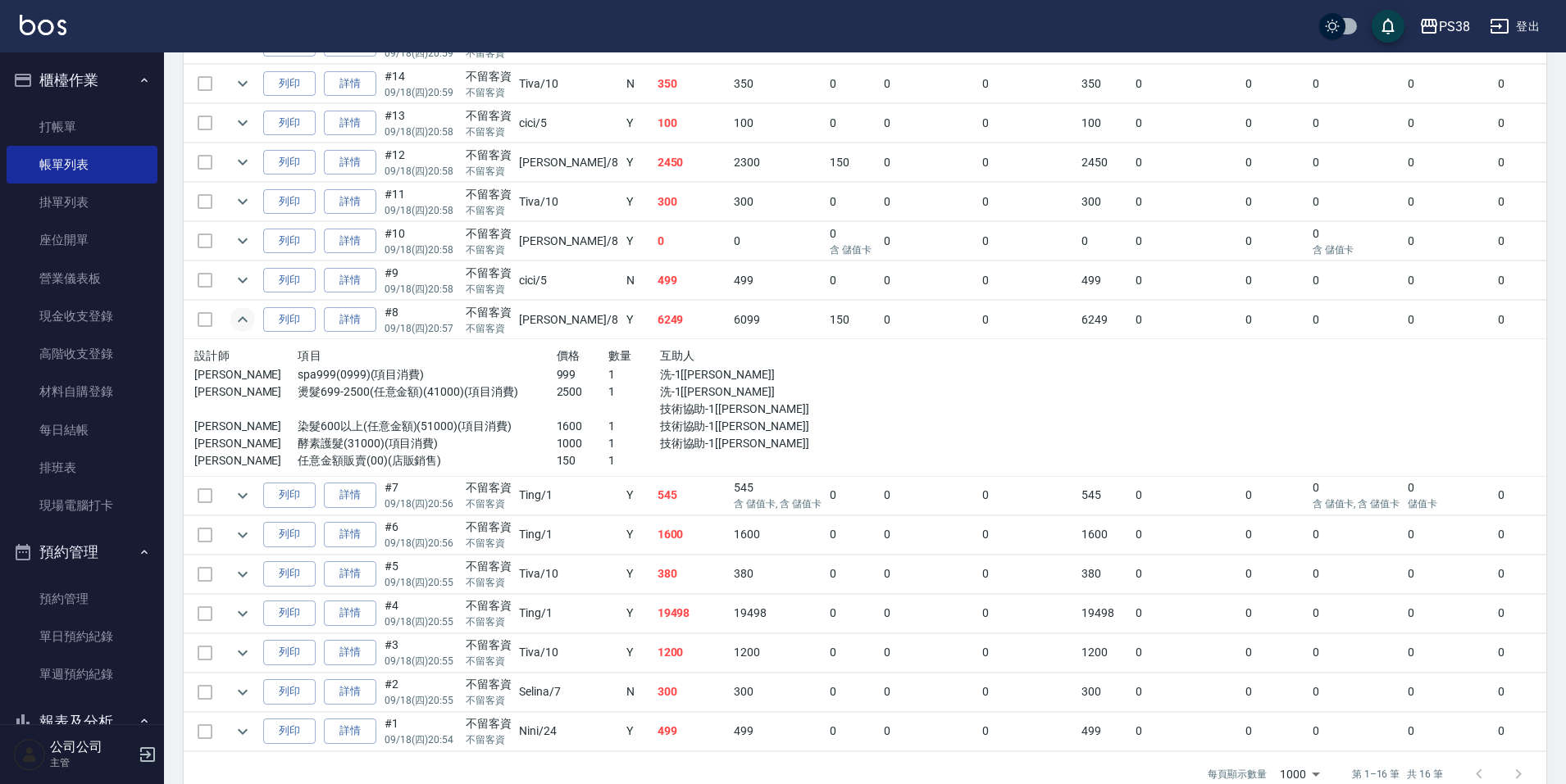
scroll to position [552, 0]
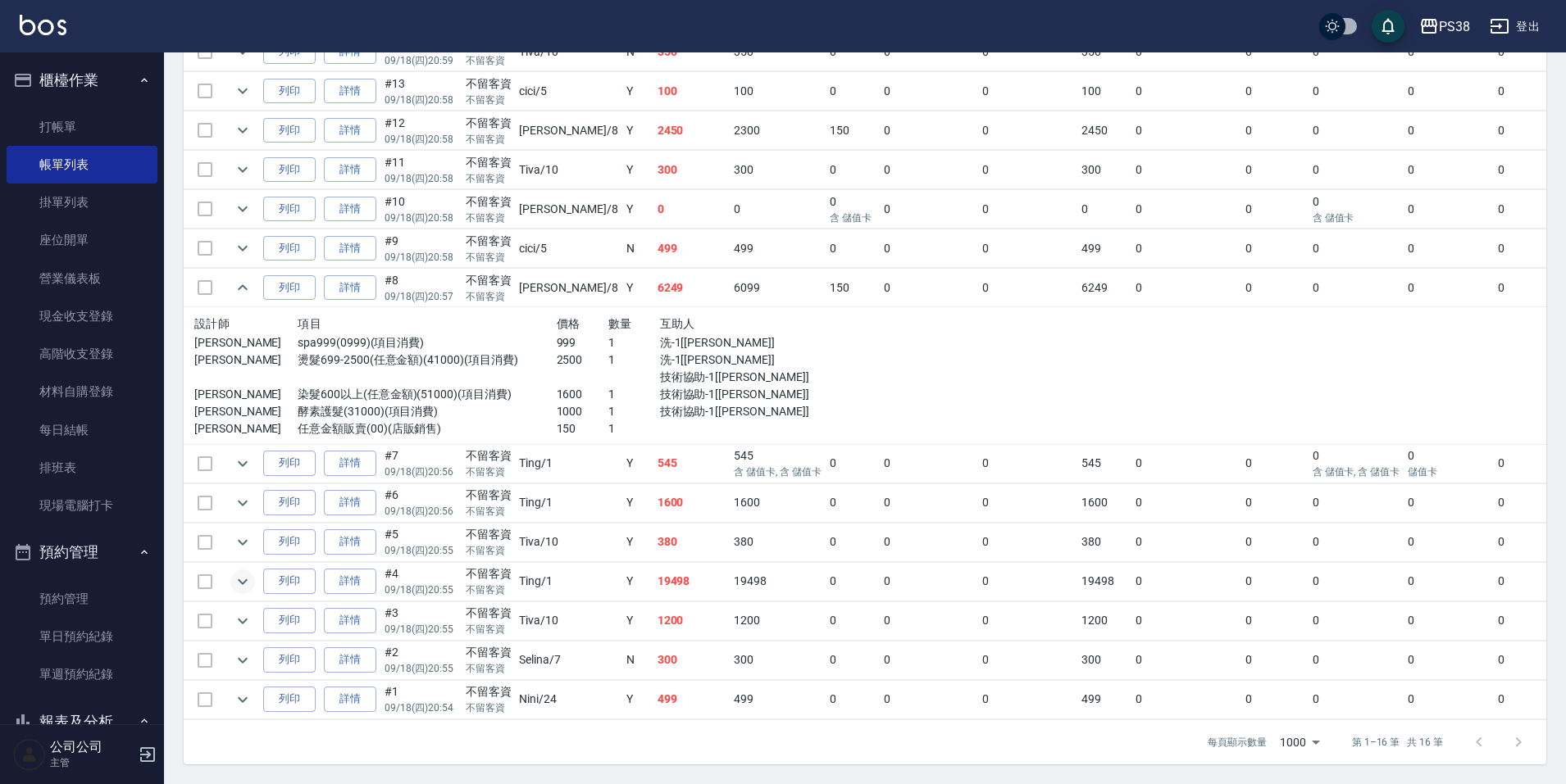
click at [239, 572] on icon "expand row" at bounding box center [243, 582] width 20 height 20
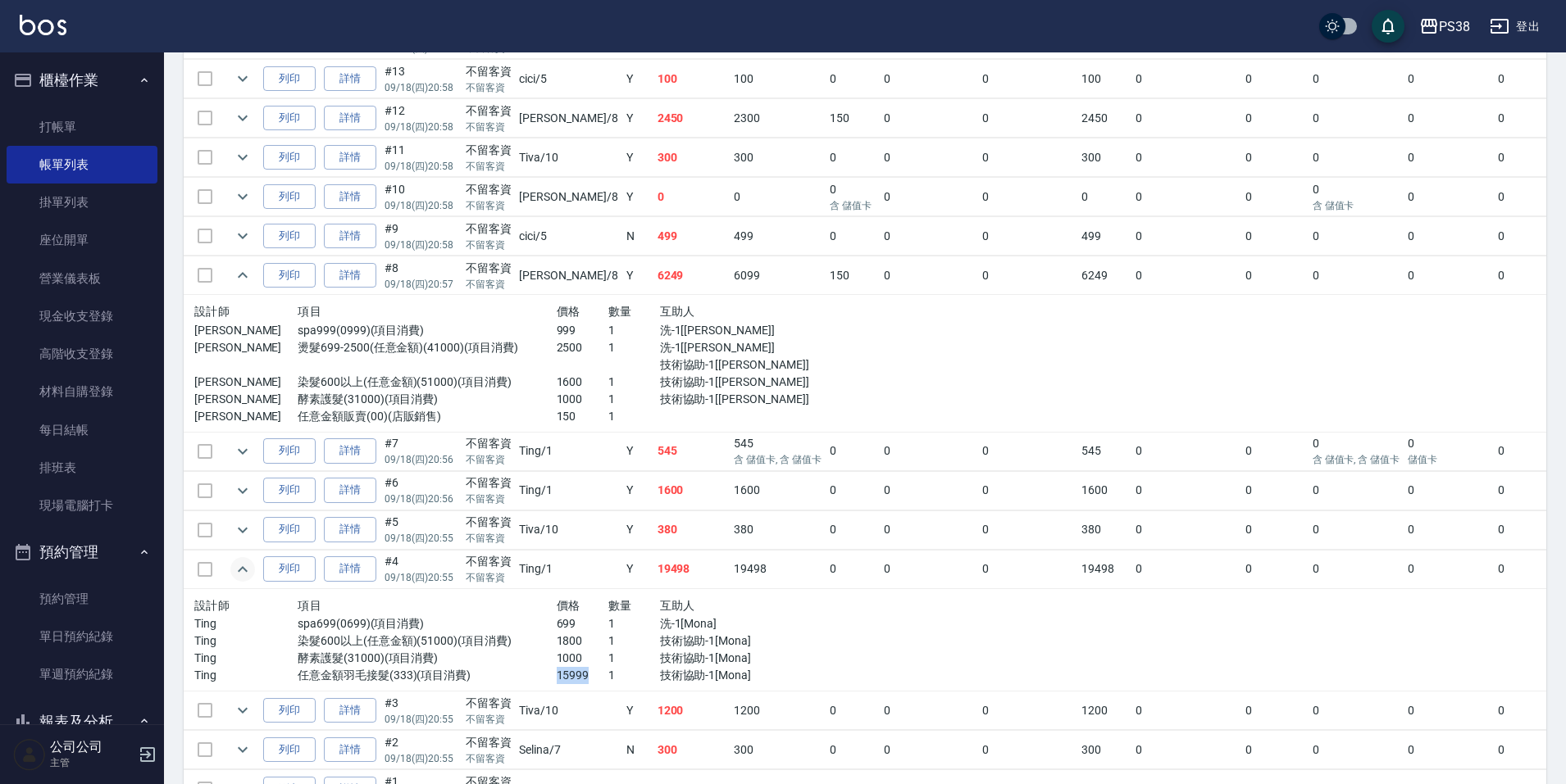
drag, startPoint x: 523, startPoint y: 680, endPoint x: 561, endPoint y: 677, distance: 38.1
click at [561, 677] on div "Ting 任意金額羽毛接髮(333)(項目消費) 15999 1 技術協助-1[[PERSON_NAME]]" at bounding box center [504, 676] width 621 height 18
click at [766, 653] on td "設計師 項目 價格 數量 互助人 Ting spa699(0699)(項目消費) 699 1 洗-1[Mona] Ting 染髮600以上(任意金額)(510…" at bounding box center [504, 640] width 642 height 103
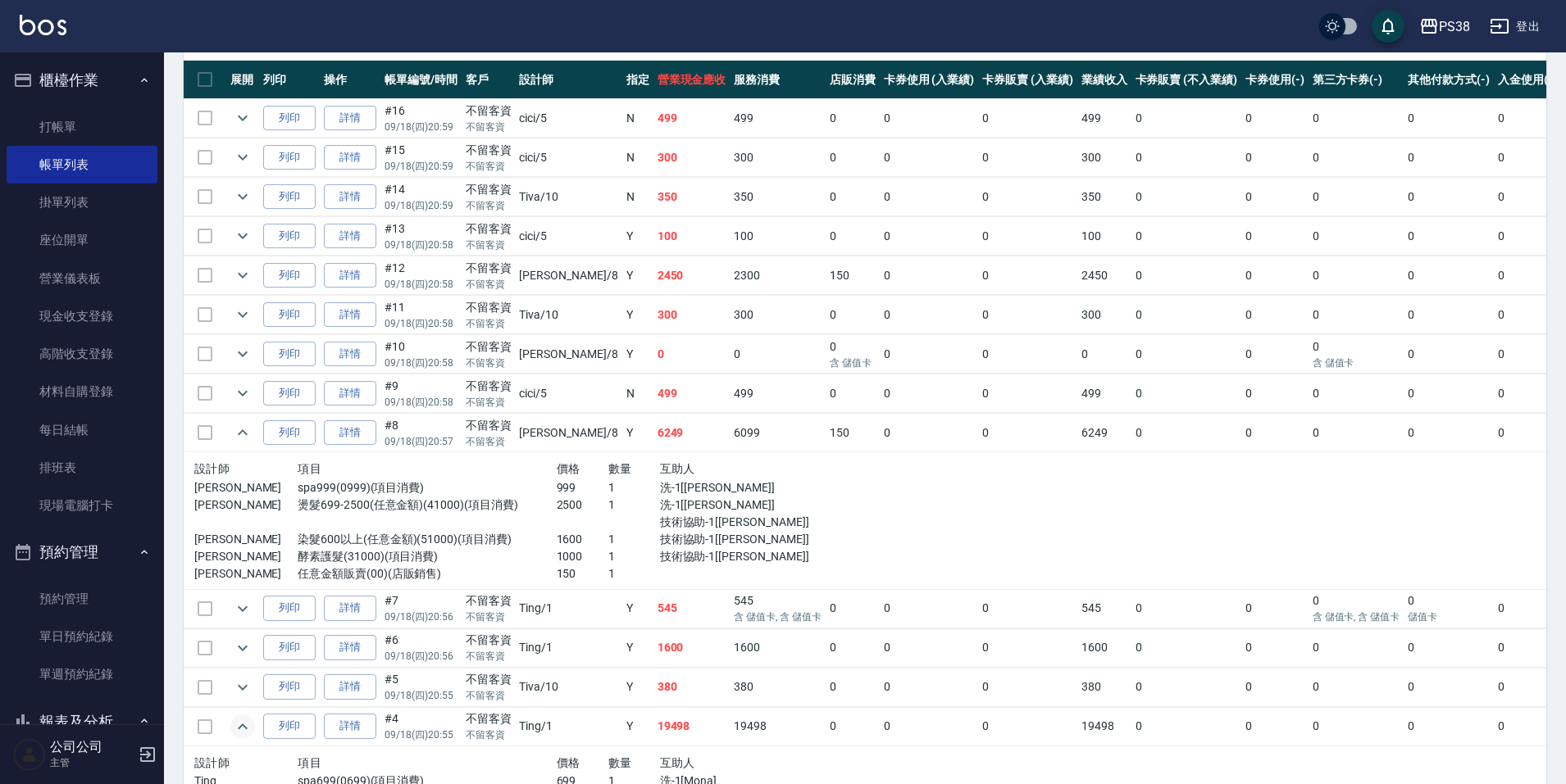
scroll to position [573, 0]
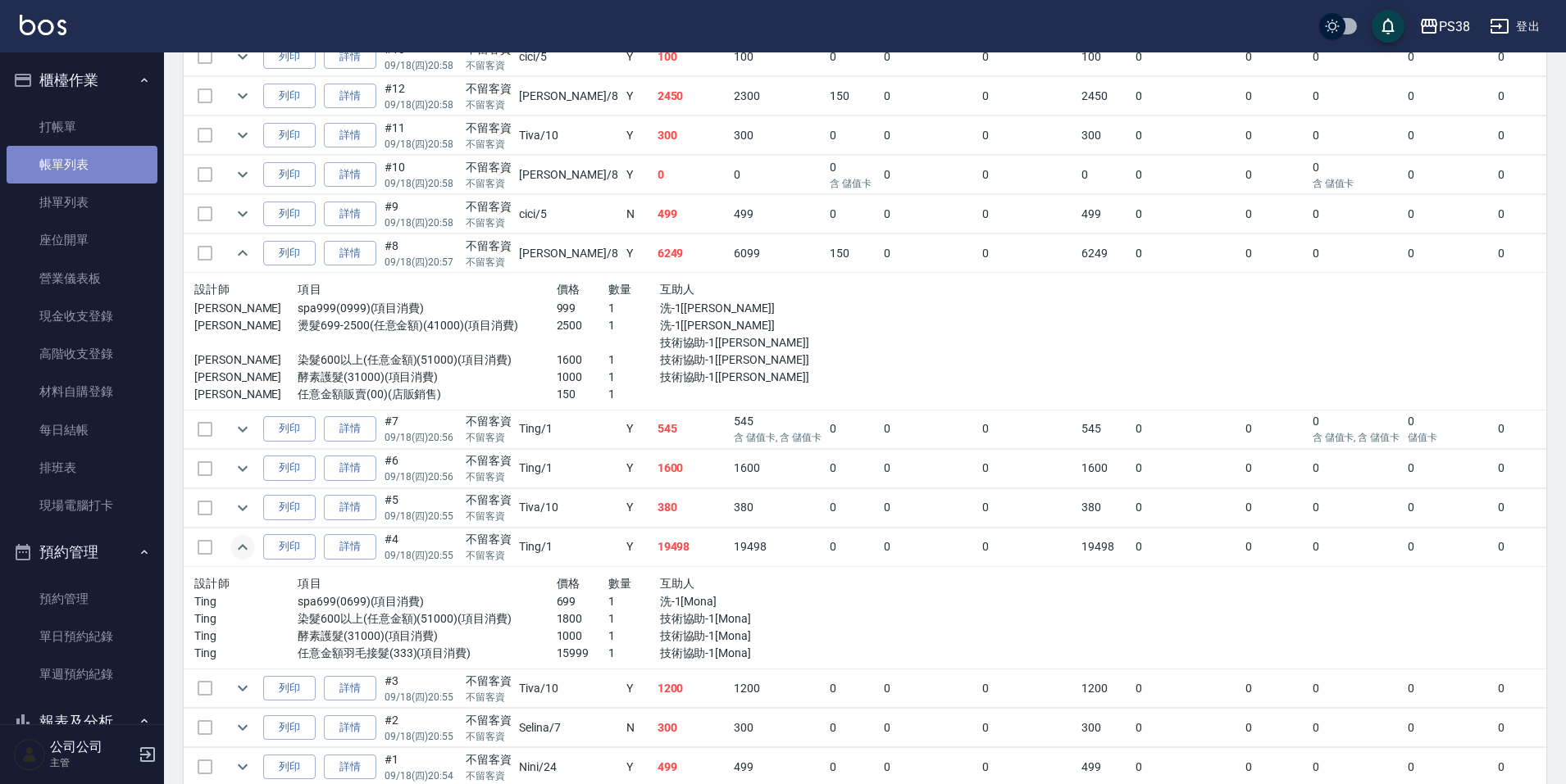
click at [82, 170] on link "帳單列表" at bounding box center [82, 165] width 151 height 38
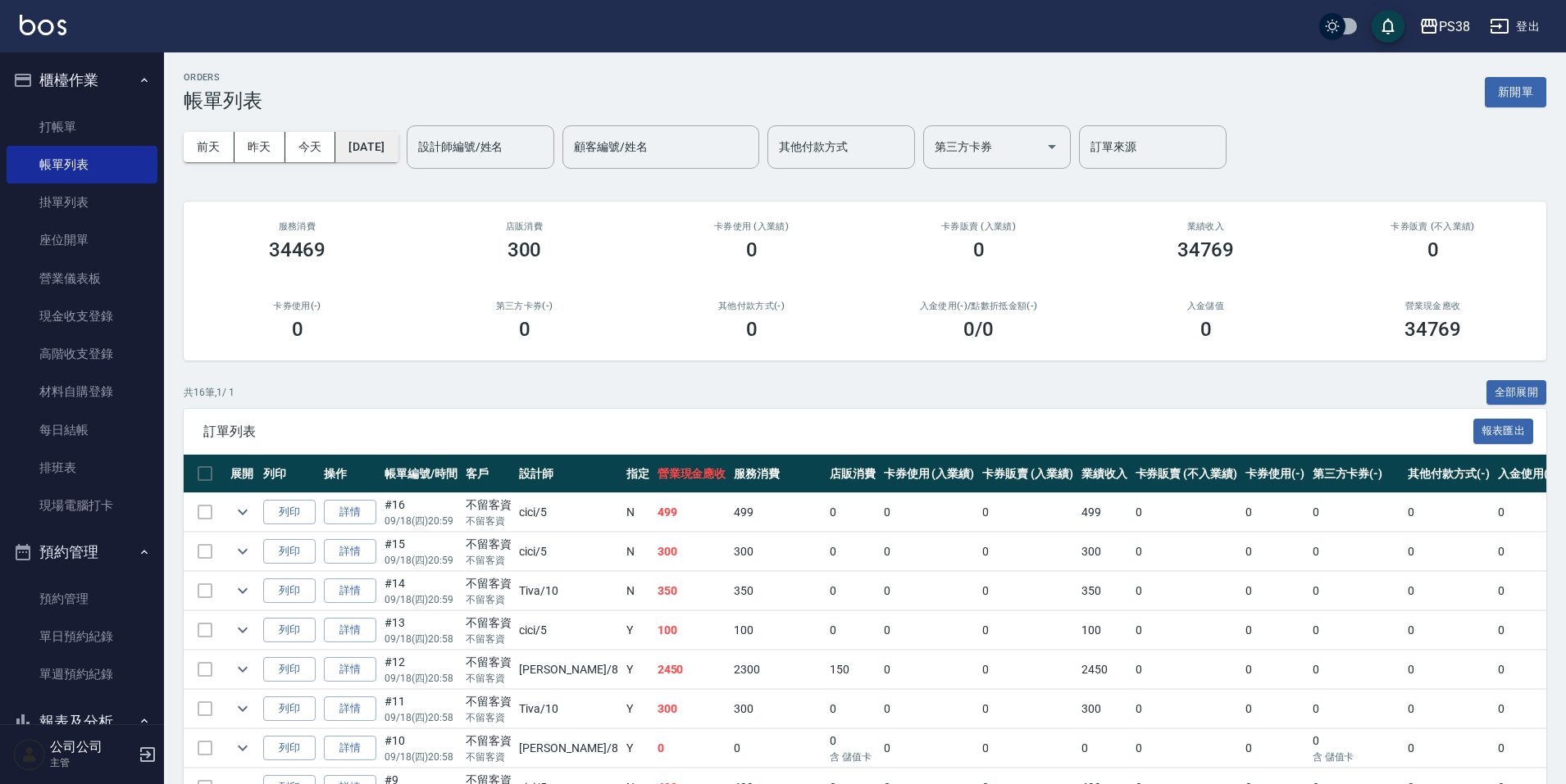
click at [398, 152] on button "[DATE]" at bounding box center [367, 146] width 62 height 30
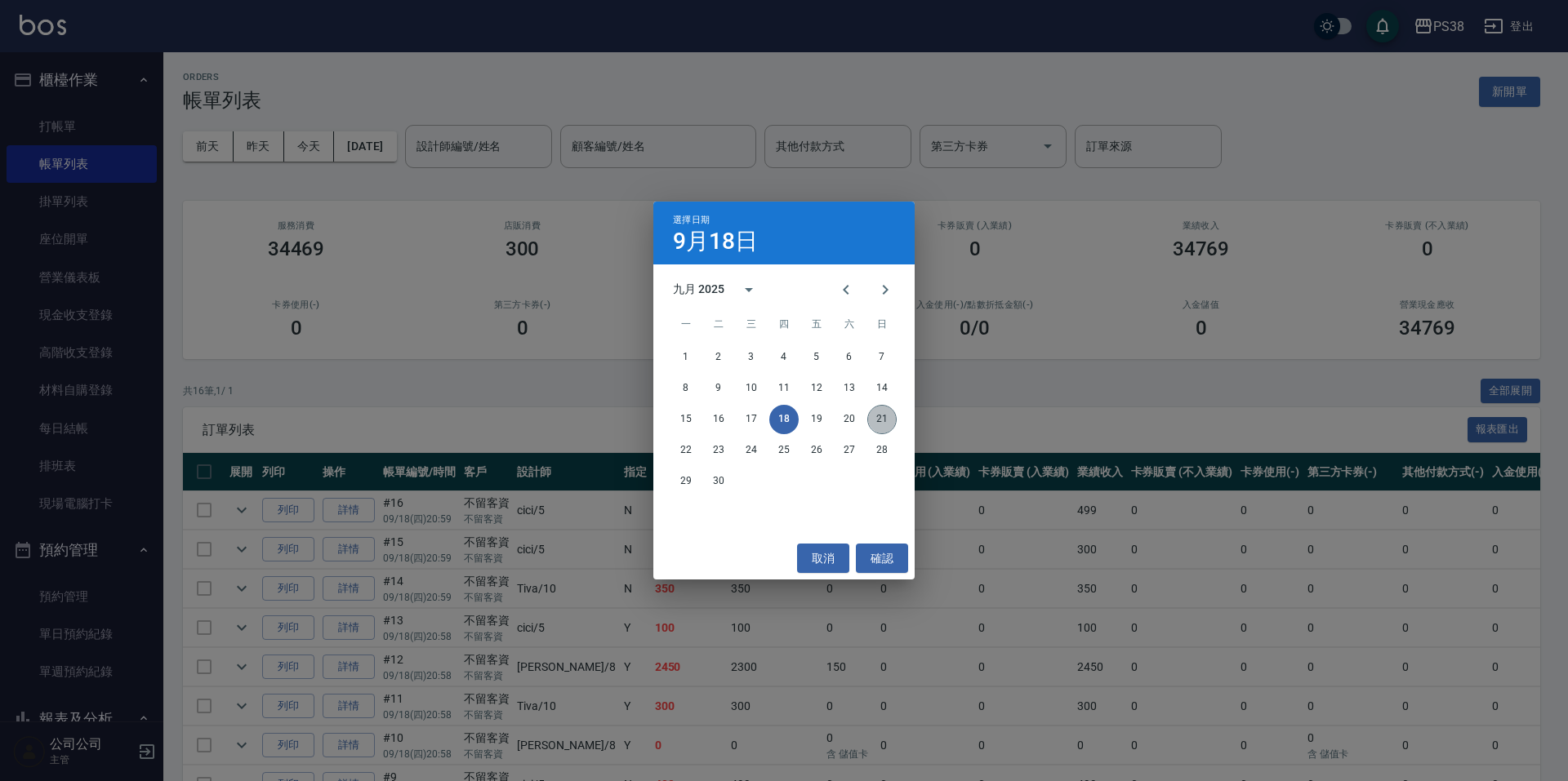
click at [881, 420] on button "21" at bounding box center [882, 420] width 29 height 29
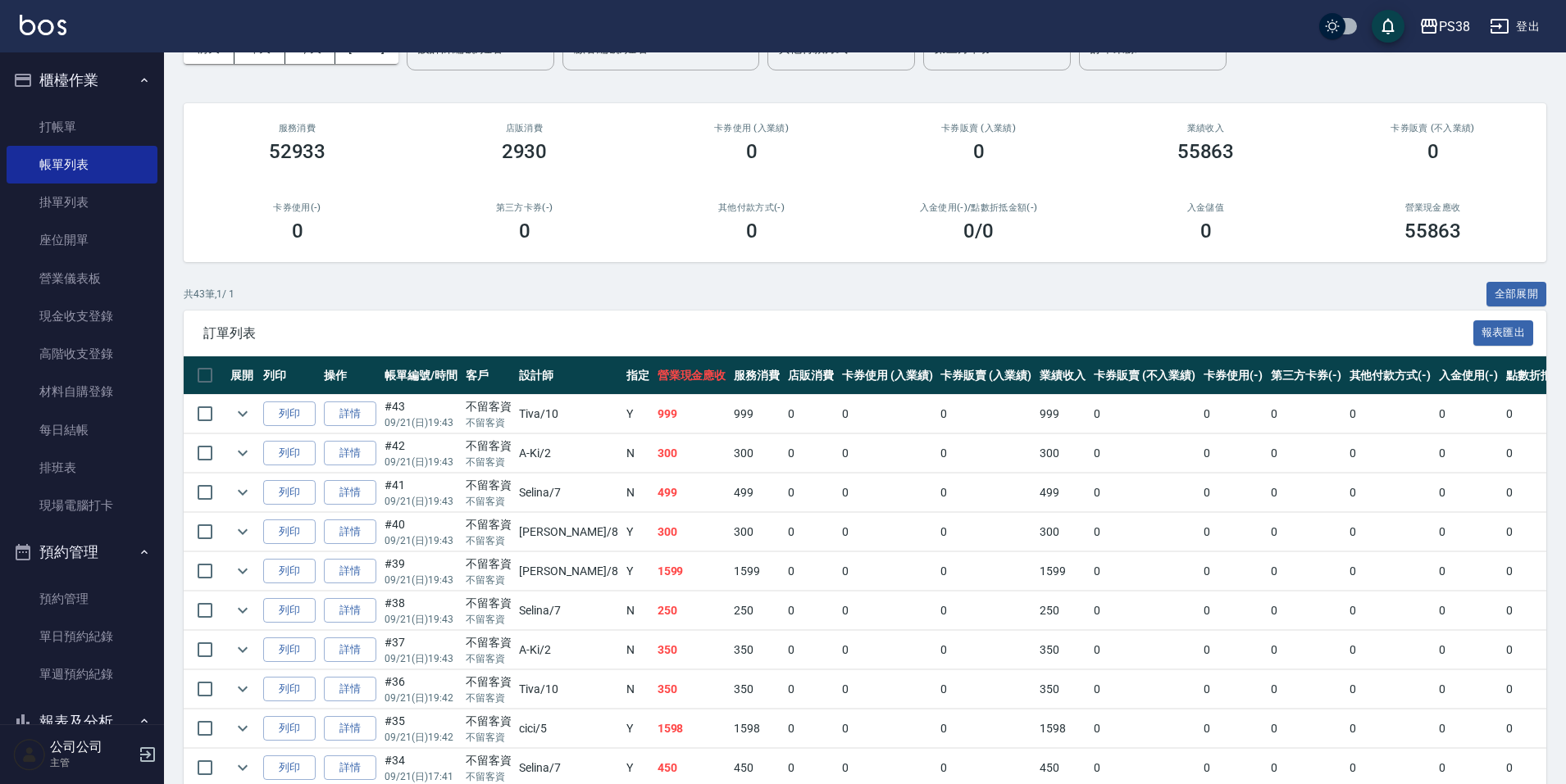
scroll to position [328, 0]
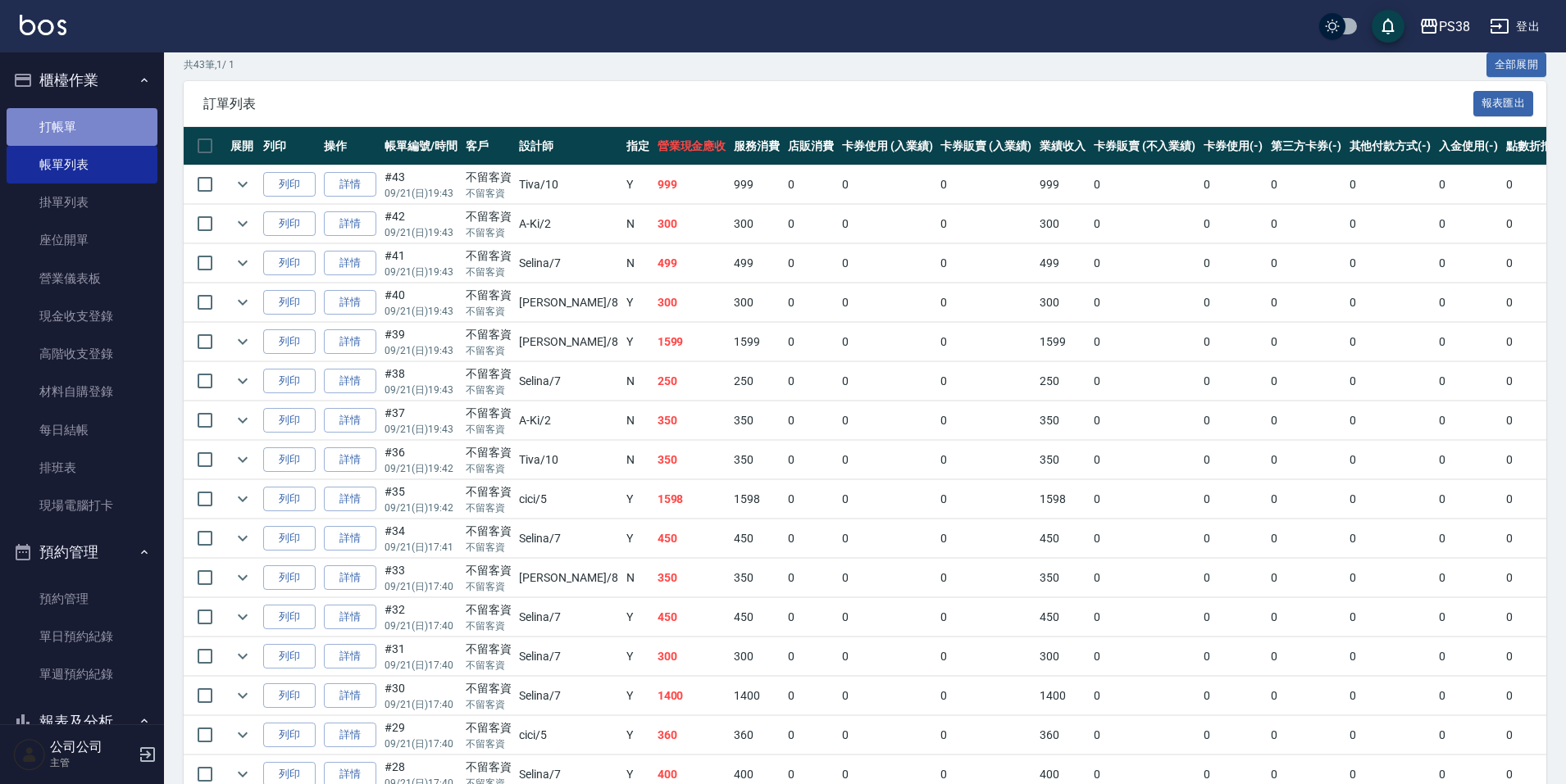
click at [85, 126] on link "打帳單" at bounding box center [82, 127] width 151 height 38
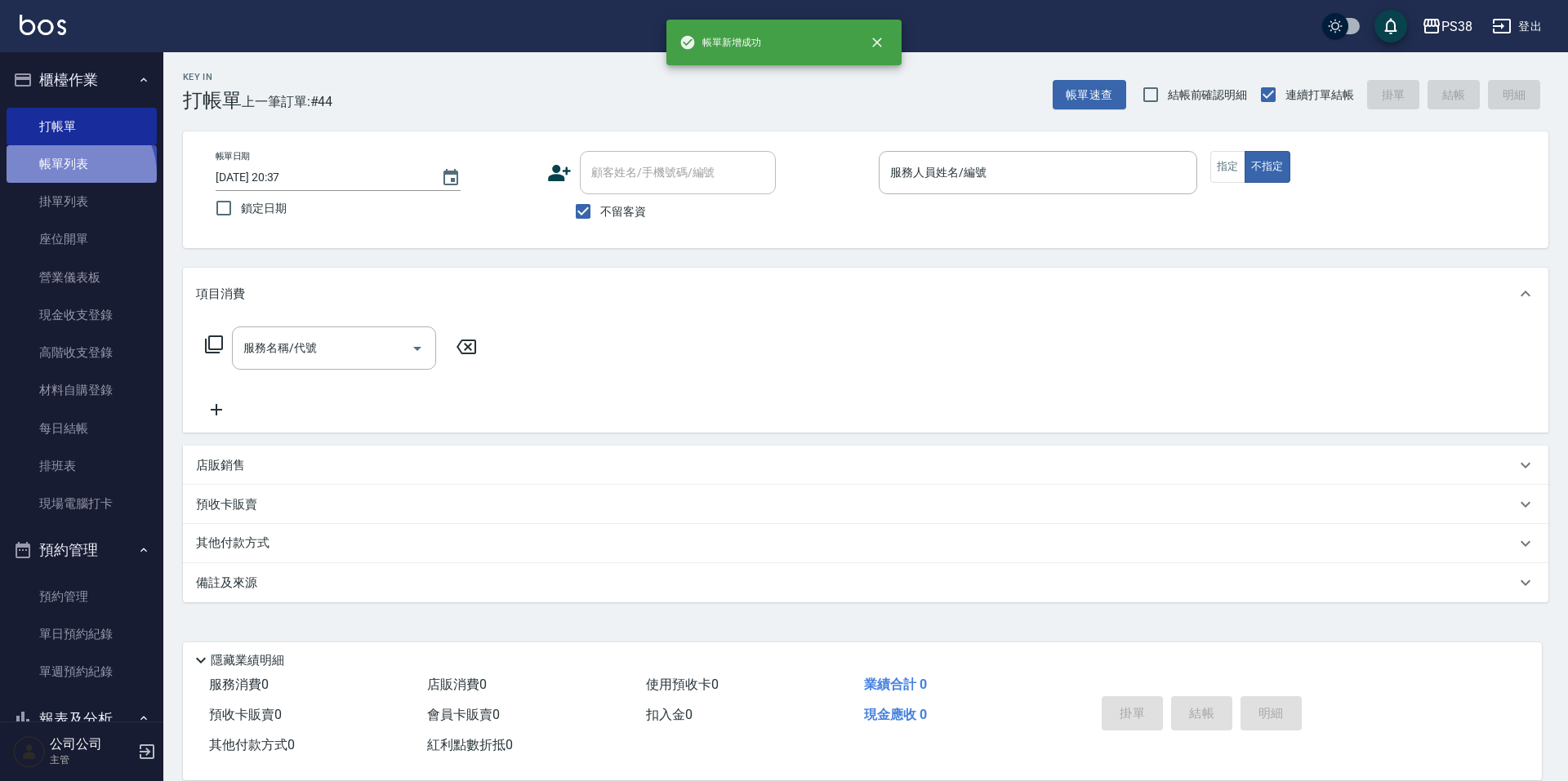
click at [79, 174] on link "帳單列表" at bounding box center [82, 164] width 151 height 38
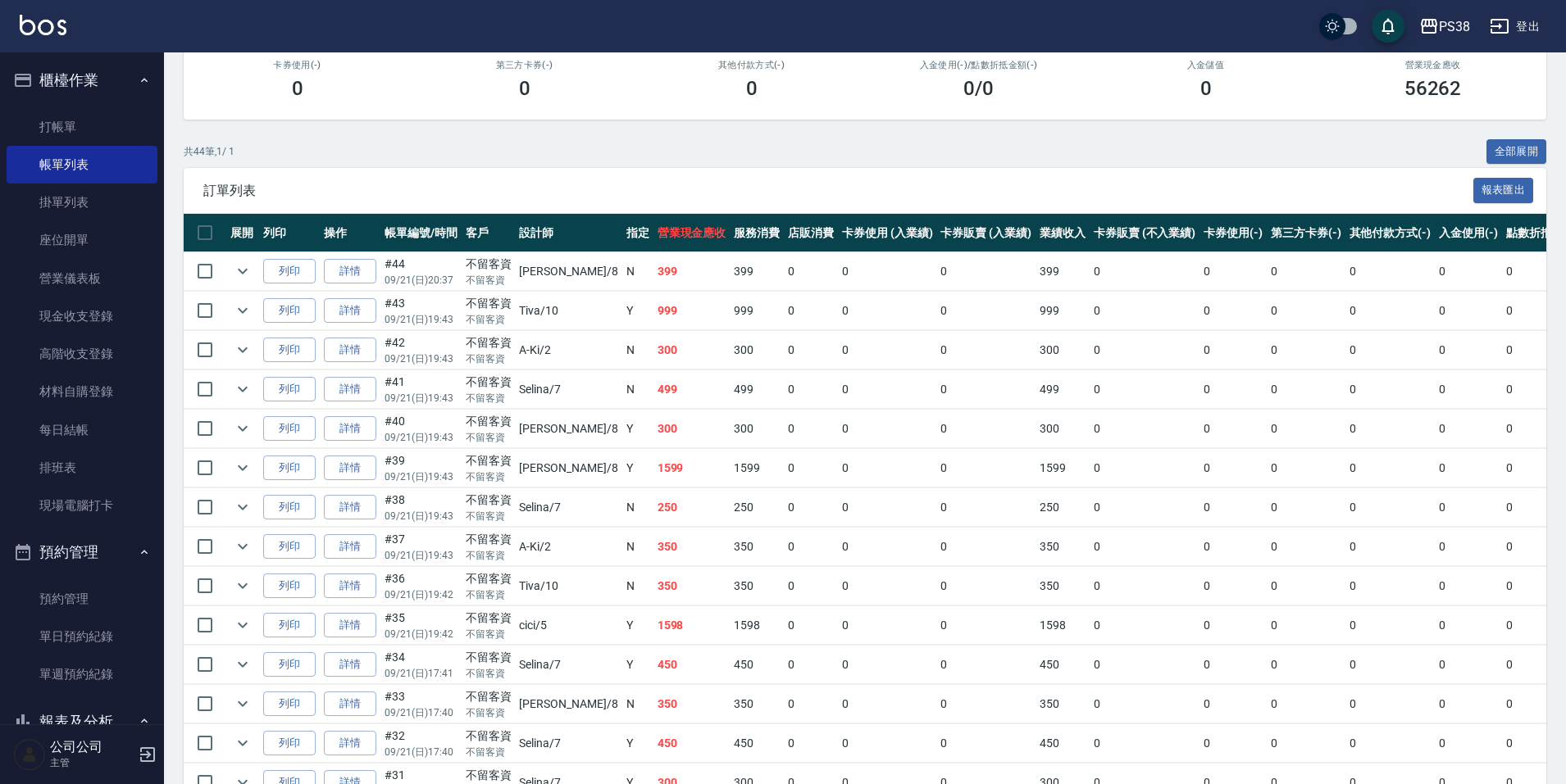
scroll to position [246, 0]
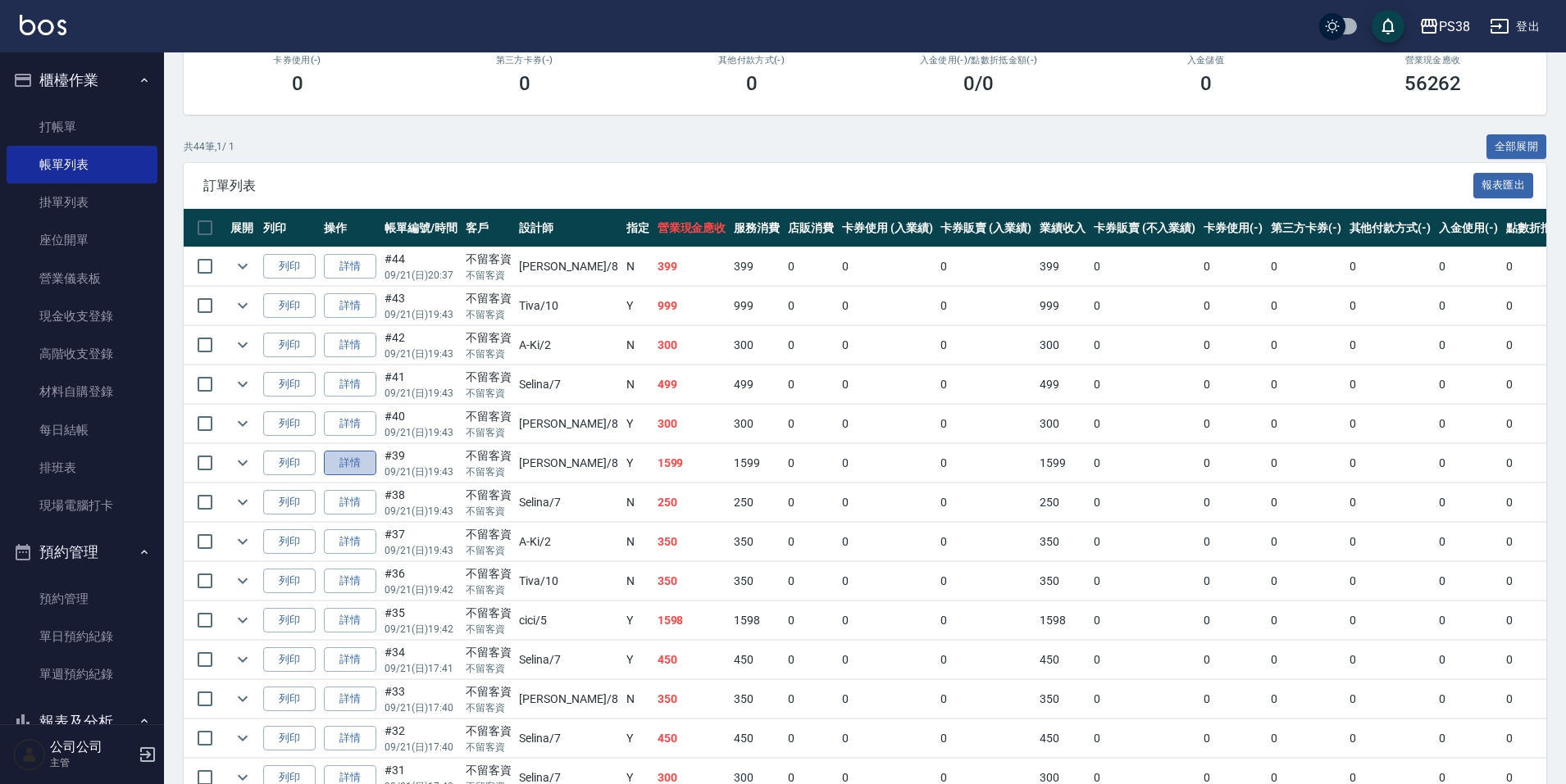
click at [342, 463] on link "詳情" at bounding box center [350, 463] width 53 height 25
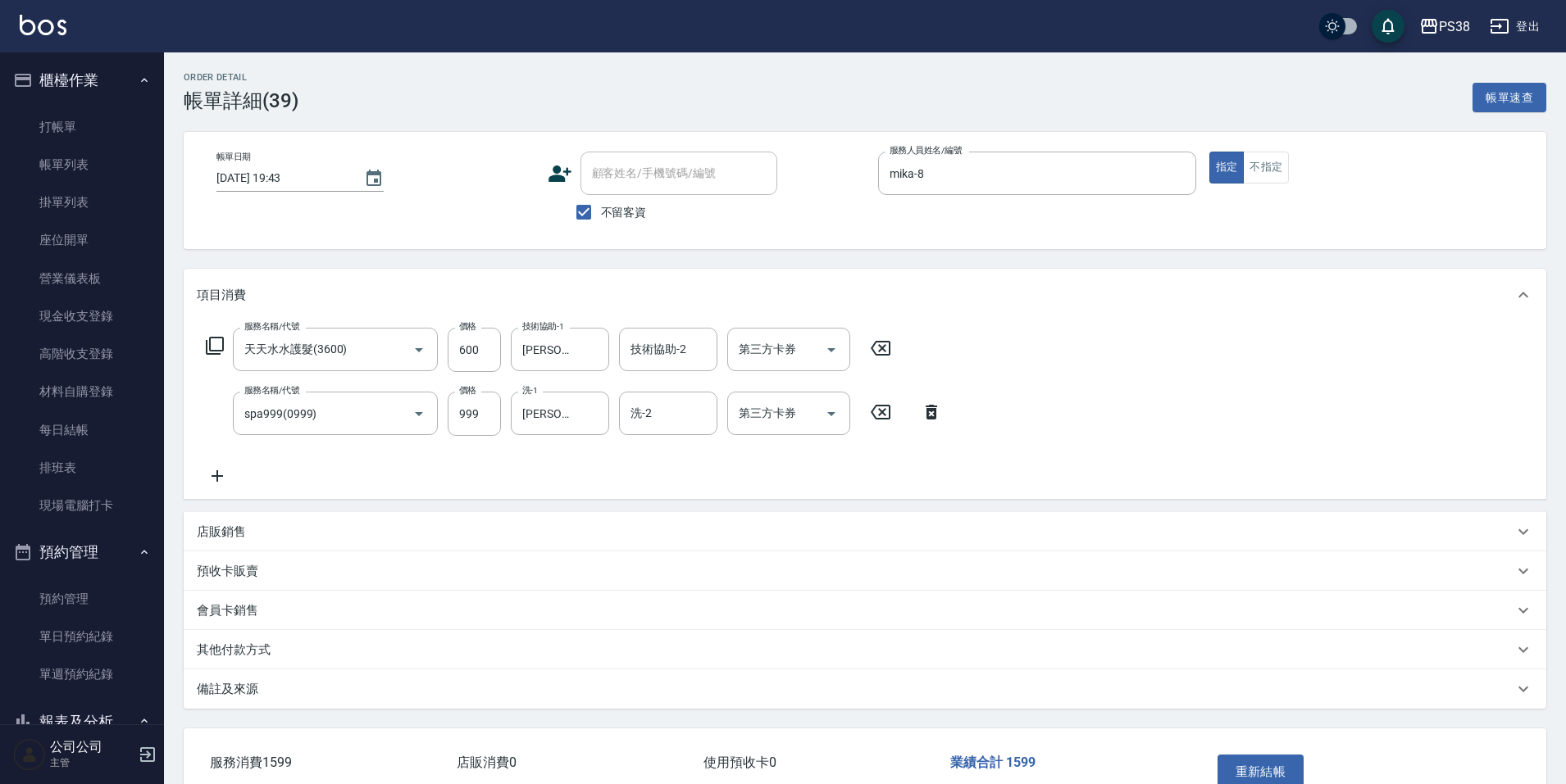
click at [241, 534] on p "店販銷售" at bounding box center [221, 532] width 49 height 18
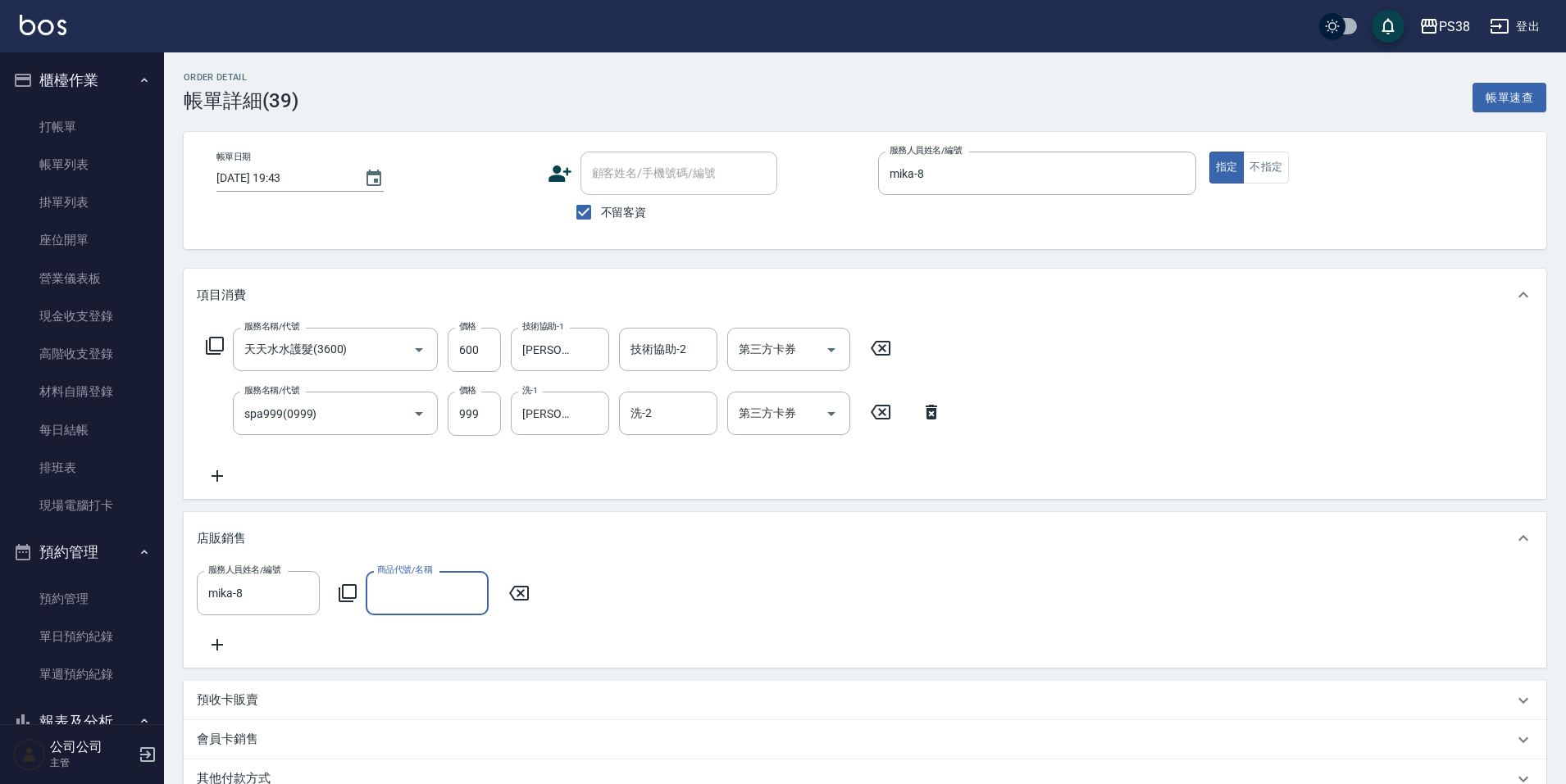
click at [439, 601] on input "商品代號/名稱" at bounding box center [426, 592] width 108 height 28
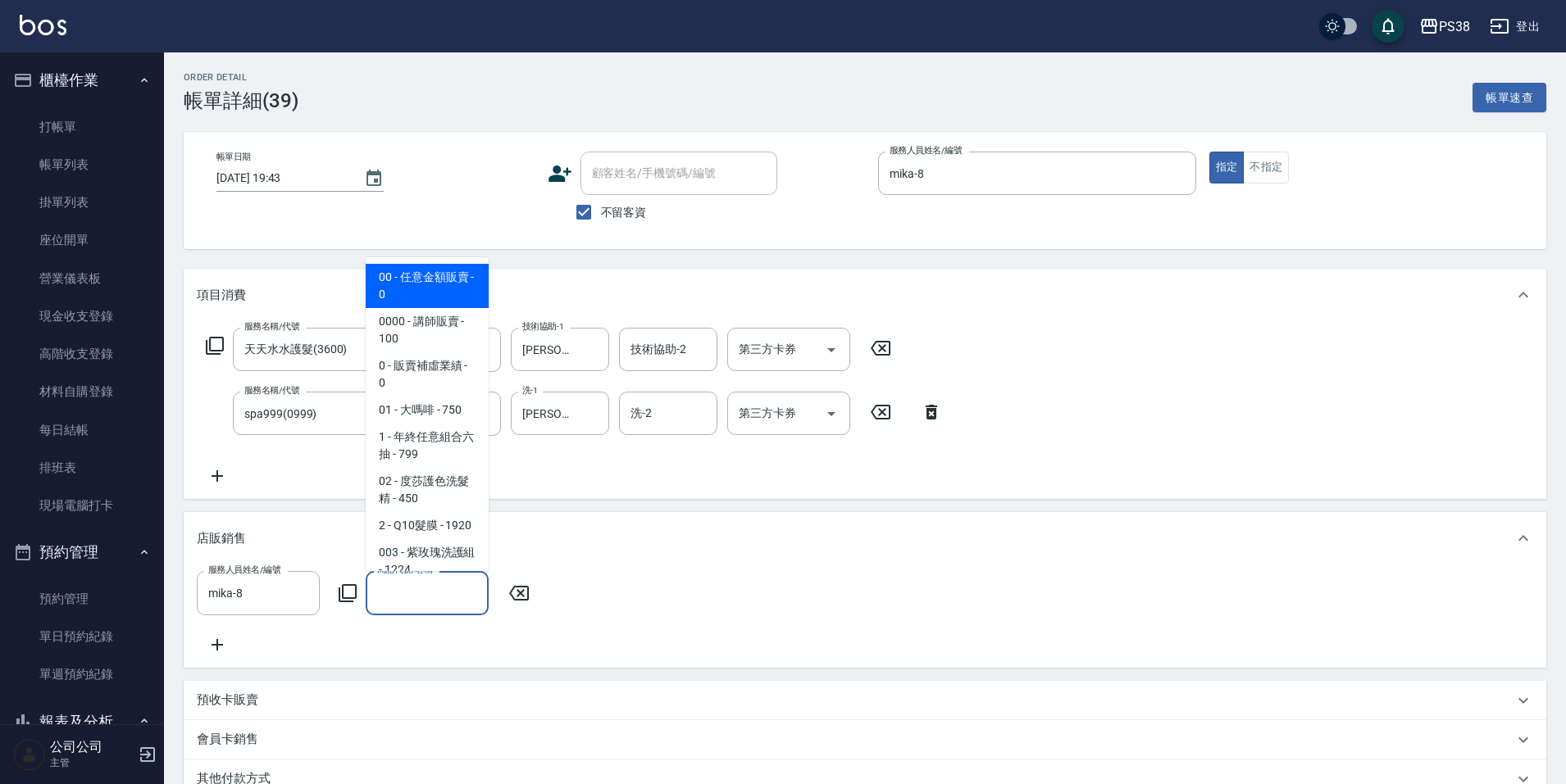
click at [421, 291] on span "00 - 任意金額販賣 - 0" at bounding box center [427, 286] width 123 height 44
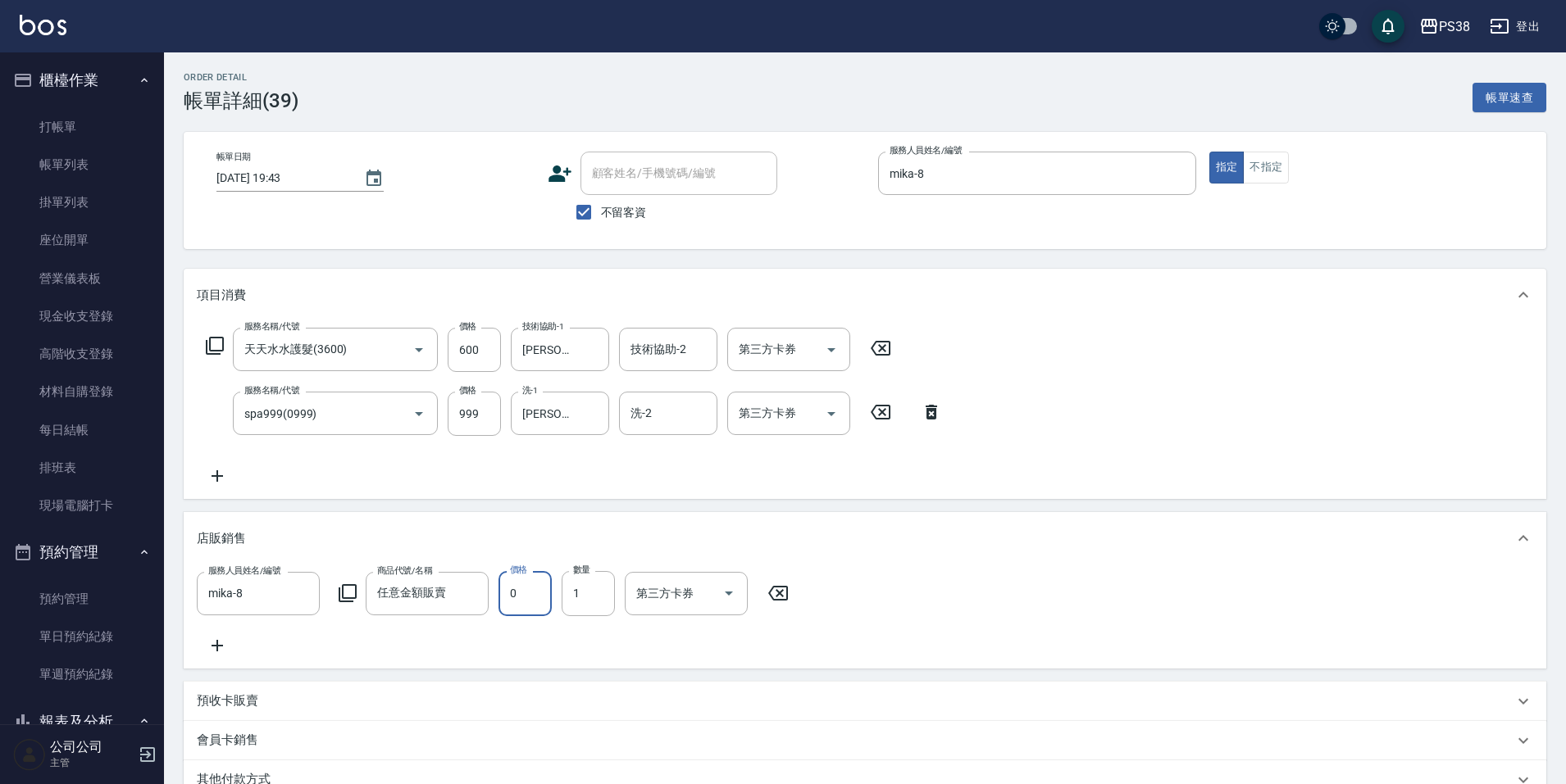
click at [520, 598] on input "0" at bounding box center [525, 593] width 54 height 44
click at [830, 347] on icon "Open" at bounding box center [831, 350] width 20 height 20
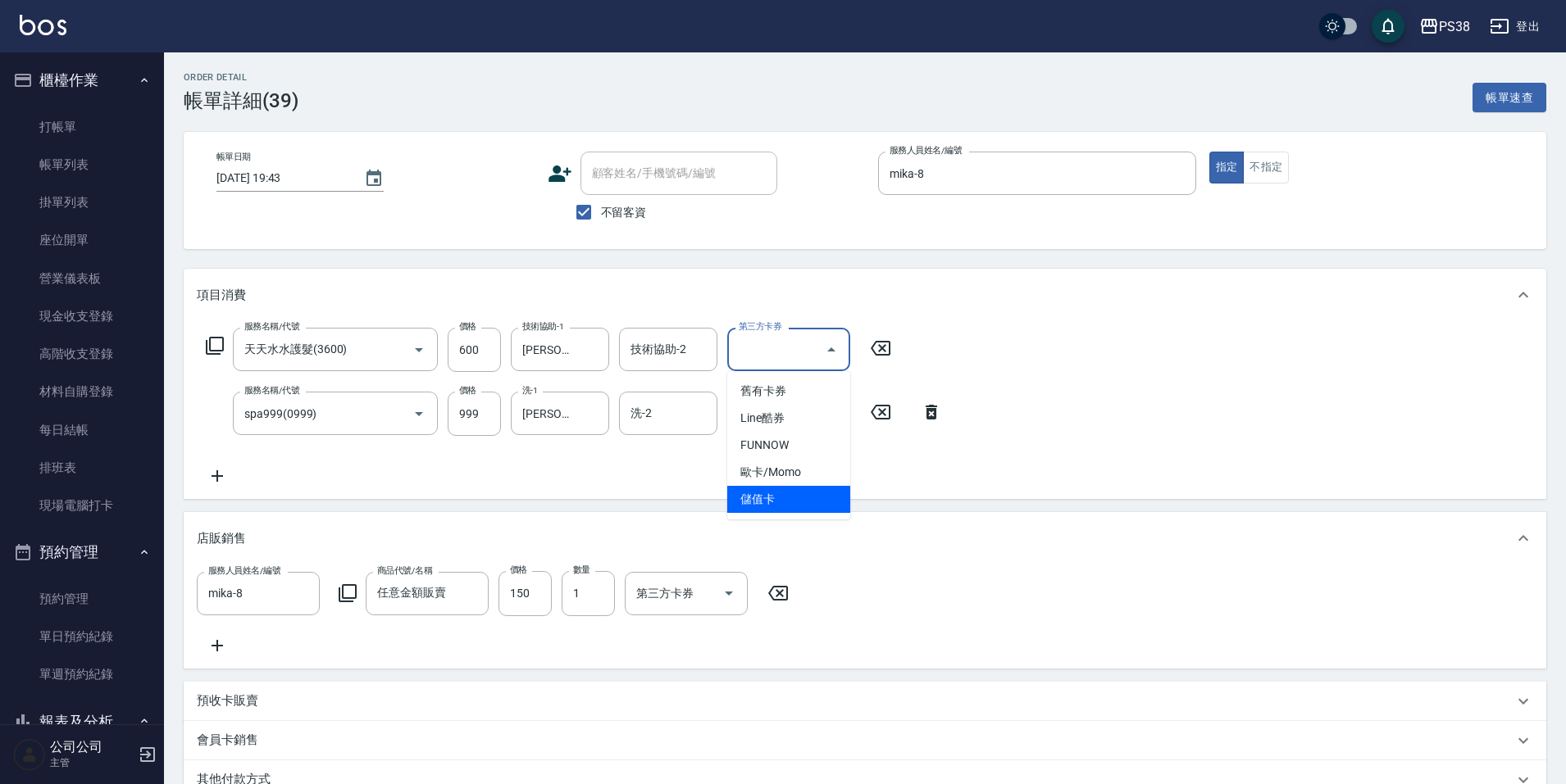
click at [790, 513] on ul "舊有卡券 Line酷券 FUNNOW 歐卡/Momo 儲值卡" at bounding box center [789, 446] width 123 height 148
click at [794, 501] on span "儲值卡" at bounding box center [789, 499] width 123 height 27
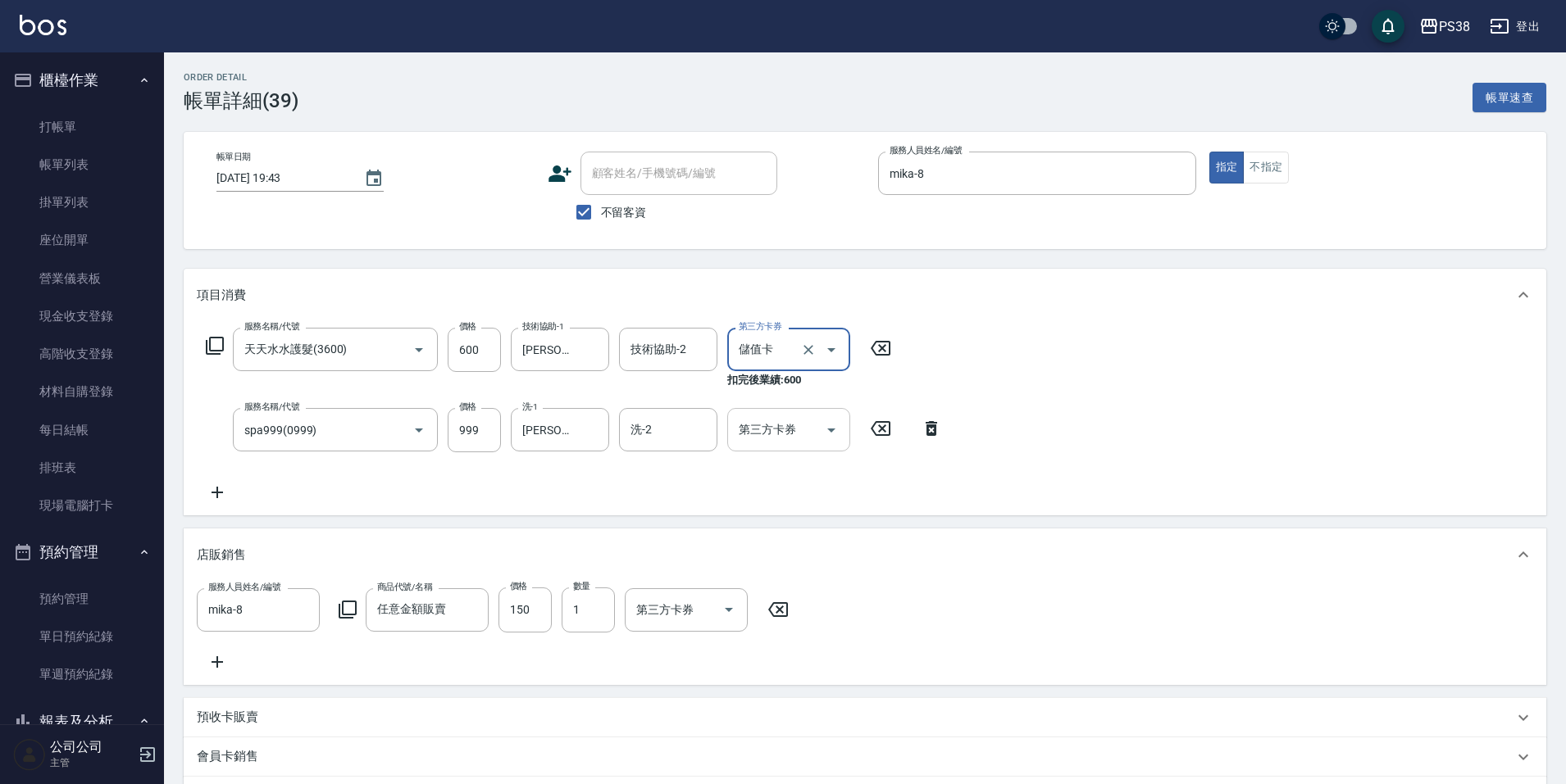
click at [821, 434] on button "Open" at bounding box center [831, 430] width 26 height 26
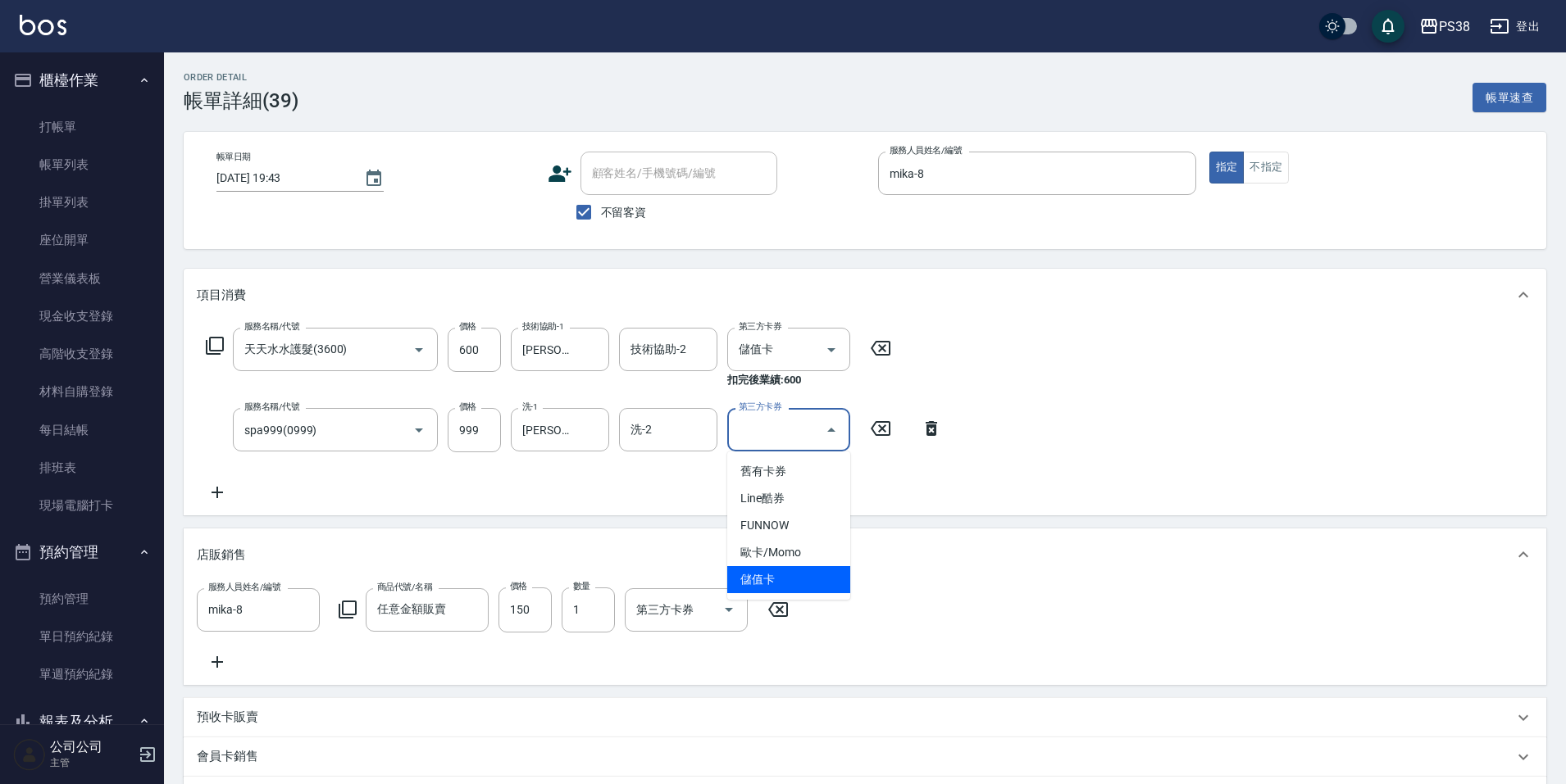
click at [783, 589] on span "儲值卡" at bounding box center [789, 580] width 123 height 27
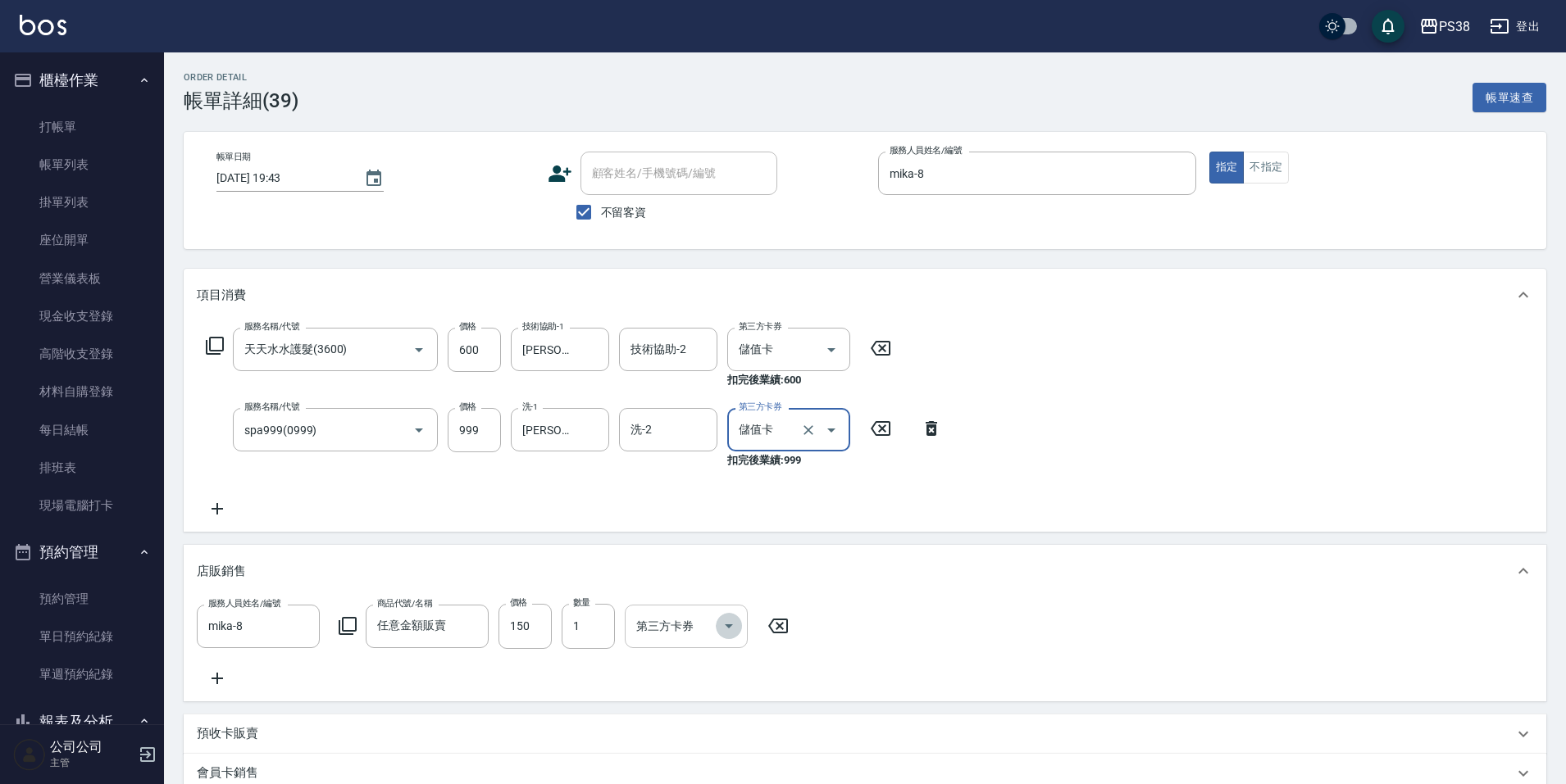
click at [733, 626] on icon "Open" at bounding box center [729, 626] width 20 height 20
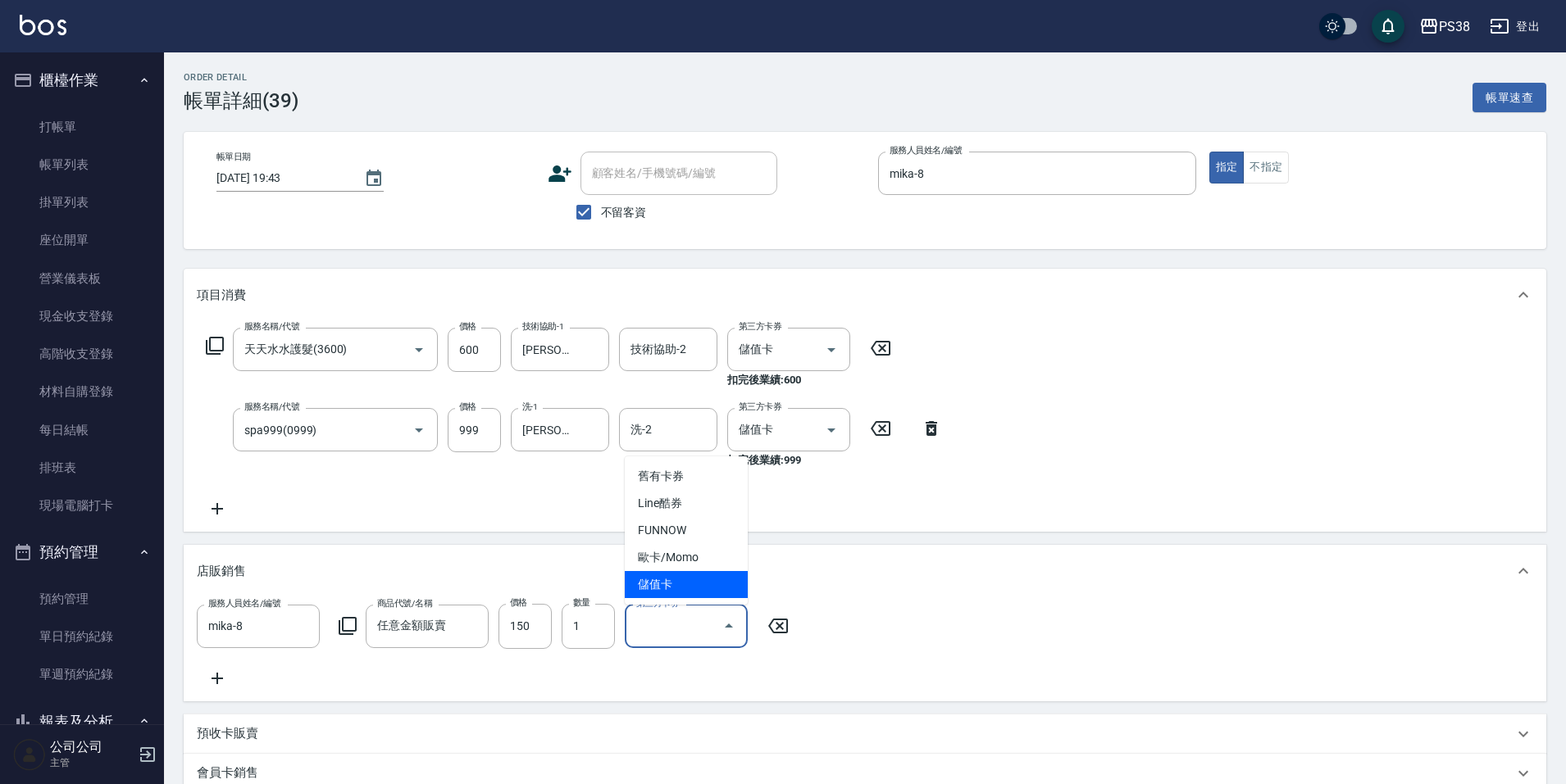
click at [672, 580] on span "儲值卡" at bounding box center [686, 585] width 123 height 27
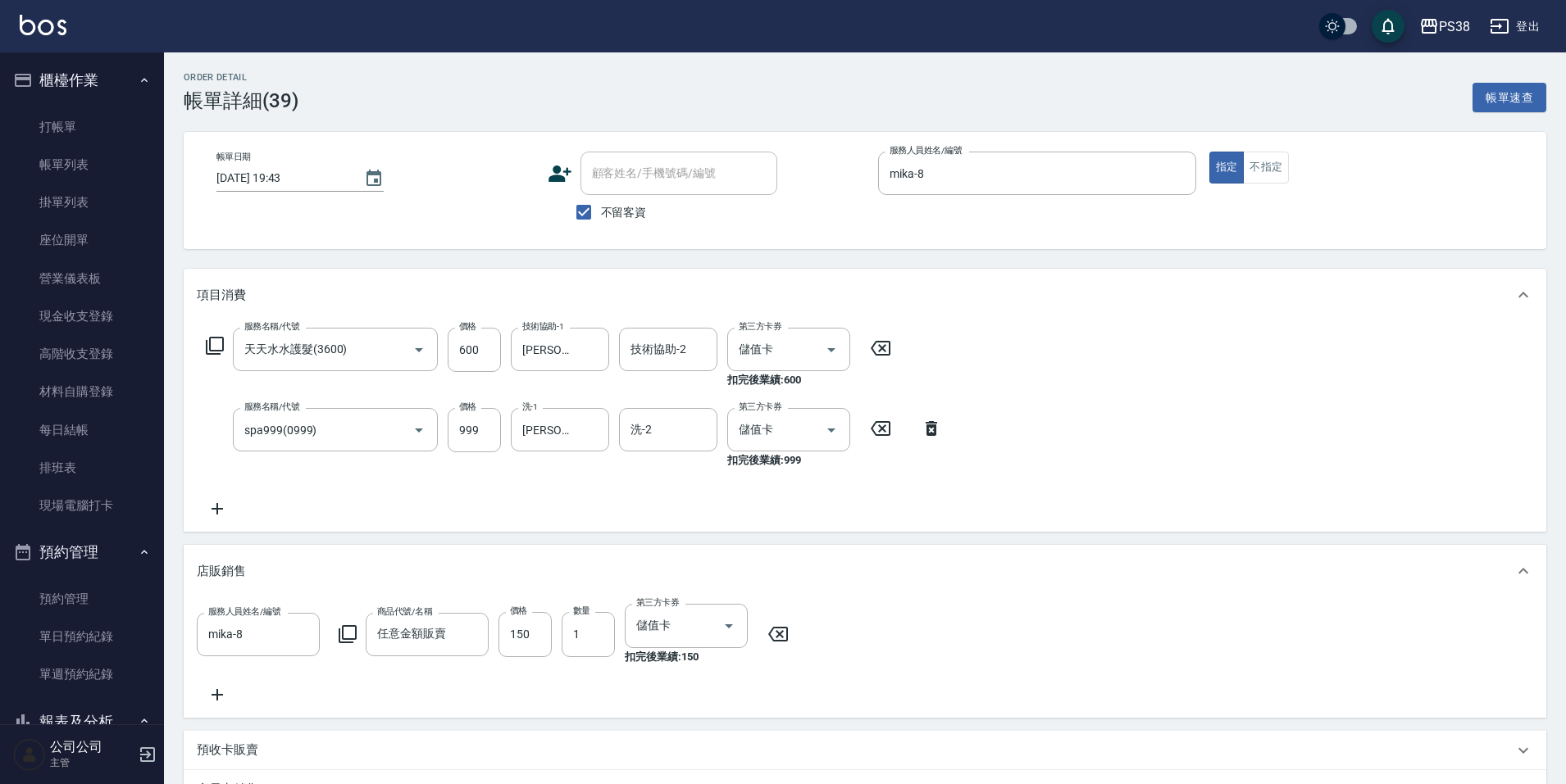
click at [414, 527] on div "服務名稱/代號 天天水水護髮(3600) 服務名稱/代號 價格 600 價格 技術協助-1 Yuki-6 技術協助-1 技術協助-2 技術協助-2 第三方卡券…" at bounding box center [864, 426] width 1363 height 211
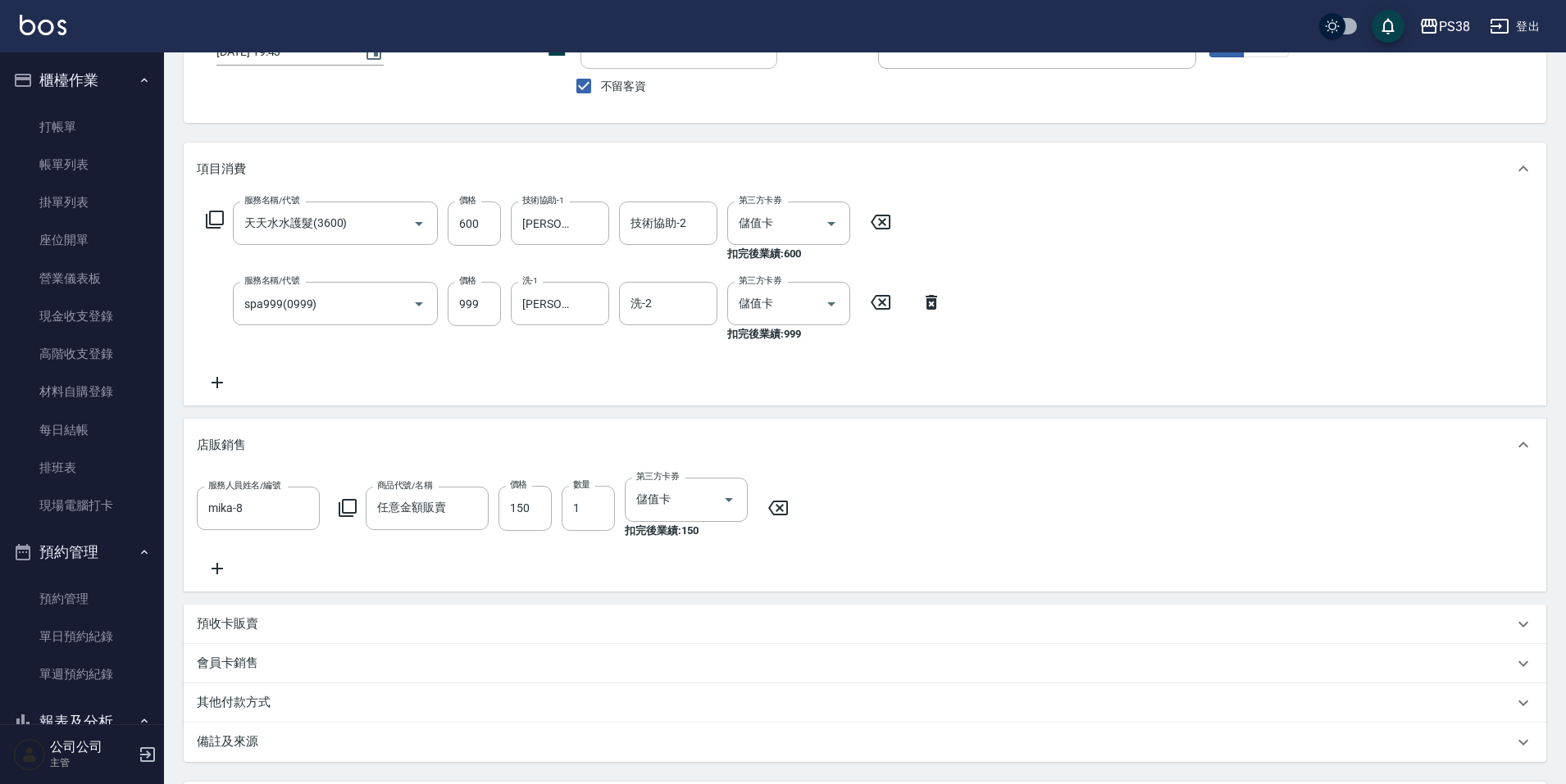
scroll to position [294, 0]
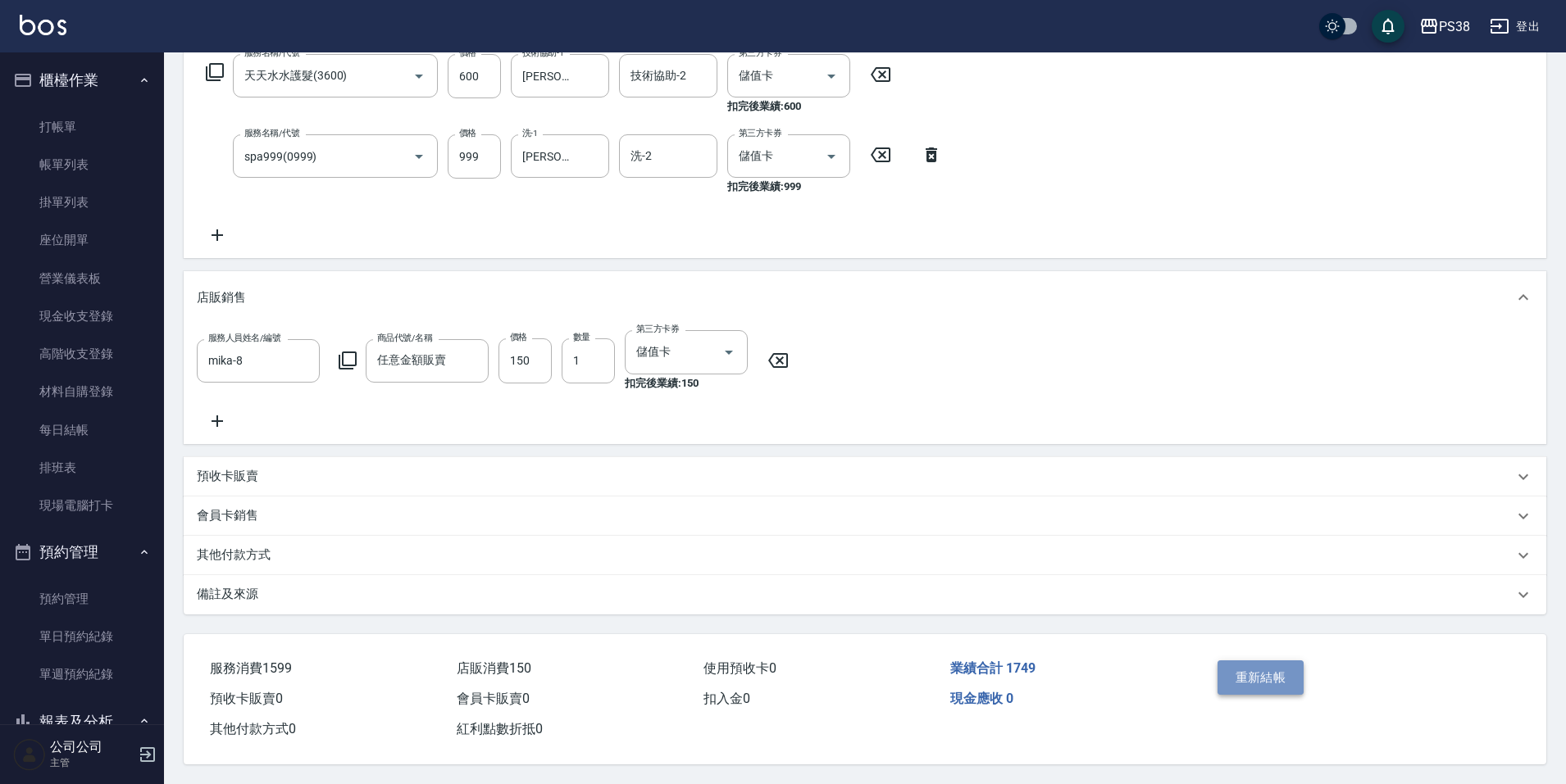
click at [1230, 668] on button "重新結帳" at bounding box center [1261, 677] width 87 height 34
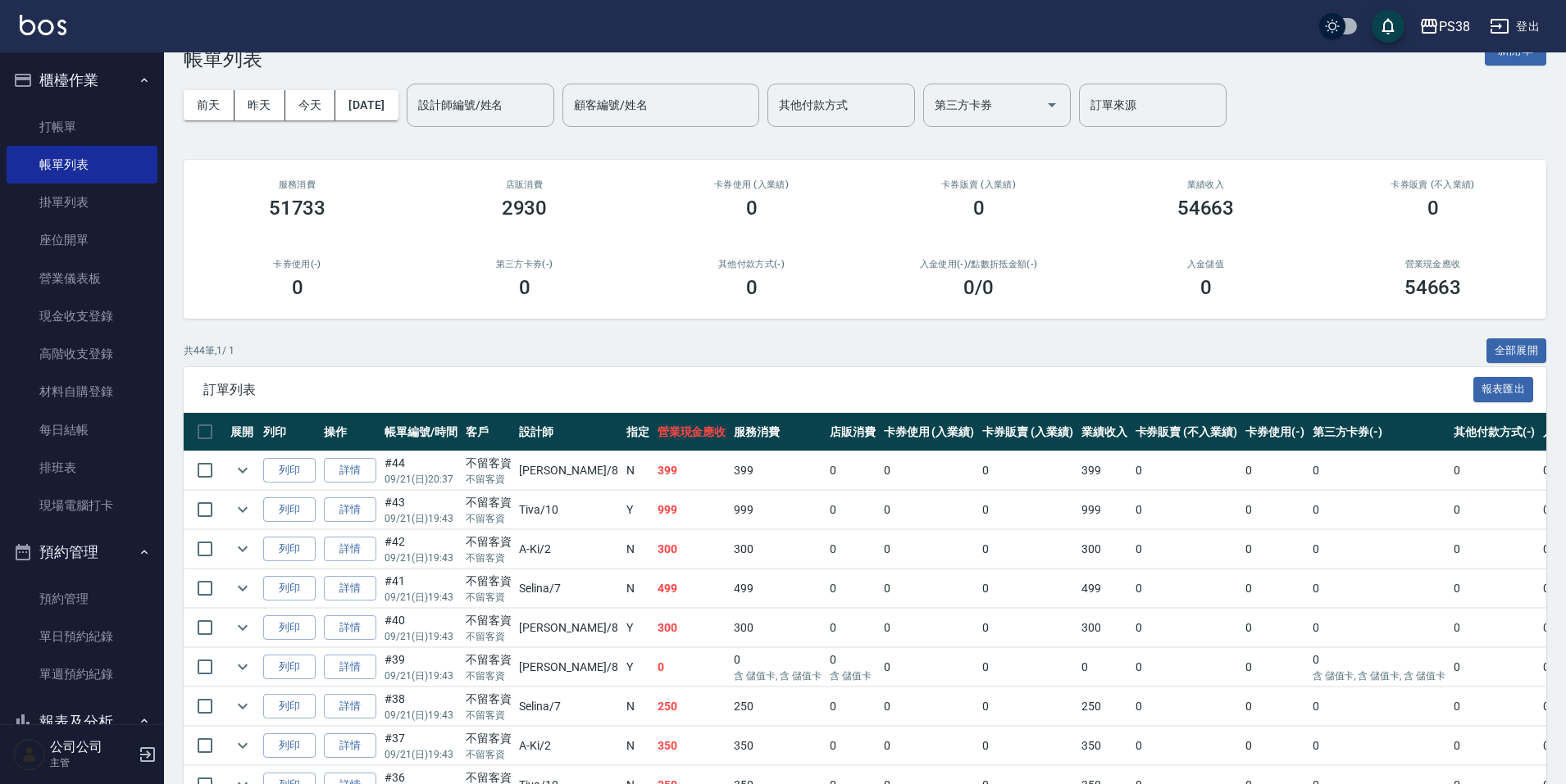
scroll to position [82, 0]
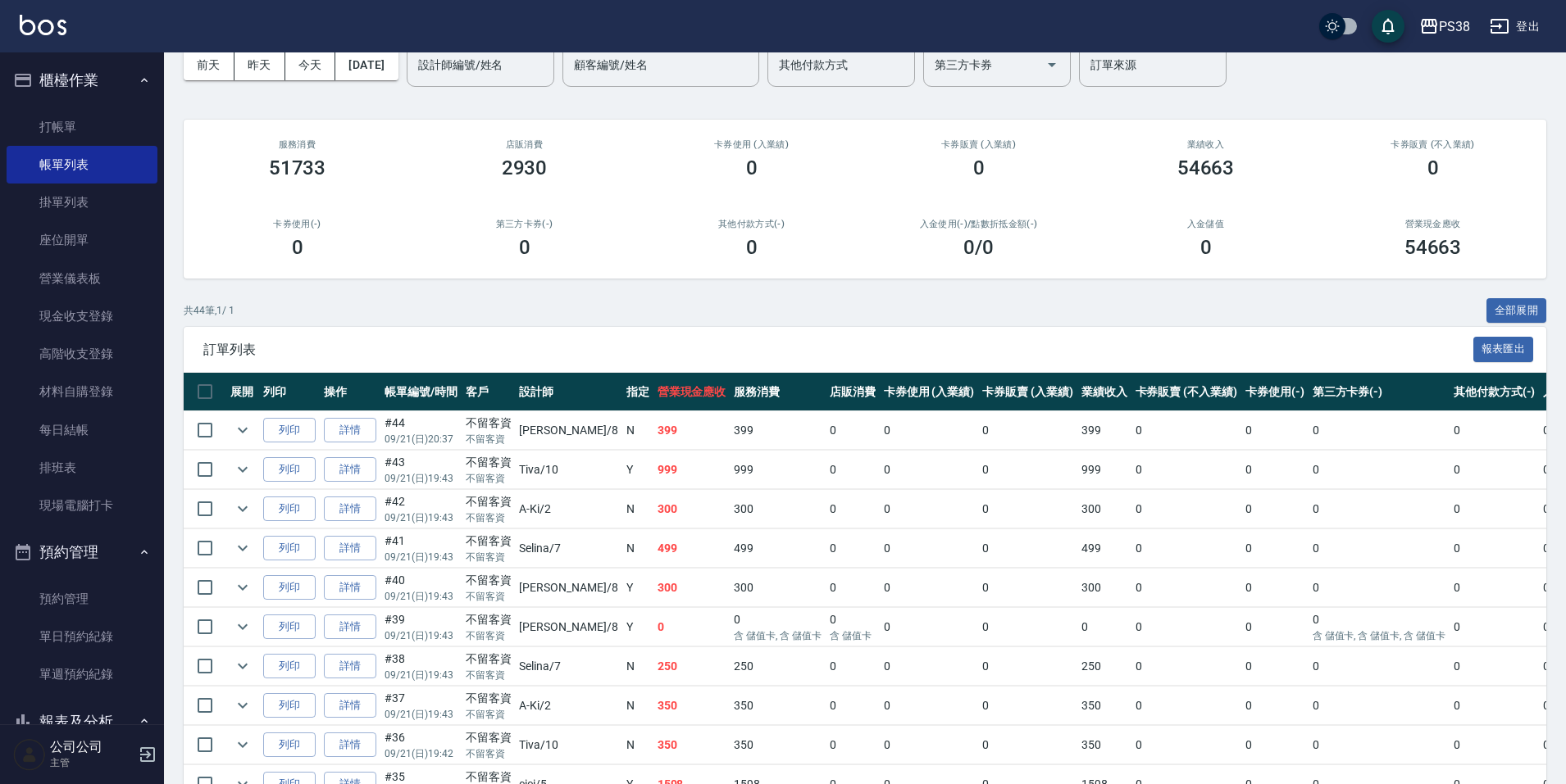
click at [743, 548] on td "499" at bounding box center [778, 549] width 96 height 39
click at [730, 514] on td "300" at bounding box center [778, 510] width 96 height 39
click at [730, 490] on td "300" at bounding box center [778, 510] width 96 height 39
click at [730, 423] on td "399" at bounding box center [778, 431] width 96 height 39
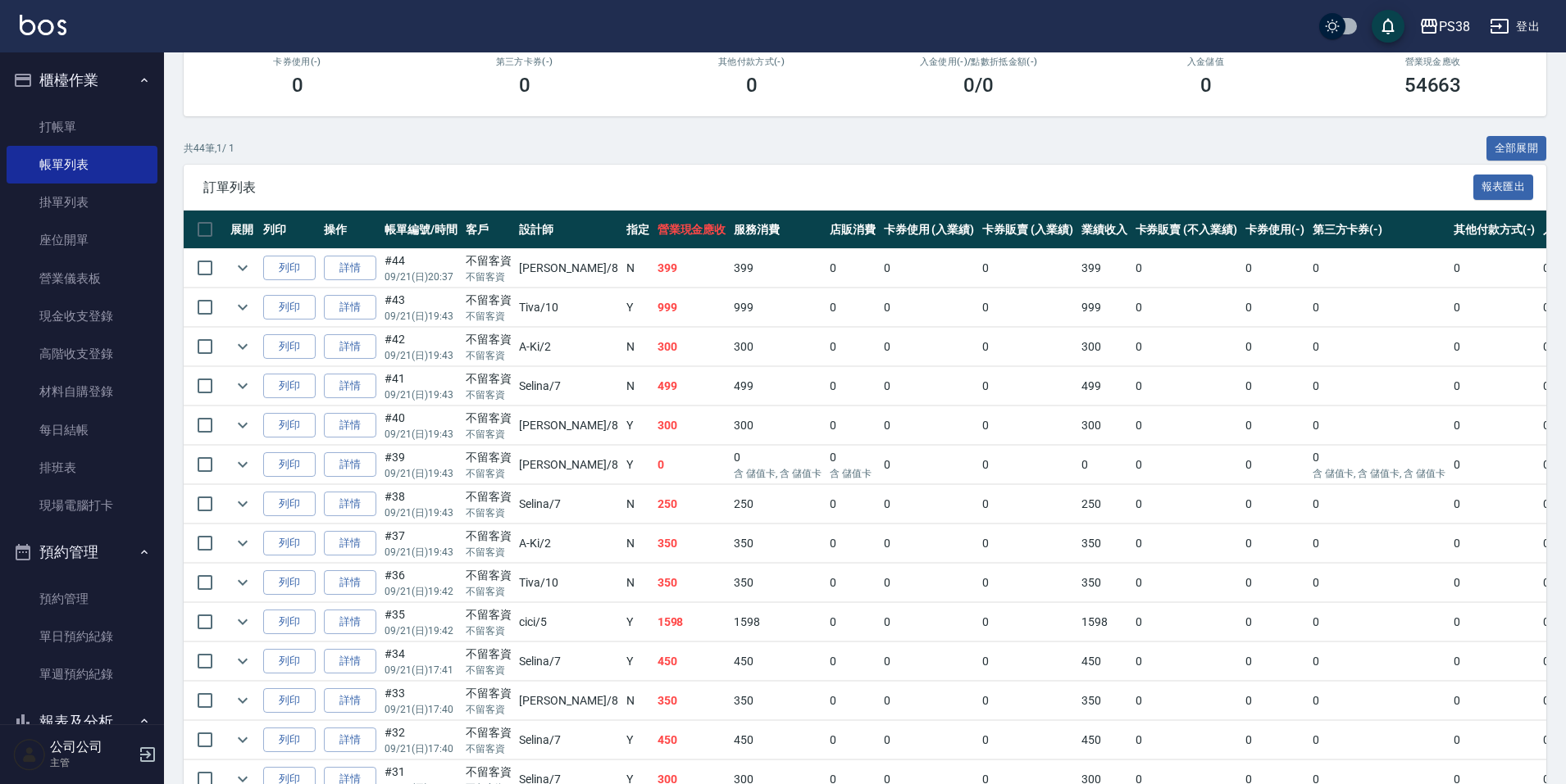
scroll to position [246, 0]
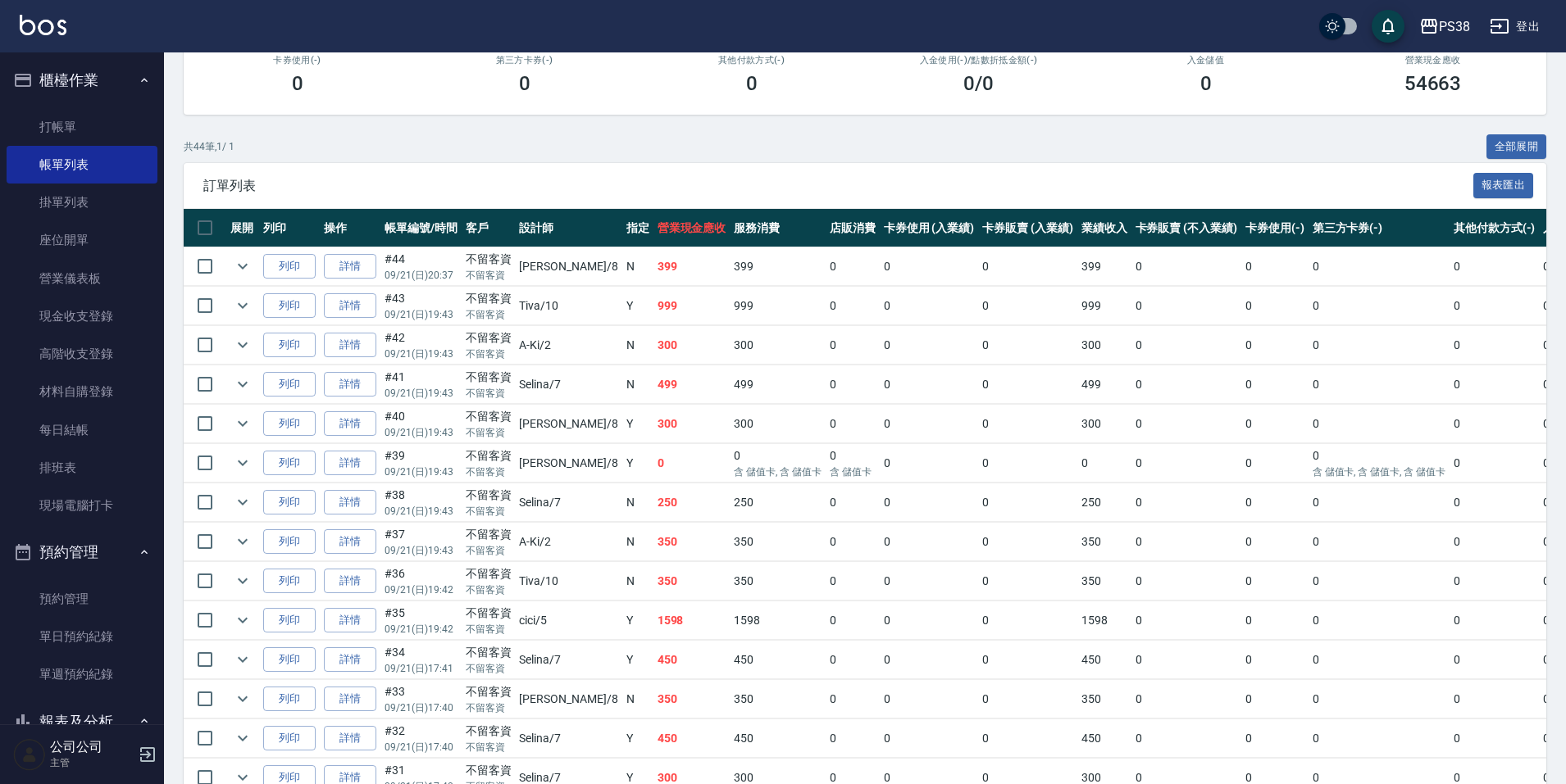
click at [730, 558] on td "350" at bounding box center [778, 542] width 96 height 39
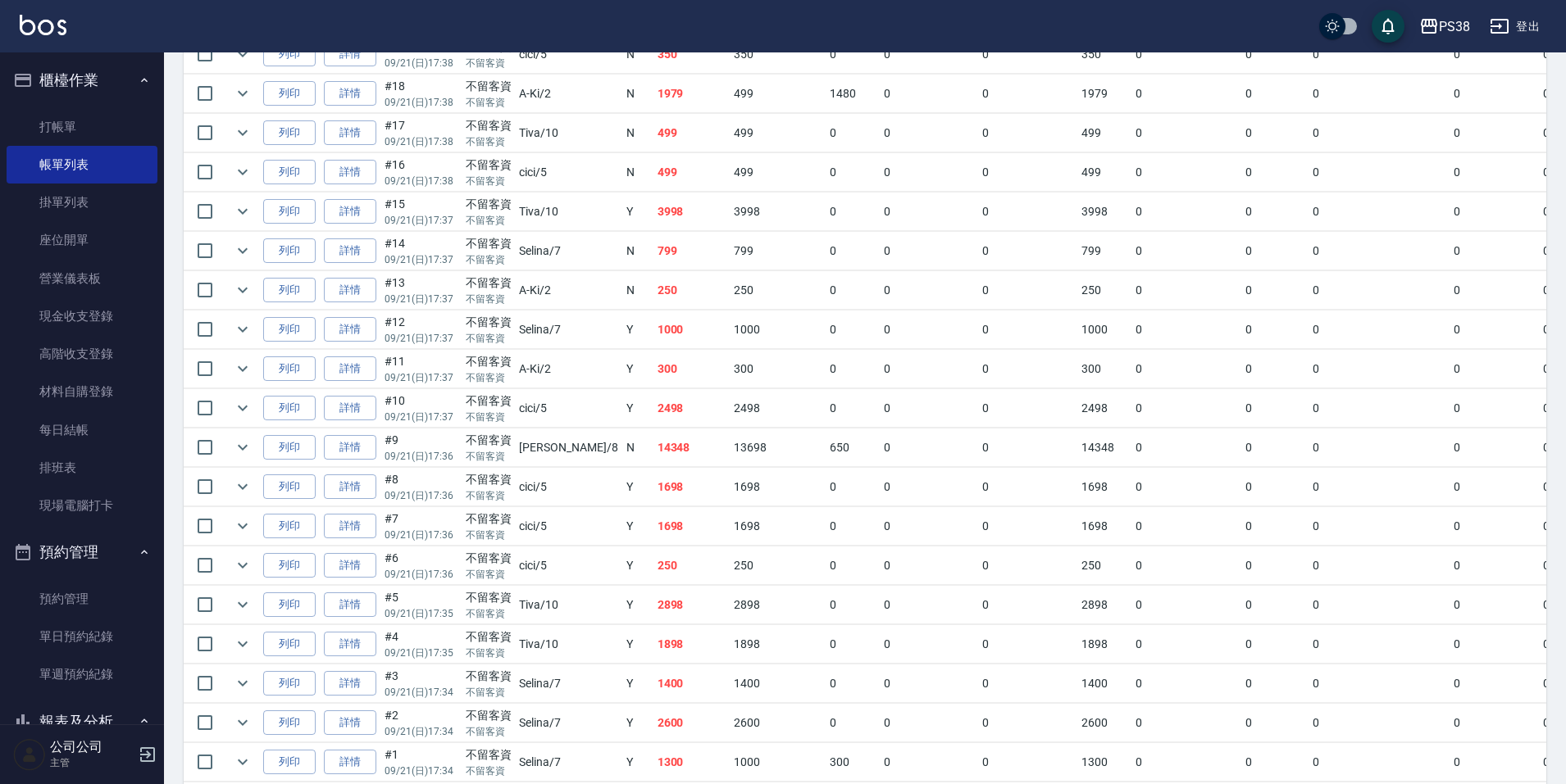
scroll to position [1516, 0]
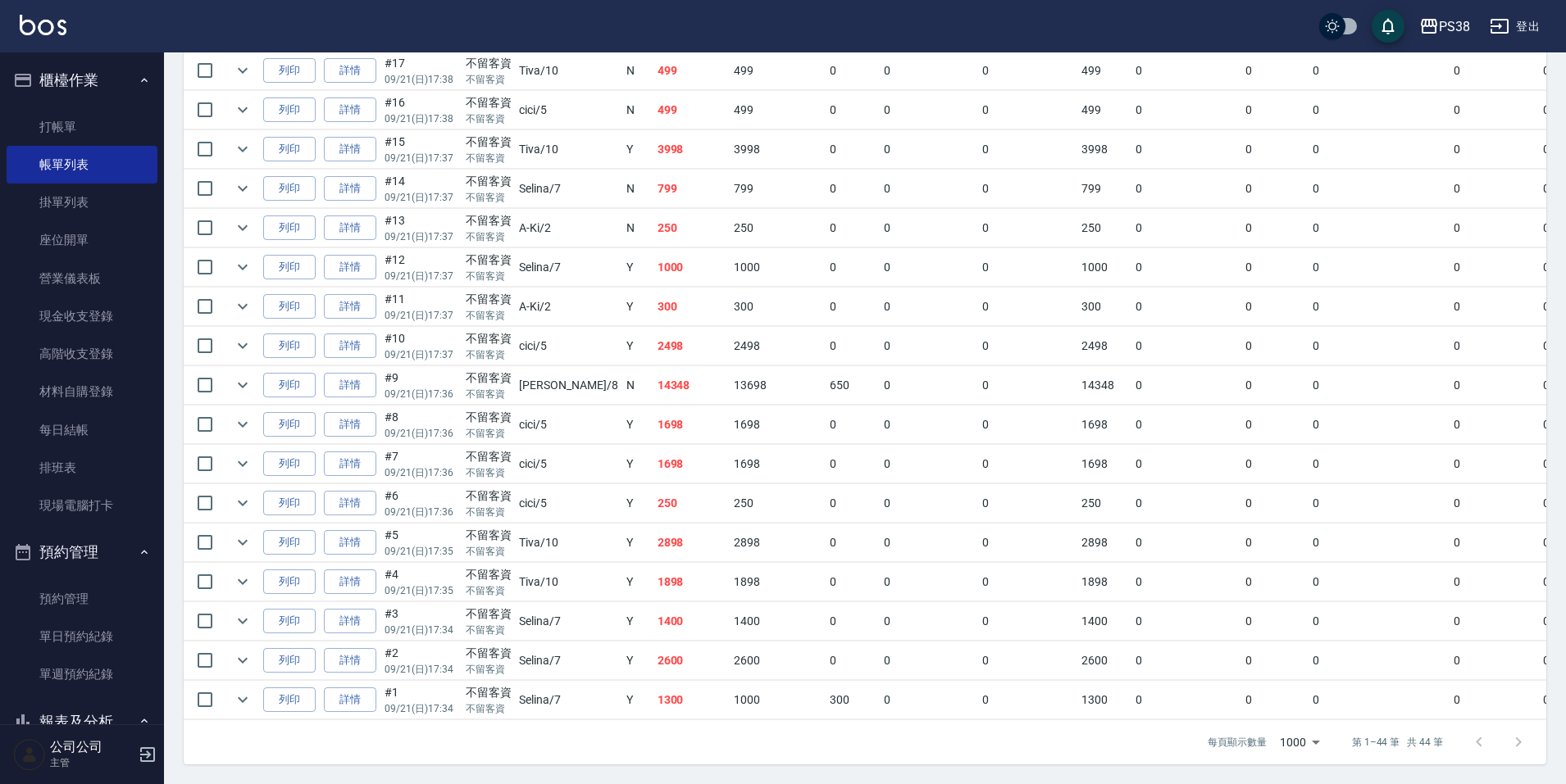
click at [654, 681] on td "1300" at bounding box center [692, 700] width 77 height 39
click at [730, 649] on td "2600" at bounding box center [778, 661] width 96 height 39
click at [654, 614] on td "1400" at bounding box center [692, 622] width 77 height 39
click at [654, 563] on td "1898" at bounding box center [692, 582] width 77 height 39
click at [654, 529] on td "2898" at bounding box center [692, 543] width 77 height 39
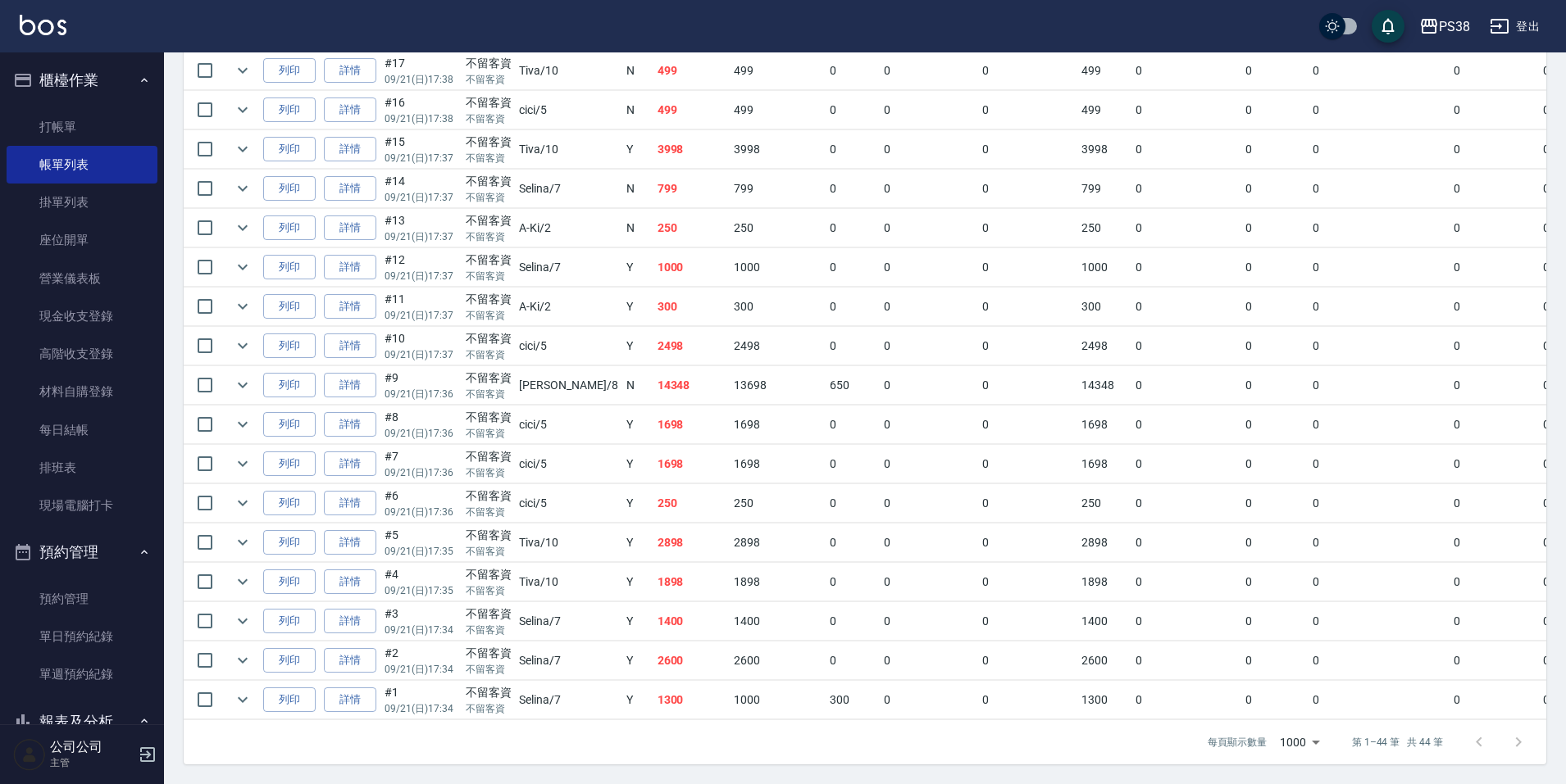
click at [654, 490] on td "250" at bounding box center [692, 504] width 77 height 39
click at [654, 453] on td "1698" at bounding box center [692, 464] width 77 height 39
click at [654, 410] on td "1698" at bounding box center [692, 425] width 77 height 39
click at [654, 383] on td "14348" at bounding box center [692, 386] width 77 height 39
click at [654, 334] on td "2498" at bounding box center [692, 346] width 77 height 39
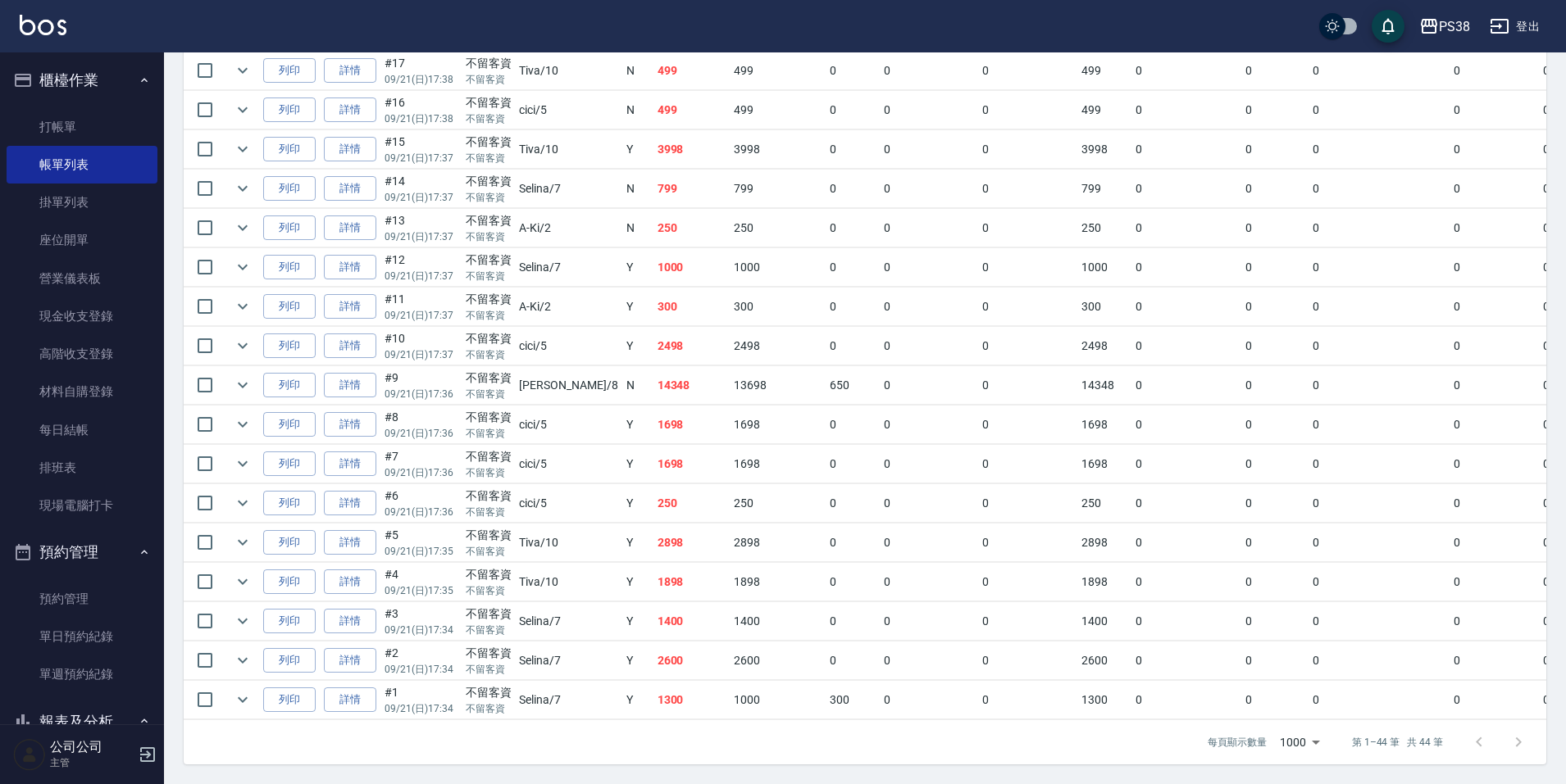
click at [654, 297] on td "300" at bounding box center [692, 307] width 77 height 39
click at [654, 261] on td "1000" at bounding box center [692, 268] width 77 height 39
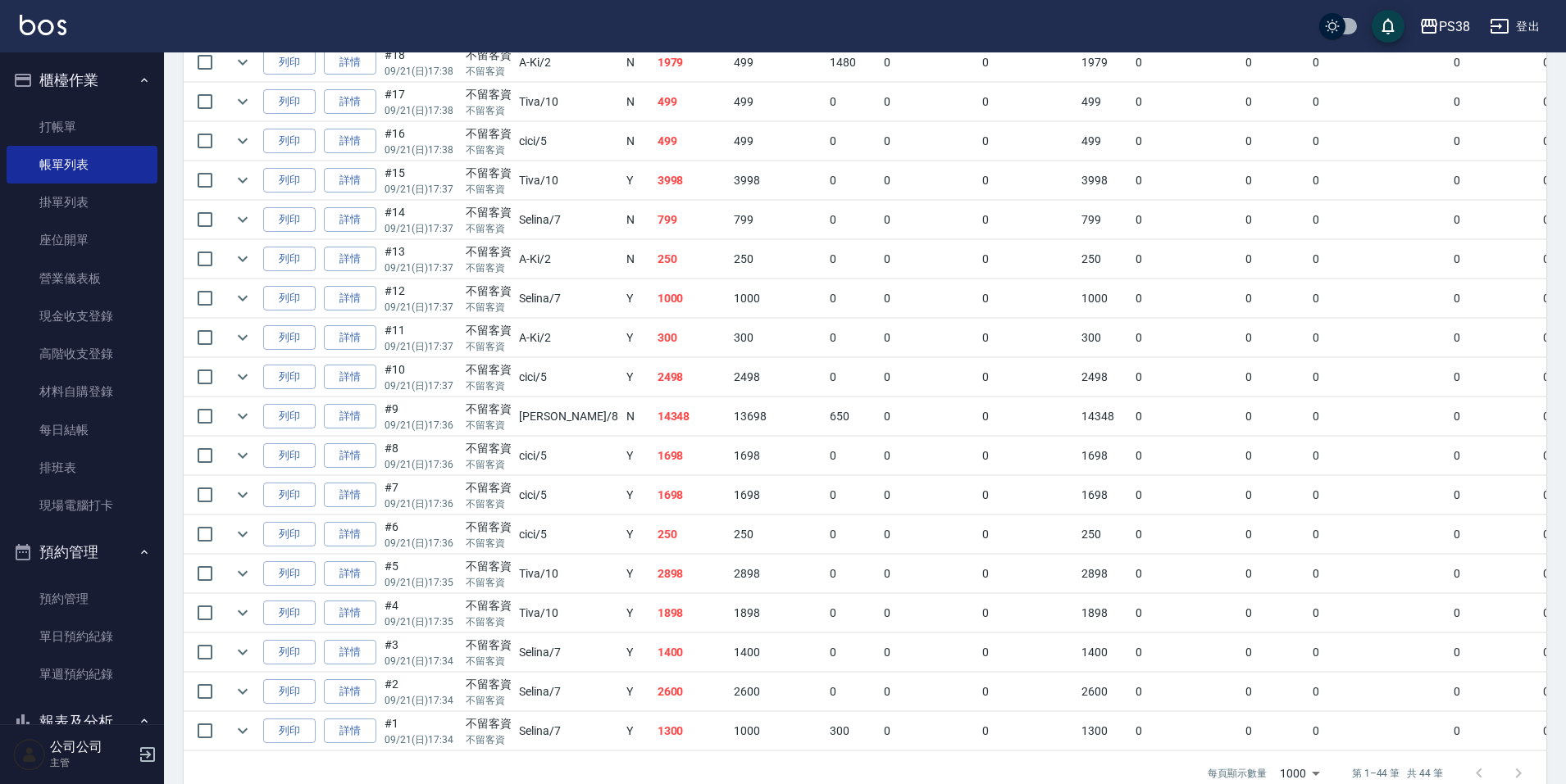
scroll to position [1434, 0]
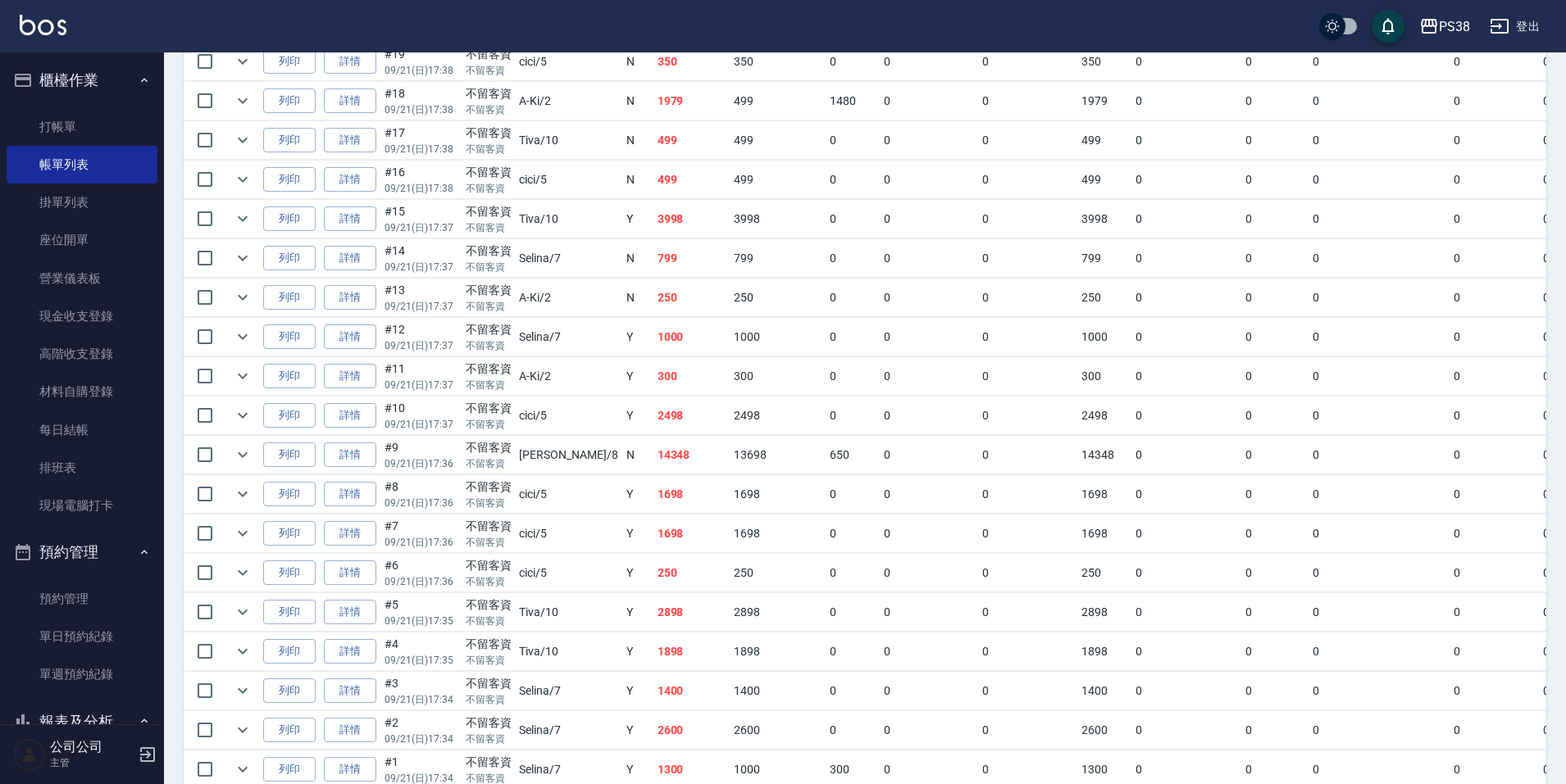
click at [654, 297] on td "250" at bounding box center [692, 298] width 77 height 39
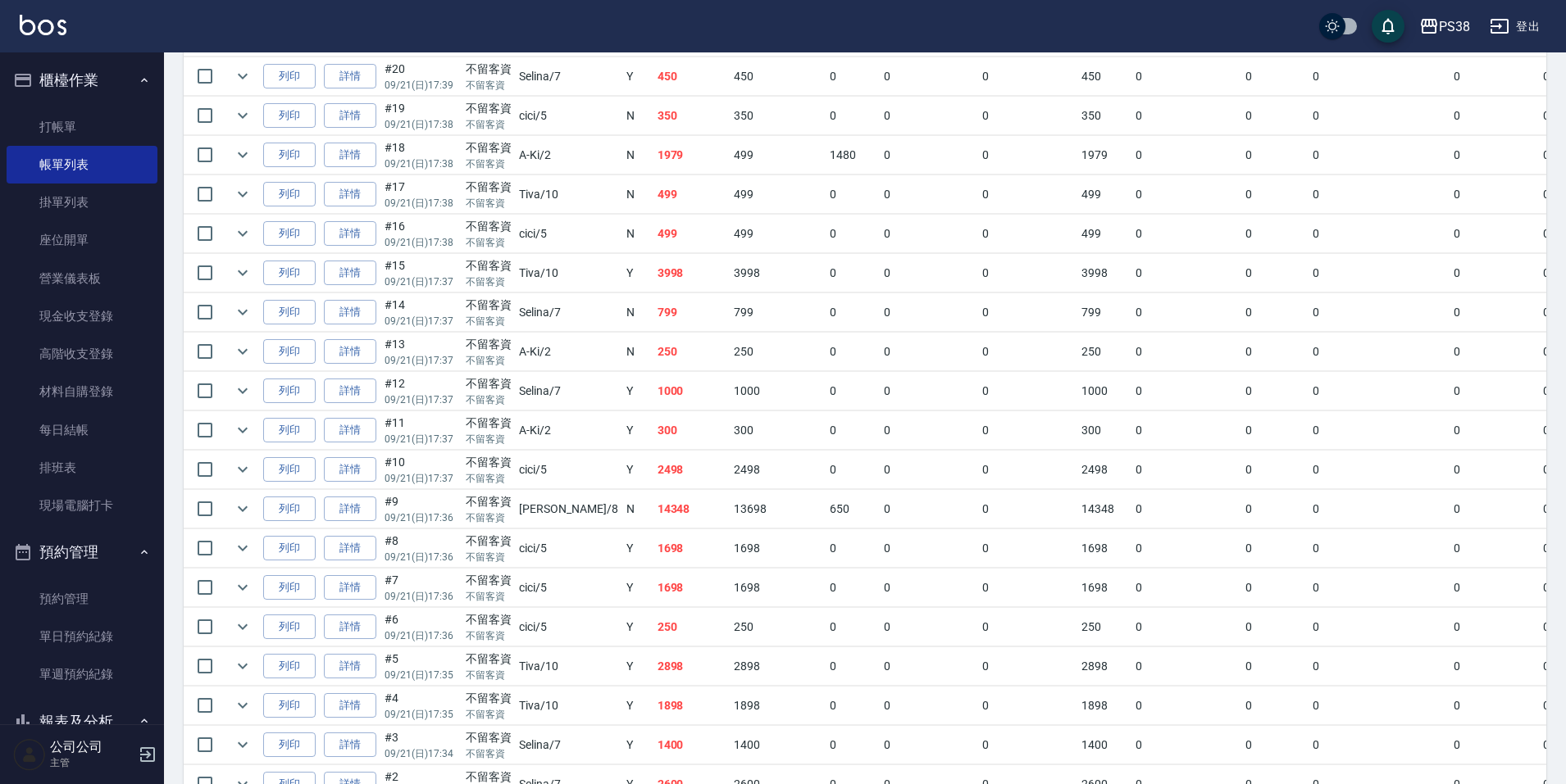
scroll to position [1352, 0]
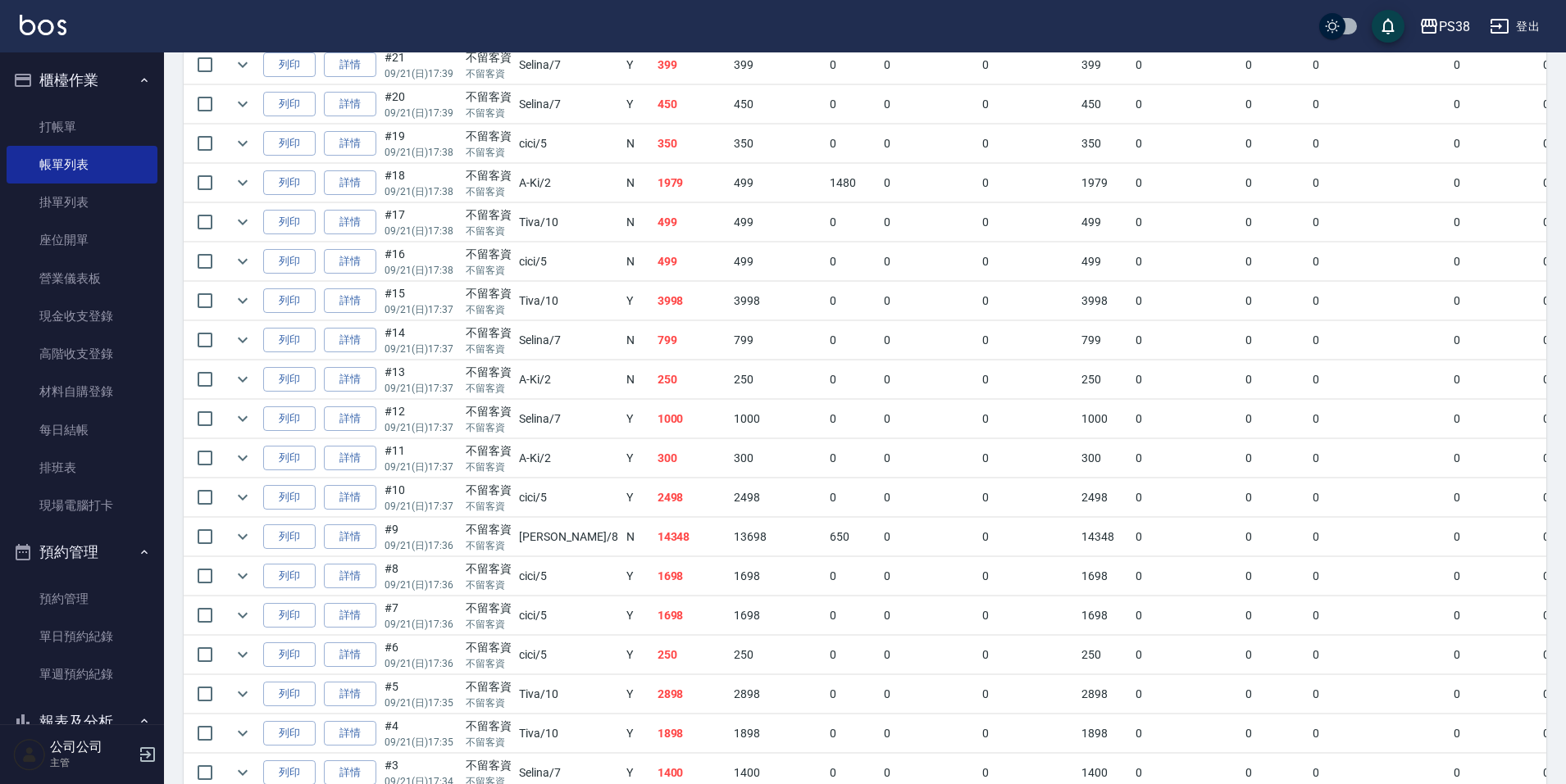
click at [654, 333] on td "799" at bounding box center [692, 340] width 77 height 39
click at [654, 311] on td "3998" at bounding box center [692, 301] width 77 height 39
click at [334, 300] on link "詳情" at bounding box center [350, 301] width 53 height 25
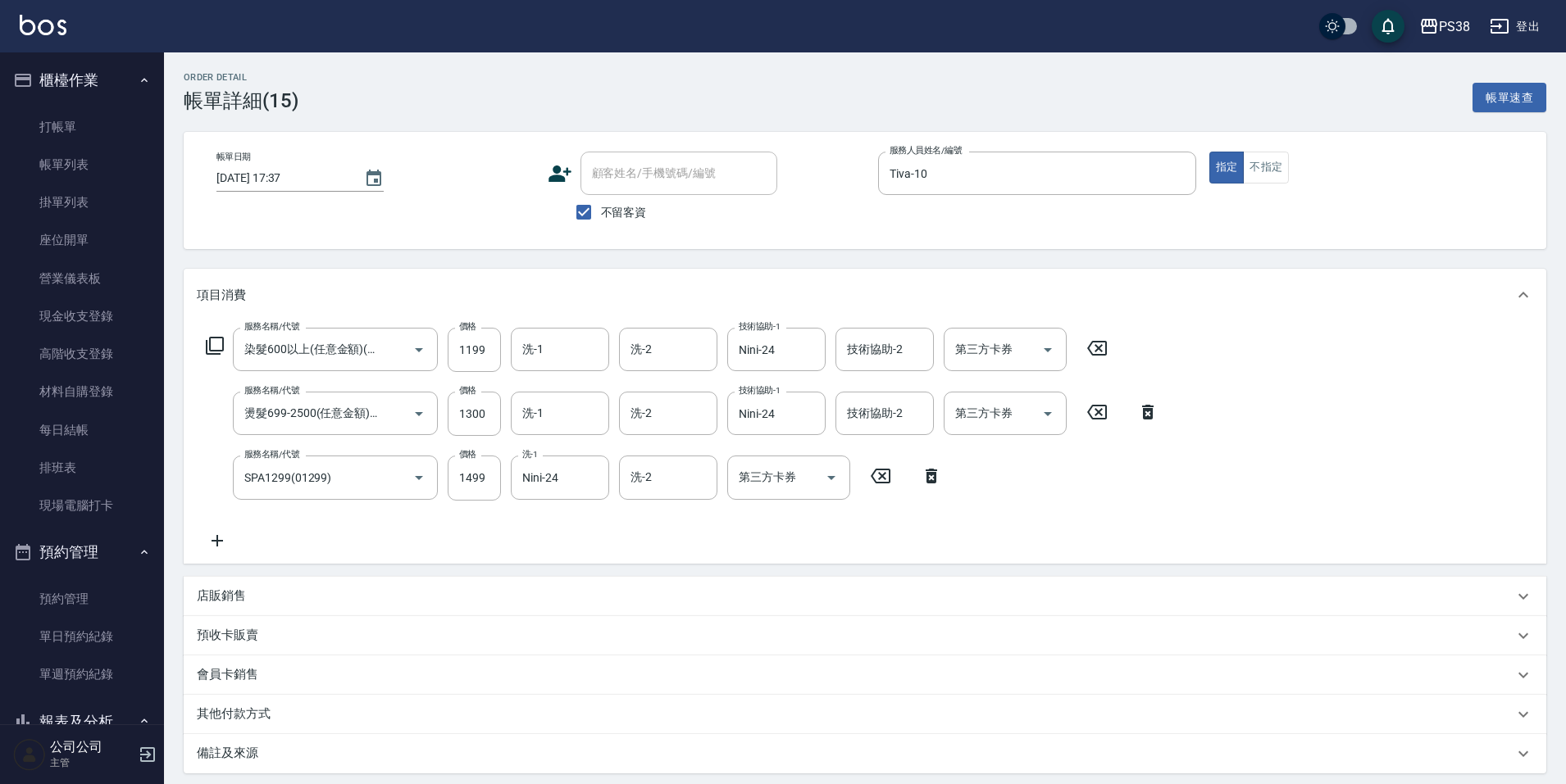
click at [224, 600] on p "店販銷售" at bounding box center [221, 597] width 49 height 18
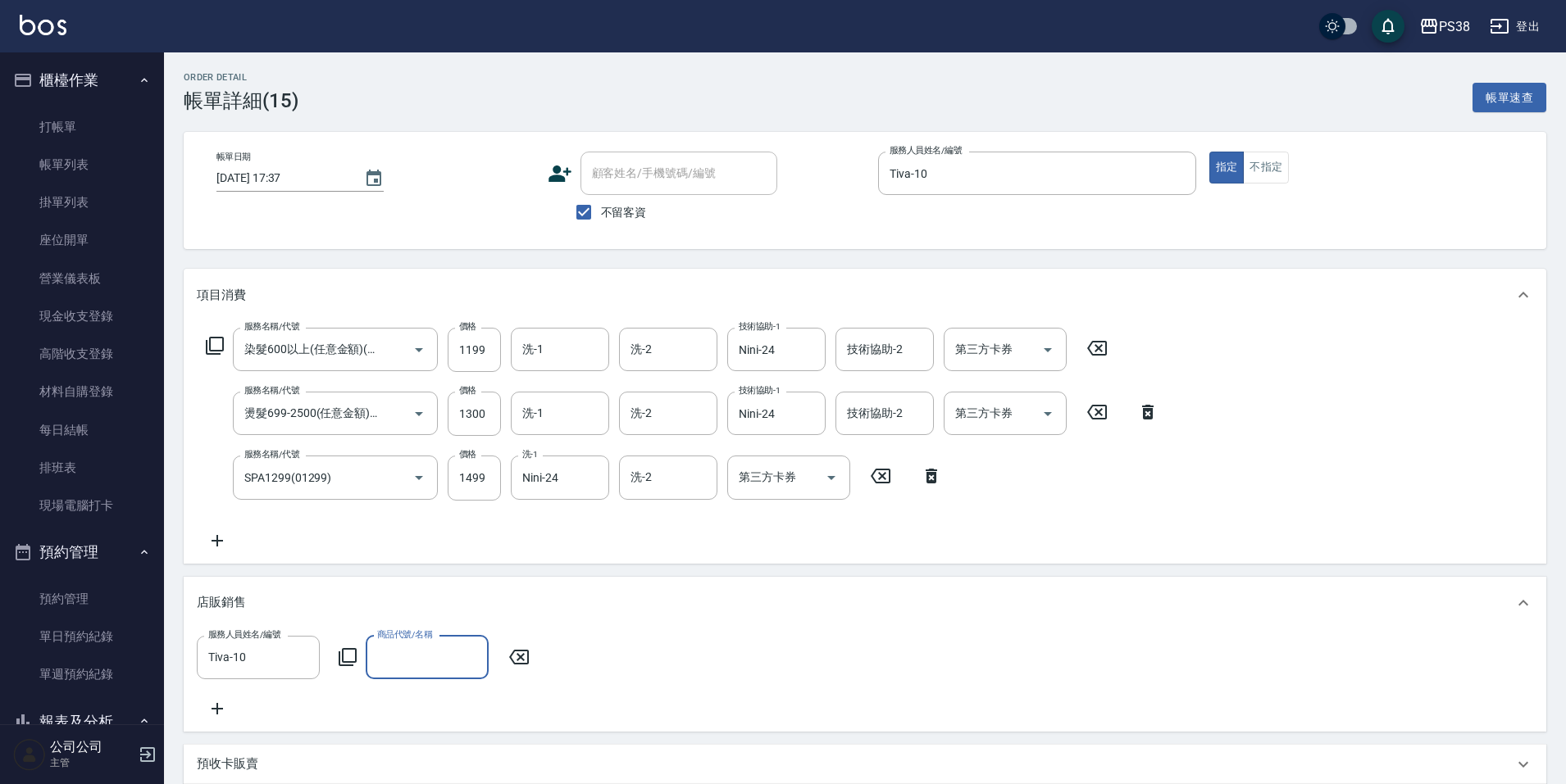
click at [432, 664] on input "商品代號/名稱" at bounding box center [426, 657] width 108 height 28
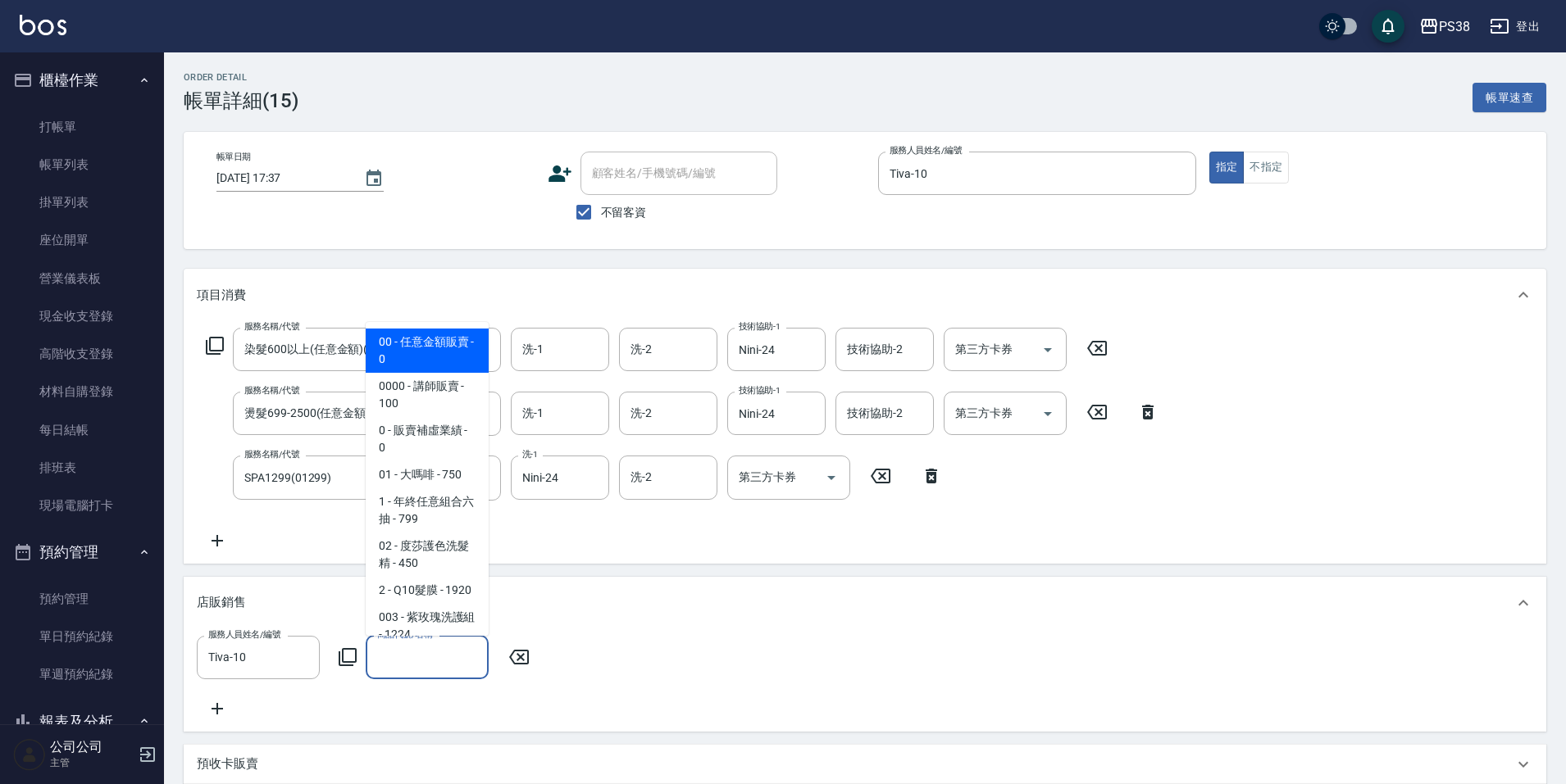
click at [468, 358] on span "00 - 任意金額販賣 - 0" at bounding box center [427, 350] width 123 height 44
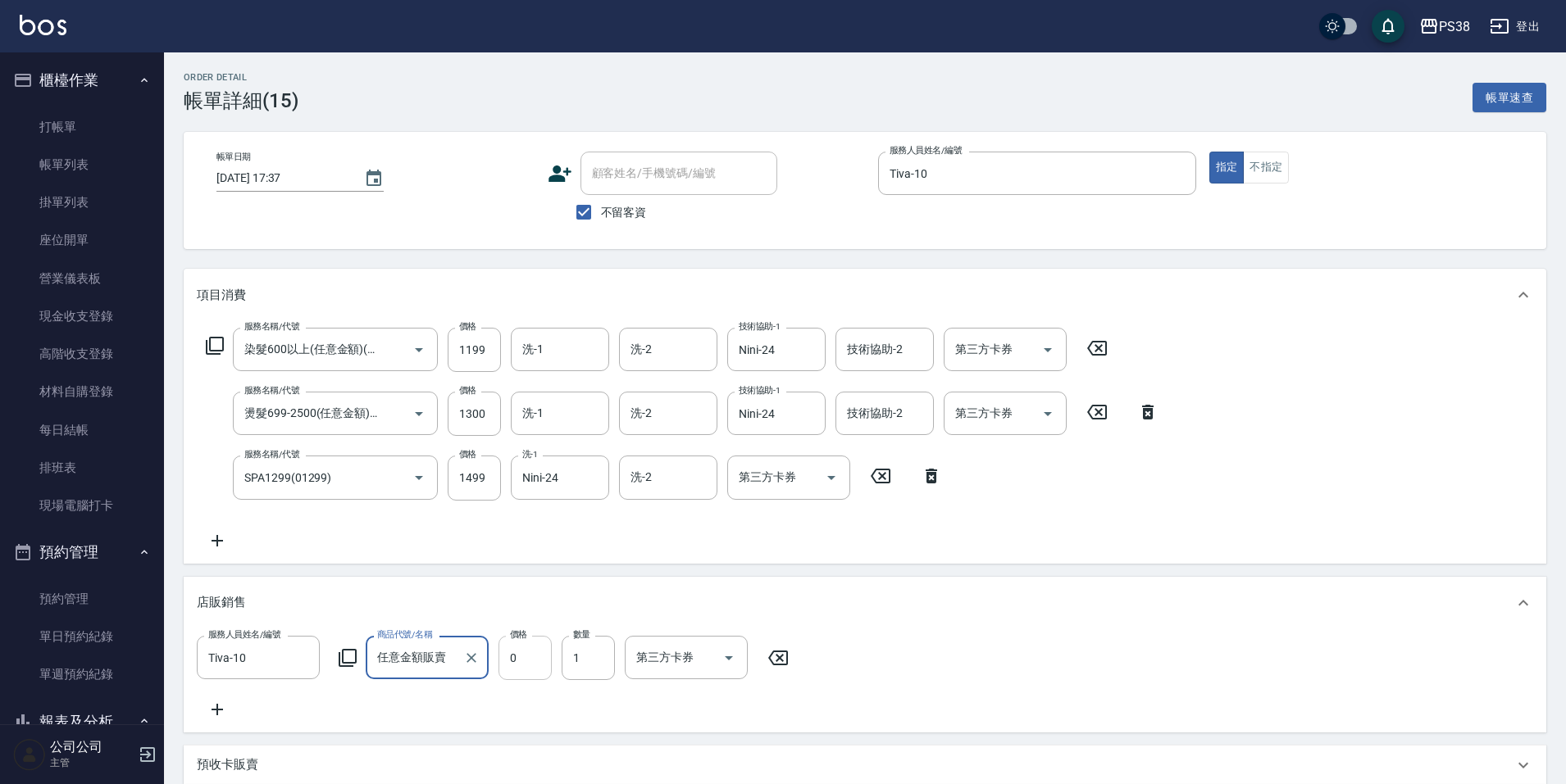
click at [526, 662] on input "0" at bounding box center [525, 657] width 54 height 44
click at [909, 568] on div "項目消費 服務名稱/代號 染髮600以上(任意金額)(51000) 服務名稱/代號 價格 1199 價格 洗-1 洗-1 洗-2 洗-2 技術協助-1 Nin…" at bounding box center [864, 586] width 1363 height 635
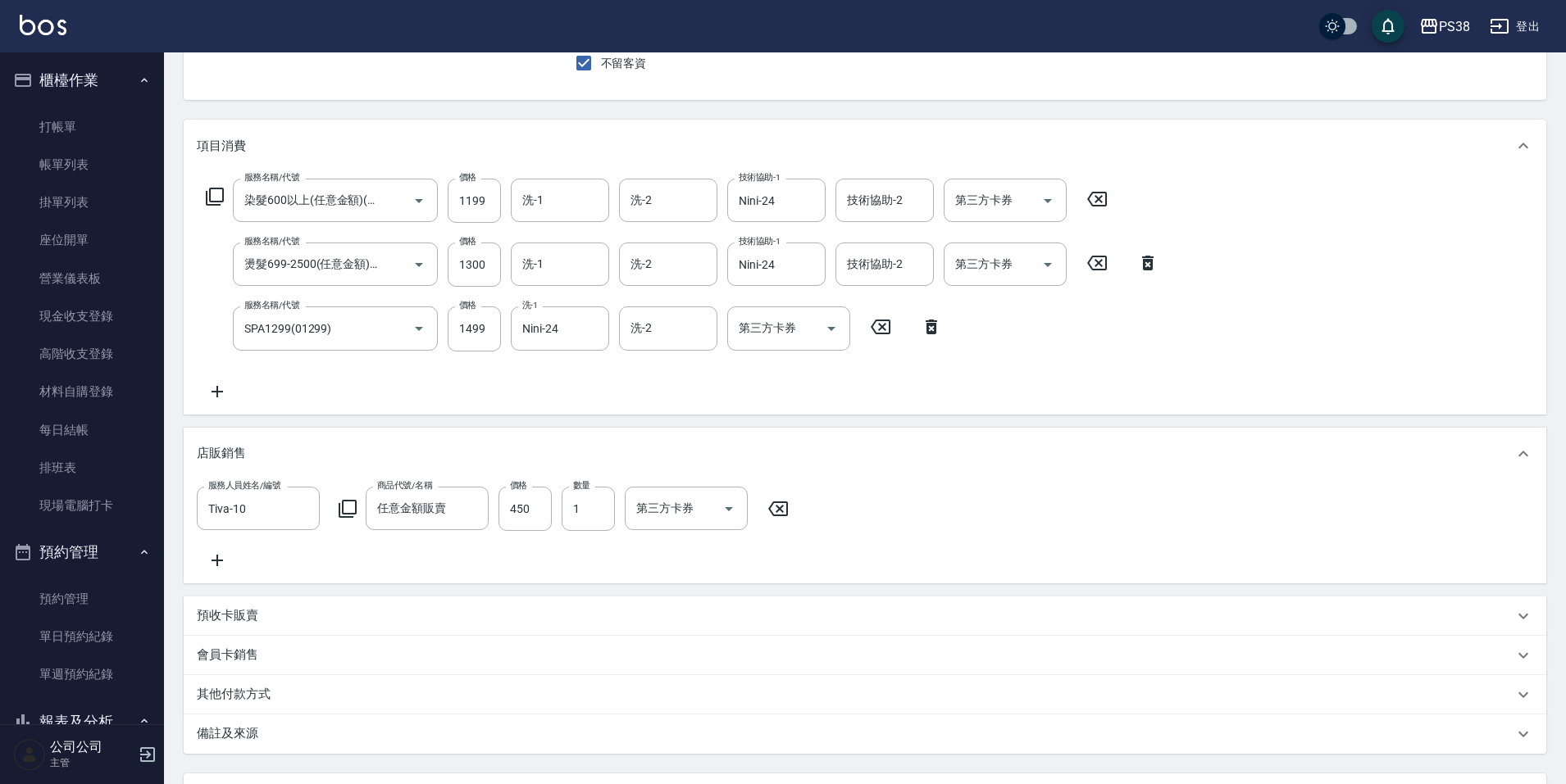
scroll to position [308, 0]
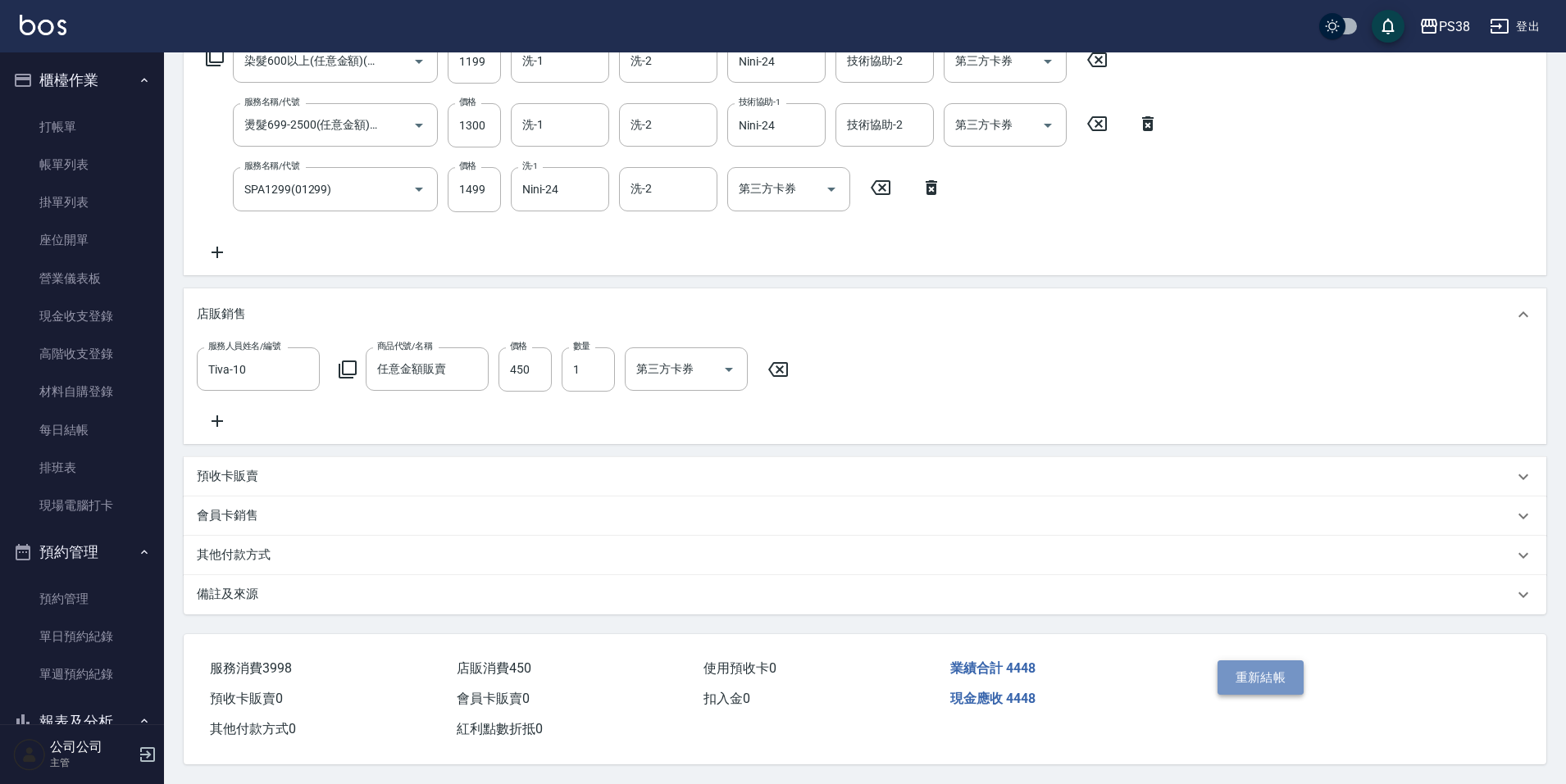
click at [1251, 665] on button "重新結帳" at bounding box center [1261, 677] width 87 height 34
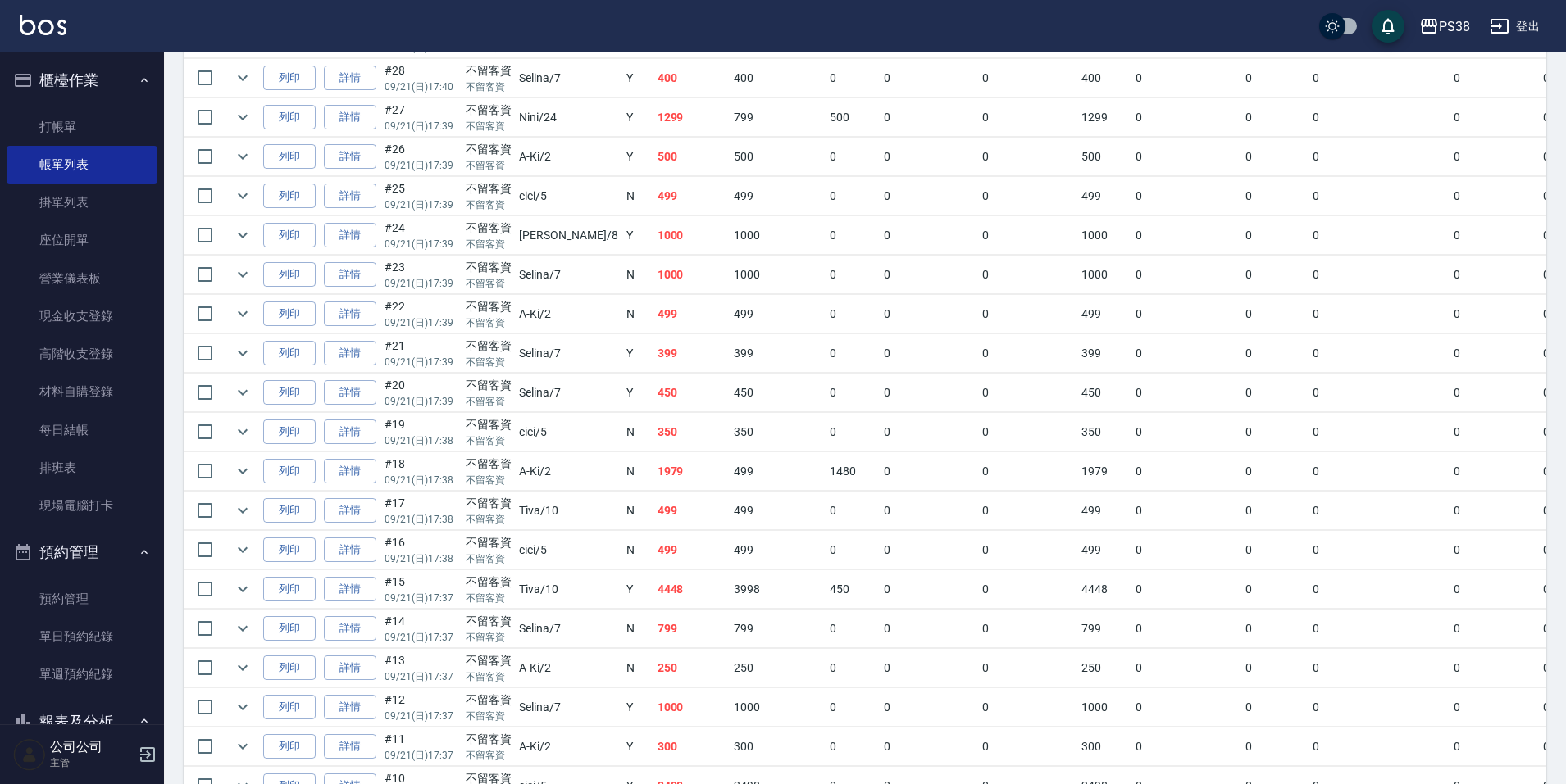
scroll to position [1066, 0]
click at [654, 583] on td "4448" at bounding box center [692, 588] width 77 height 39
click at [654, 549] on td "499" at bounding box center [692, 549] width 77 height 39
click at [237, 554] on icon "expand row" at bounding box center [243, 548] width 20 height 20
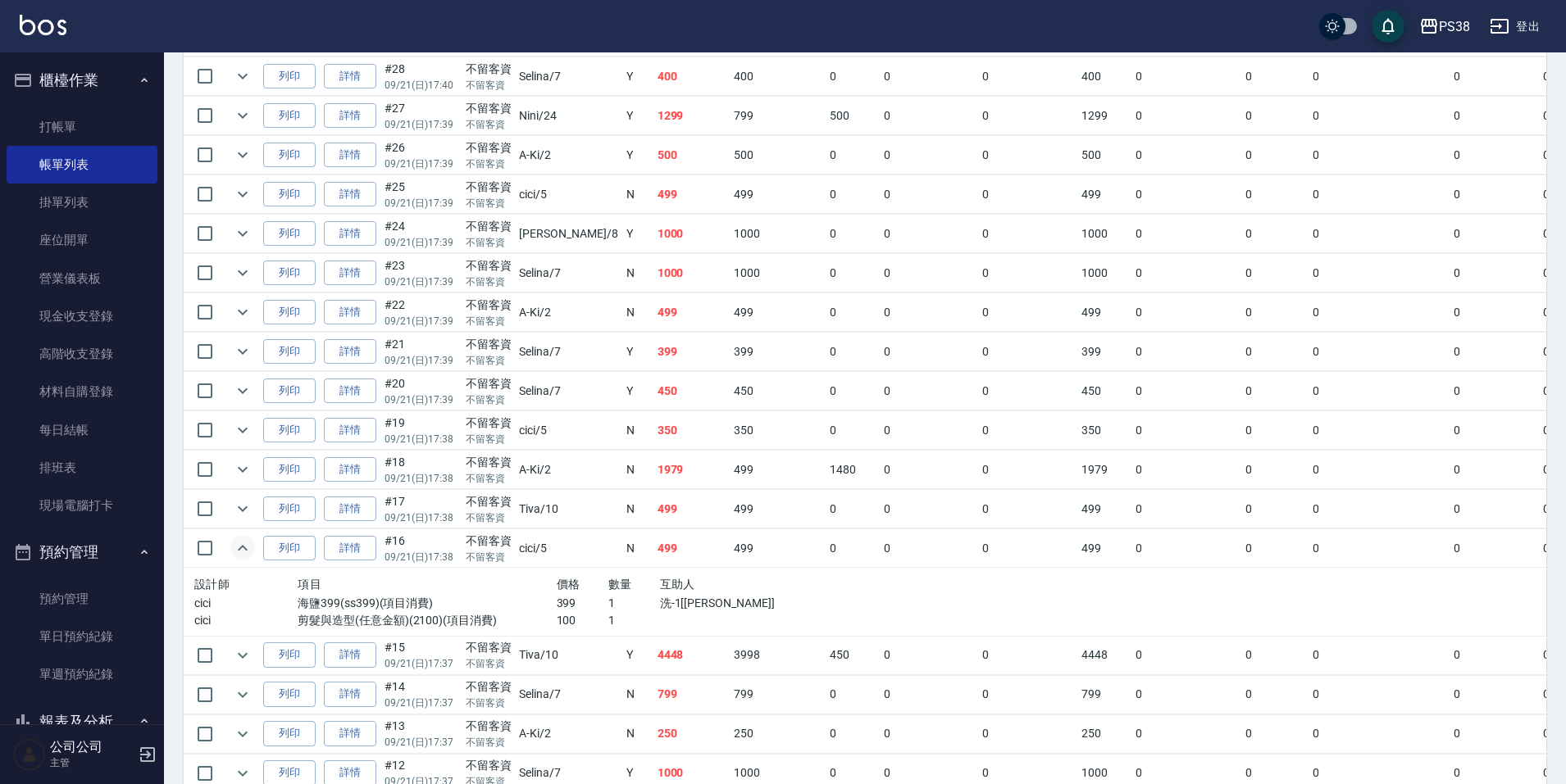
click at [654, 556] on td "499" at bounding box center [692, 549] width 77 height 39
click at [654, 512] on td "499" at bounding box center [692, 510] width 77 height 39
click at [654, 471] on td "1979" at bounding box center [692, 470] width 77 height 39
click at [661, 439] on td "350" at bounding box center [692, 431] width 77 height 39
click at [672, 434] on td "350" at bounding box center [692, 431] width 77 height 39
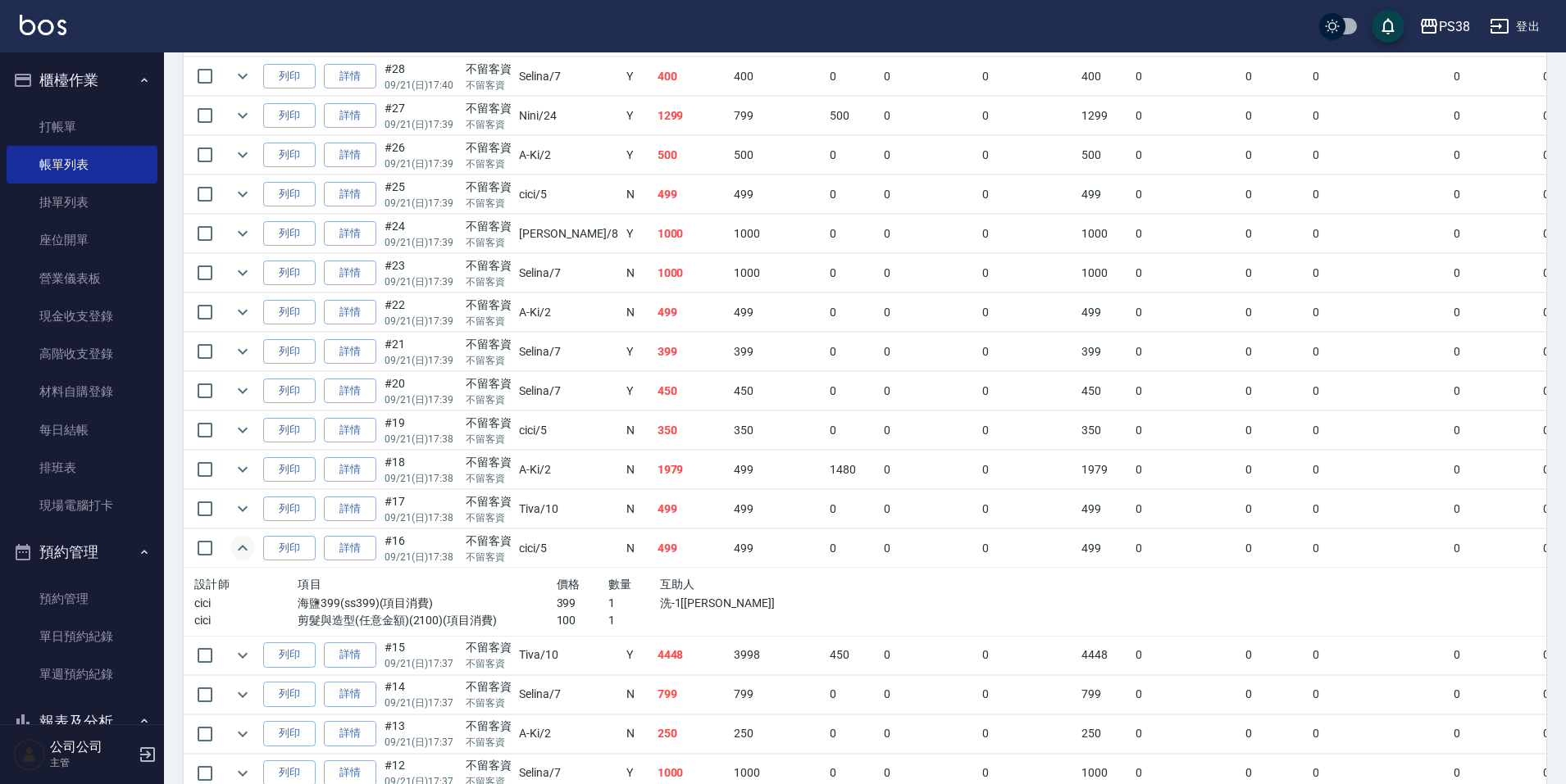
click at [672, 434] on td "350" at bounding box center [692, 431] width 77 height 39
click at [654, 405] on td "450" at bounding box center [692, 392] width 77 height 39
click at [654, 353] on td "399" at bounding box center [692, 352] width 77 height 39
click at [654, 327] on td "499" at bounding box center [692, 313] width 77 height 39
click at [635, 293] on td at bounding box center [504, 293] width 642 height 1
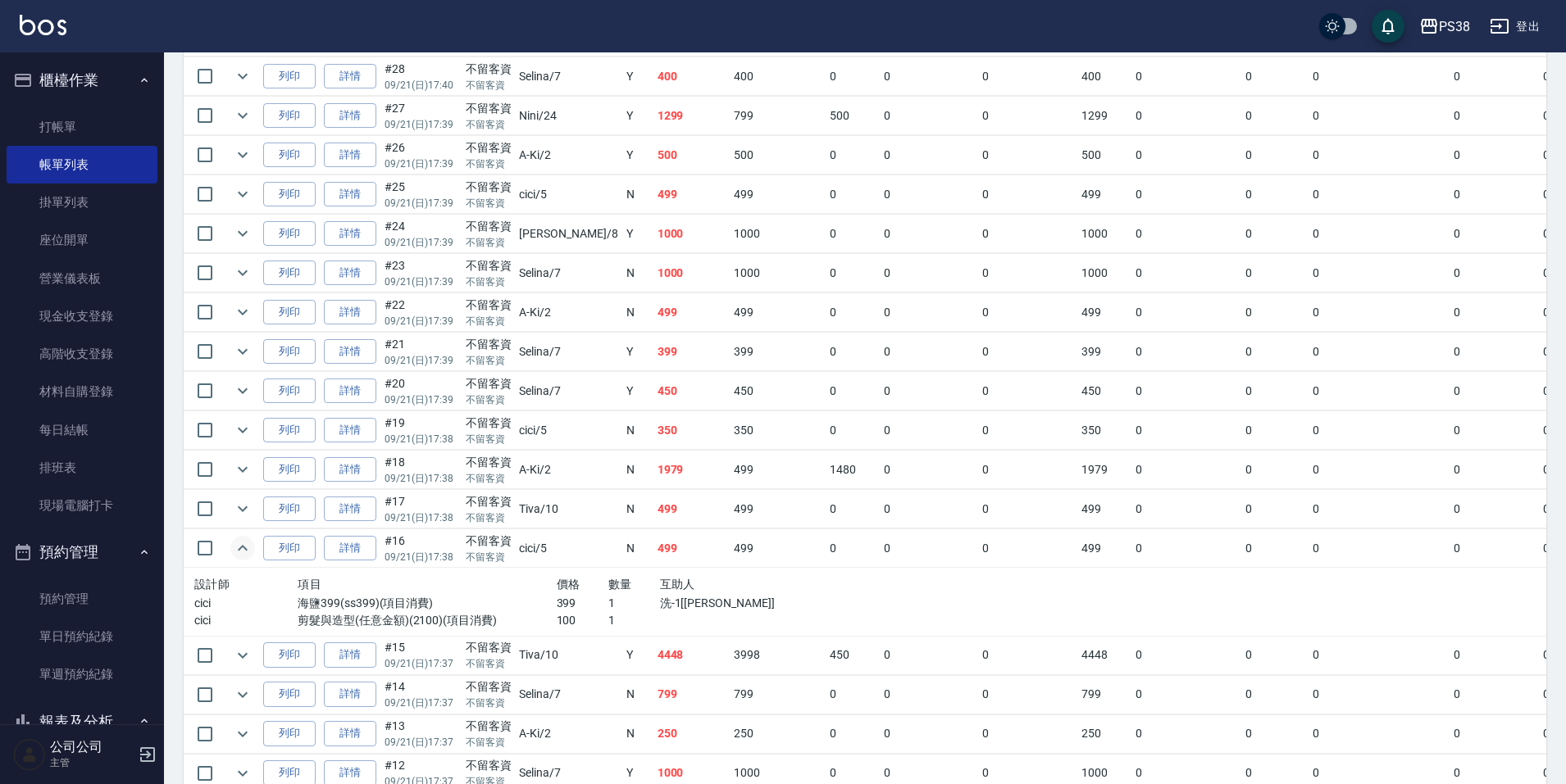
click at [654, 238] on td "1000" at bounding box center [692, 234] width 77 height 39
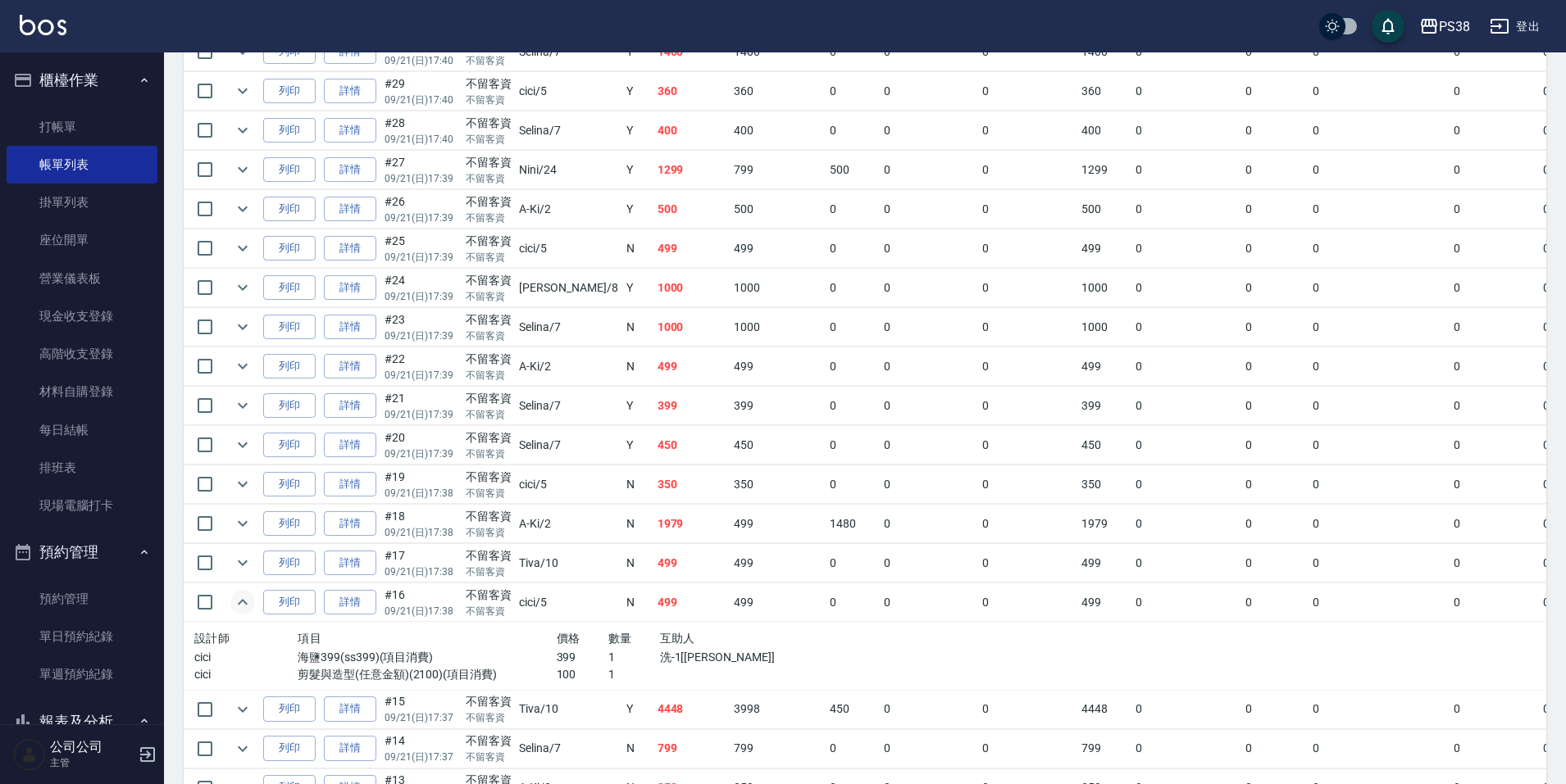
scroll to position [984, 0]
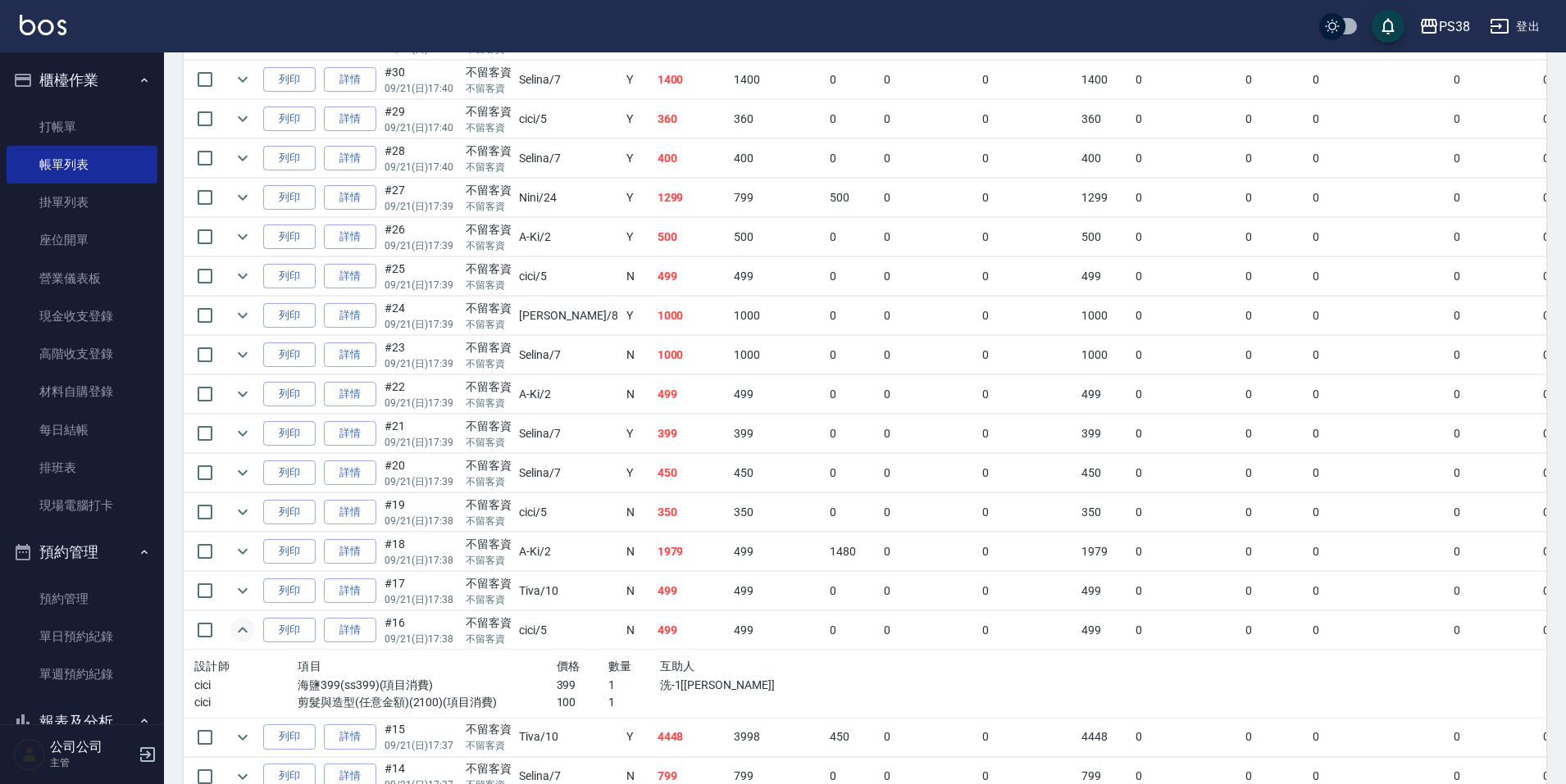
click at [654, 290] on td "499" at bounding box center [692, 277] width 77 height 39
click at [654, 244] on td "500" at bounding box center [692, 238] width 77 height 39
click at [654, 198] on td "1299" at bounding box center [692, 198] width 77 height 39
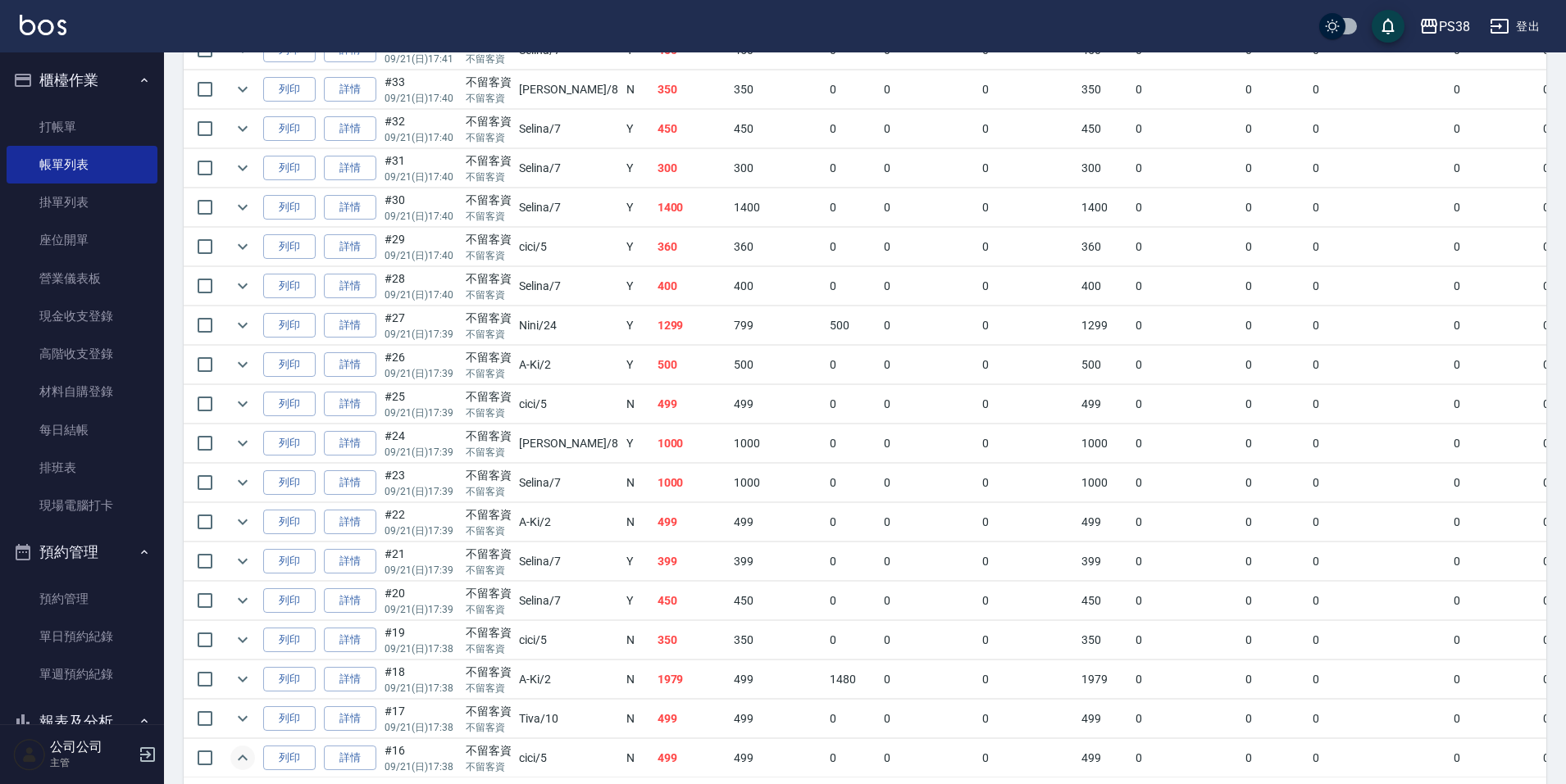
scroll to position [820, 0]
click at [654, 247] on td "1400" at bounding box center [692, 244] width 77 height 39
click at [654, 338] on td "400" at bounding box center [692, 323] width 77 height 39
click at [654, 274] on td "360" at bounding box center [692, 284] width 77 height 39
click at [654, 250] on td "1400" at bounding box center [692, 244] width 77 height 39
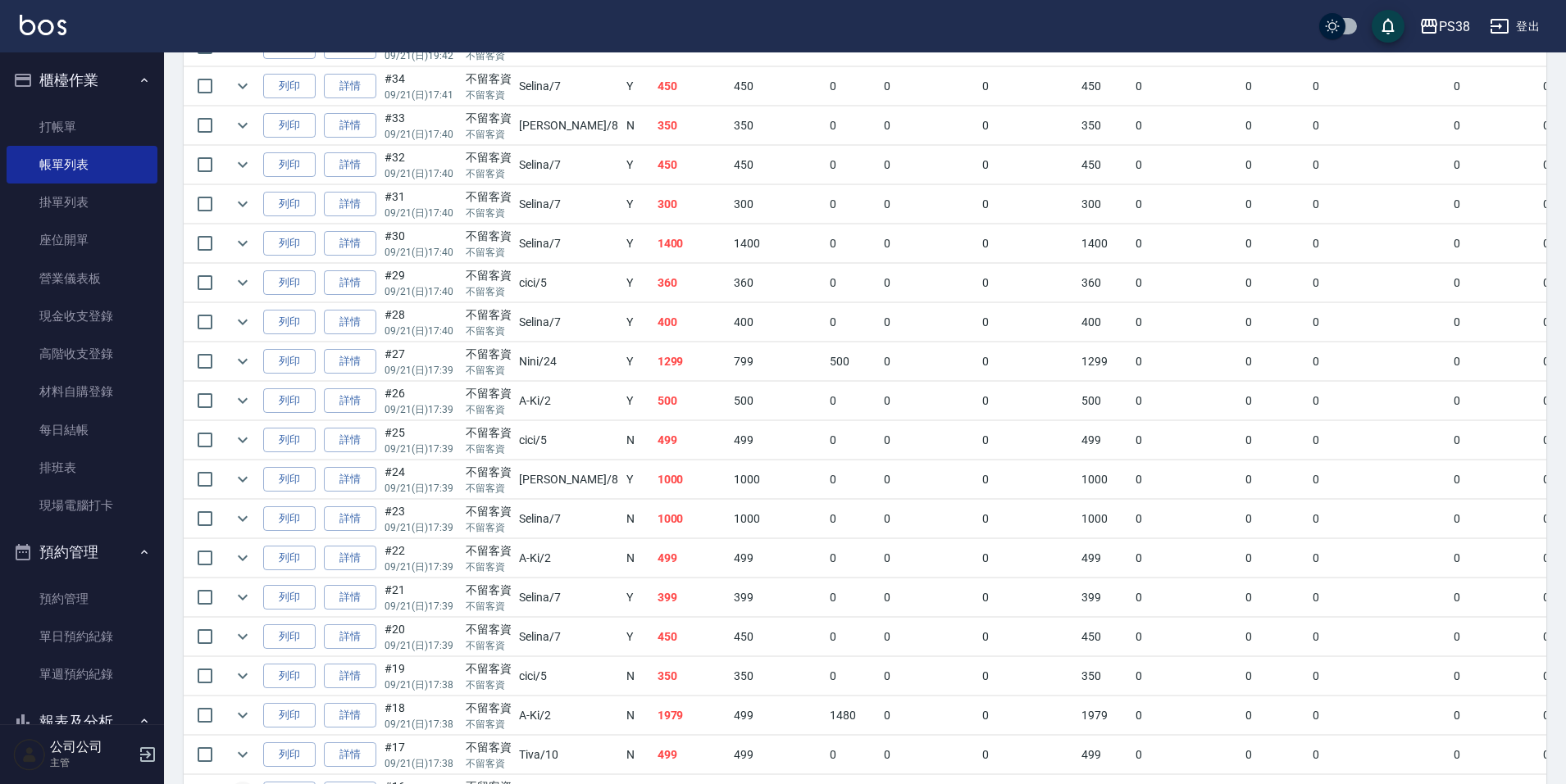
click at [656, 203] on td "300" at bounding box center [692, 205] width 77 height 39
click at [368, 208] on link "詳情" at bounding box center [350, 205] width 53 height 25
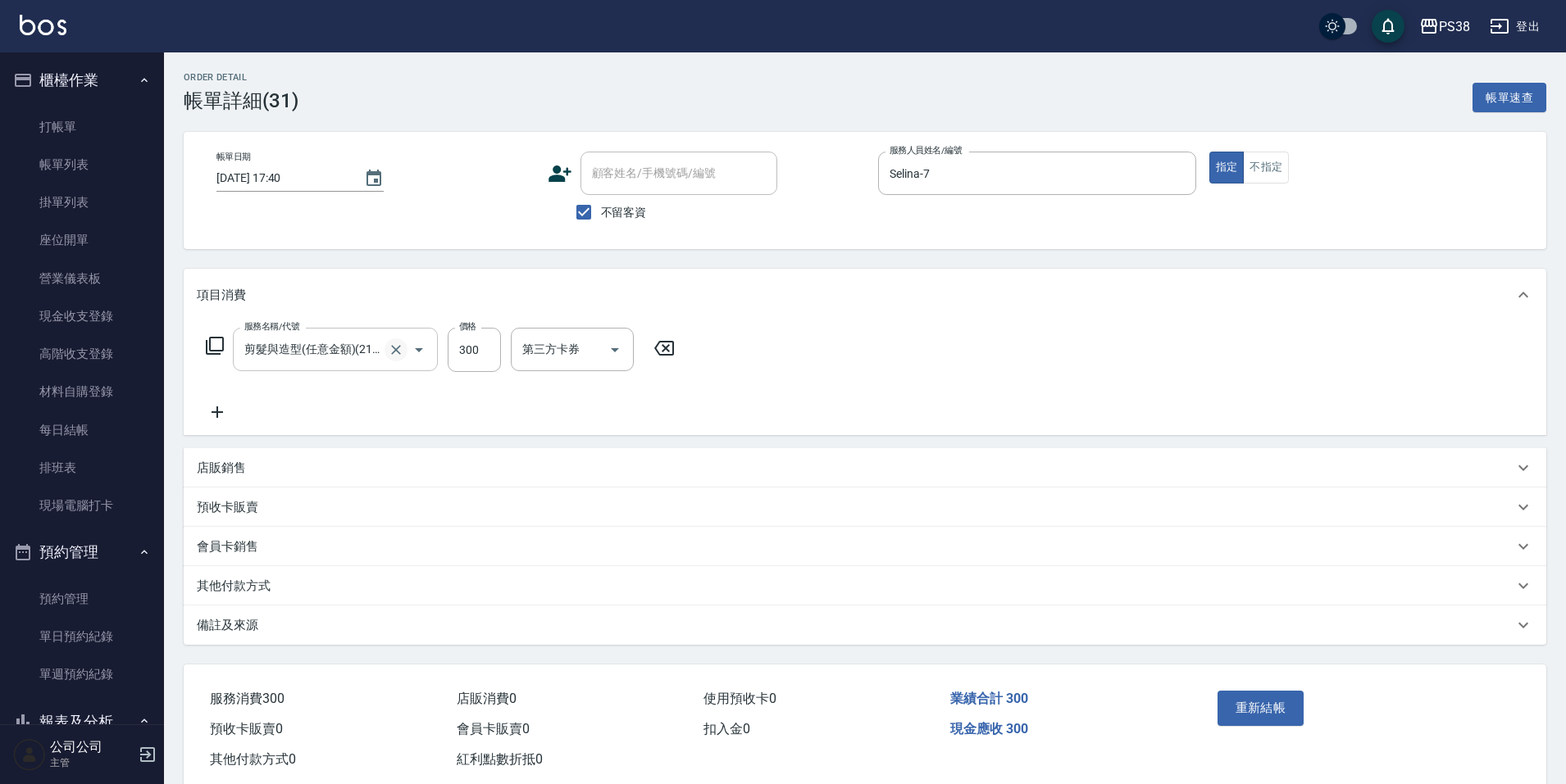
click at [392, 356] on icon "Clear" at bounding box center [396, 349] width 17 height 17
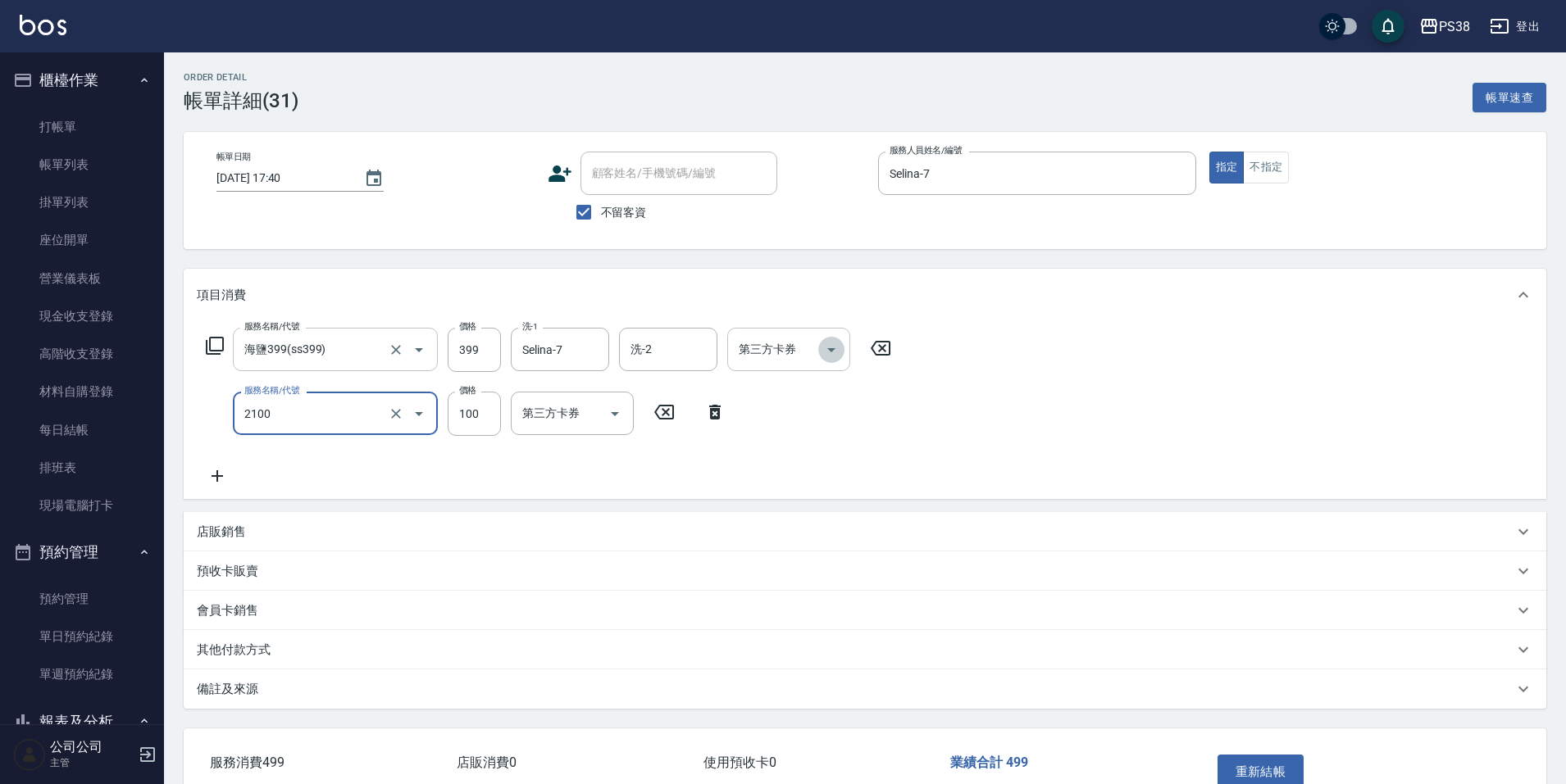
click at [835, 349] on icon "Open" at bounding box center [831, 350] width 20 height 20
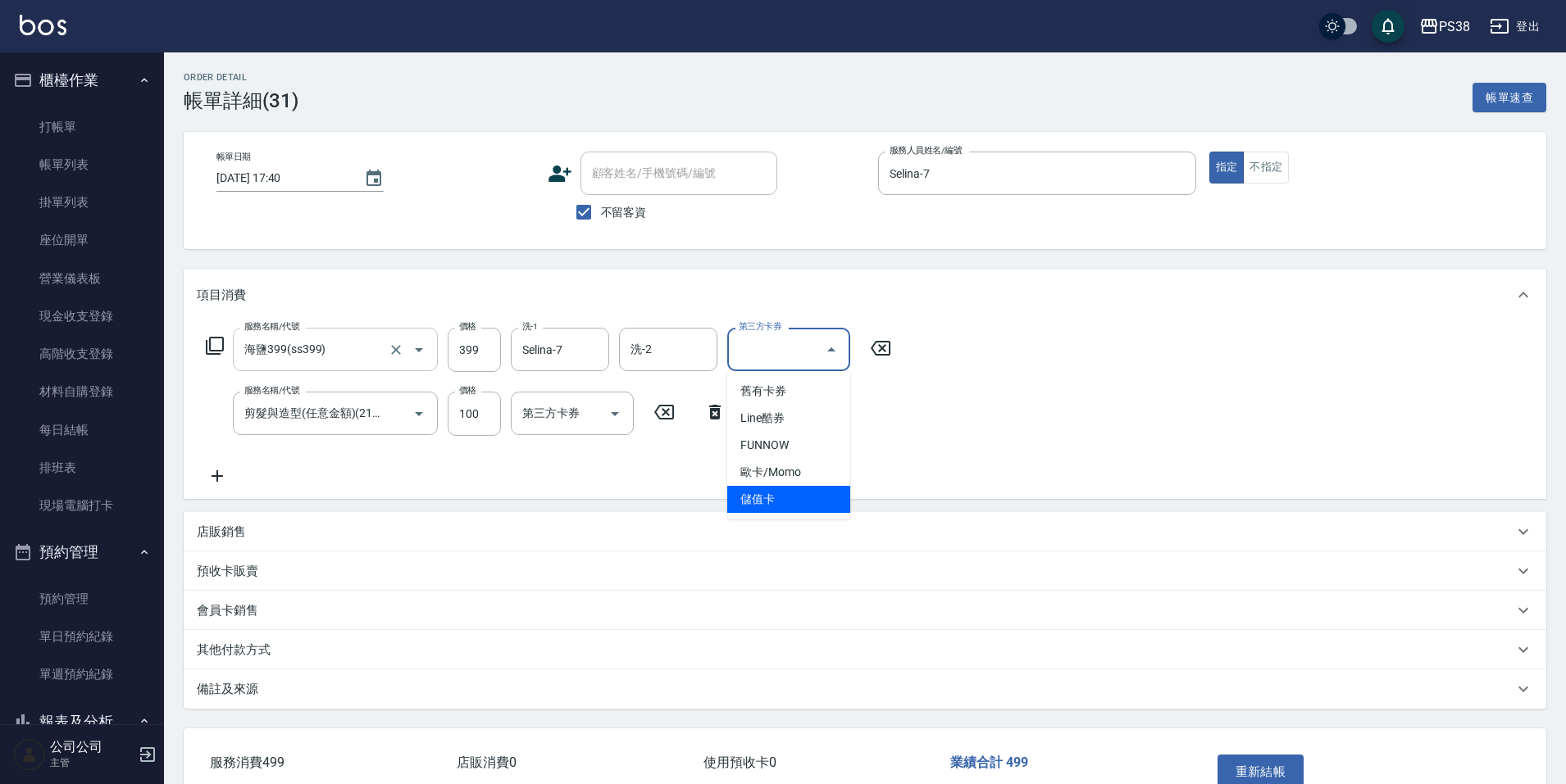
click at [795, 493] on span "儲值卡" at bounding box center [789, 499] width 123 height 27
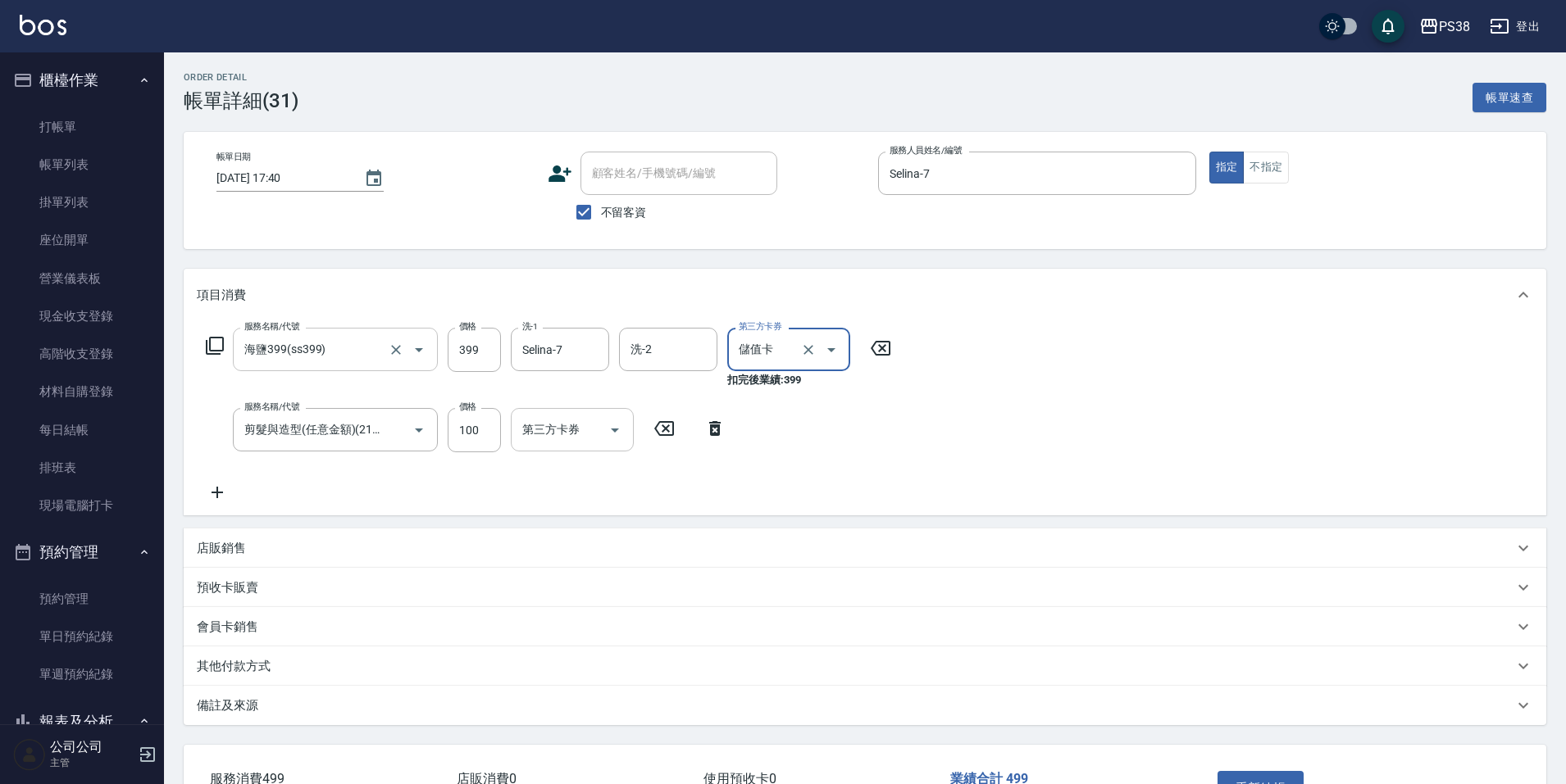
click at [604, 429] on button "Open" at bounding box center [615, 430] width 26 height 26
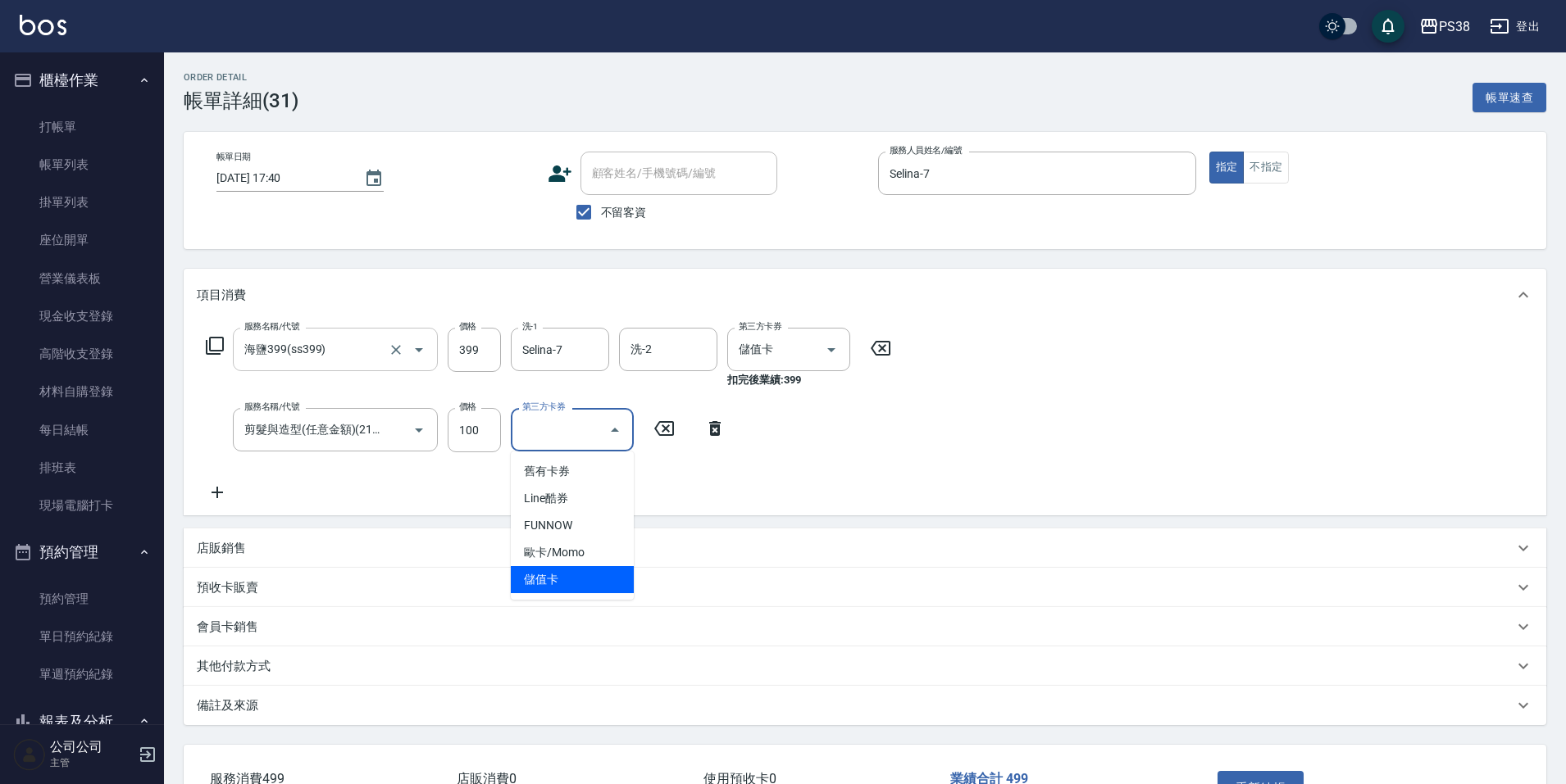
click at [592, 579] on span "儲值卡" at bounding box center [573, 580] width 123 height 27
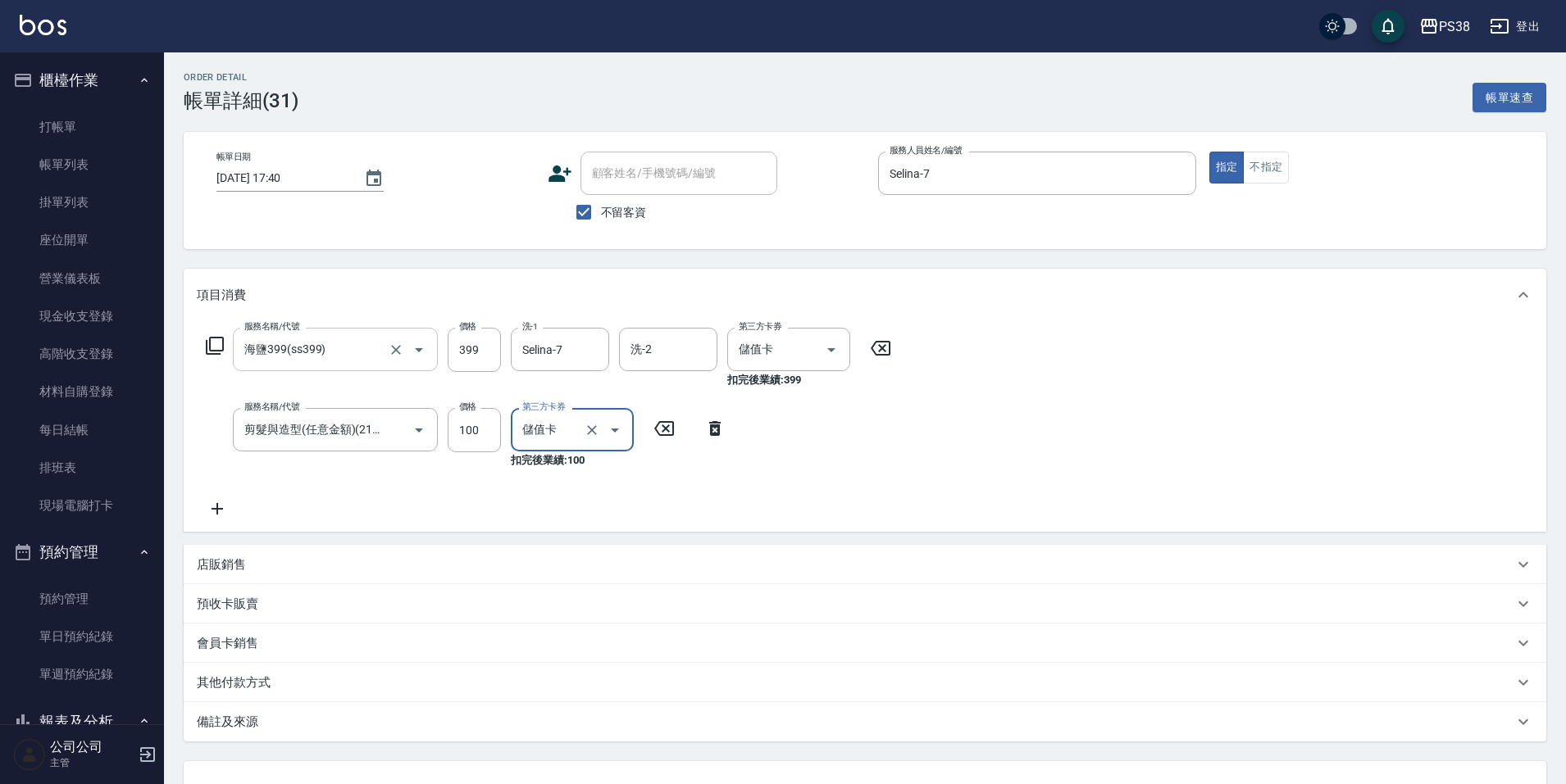
scroll to position [135, 0]
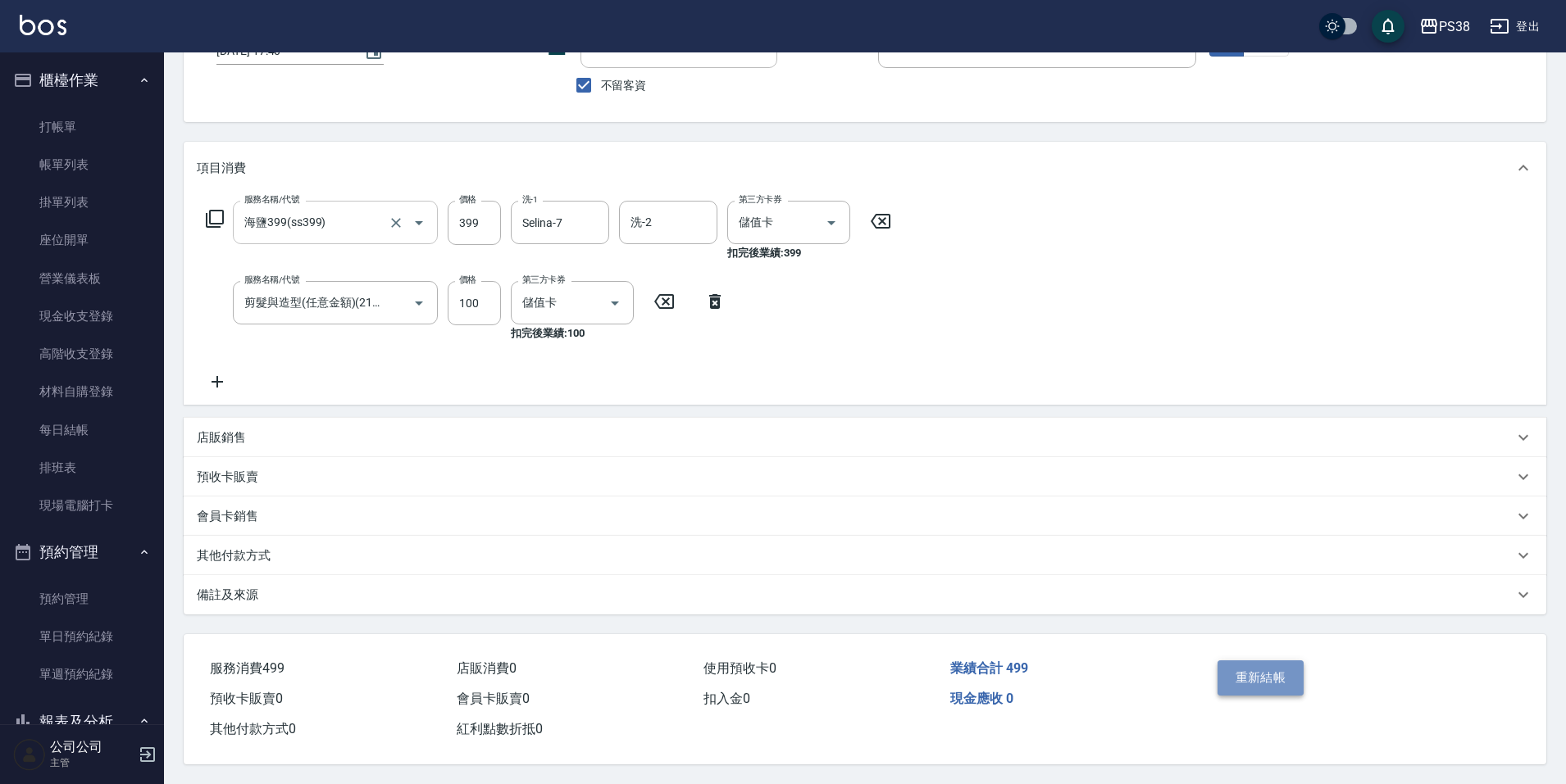
click at [1263, 677] on button "重新結帳" at bounding box center [1261, 677] width 87 height 34
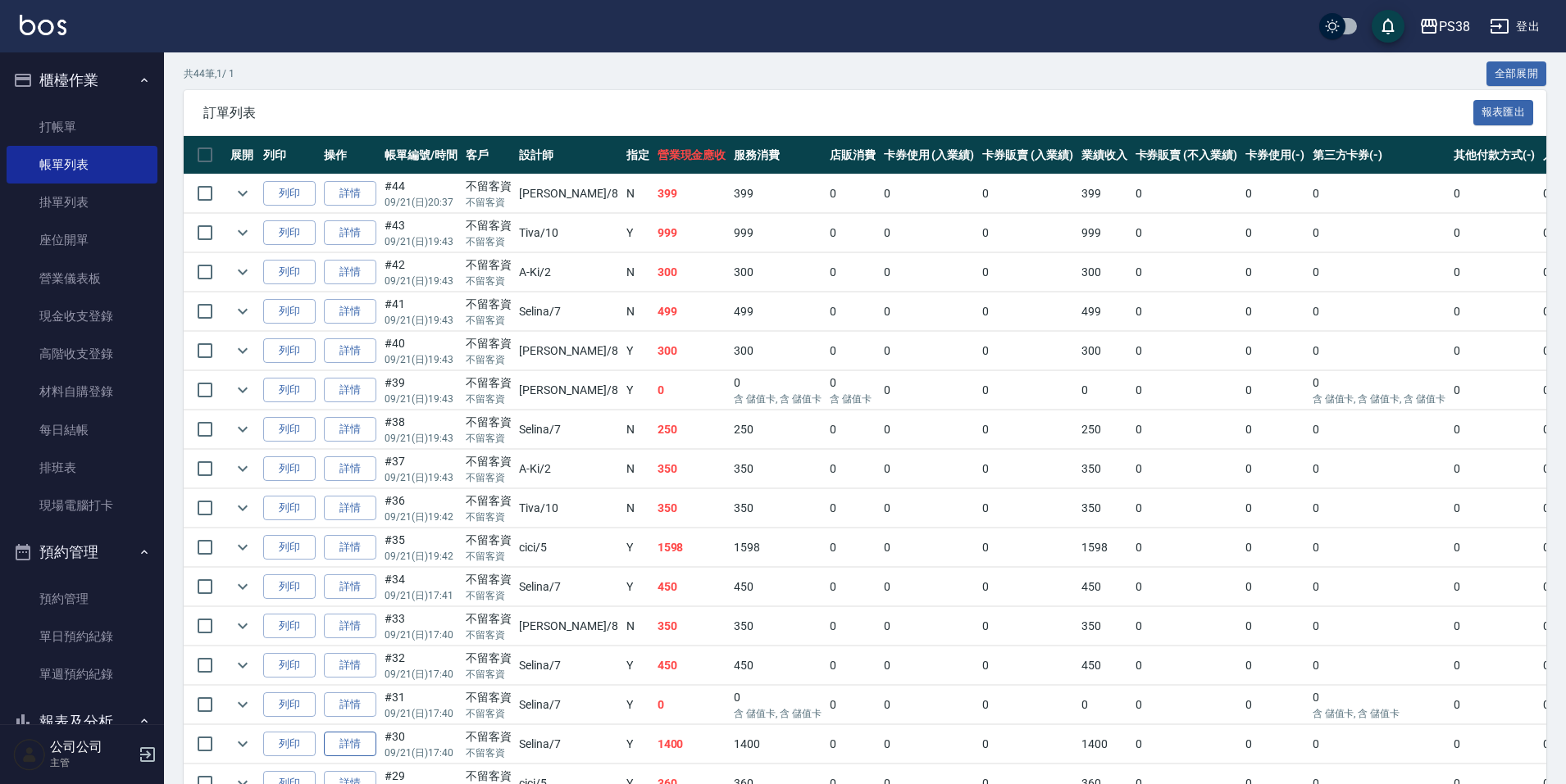
scroll to position [410, 0]
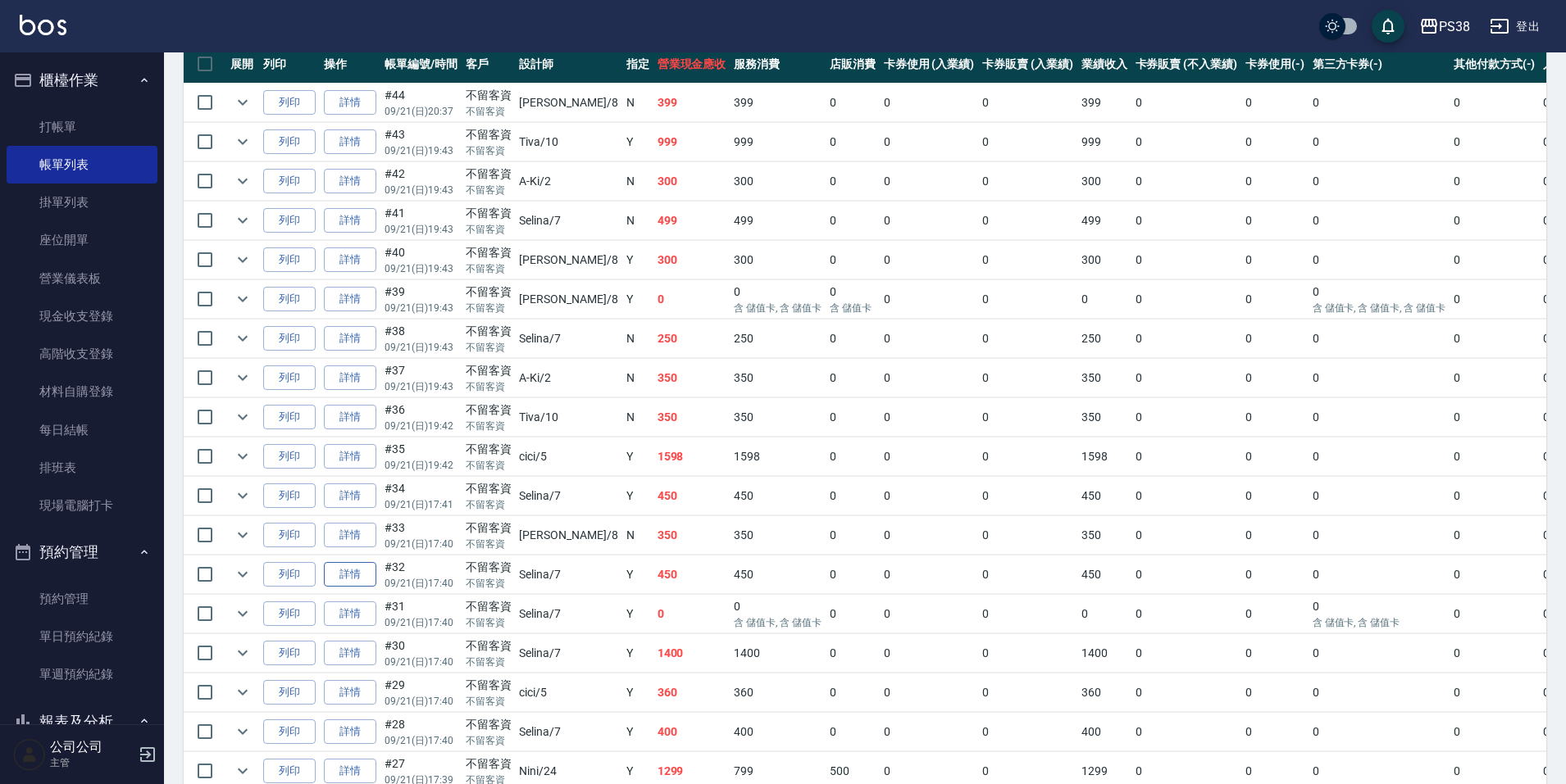
click at [361, 575] on link "詳情" at bounding box center [350, 575] width 53 height 25
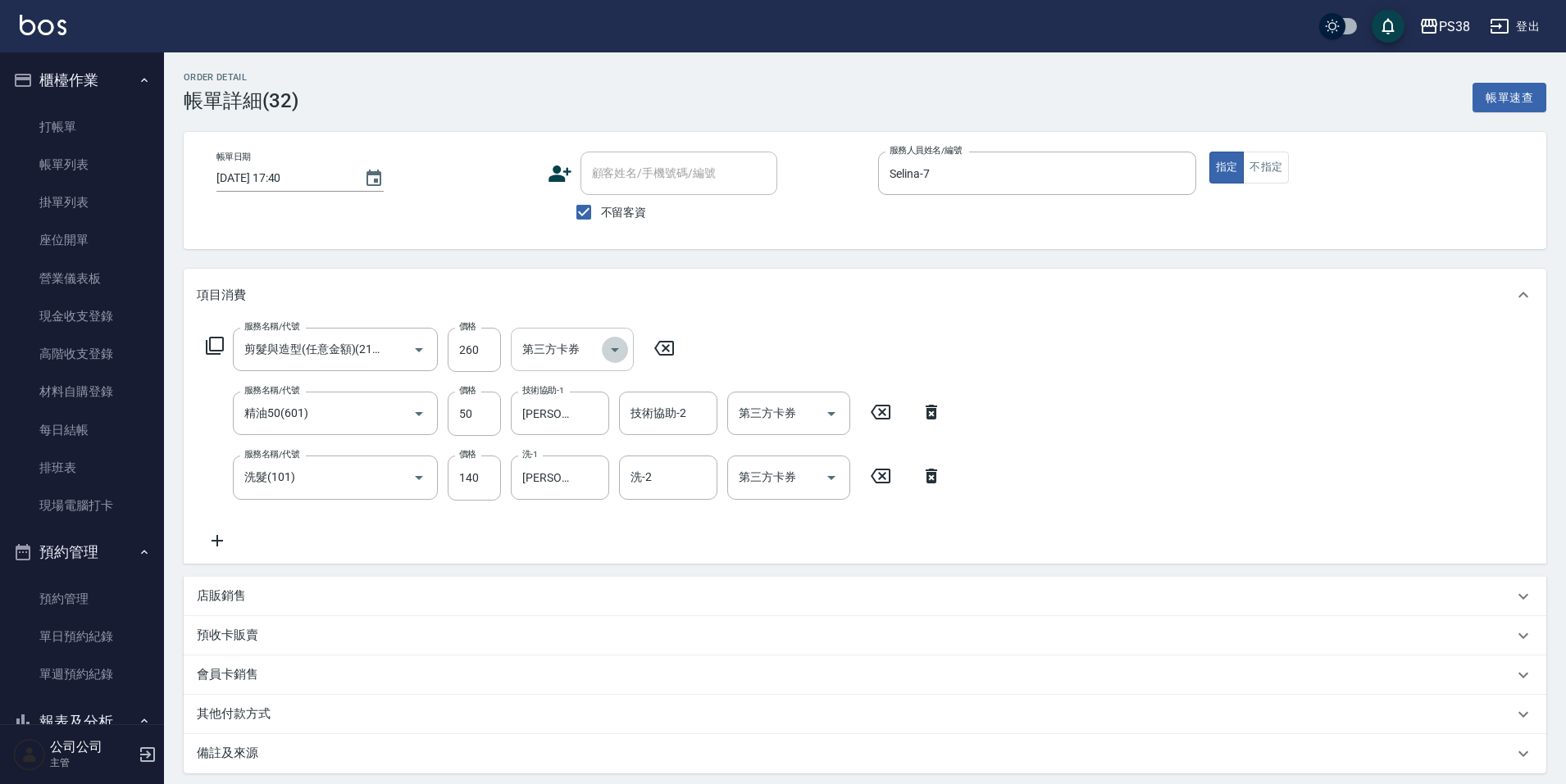
click at [609, 352] on icon "Open" at bounding box center [615, 350] width 20 height 20
click at [571, 505] on span "儲值卡" at bounding box center [573, 499] width 123 height 27
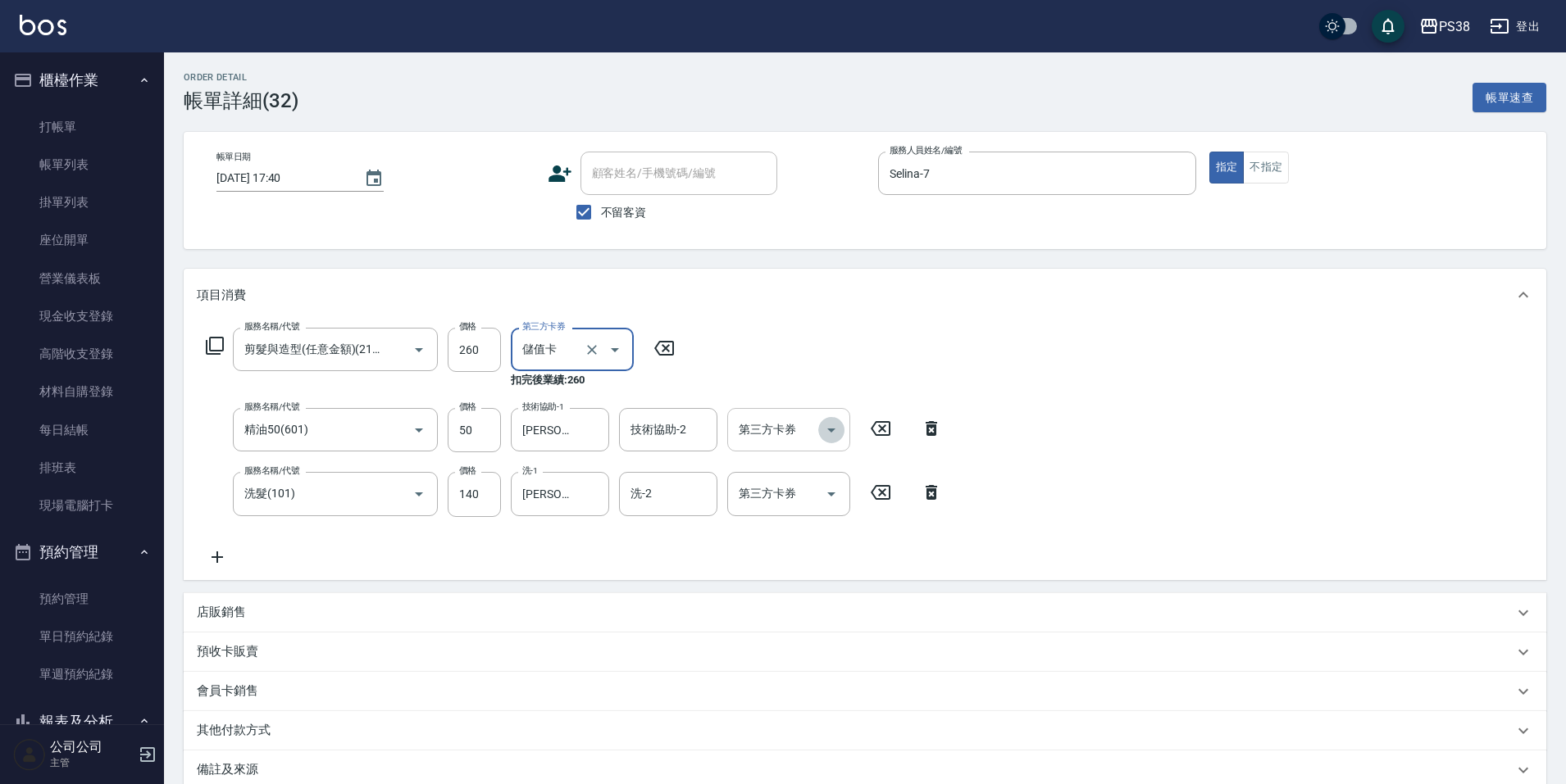
click at [825, 439] on icon "Open" at bounding box center [831, 430] width 20 height 20
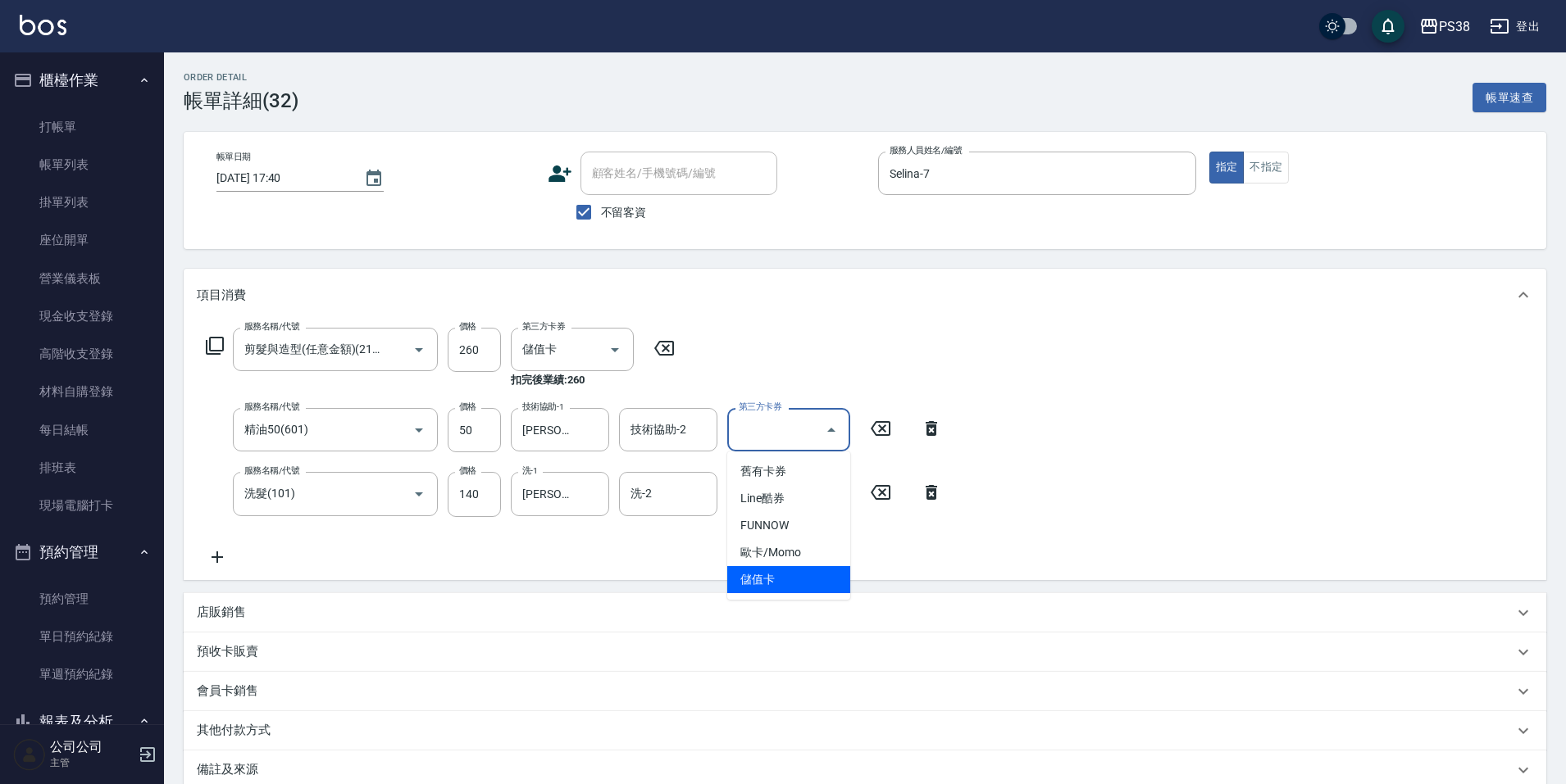
click at [777, 585] on span "儲值卡" at bounding box center [789, 580] width 123 height 27
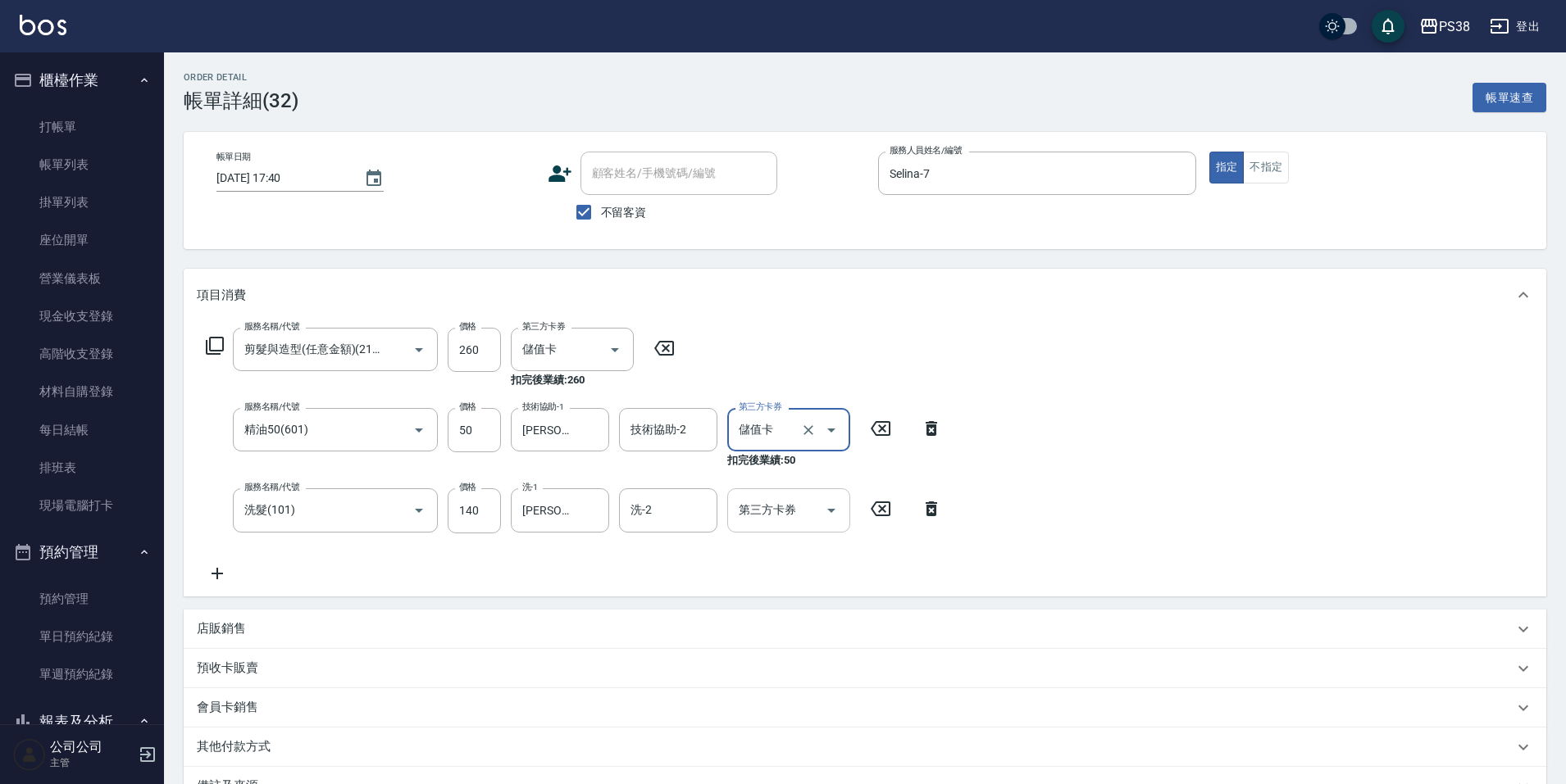
click at [835, 513] on icon "Open" at bounding box center [831, 511] width 20 height 20
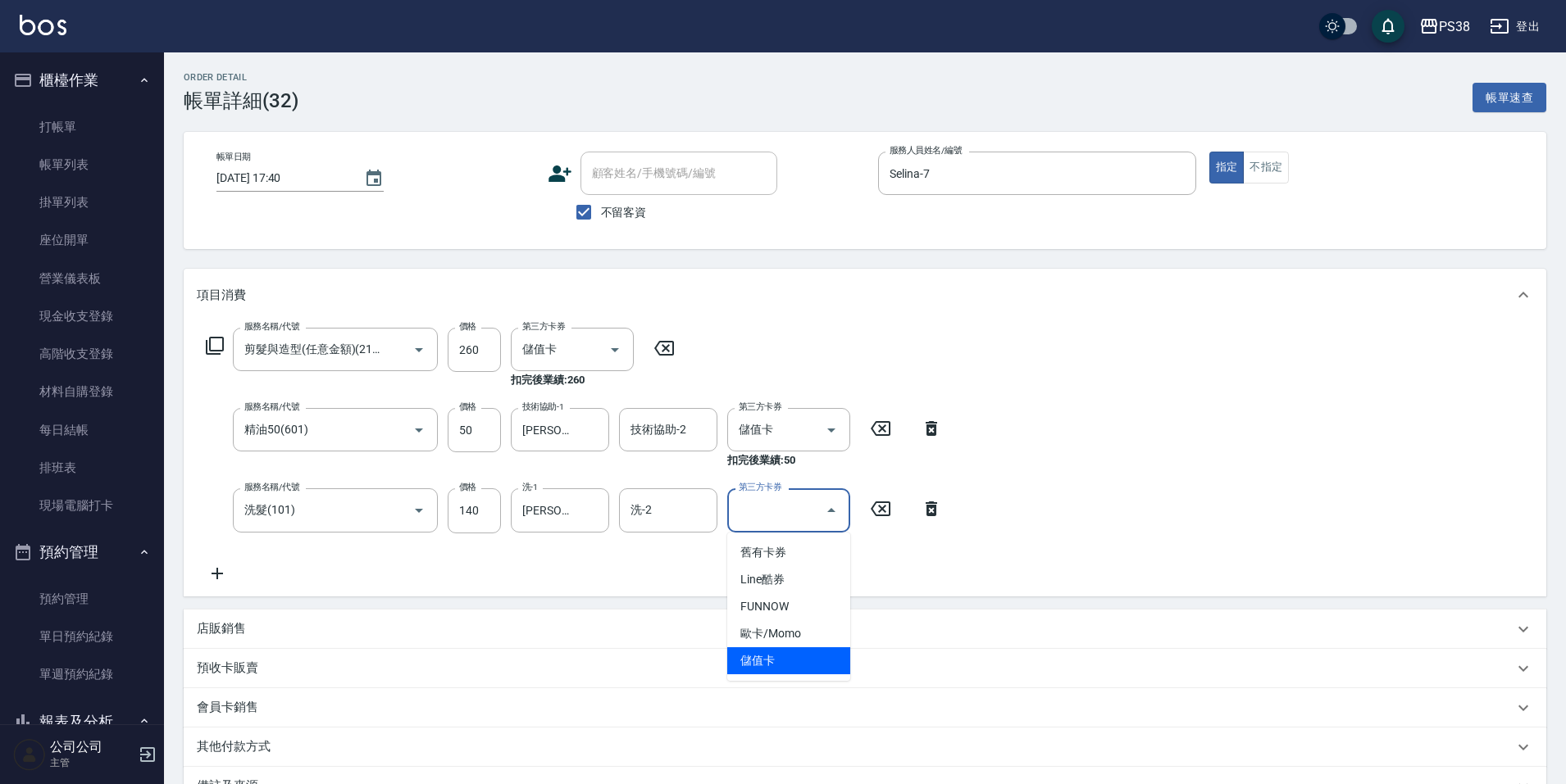
click at [809, 662] on span "儲值卡" at bounding box center [789, 661] width 123 height 27
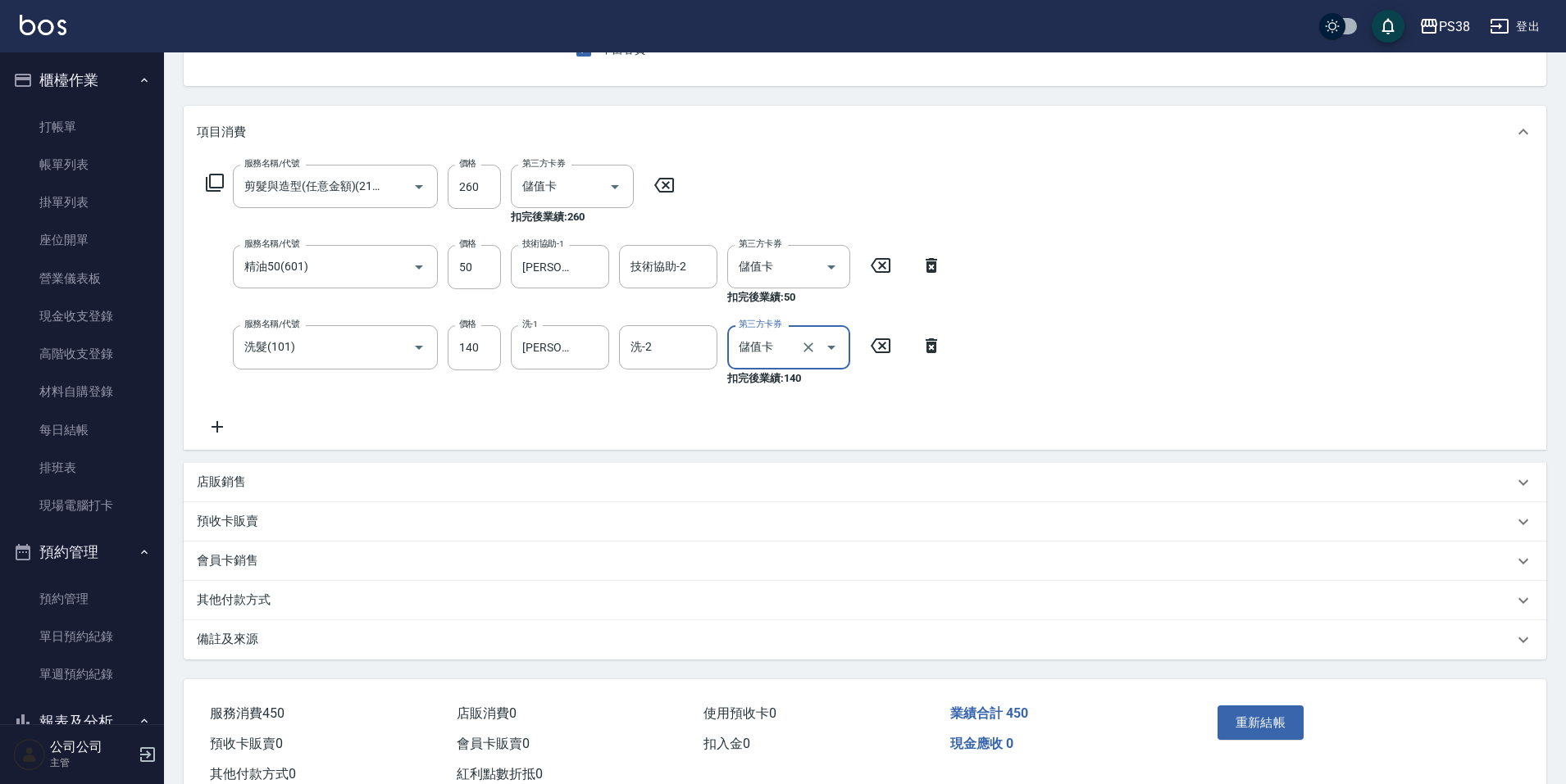
scroll to position [164, 0]
click at [1255, 726] on button "重新結帳" at bounding box center [1261, 722] width 87 height 34
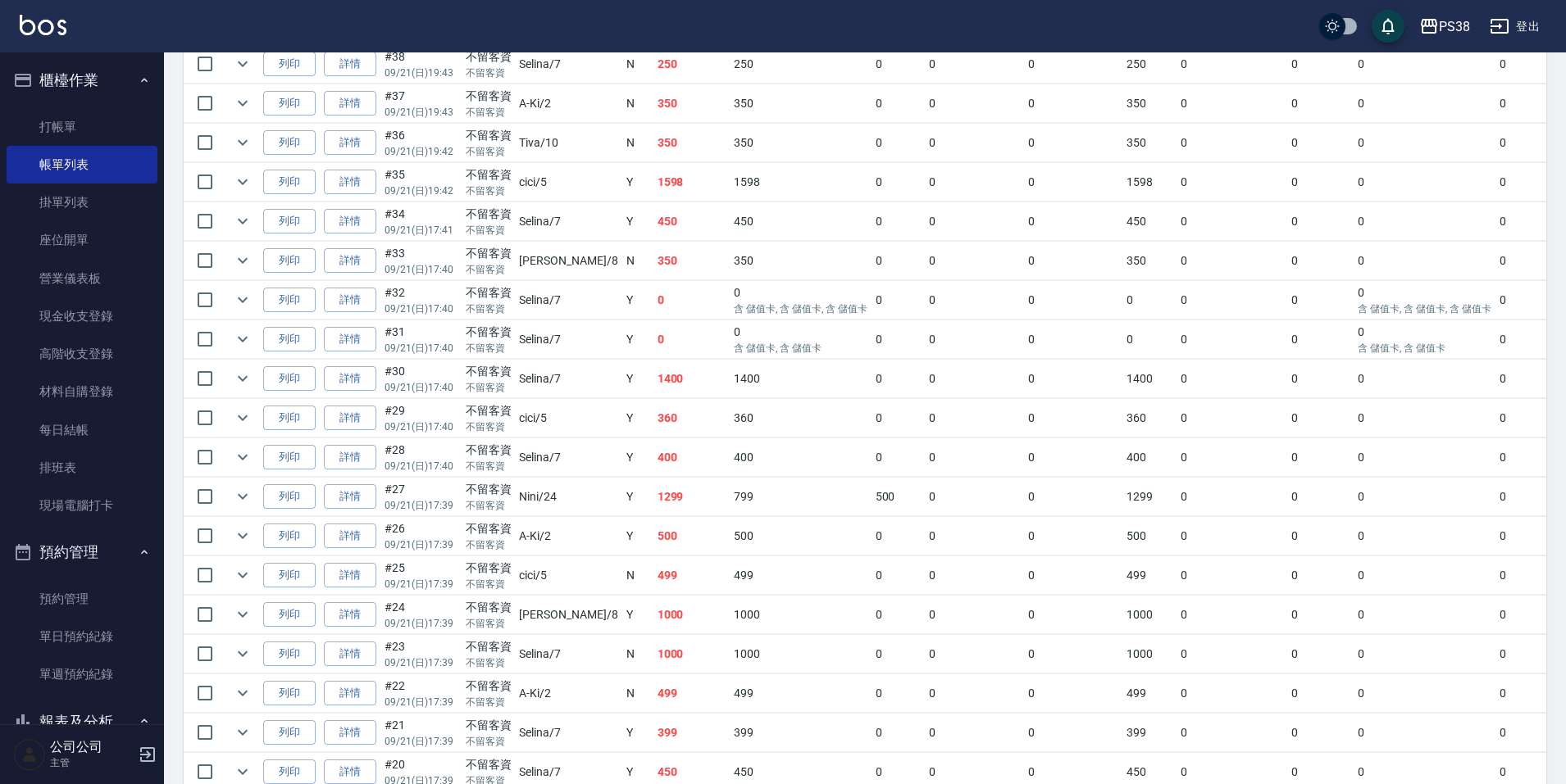
scroll to position [655, 0]
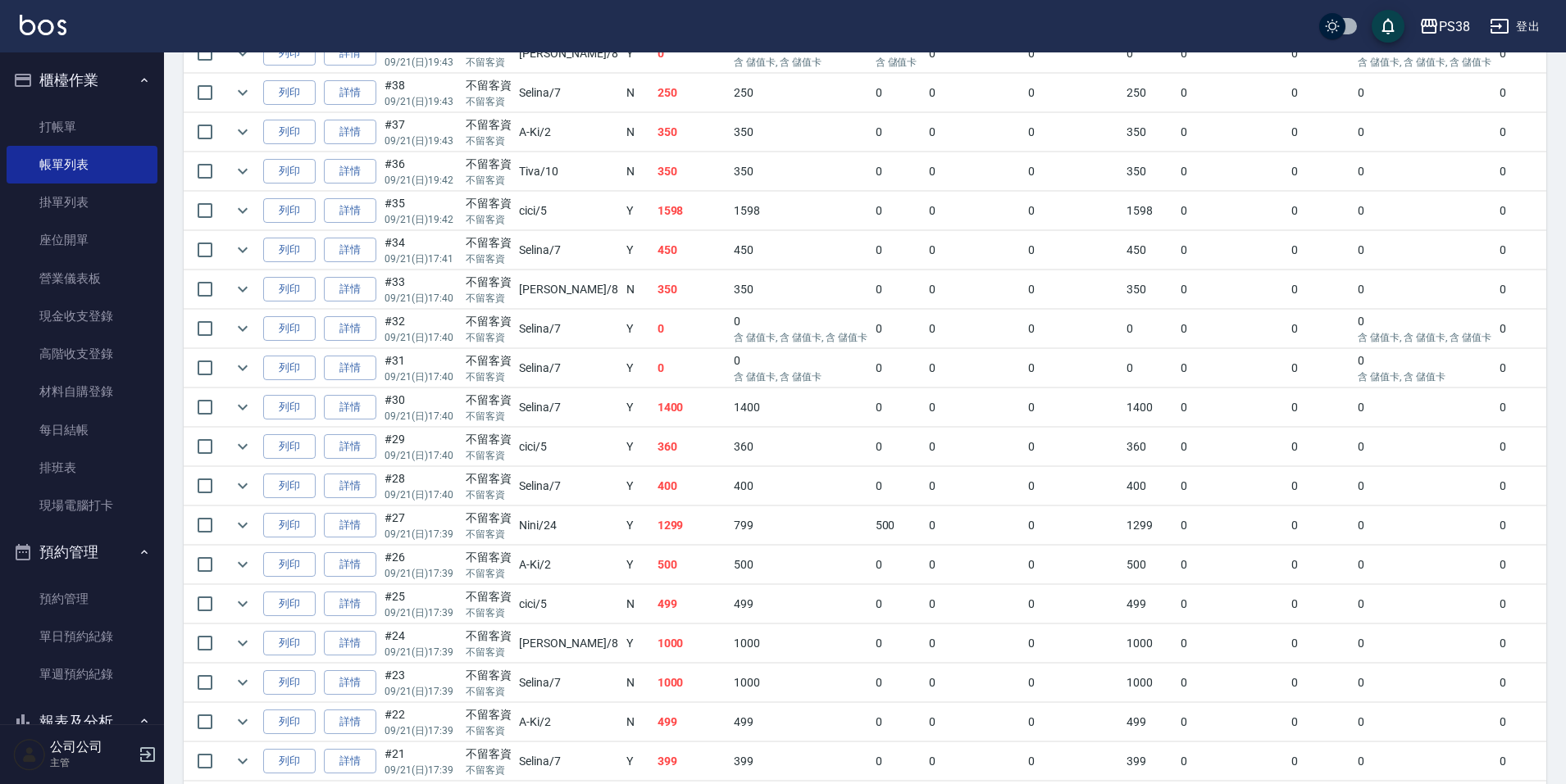
click at [654, 377] on td "0" at bounding box center [692, 369] width 77 height 39
click at [734, 332] on p "含 儲值卡, 含 儲值卡, 含 儲值卡" at bounding box center [800, 337] width 133 height 15
click at [730, 277] on td "350" at bounding box center [800, 290] width 141 height 39
click at [730, 255] on td "450" at bounding box center [800, 251] width 141 height 39
click at [730, 224] on td "1598" at bounding box center [800, 212] width 141 height 39
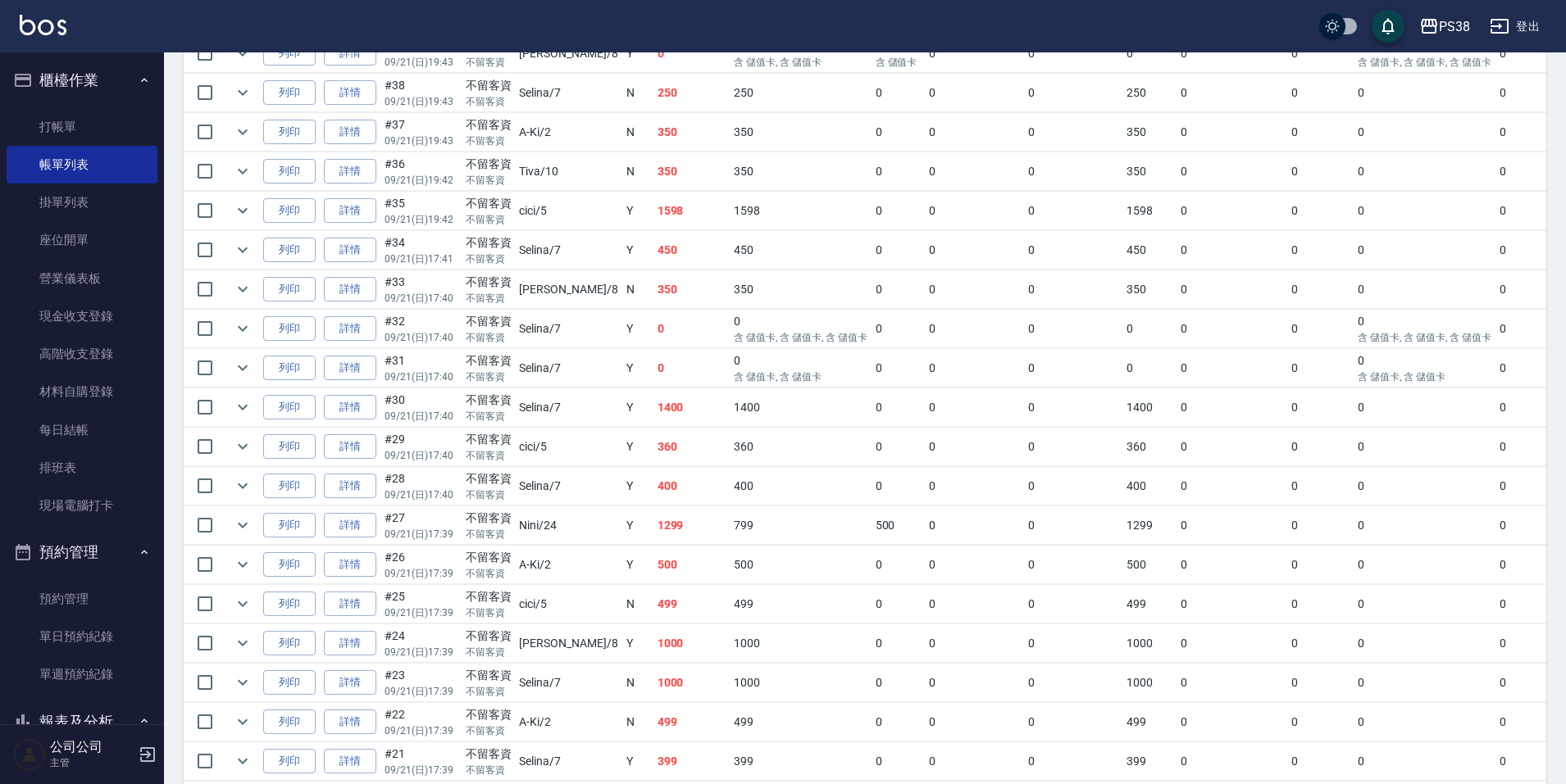
click at [730, 174] on td "350" at bounding box center [800, 172] width 141 height 39
click at [730, 207] on td "1598" at bounding box center [800, 212] width 141 height 39
click at [730, 161] on td "350" at bounding box center [800, 172] width 141 height 39
click at [730, 145] on td "350" at bounding box center [800, 133] width 141 height 39
click at [730, 168] on td "350" at bounding box center [800, 172] width 141 height 39
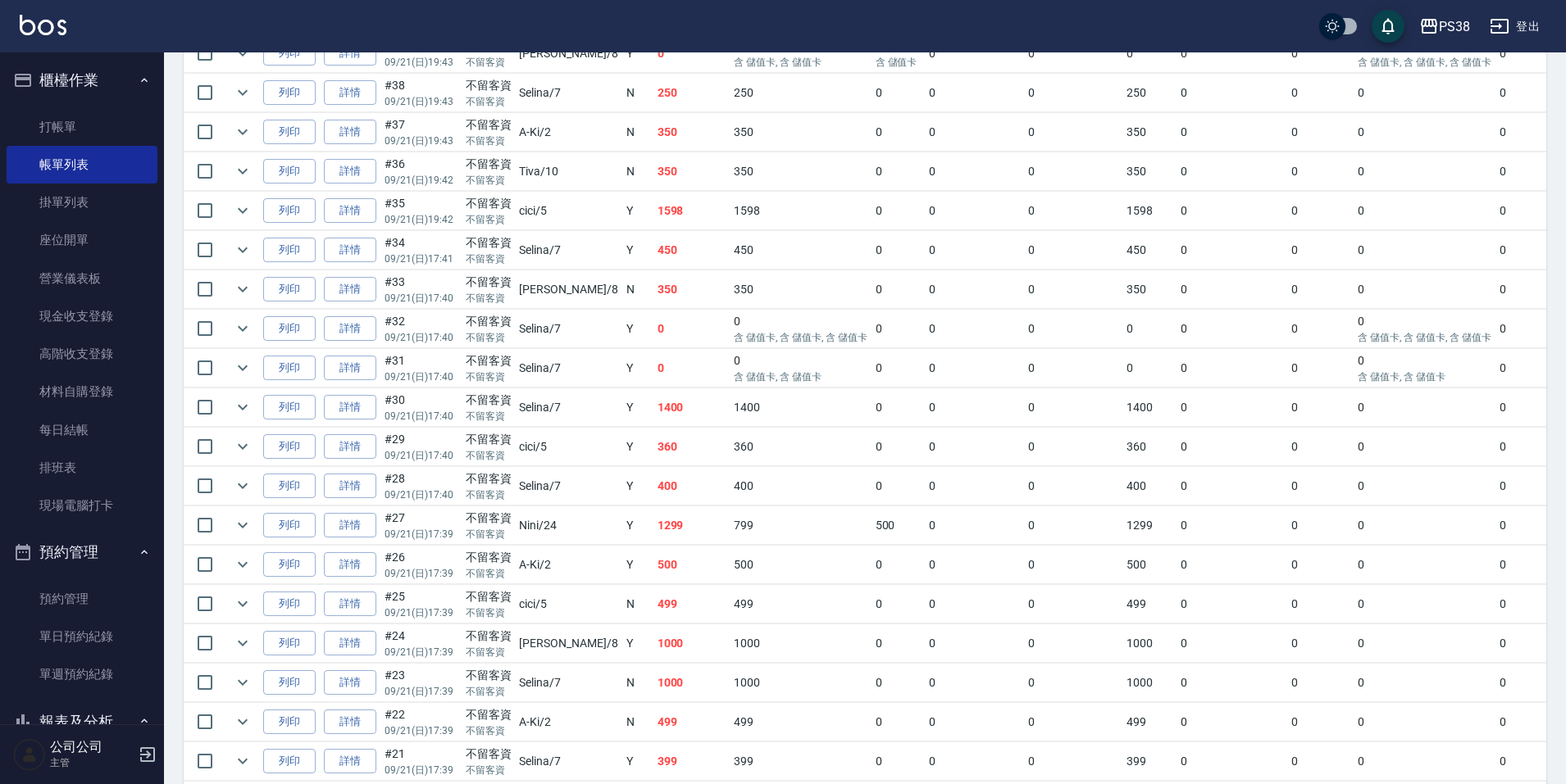
click at [730, 141] on td "350" at bounding box center [800, 133] width 141 height 39
click at [730, 106] on td "250" at bounding box center [800, 94] width 141 height 39
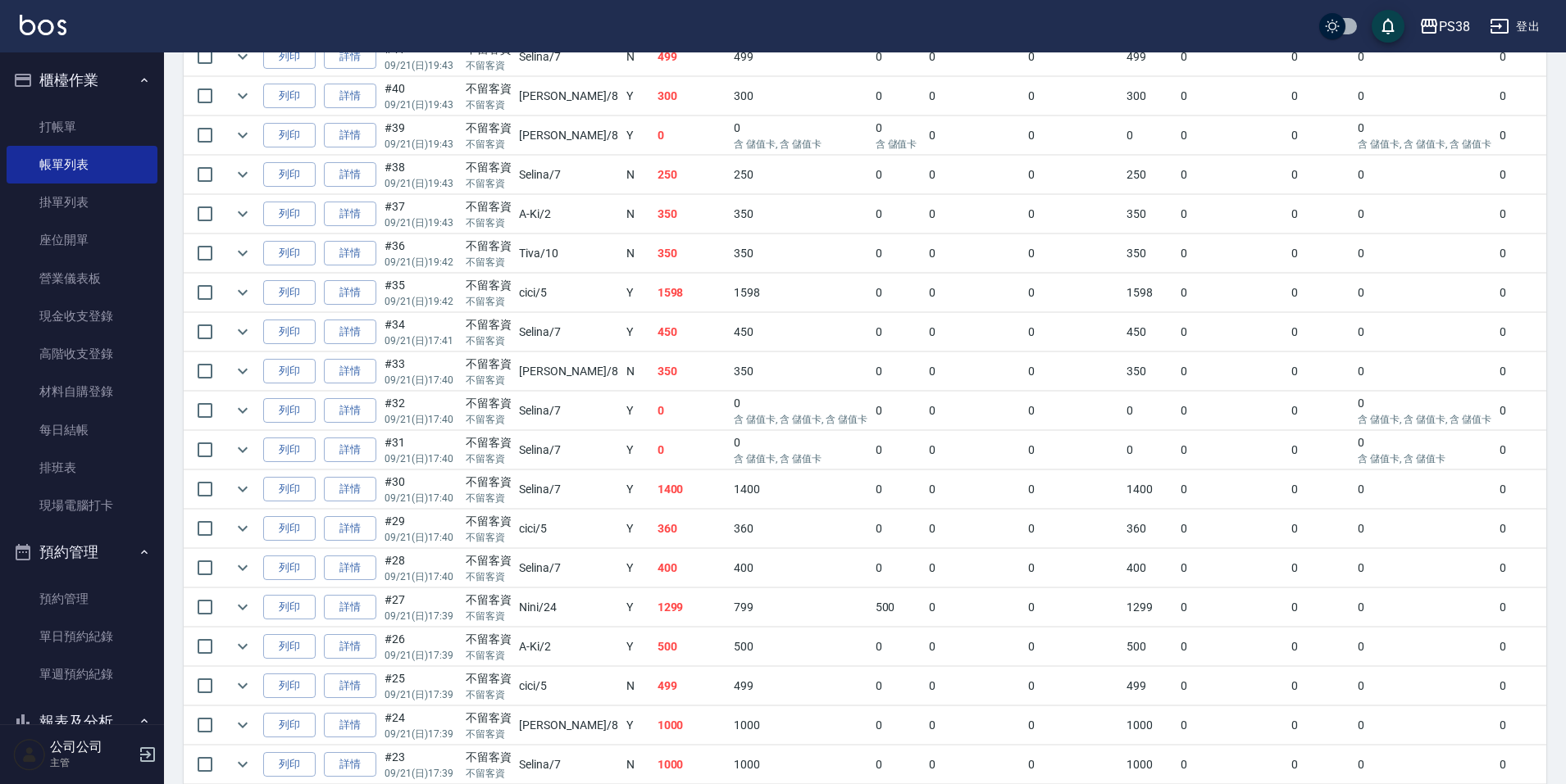
click at [734, 143] on p "含 儲值卡, 含 儲值卡" at bounding box center [800, 143] width 133 height 15
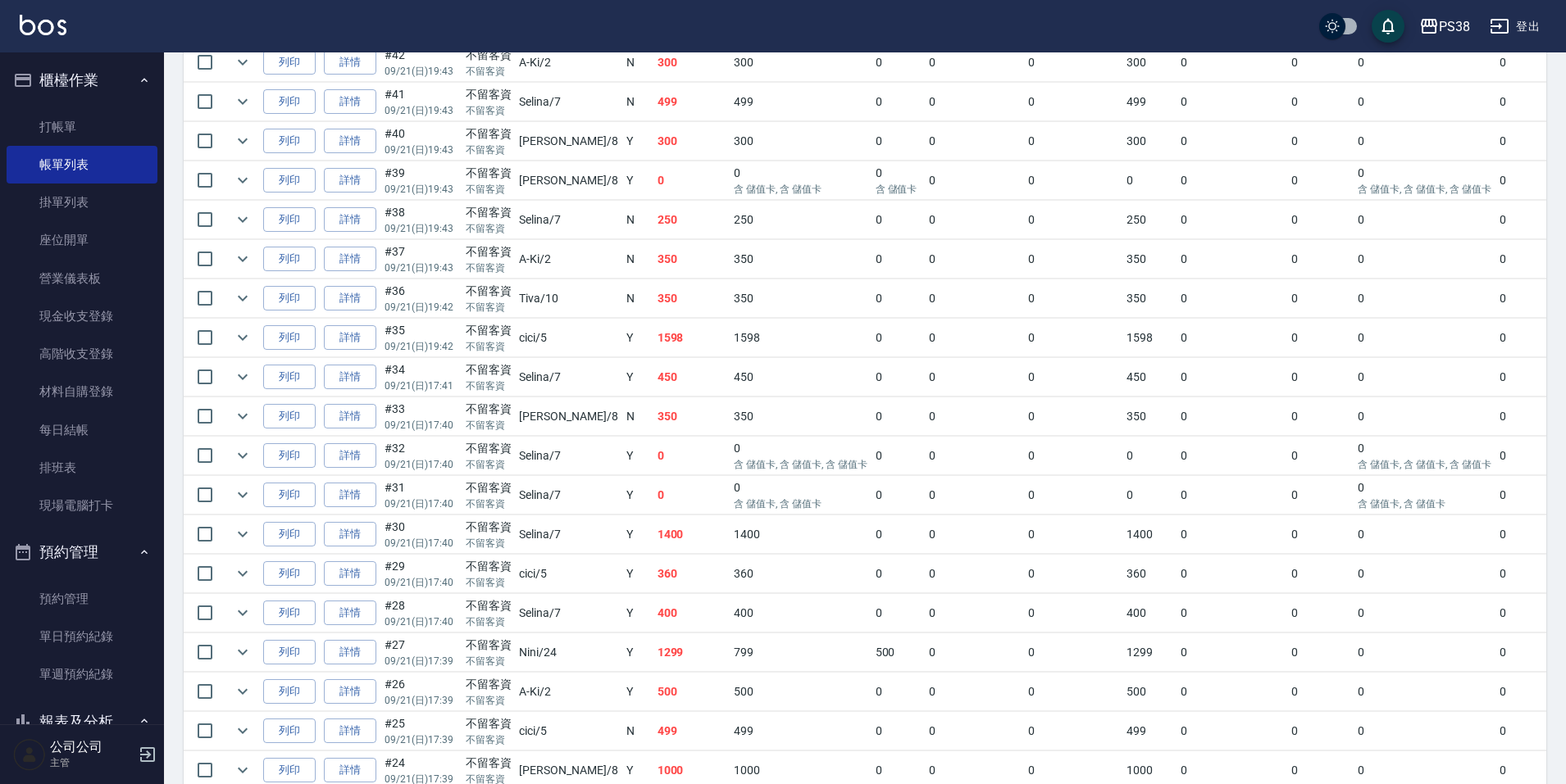
scroll to position [491, 0]
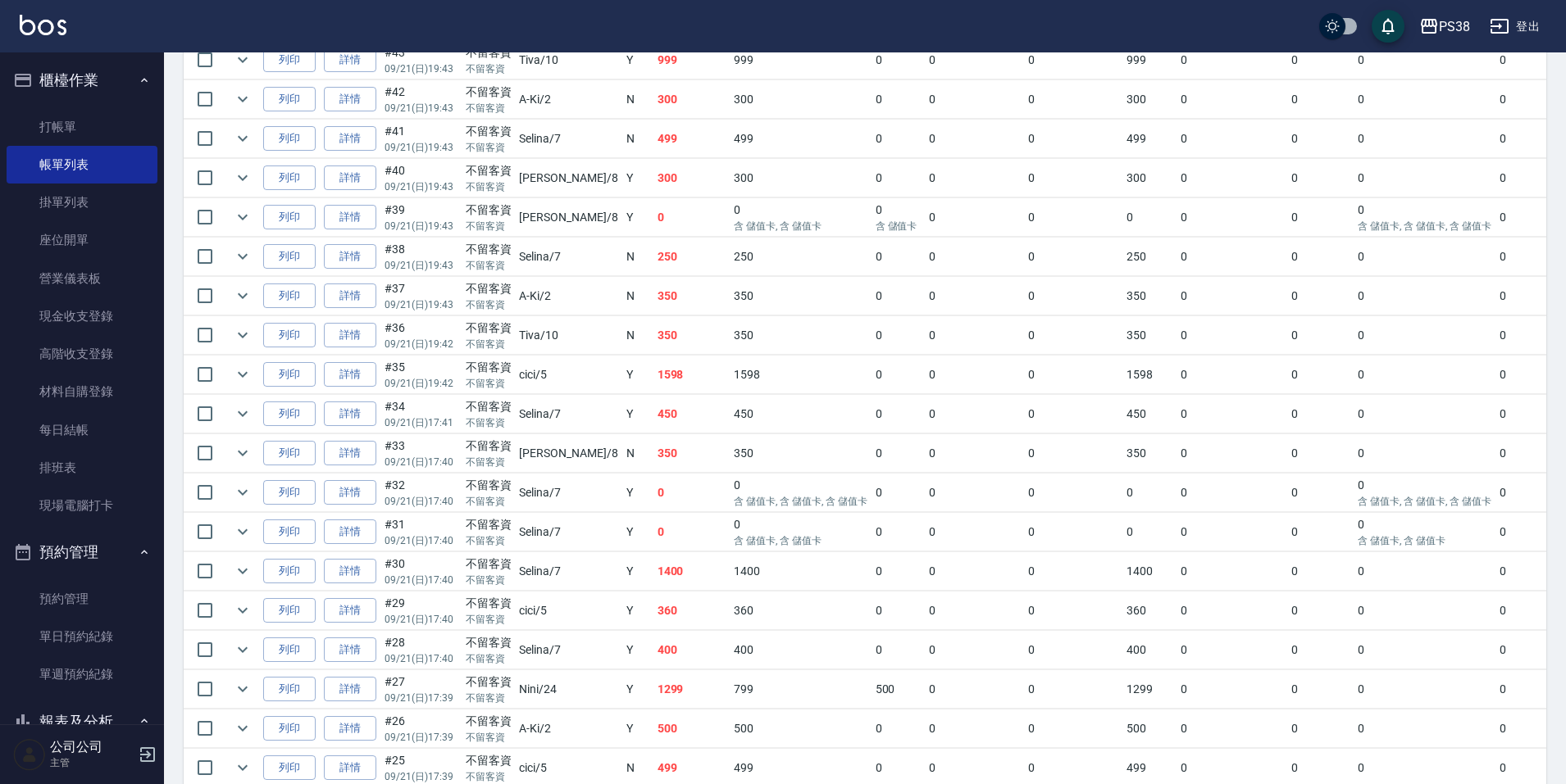
click at [730, 169] on td "300" at bounding box center [800, 178] width 141 height 39
click at [730, 213] on td "0 含 儲值卡, 含 儲值卡" at bounding box center [800, 217] width 141 height 39
click at [730, 175] on td "300" at bounding box center [800, 178] width 141 height 39
click at [362, 183] on link "詳情" at bounding box center [350, 178] width 53 height 25
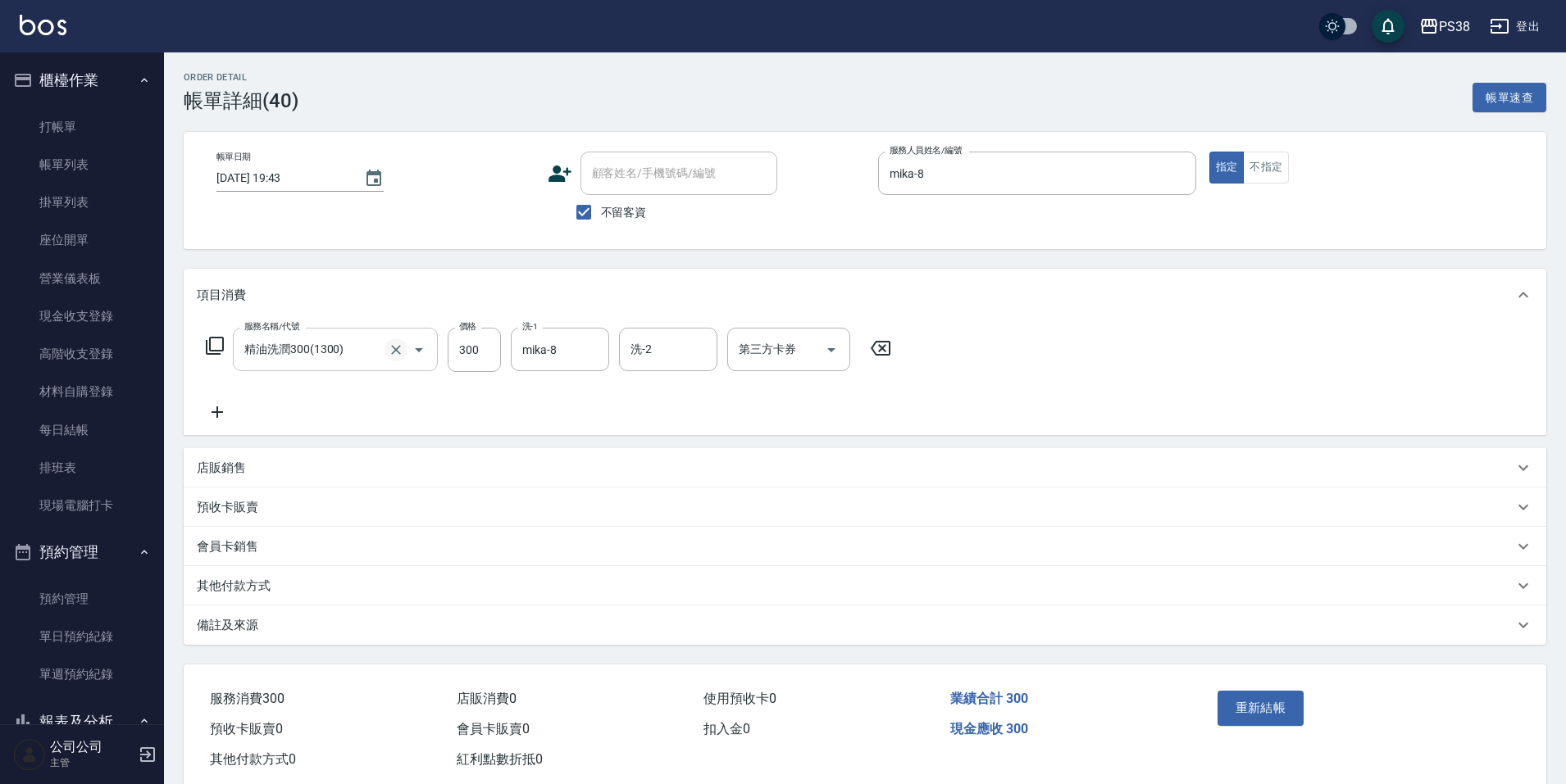
click at [397, 348] on icon "Clear" at bounding box center [396, 350] width 10 height 10
click at [305, 423] on div "服務名稱/代號 海鹽399(ss399) 服務名稱/代號 價格 399 價格 洗-1 mika-8 洗-1 洗-2 洗-2 第三方卡券 第三方卡券" at bounding box center [864, 377] width 1363 height 114
click at [213, 419] on icon at bounding box center [218, 412] width 41 height 20
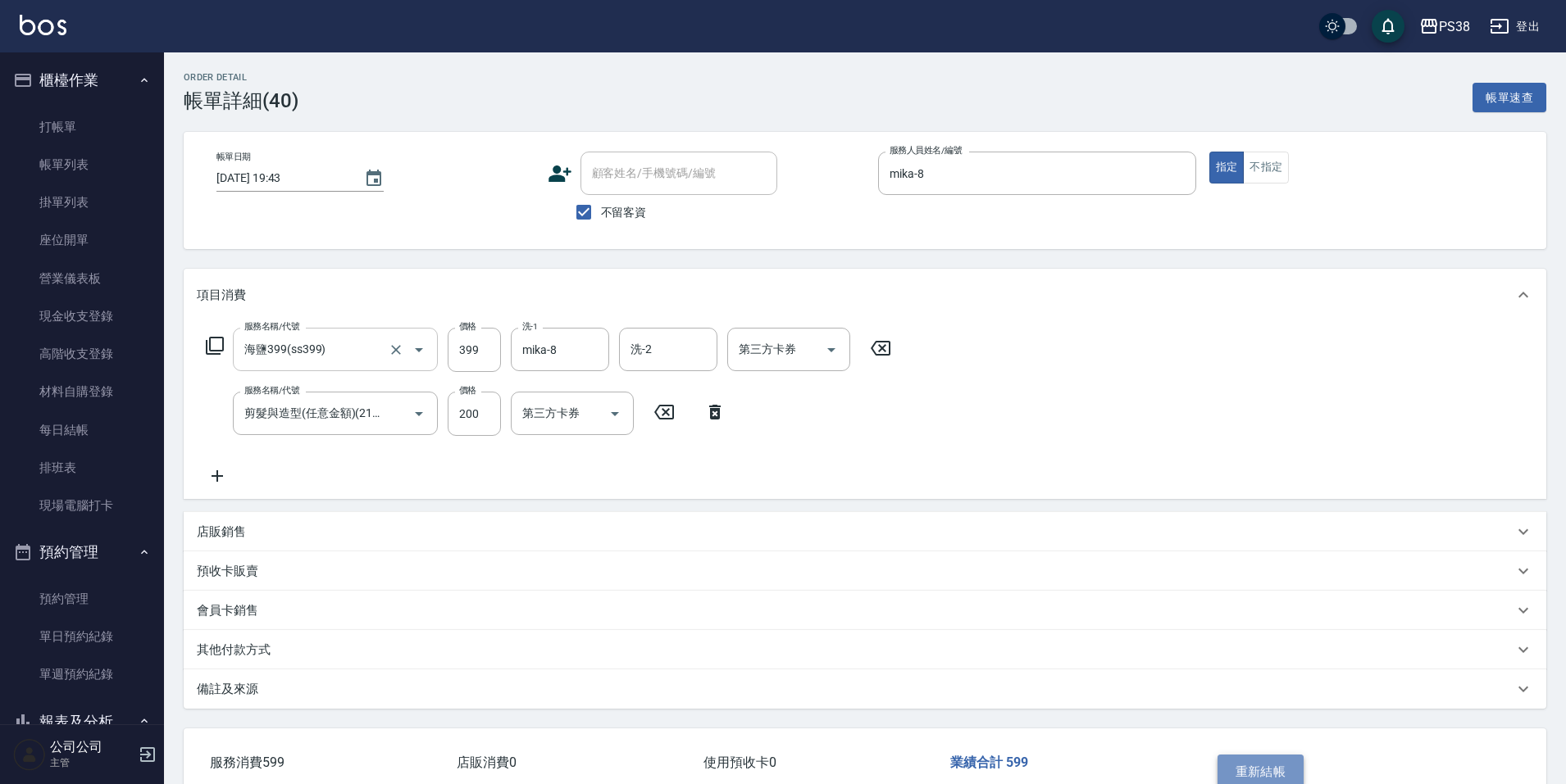
click at [1258, 766] on button "重新結帳" at bounding box center [1261, 771] width 87 height 34
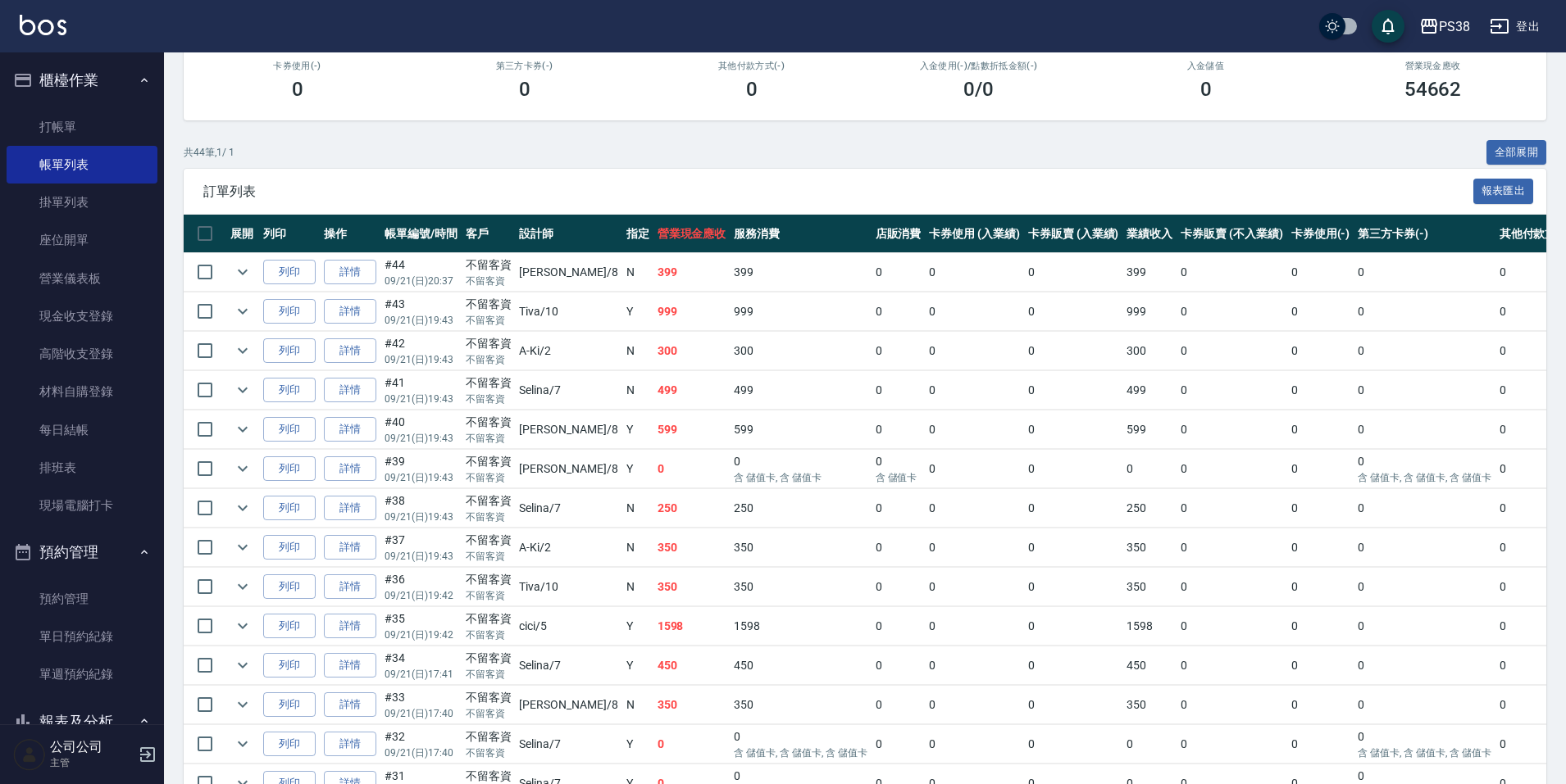
scroll to position [246, 0]
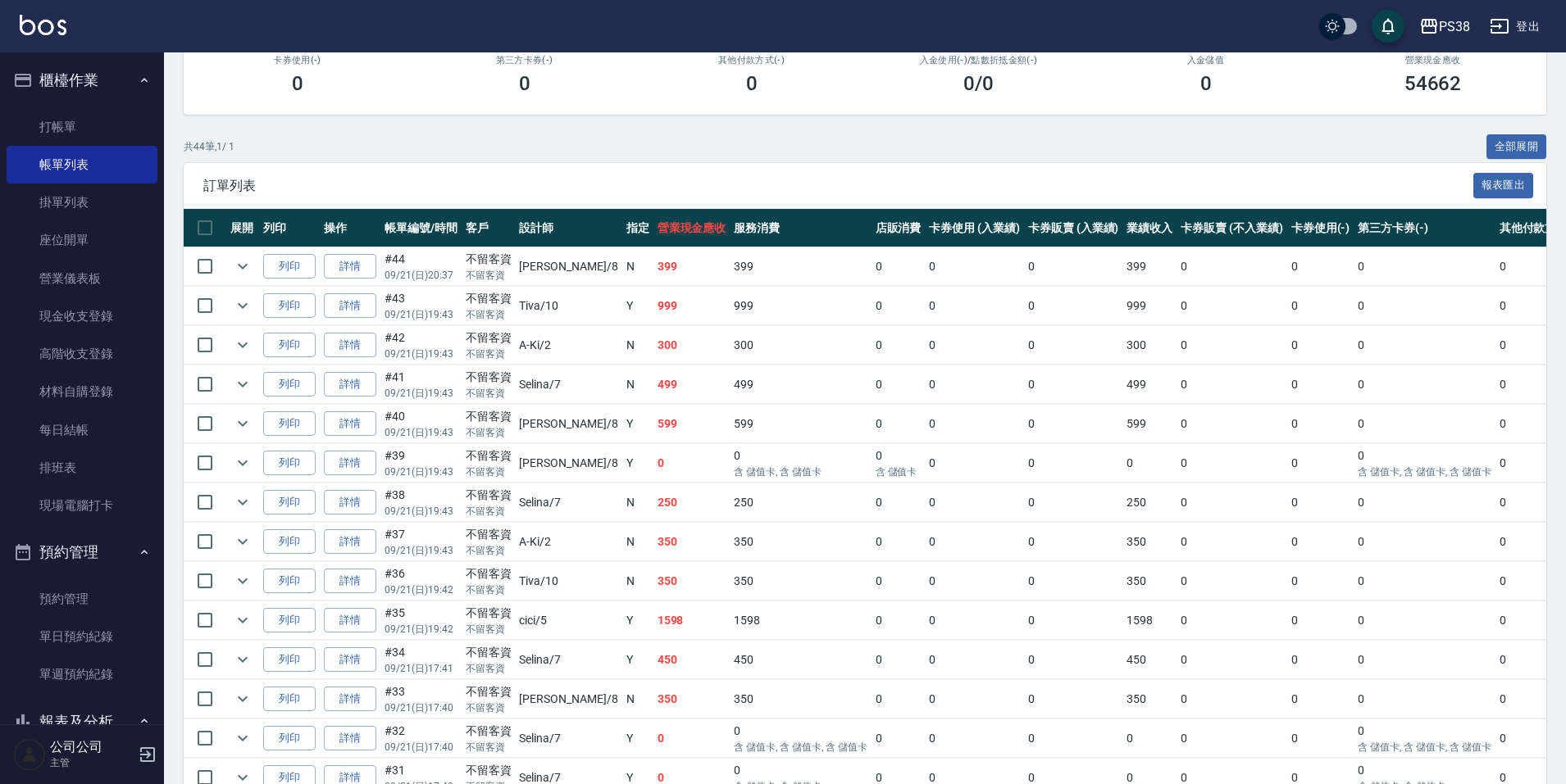
click at [654, 431] on td "599" at bounding box center [692, 424] width 77 height 39
click at [654, 429] on td "599" at bounding box center [692, 424] width 77 height 39
click at [654, 387] on td "499" at bounding box center [692, 385] width 77 height 39
click at [654, 336] on td "300" at bounding box center [692, 346] width 77 height 39
click at [250, 344] on icon "expand row" at bounding box center [243, 345] width 20 height 20
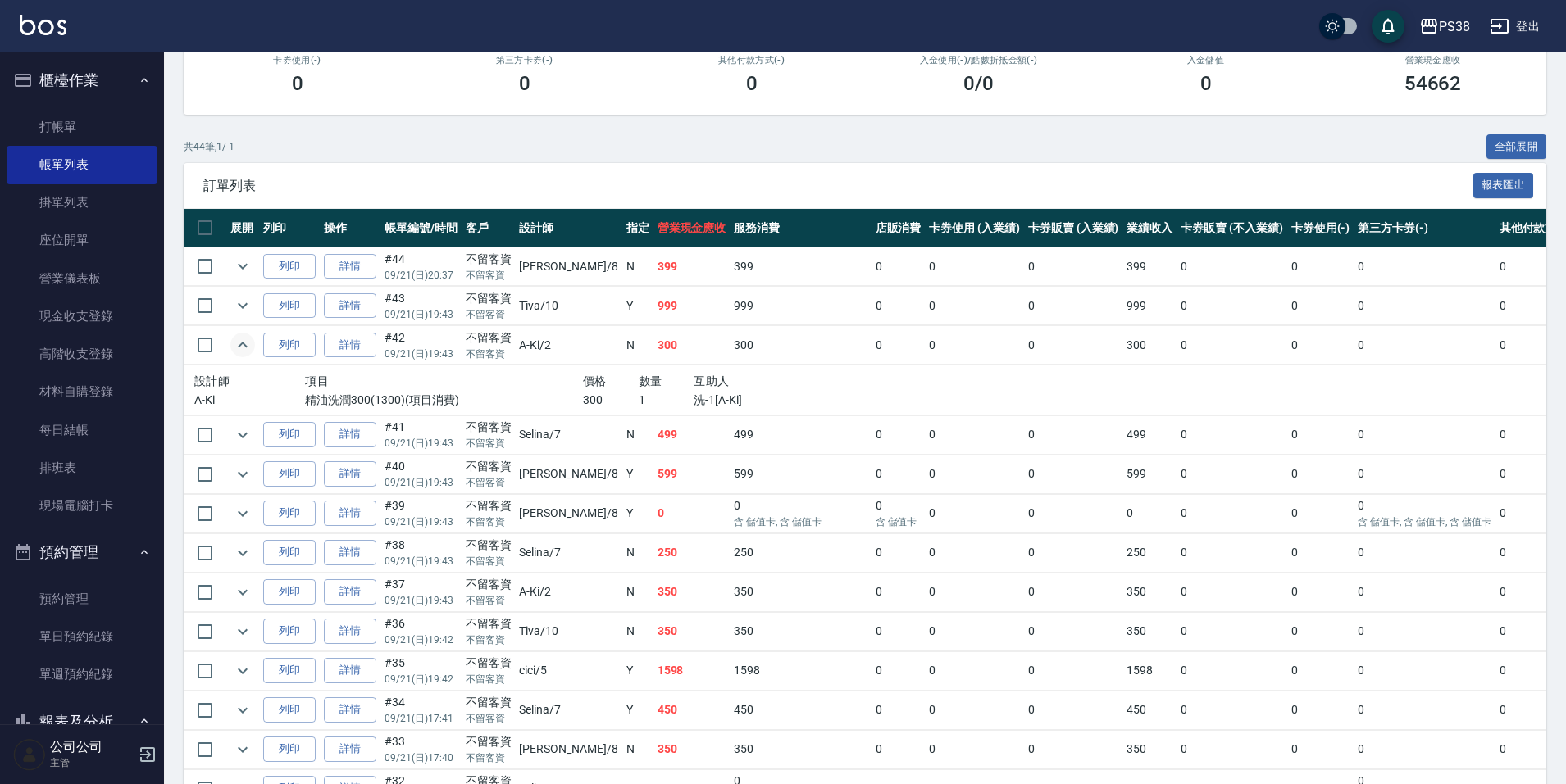
click at [654, 311] on td "999" at bounding box center [692, 306] width 77 height 39
click at [654, 268] on td "399" at bounding box center [692, 267] width 77 height 39
click at [97, 430] on link "每日結帳" at bounding box center [82, 430] width 151 height 38
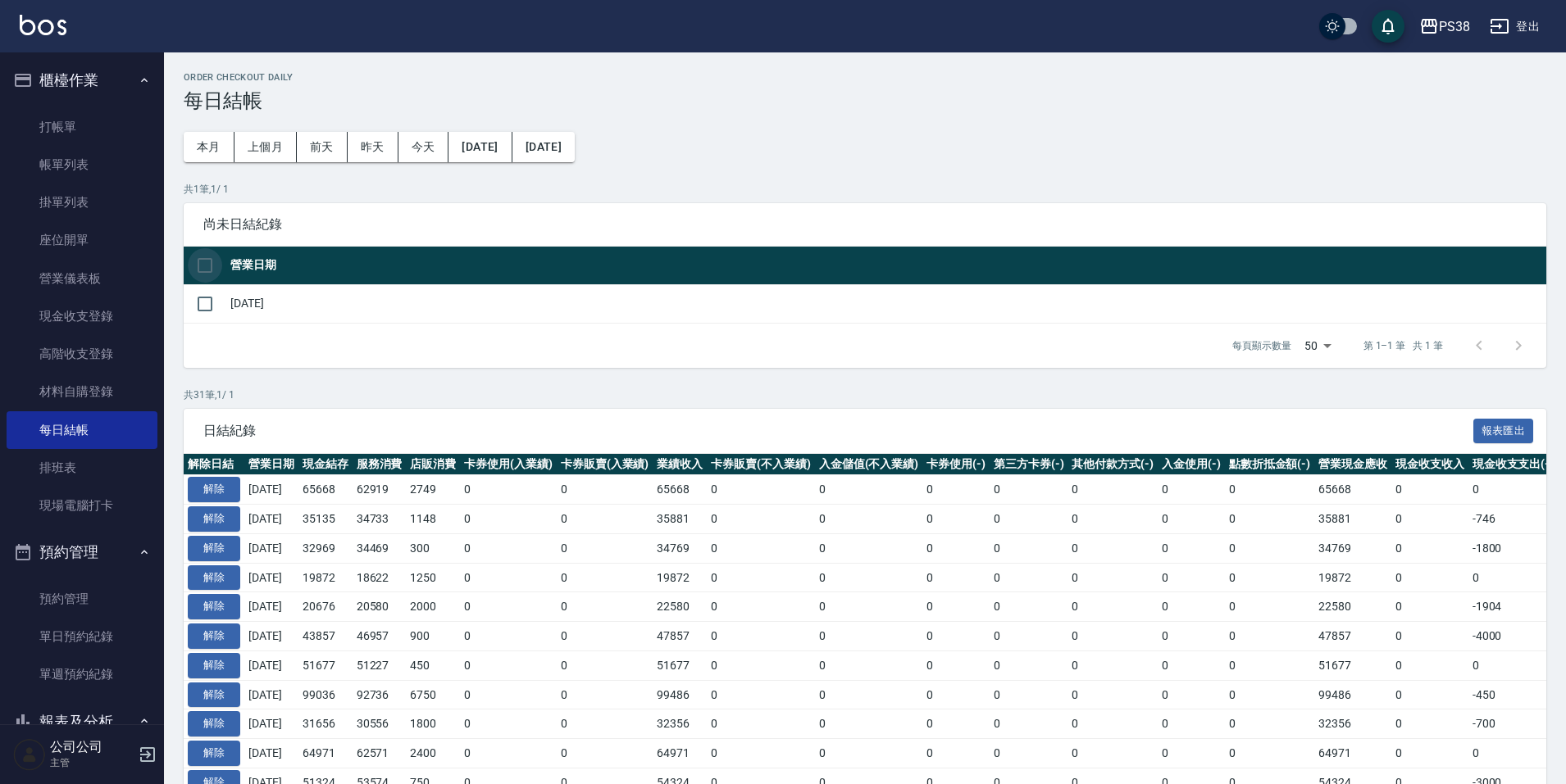
click at [214, 264] on input "checkbox" at bounding box center [204, 265] width 34 height 34
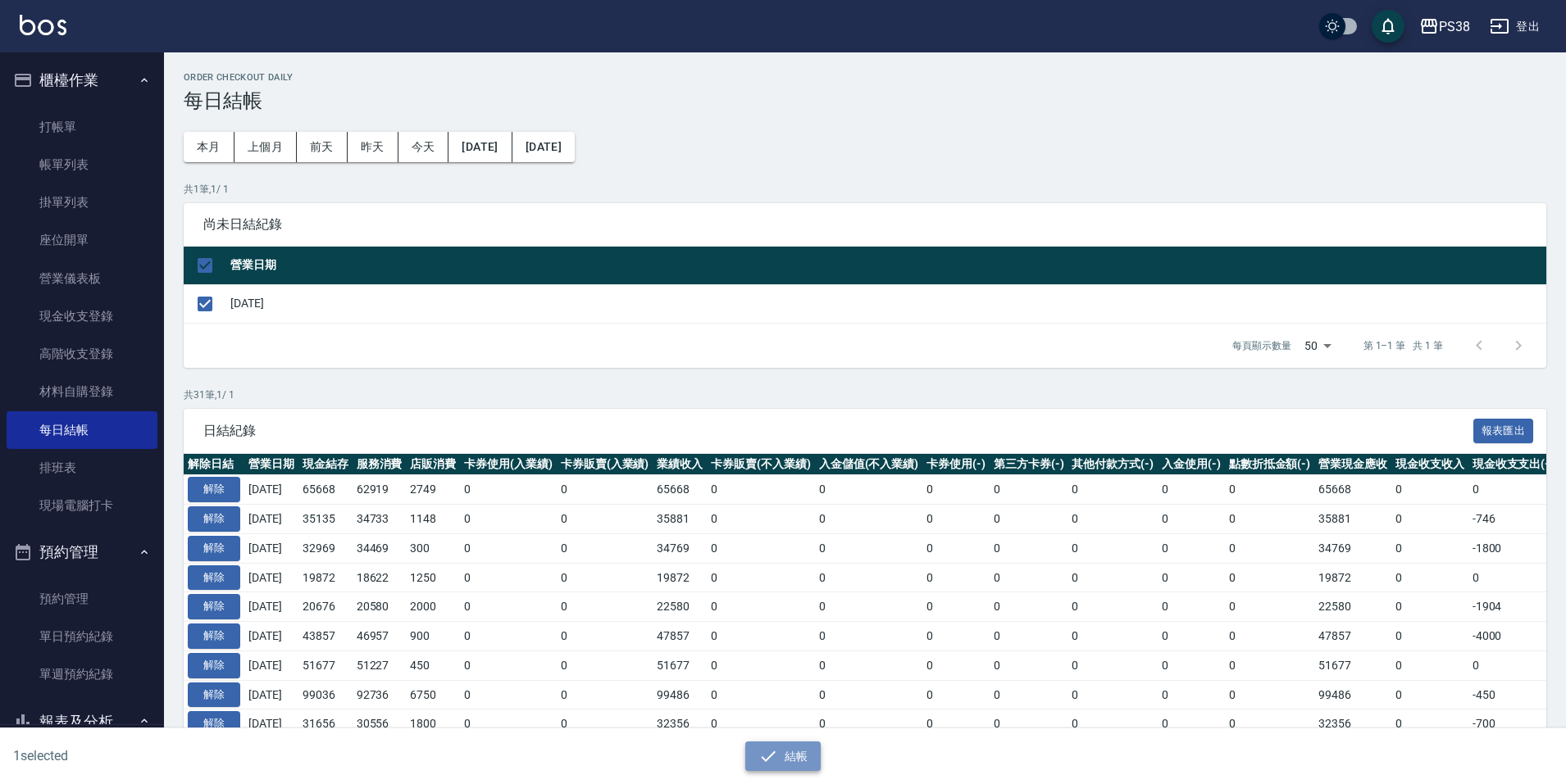
click at [803, 761] on button "結帳" at bounding box center [783, 757] width 76 height 30
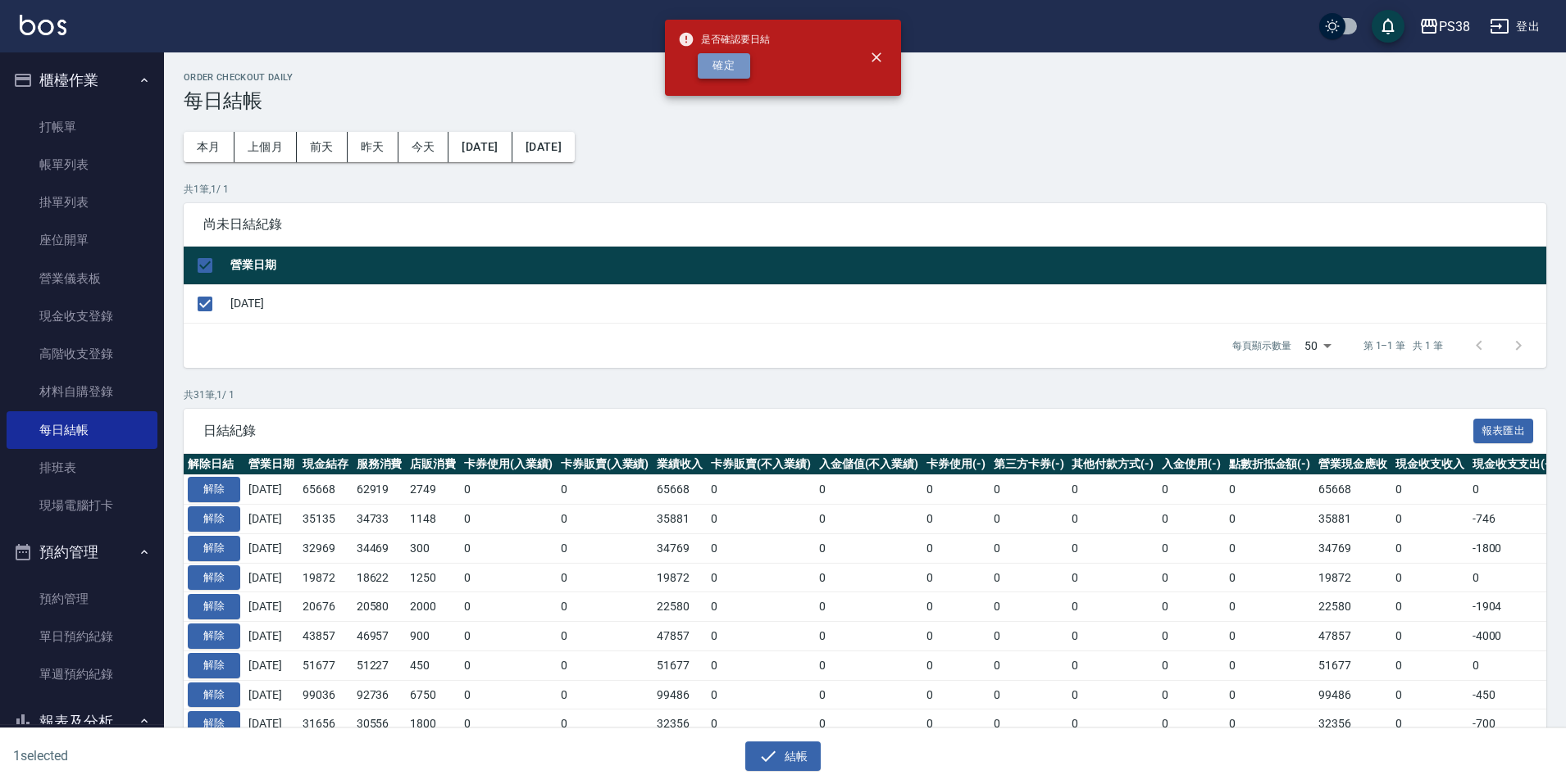
click at [738, 65] on button "確定" at bounding box center [724, 66] width 53 height 25
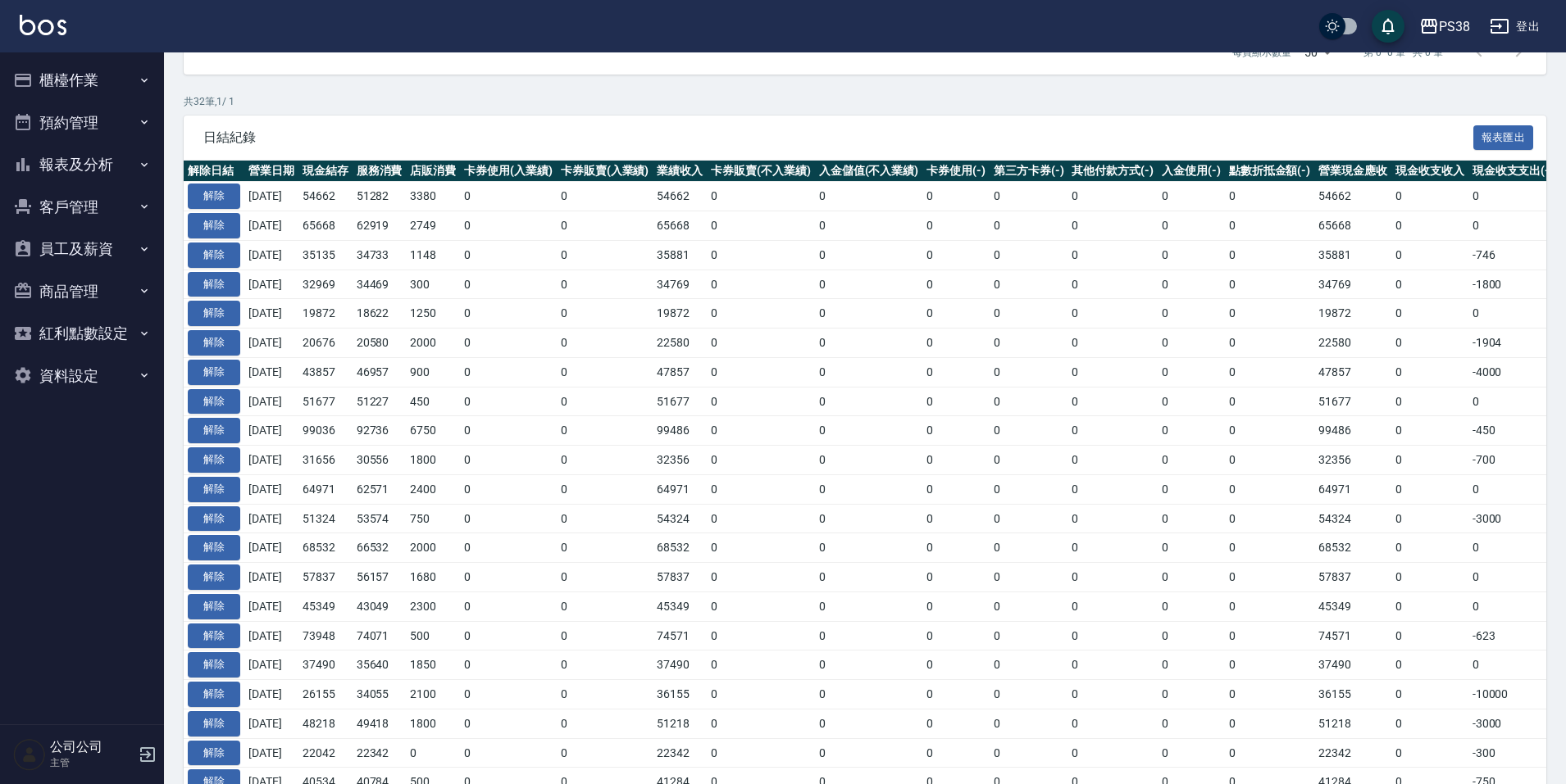
scroll to position [33, 0]
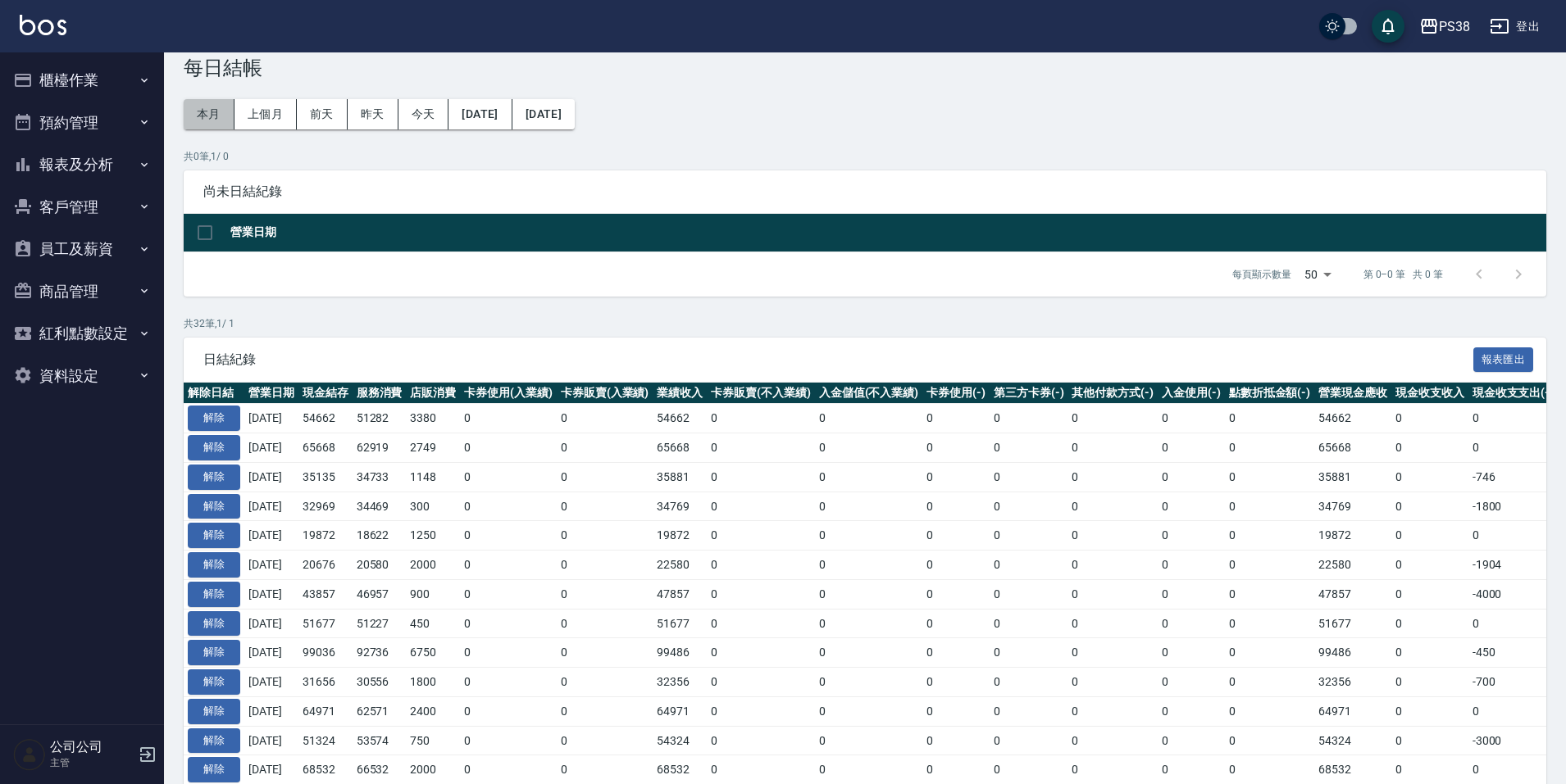
click at [197, 103] on button "本月" at bounding box center [209, 114] width 51 height 30
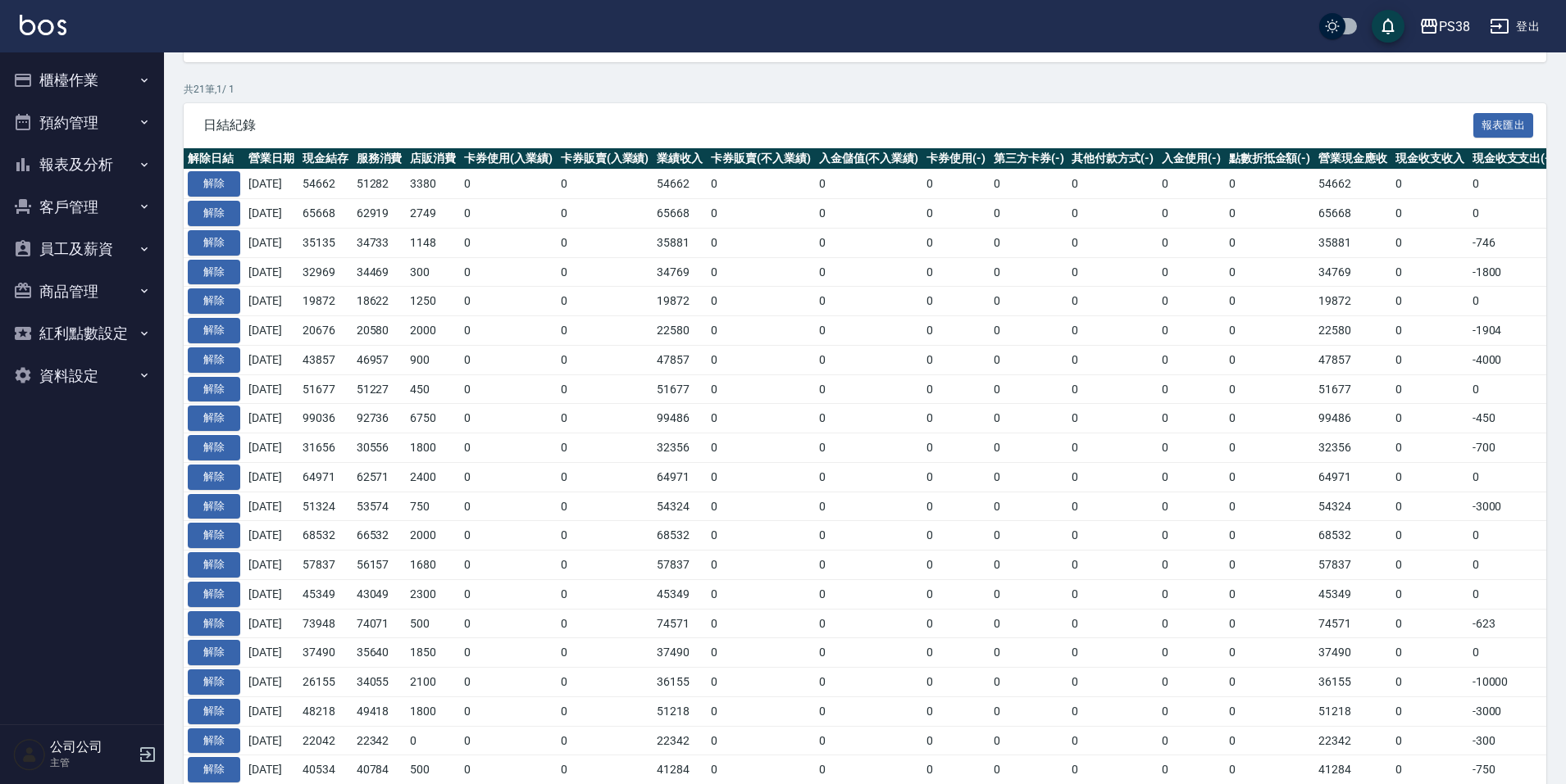
scroll to position [202, 0]
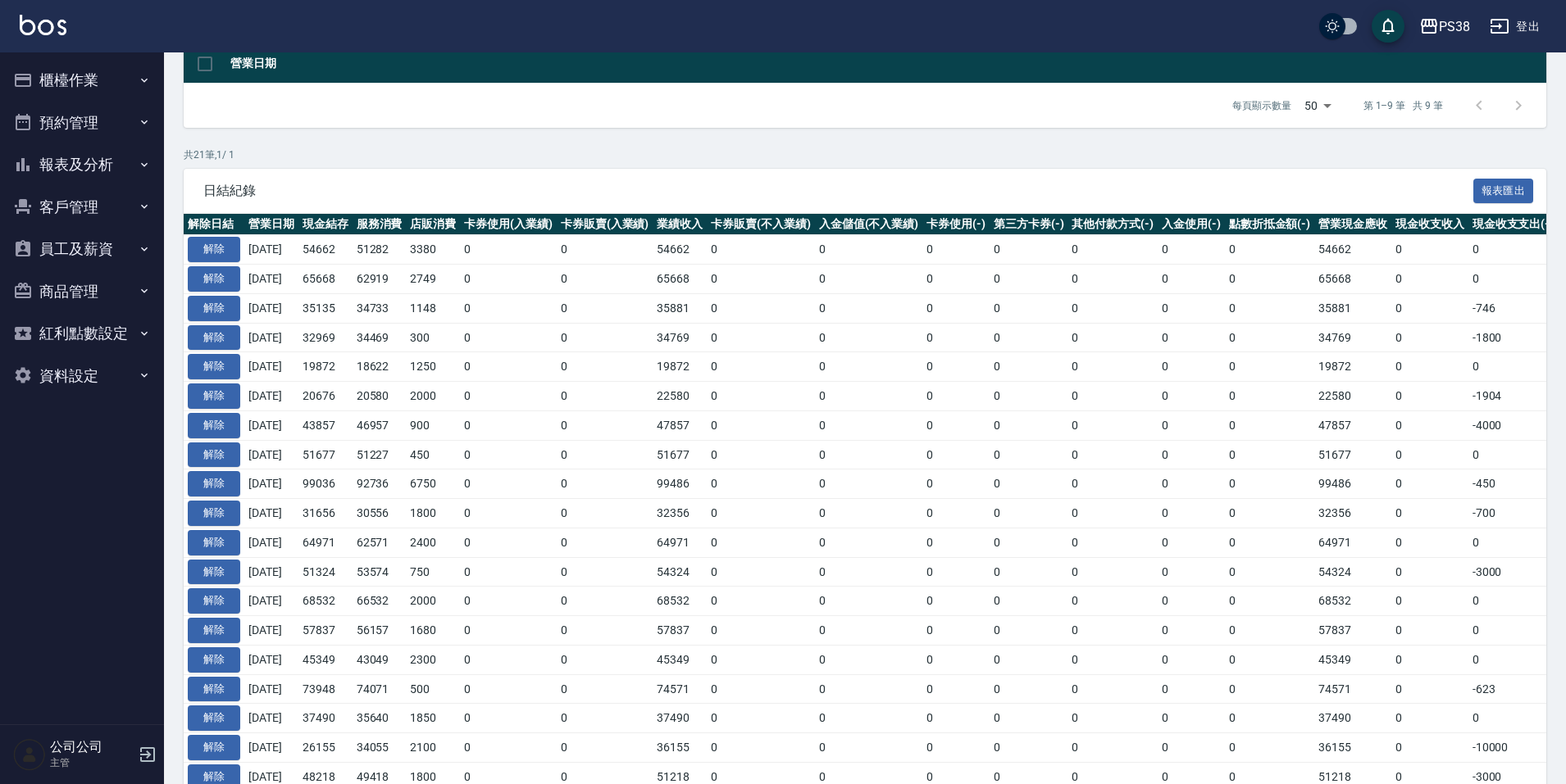
click at [108, 78] on button "櫃檯作業" at bounding box center [82, 81] width 151 height 43
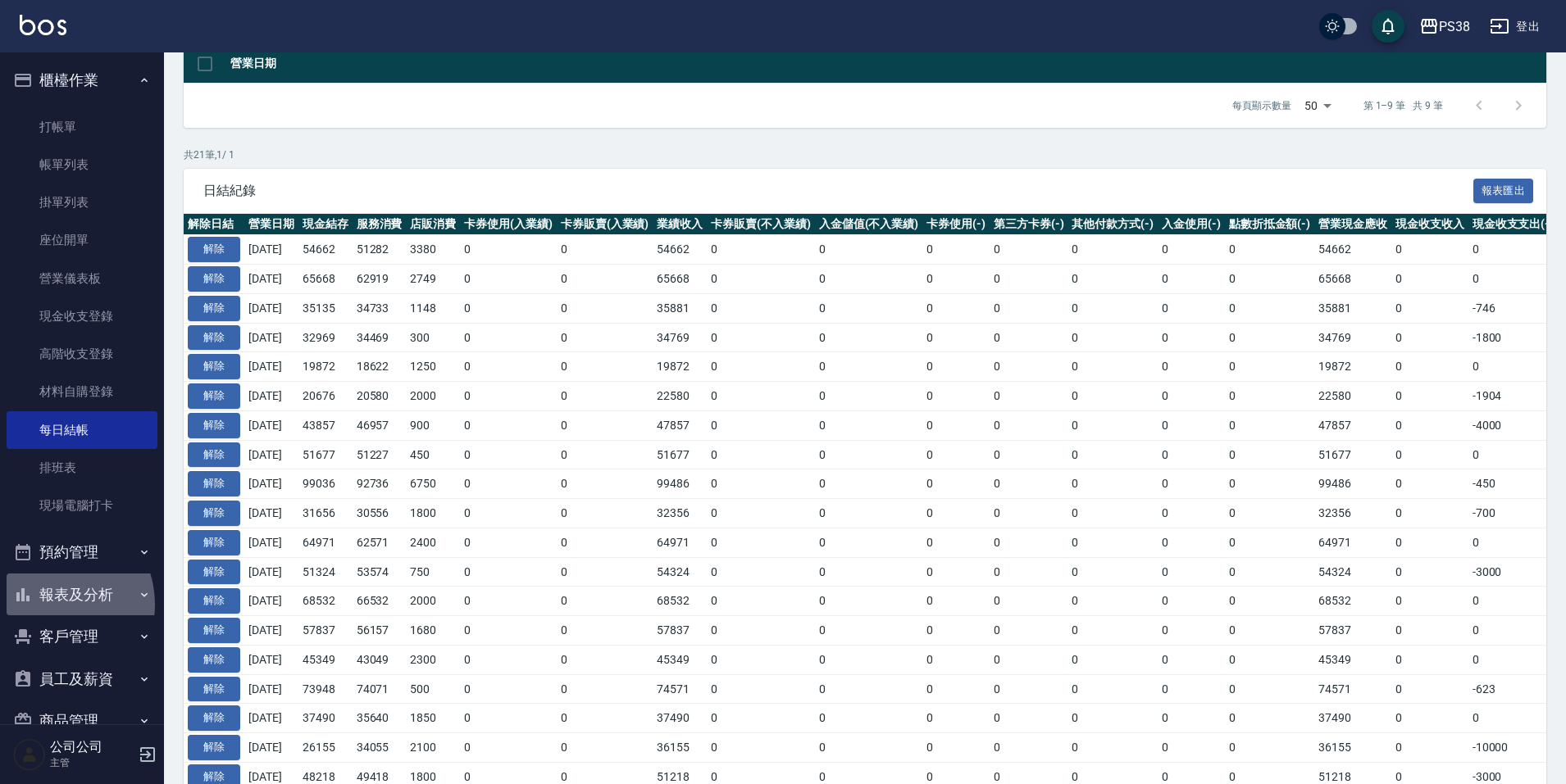
click at [55, 605] on button "報表及分析" at bounding box center [82, 595] width 151 height 43
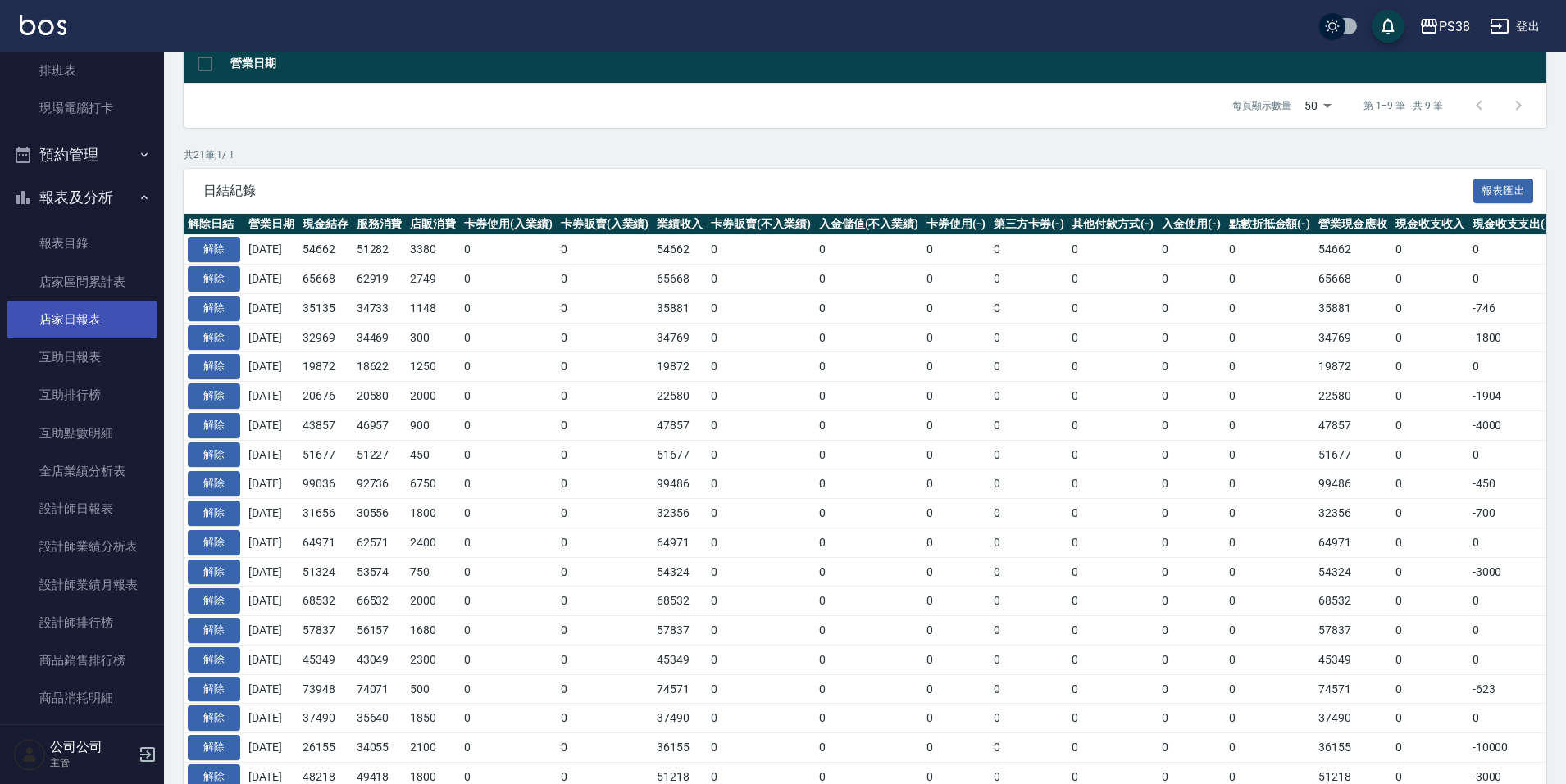
scroll to position [410, 0]
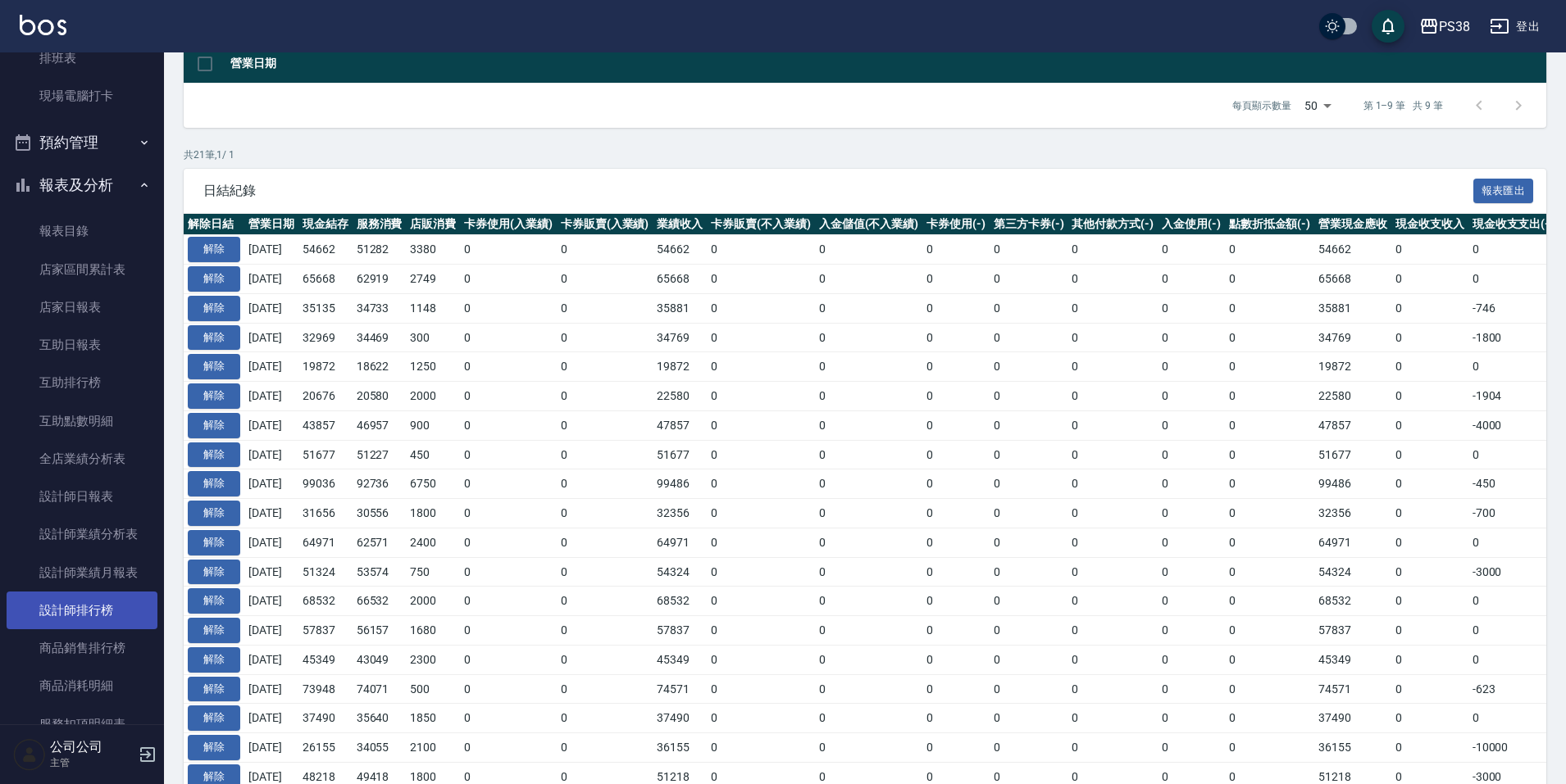
click at [124, 594] on link "設計師排行榜" at bounding box center [82, 610] width 151 height 38
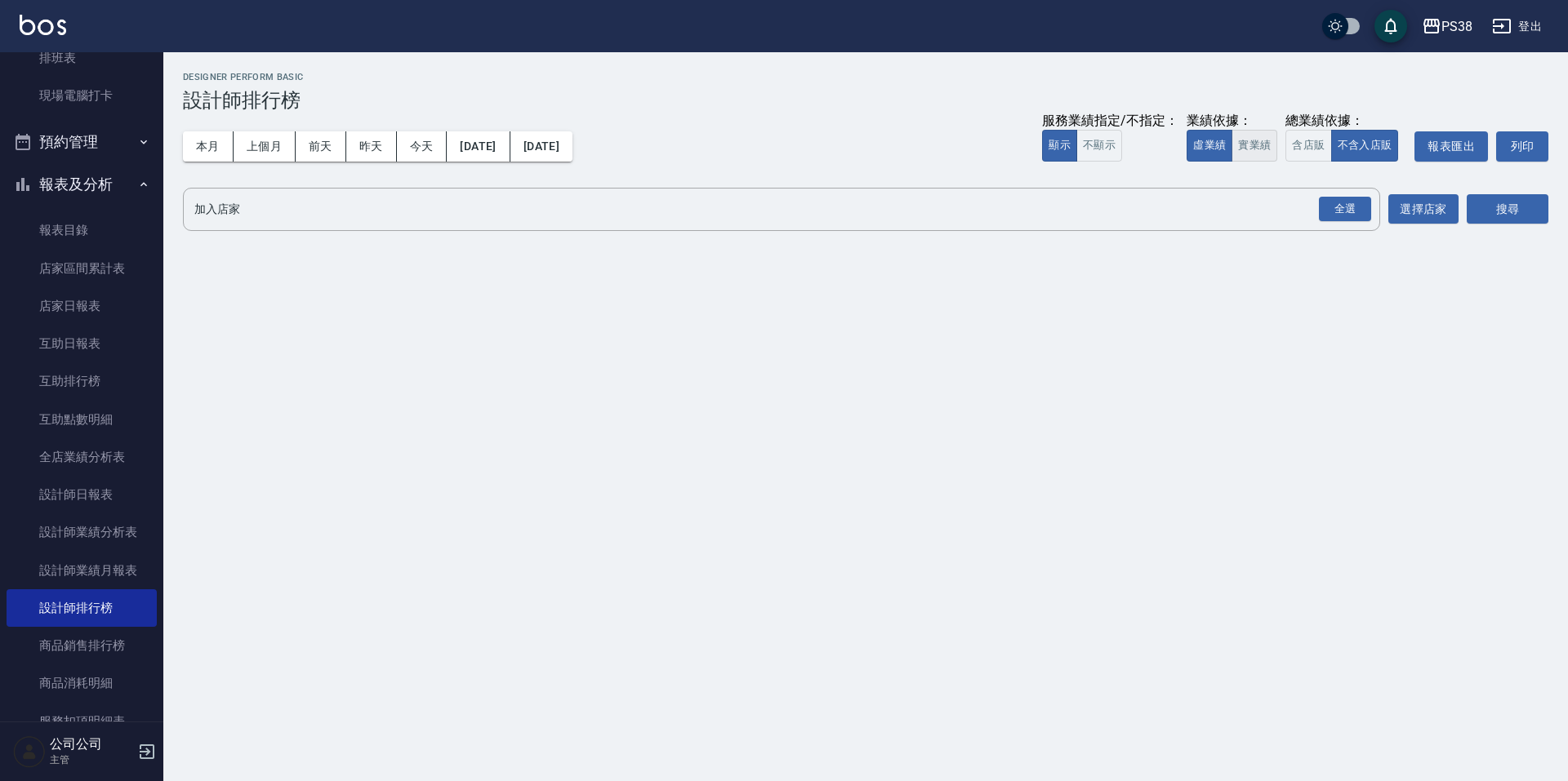
click at [1254, 156] on button "實業績" at bounding box center [1253, 146] width 46 height 32
click at [1339, 197] on div "全選" at bounding box center [1345, 210] width 52 height 25
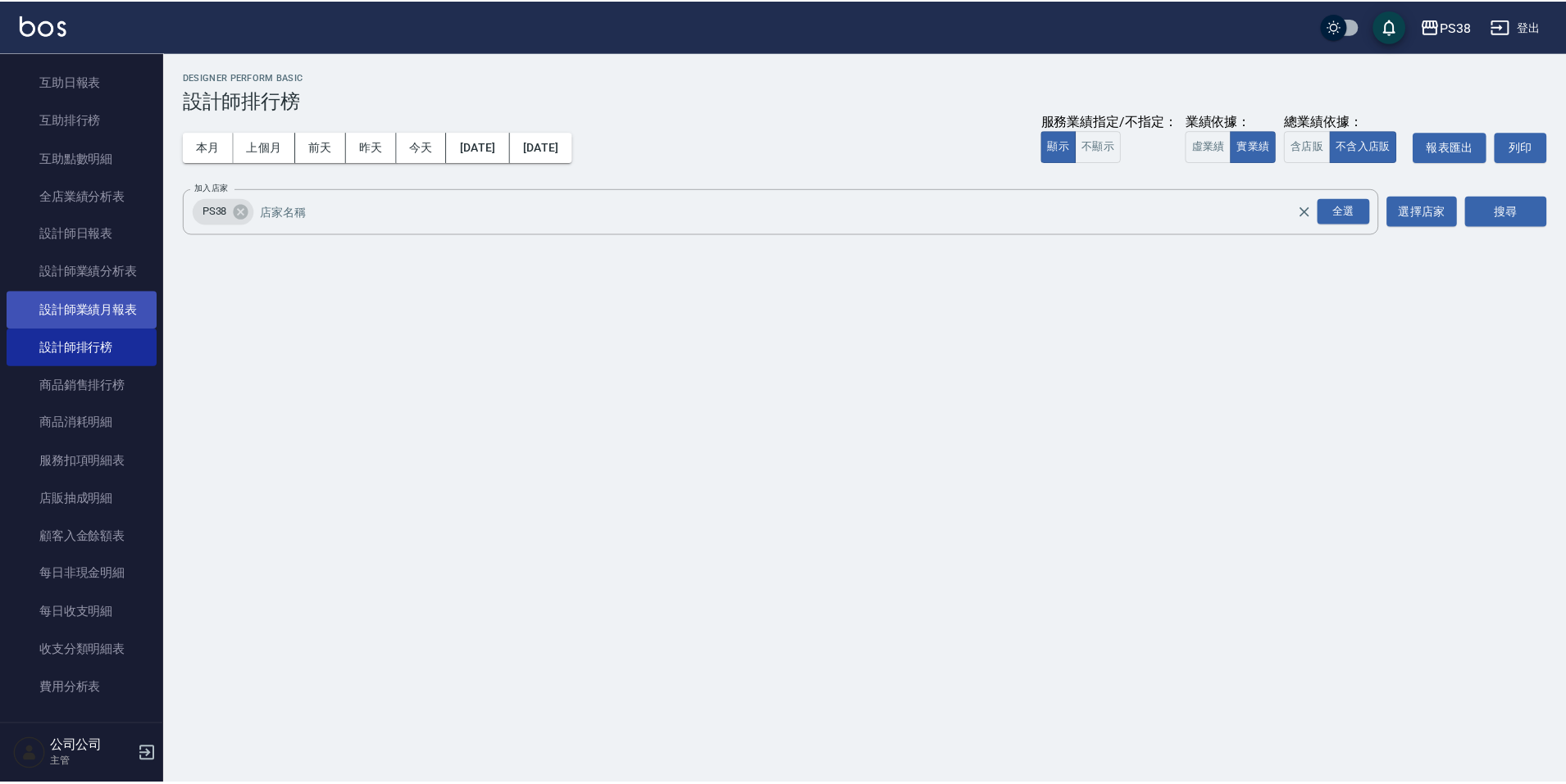
scroll to position [328, 0]
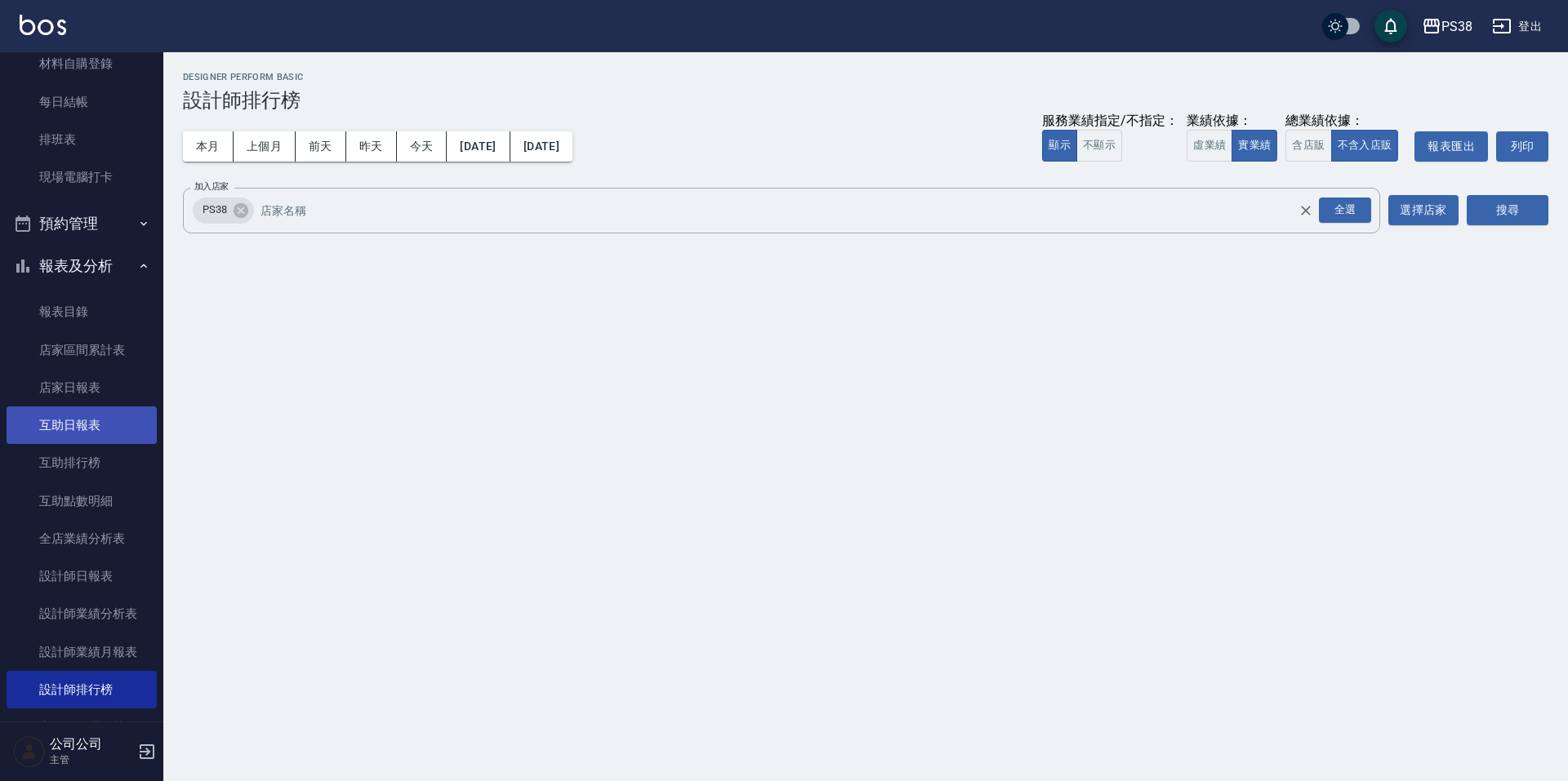
click at [99, 407] on link "互助日報表" at bounding box center [82, 425] width 151 height 38
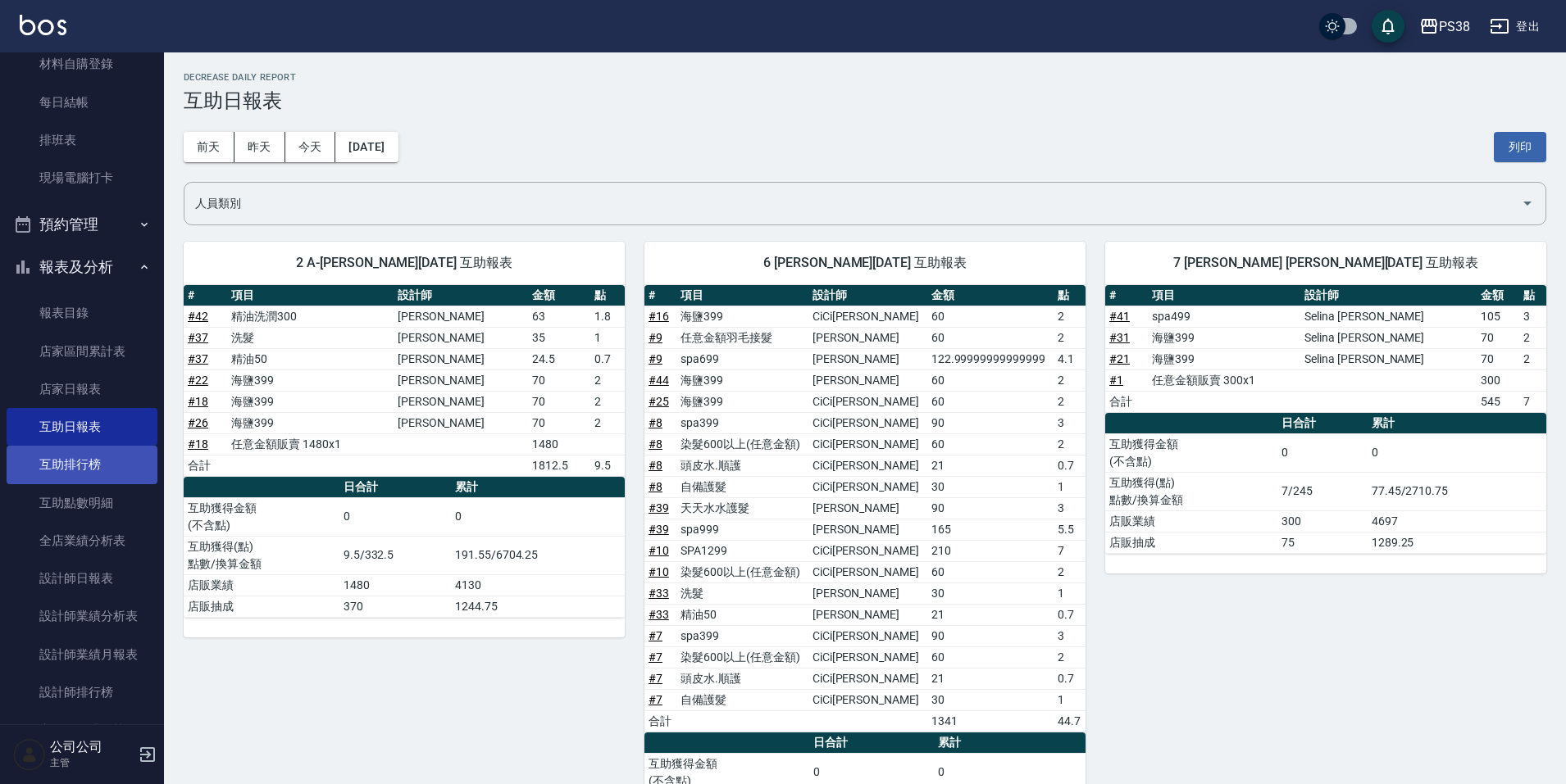
scroll to position [410, 0]
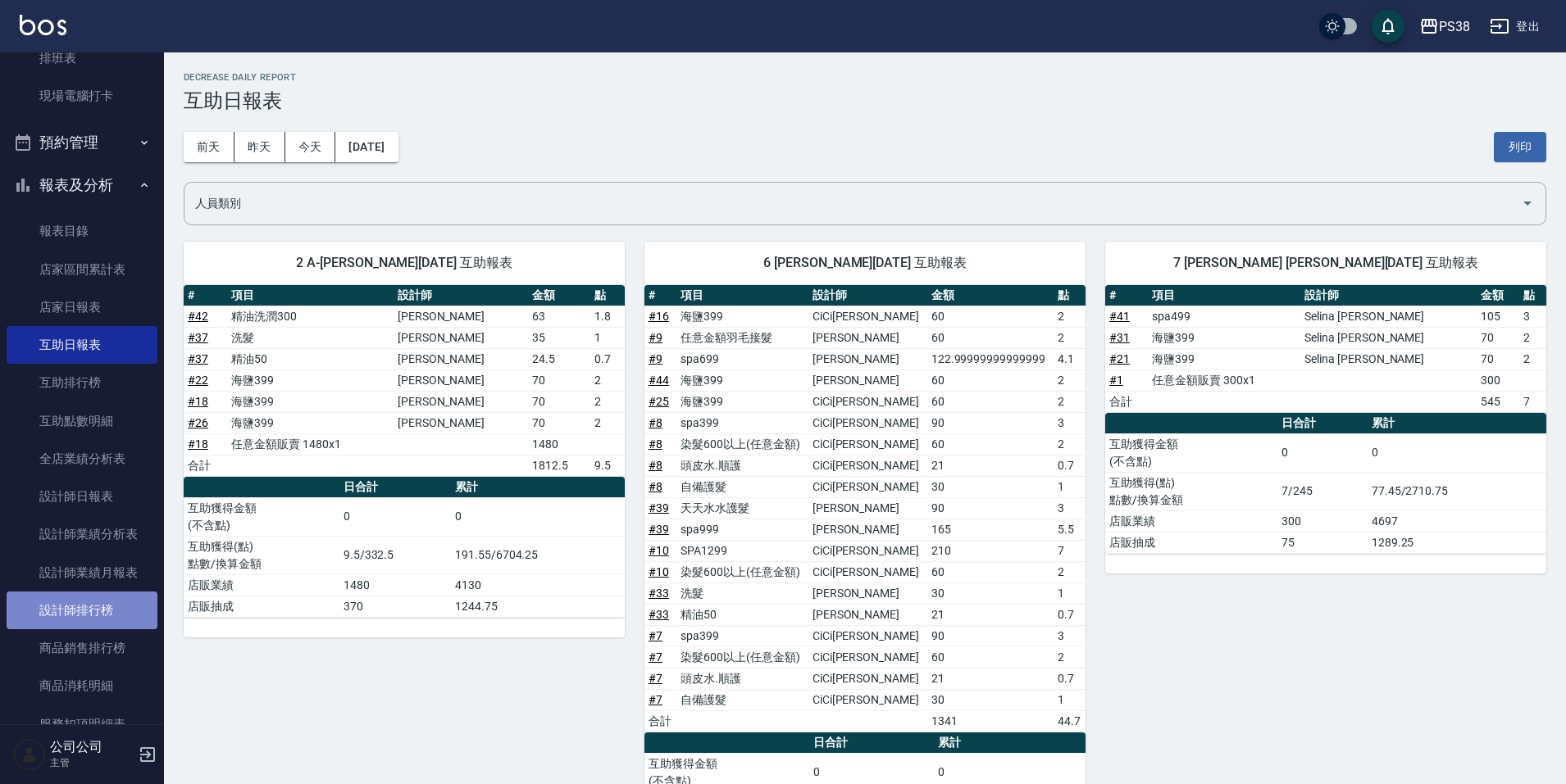
click at [112, 604] on link "設計師排行榜" at bounding box center [82, 610] width 151 height 38
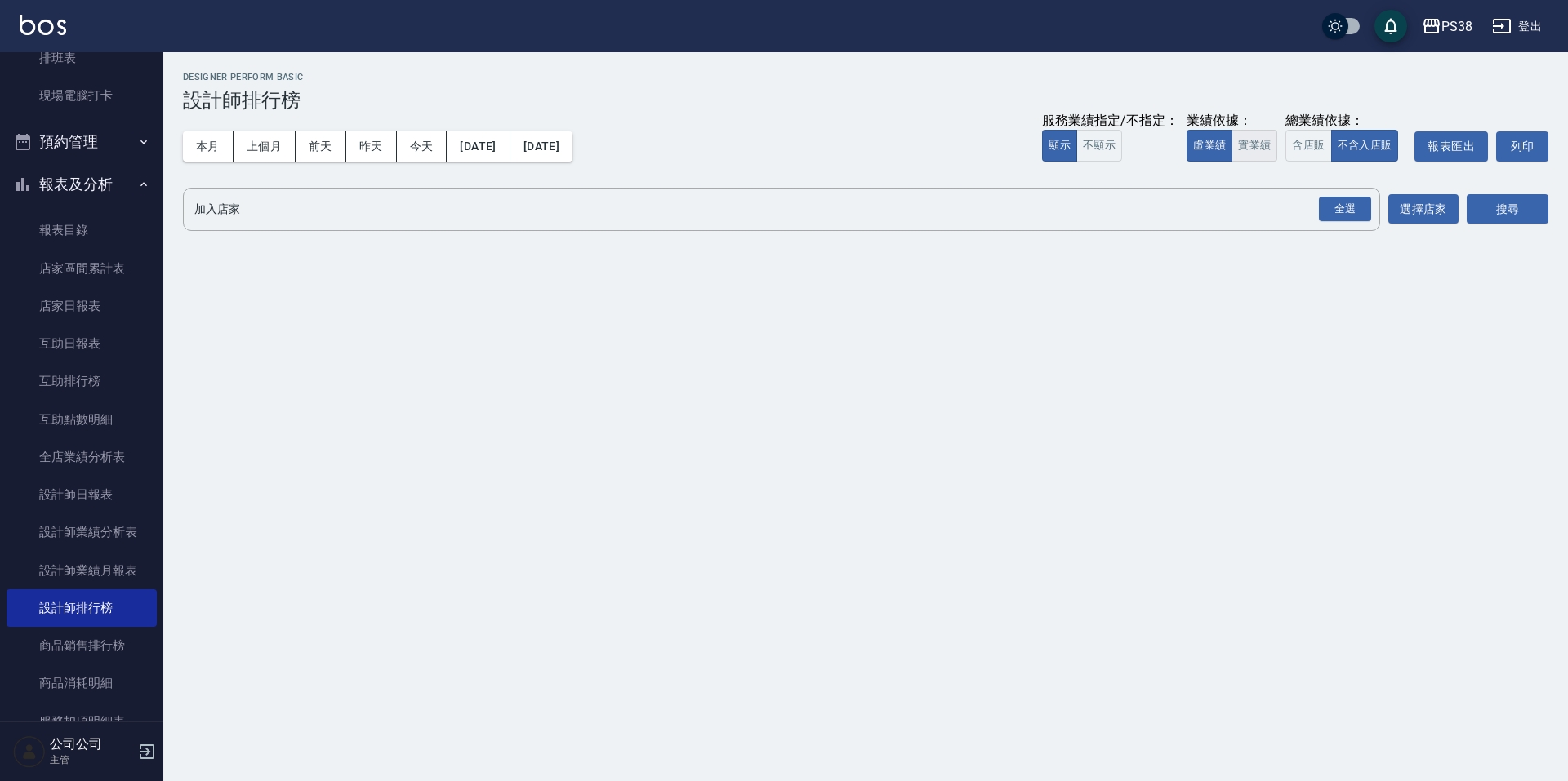
click at [1255, 145] on button "實業績" at bounding box center [1253, 146] width 46 height 32
click at [1349, 211] on div "全選" at bounding box center [1345, 210] width 52 height 25
click at [1483, 200] on button "搜尋" at bounding box center [1508, 210] width 82 height 30
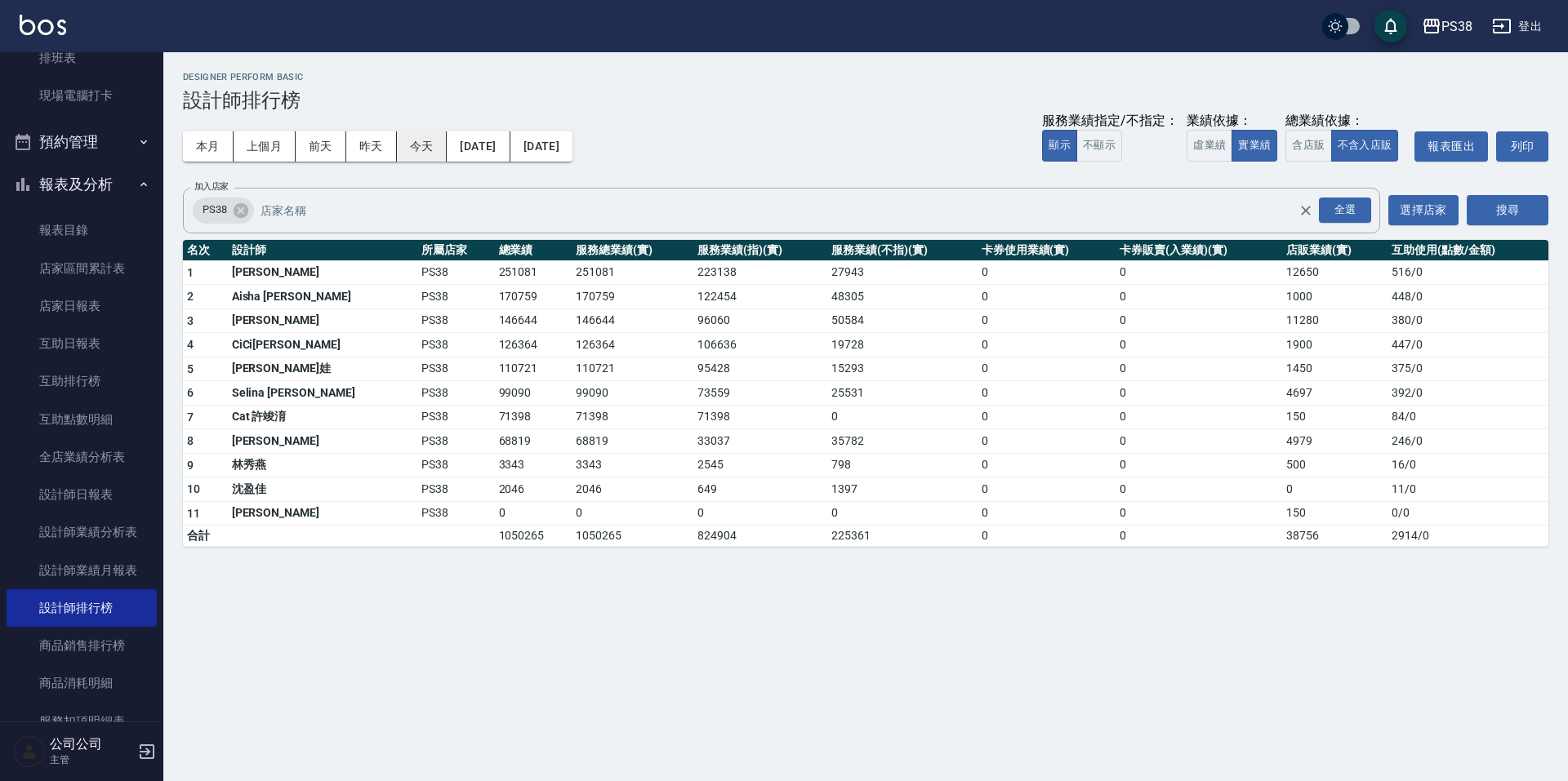
click at [403, 146] on button "今天" at bounding box center [422, 146] width 51 height 30
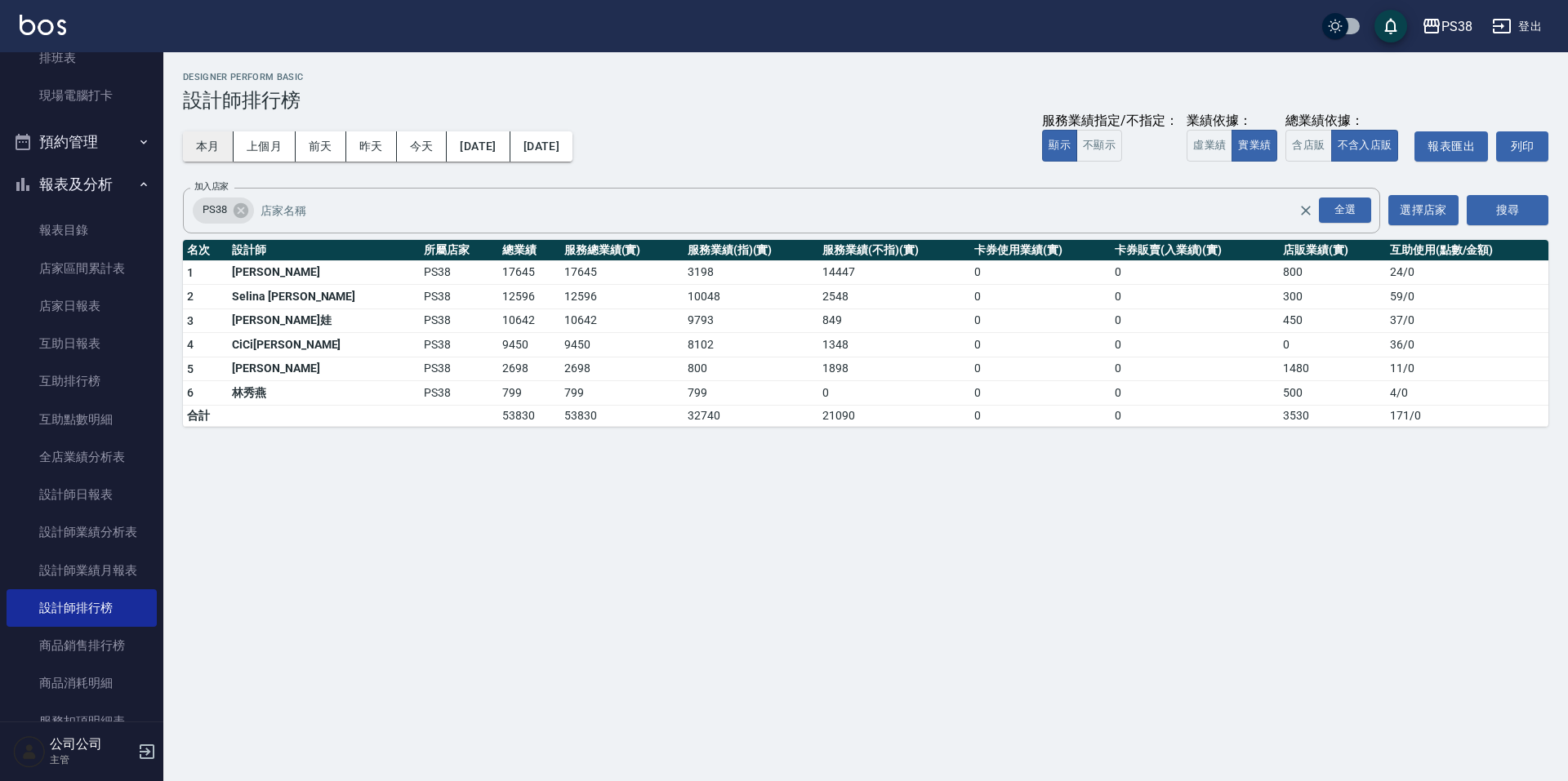
click at [211, 139] on button "本月" at bounding box center [208, 146] width 51 height 30
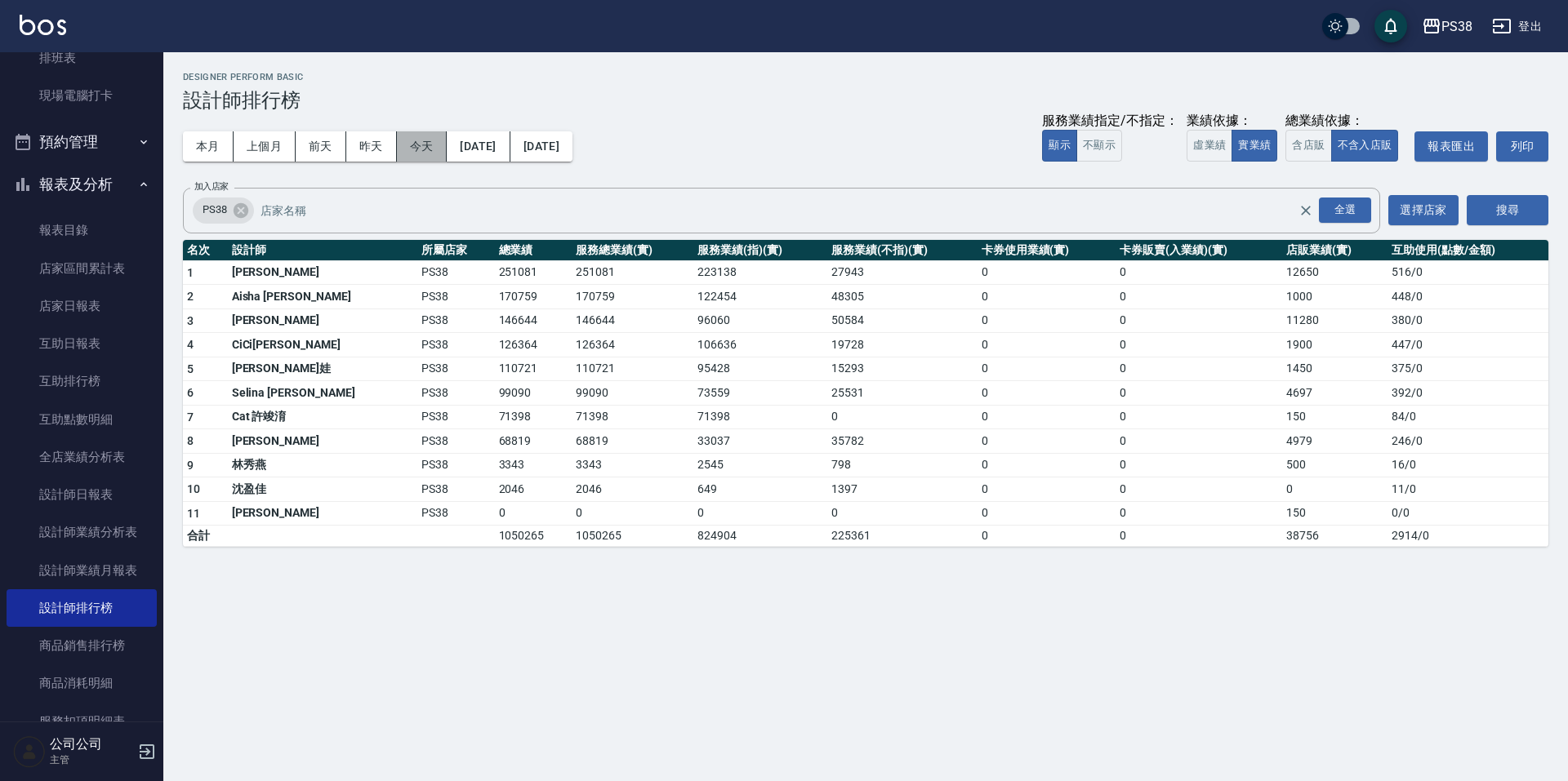
click at [423, 145] on button "今天" at bounding box center [422, 146] width 51 height 30
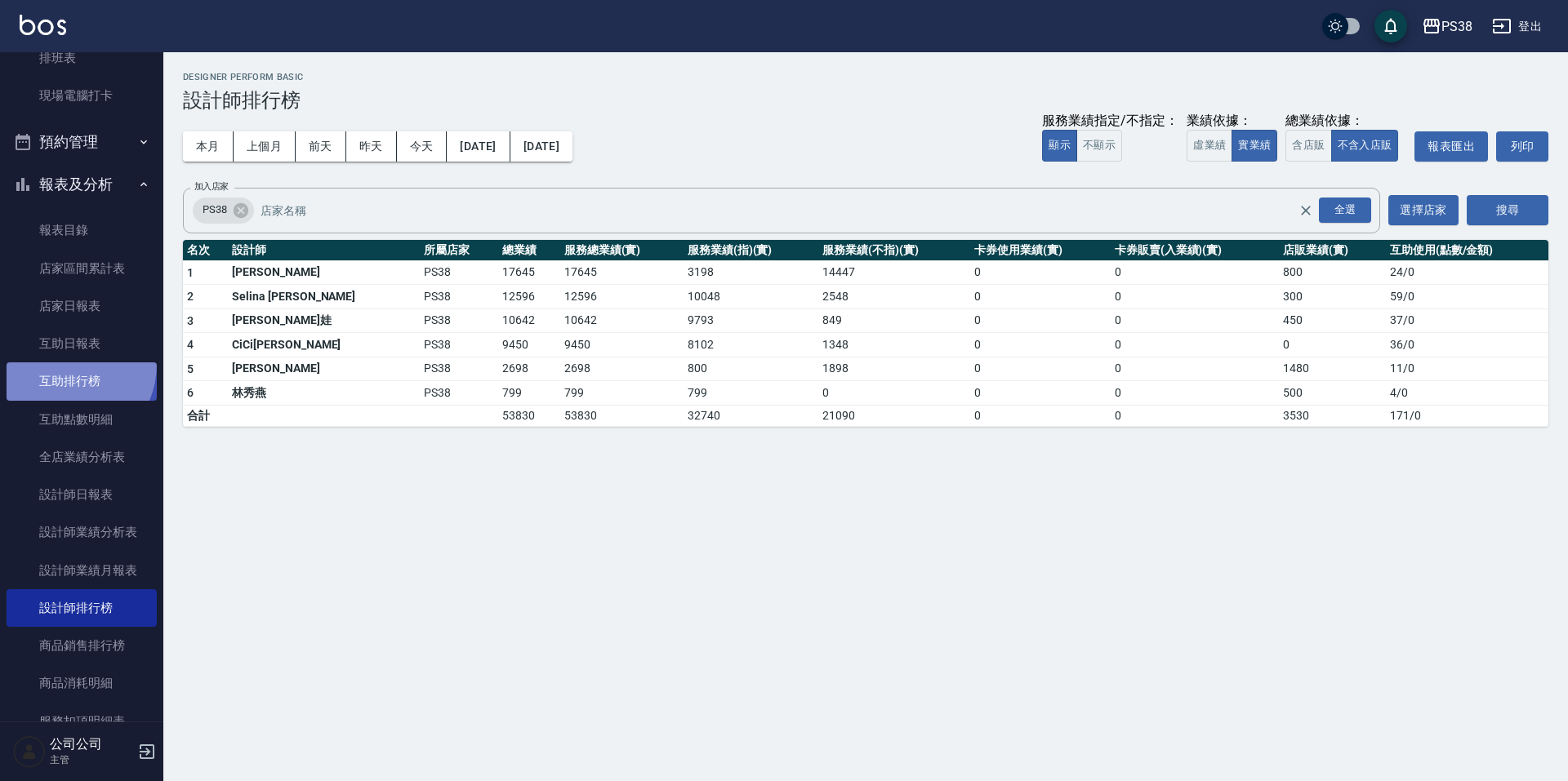
click at [62, 364] on link "互助排行榜" at bounding box center [82, 381] width 151 height 38
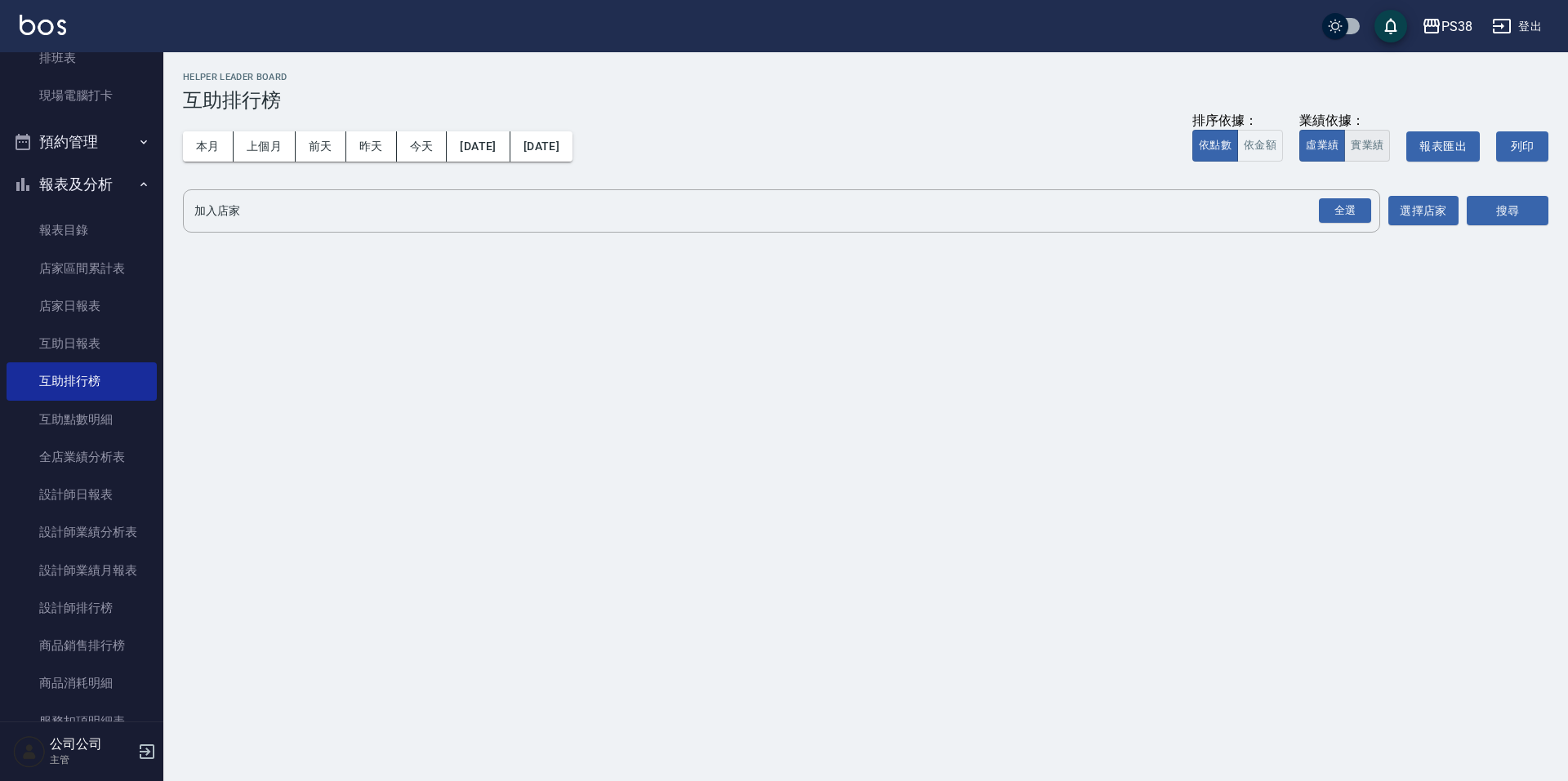
click at [1356, 144] on button "實業績" at bounding box center [1366, 146] width 46 height 32
click at [1351, 198] on div "全選" at bounding box center [1345, 211] width 52 height 25
click at [1559, 195] on div "PS38 2025-09-01 - 2025-09-21 互助排行榜 列印時間： 2025-09-21-20:46 Helper Leader Board 互…" at bounding box center [866, 157] width 1405 height 211
click at [1517, 208] on button "搜尋" at bounding box center [1508, 212] width 82 height 30
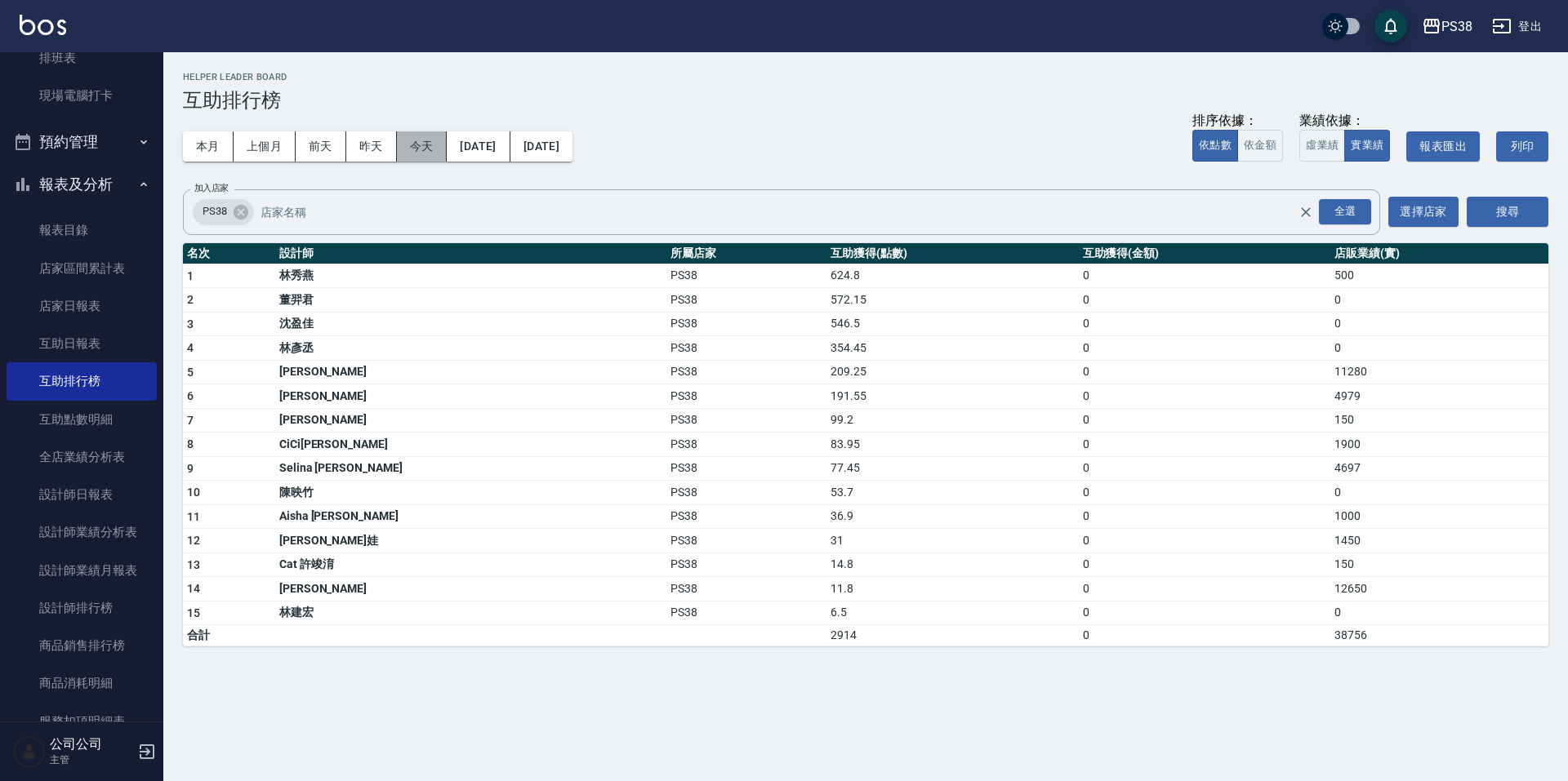
click at [412, 135] on button "今天" at bounding box center [422, 146] width 51 height 30
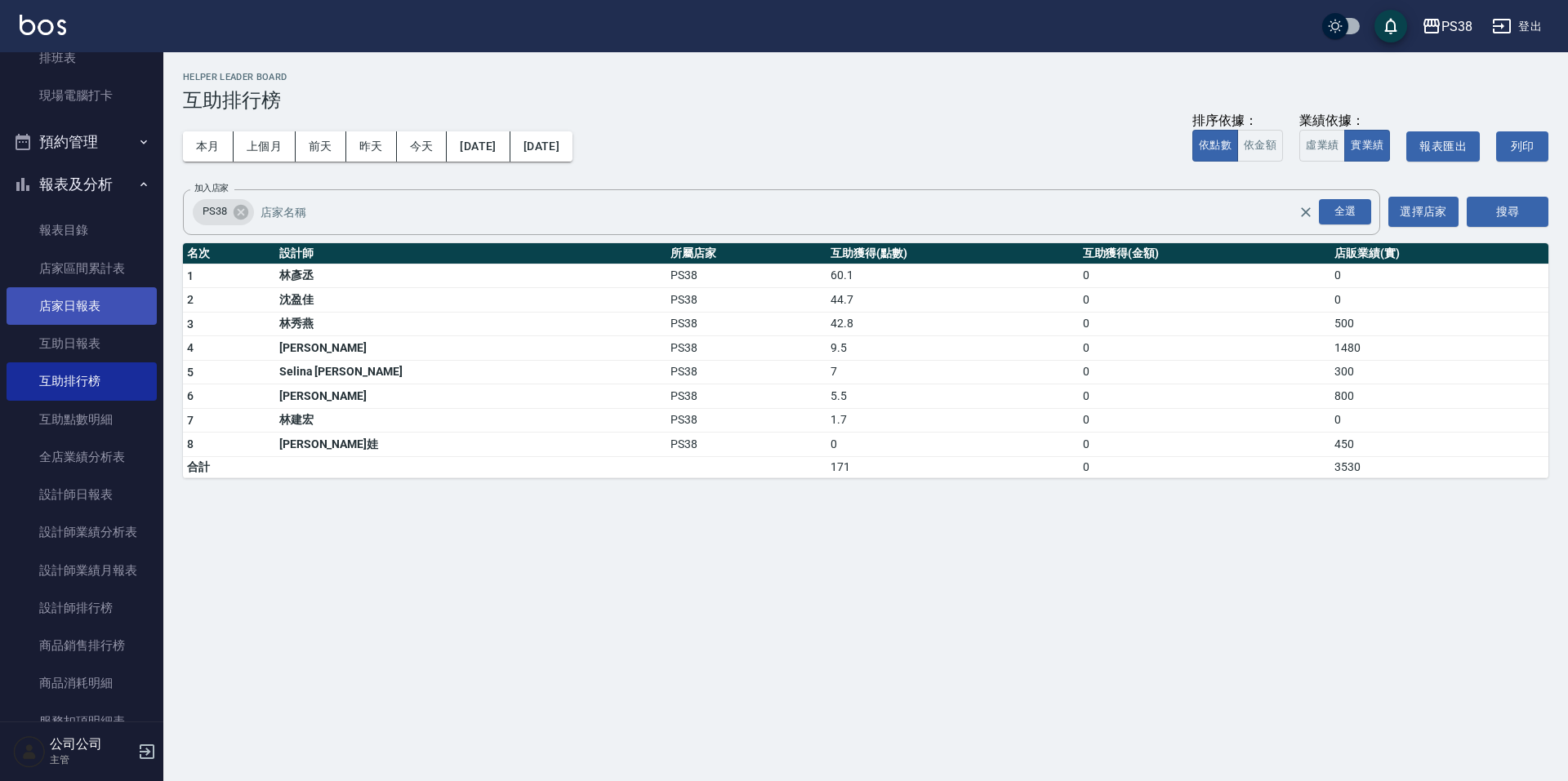
click at [74, 297] on link "店家日報表" at bounding box center [82, 306] width 151 height 38
